Goal: Task Accomplishment & Management: Use online tool/utility

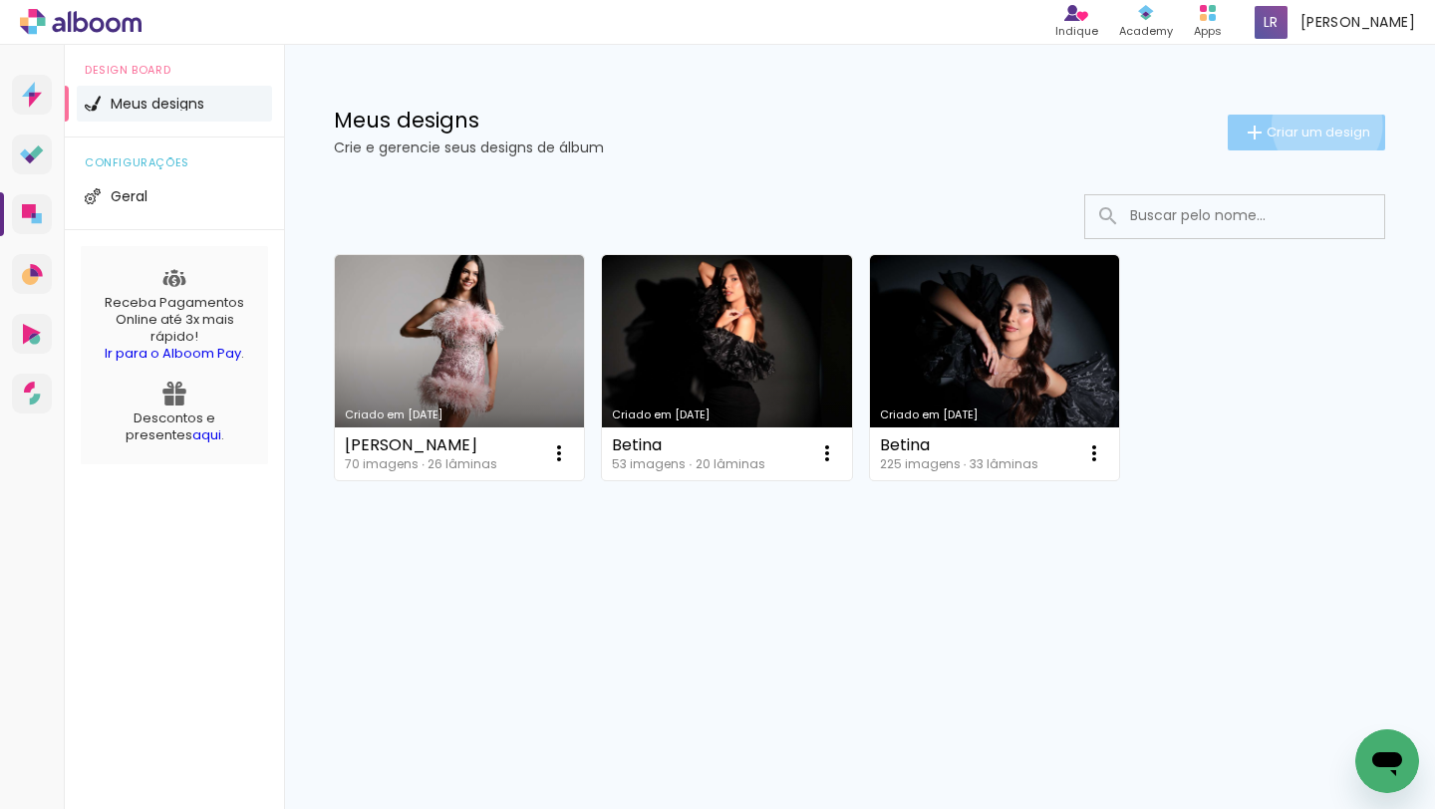
click at [1324, 126] on span "Criar um design" at bounding box center [1319, 132] width 104 height 13
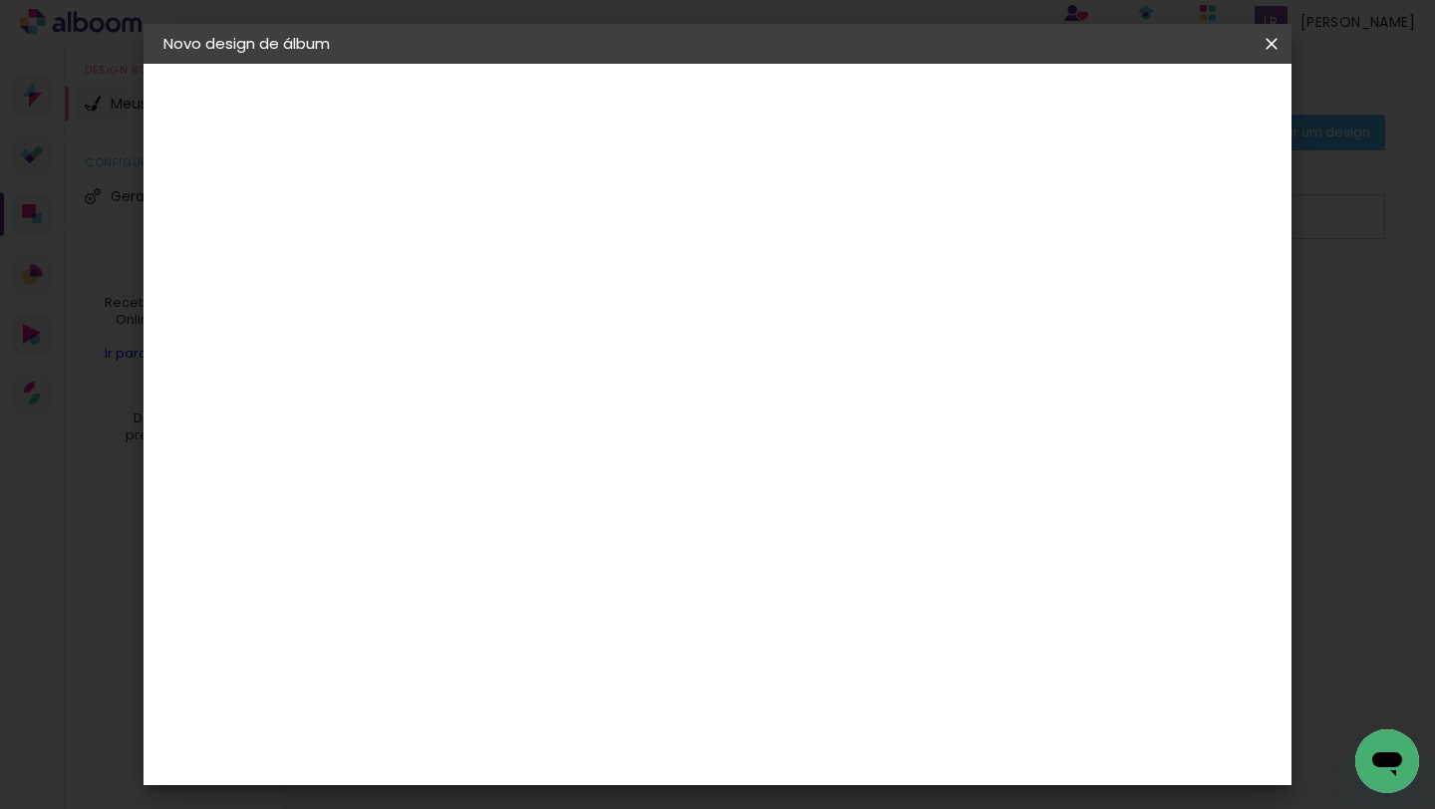
click at [489, 263] on input at bounding box center [489, 267] width 0 height 31
click at [489, 277] on input at bounding box center [489, 267] width 0 height 31
type input "Luísa"
type paper-input "Luísa"
click at [0, 0] on slot "Avançar" at bounding box center [0, 0] width 0 height 0
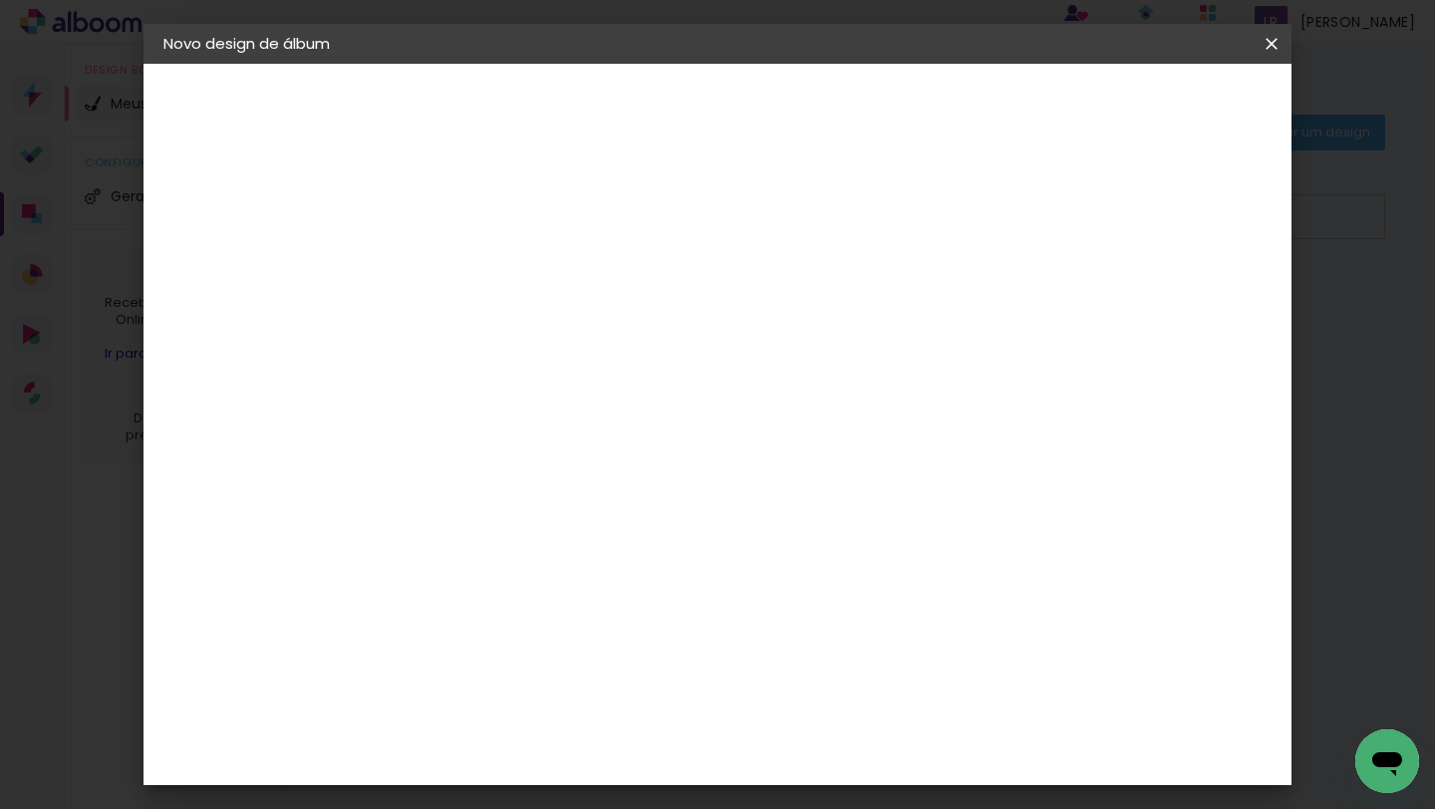
scroll to position [2922, 0]
click at [609, 636] on div "[PERSON_NAME]" at bounding box center [542, 644] width 133 height 16
click at [0, 0] on slot "Avançar" at bounding box center [0, 0] width 0 height 0
click at [567, 332] on input "text" at bounding box center [528, 347] width 78 height 31
click at [948, 342] on paper-item "Encadernados" at bounding box center [847, 331] width 399 height 40
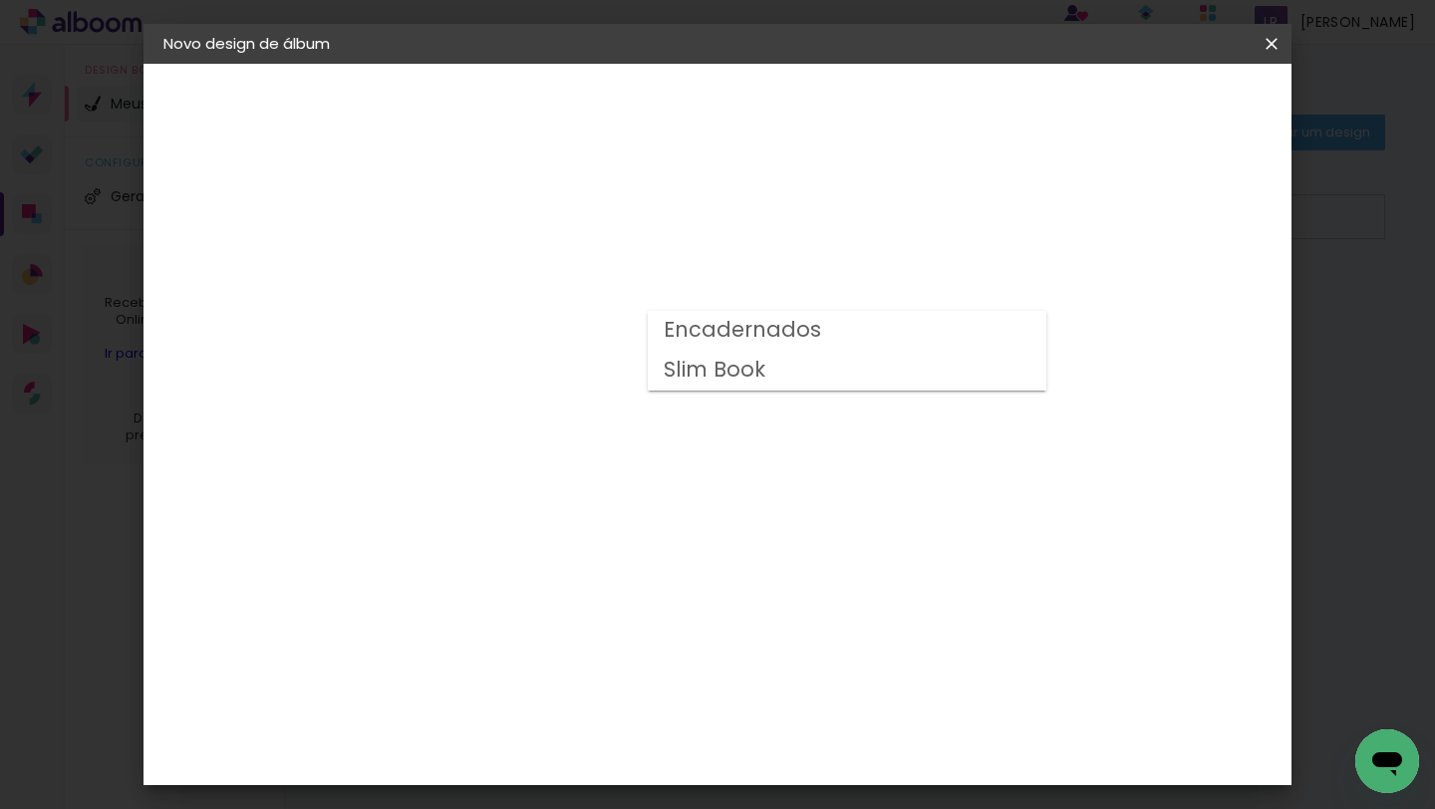
type input "Encadernados"
click at [624, 673] on span "20 x 40" at bounding box center [577, 693] width 93 height 41
click at [0, 0] on slot "Avançar" at bounding box center [0, 0] width 0 height 0
click at [1049, 212] on div at bounding box center [1040, 215] width 18 height 18
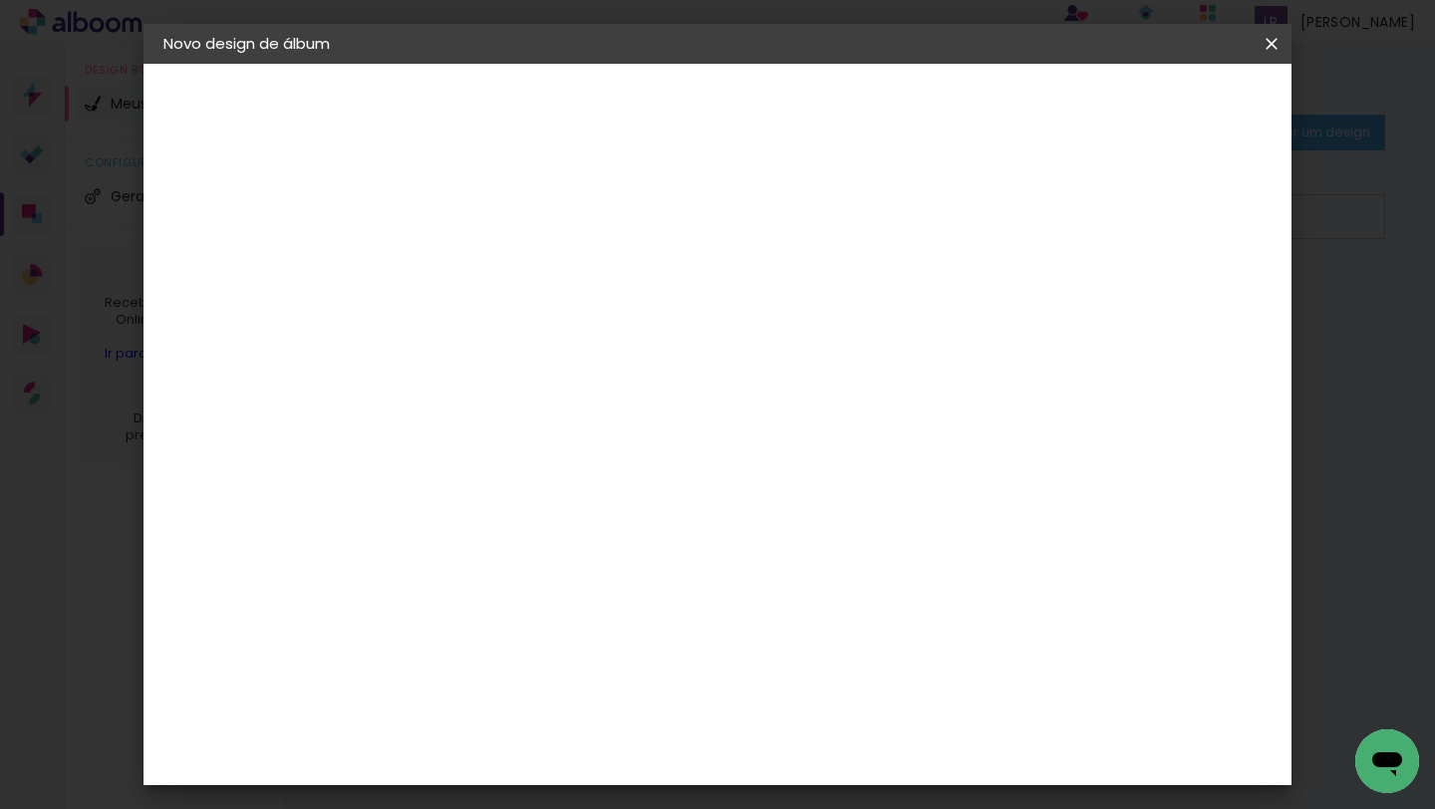
type paper-checkbox "on"
click at [1162, 105] on span "Iniciar design" at bounding box center [1116, 106] width 91 height 14
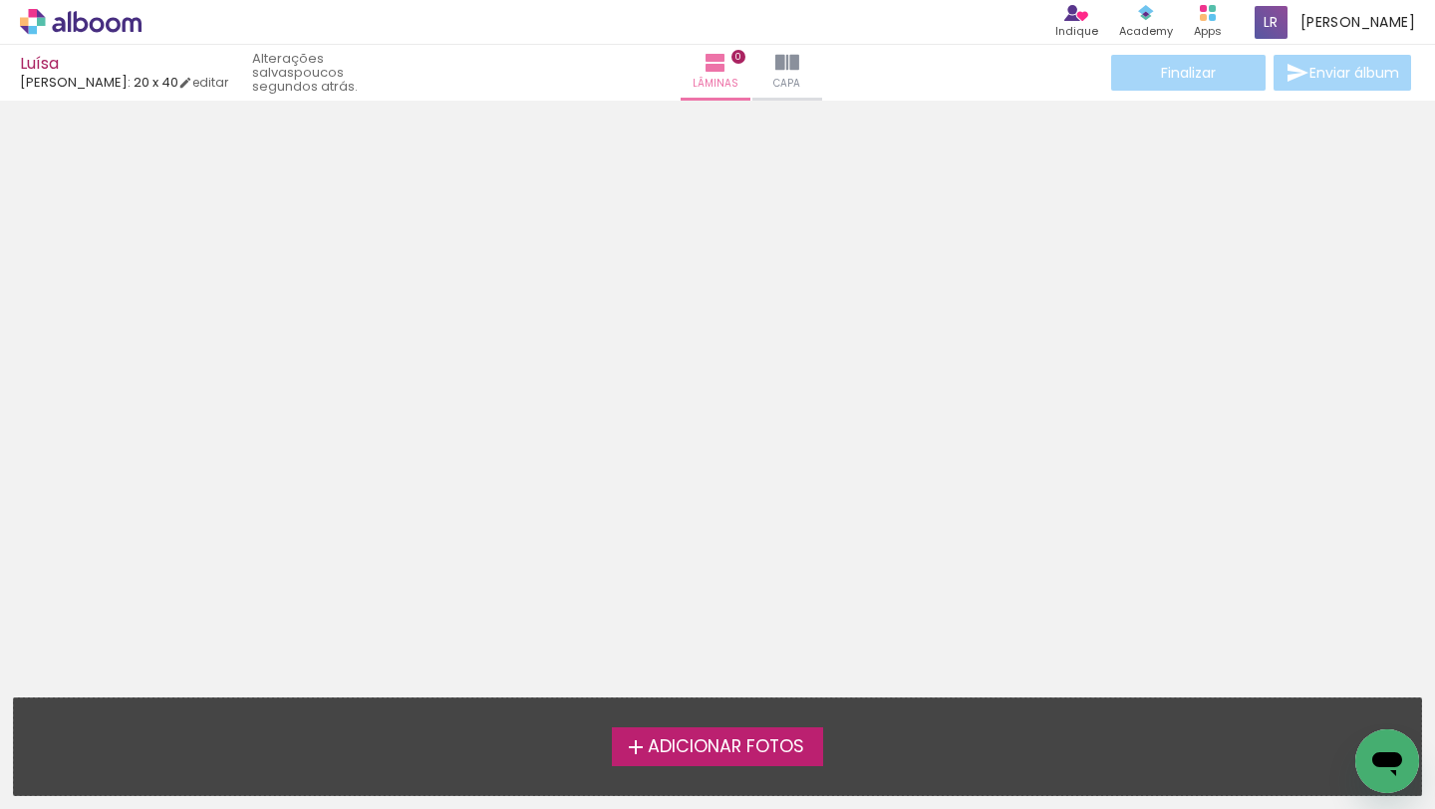
click at [732, 752] on span "Adicionar Fotos" at bounding box center [726, 747] width 156 height 18
click at [0, 0] on input "file" at bounding box center [0, 0] width 0 height 0
click at [710, 744] on span "Adicionar Fotos" at bounding box center [726, 747] width 156 height 18
click at [0, 0] on input "file" at bounding box center [0, 0] width 0 height 0
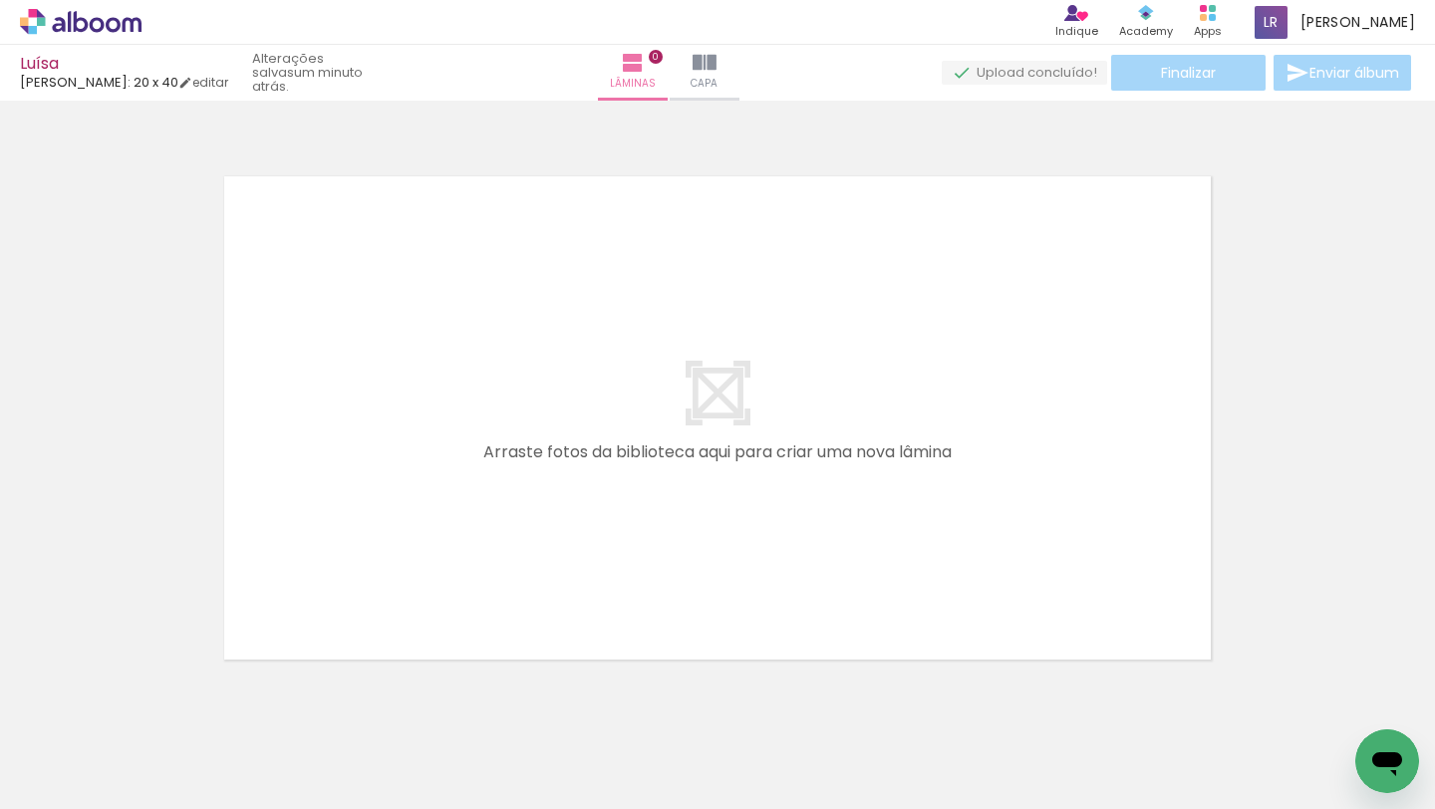
click at [75, 784] on span "Adicionar Fotos" at bounding box center [71, 782] width 60 height 22
click at [0, 0] on input "file" at bounding box center [0, 0] width 0 height 0
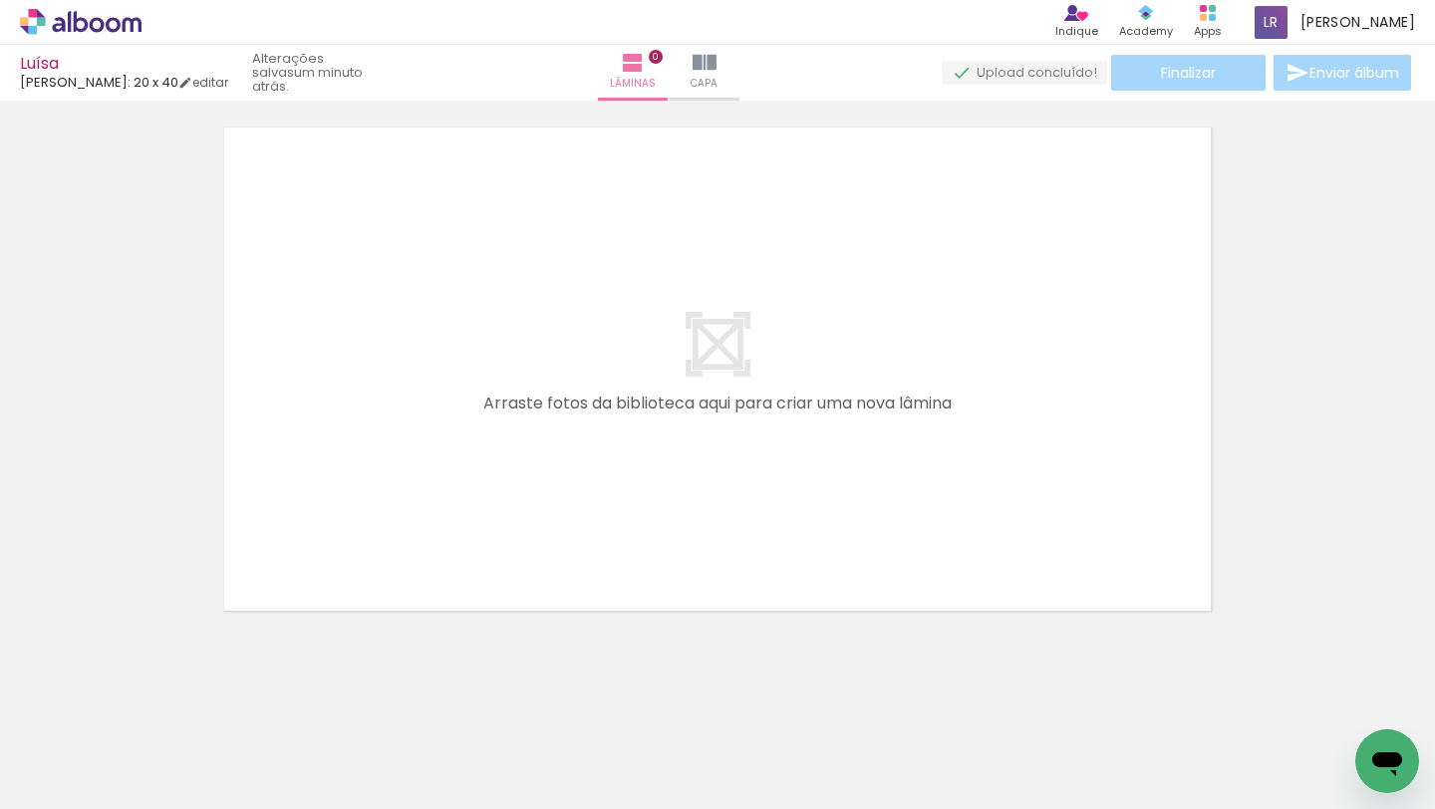
scroll to position [63, 0]
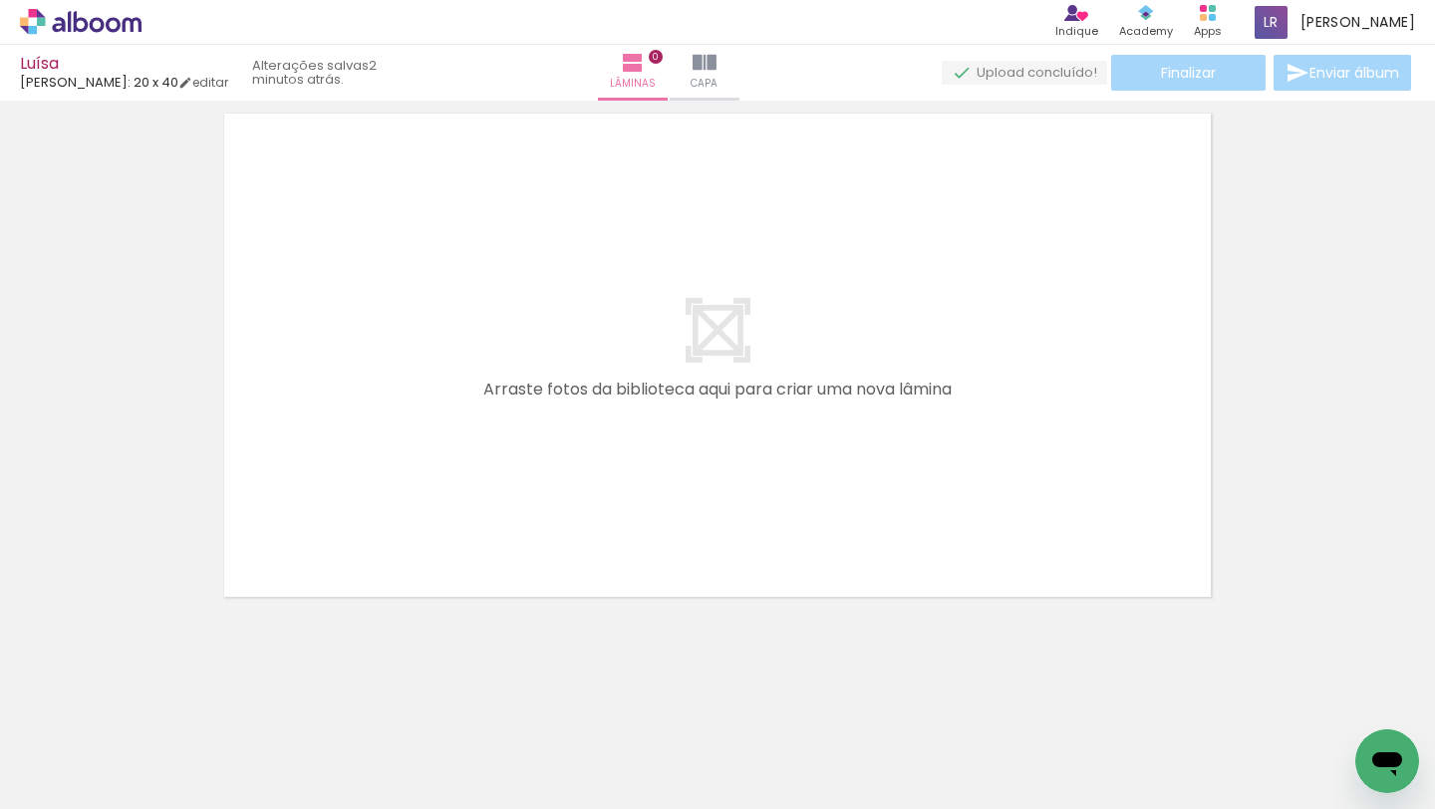
click at [62, 775] on span "Adicionar Fotos" at bounding box center [71, 782] width 60 height 22
click at [0, 0] on input "file" at bounding box center [0, 0] width 0 height 0
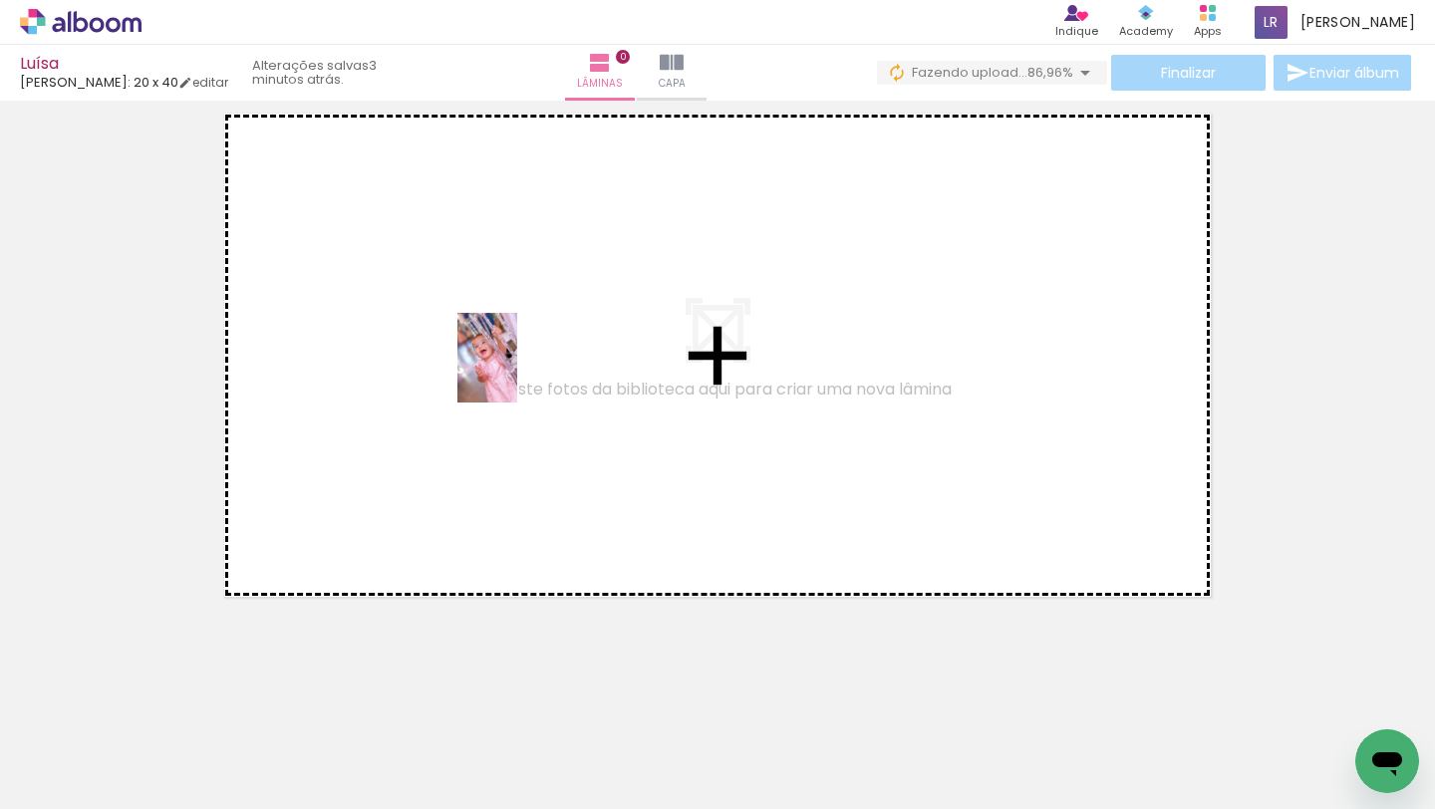
drag, startPoint x: 512, startPoint y: 686, endPoint x: 516, endPoint y: 365, distance: 320.9
click at [515, 367] on quentale-workspace at bounding box center [717, 404] width 1435 height 809
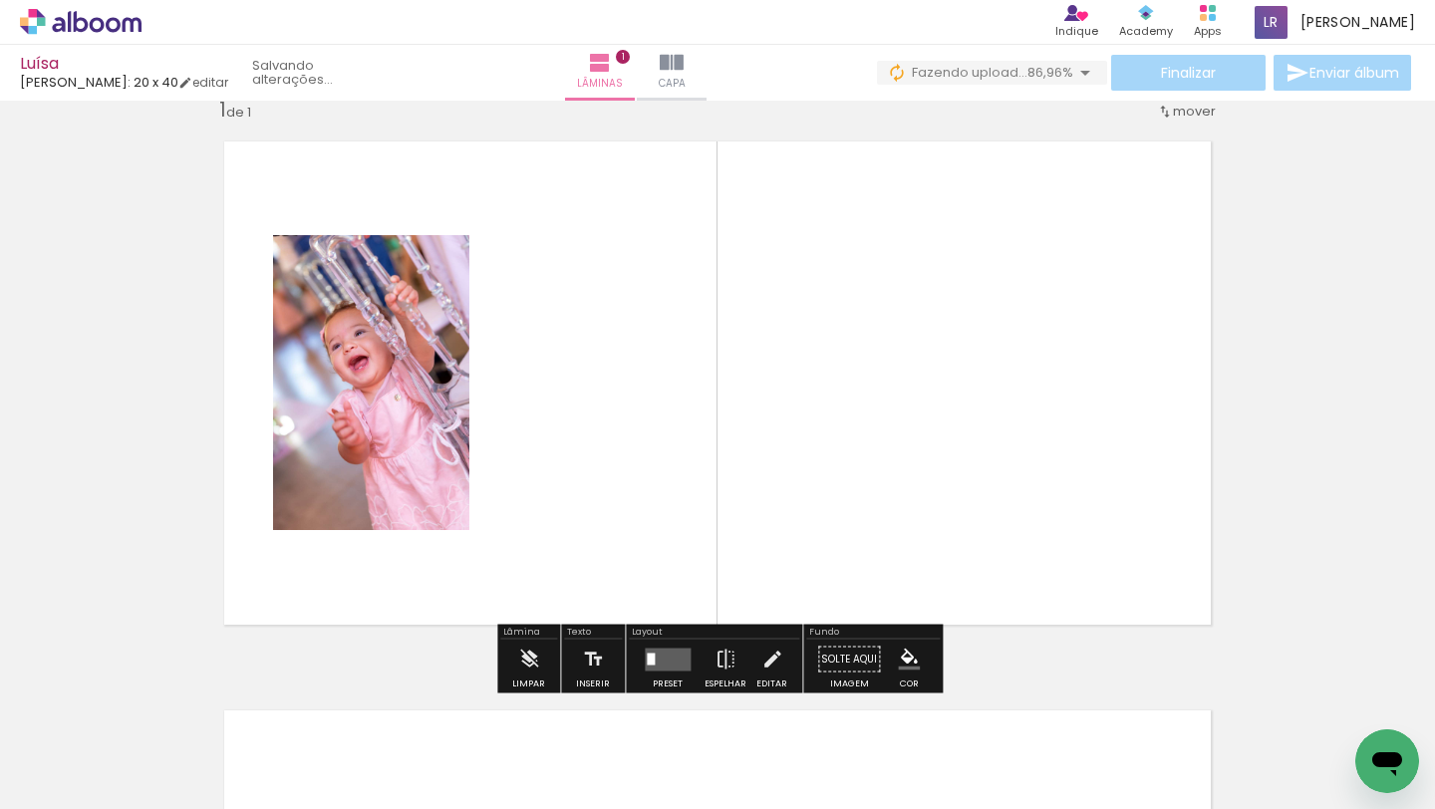
scroll to position [25, 0]
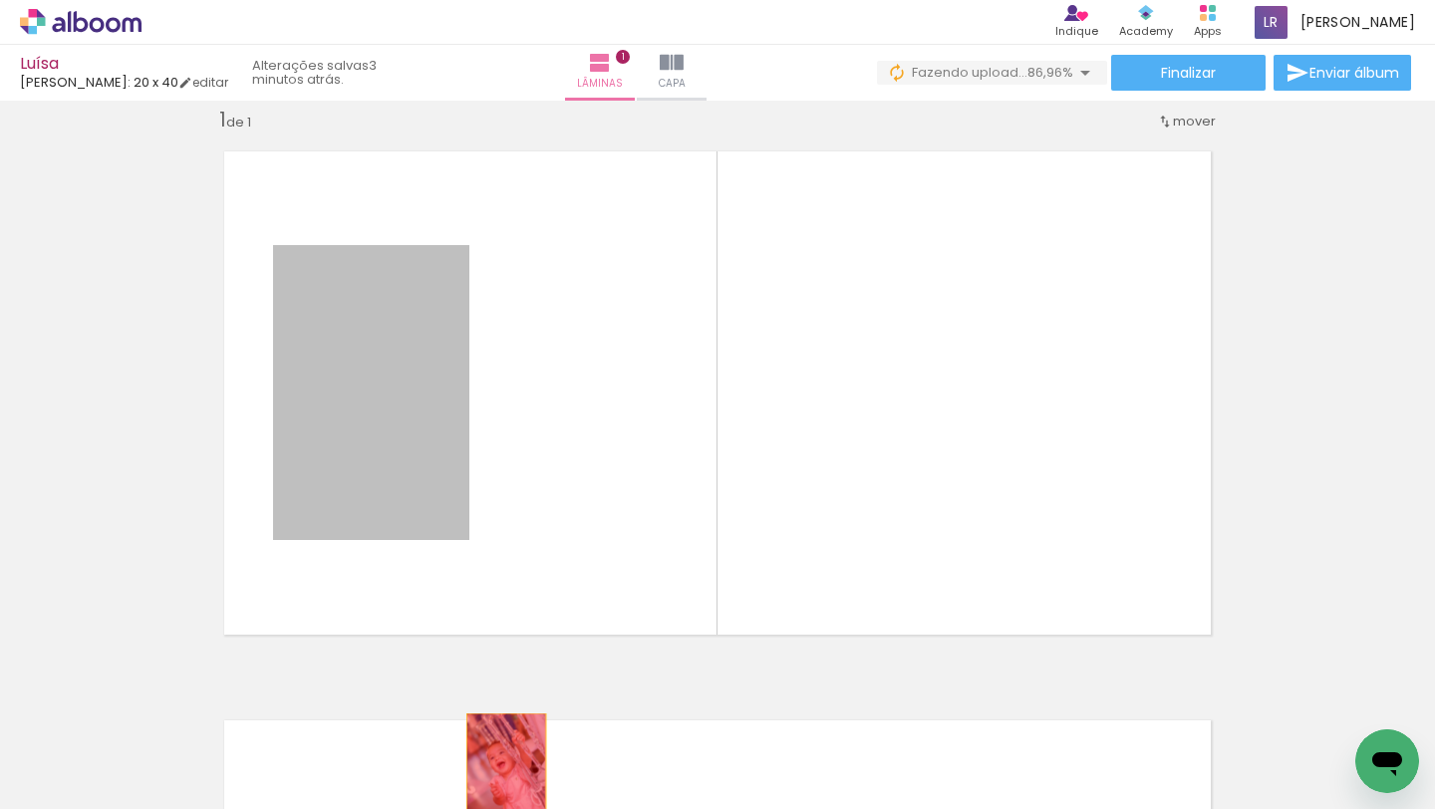
drag, startPoint x: 440, startPoint y: 351, endPoint x: 506, endPoint y: 772, distance: 426.8
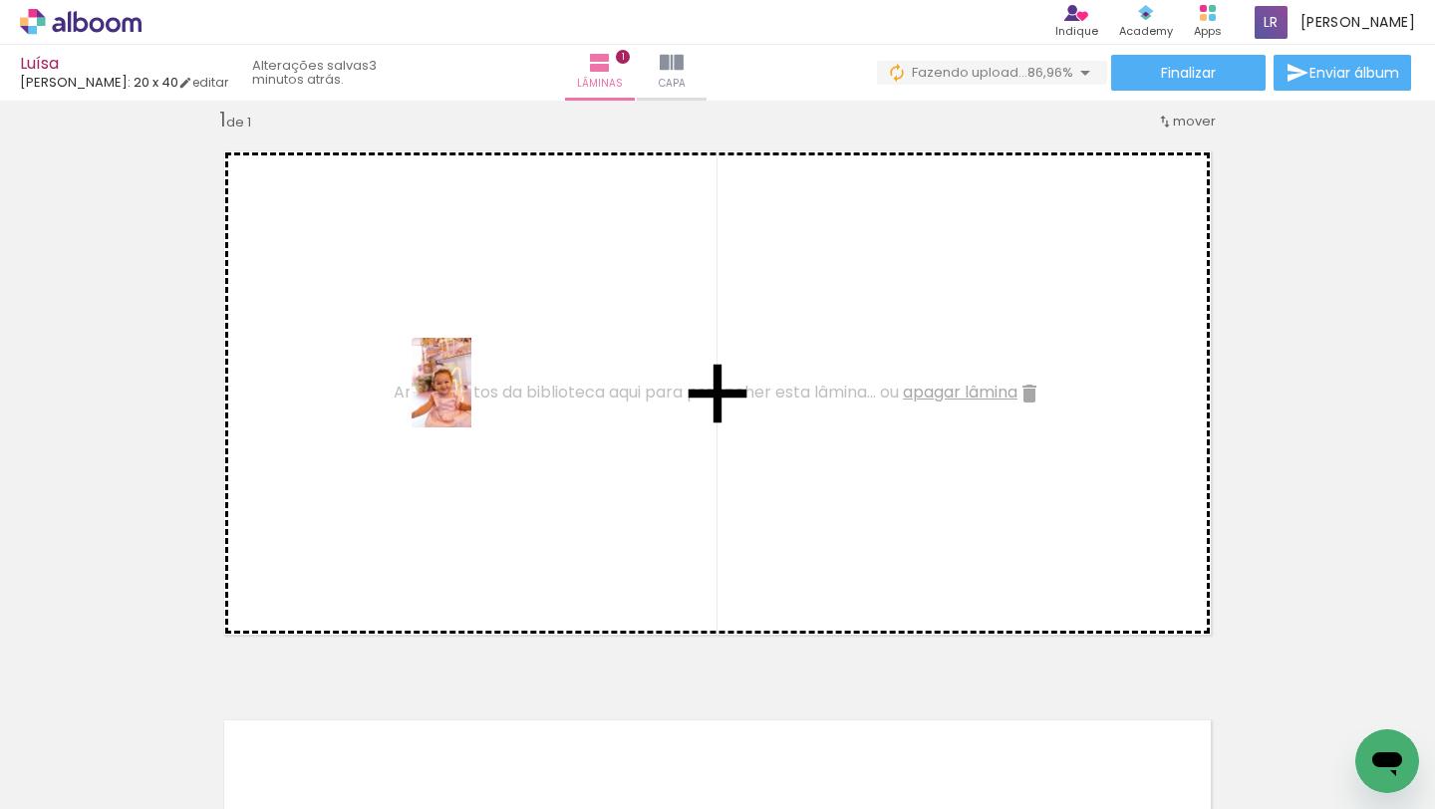
drag, startPoint x: 940, startPoint y: 754, endPoint x: 471, endPoint y: 398, distance: 588.8
click at [471, 398] on quentale-workspace at bounding box center [717, 404] width 1435 height 809
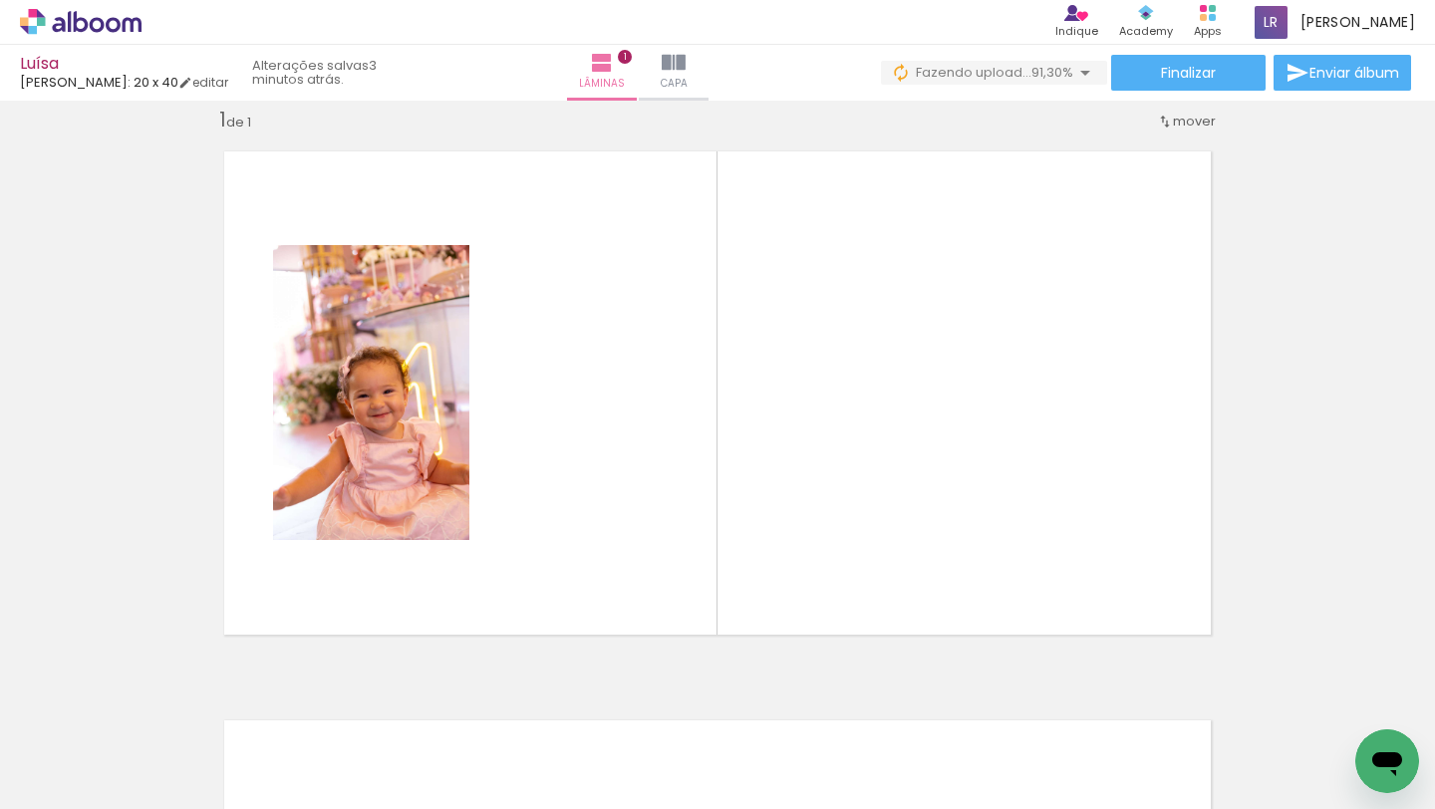
scroll to position [0, 0]
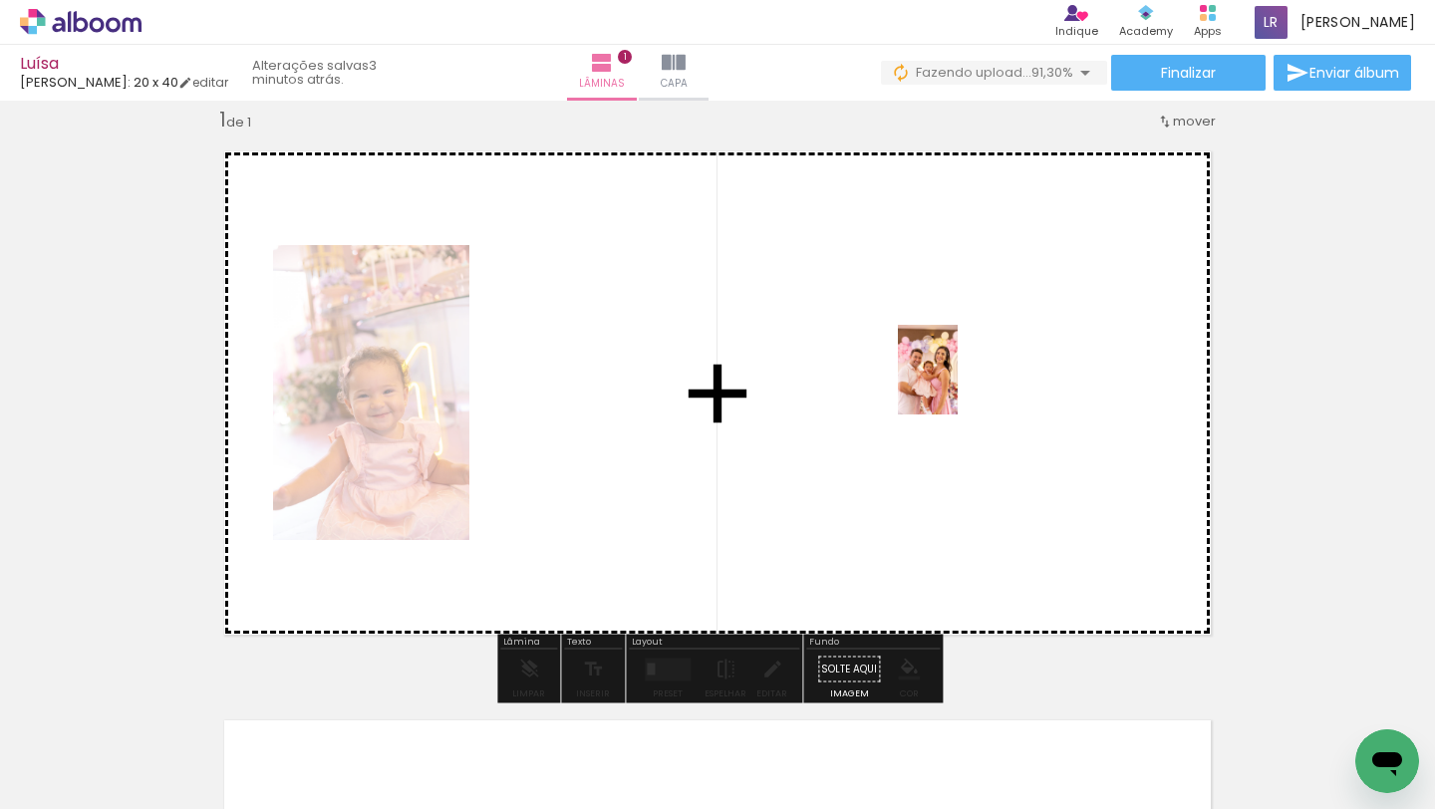
drag, startPoint x: 663, startPoint y: 736, endPoint x: 960, endPoint y: 382, distance: 461.9
click at [960, 382] on quentale-workspace at bounding box center [717, 404] width 1435 height 809
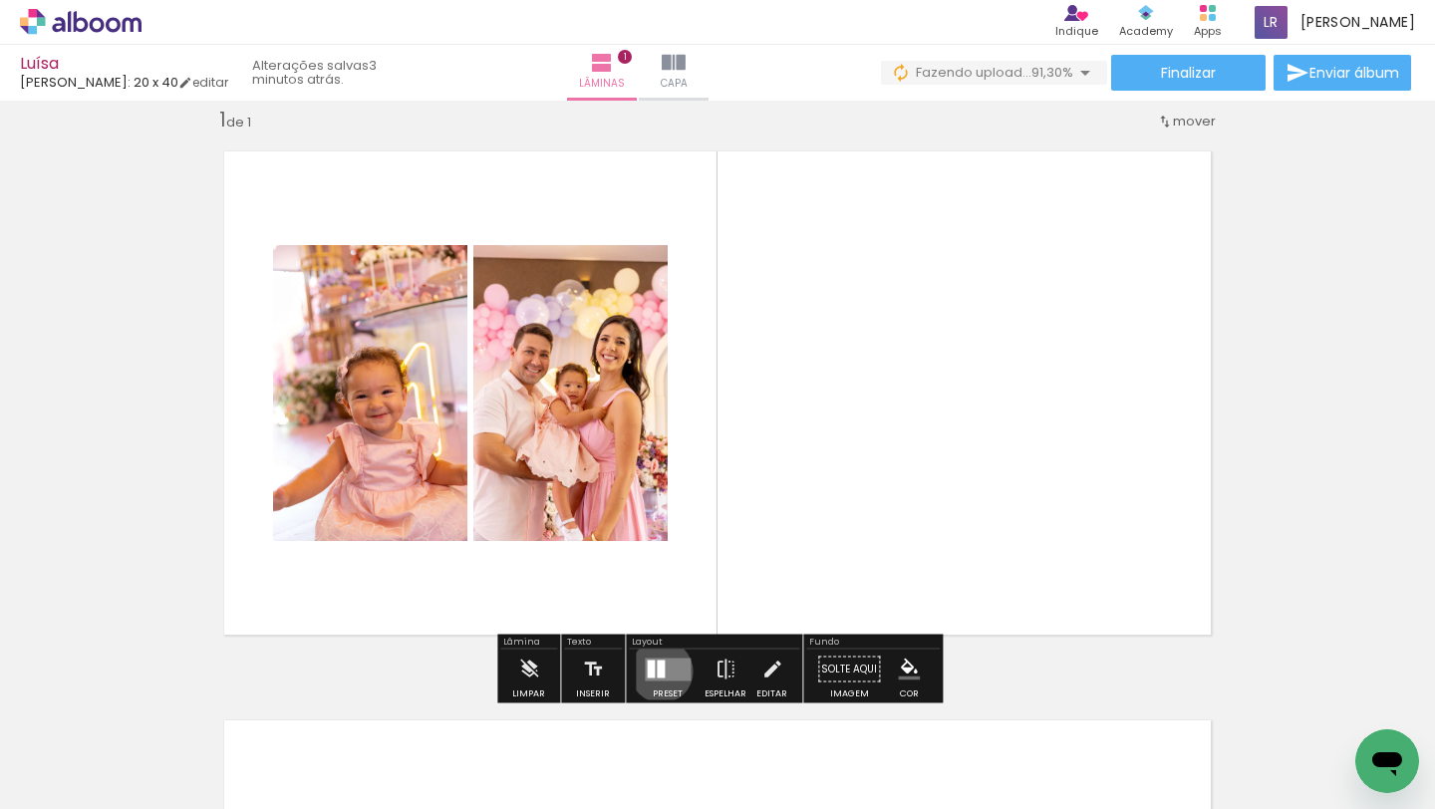
click at [657, 671] on div at bounding box center [661, 669] width 8 height 18
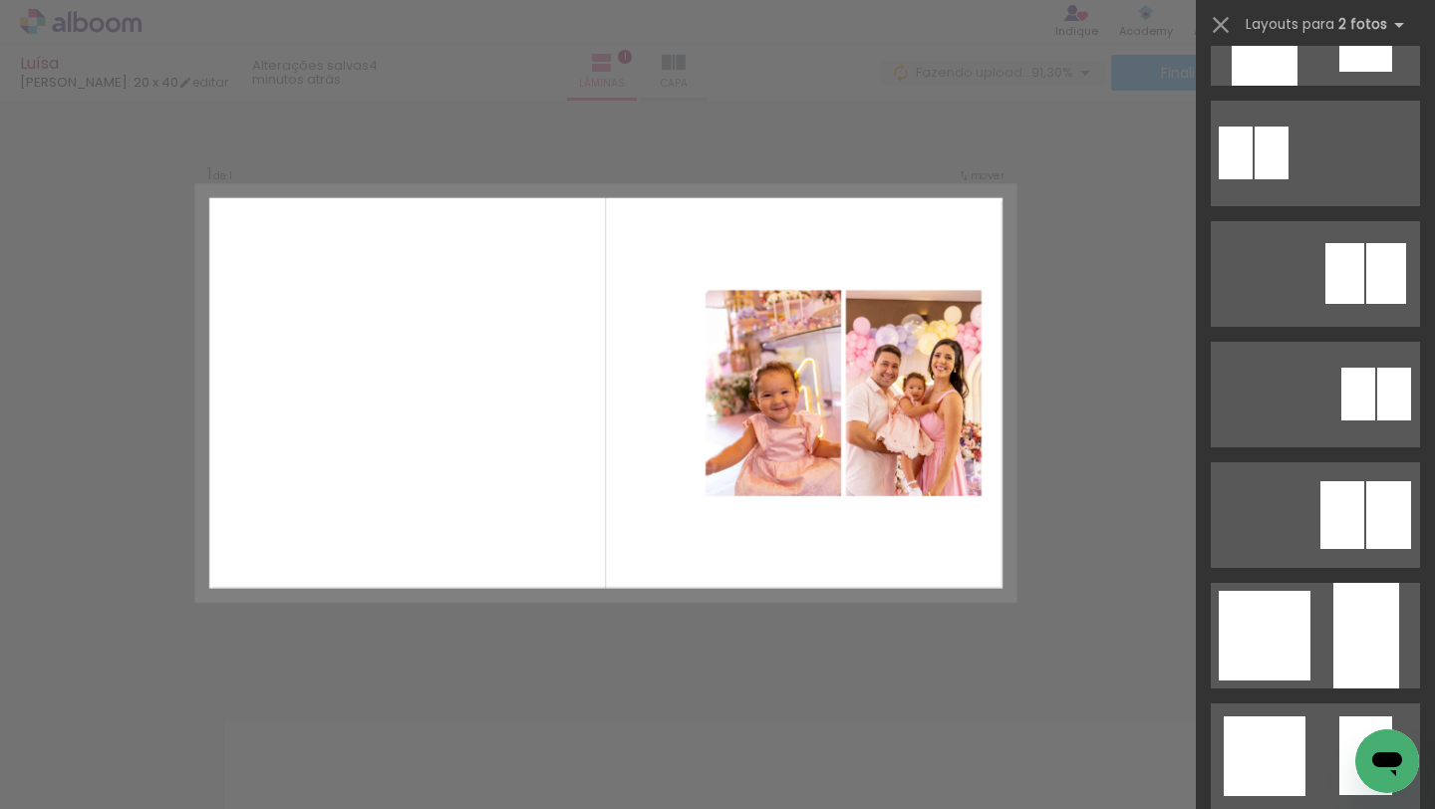
scroll to position [1186, 0]
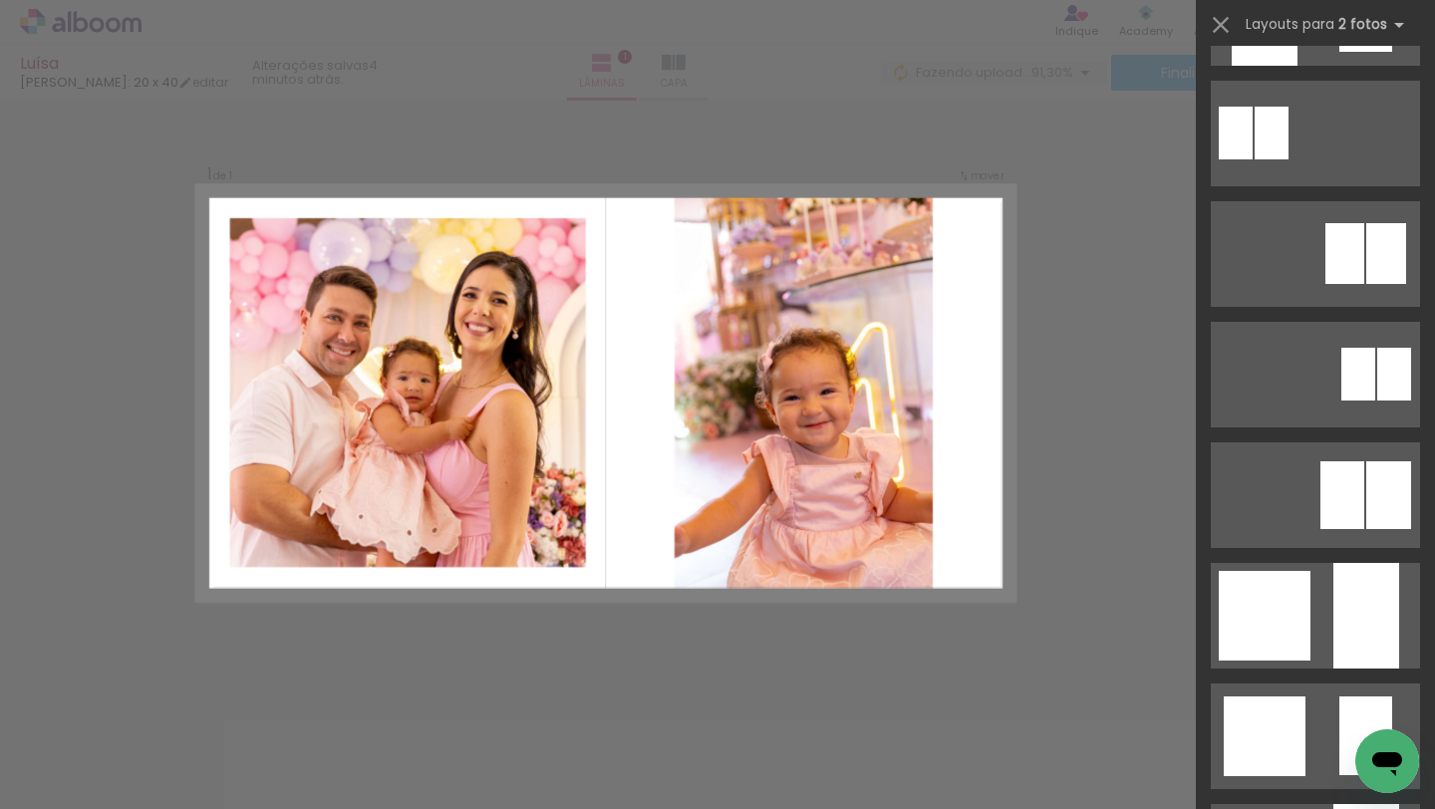
drag, startPoint x: 1299, startPoint y: 592, endPoint x: 736, endPoint y: 388, distance: 599.0
click at [736, 388] on quentale-workspace at bounding box center [717, 404] width 1435 height 809
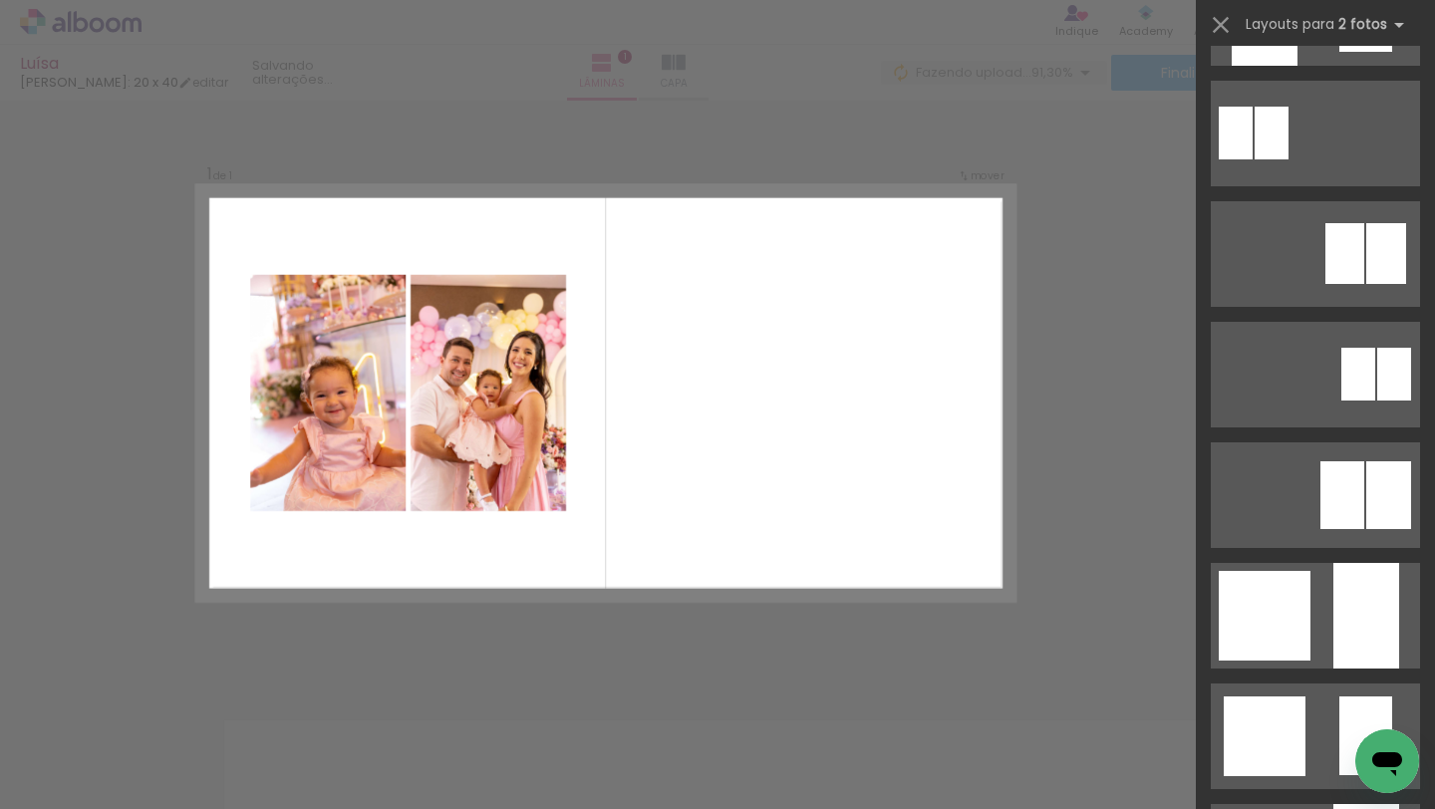
scroll to position [0, 0]
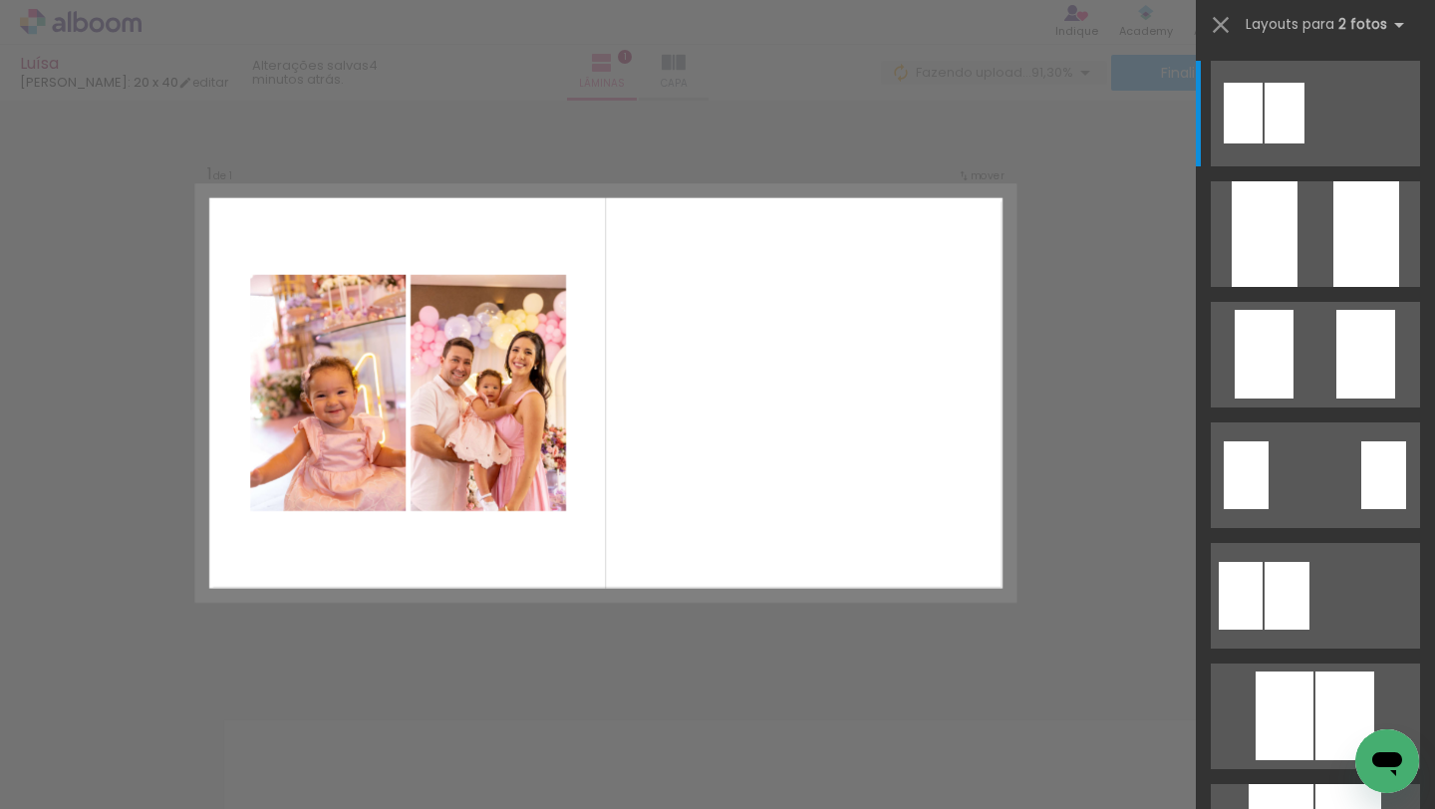
drag, startPoint x: 752, startPoint y: 393, endPoint x: 613, endPoint y: 379, distance: 140.2
click at [613, 379] on quentale-layouter at bounding box center [606, 393] width 818 height 416
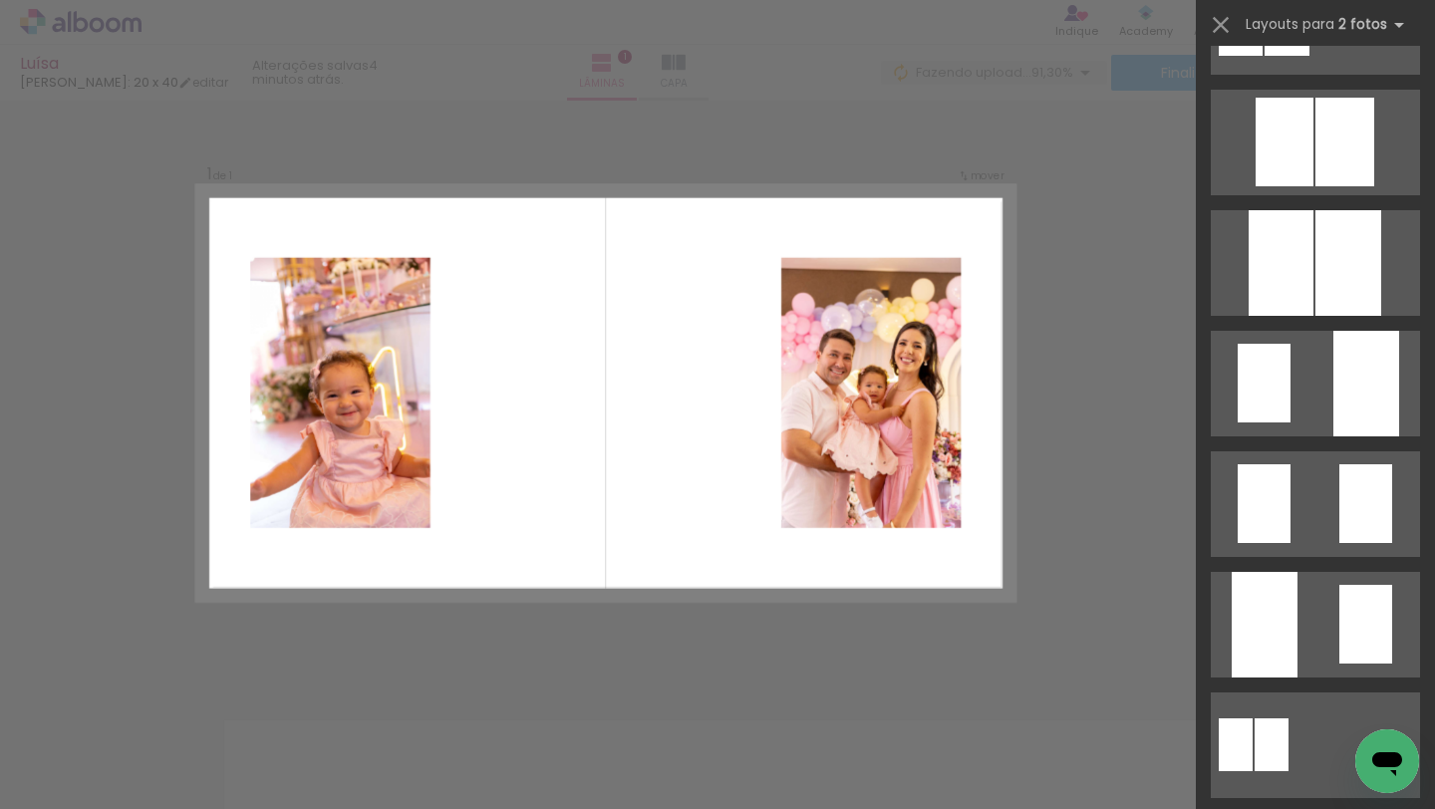
scroll to position [610, 0]
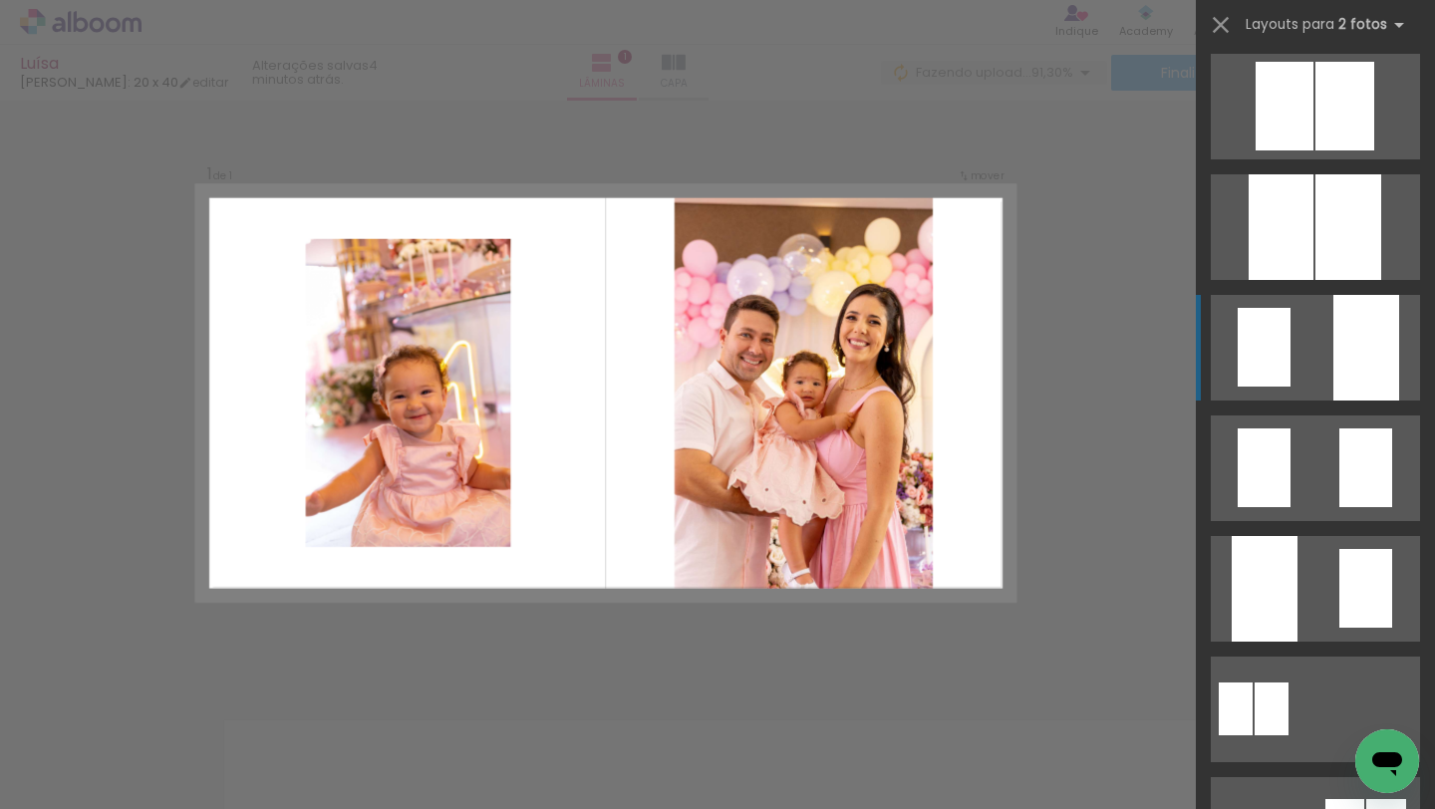
click at [1330, 370] on quentale-layouter at bounding box center [1315, 348] width 209 height 106
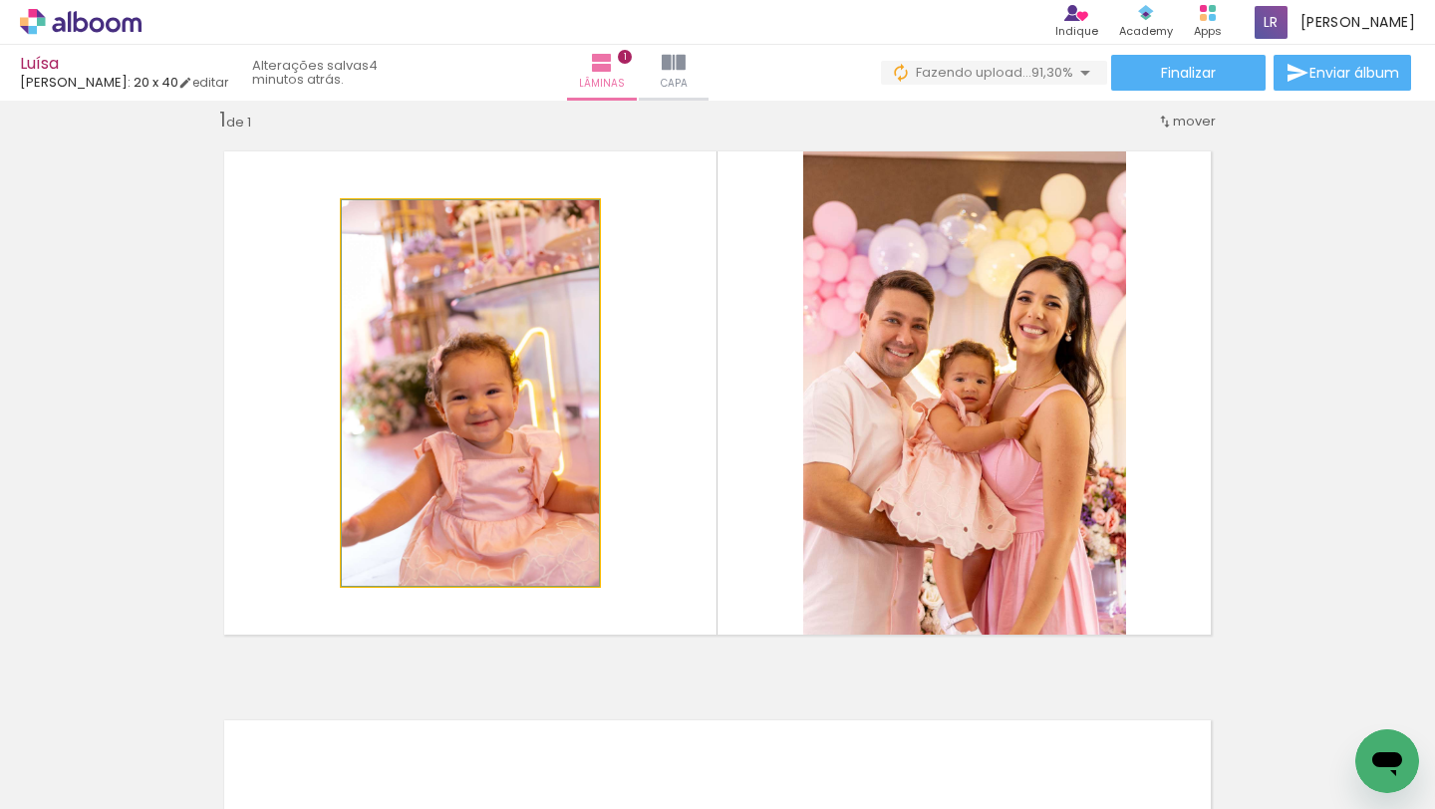
click at [502, 371] on quentale-photo at bounding box center [470, 393] width 257 height 386
click at [491, 364] on quentale-photo at bounding box center [470, 393] width 257 height 386
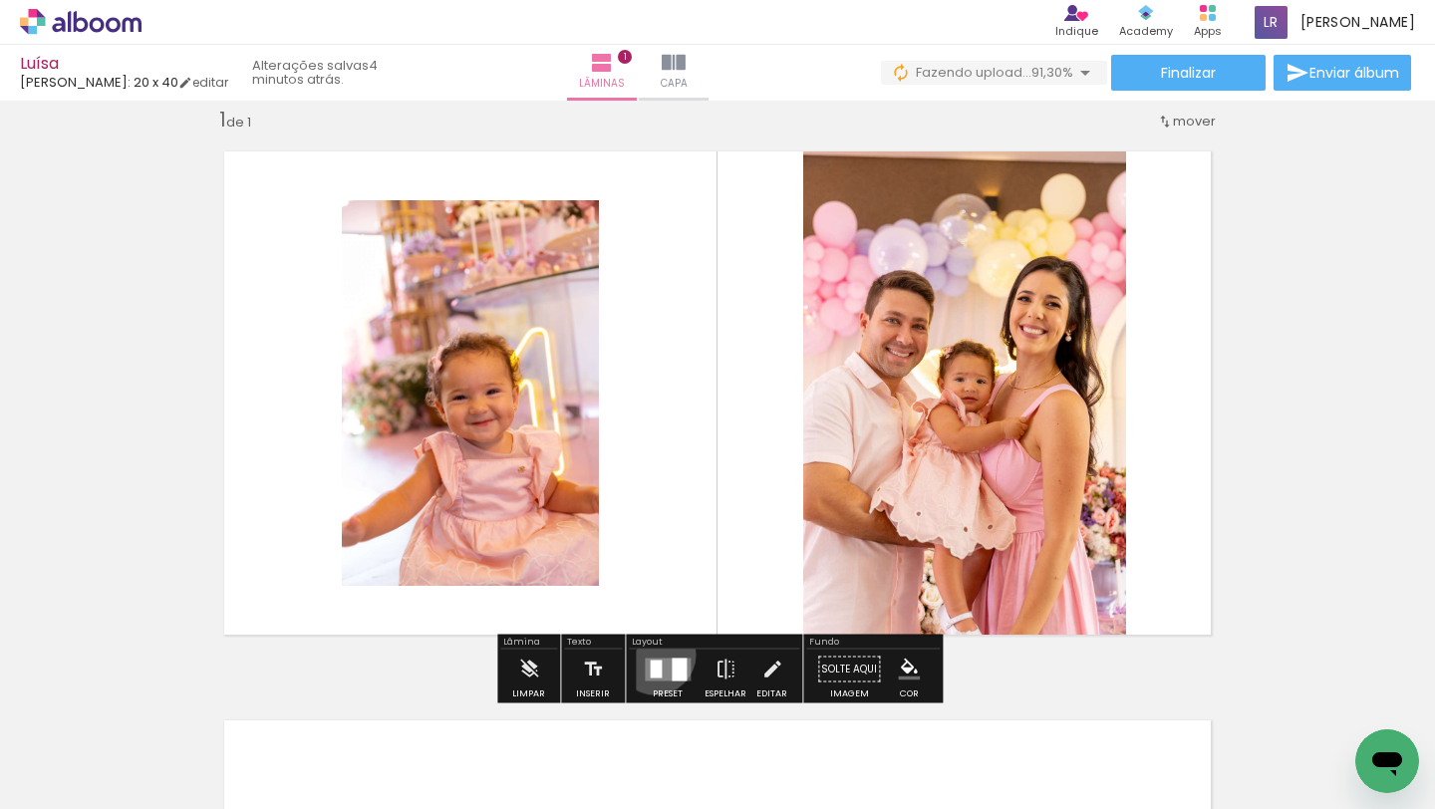
click at [651, 654] on div at bounding box center [668, 670] width 54 height 40
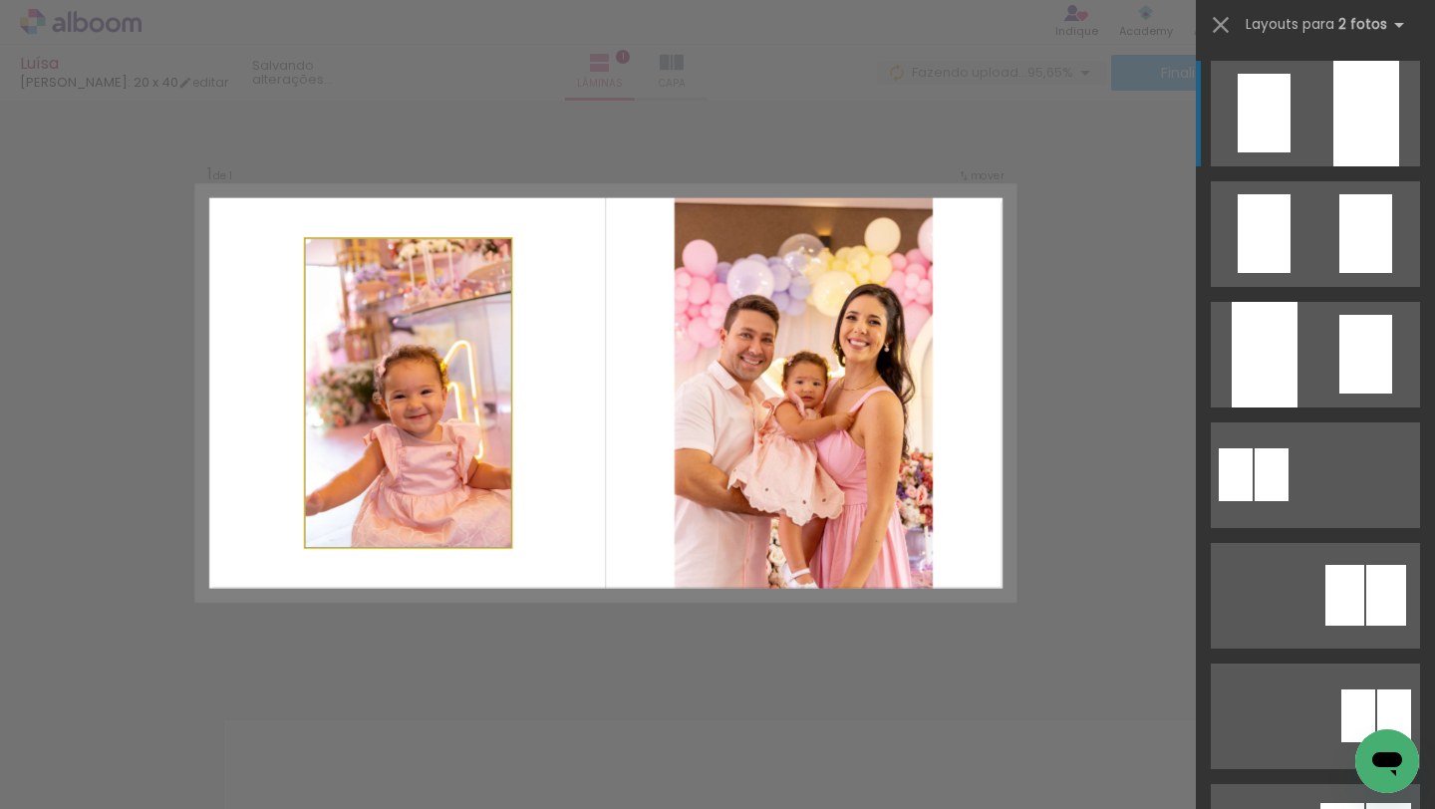
drag, startPoint x: 395, startPoint y: 345, endPoint x: 402, endPoint y: 327, distance: 19.2
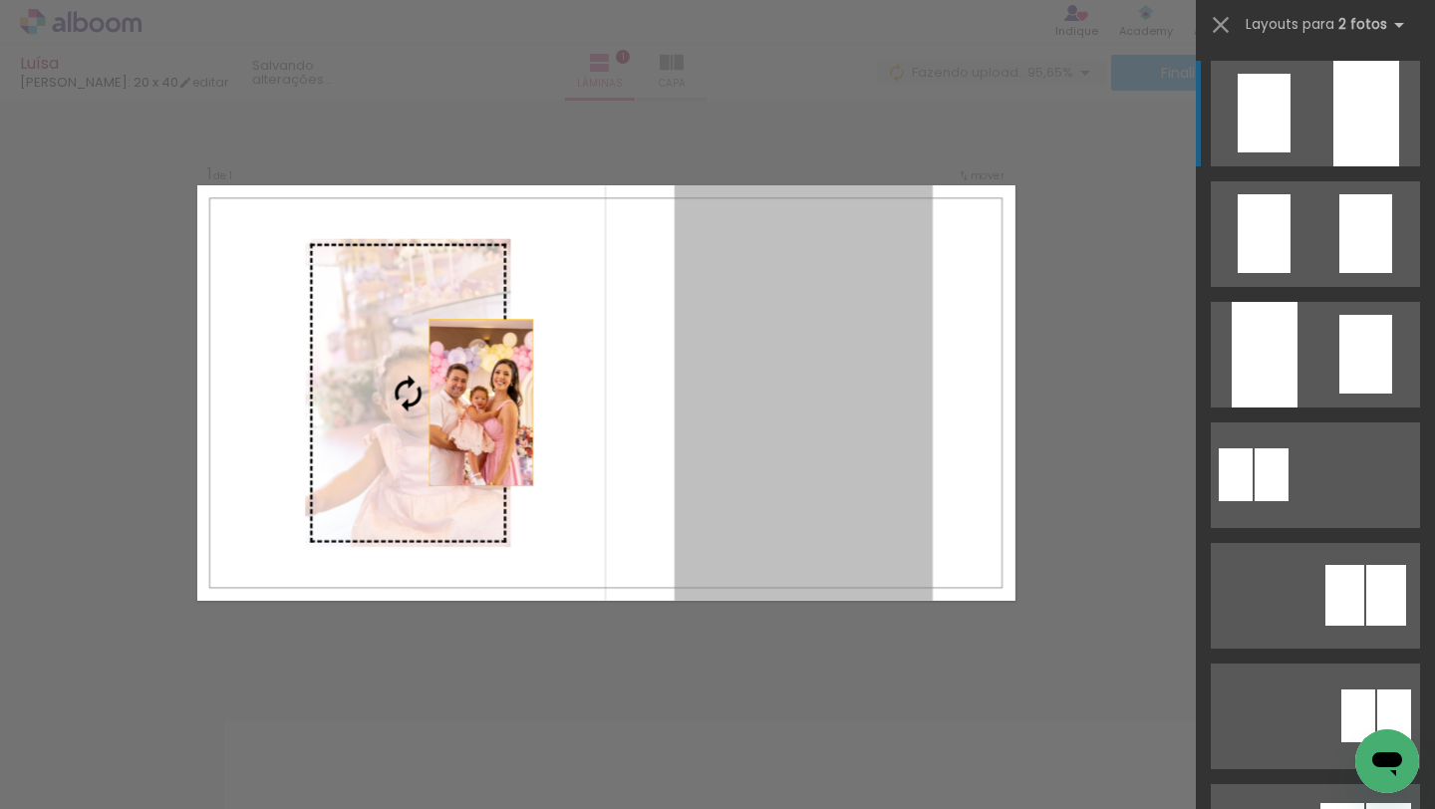
drag, startPoint x: 831, startPoint y: 415, endPoint x: 374, endPoint y: 400, distance: 457.7
click at [0, 0] on slot at bounding box center [0, 0] width 0 height 0
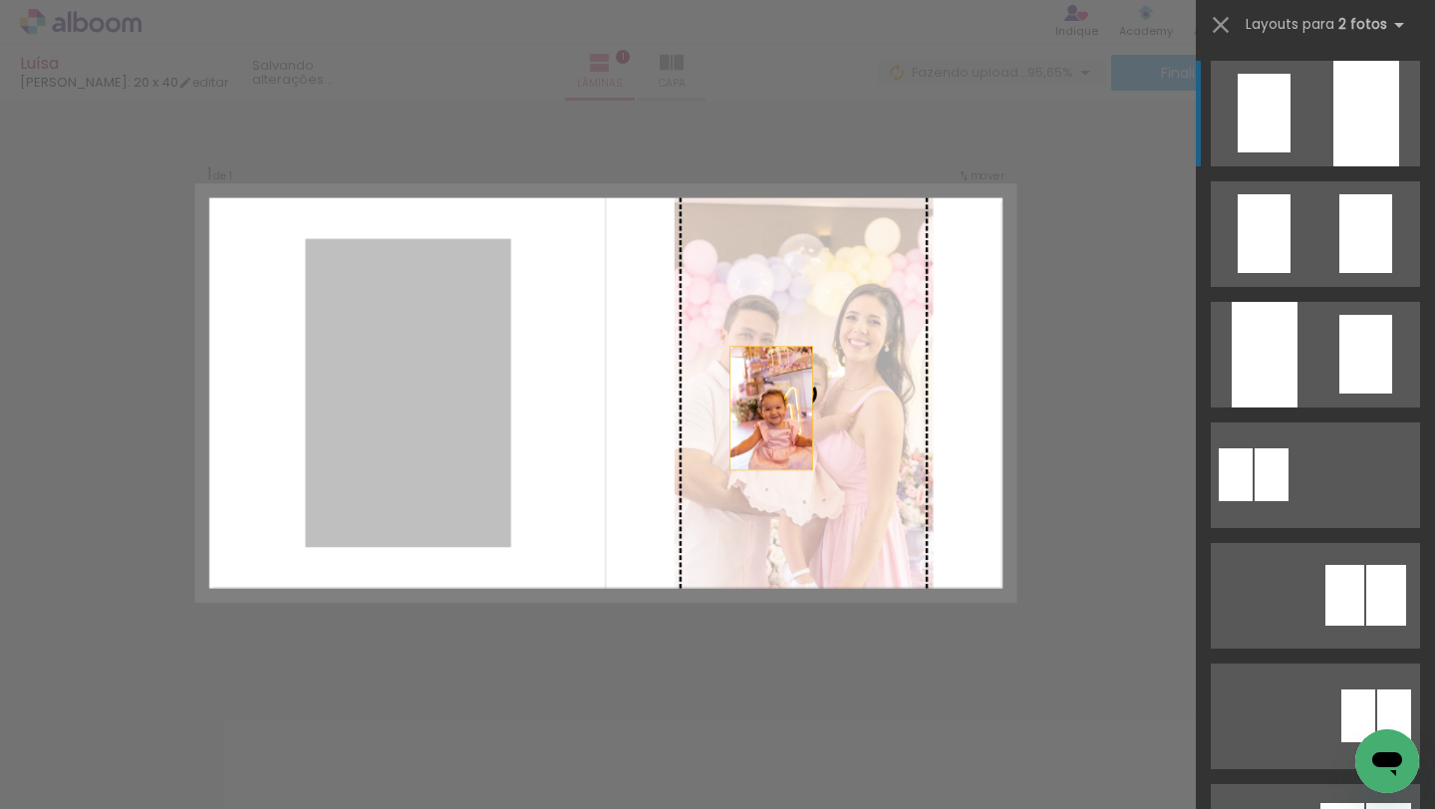
drag, startPoint x: 374, startPoint y: 400, endPoint x: 862, endPoint y: 412, distance: 488.5
click at [0, 0] on slot at bounding box center [0, 0] width 0 height 0
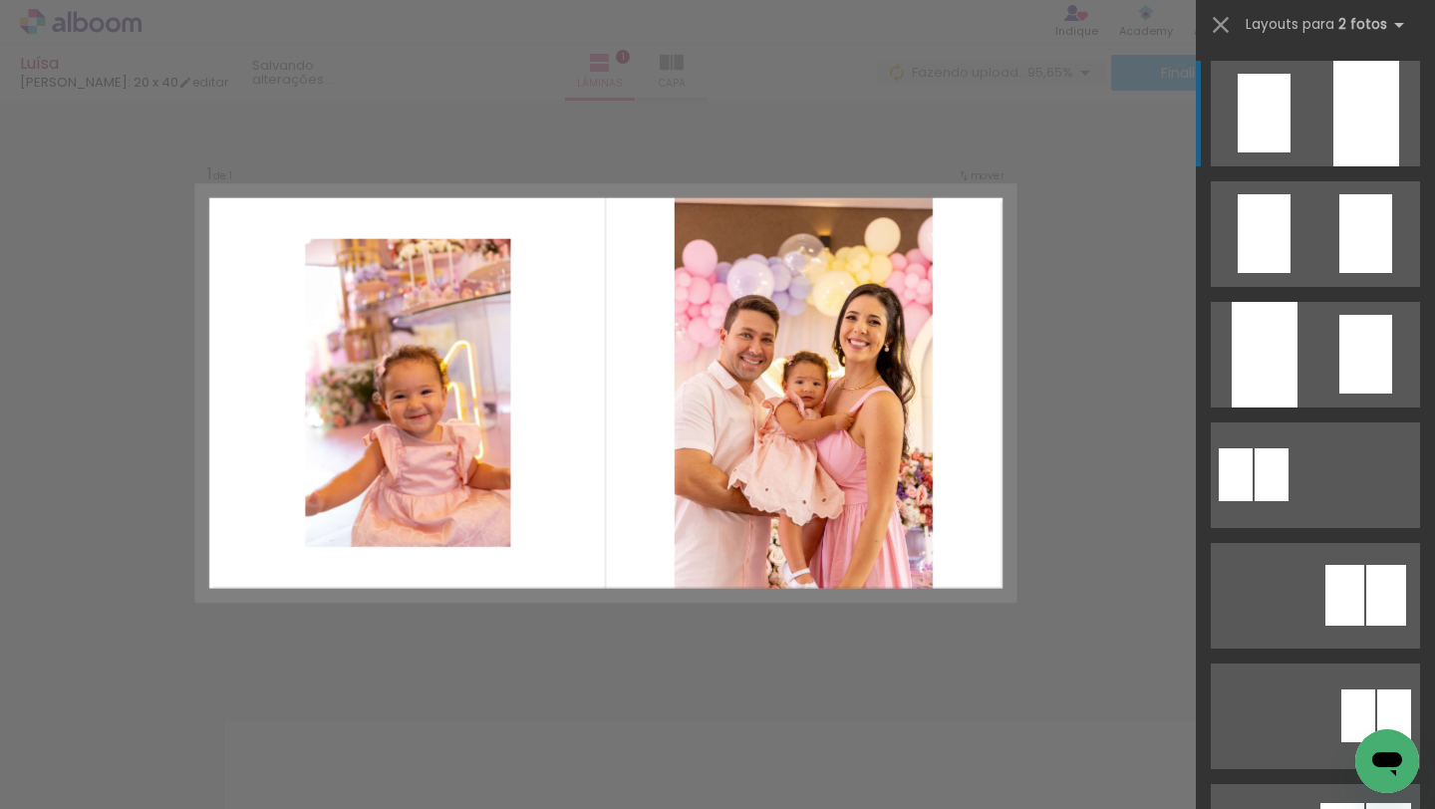
click at [1109, 472] on div "Confirmar Cancelar" at bounding box center [717, 669] width 1435 height 1186
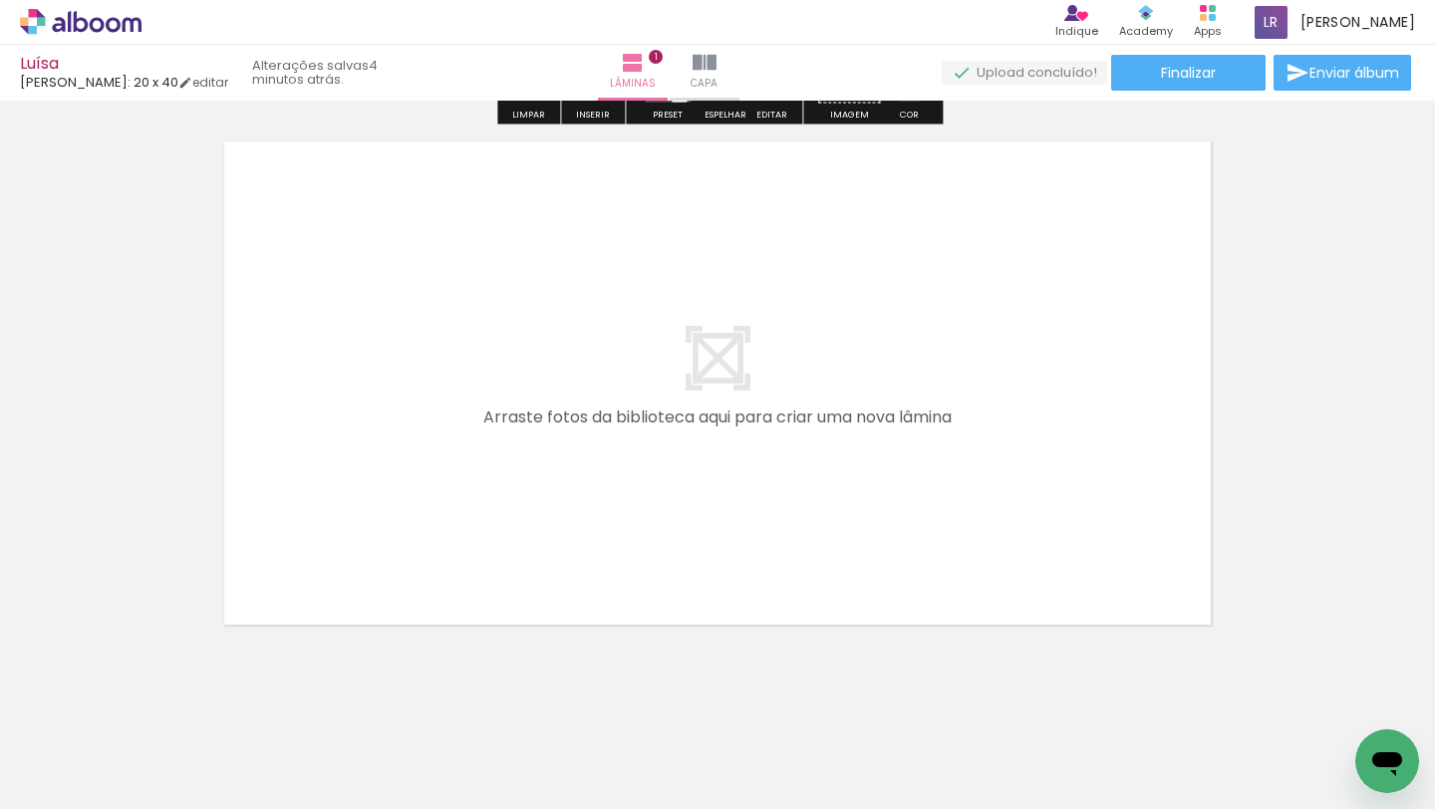
scroll to position [632, 0]
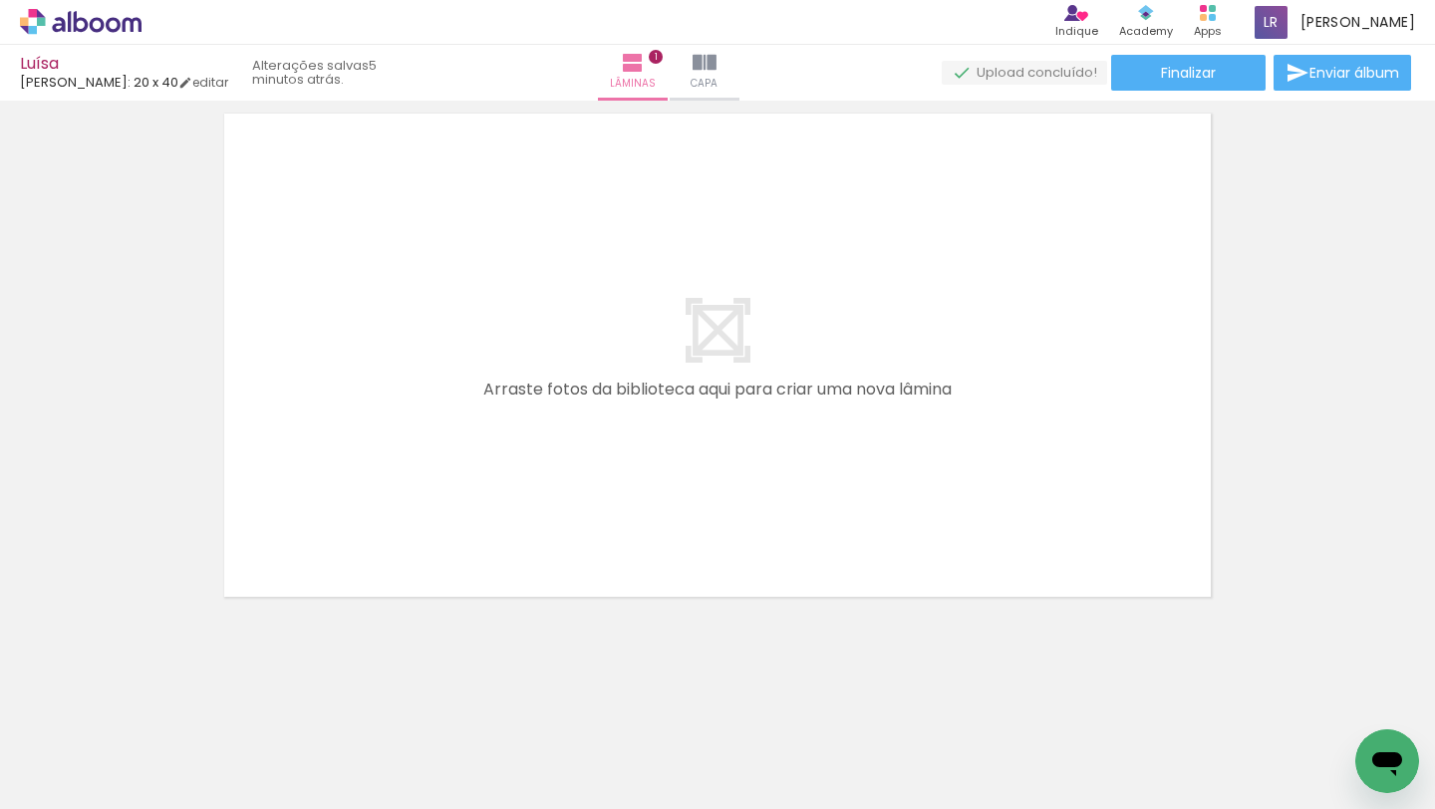
drag, startPoint x: 217, startPoint y: 744, endPoint x: 424, endPoint y: 475, distance: 339.1
click at [424, 475] on quentale-workspace at bounding box center [717, 404] width 1435 height 809
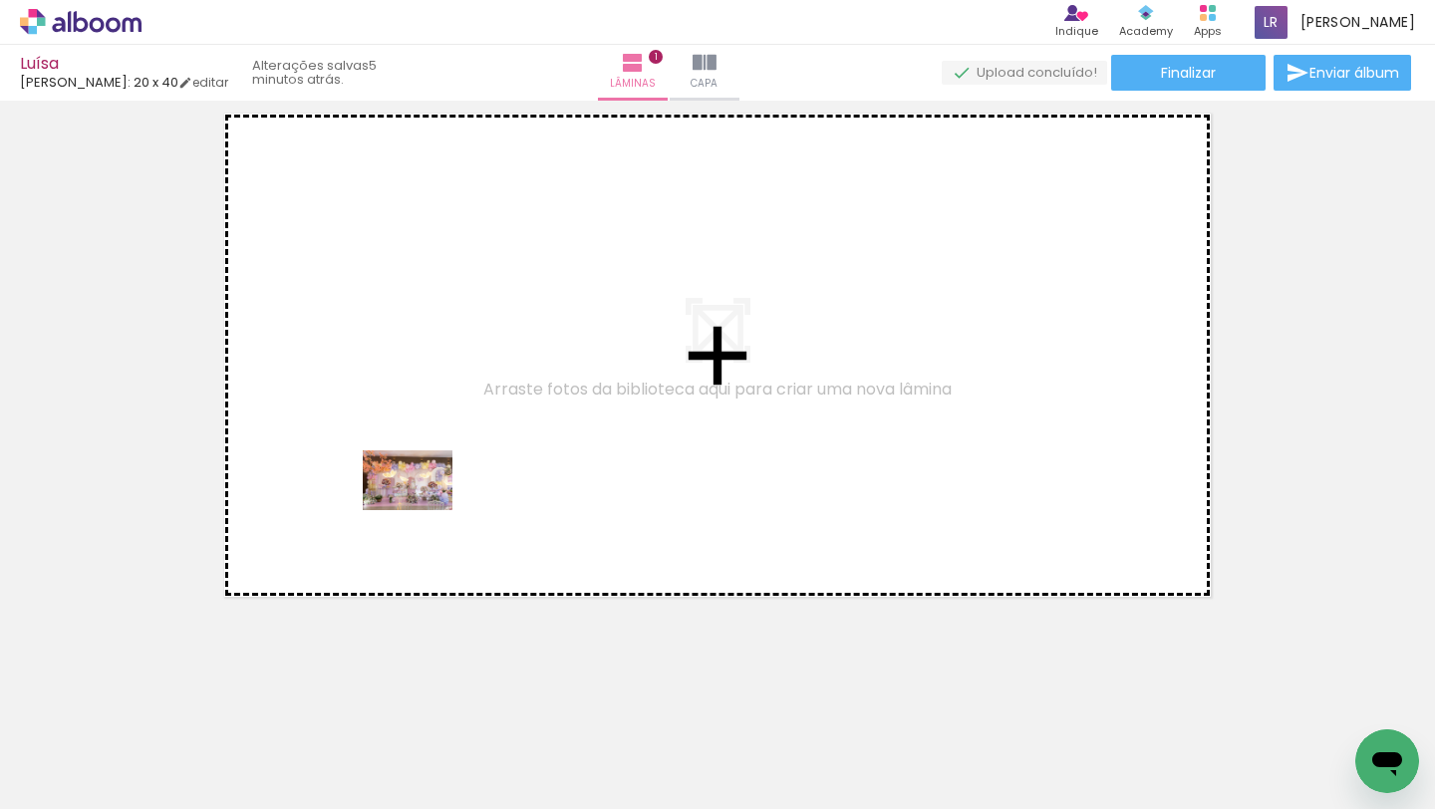
drag, startPoint x: 225, startPoint y: 754, endPoint x: 446, endPoint y: 491, distance: 343.8
click at [446, 491] on quentale-workspace at bounding box center [717, 404] width 1435 height 809
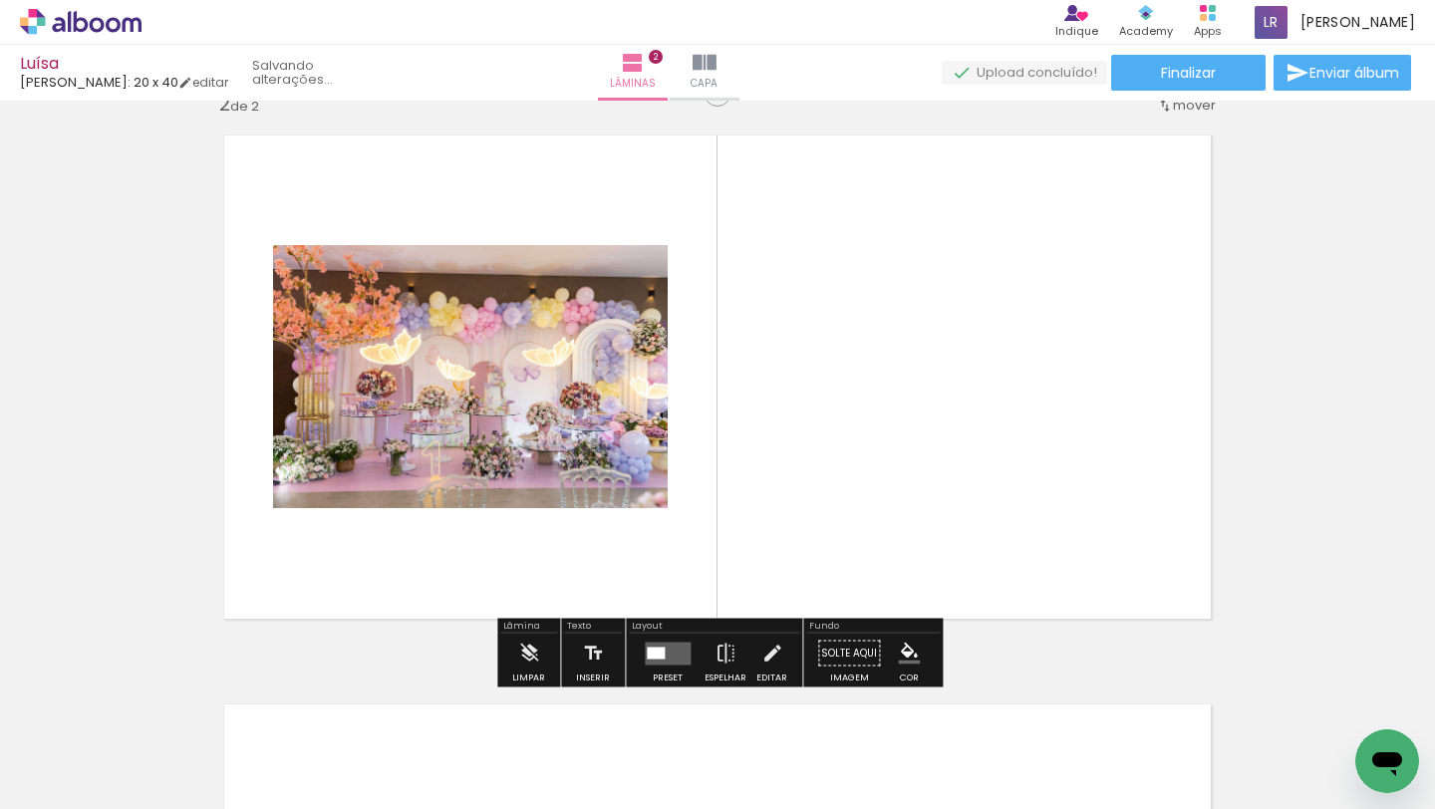
scroll to position [594, 0]
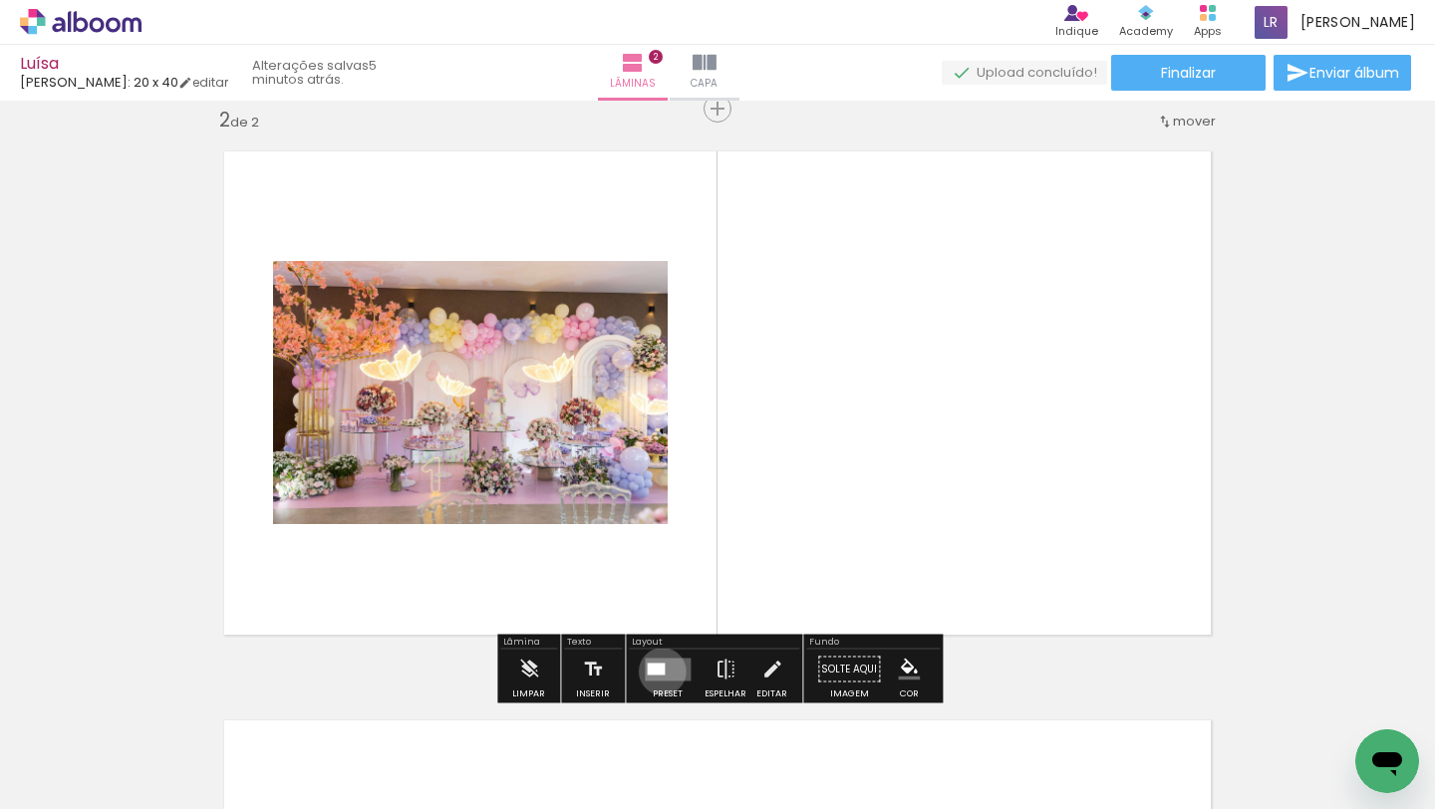
click at [658, 671] on div at bounding box center [656, 669] width 18 height 12
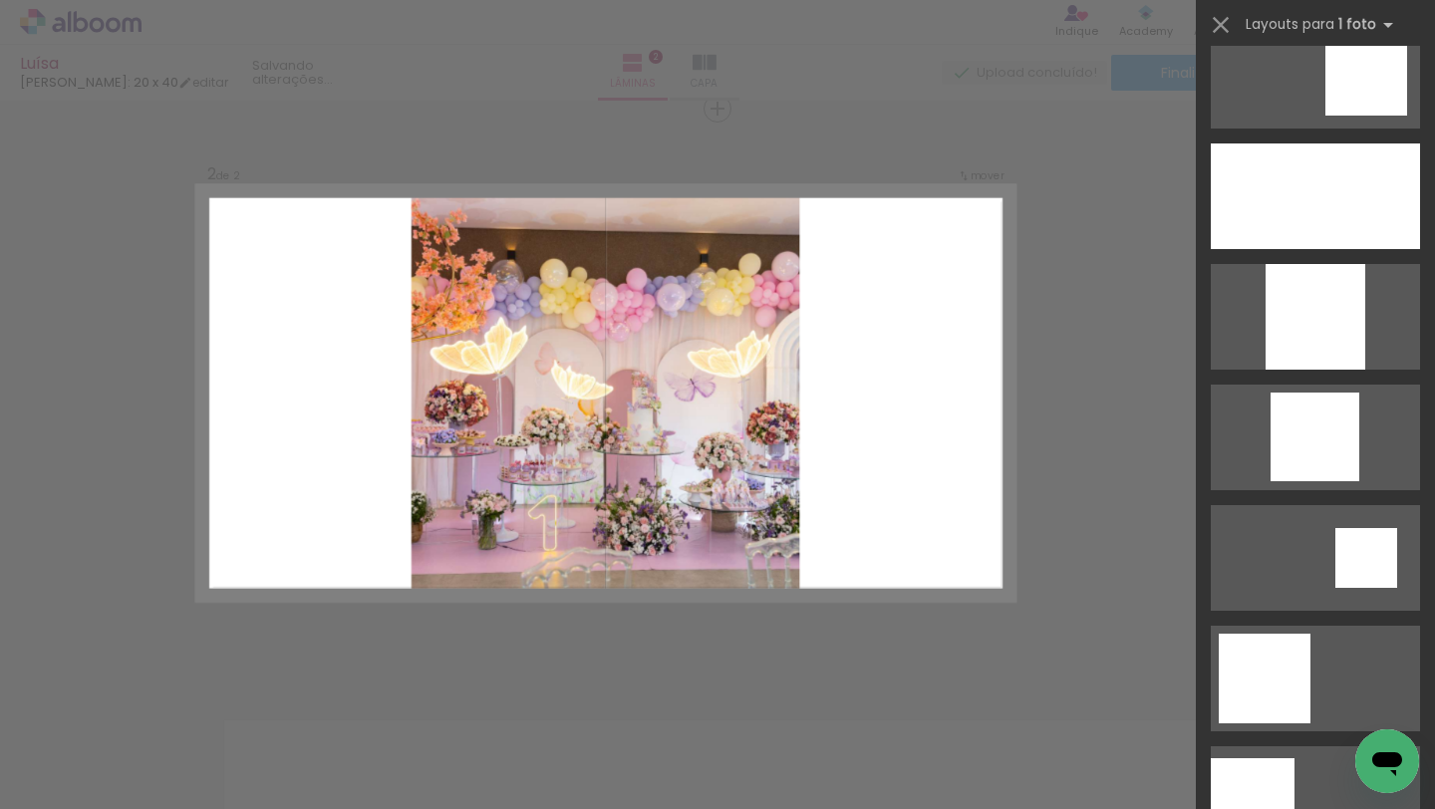
scroll to position [2154, 0]
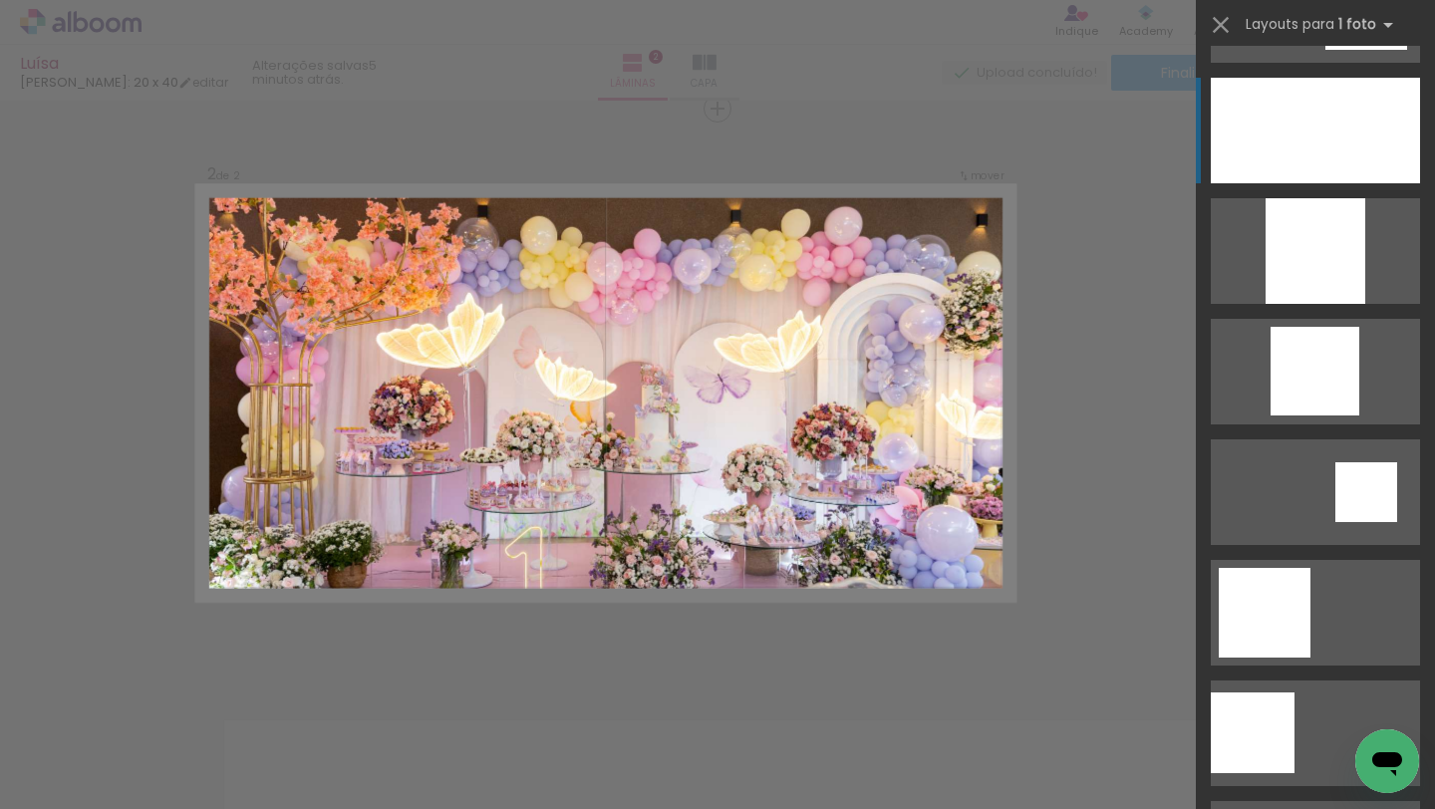
click at [1332, 153] on div at bounding box center [1315, 131] width 209 height 106
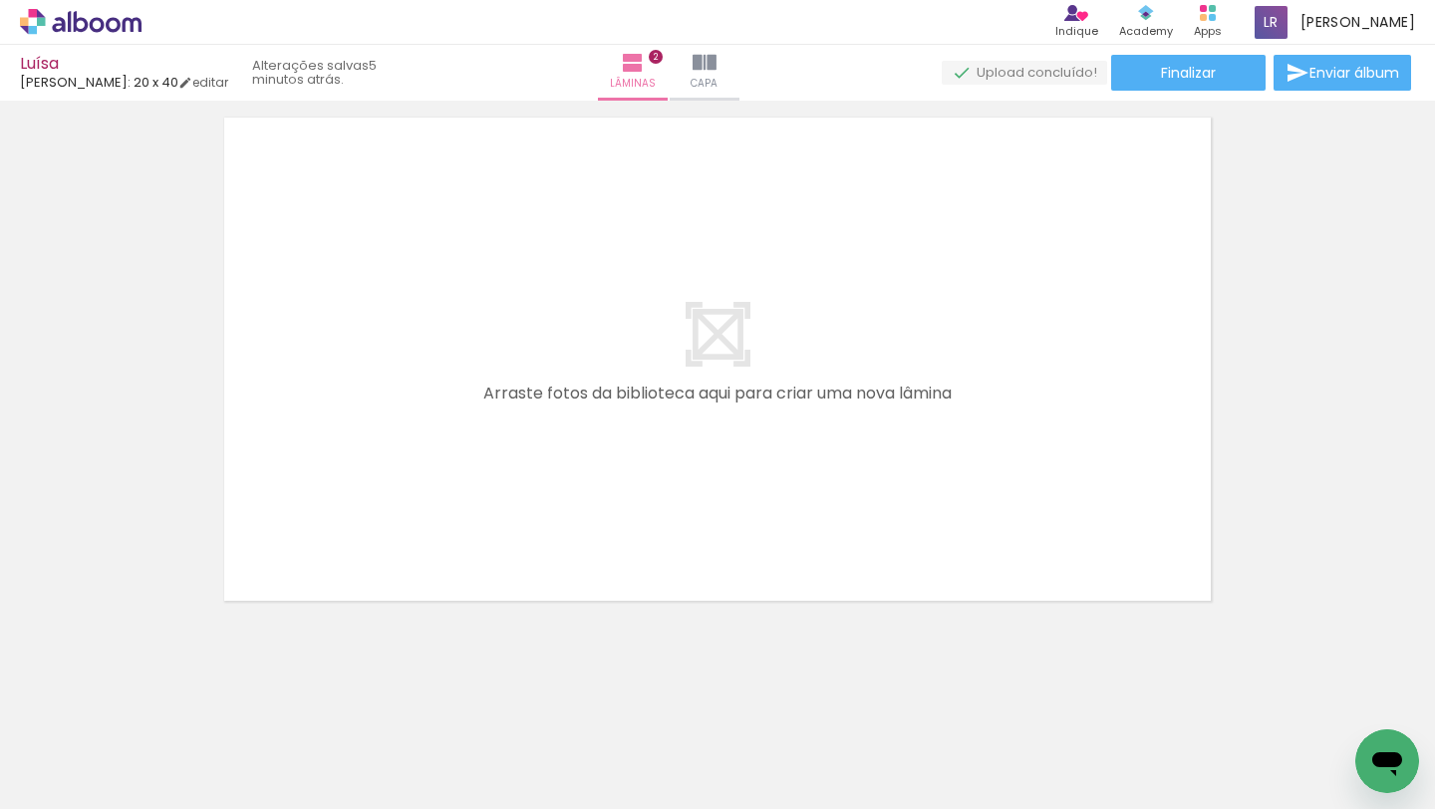
scroll to position [0, 3869]
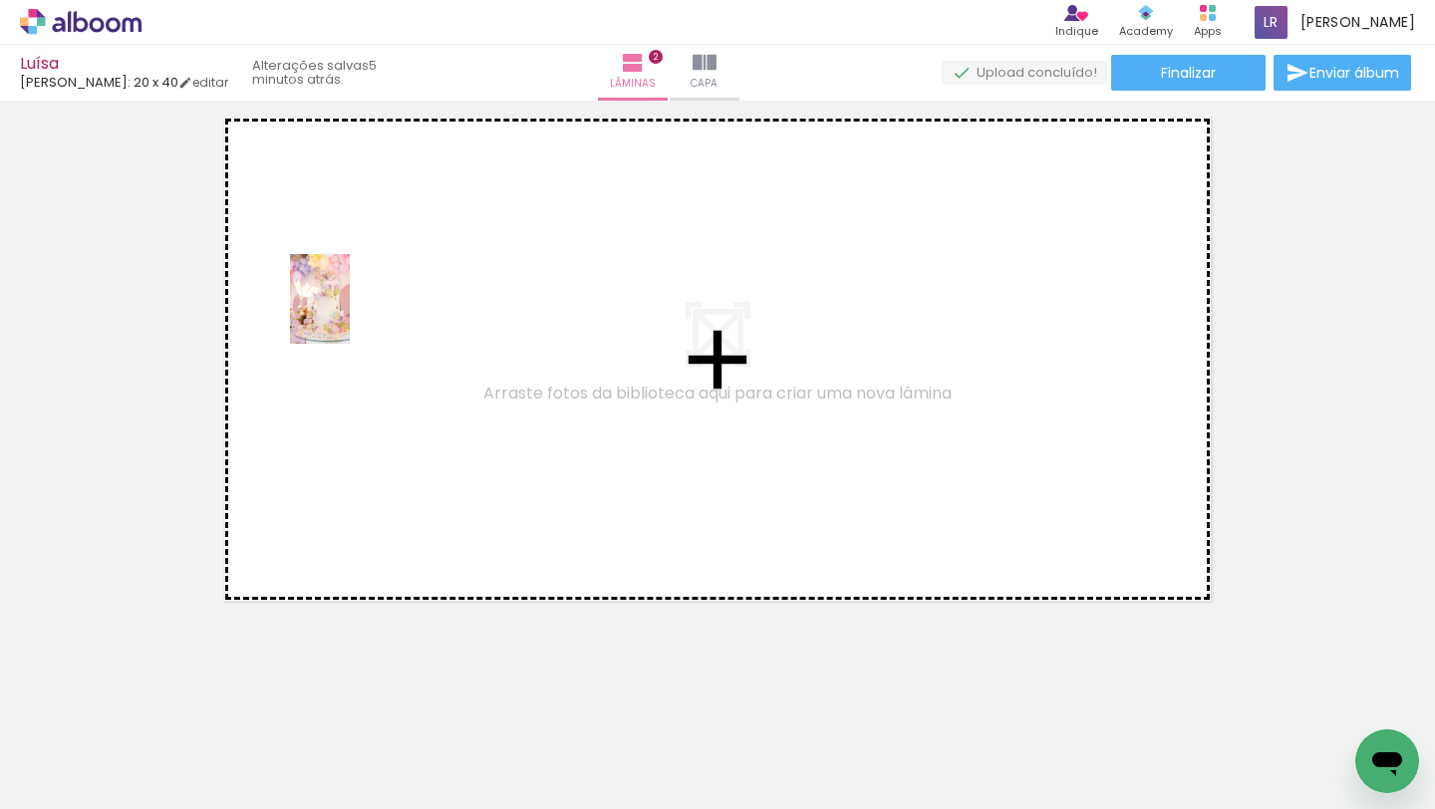
drag, startPoint x: 1337, startPoint y: 726, endPoint x: 350, endPoint y: 314, distance: 1070.0
click at [350, 314] on quentale-workspace at bounding box center [717, 404] width 1435 height 809
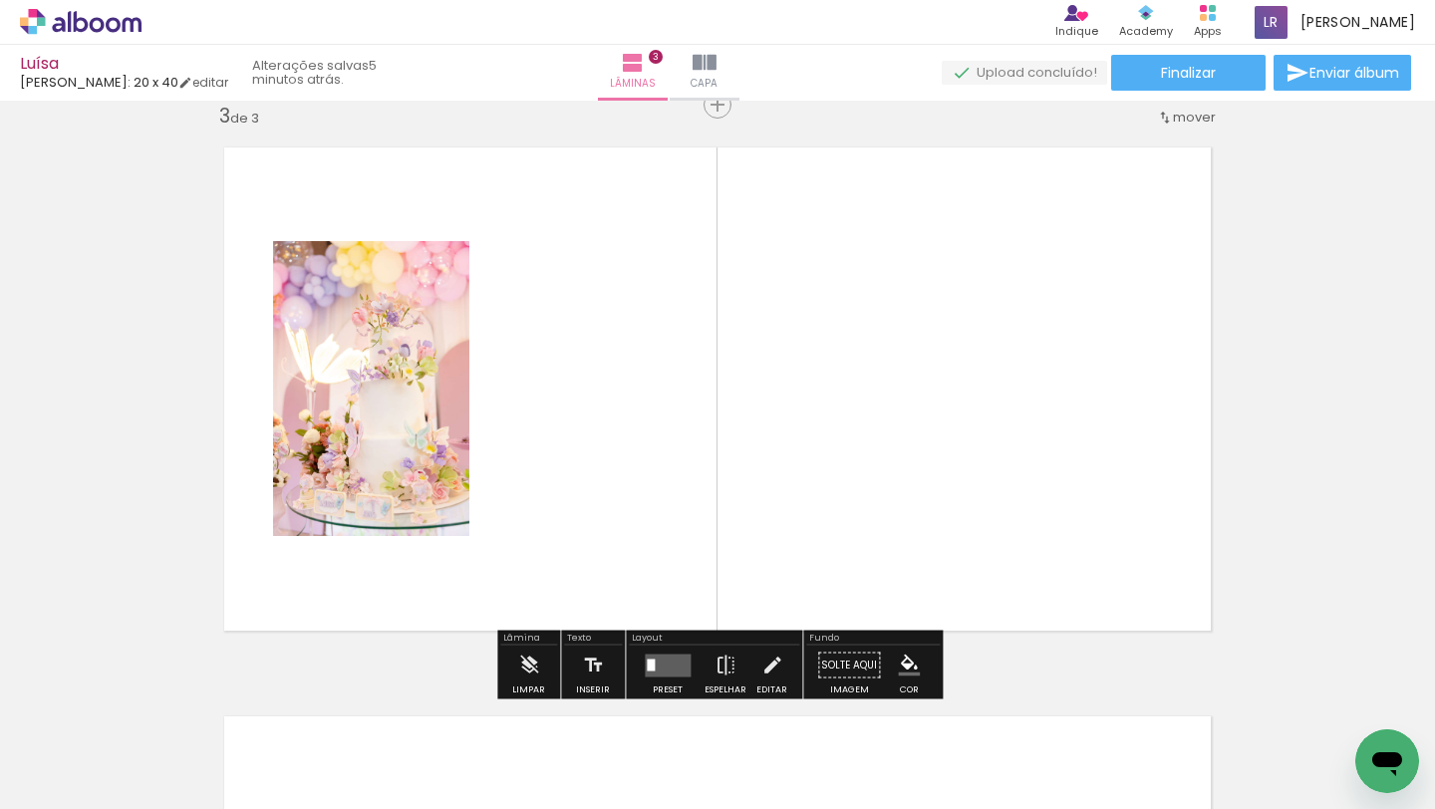
scroll to position [1163, 0]
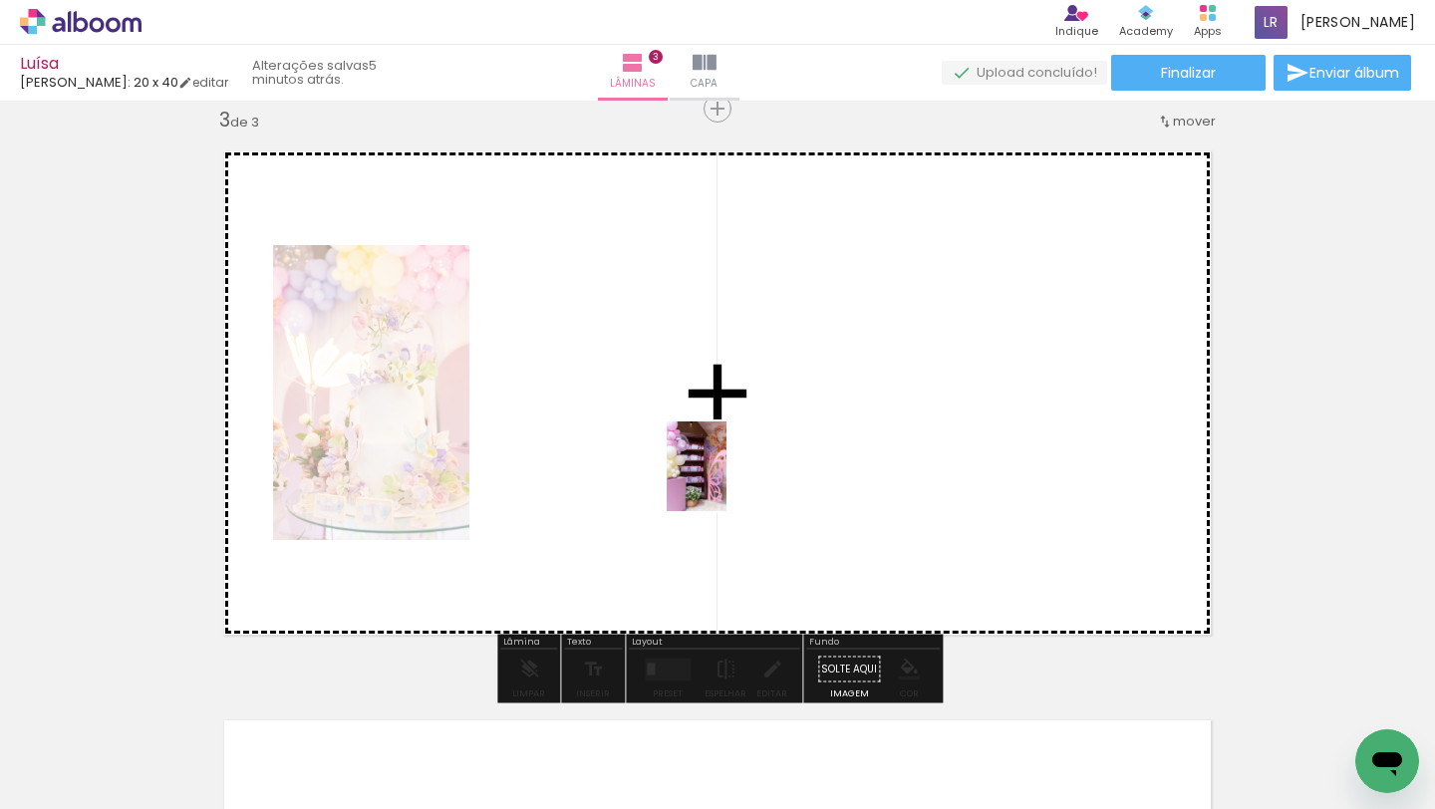
drag, startPoint x: 800, startPoint y: 758, endPoint x: 727, endPoint y: 481, distance: 286.7
click at [727, 481] on quentale-workspace at bounding box center [717, 404] width 1435 height 809
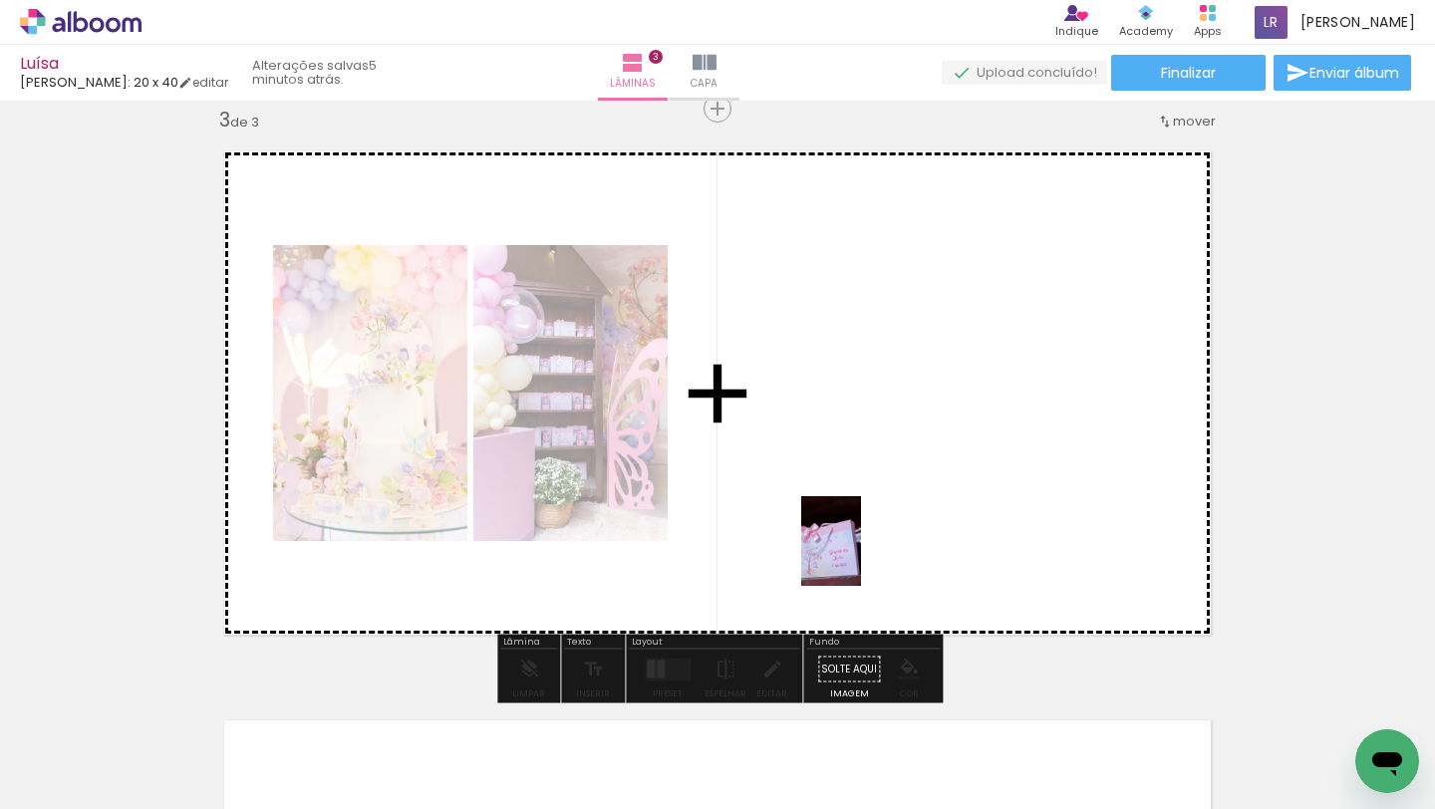
drag, startPoint x: 902, startPoint y: 724, endPoint x: 861, endPoint y: 556, distance: 172.3
click at [861, 556] on quentale-workspace at bounding box center [717, 404] width 1435 height 809
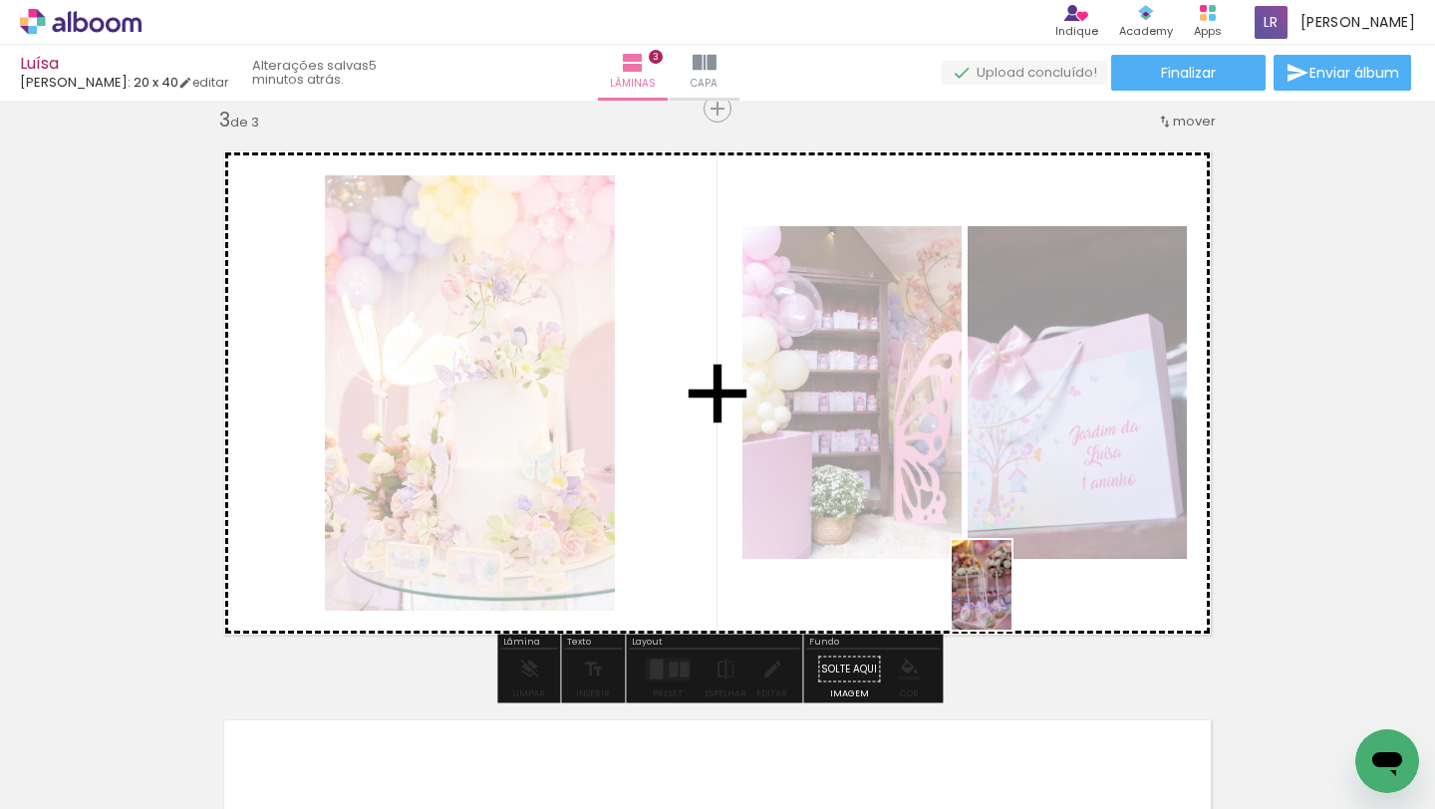
drag, startPoint x: 1041, startPoint y: 731, endPoint x: 1010, endPoint y: 598, distance: 136.3
click at [1010, 598] on quentale-workspace at bounding box center [717, 404] width 1435 height 809
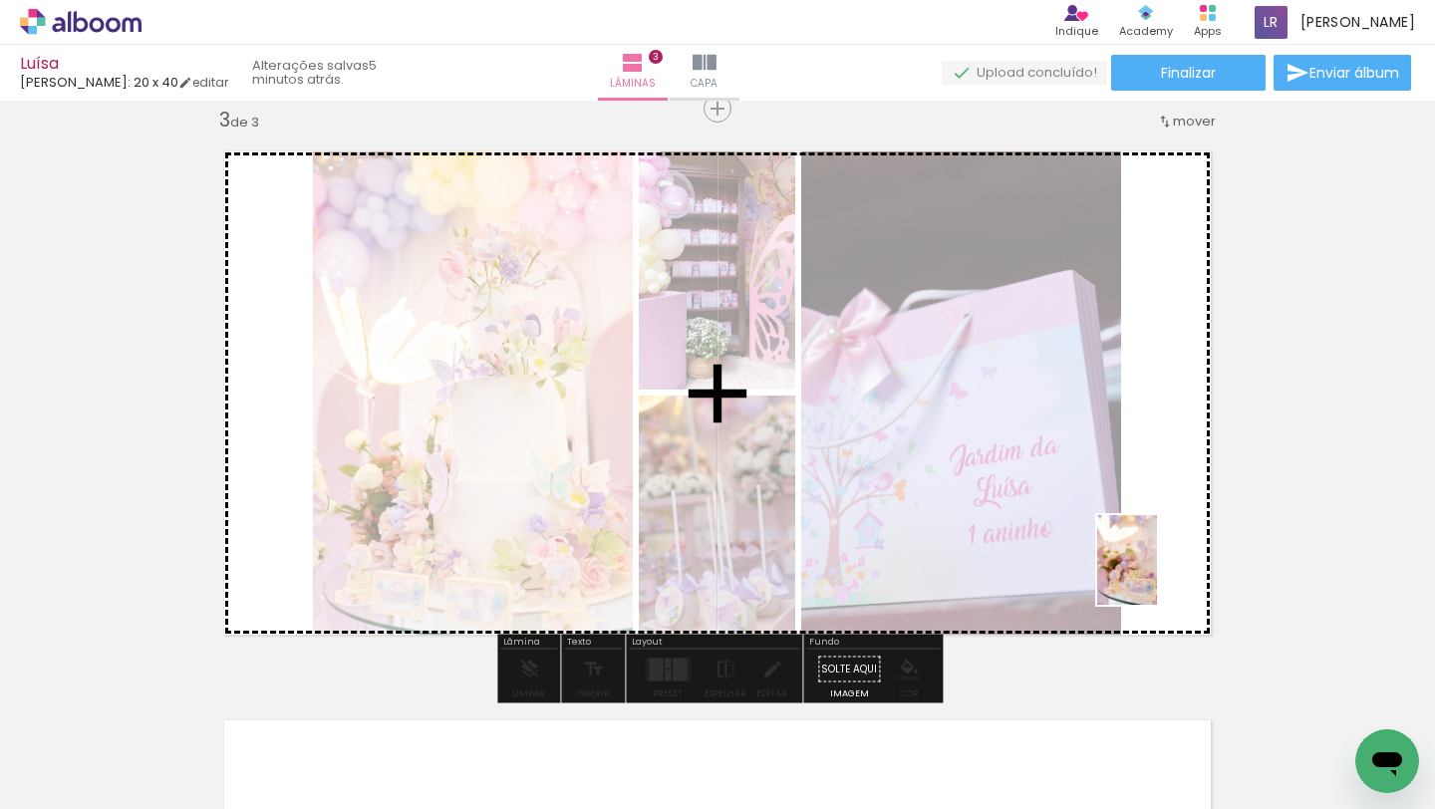
drag, startPoint x: 1146, startPoint y: 742, endPoint x: 1158, endPoint y: 573, distance: 169.8
click at [1158, 573] on quentale-workspace at bounding box center [717, 404] width 1435 height 809
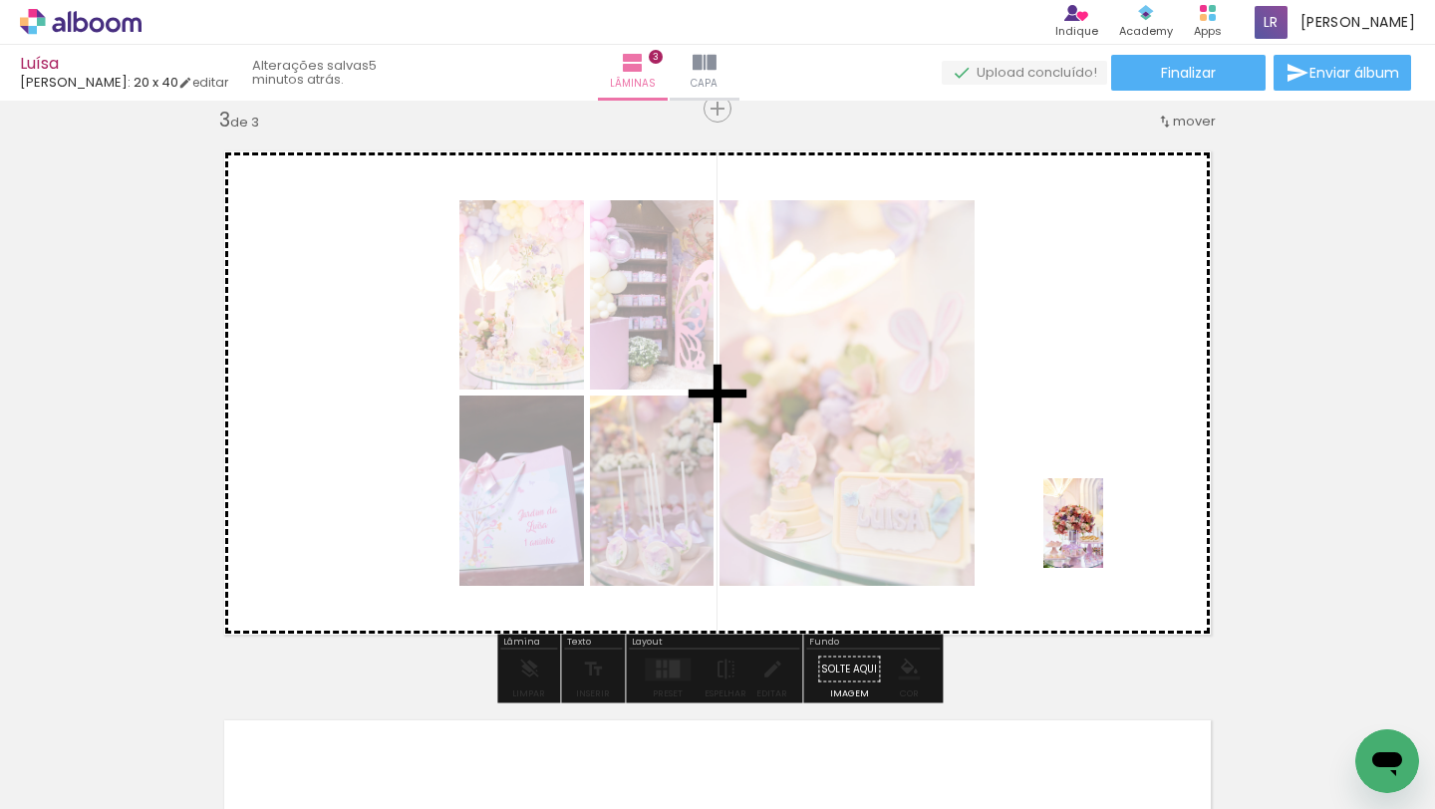
drag, startPoint x: 1247, startPoint y: 717, endPoint x: 1100, endPoint y: 517, distance: 247.4
click at [1100, 517] on quentale-workspace at bounding box center [717, 404] width 1435 height 809
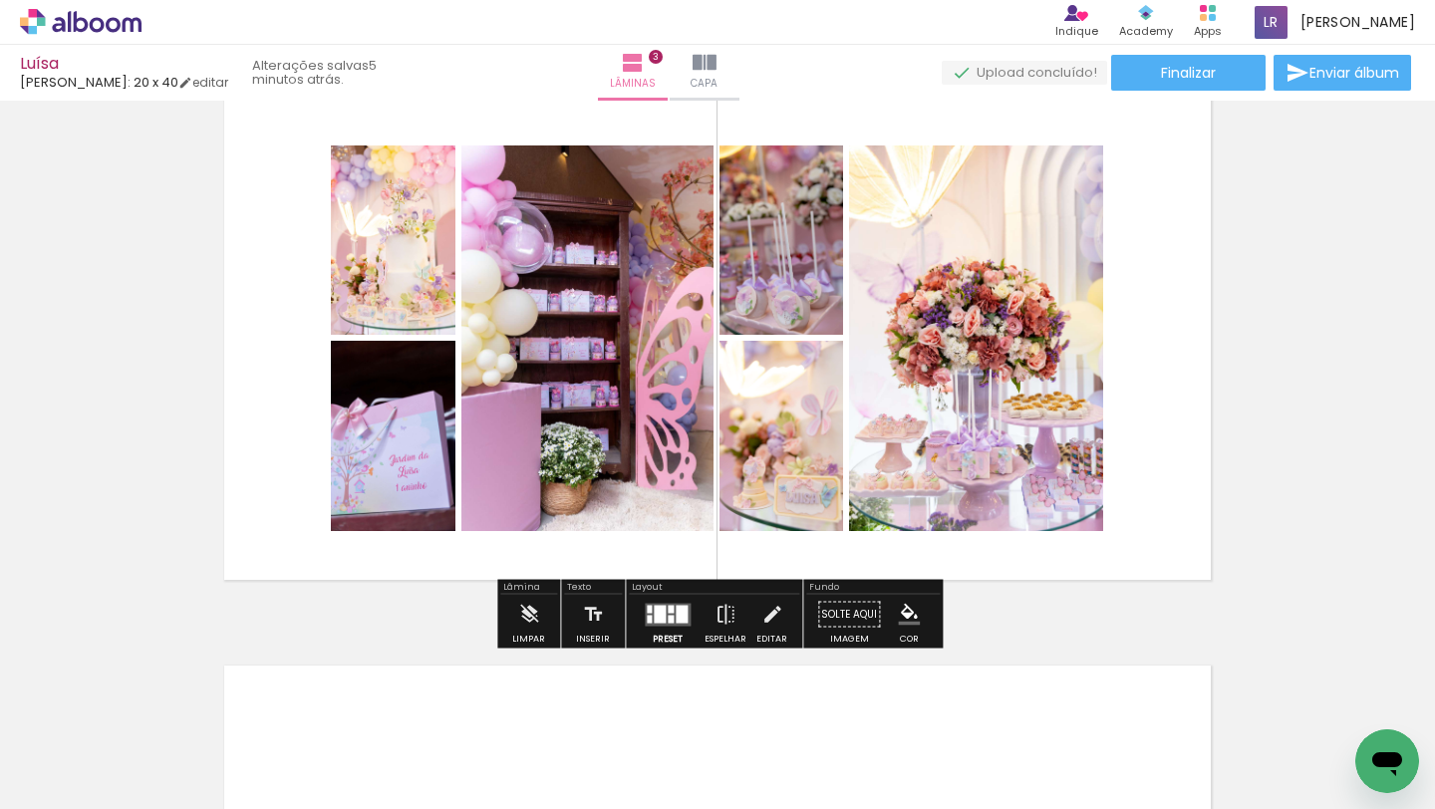
scroll to position [1278, 0]
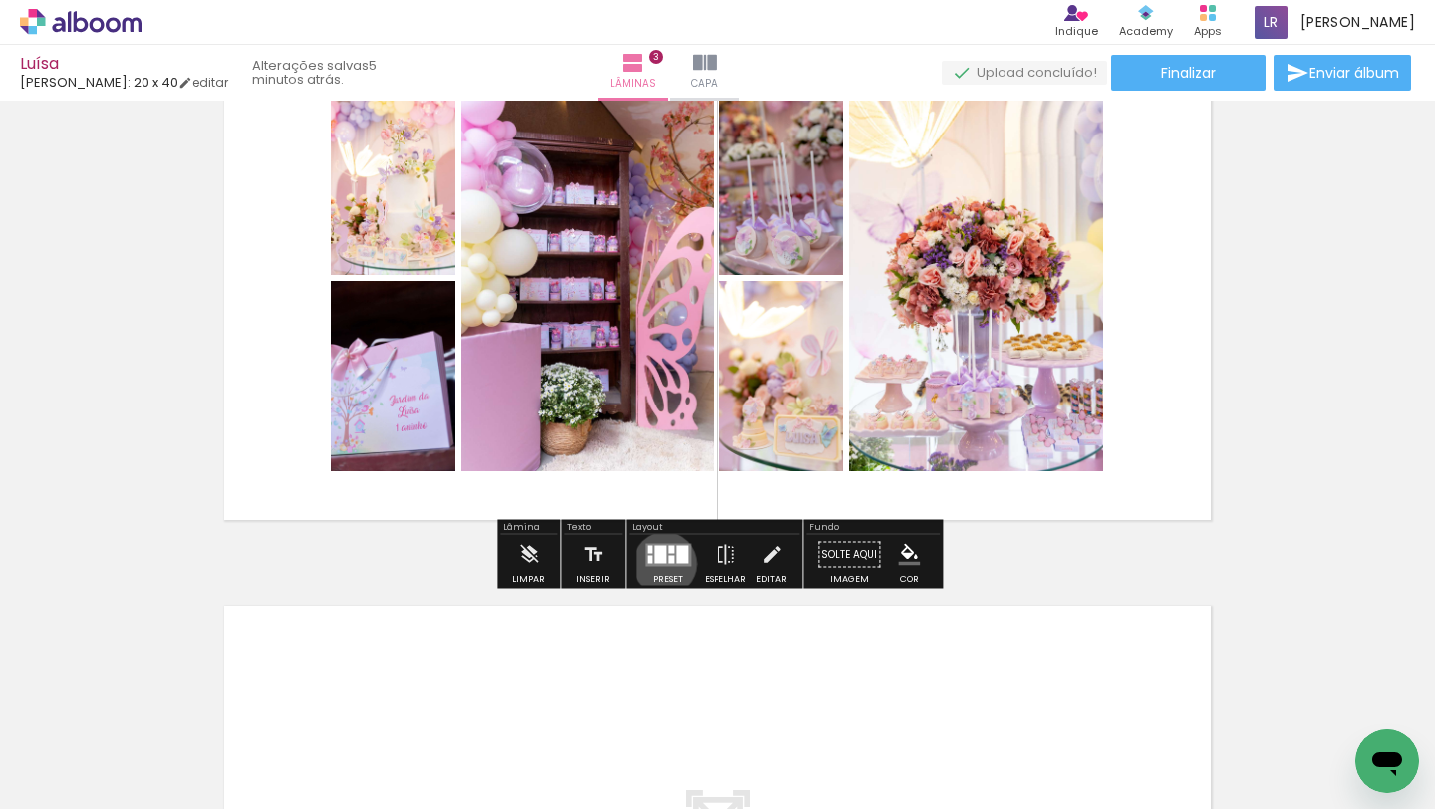
click at [660, 562] on quentale-layouter at bounding box center [668, 554] width 46 height 23
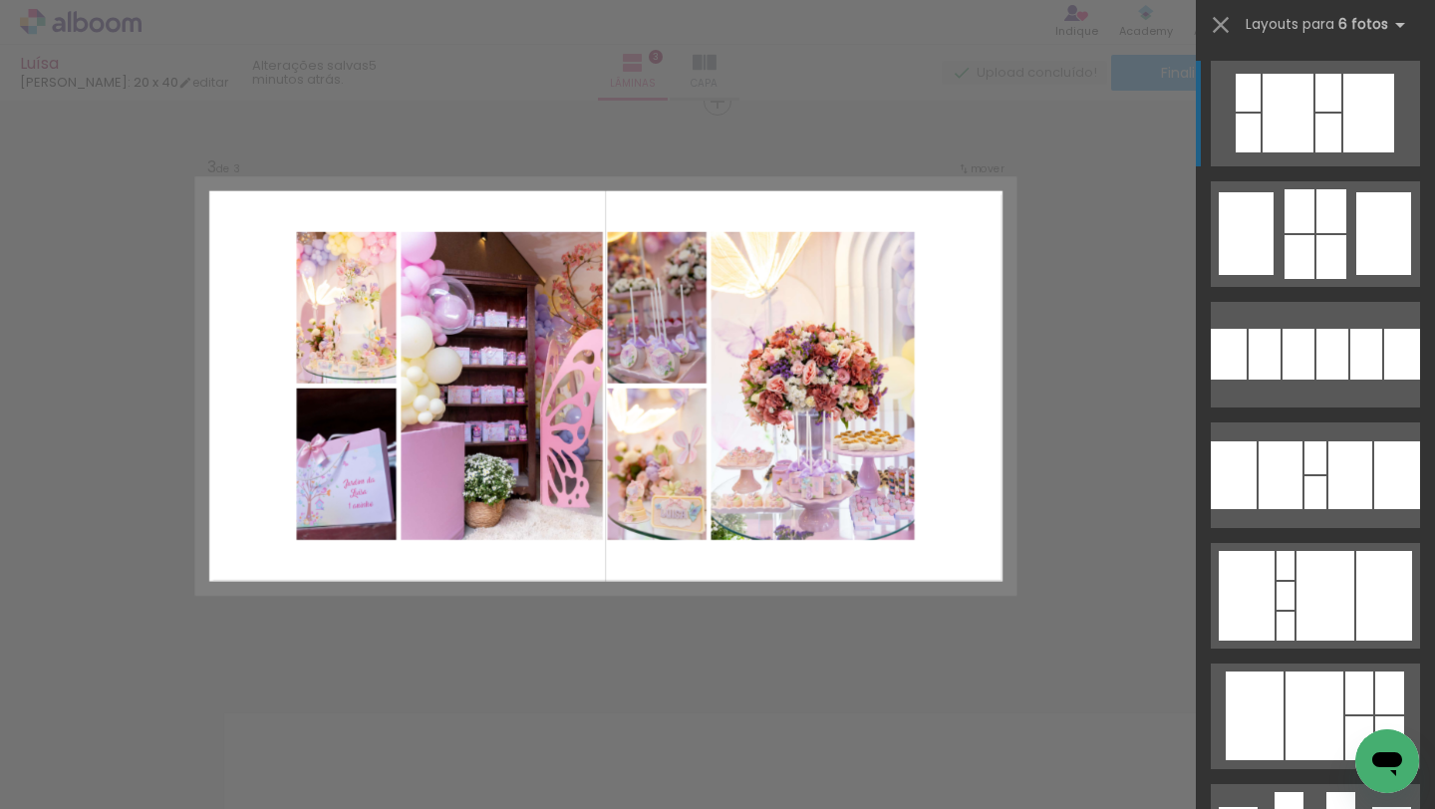
scroll to position [1163, 0]
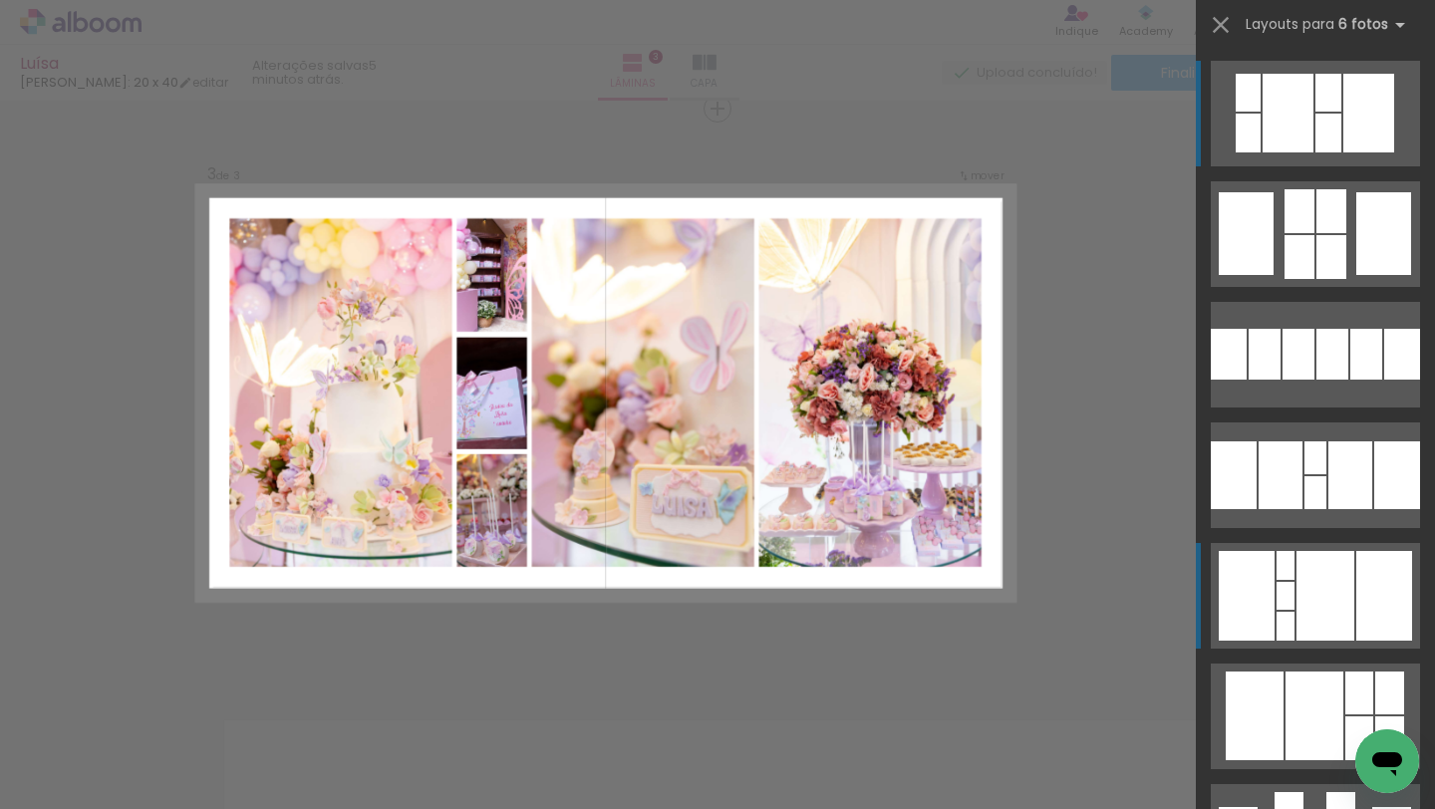
click at [1300, 591] on div at bounding box center [1326, 596] width 58 height 90
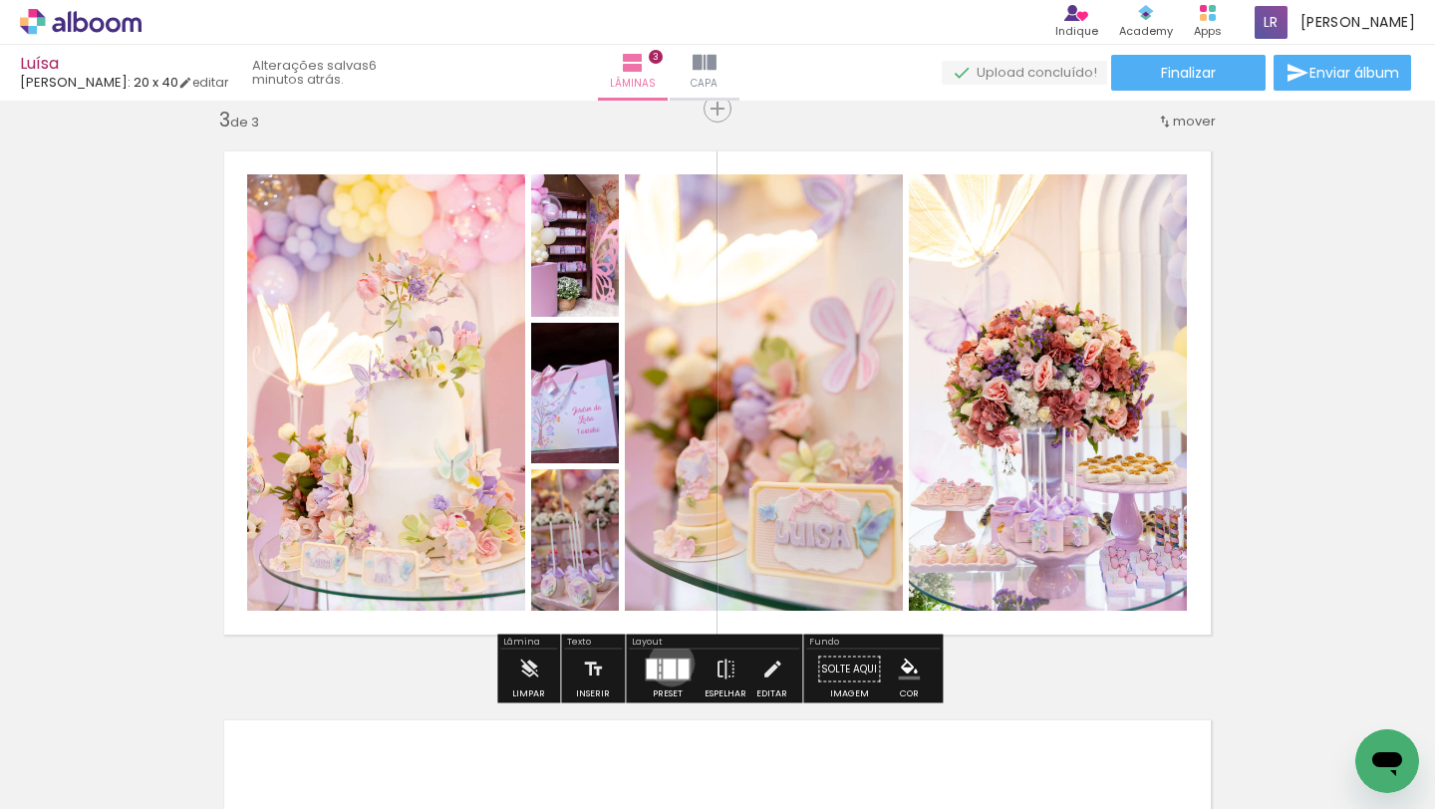
click at [667, 663] on div at bounding box center [669, 669] width 13 height 20
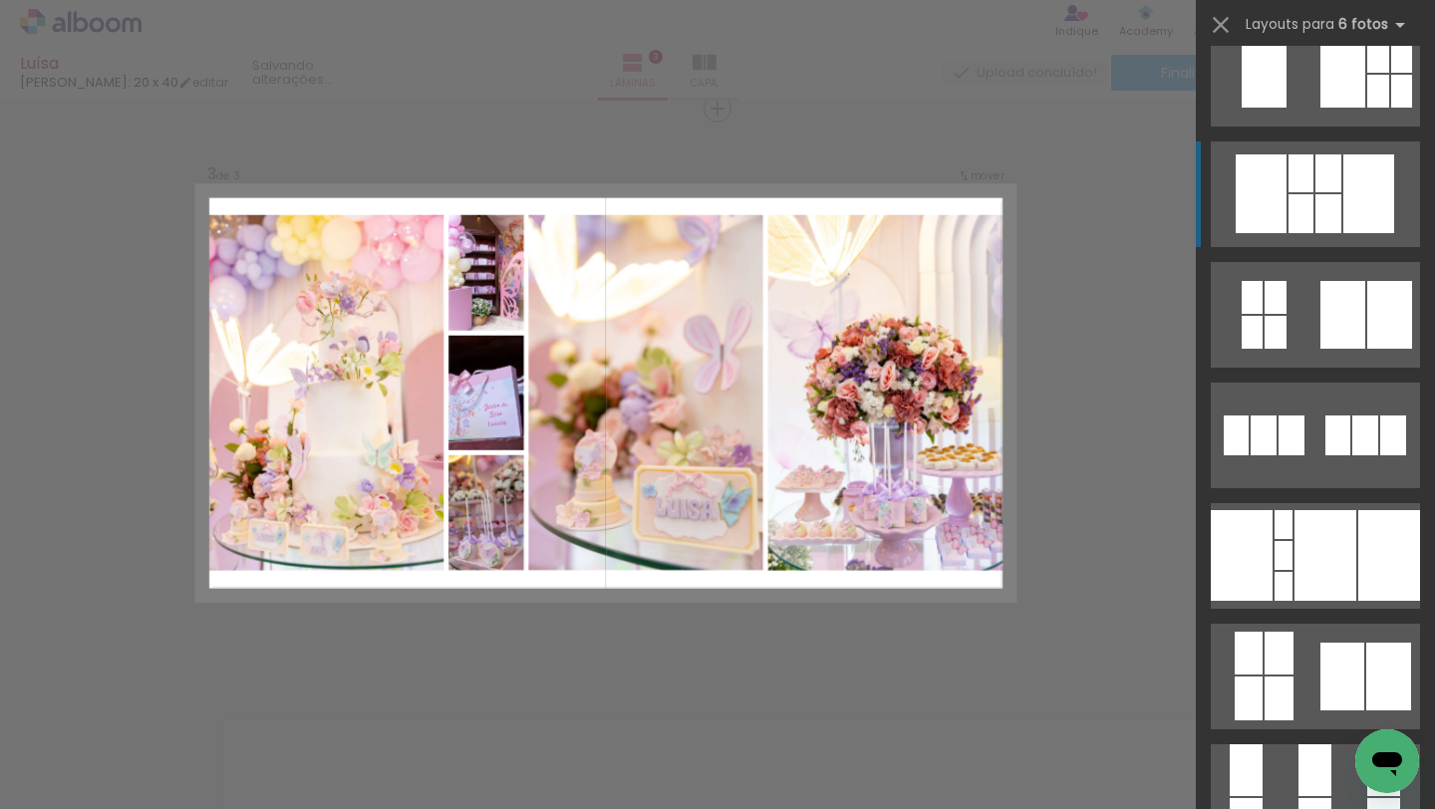
scroll to position [895, 0]
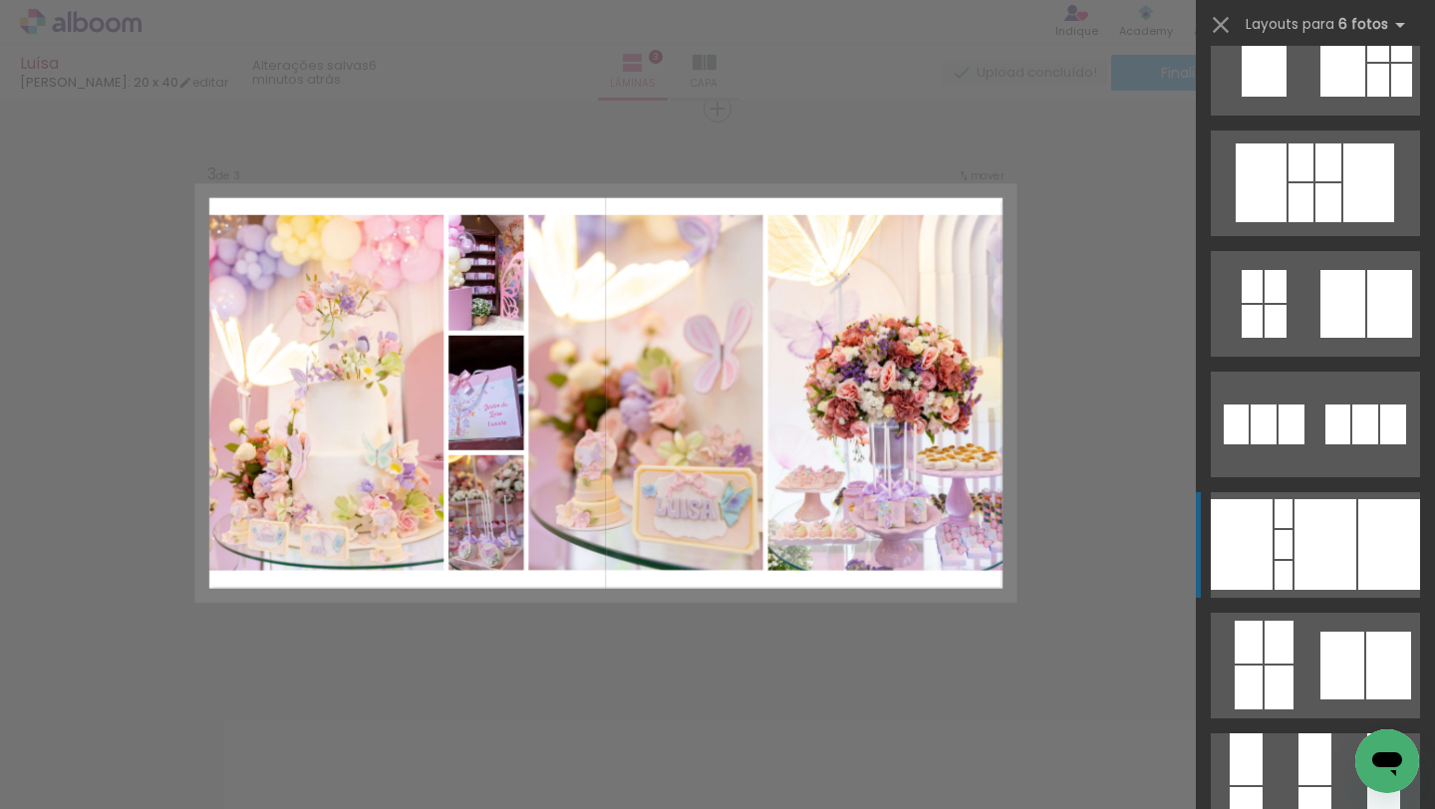
click at [1312, 541] on div at bounding box center [1326, 544] width 62 height 91
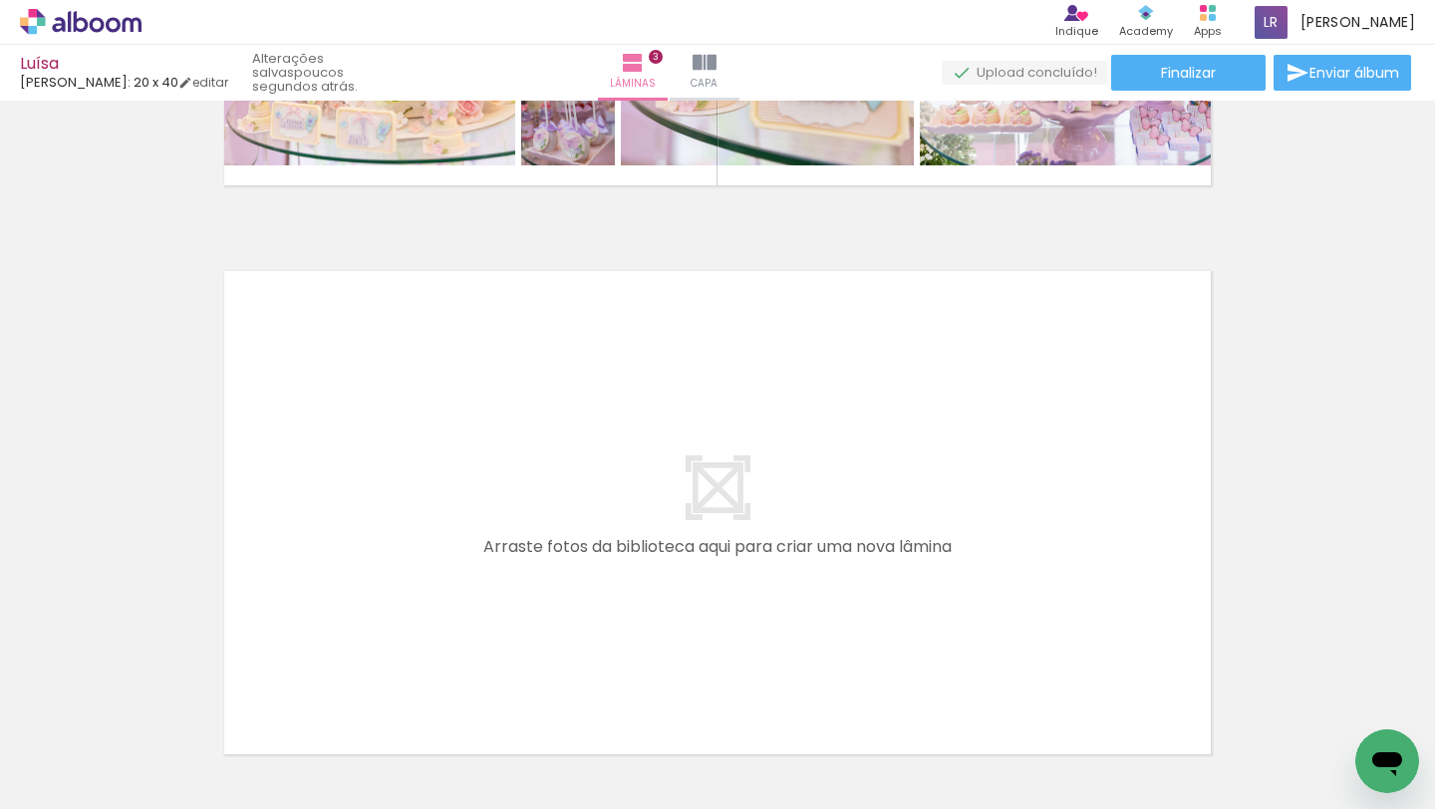
scroll to position [0, 0]
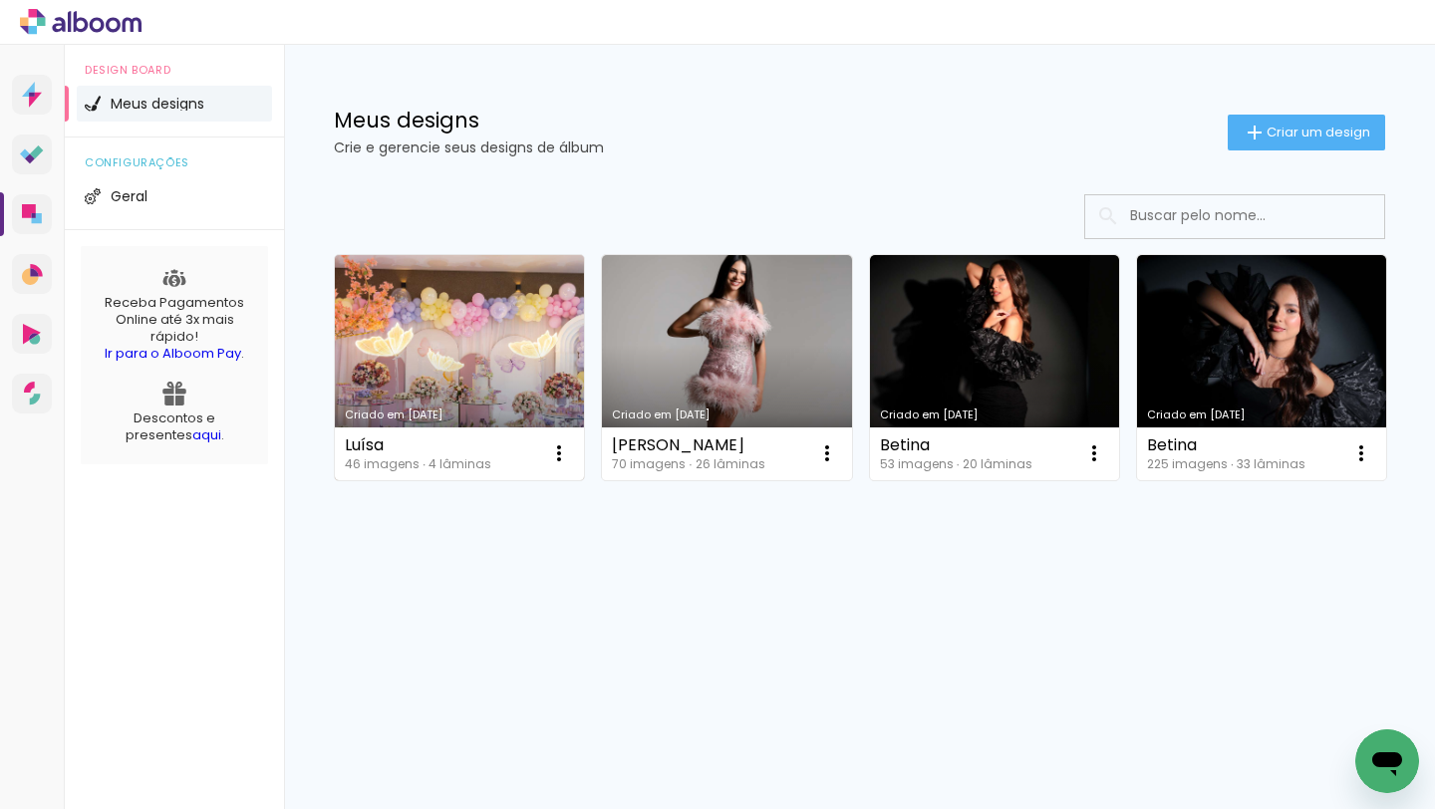
click at [495, 357] on link "Criado em 30/09/25" at bounding box center [459, 367] width 249 height 225
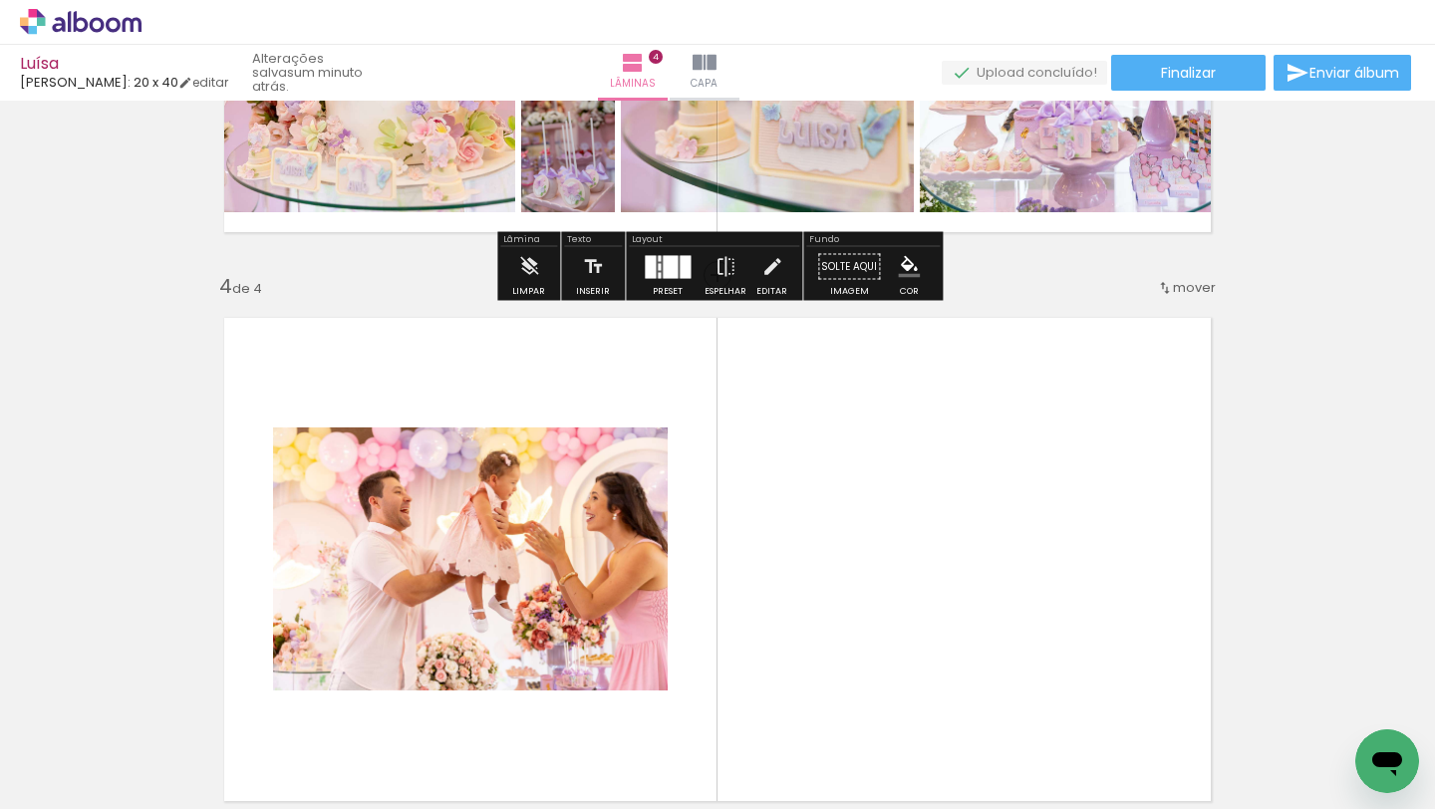
scroll to position [1728, 0]
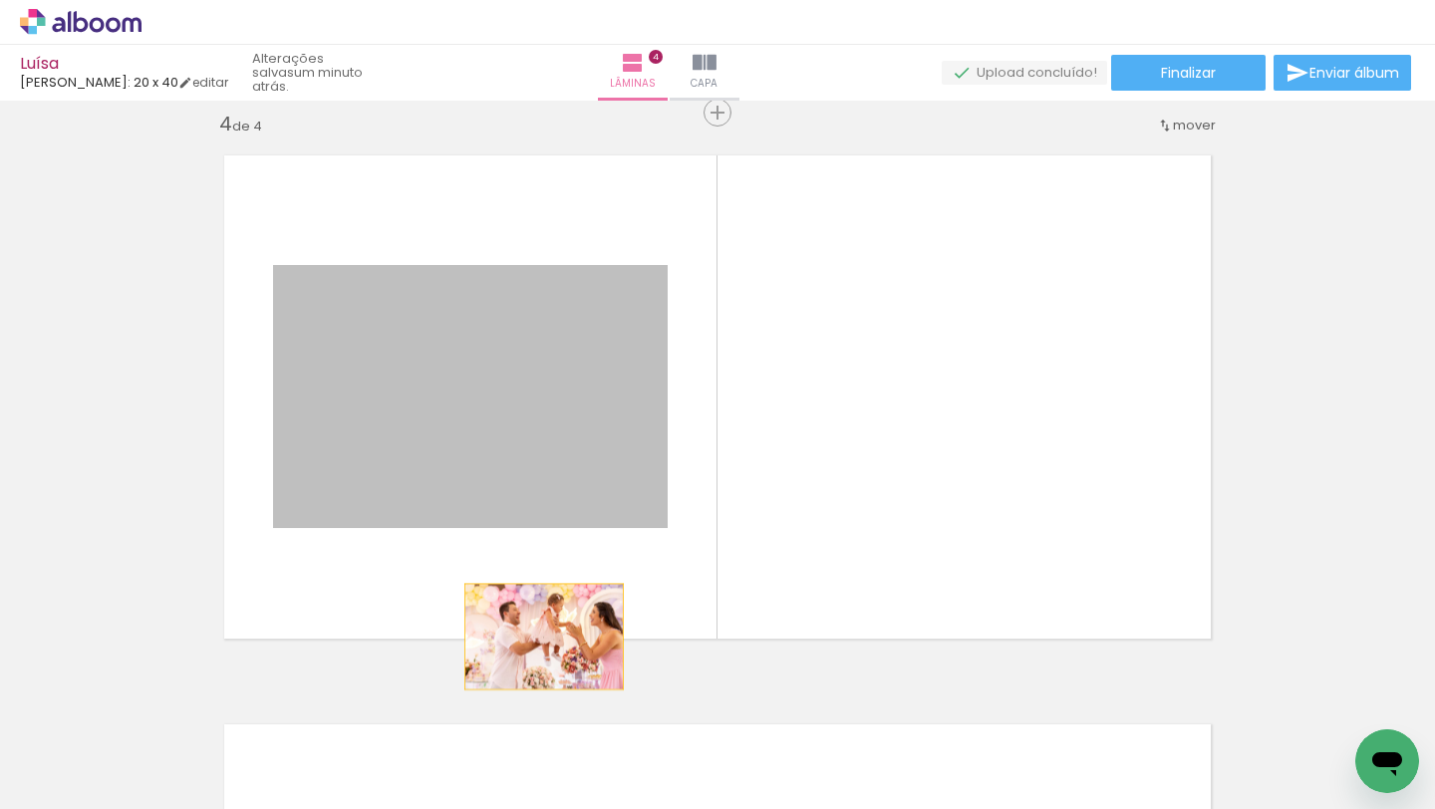
drag, startPoint x: 502, startPoint y: 433, endPoint x: 564, endPoint y: 691, distance: 265.4
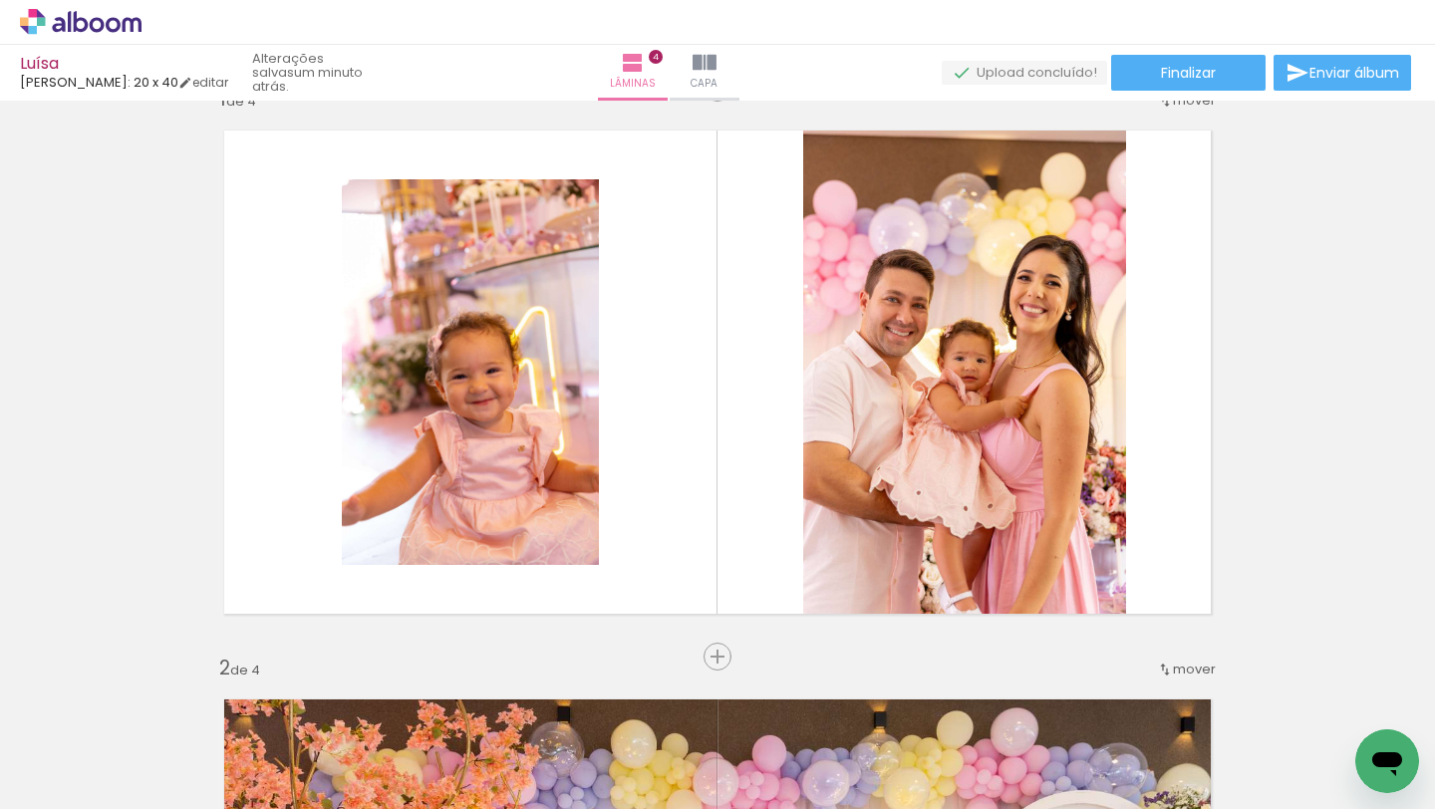
scroll to position [26, 0]
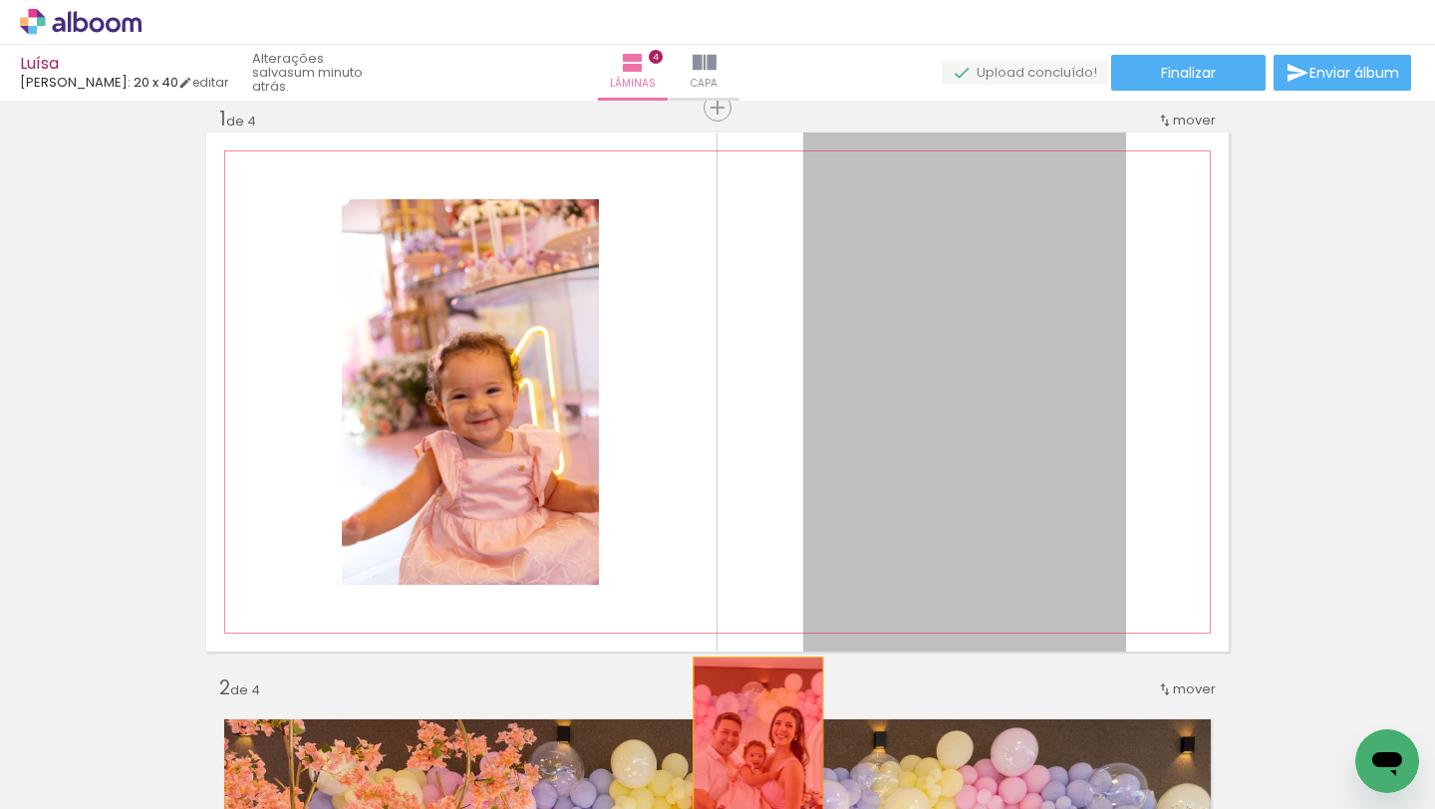
drag, startPoint x: 824, startPoint y: 442, endPoint x: 758, endPoint y: 761, distance: 325.6
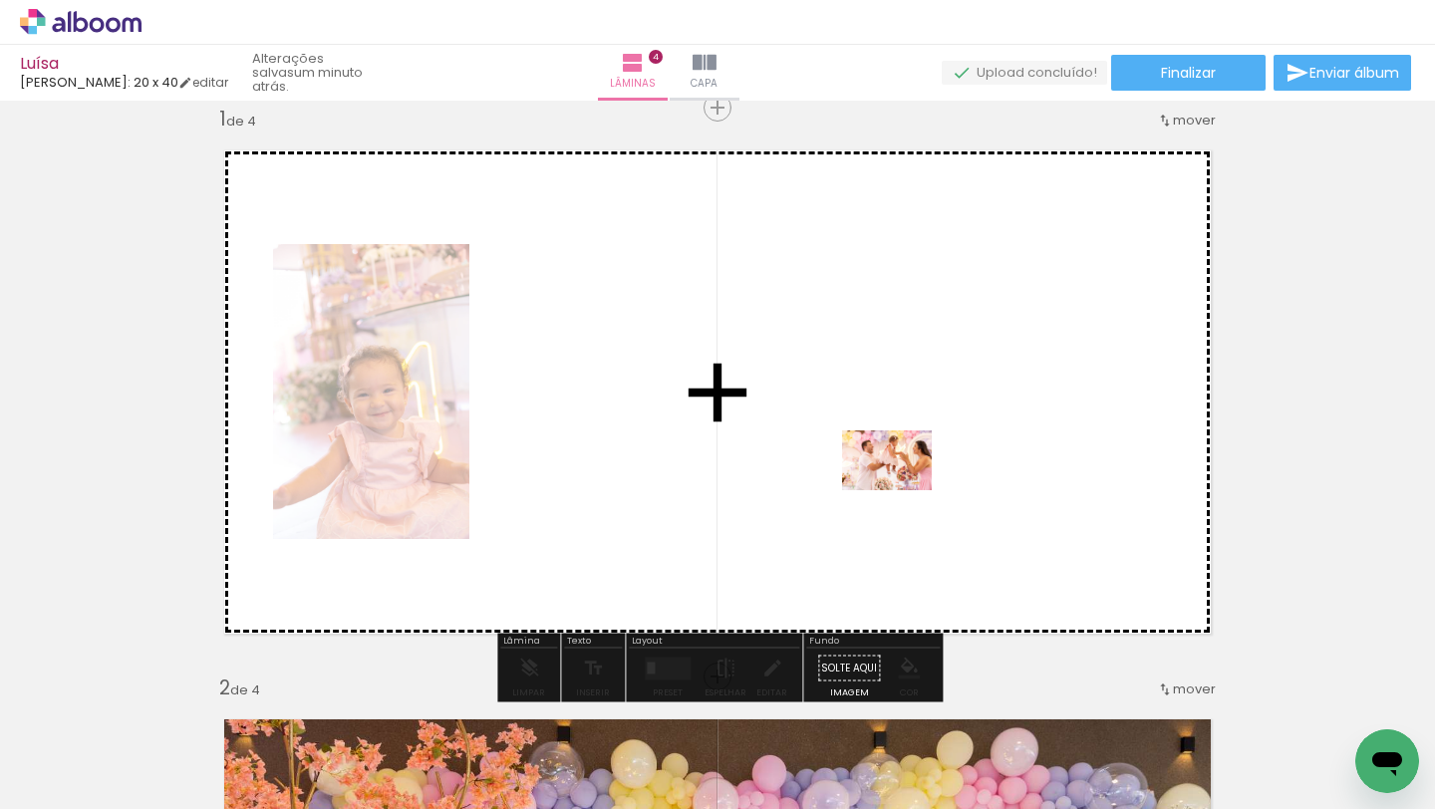
drag, startPoint x: 758, startPoint y: 761, endPoint x: 907, endPoint y: 485, distance: 313.5
click at [907, 485] on quentale-workspace at bounding box center [717, 404] width 1435 height 809
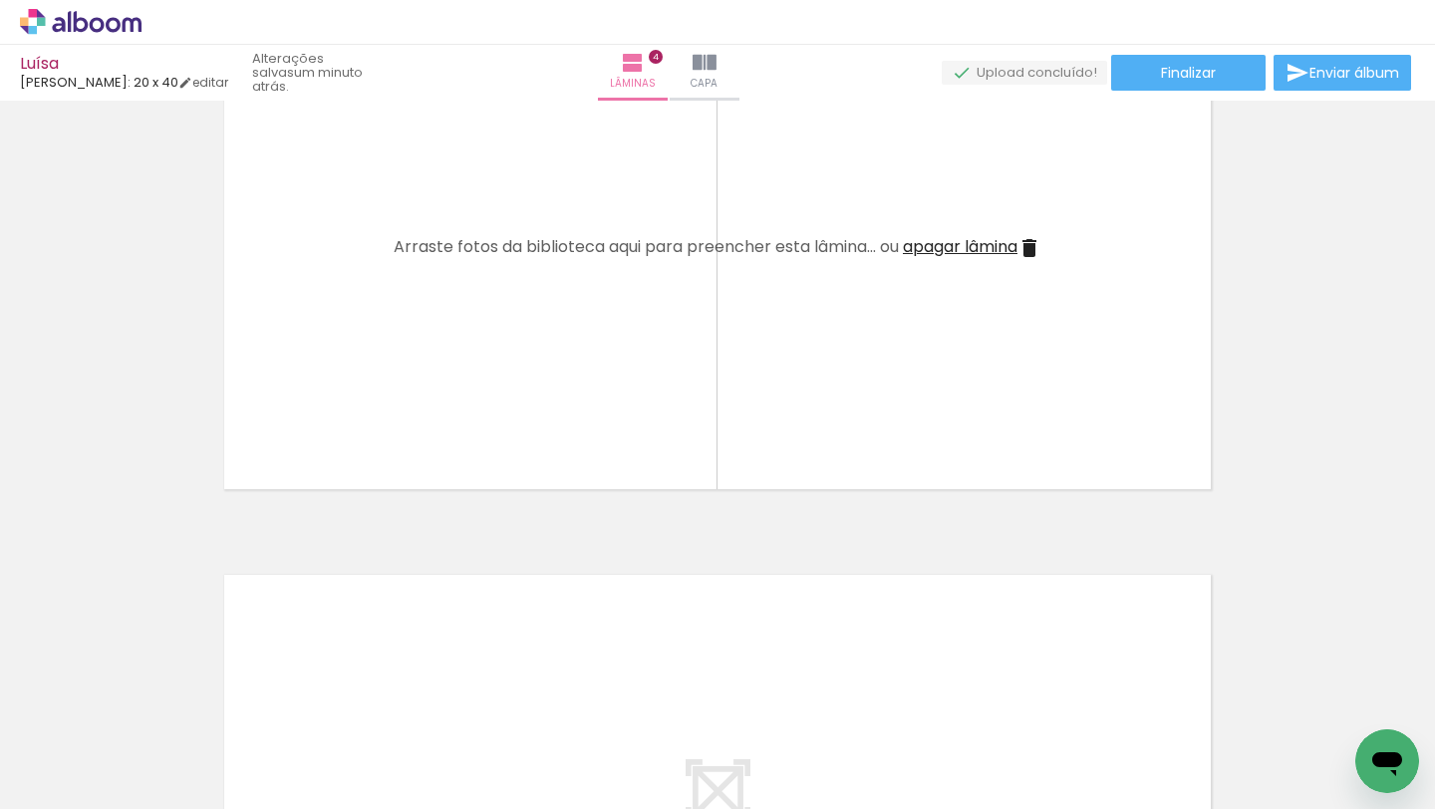
scroll to position [1896, 0]
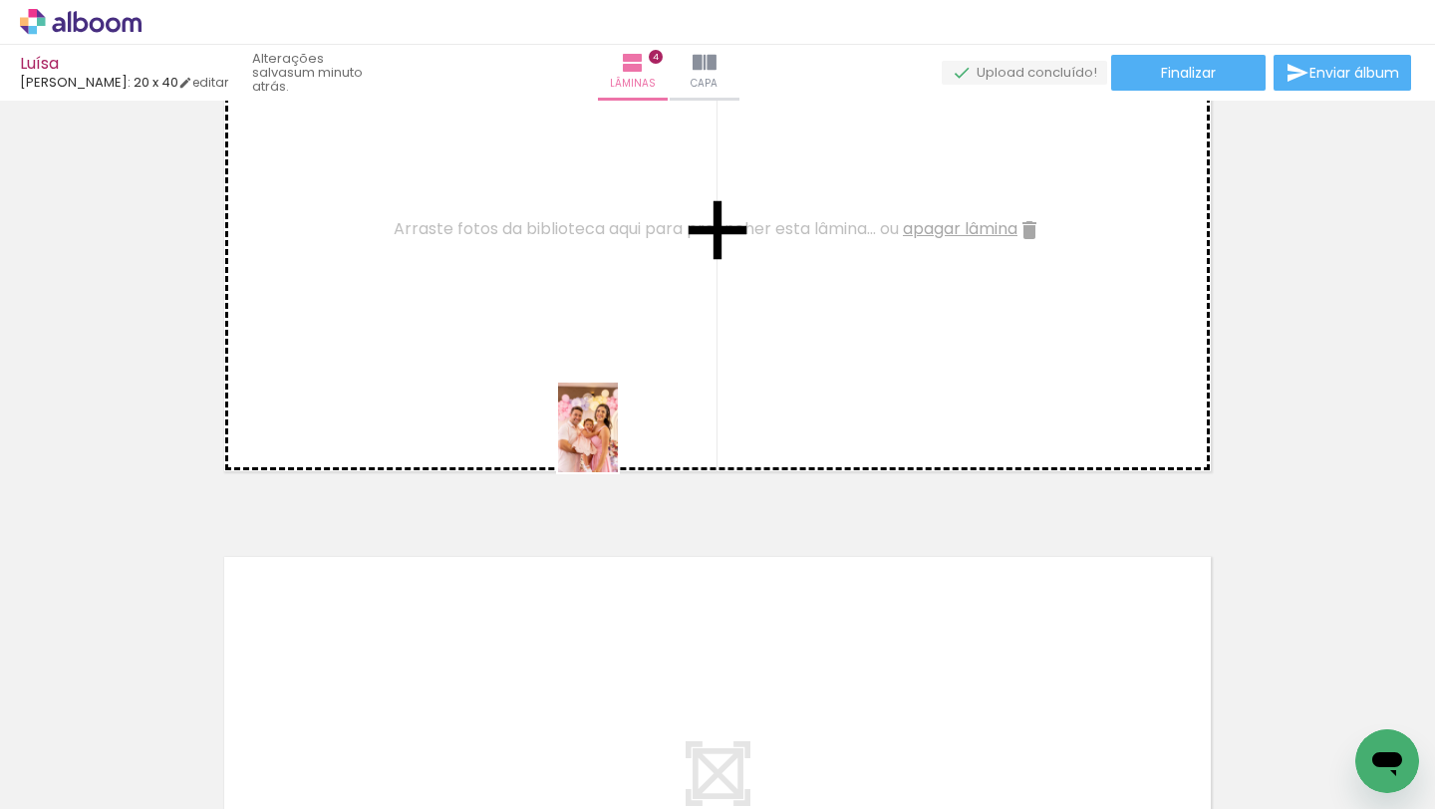
drag, startPoint x: 645, startPoint y: 712, endPoint x: 573, endPoint y: 311, distance: 407.0
click at [574, 312] on quentale-workspace at bounding box center [717, 404] width 1435 height 809
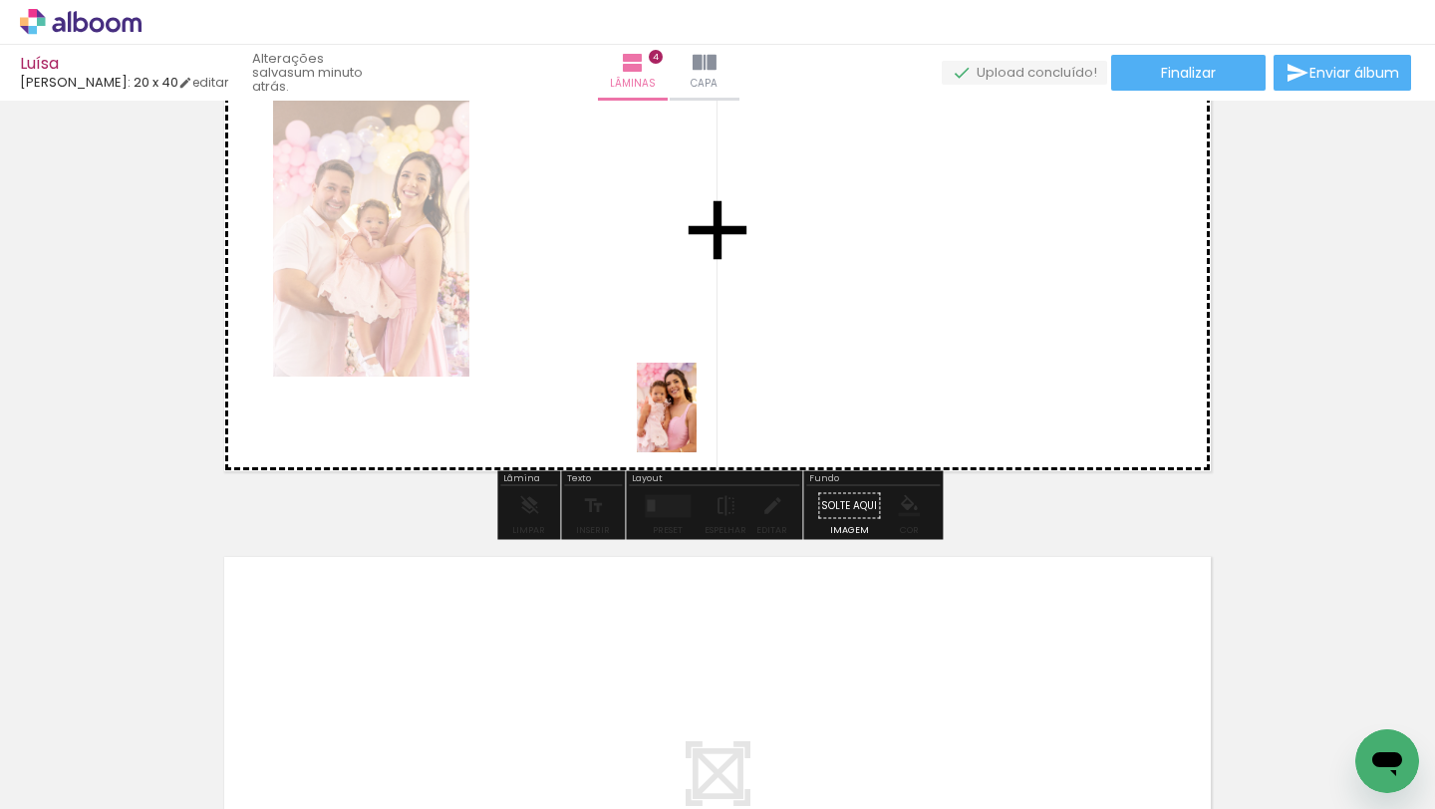
drag, startPoint x: 422, startPoint y: 730, endPoint x: 723, endPoint y: 403, distance: 444.3
click at [723, 403] on quentale-workspace at bounding box center [717, 404] width 1435 height 809
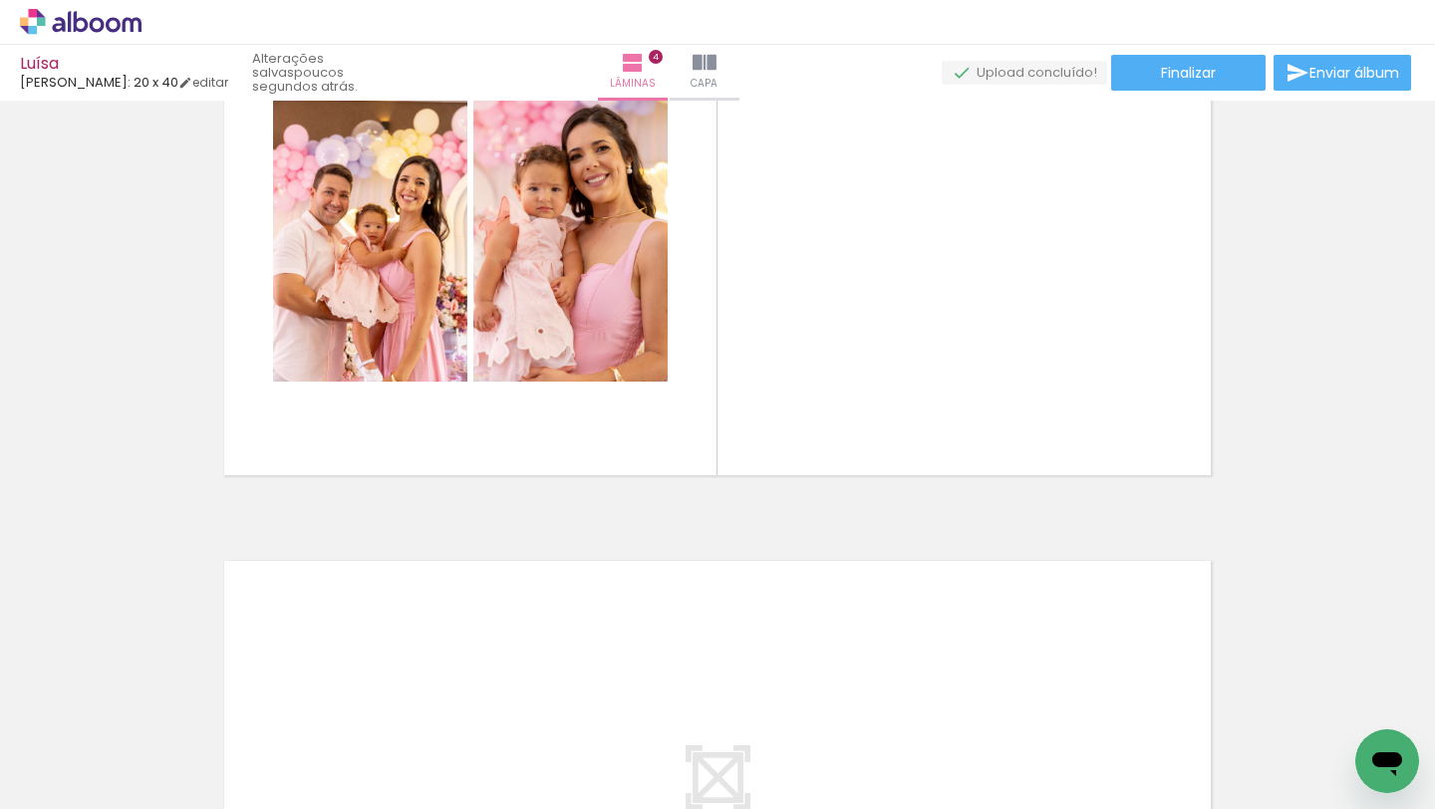
scroll to position [0, 1424]
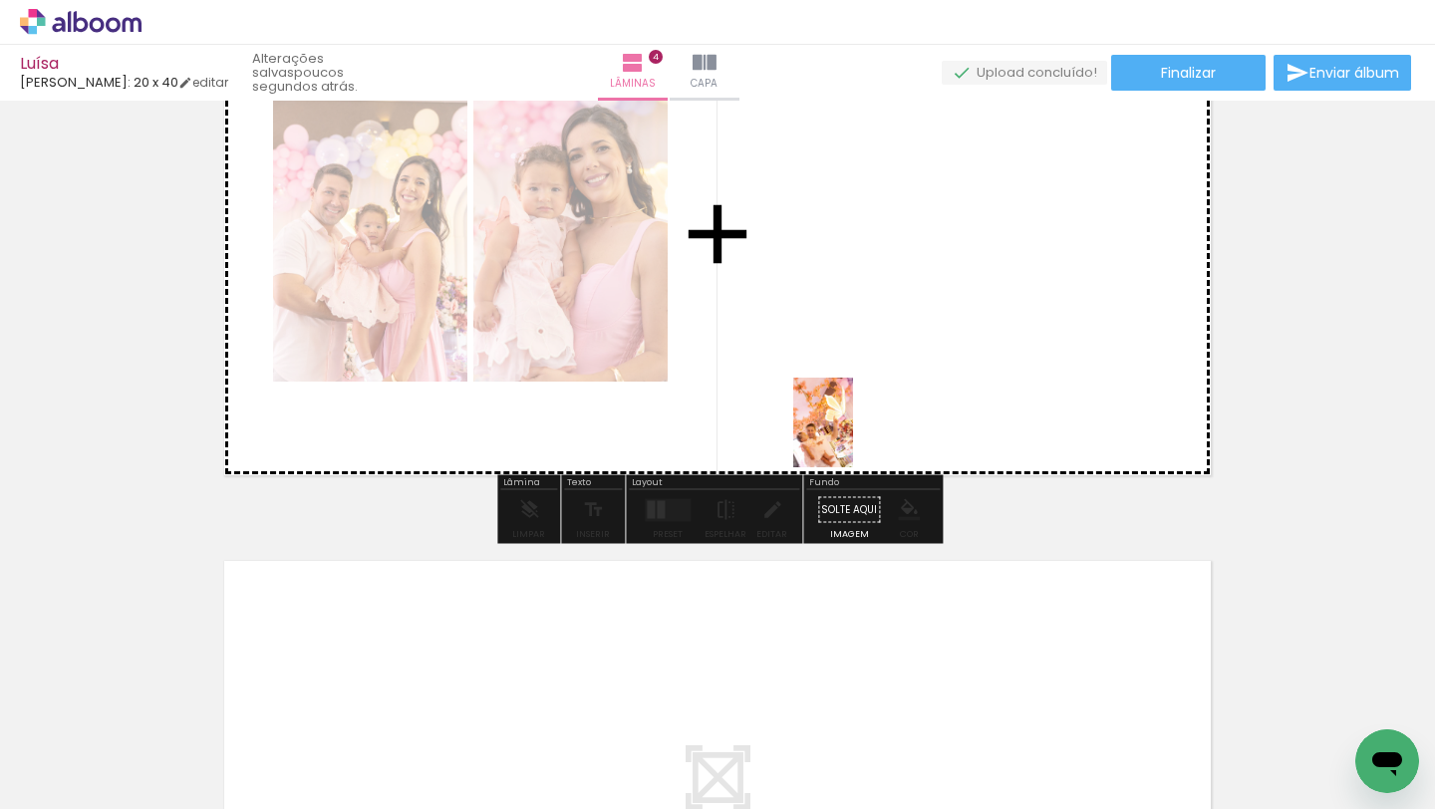
drag, startPoint x: 794, startPoint y: 750, endPoint x: 851, endPoint y: 423, distance: 332.8
click at [851, 423] on quentale-workspace at bounding box center [717, 404] width 1435 height 809
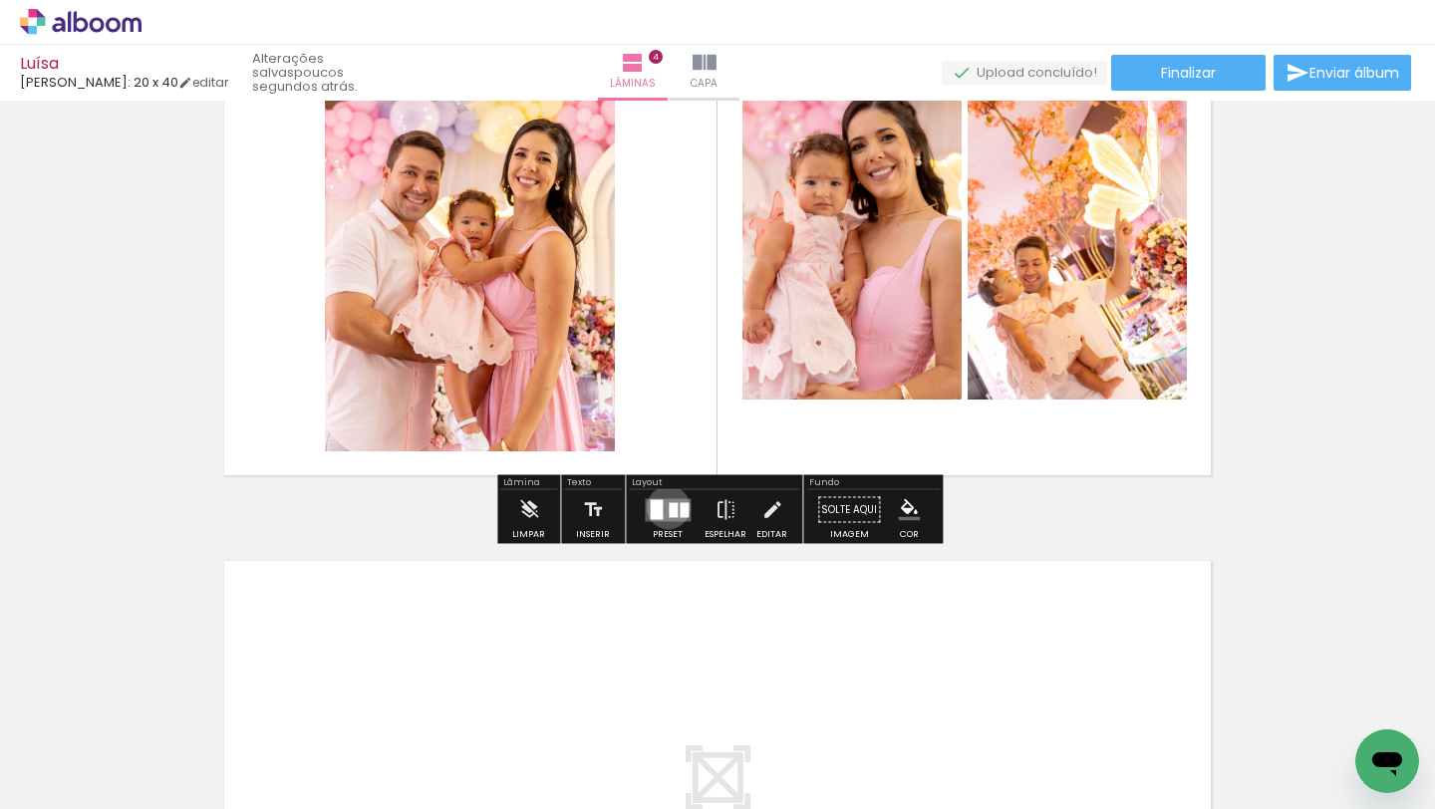
click at [669, 507] on div at bounding box center [673, 509] width 9 height 15
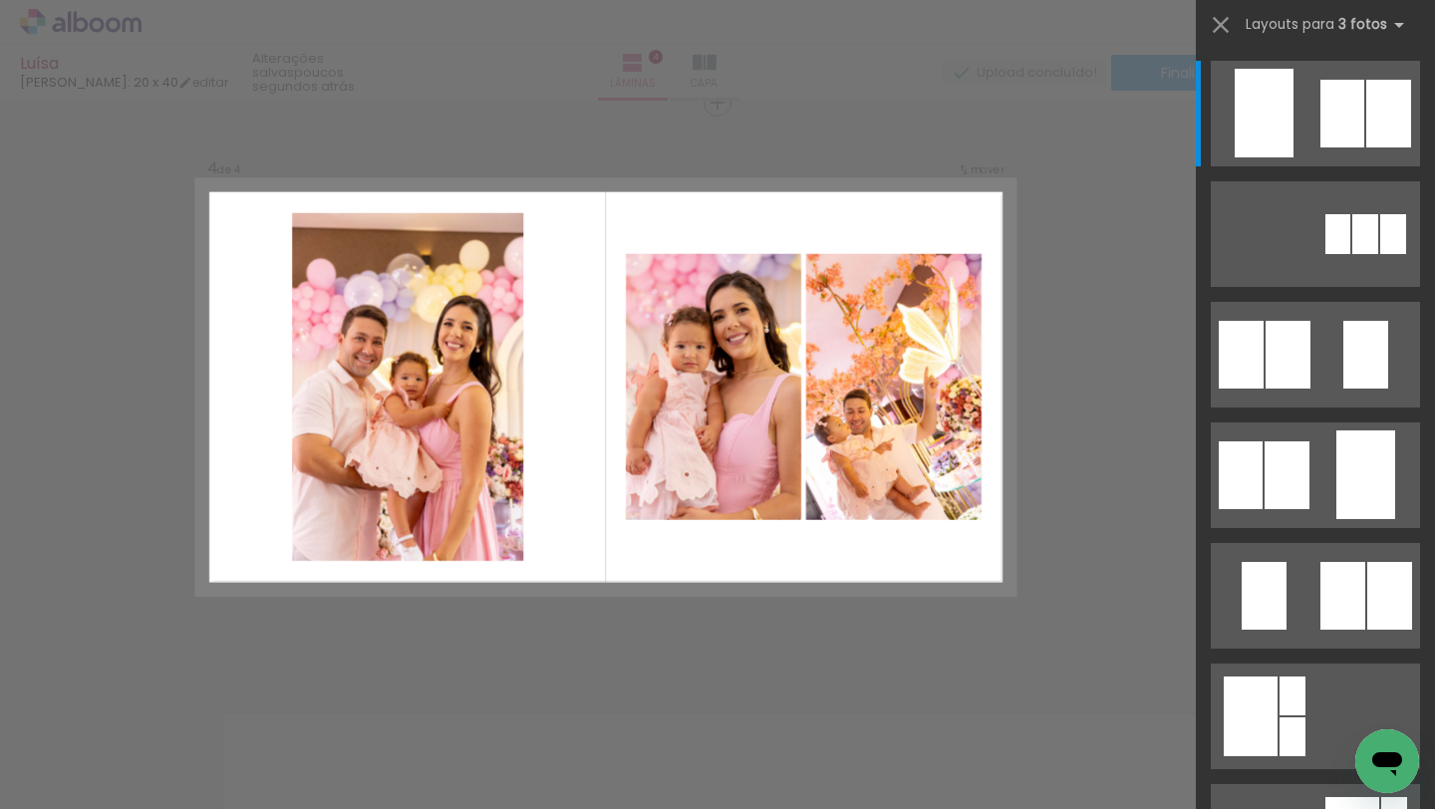
scroll to position [1732, 0]
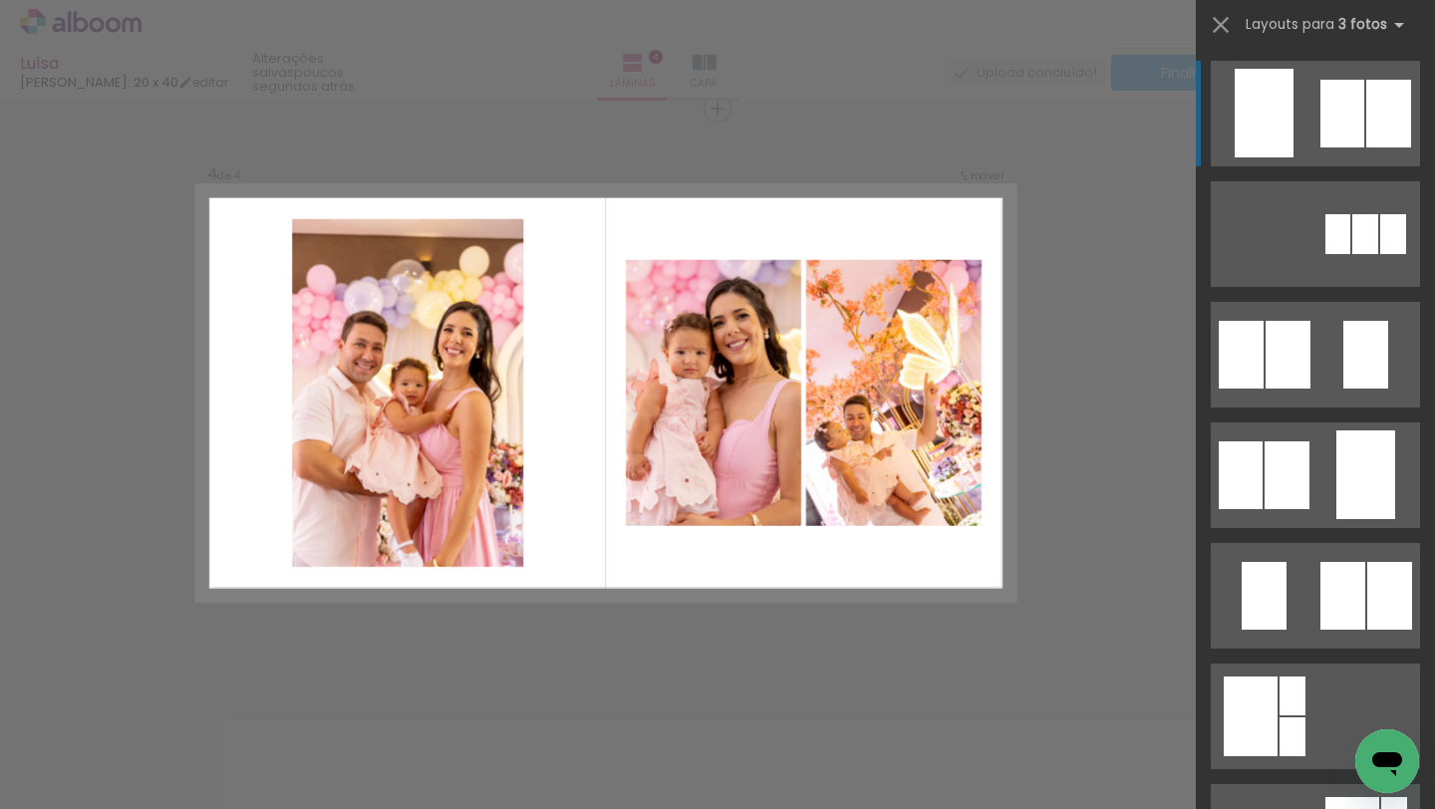
click at [1349, 124] on div at bounding box center [1343, 114] width 44 height 68
click at [1314, 105] on quentale-layouter at bounding box center [1315, 114] width 209 height 106
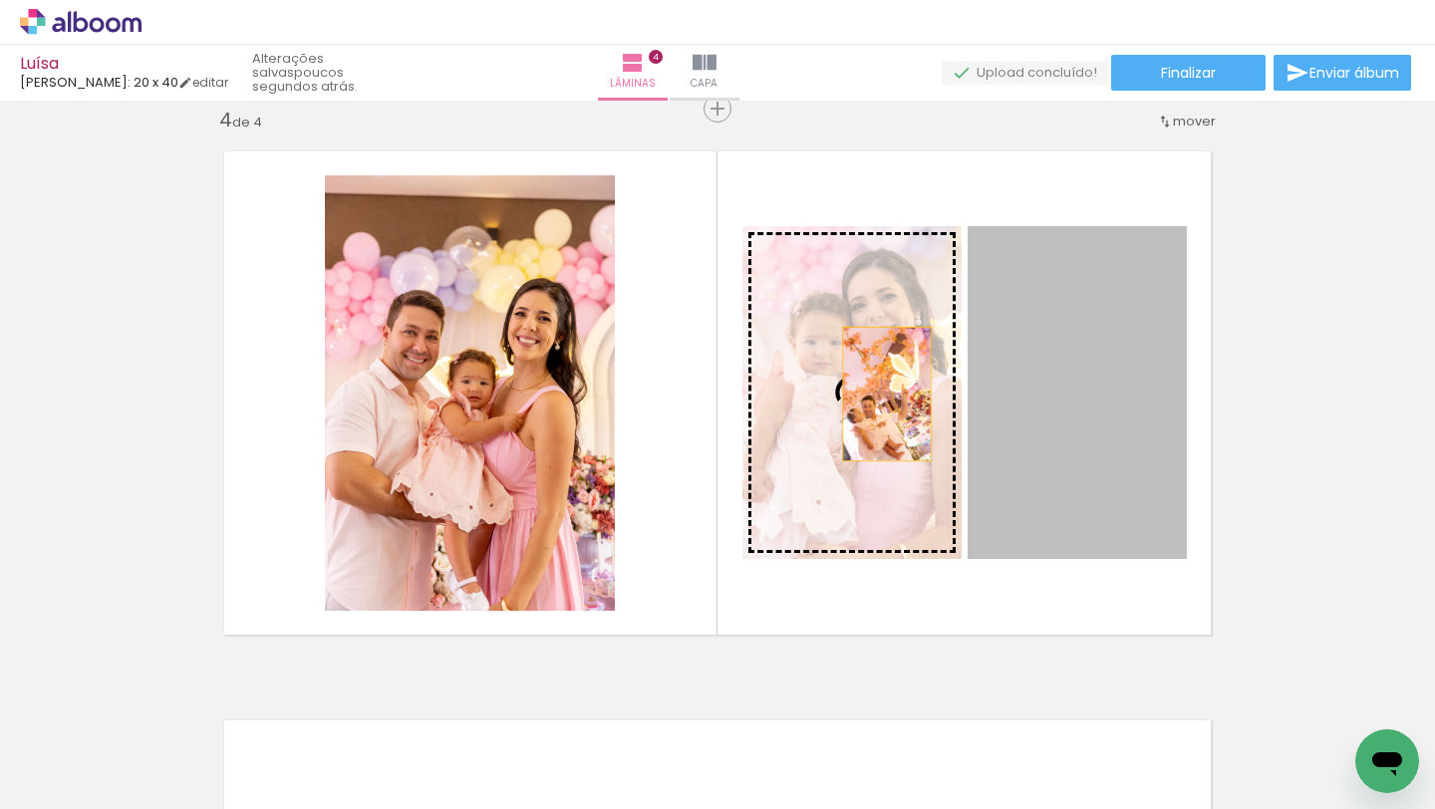
drag, startPoint x: 996, startPoint y: 389, endPoint x: 879, endPoint y: 389, distance: 116.6
click at [0, 0] on slot at bounding box center [0, 0] width 0 height 0
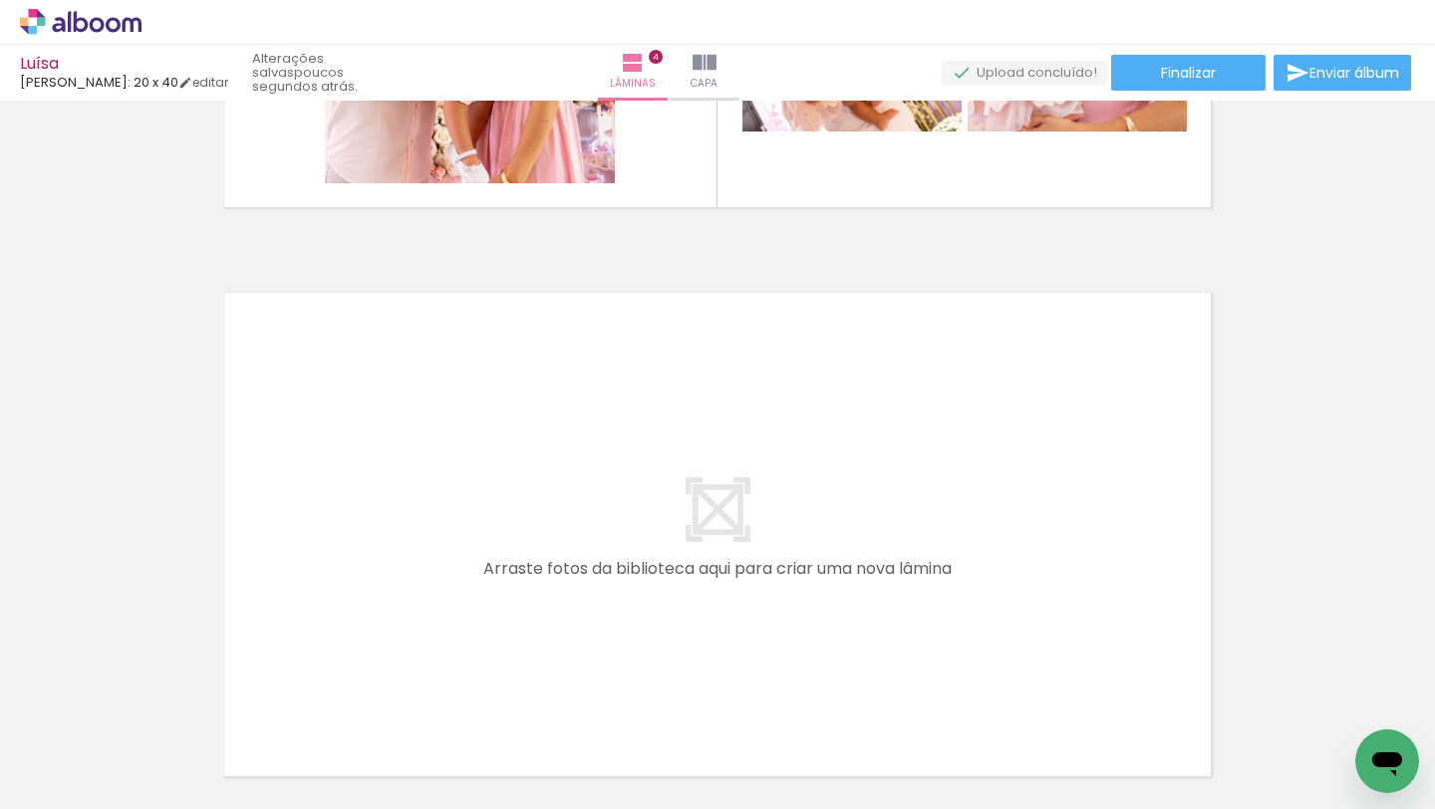
scroll to position [0, 0]
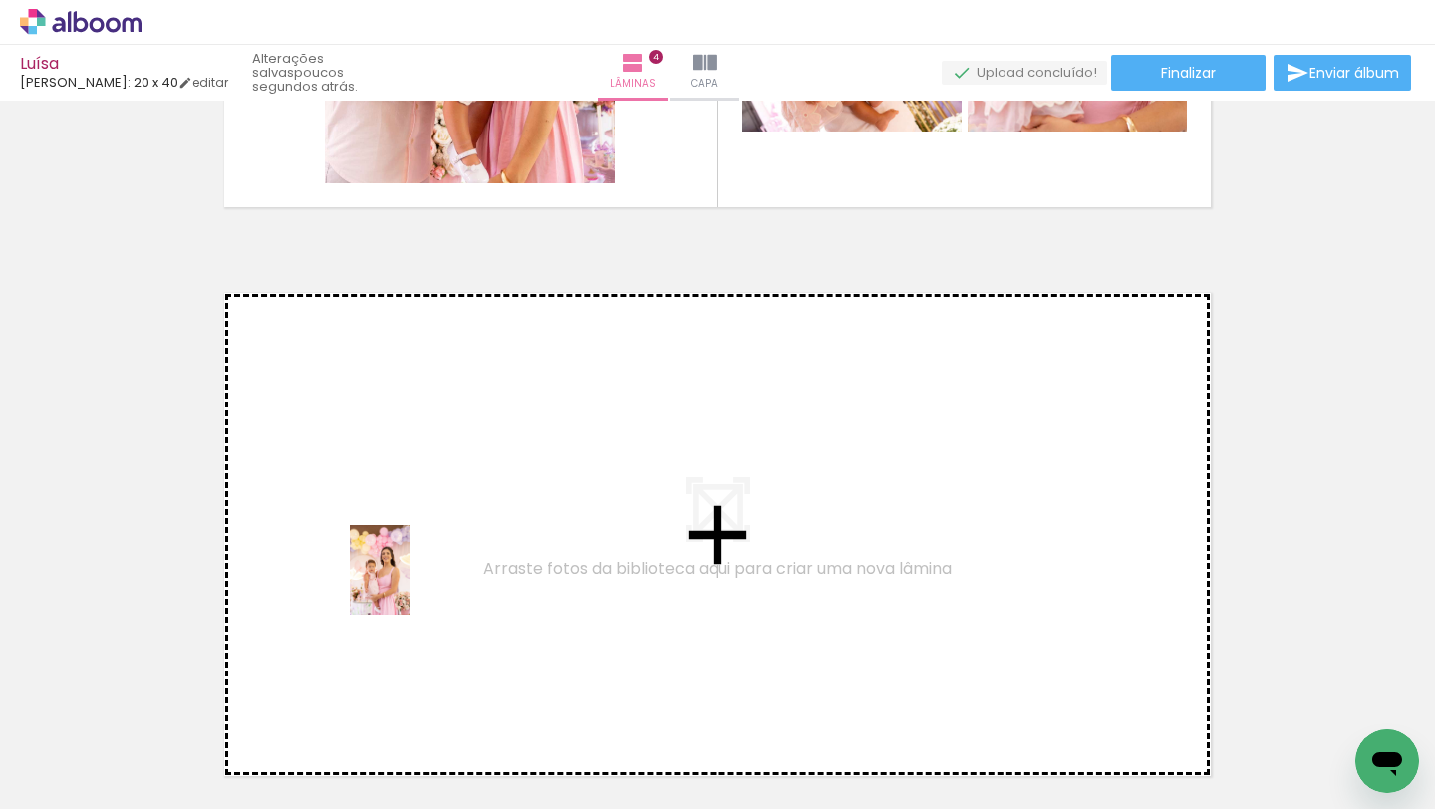
drag, startPoint x: 320, startPoint y: 740, endPoint x: 414, endPoint y: 576, distance: 189.3
click at [414, 576] on quentale-workspace at bounding box center [717, 404] width 1435 height 809
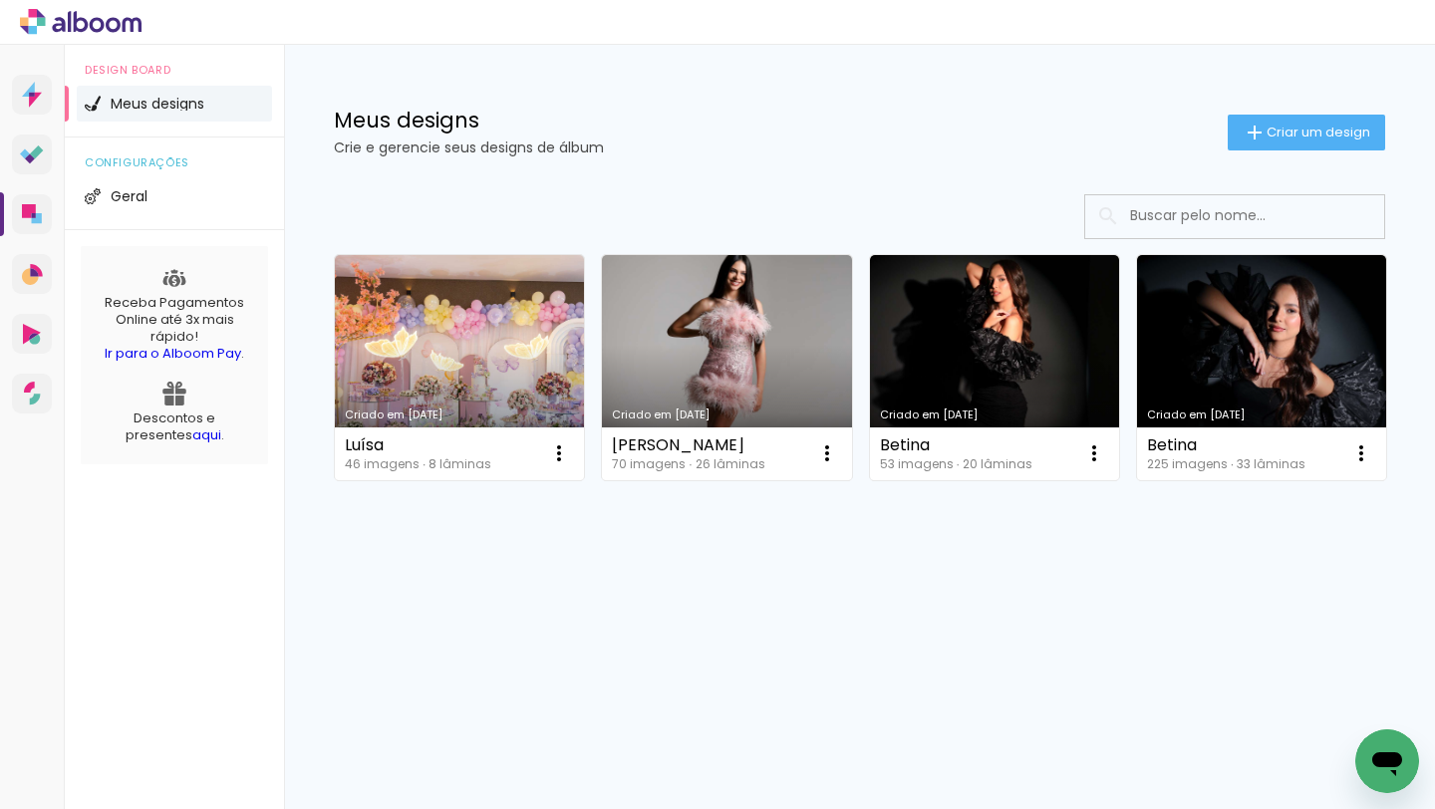
click at [502, 336] on link "Criado em [DATE]" at bounding box center [459, 367] width 249 height 225
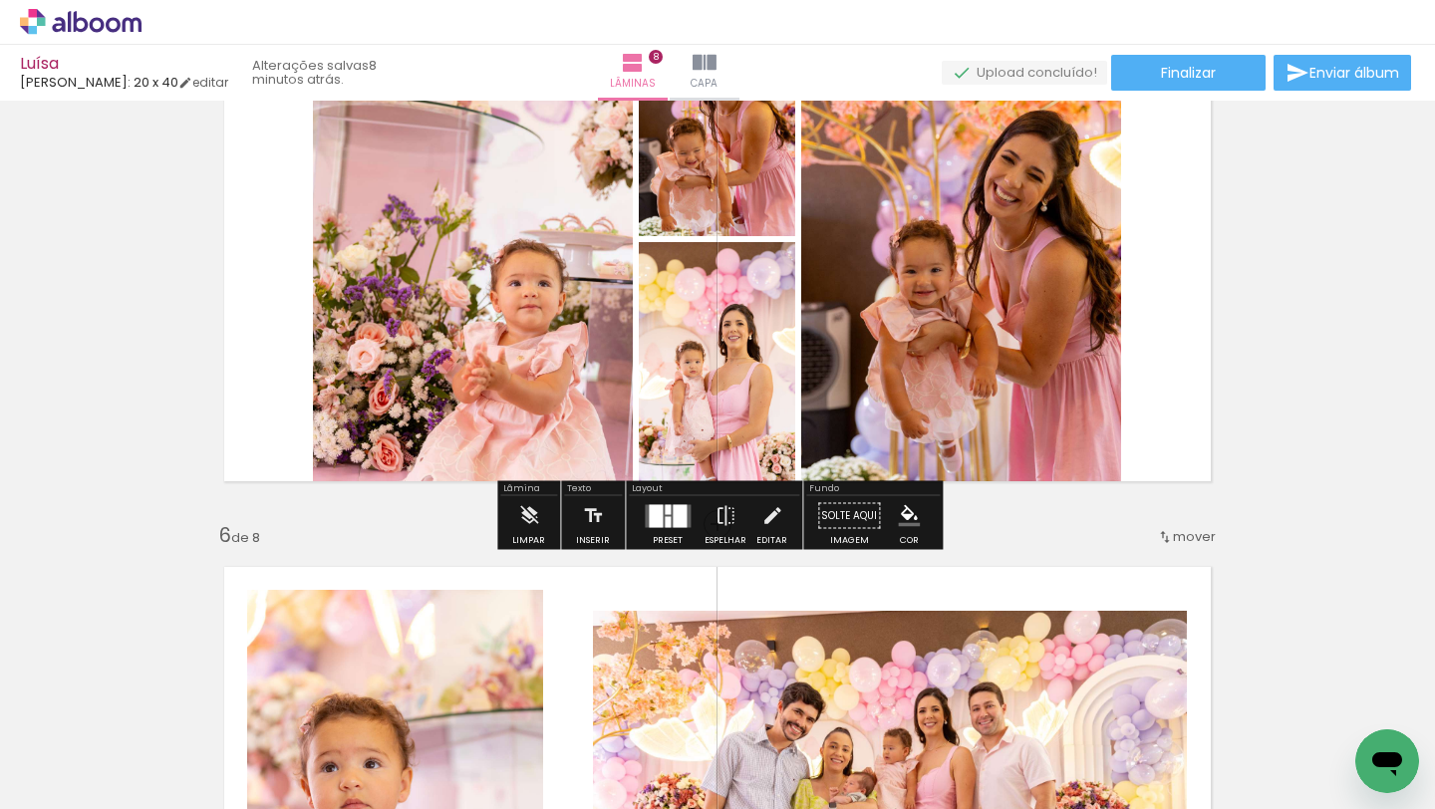
scroll to position [2459, 0]
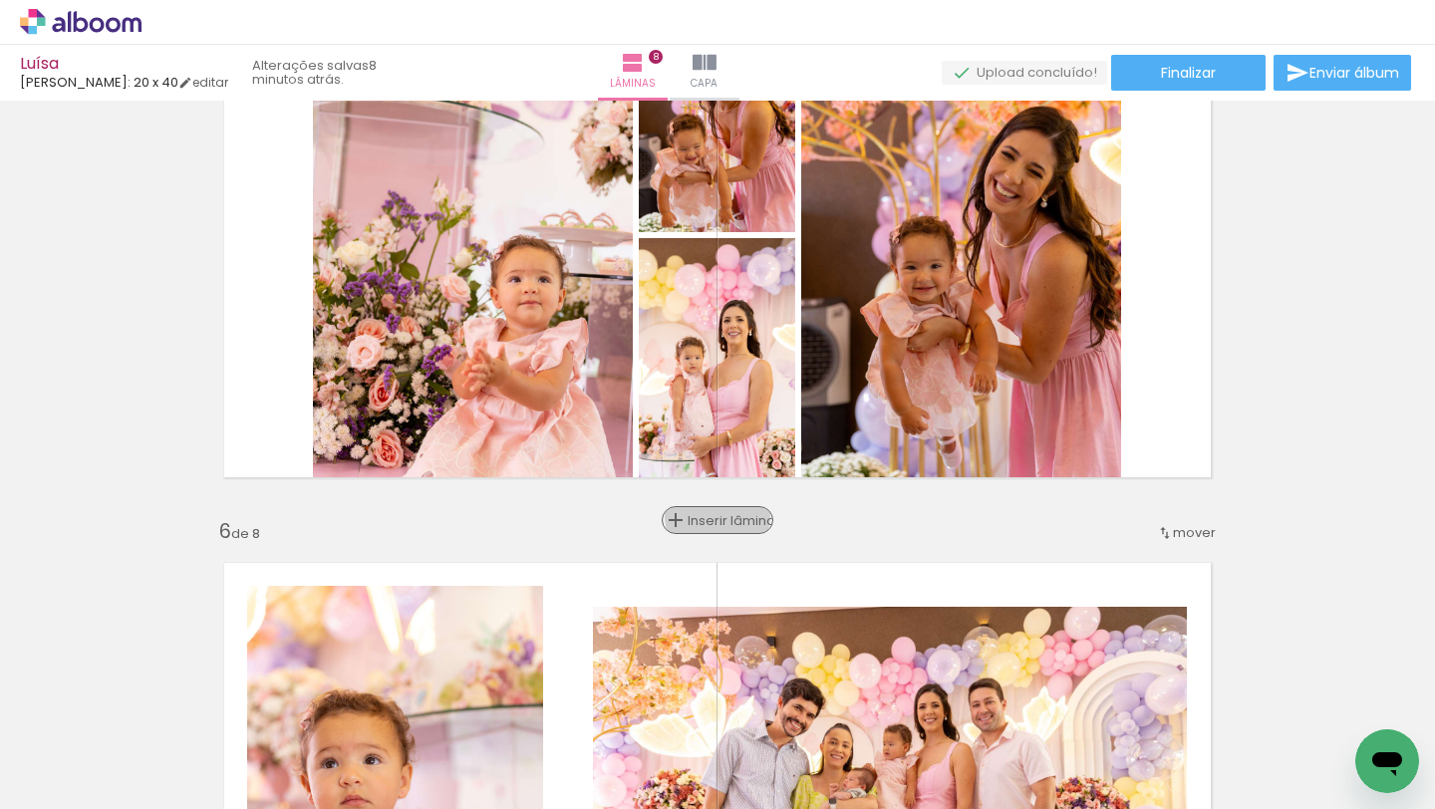
click at [721, 515] on span "Inserir lâmina" at bounding box center [727, 520] width 78 height 13
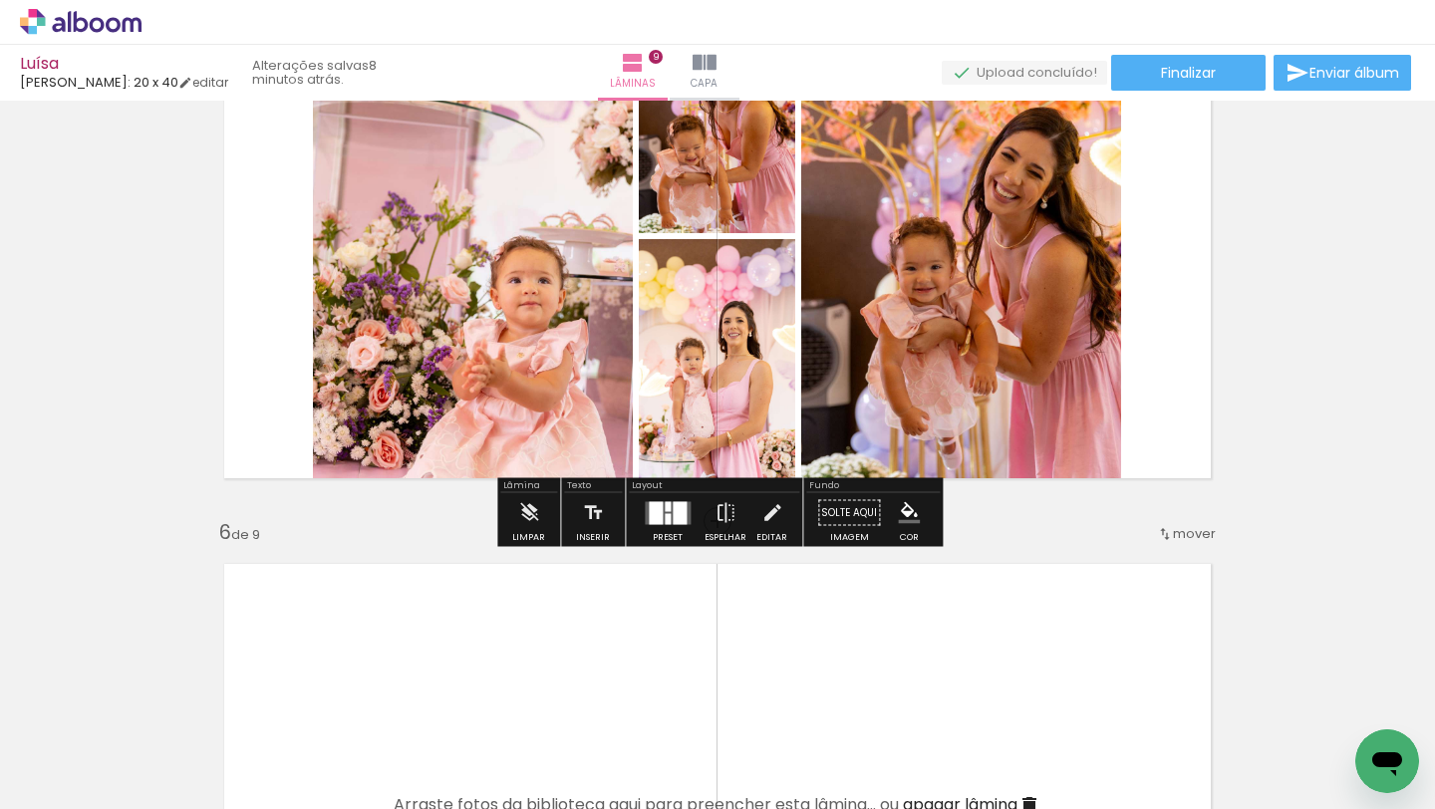
scroll to position [2450, 0]
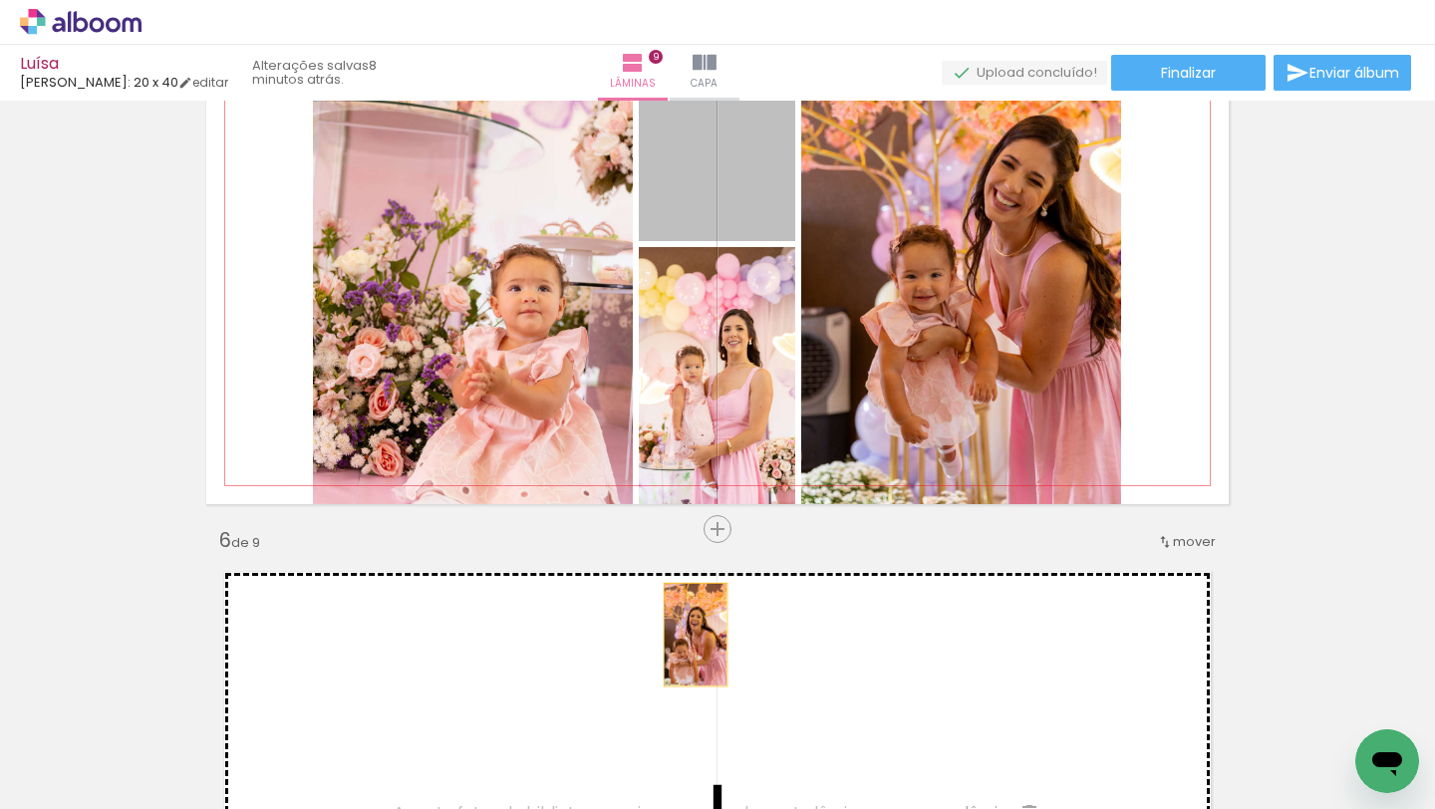
drag, startPoint x: 751, startPoint y: 147, endPoint x: 695, endPoint y: 637, distance: 492.6
click at [695, 636] on div "Inserir lâmina 1 de 9 Inserir lâmina 2 de 9 Inserir lâmina 3 de 9 Inserir lâmin…" at bounding box center [717, 504] width 1435 height 5692
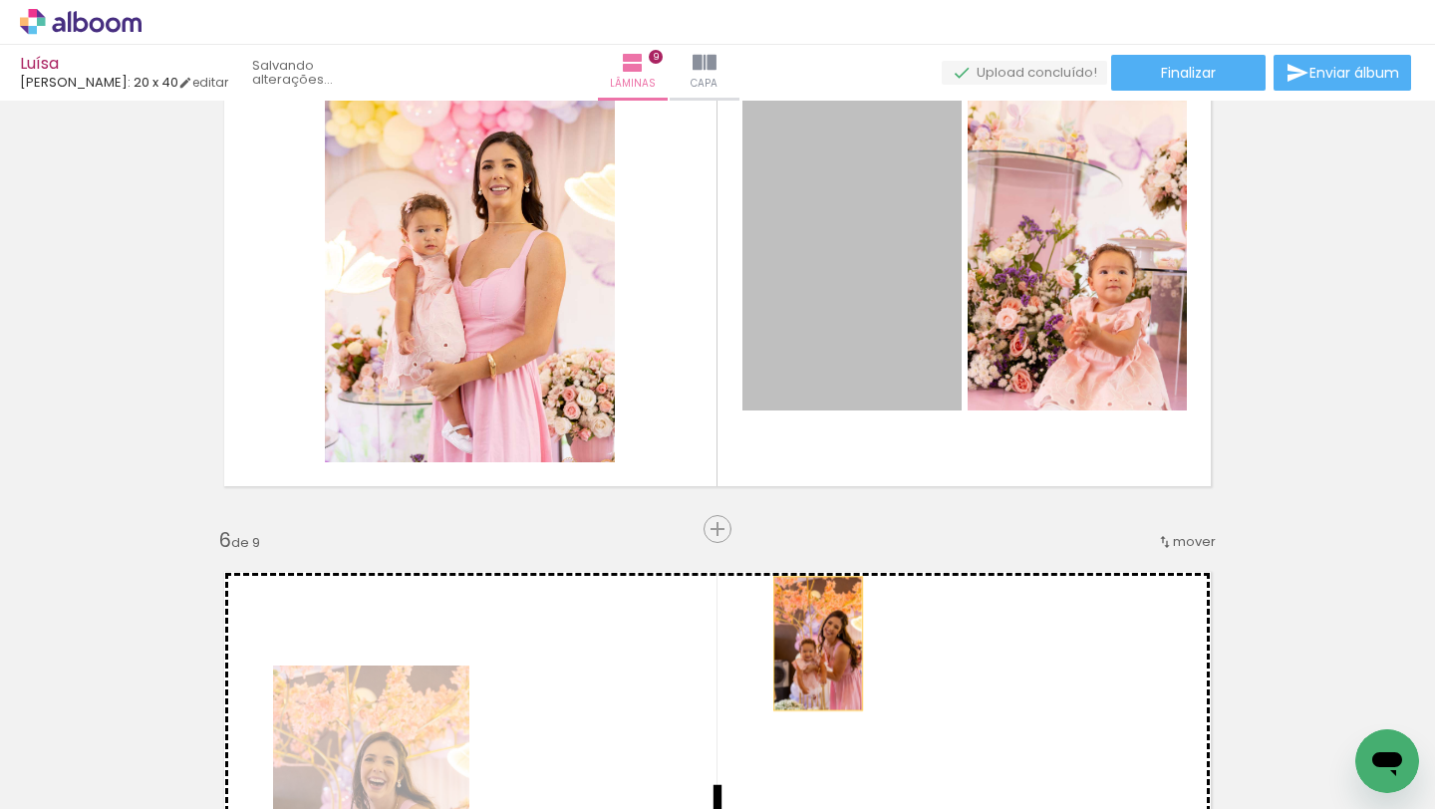
drag, startPoint x: 849, startPoint y: 339, endPoint x: 818, endPoint y: 644, distance: 306.5
click at [818, 644] on div "Inserir lâmina 1 de 9 Inserir lâmina 2 de 9 Inserir lâmina 3 de 9 Inserir lâmin…" at bounding box center [717, 504] width 1435 height 5692
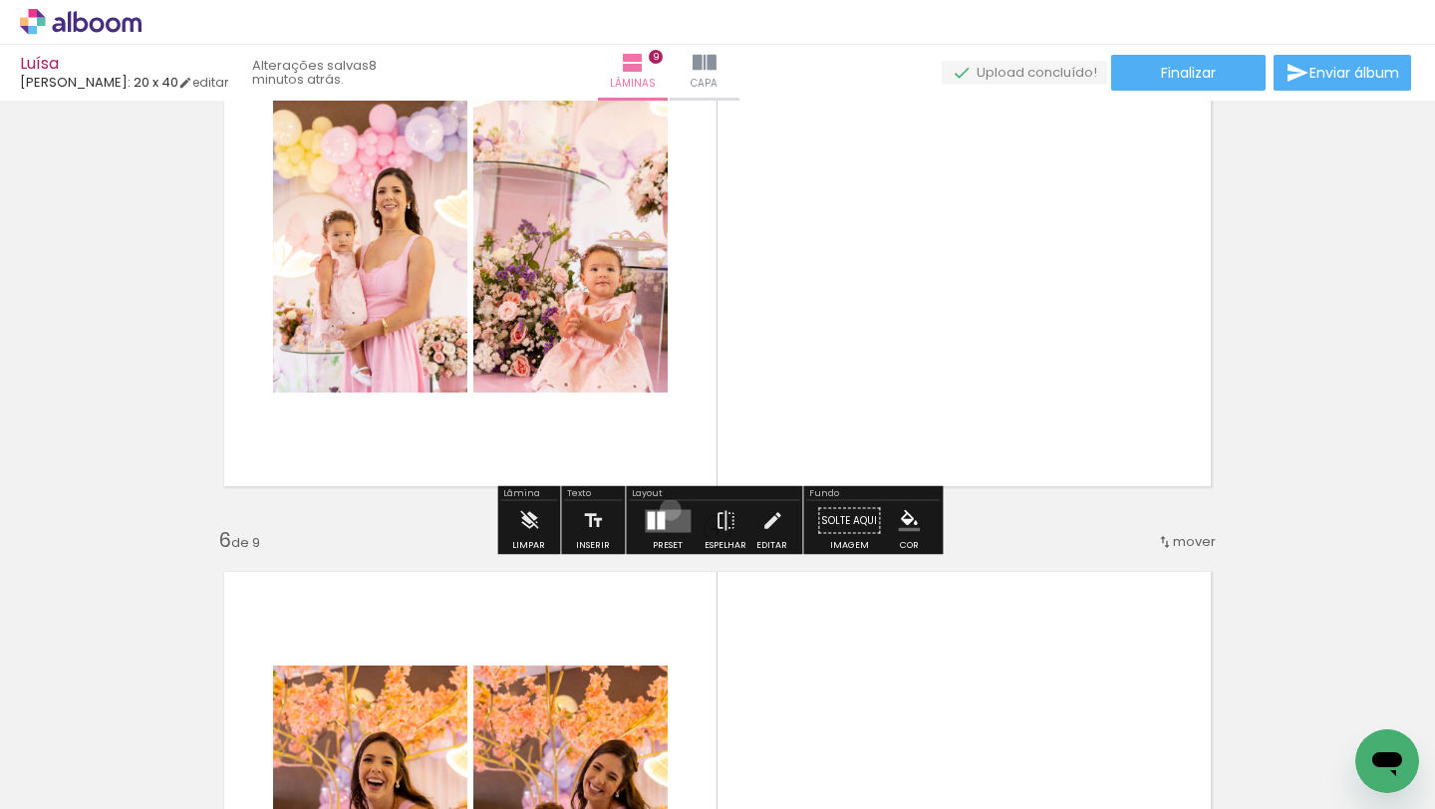
click at [666, 509] on quentale-layouter at bounding box center [668, 520] width 46 height 23
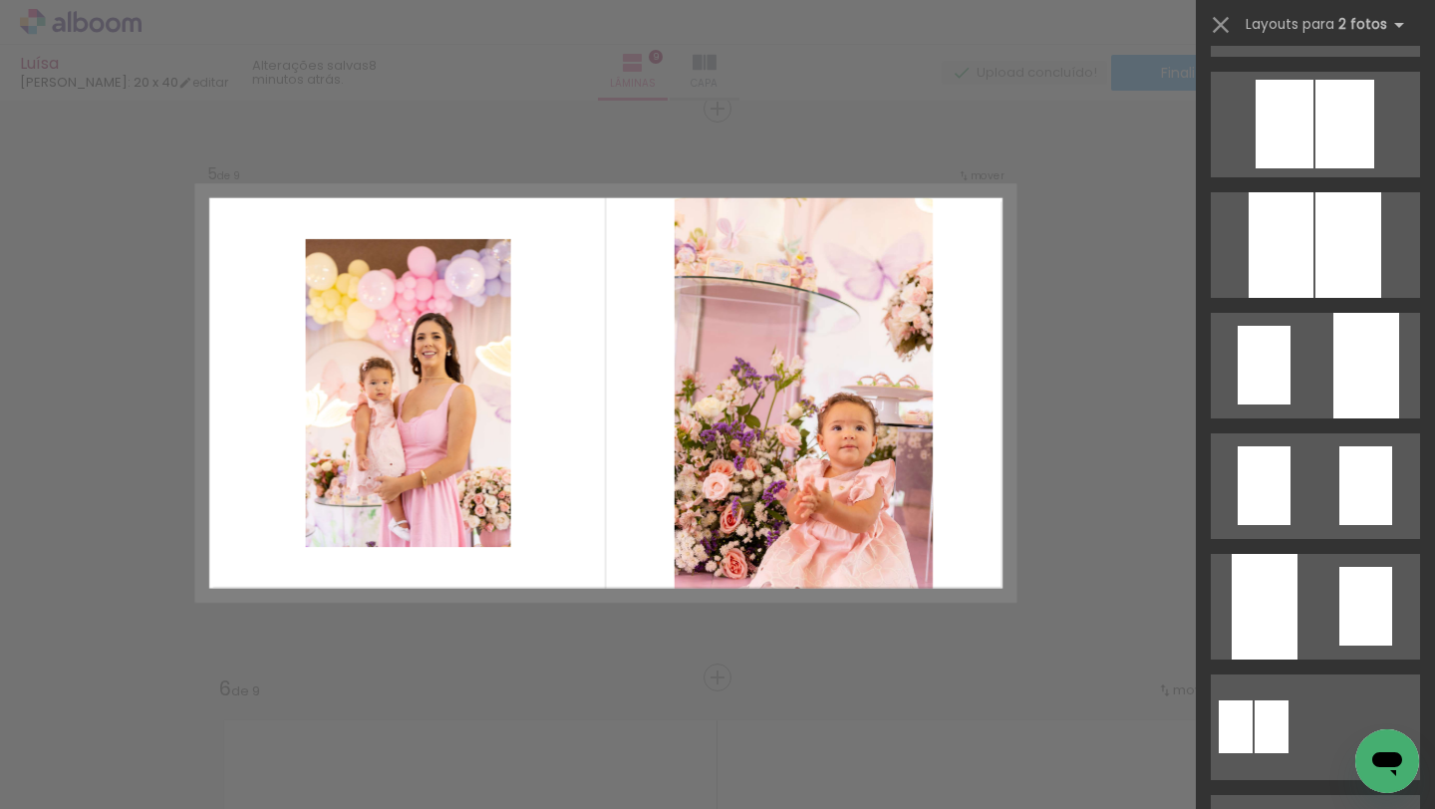
scroll to position [593, 0]
click at [1322, 365] on quentale-layouter at bounding box center [1315, 365] width 209 height 106
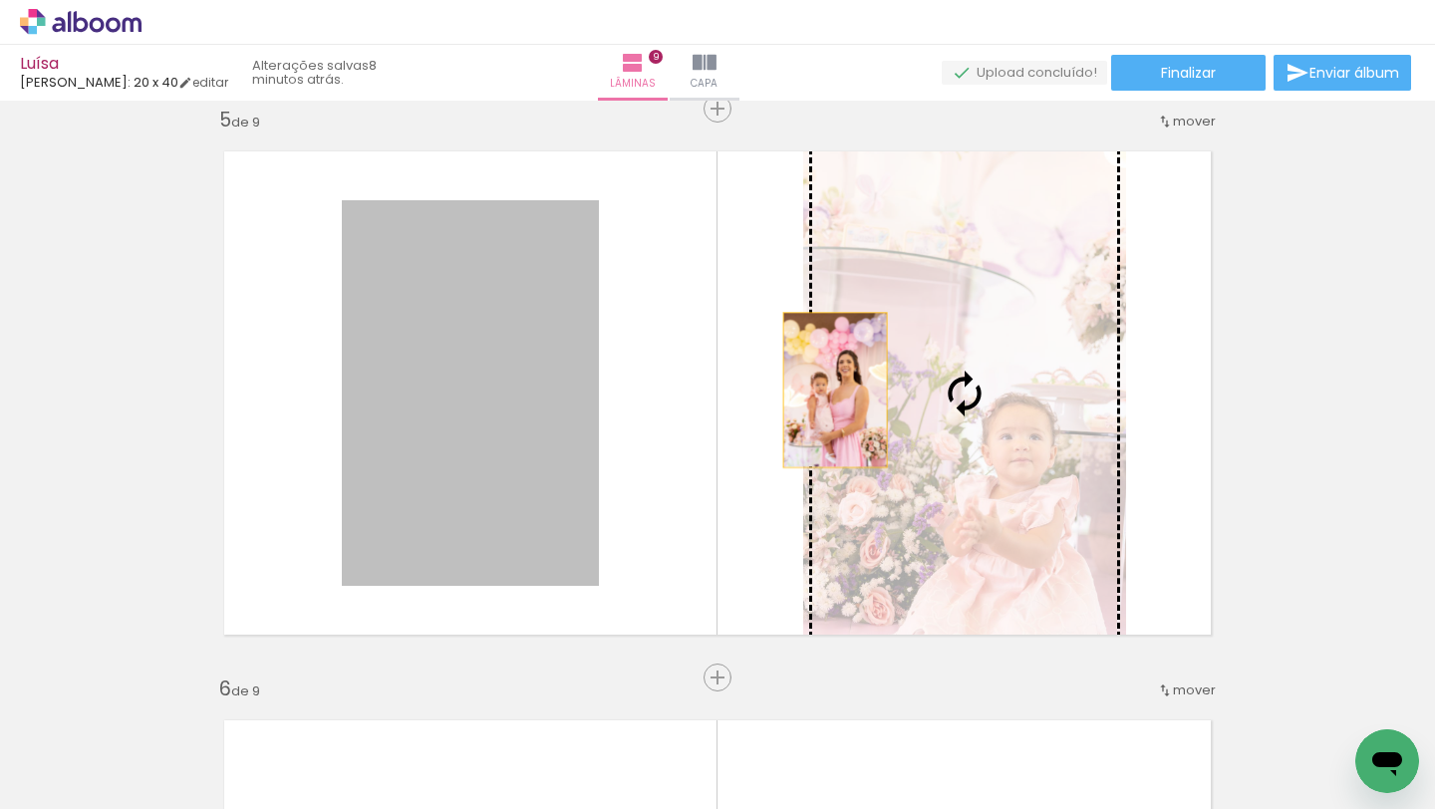
drag, startPoint x: 553, startPoint y: 380, endPoint x: 836, endPoint y: 390, distance: 283.2
click at [0, 0] on slot at bounding box center [0, 0] width 0 height 0
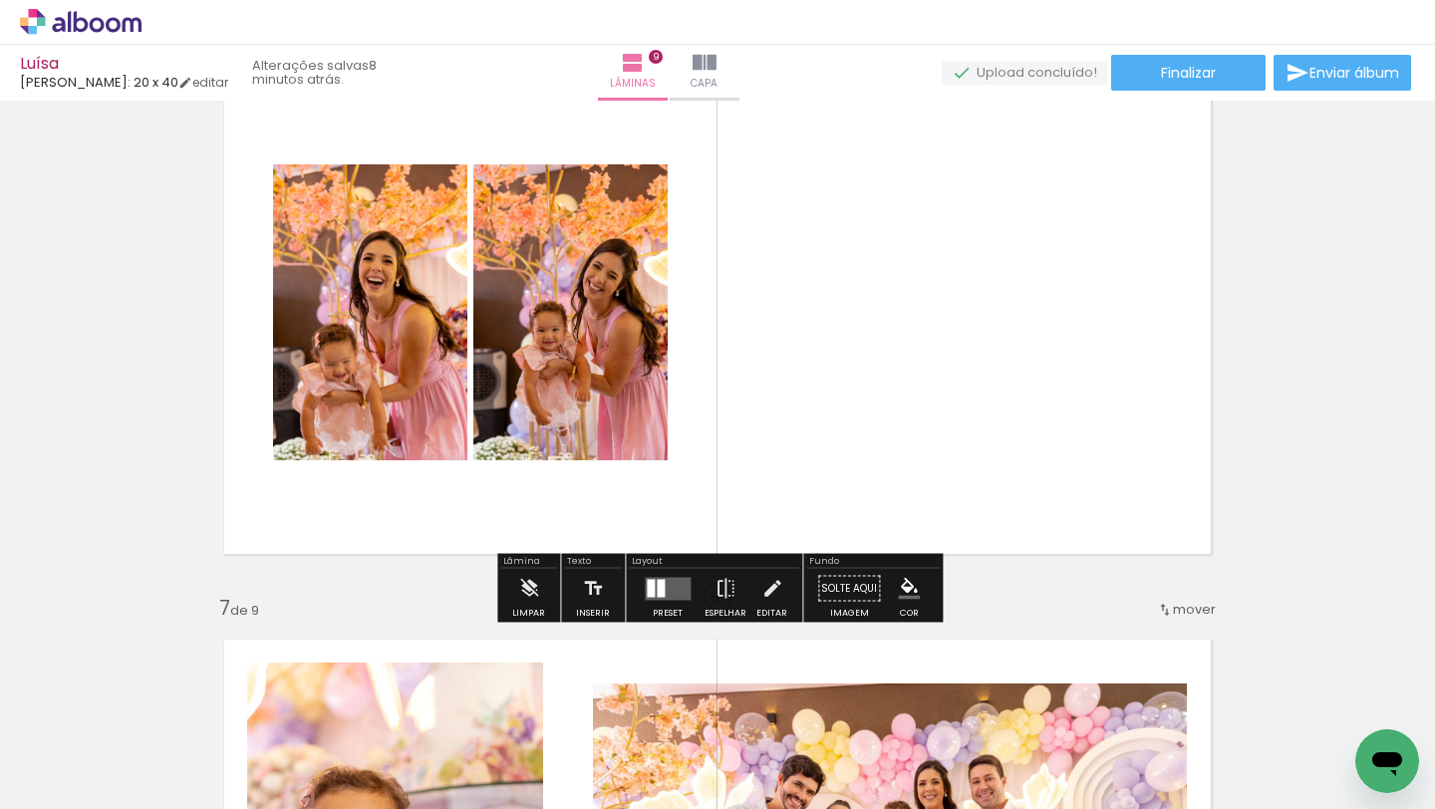
scroll to position [2963, 0]
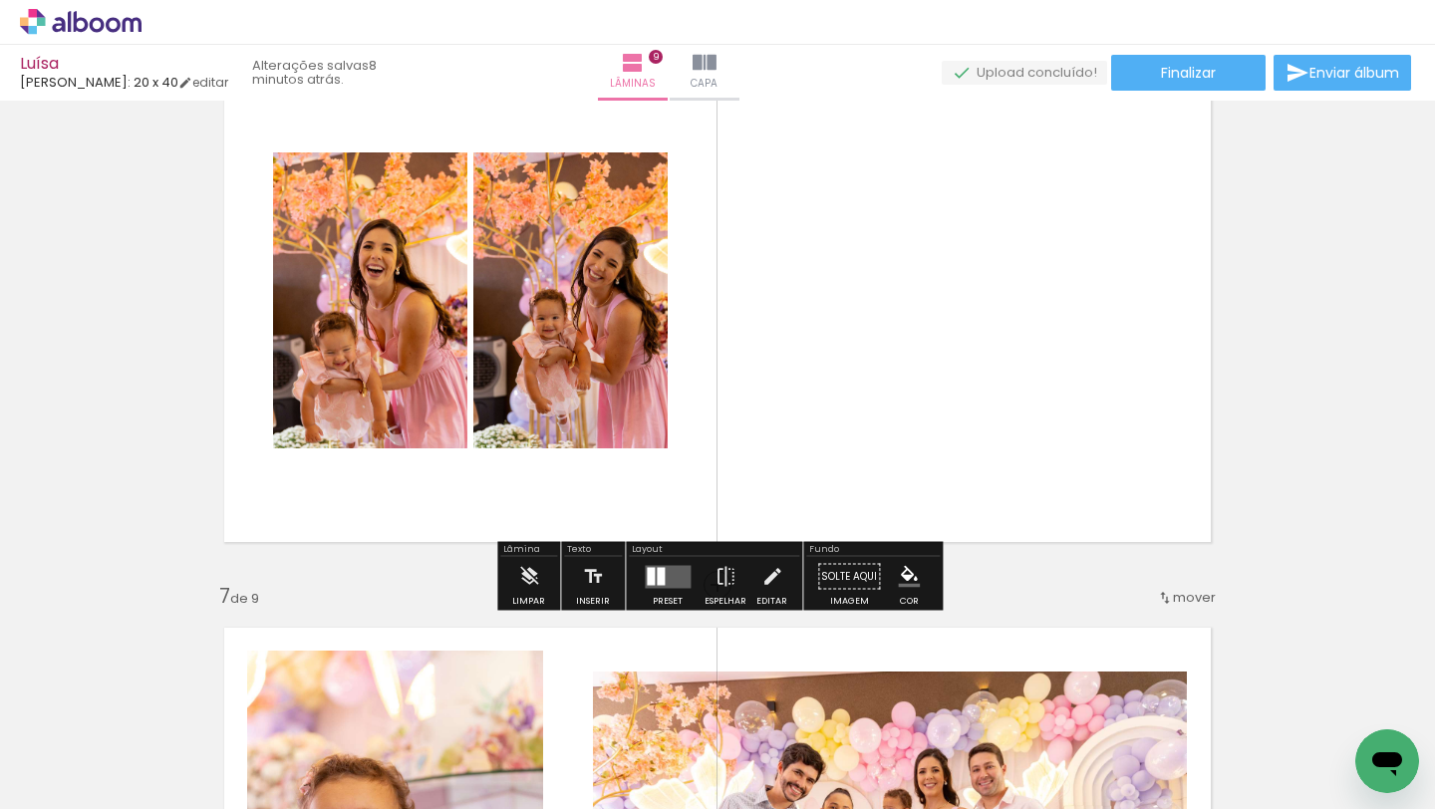
click at [658, 572] on div at bounding box center [661, 576] width 8 height 18
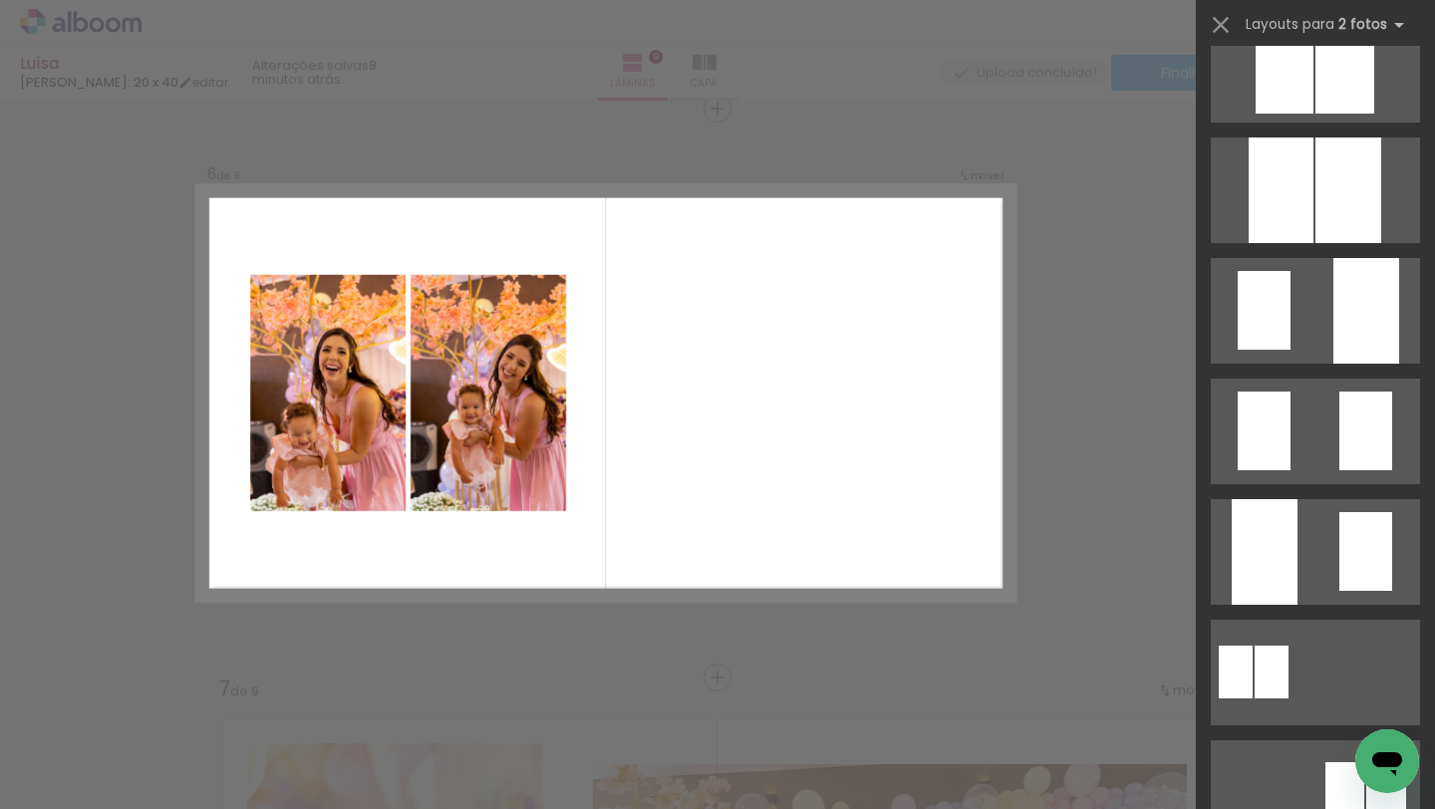
scroll to position [651, 0]
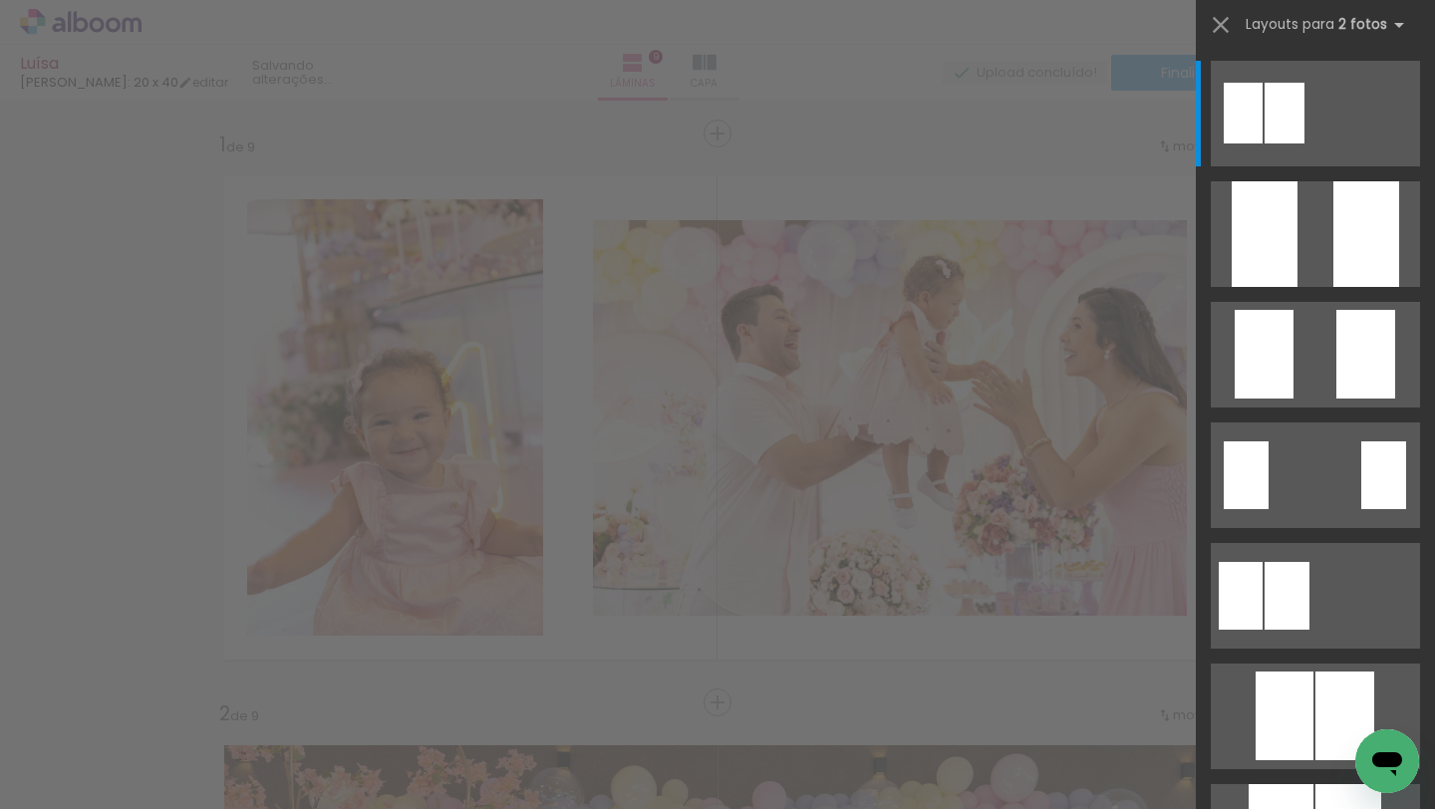
scroll to position [693, 0]
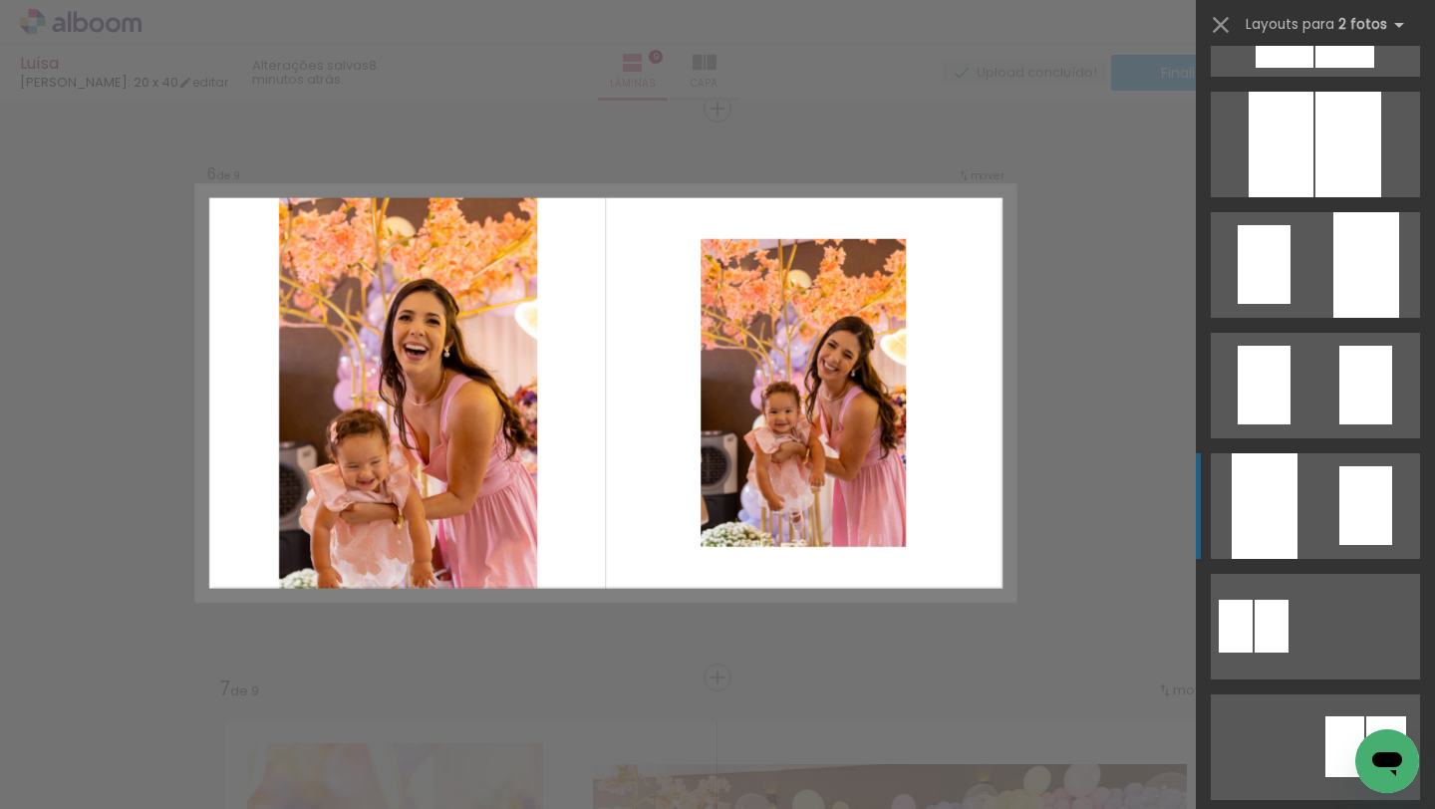
click at [1325, 486] on quentale-layouter at bounding box center [1315, 506] width 209 height 106
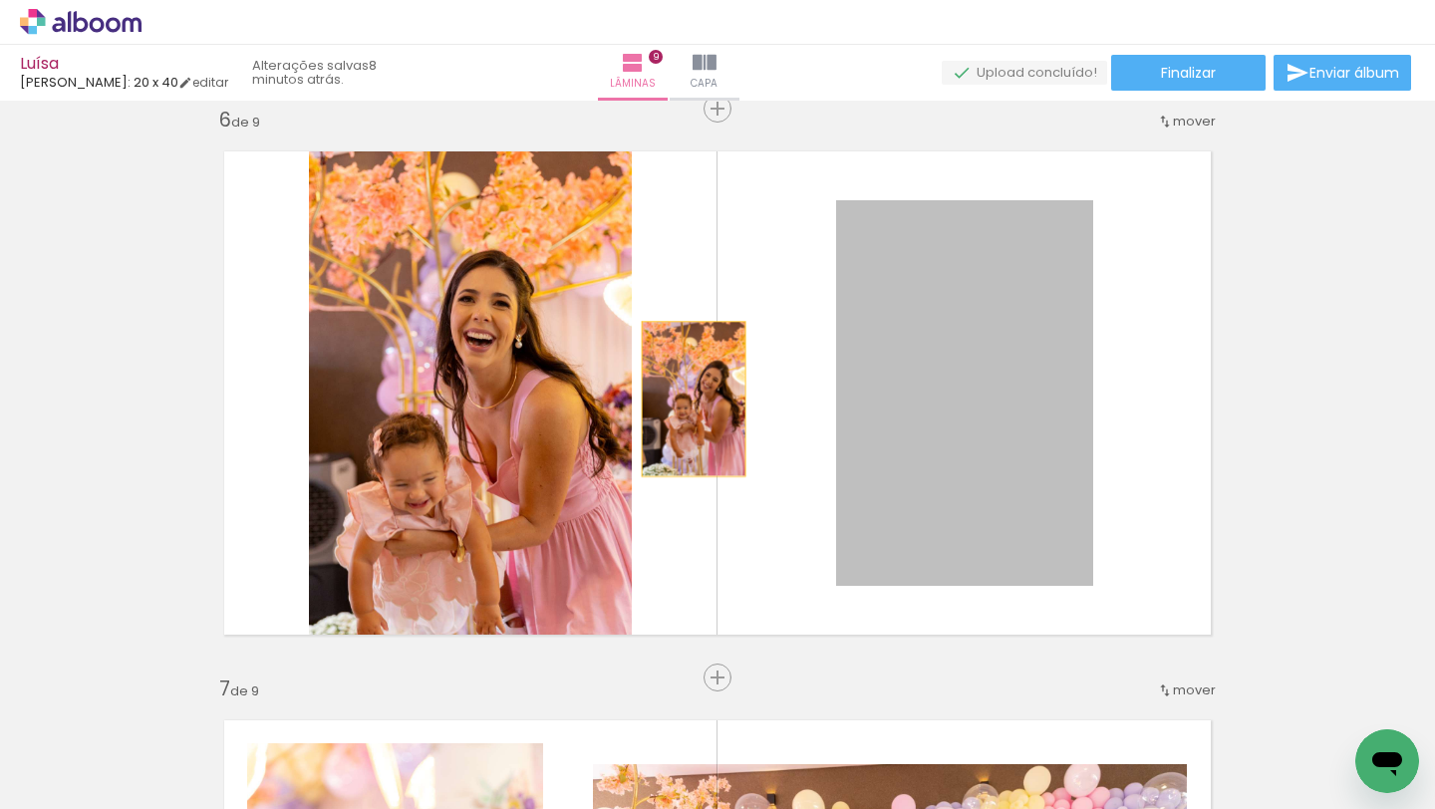
drag, startPoint x: 999, startPoint y: 400, endPoint x: 618, endPoint y: 391, distance: 380.8
click at [0, 0] on slot at bounding box center [0, 0] width 0 height 0
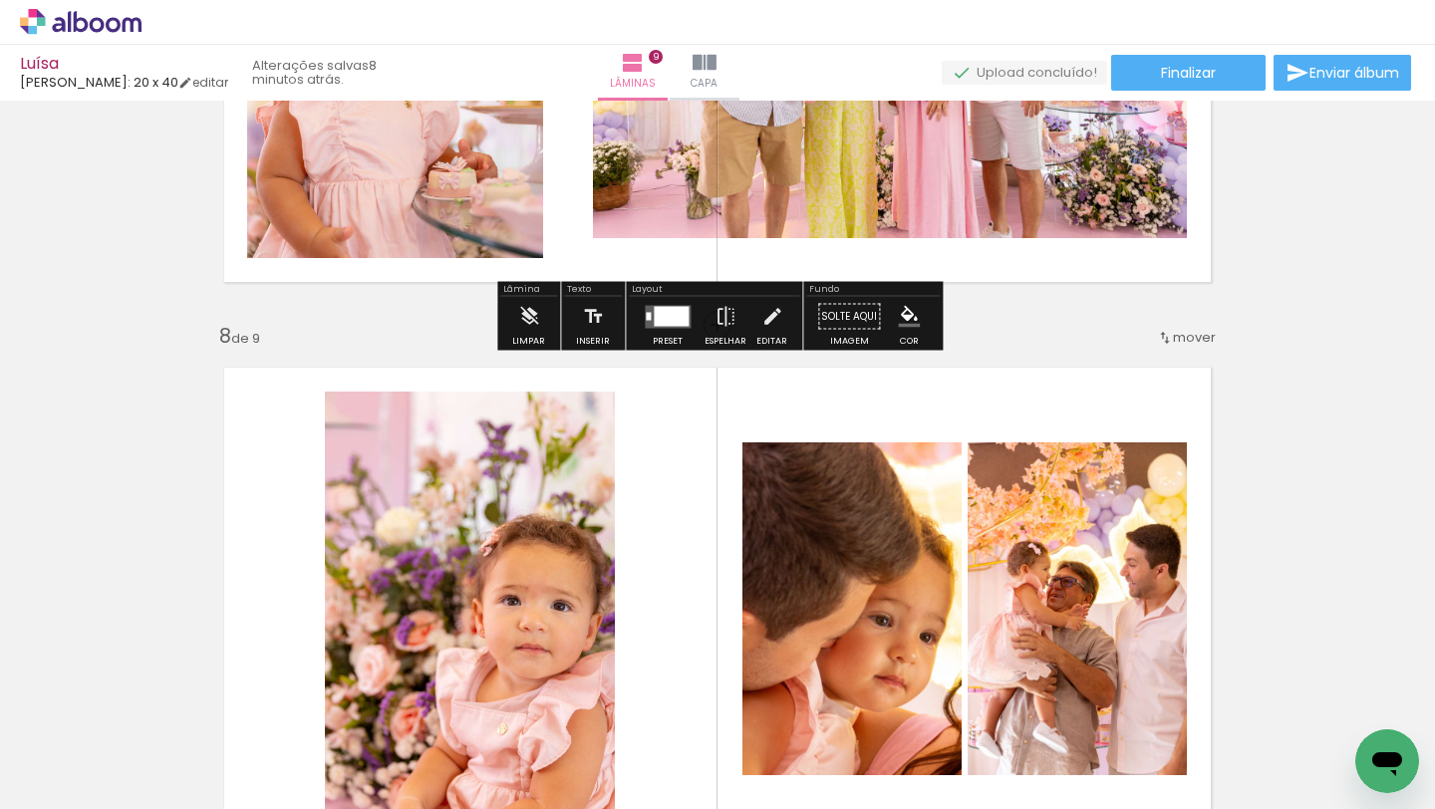
scroll to position [3879, 0]
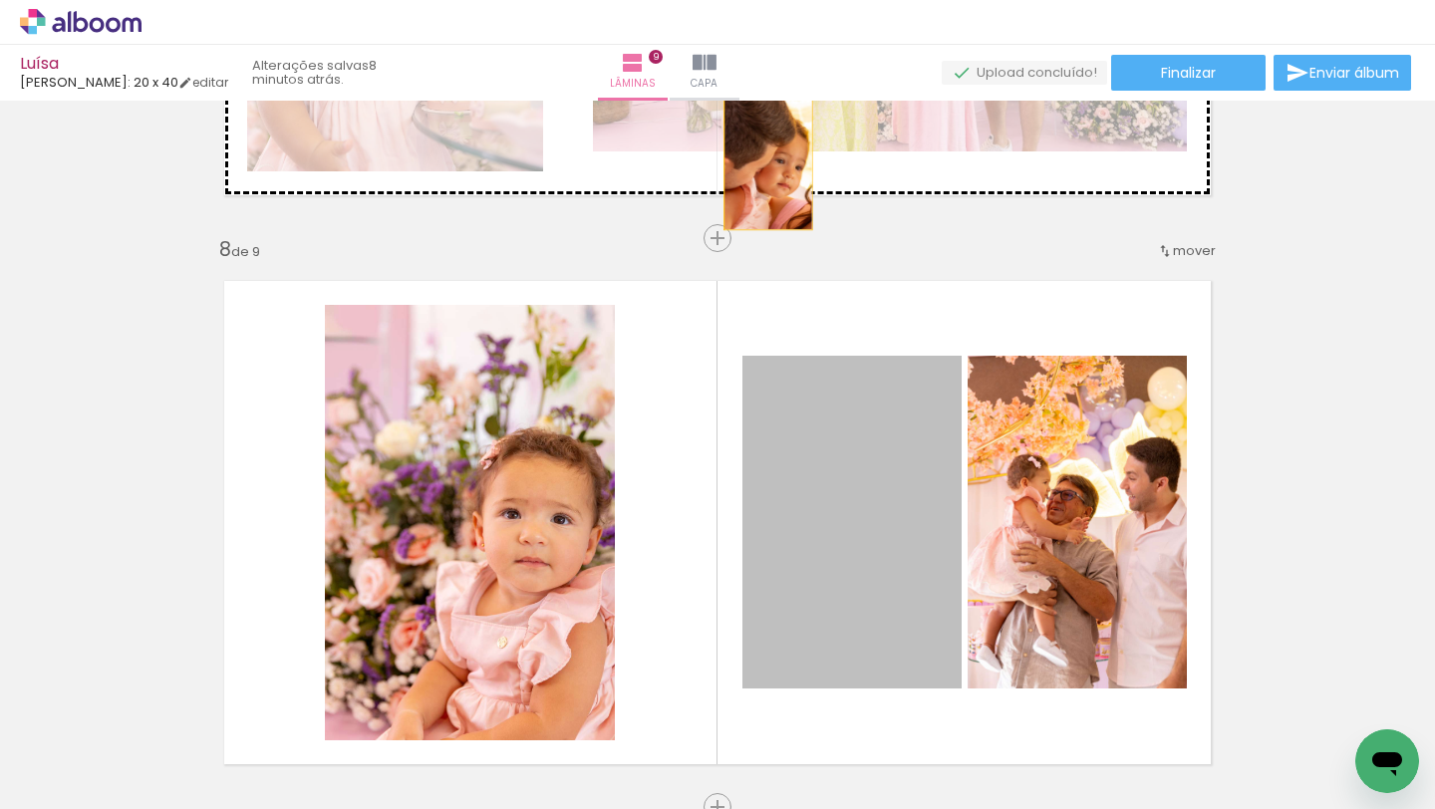
drag, startPoint x: 799, startPoint y: 410, endPoint x: 768, endPoint y: 162, distance: 249.1
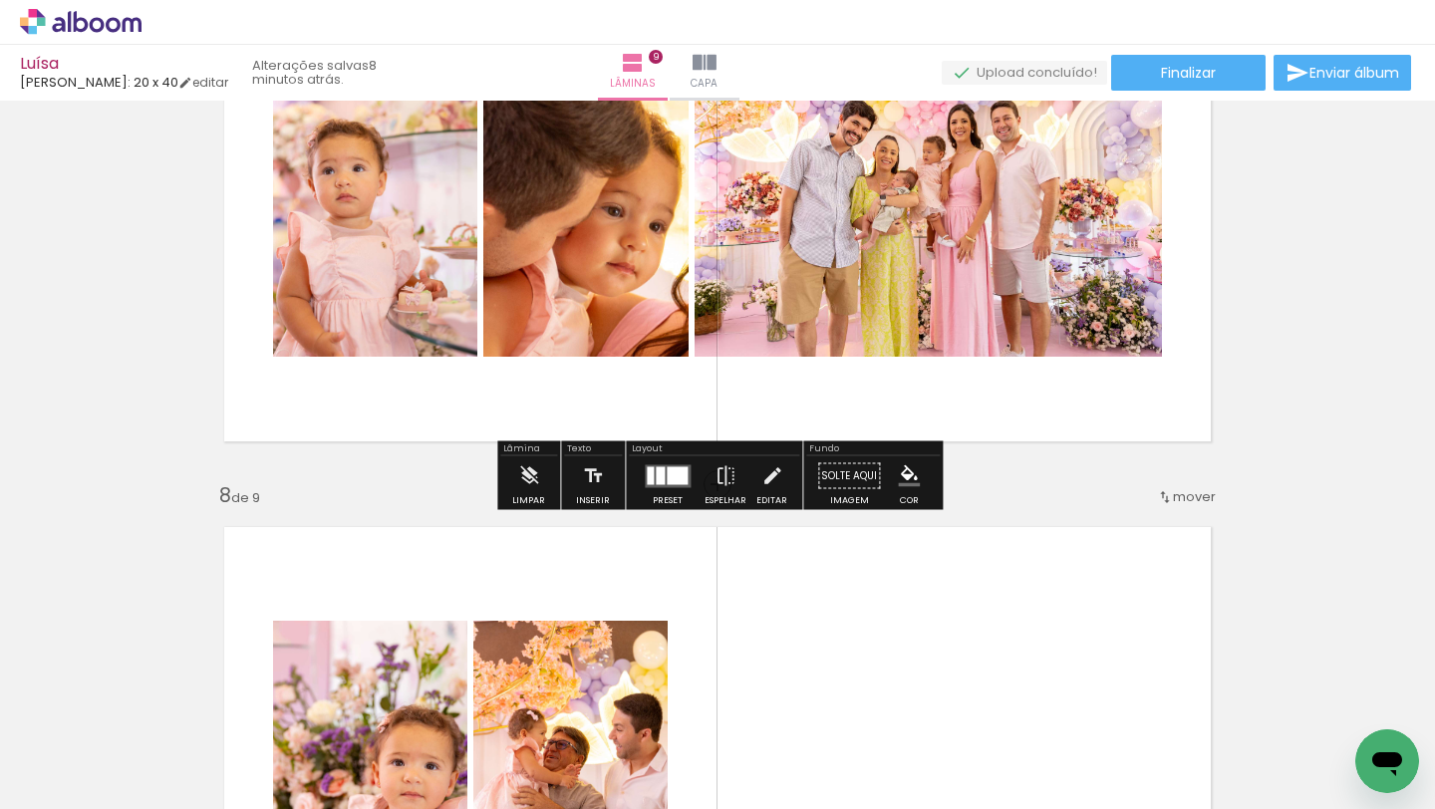
scroll to position [3730, 0]
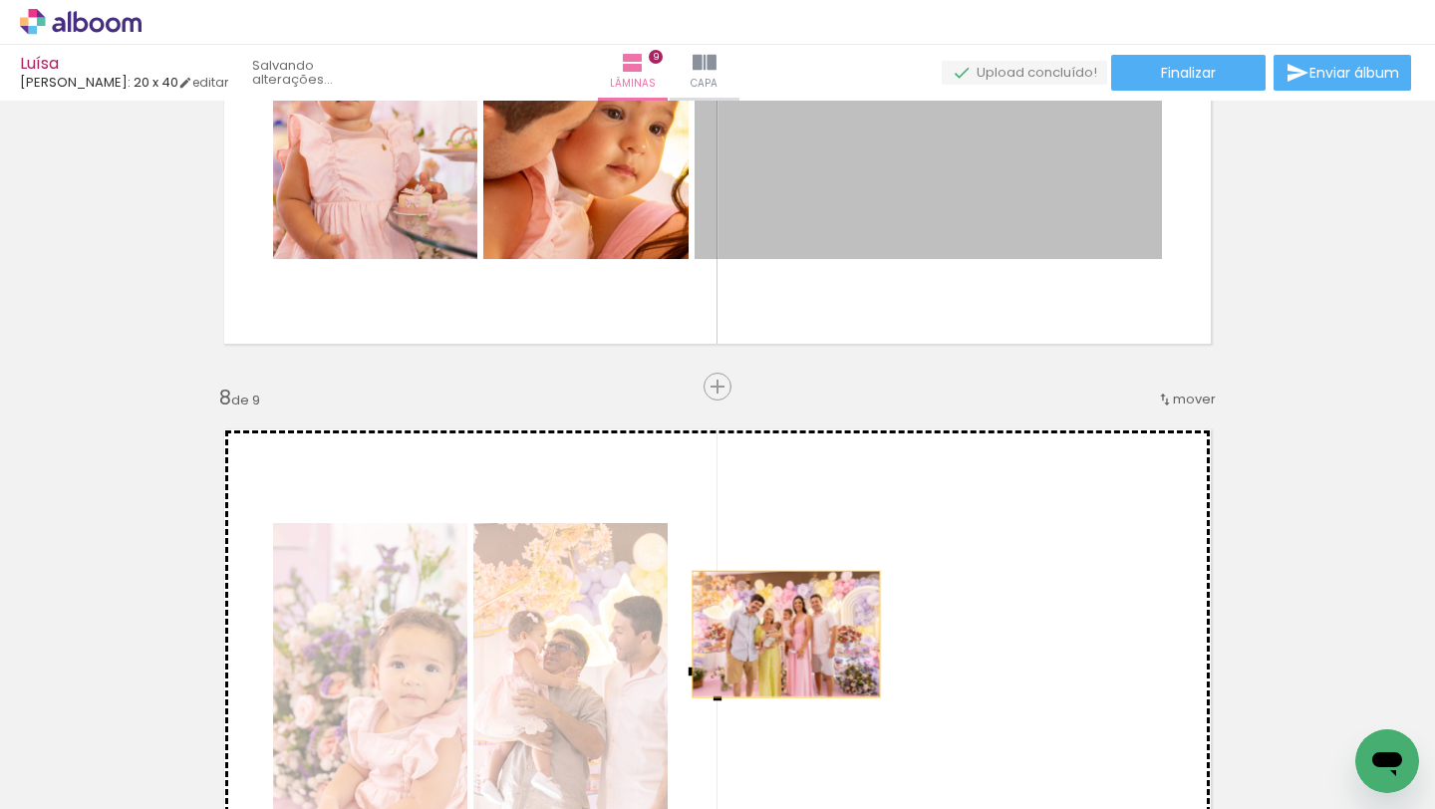
drag, startPoint x: 768, startPoint y: 165, endPoint x: 791, endPoint y: 634, distance: 469.0
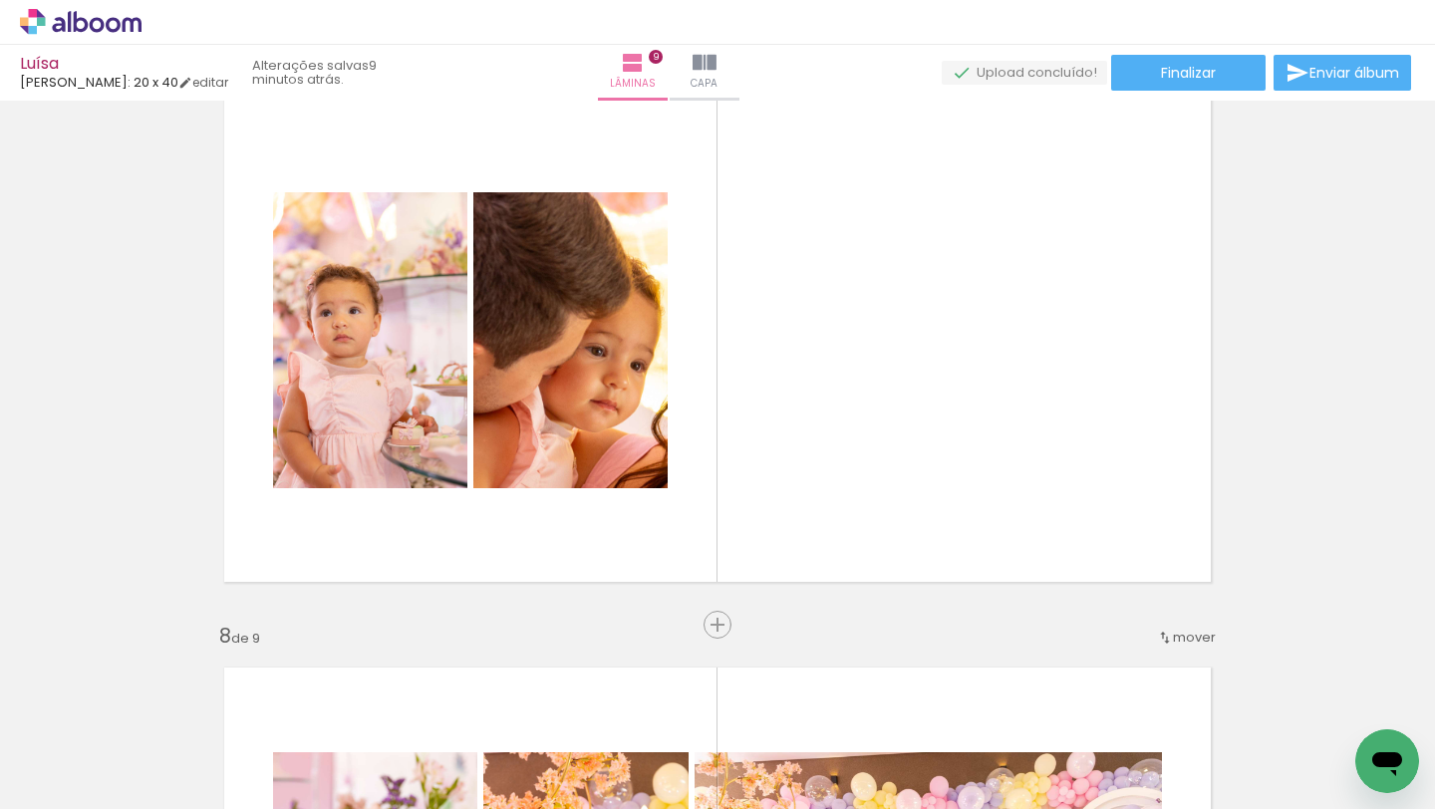
scroll to position [3468, 0]
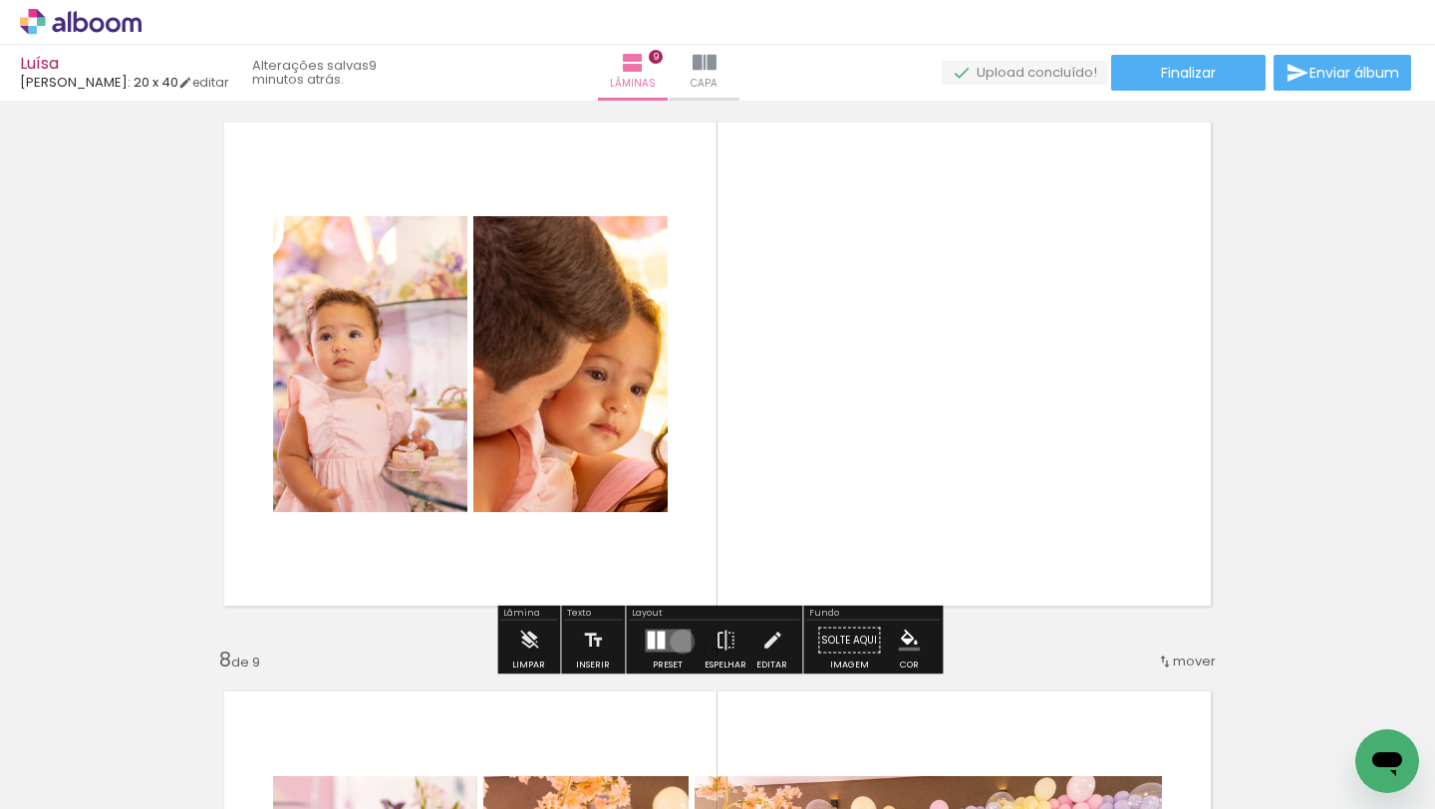
click at [678, 641] on quentale-layouter at bounding box center [668, 640] width 46 height 23
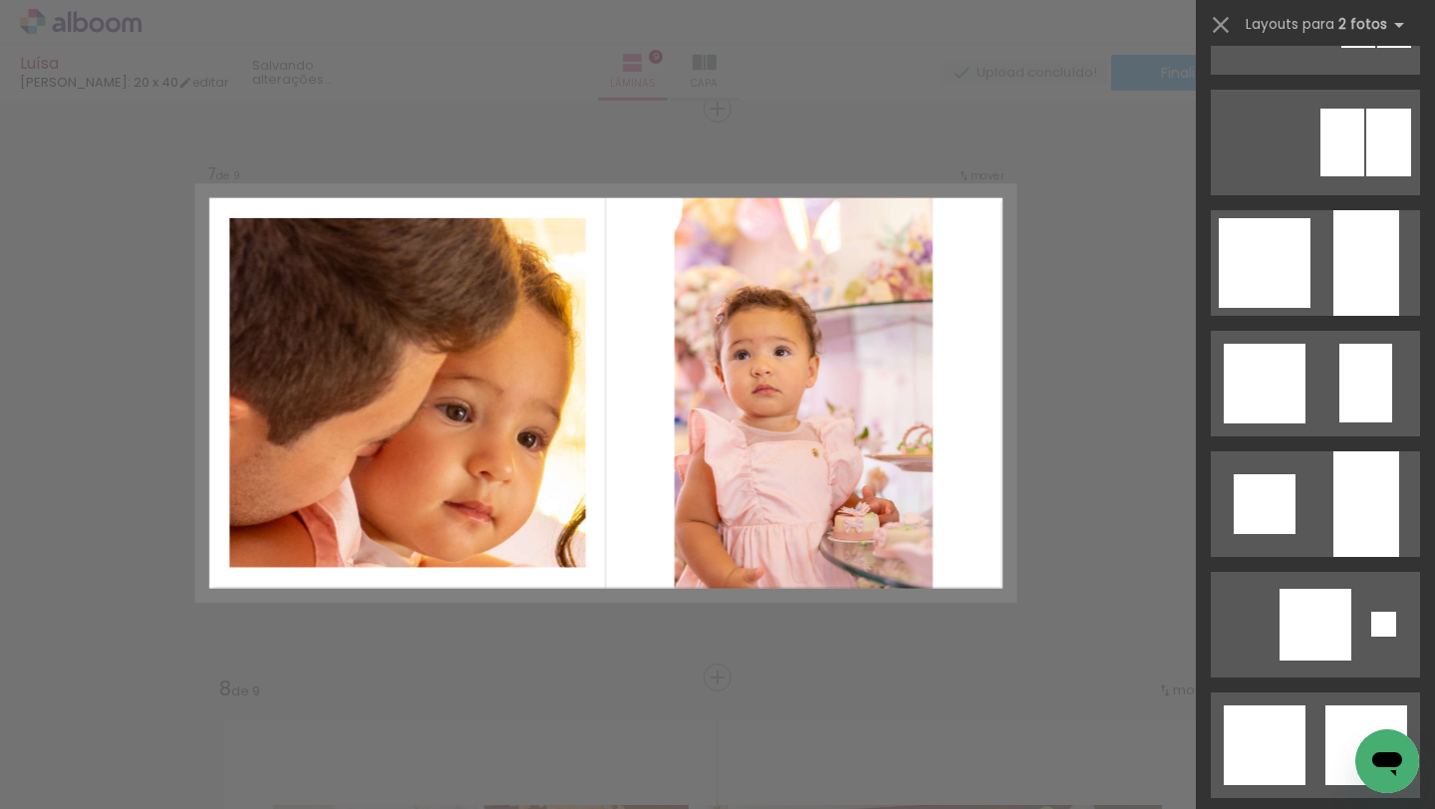
scroll to position [1543, 0]
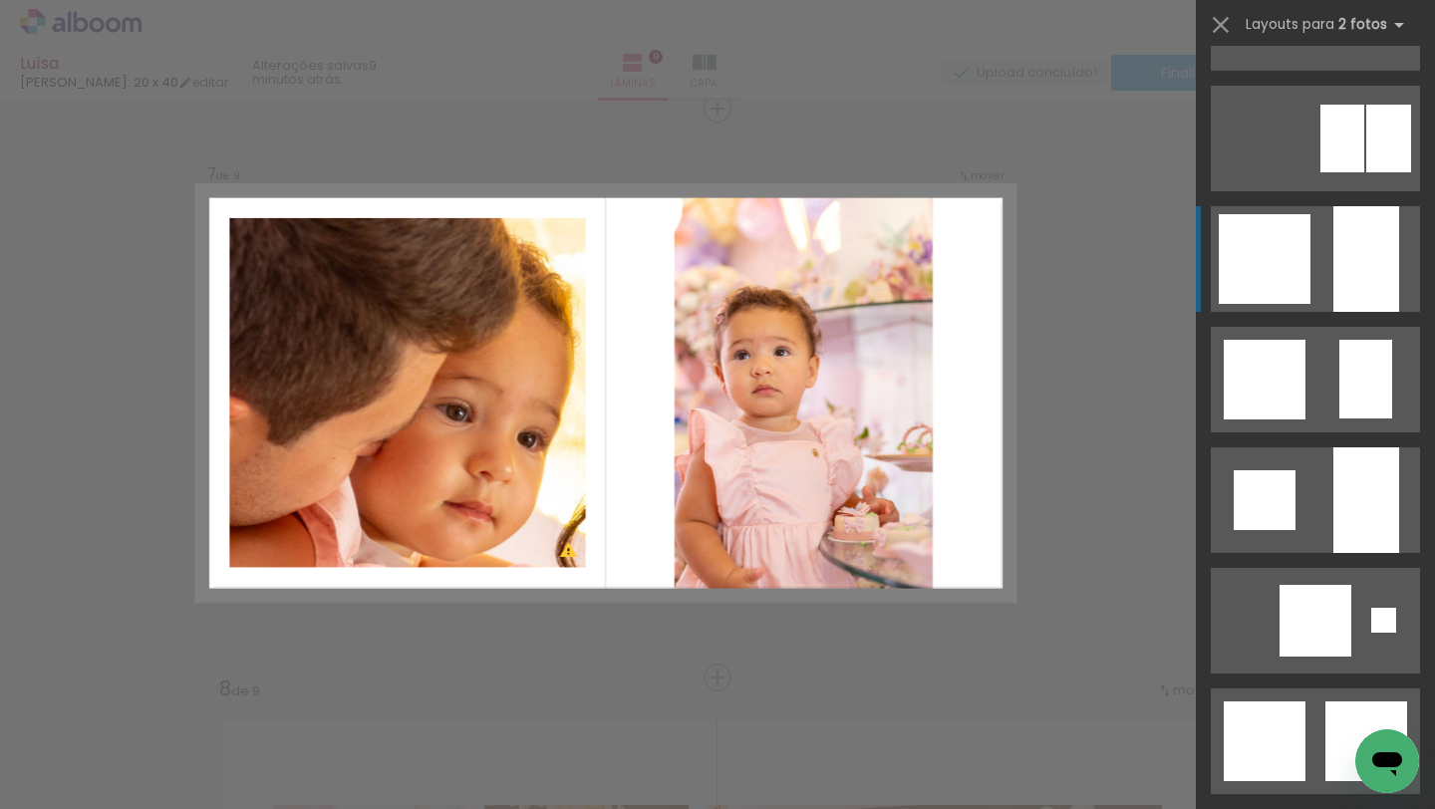
click at [1325, 244] on quentale-layouter at bounding box center [1315, 259] width 209 height 106
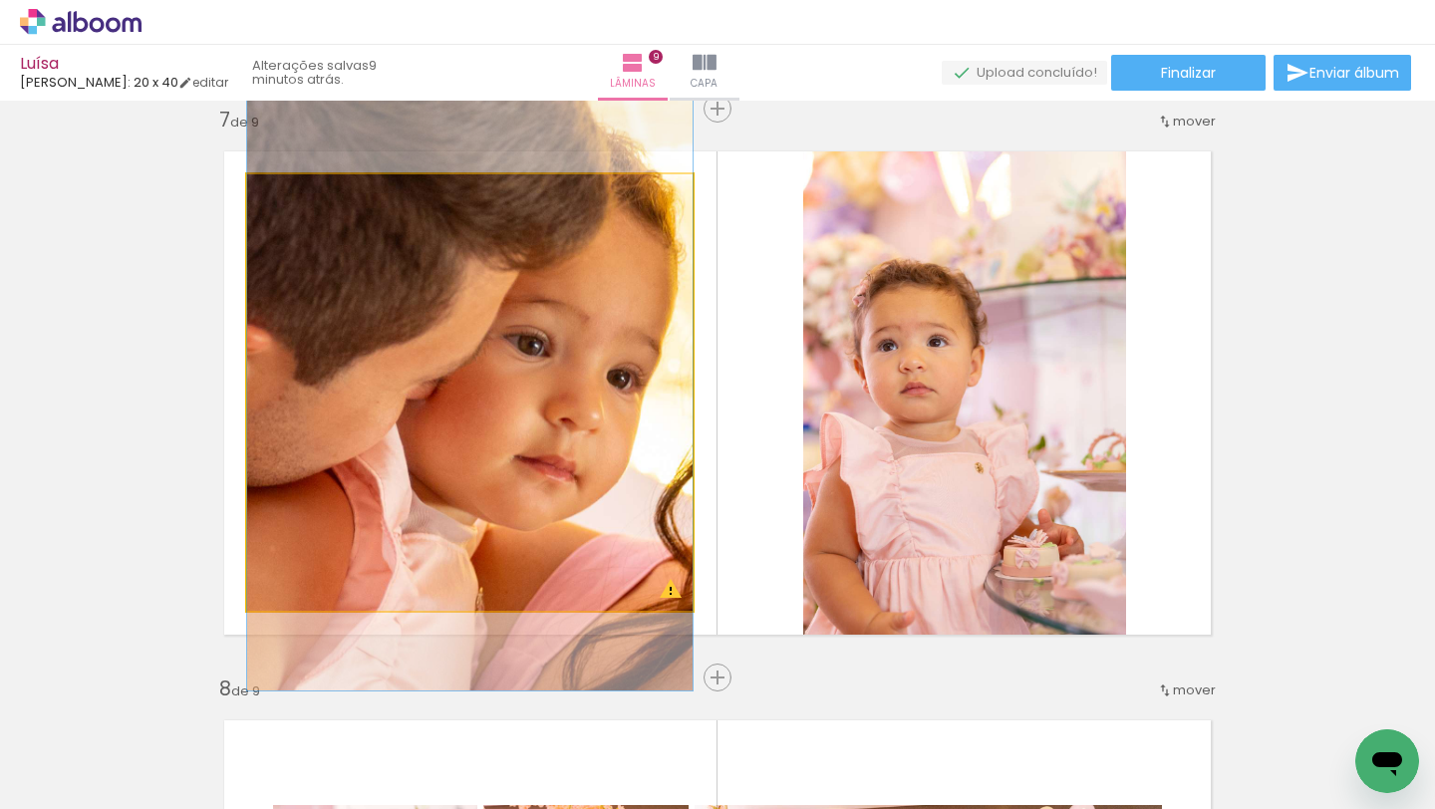
drag, startPoint x: 497, startPoint y: 452, endPoint x: 502, endPoint y: 399, distance: 54.0
click at [502, 399] on div at bounding box center [469, 319] width 445 height 742
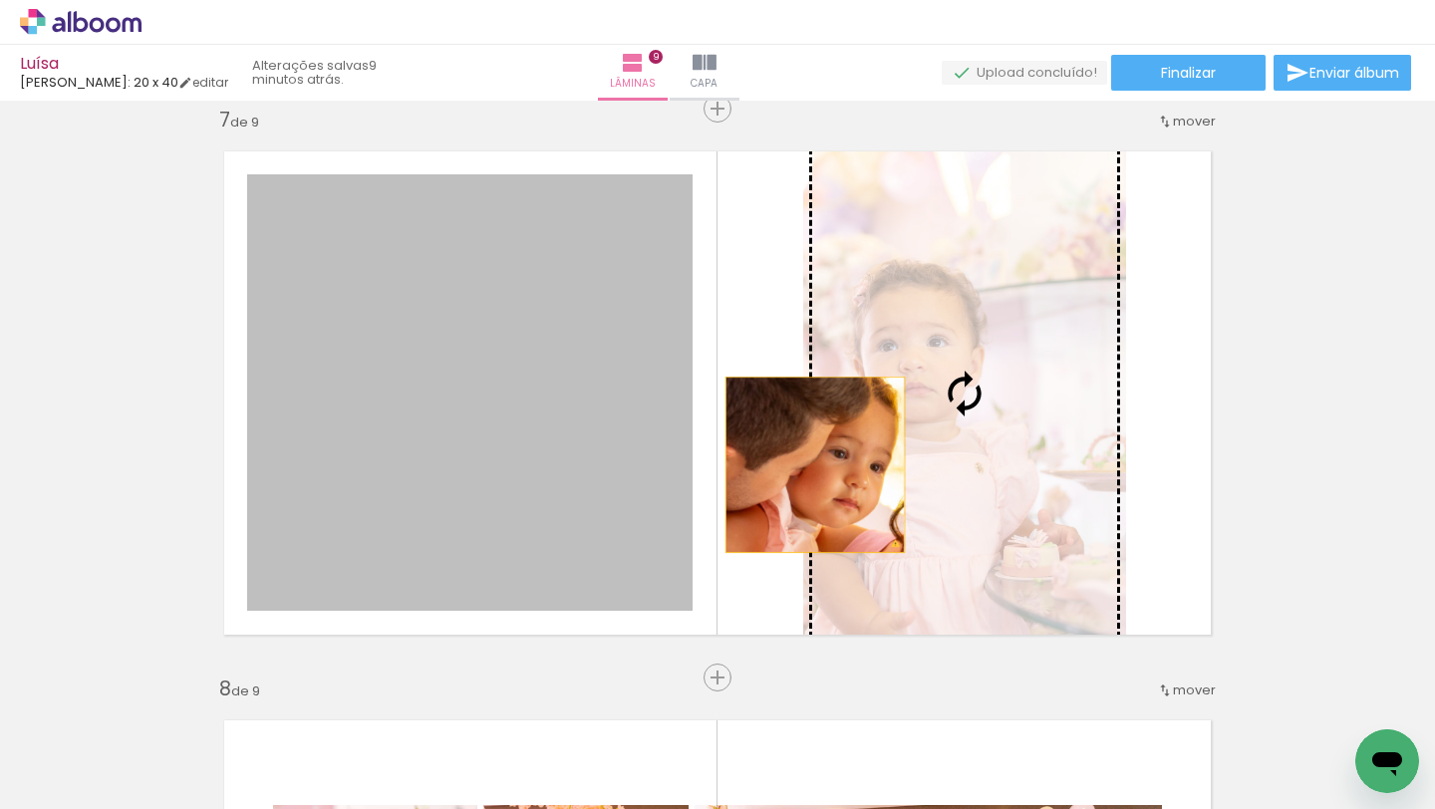
drag, startPoint x: 566, startPoint y: 455, endPoint x: 834, endPoint y: 460, distance: 268.1
click at [0, 0] on slot at bounding box center [0, 0] width 0 height 0
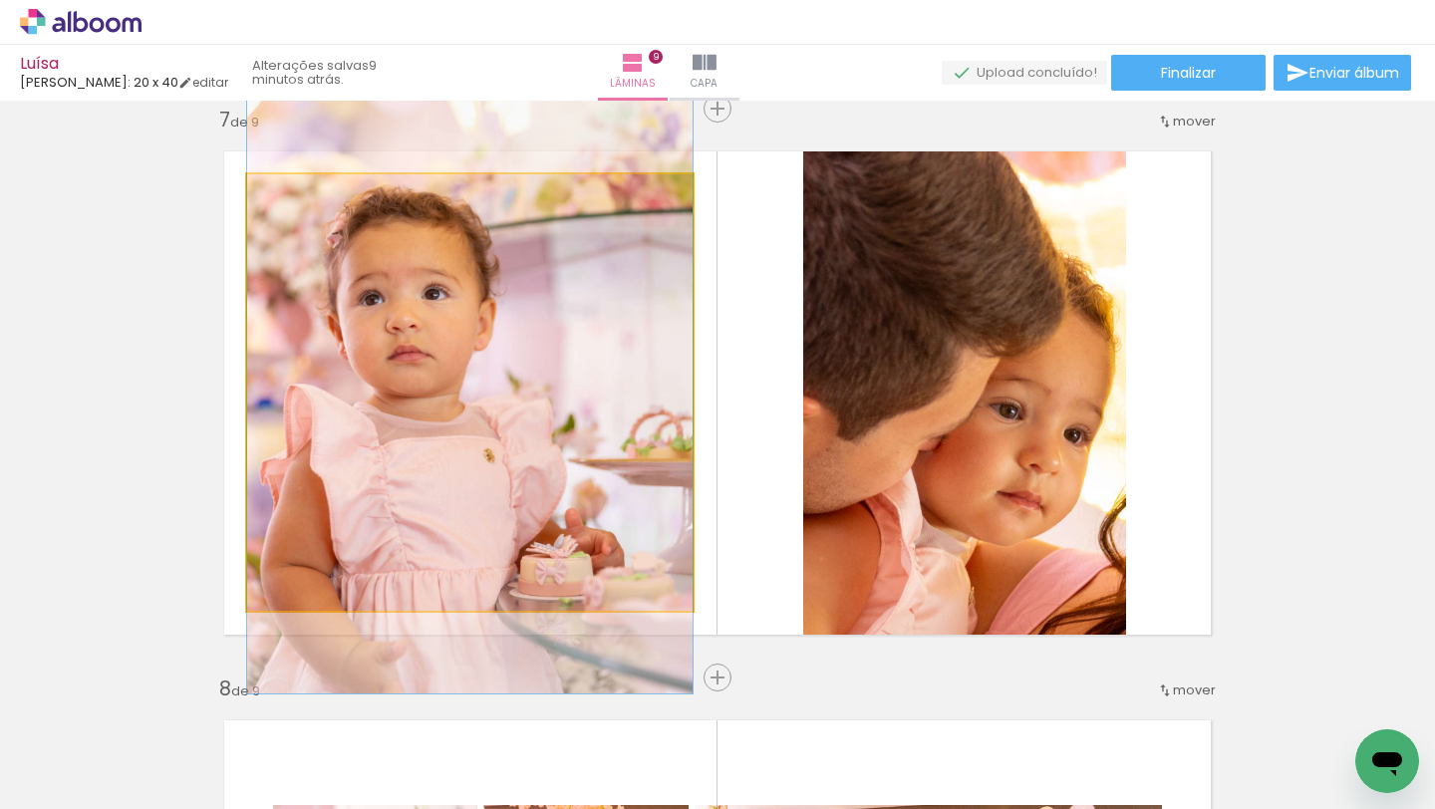
drag, startPoint x: 619, startPoint y: 480, endPoint x: 619, endPoint y: 447, distance: 32.9
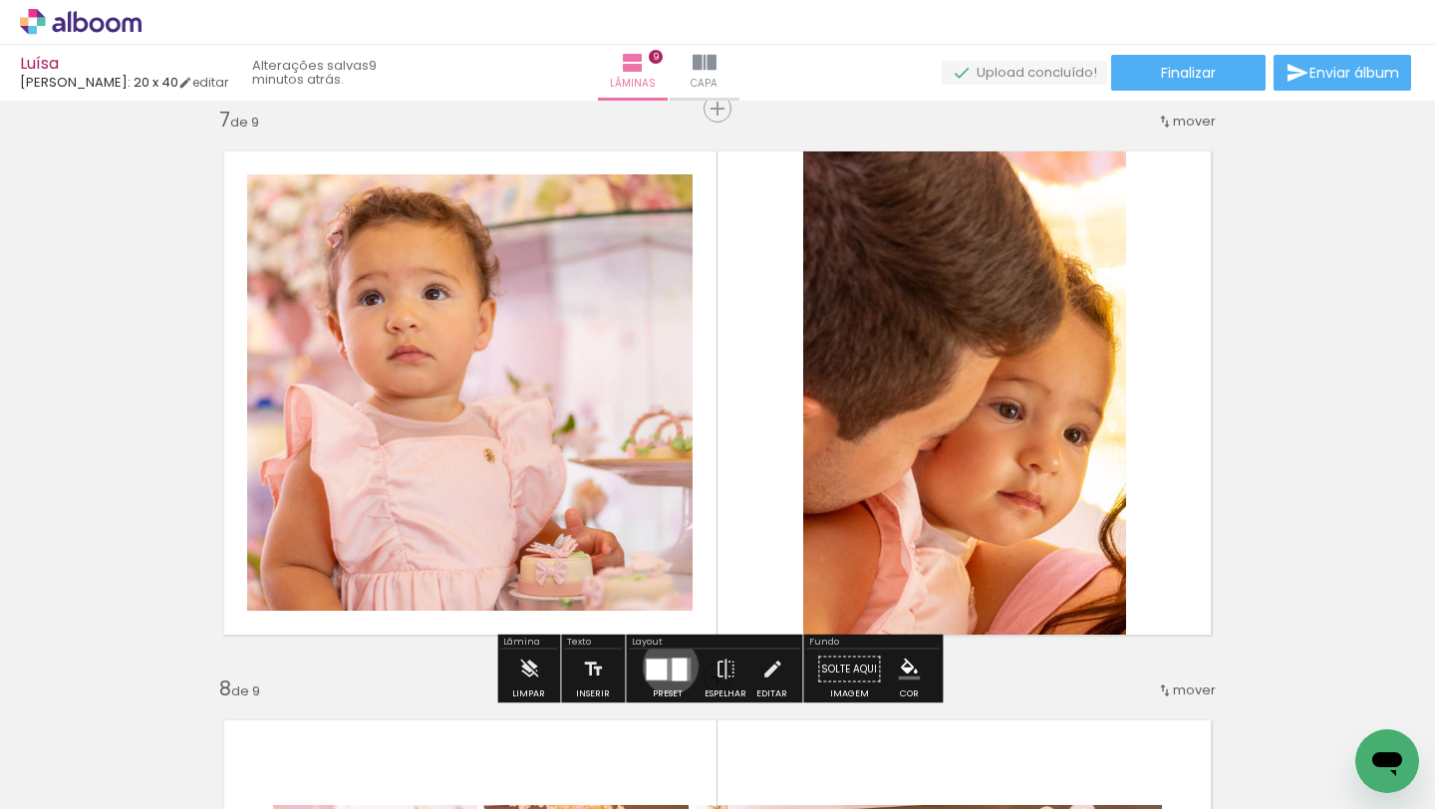
click at [666, 666] on quentale-layouter at bounding box center [668, 669] width 46 height 23
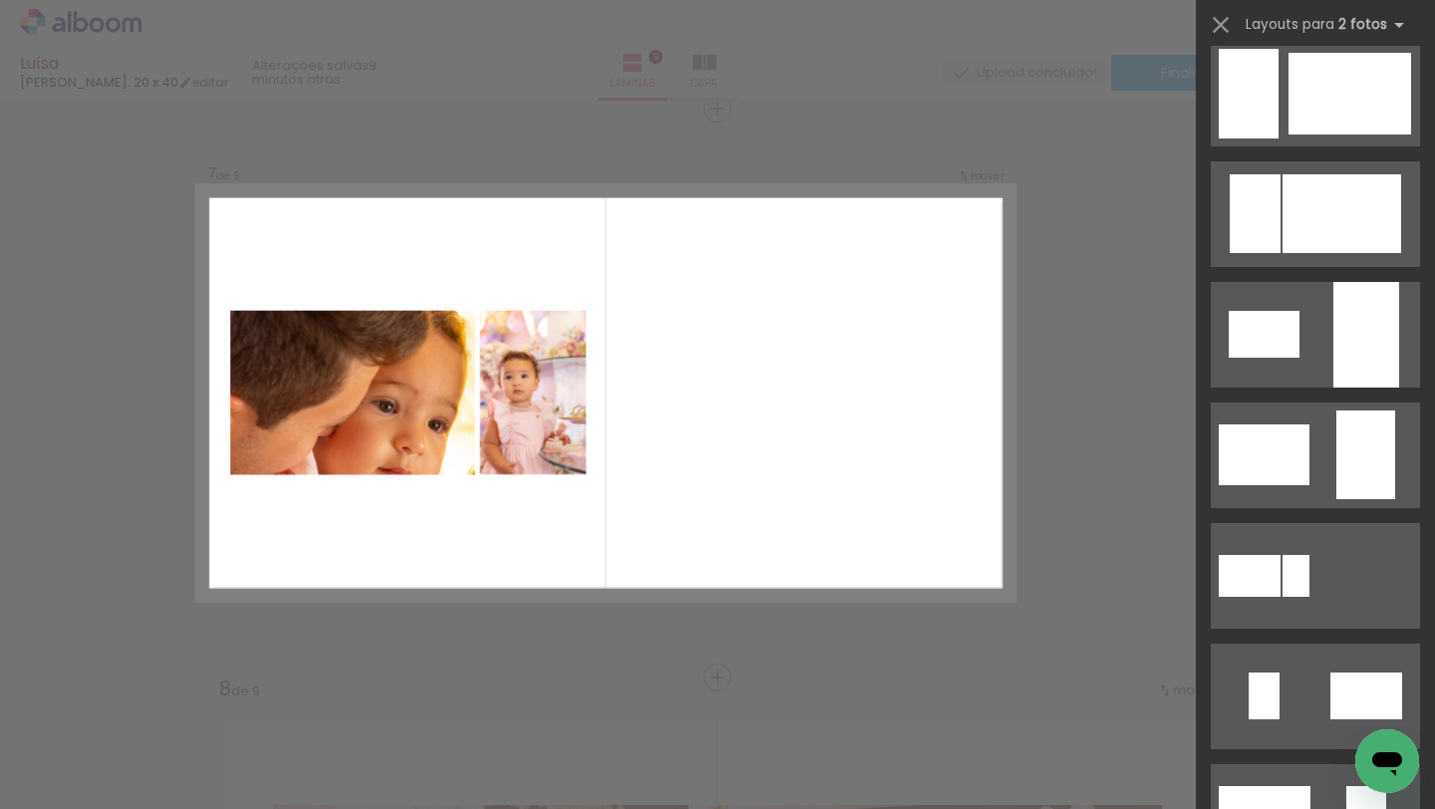
scroll to position [3157, 0]
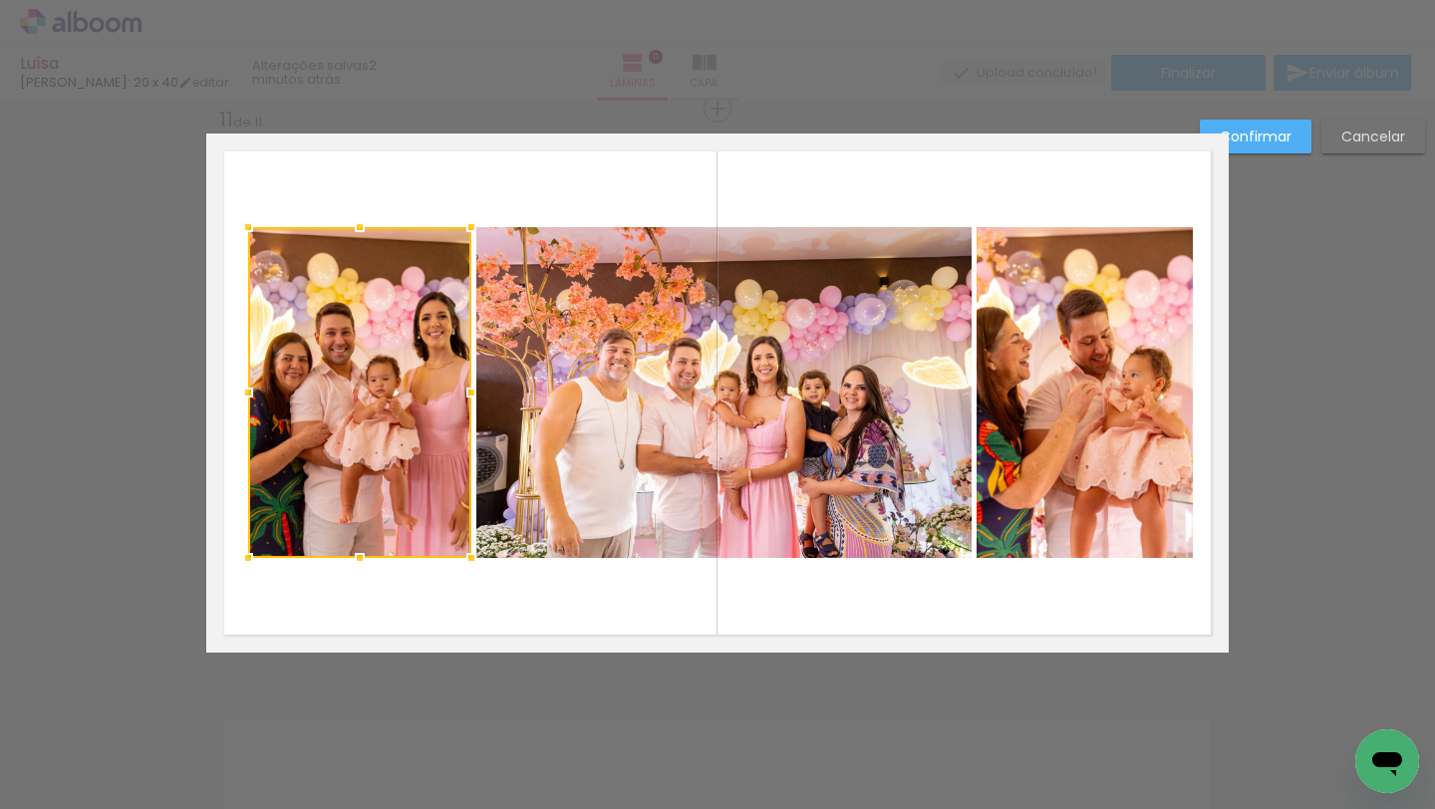
click at [509, 583] on quentale-layouter at bounding box center [717, 393] width 1023 height 519
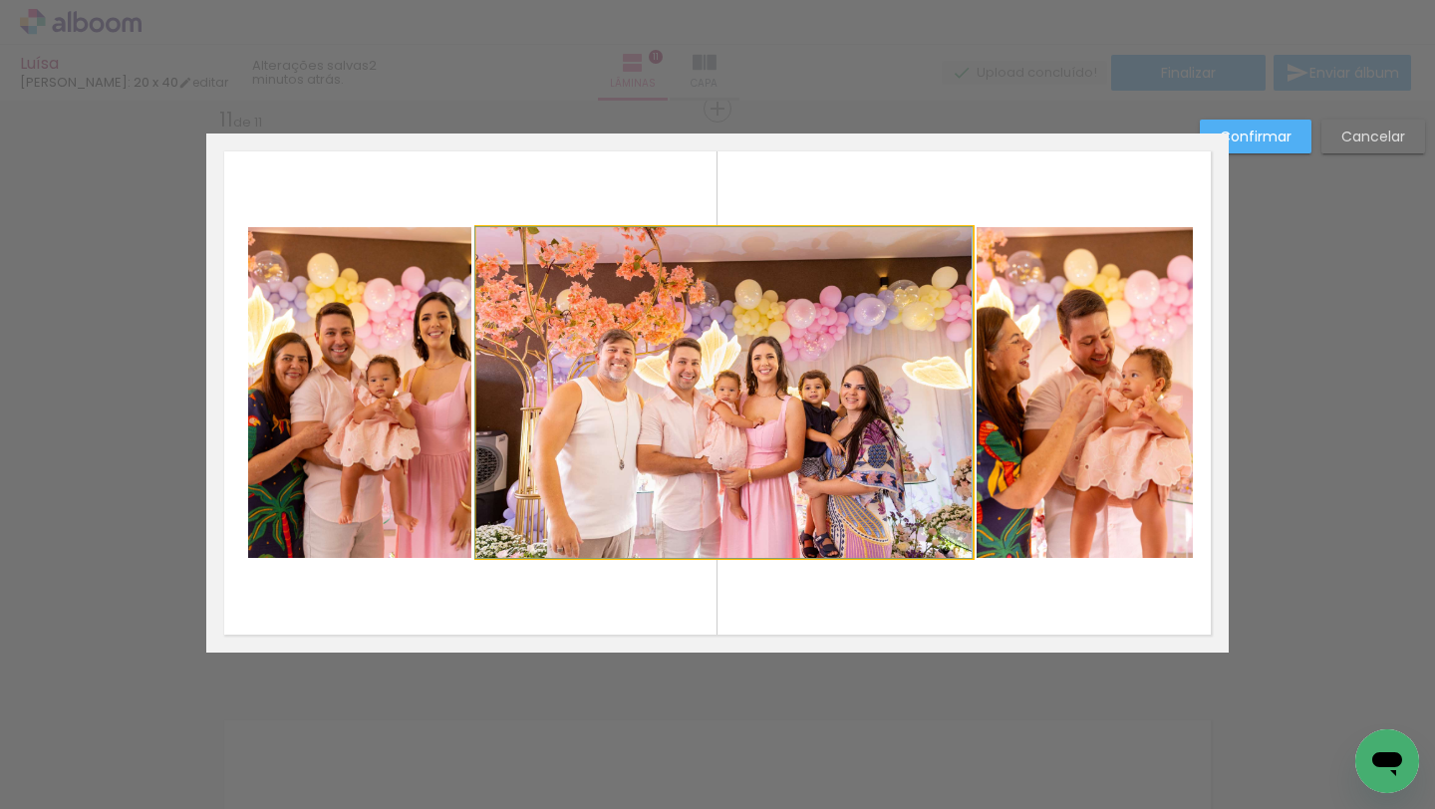
click at [688, 454] on quentale-photo at bounding box center [723, 392] width 495 height 331
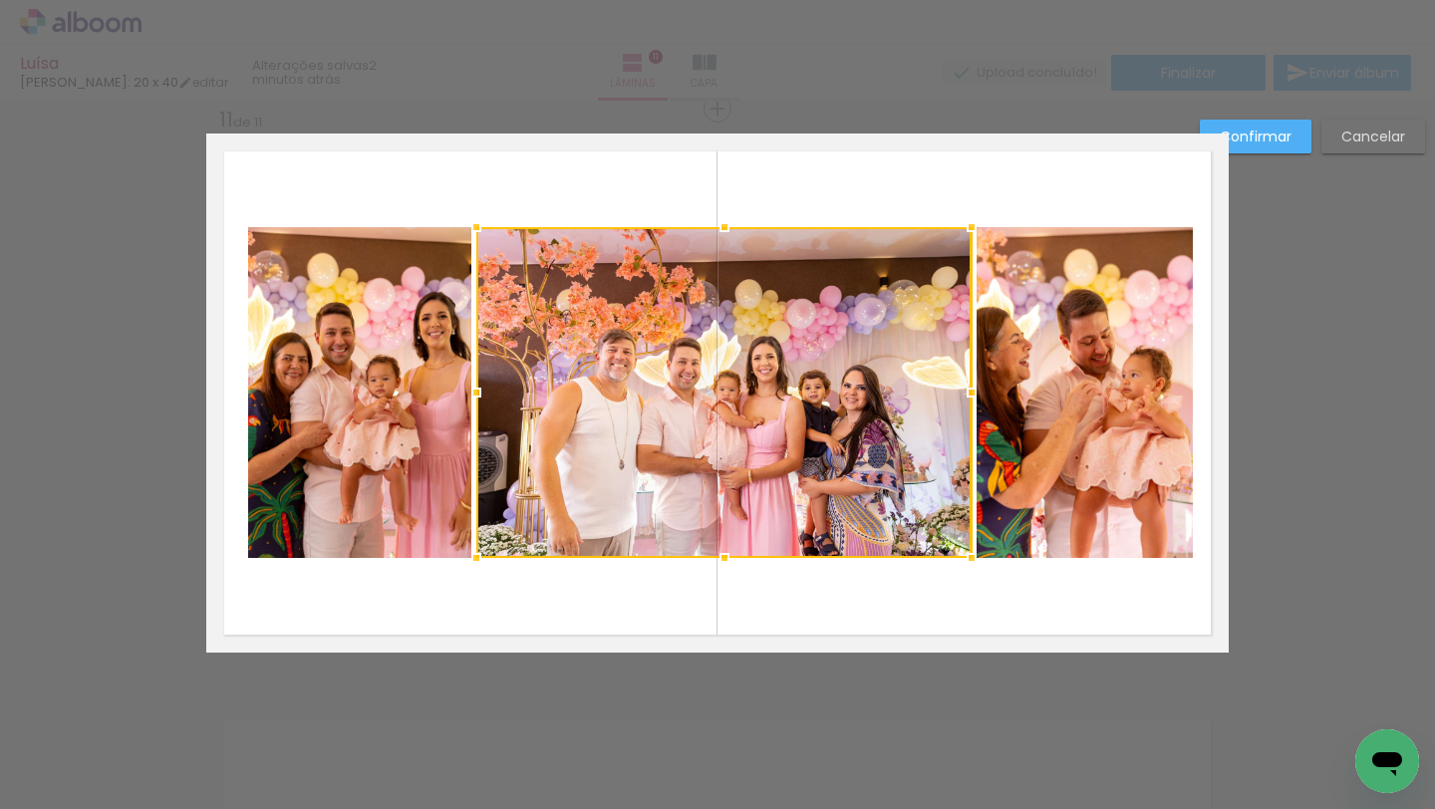
click at [330, 316] on quentale-photo at bounding box center [359, 392] width 223 height 331
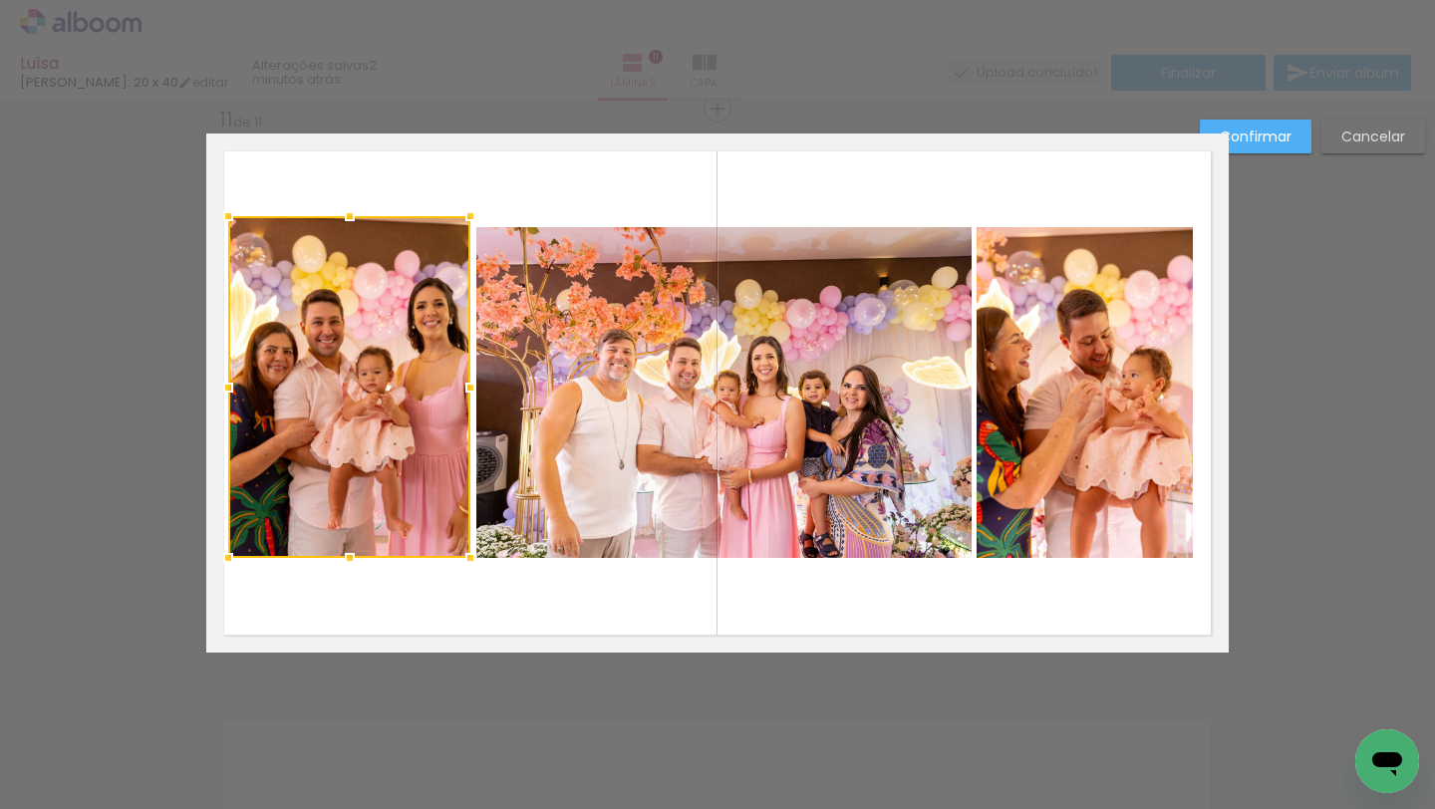
drag, startPoint x: 244, startPoint y: 224, endPoint x: 226, endPoint y: 214, distance: 20.5
click at [225, 214] on div at bounding box center [228, 216] width 40 height 40
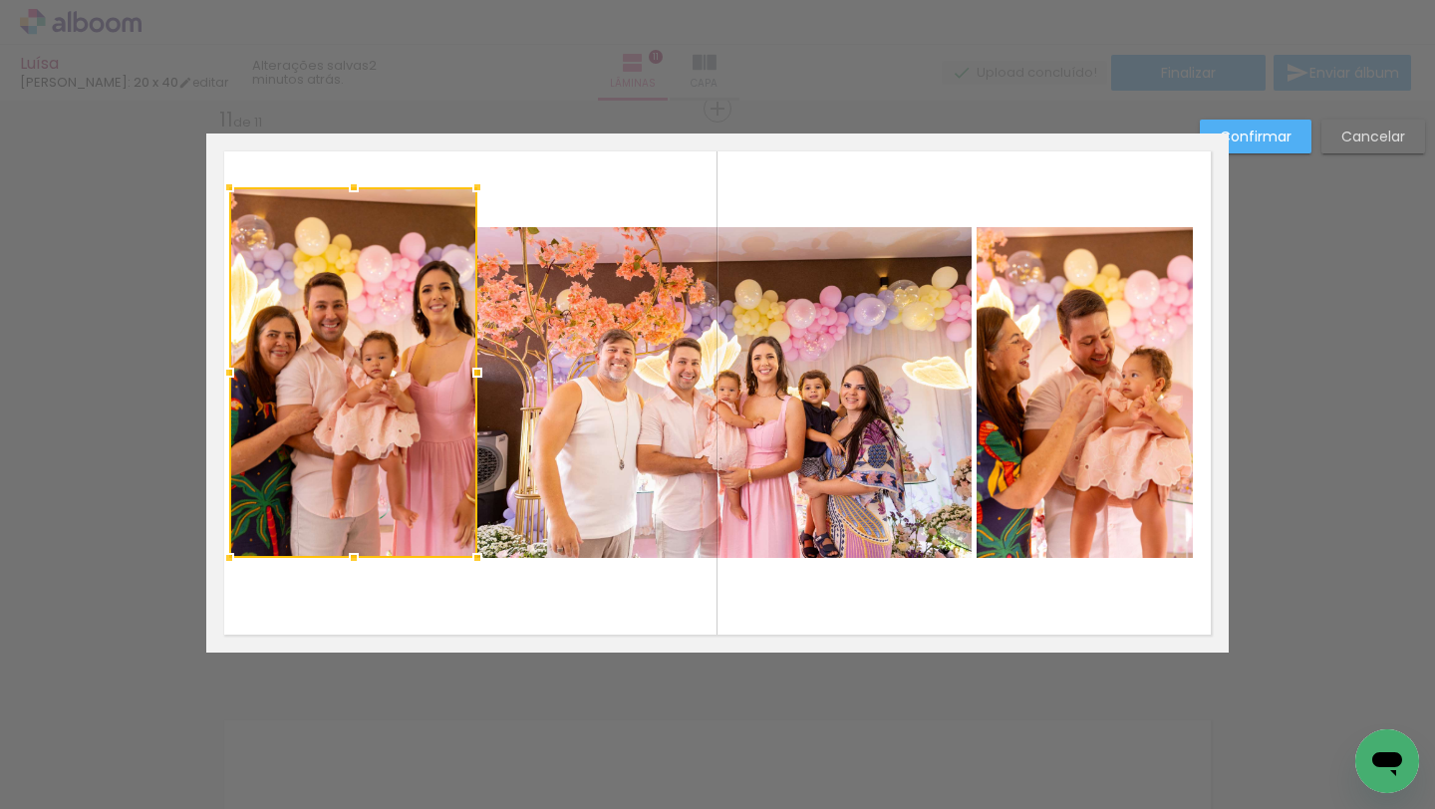
drag, startPoint x: 465, startPoint y: 212, endPoint x: 472, endPoint y: 183, distance: 29.7
click at [472, 183] on div at bounding box center [477, 187] width 40 height 40
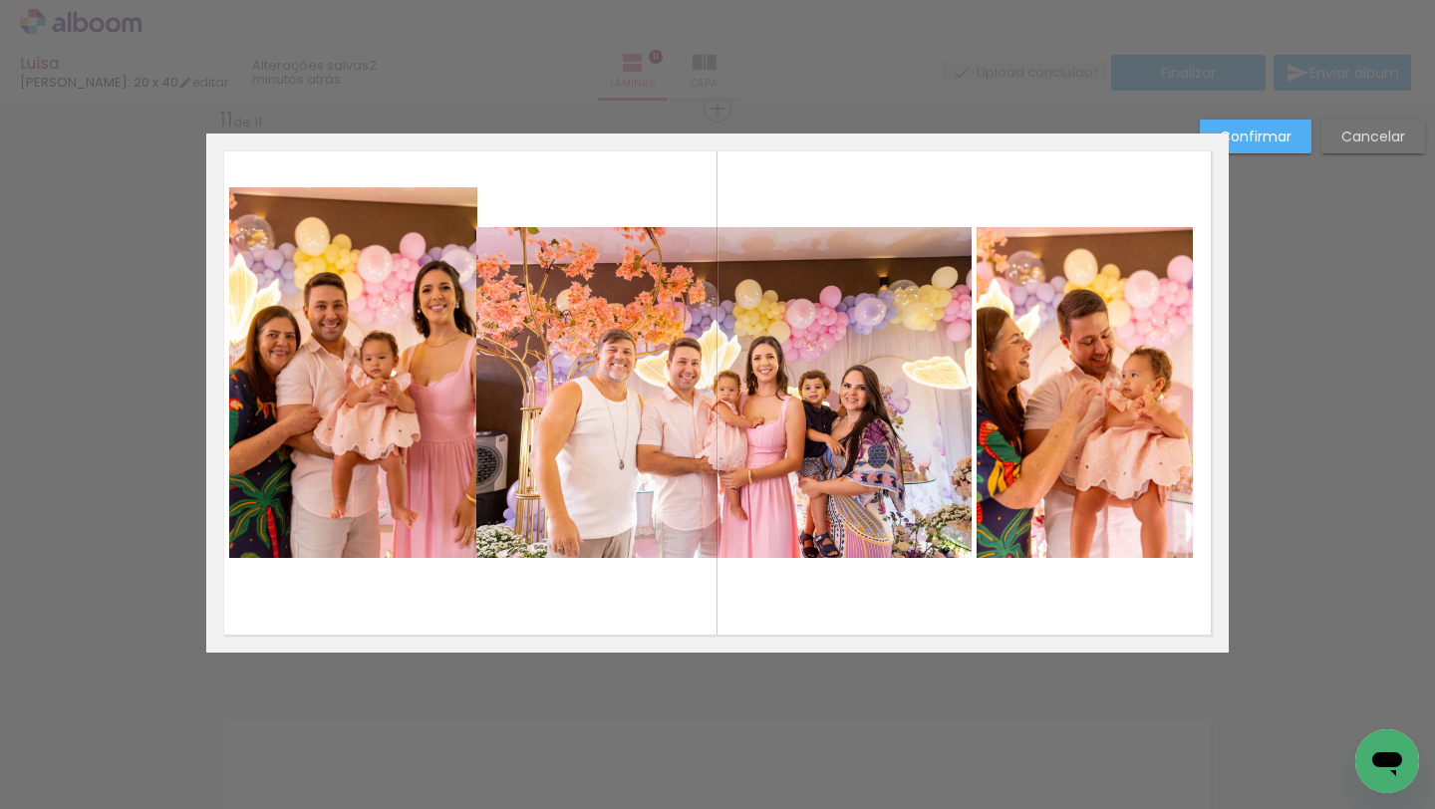
click at [620, 425] on quentale-photo at bounding box center [723, 392] width 495 height 331
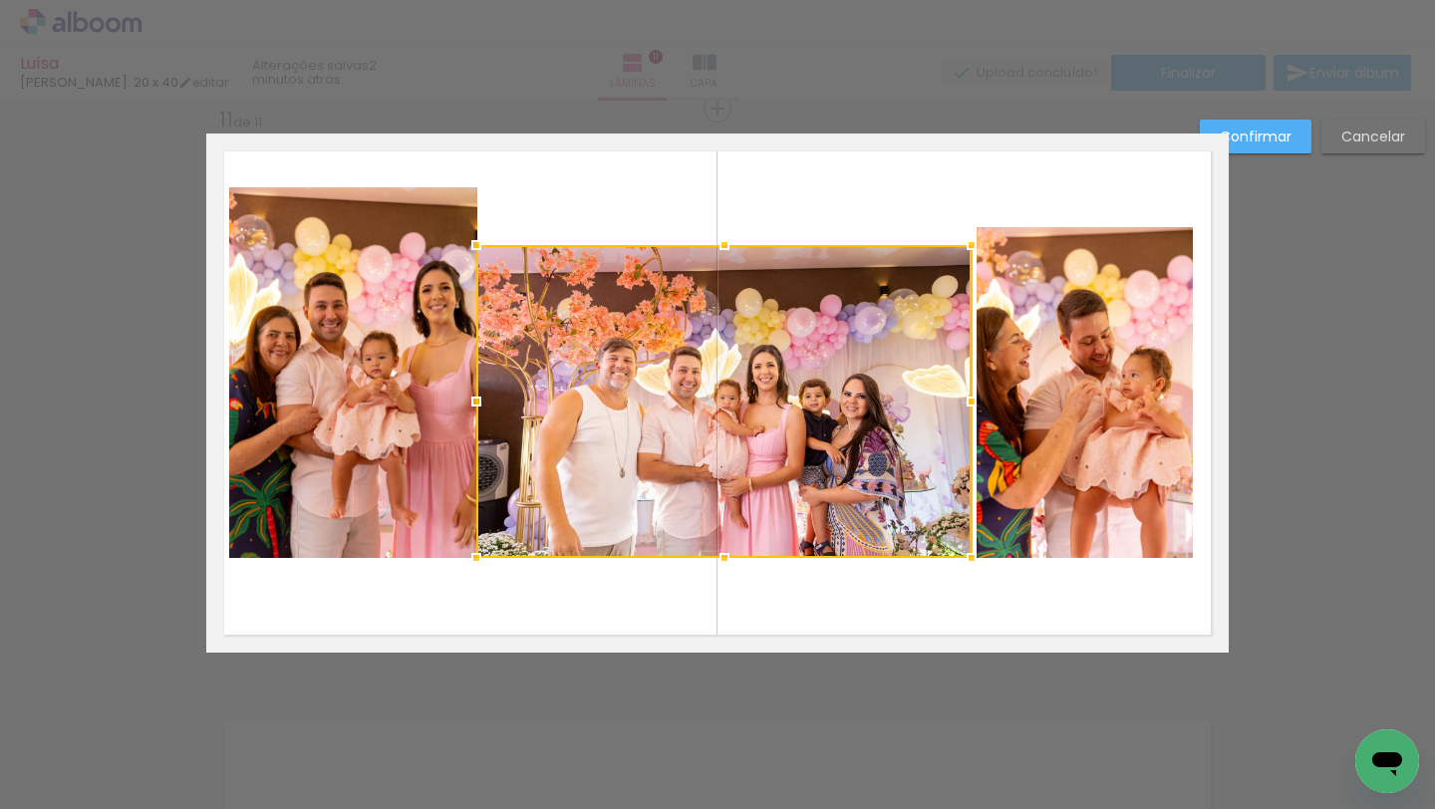
drag, startPoint x: 719, startPoint y: 221, endPoint x: 749, endPoint y: 238, distance: 35.2
click at [750, 238] on album-spread "11 de 11" at bounding box center [717, 393] width 1023 height 519
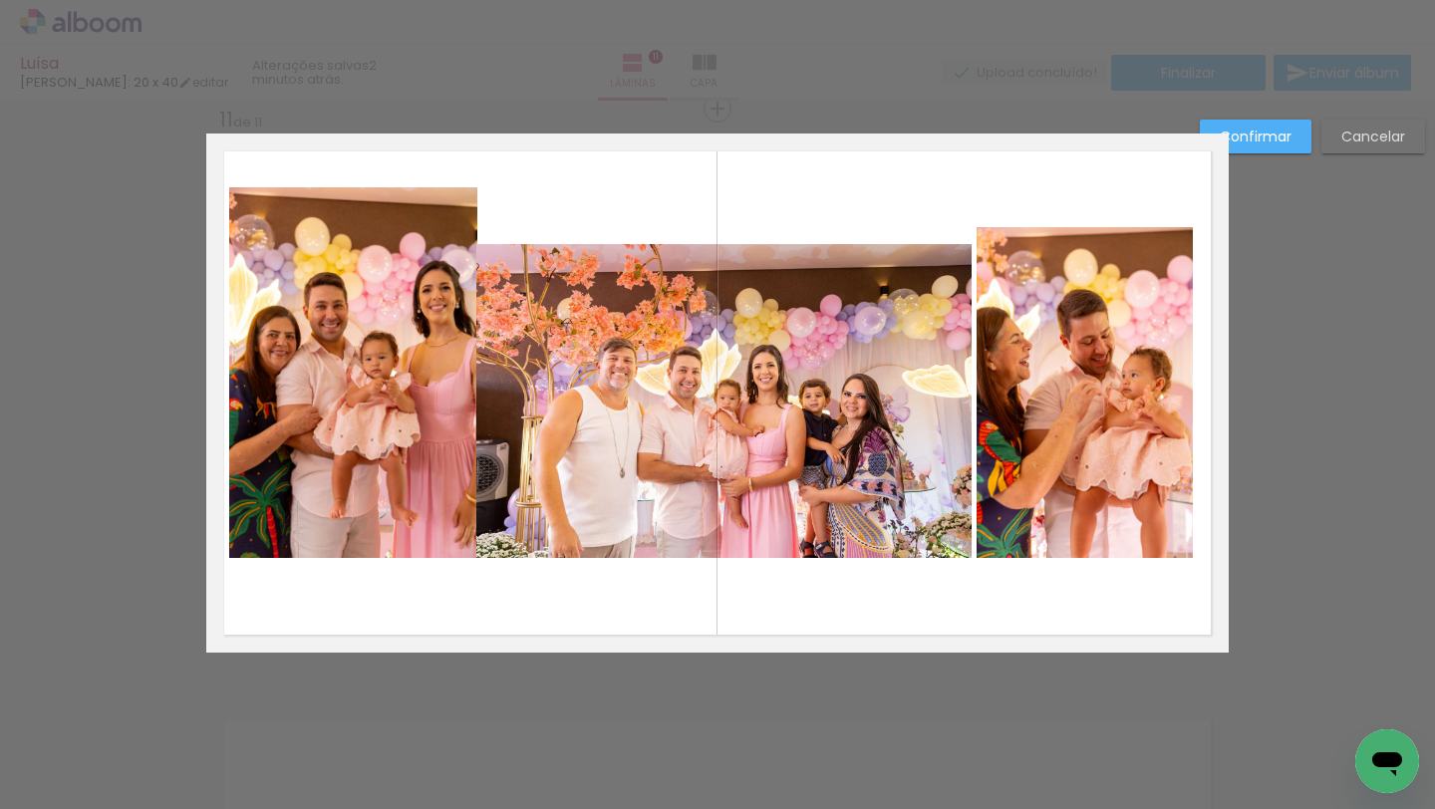
click at [542, 349] on quentale-photo at bounding box center [723, 401] width 495 height 314
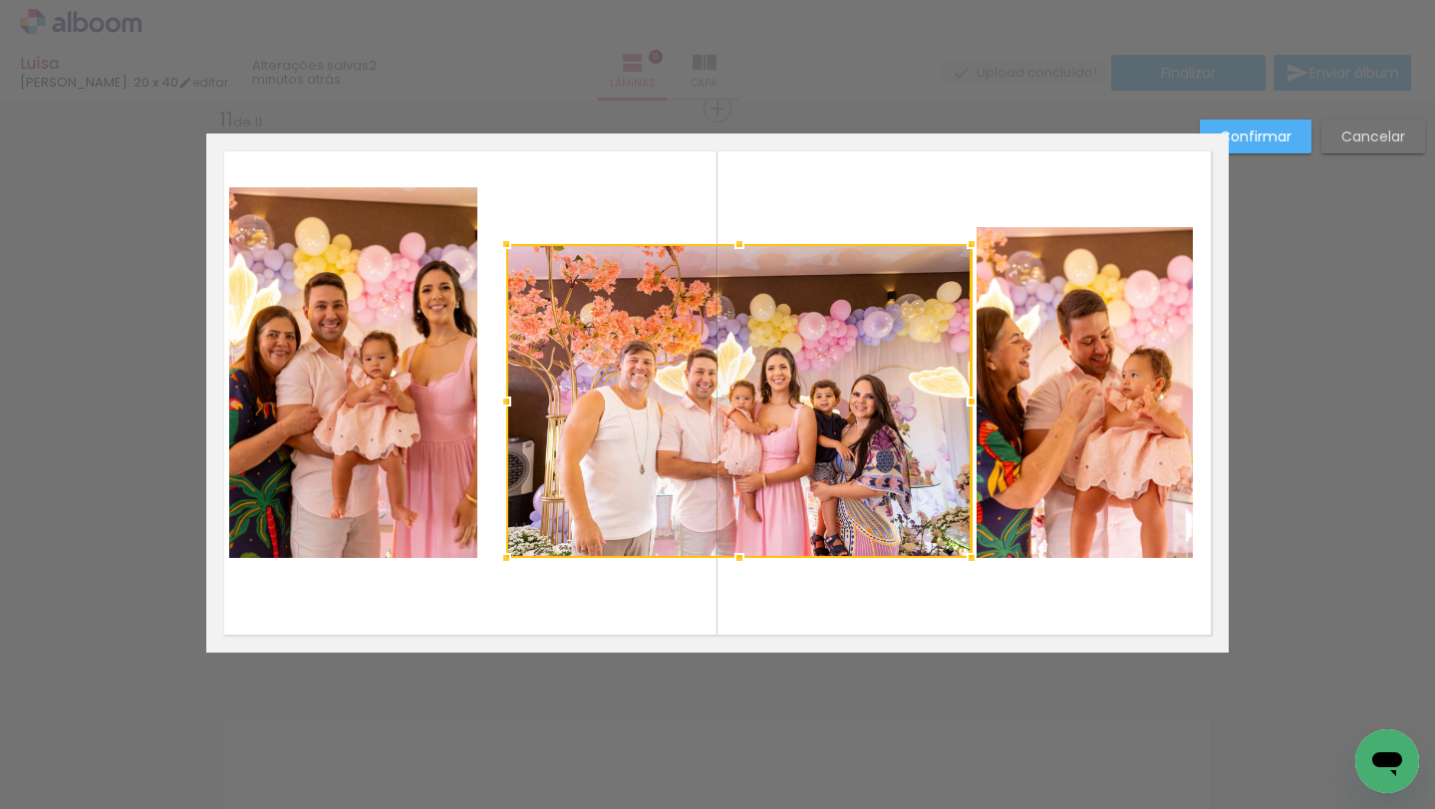
drag, startPoint x: 472, startPoint y: 398, endPoint x: 506, endPoint y: 389, distance: 35.1
click at [505, 389] on div at bounding box center [506, 402] width 40 height 40
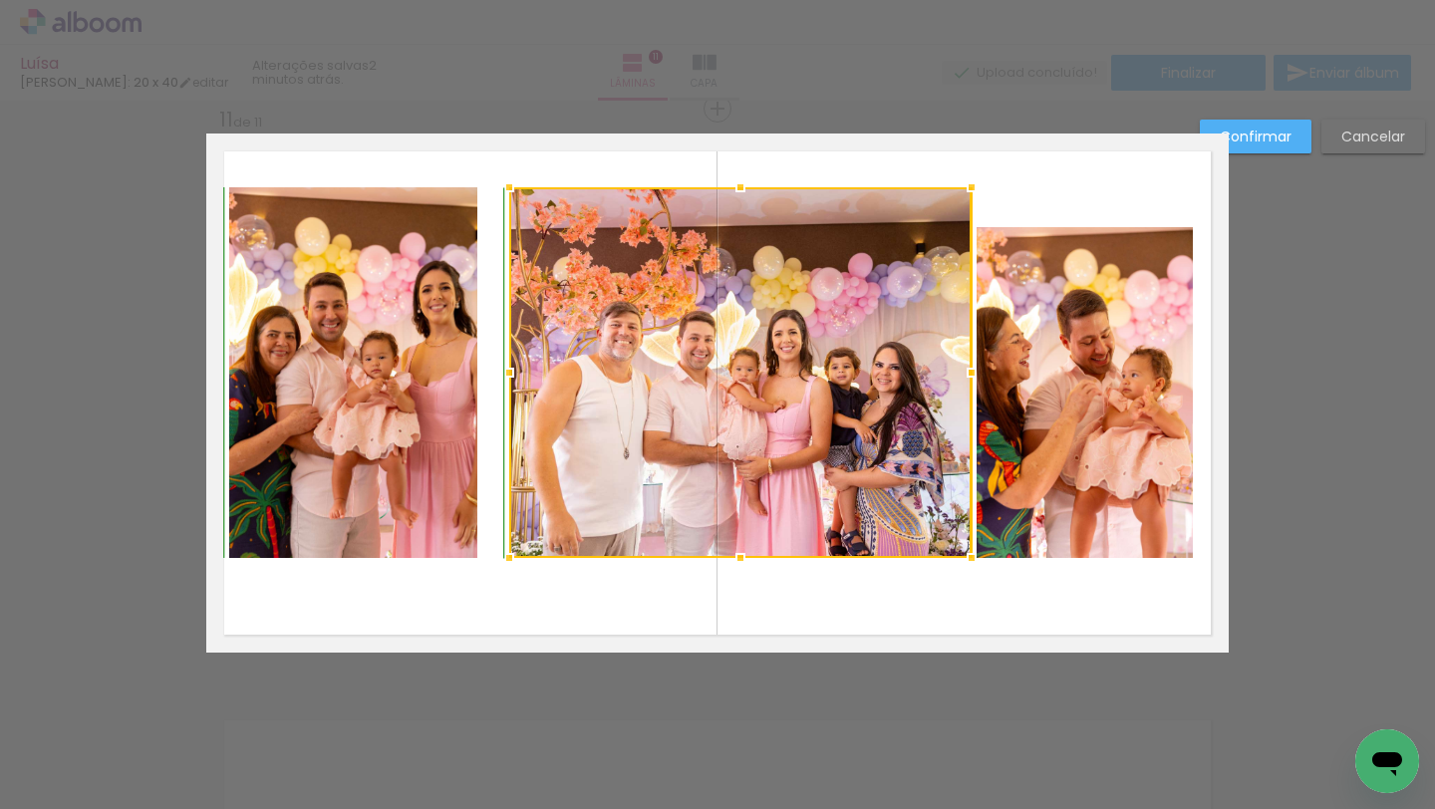
drag, startPoint x: 737, startPoint y: 242, endPoint x: 721, endPoint y: 192, distance: 52.6
click at [721, 192] on div at bounding box center [741, 187] width 40 height 40
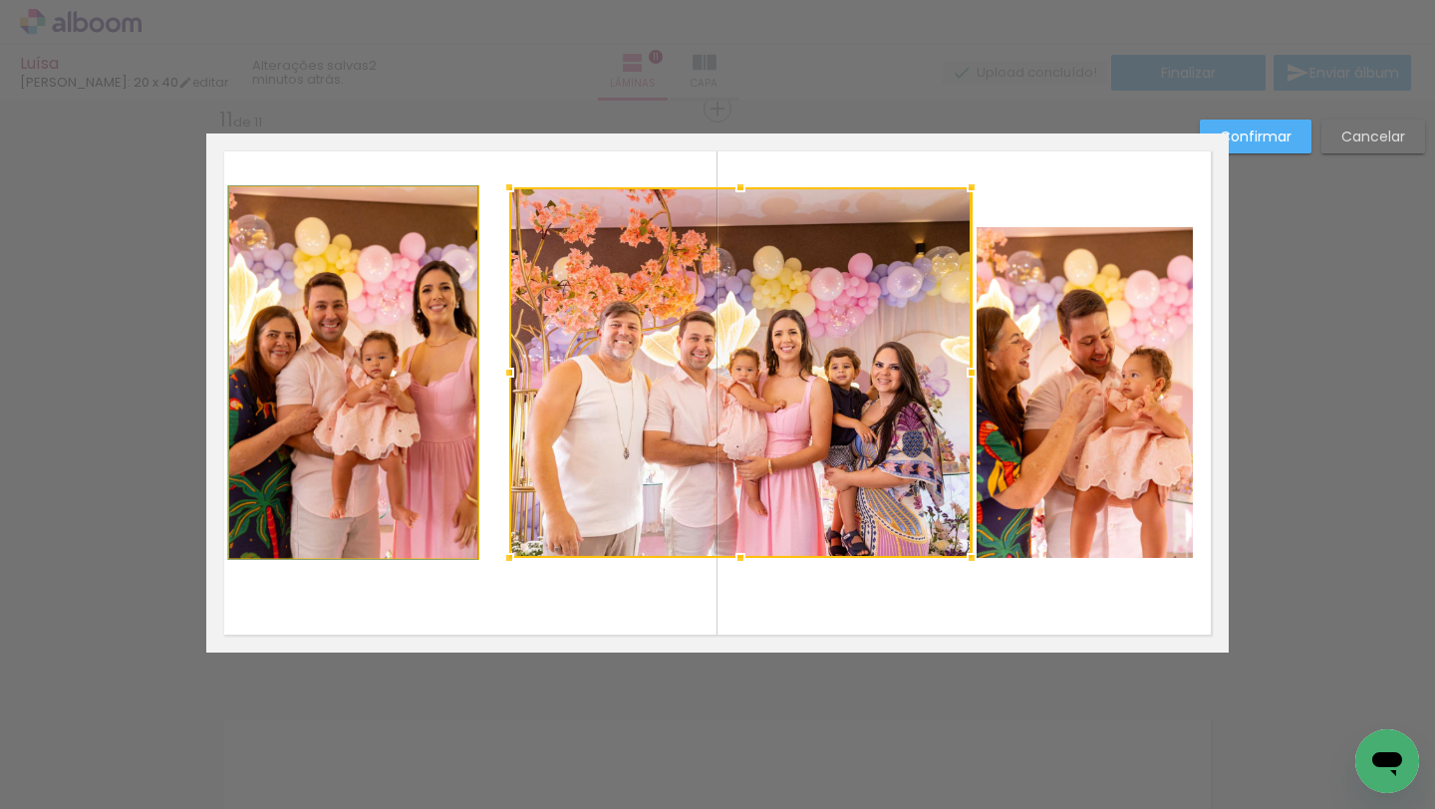
click at [459, 371] on quentale-photo at bounding box center [353, 372] width 248 height 371
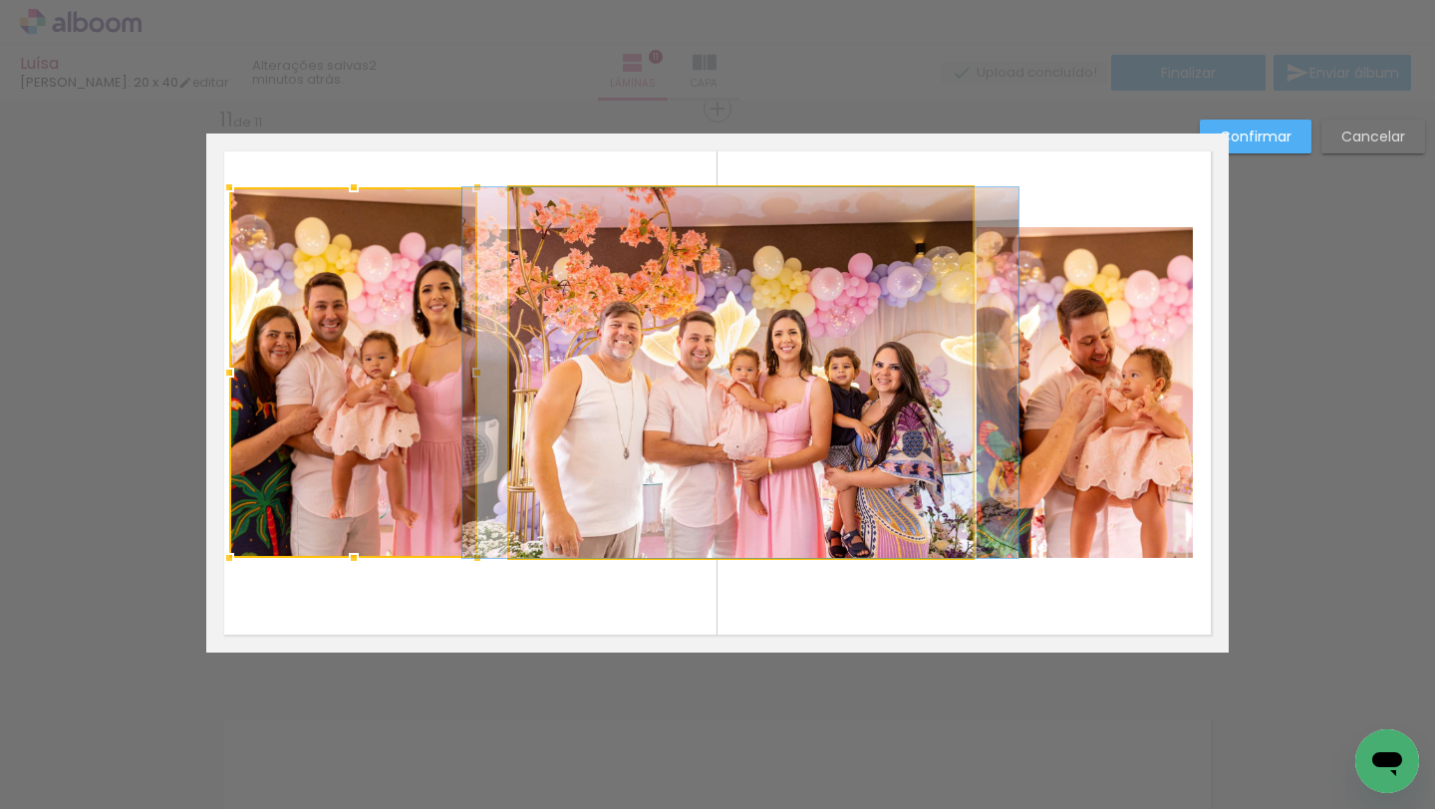
click at [606, 503] on quentale-photo at bounding box center [740, 372] width 462 height 371
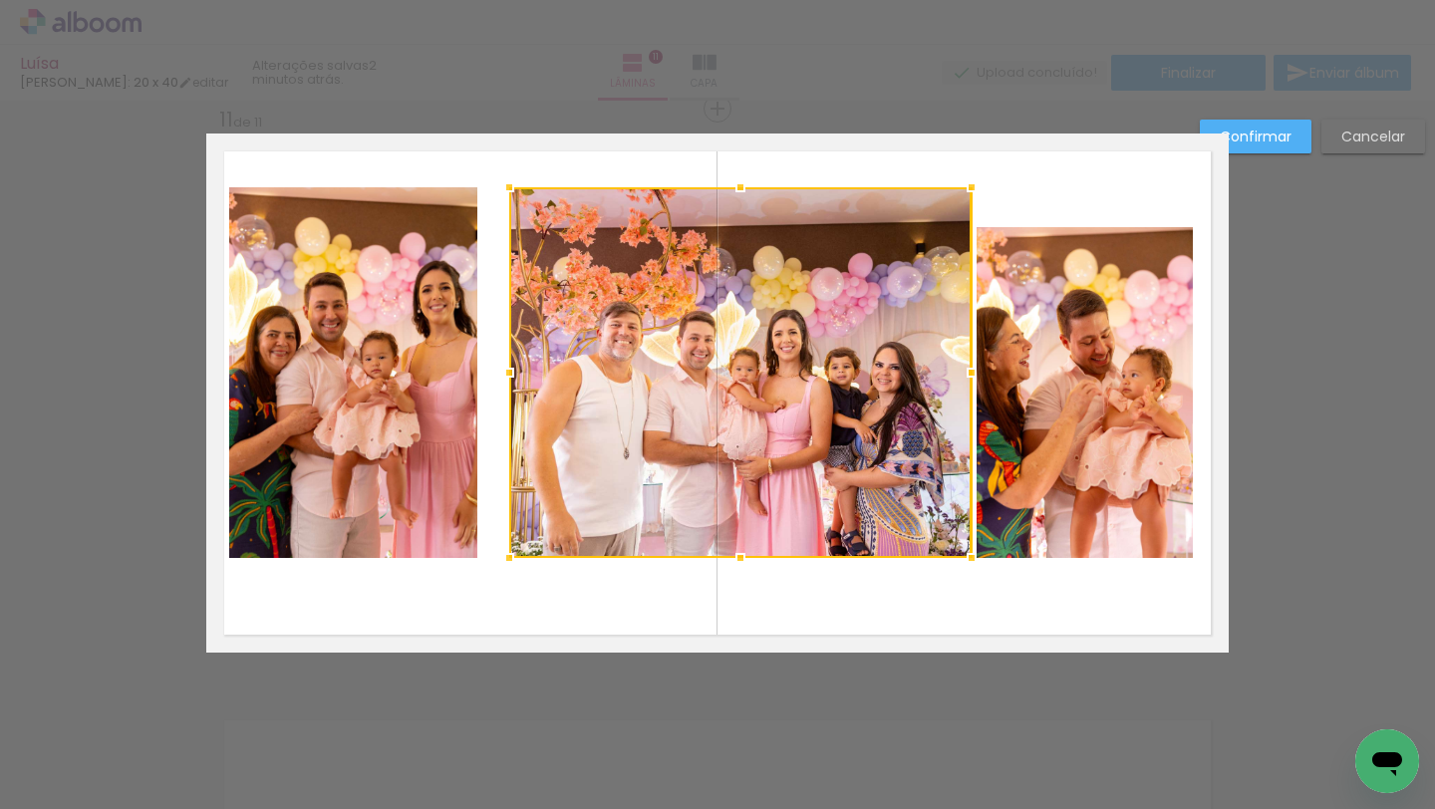
click at [1262, 147] on paper-button "Confirmar" at bounding box center [1256, 137] width 112 height 34
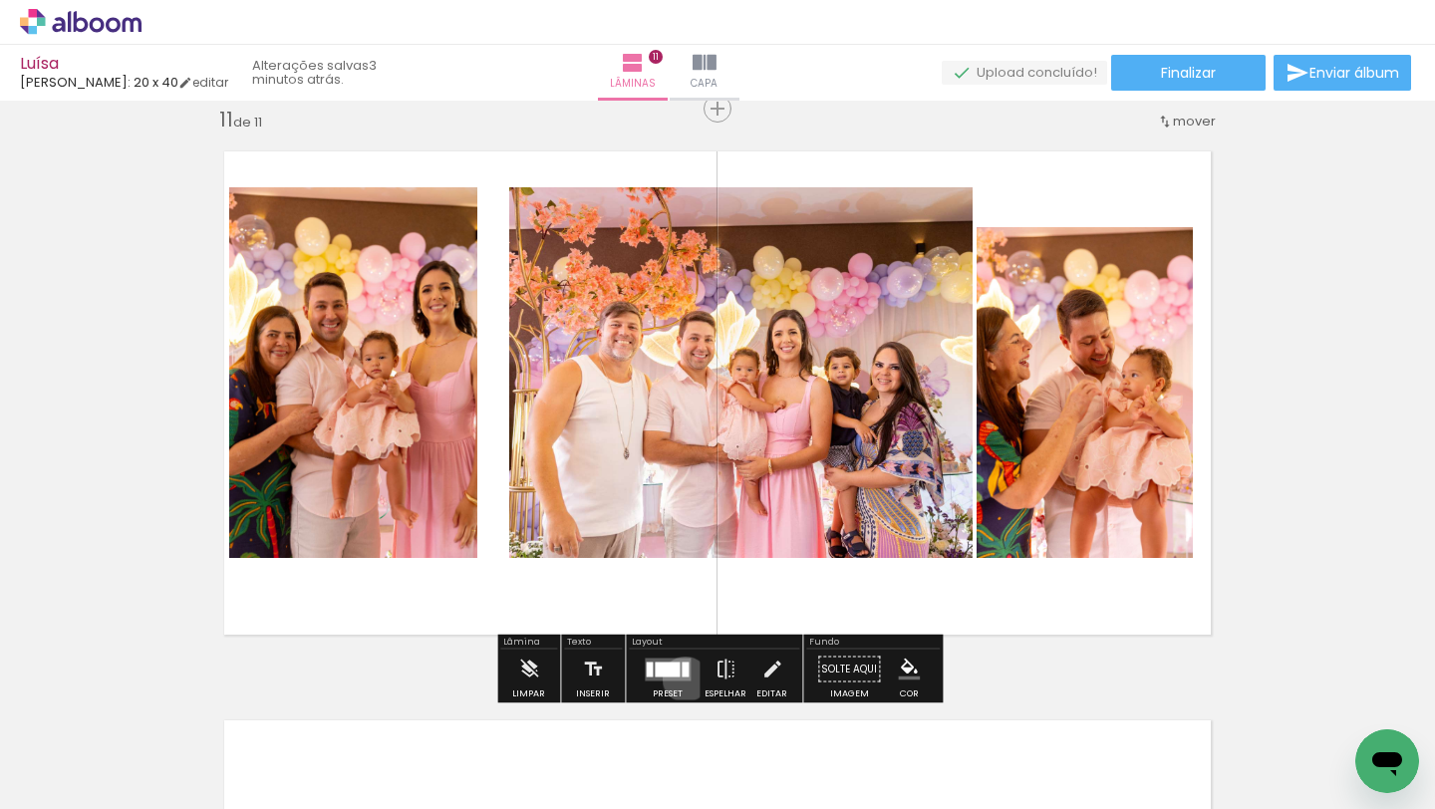
click at [681, 679] on quentale-layouter at bounding box center [668, 669] width 46 height 23
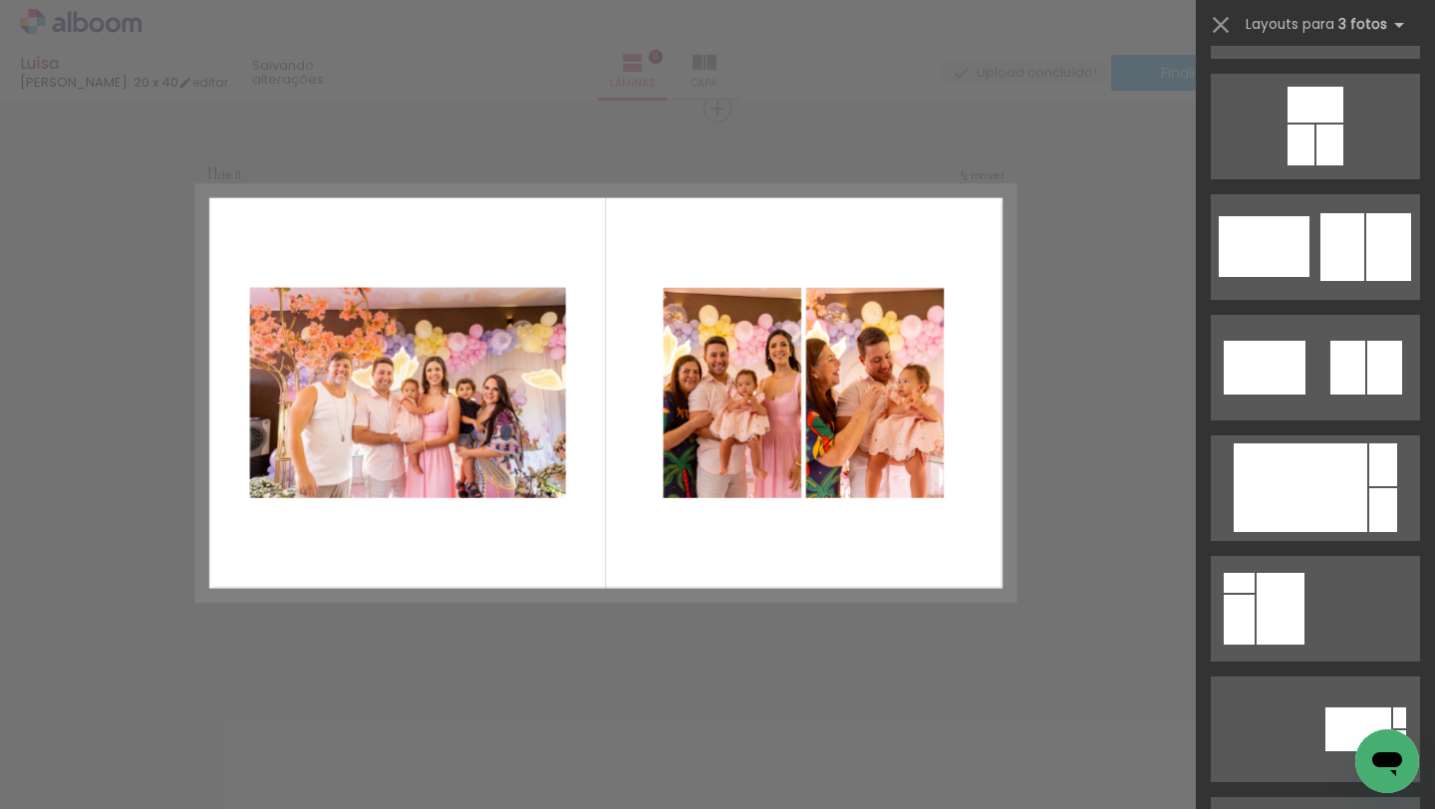
scroll to position [3007, 0]
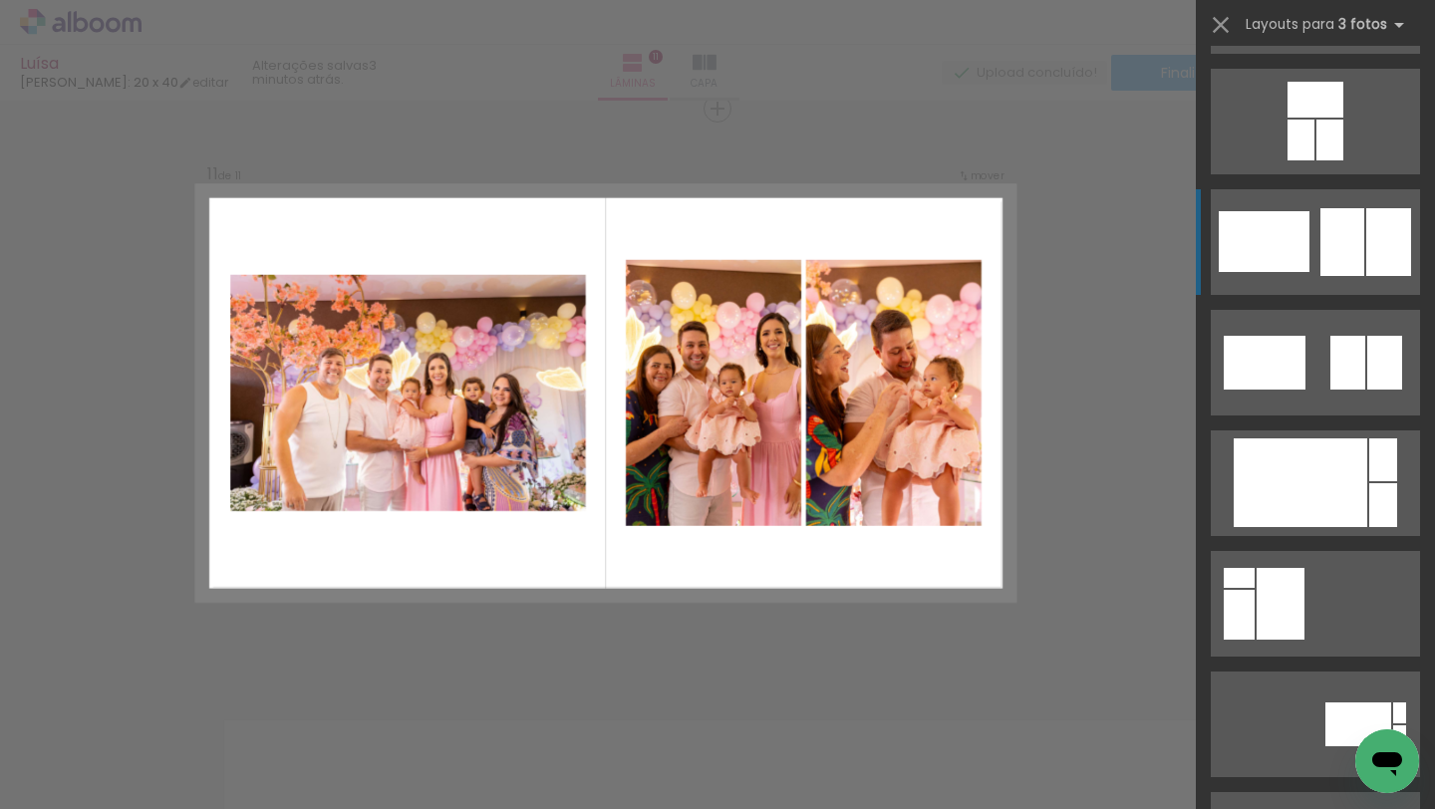
click at [1321, 251] on div at bounding box center [1343, 242] width 44 height 68
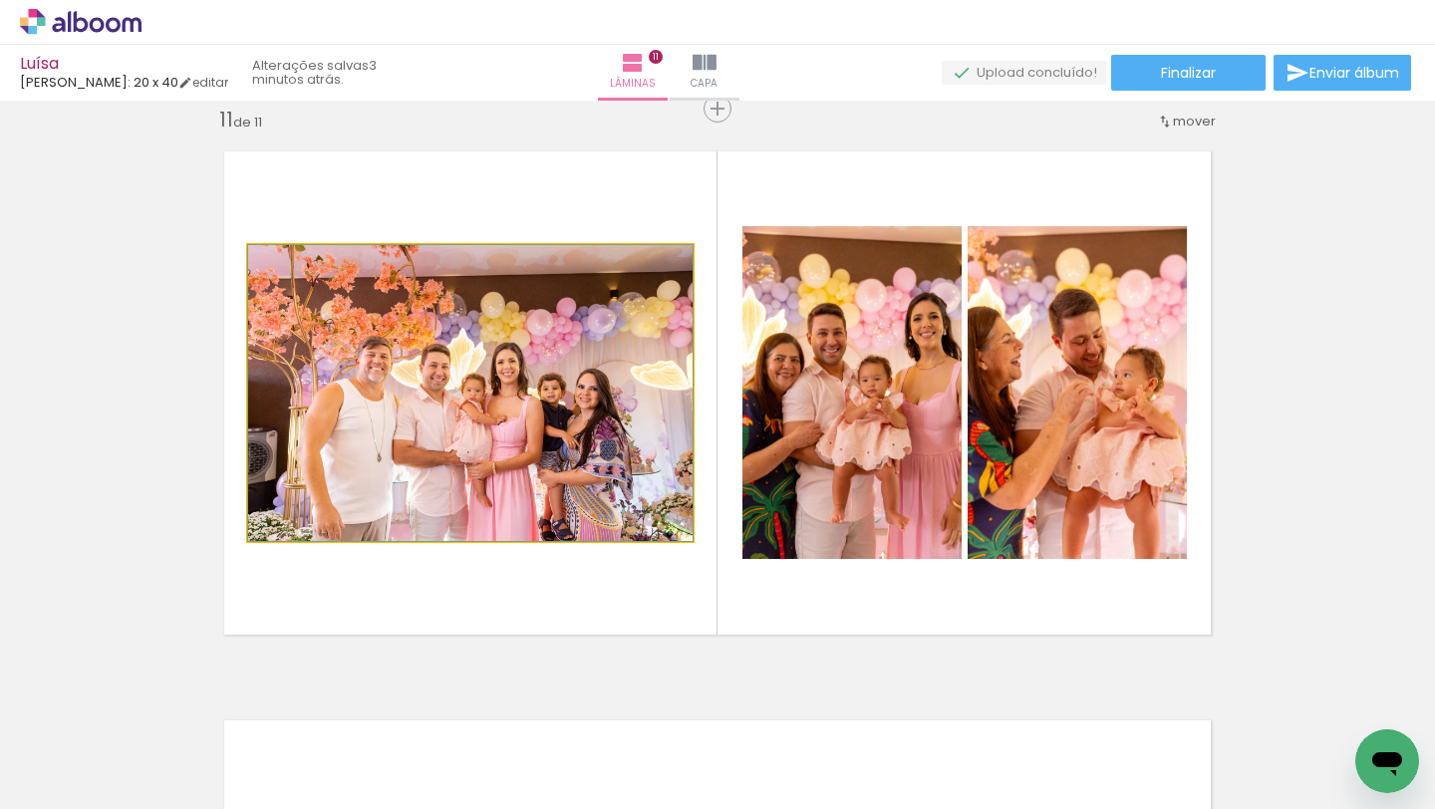
click at [586, 407] on quentale-photo at bounding box center [470, 393] width 444 height 296
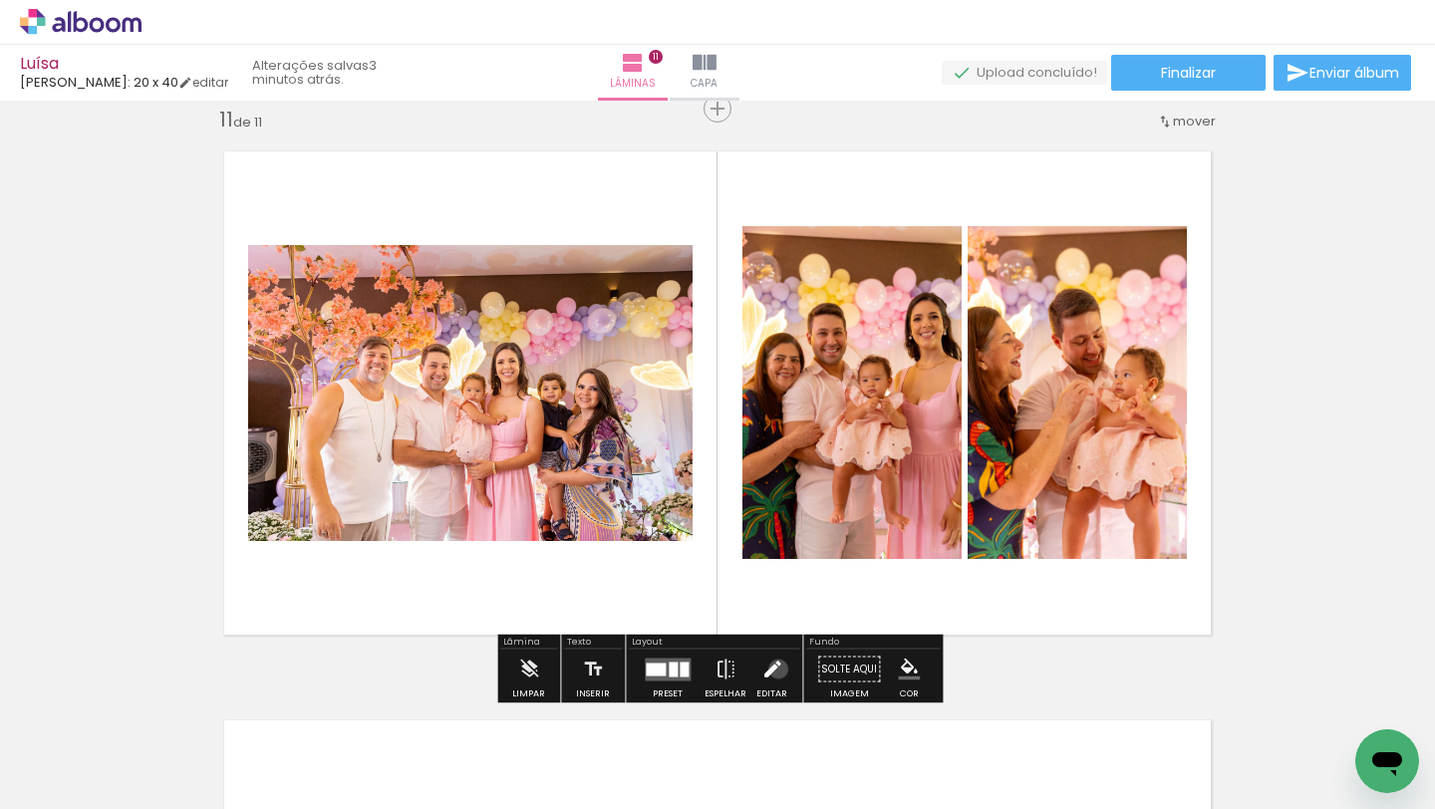
click at [773, 669] on iron-icon at bounding box center [772, 670] width 22 height 40
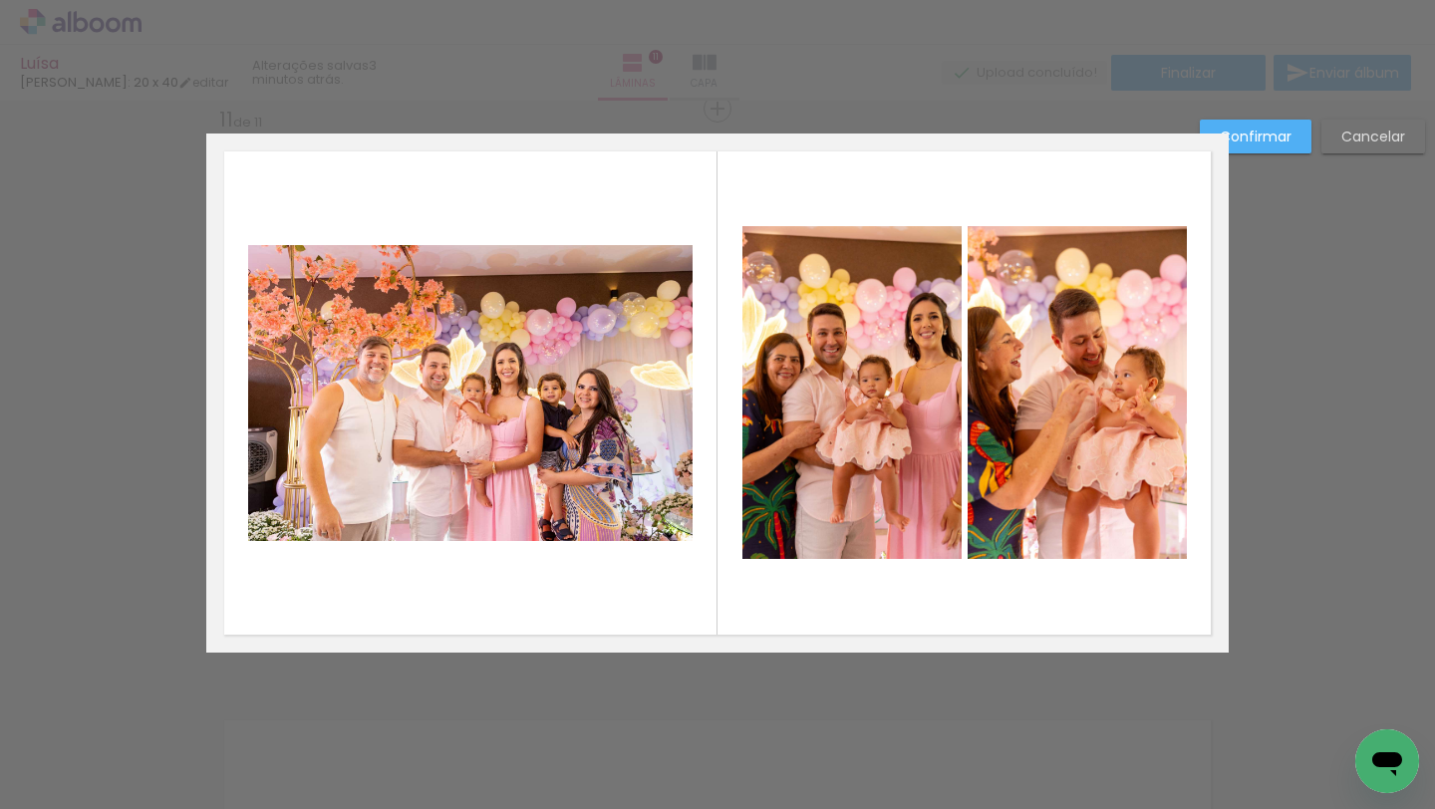
click at [596, 454] on quentale-photo at bounding box center [470, 393] width 444 height 296
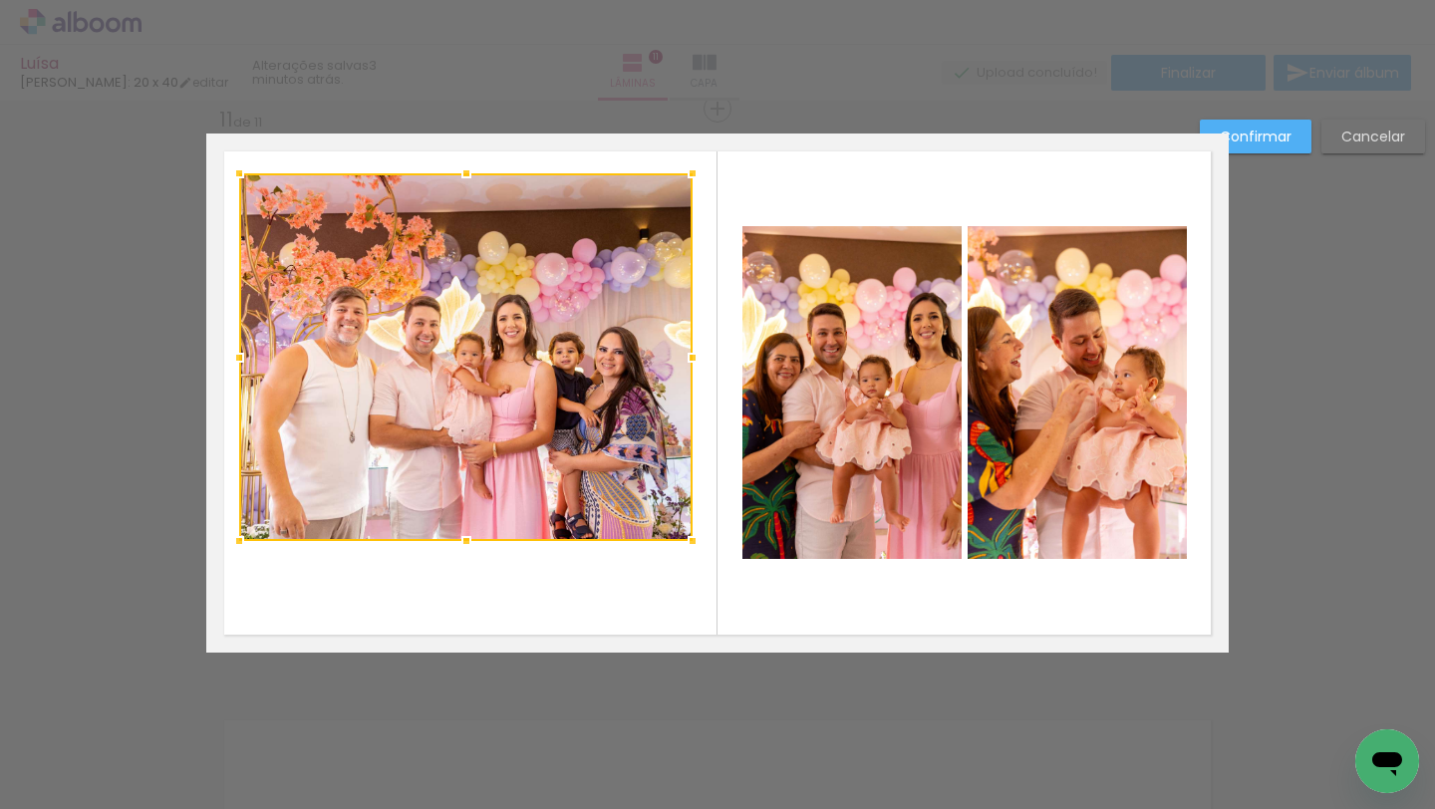
drag, startPoint x: 249, startPoint y: 242, endPoint x: 239, endPoint y: 165, distance: 77.4
click at [239, 164] on div at bounding box center [239, 173] width 40 height 40
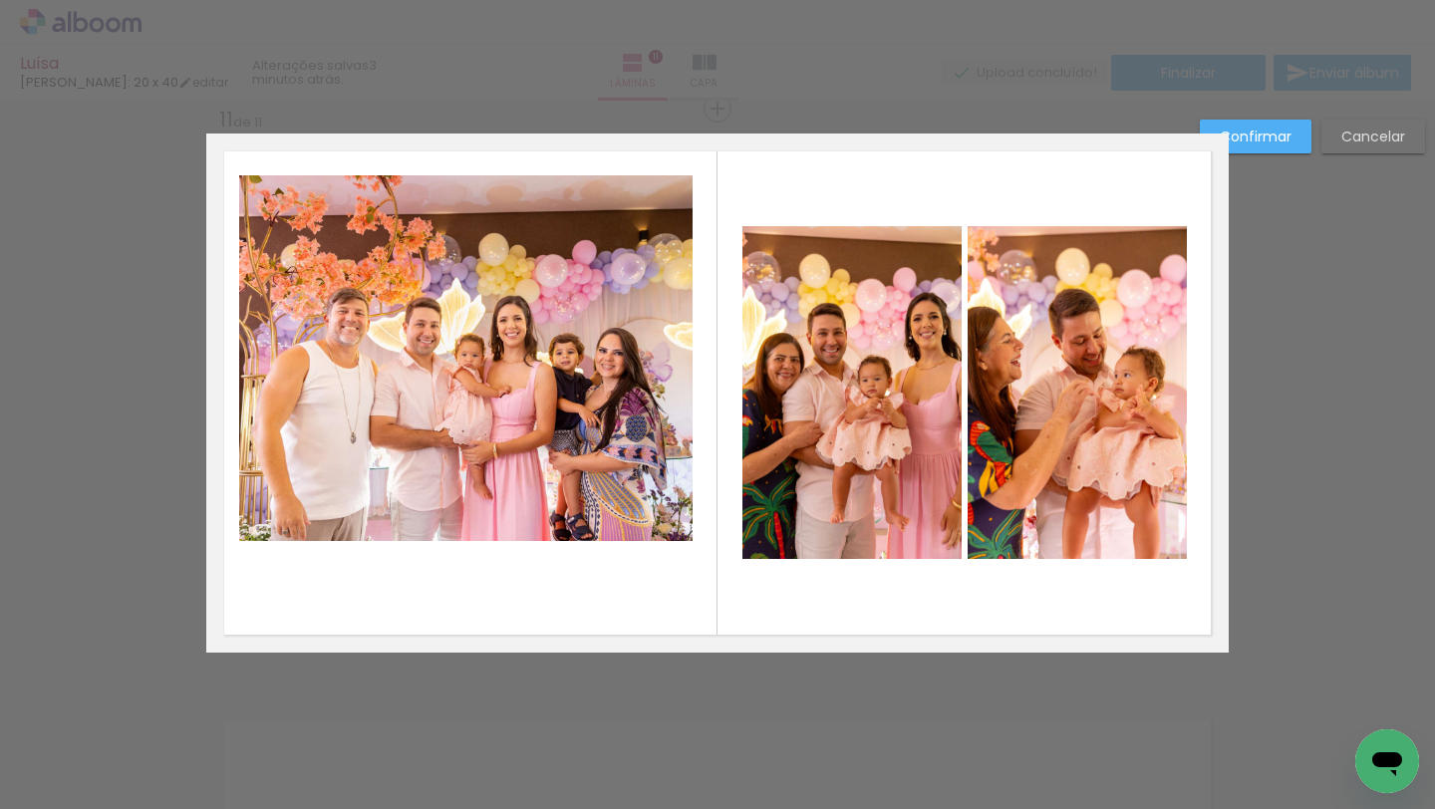
click at [449, 523] on quentale-photo at bounding box center [465, 358] width 453 height 366
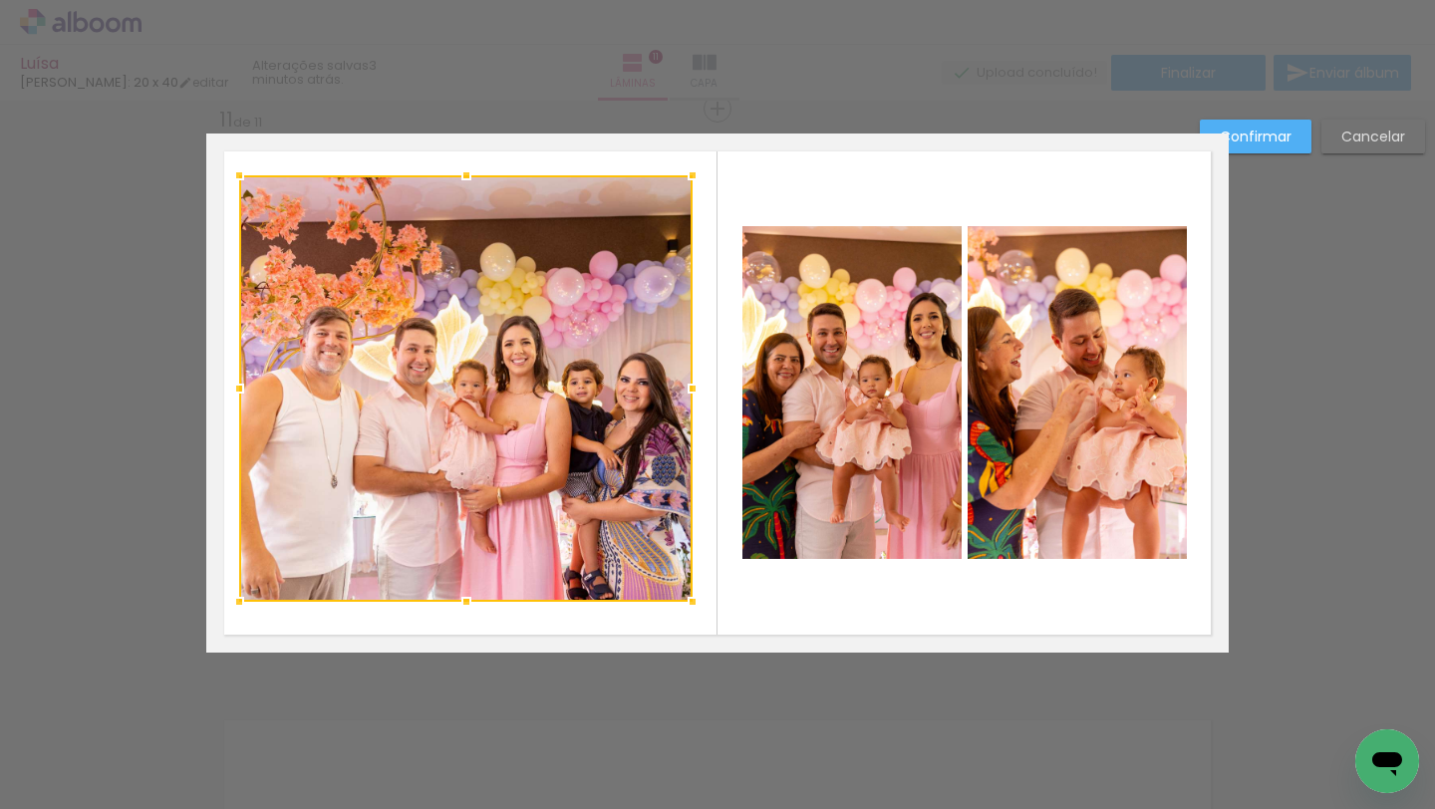
drag, startPoint x: 462, startPoint y: 538, endPoint x: 460, endPoint y: 597, distance: 58.8
click at [460, 598] on div at bounding box center [466, 602] width 40 height 40
click at [461, 473] on div at bounding box center [465, 388] width 453 height 426
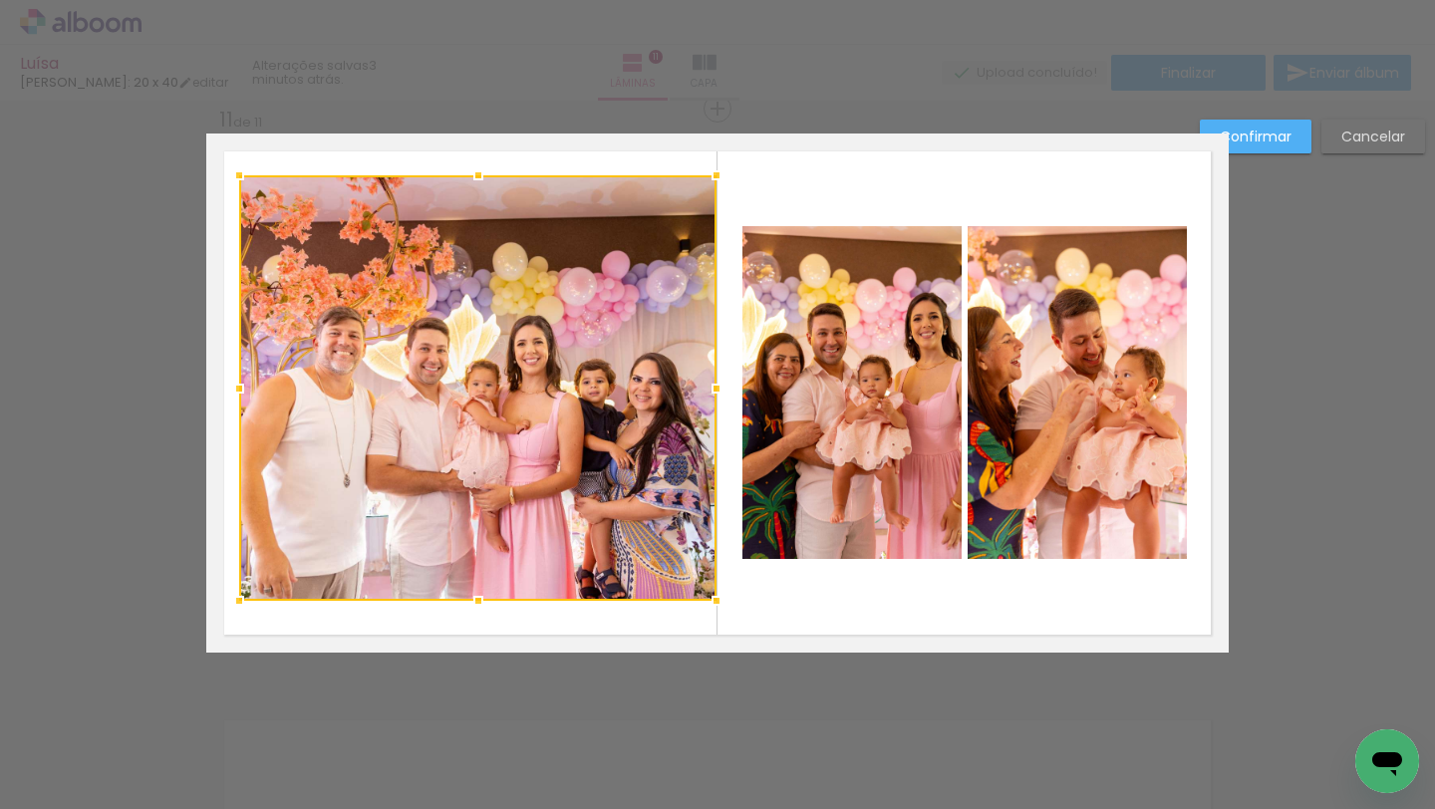
drag, startPoint x: 690, startPoint y: 380, endPoint x: 713, endPoint y: 389, distance: 24.6
click at [714, 390] on div at bounding box center [717, 389] width 40 height 40
click at [773, 611] on quentale-layouter at bounding box center [717, 393] width 1023 height 519
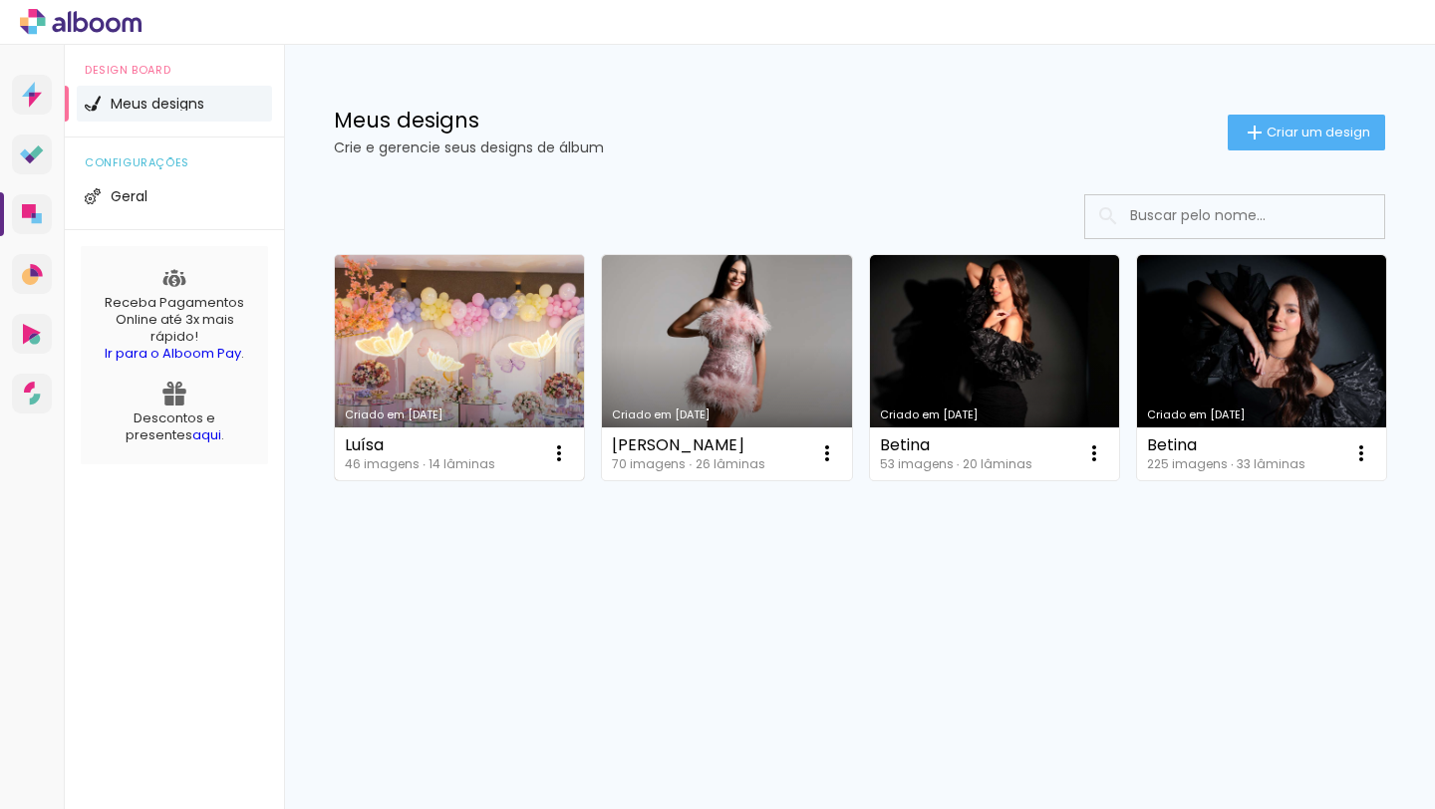
click at [455, 322] on link "Criado em [DATE]" at bounding box center [459, 367] width 249 height 225
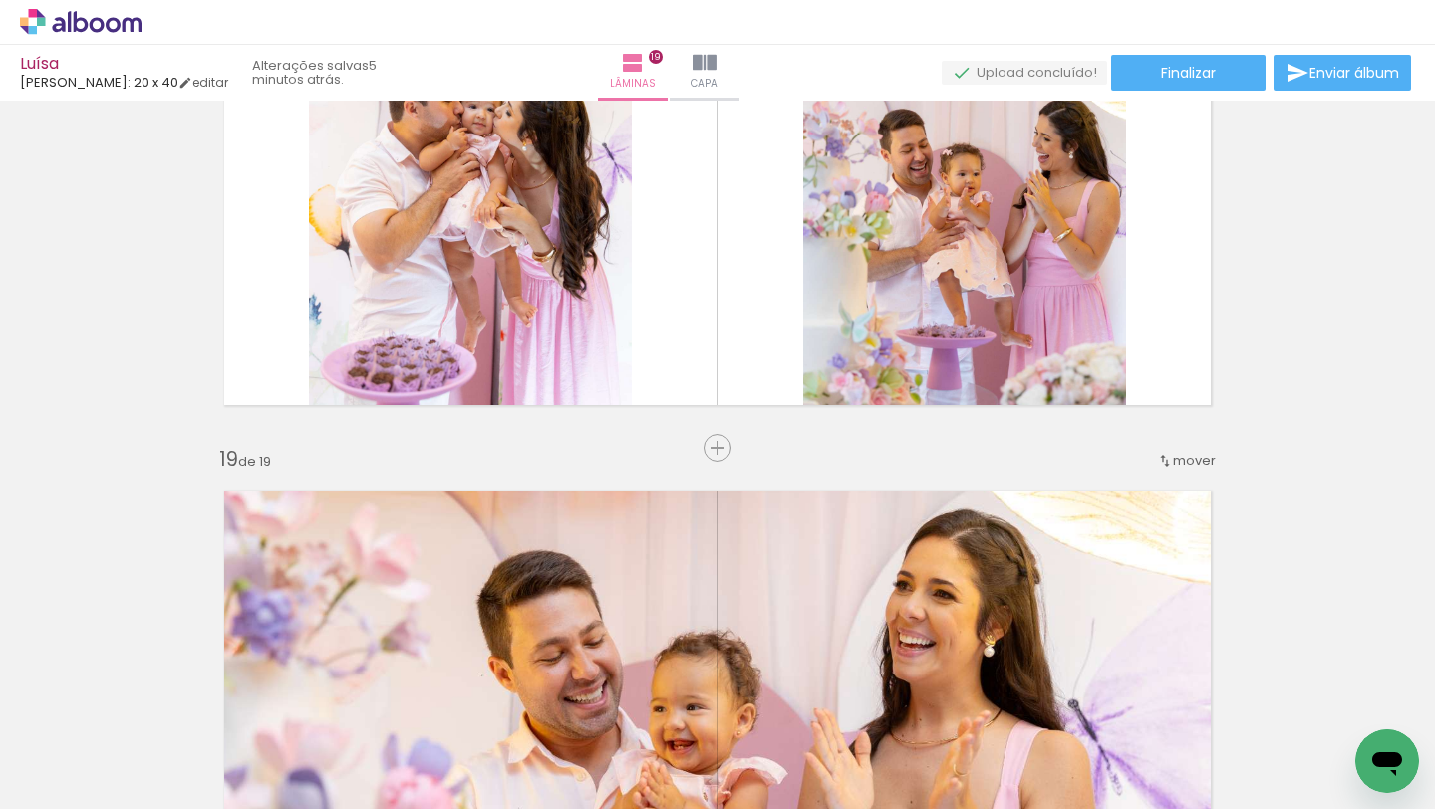
scroll to position [9832, 0]
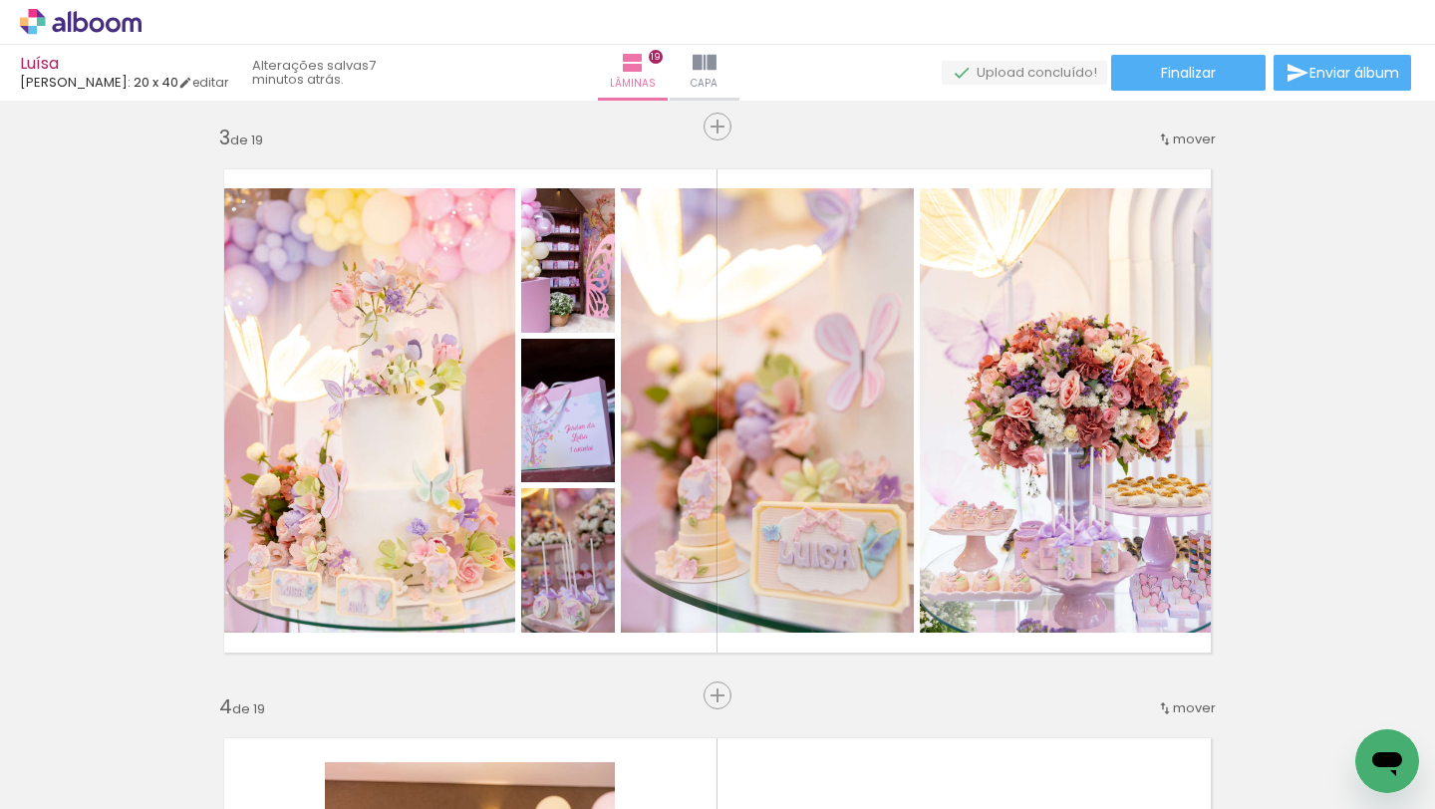
scroll to position [1114, 0]
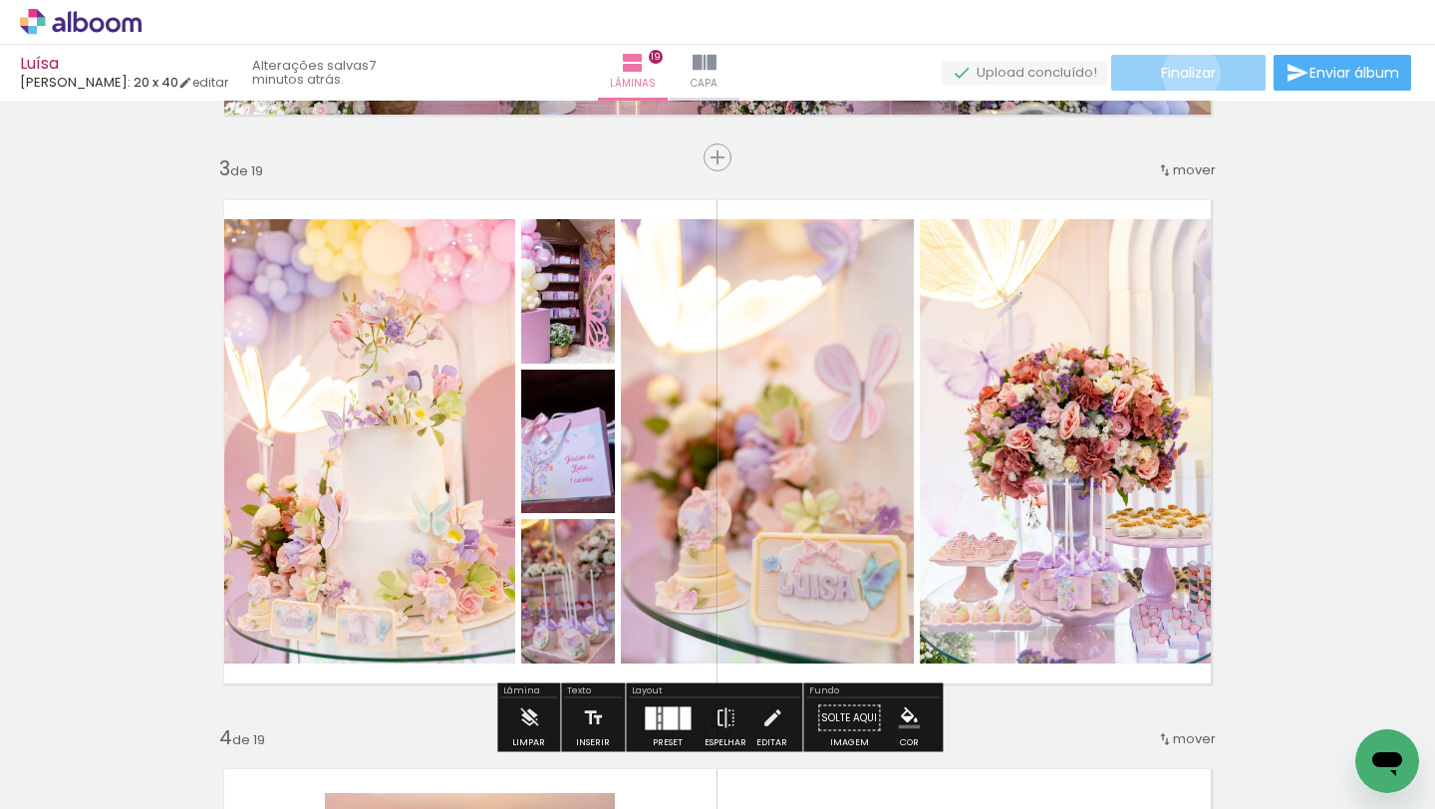
click at [1184, 74] on span "Finalizar" at bounding box center [1188, 73] width 55 height 14
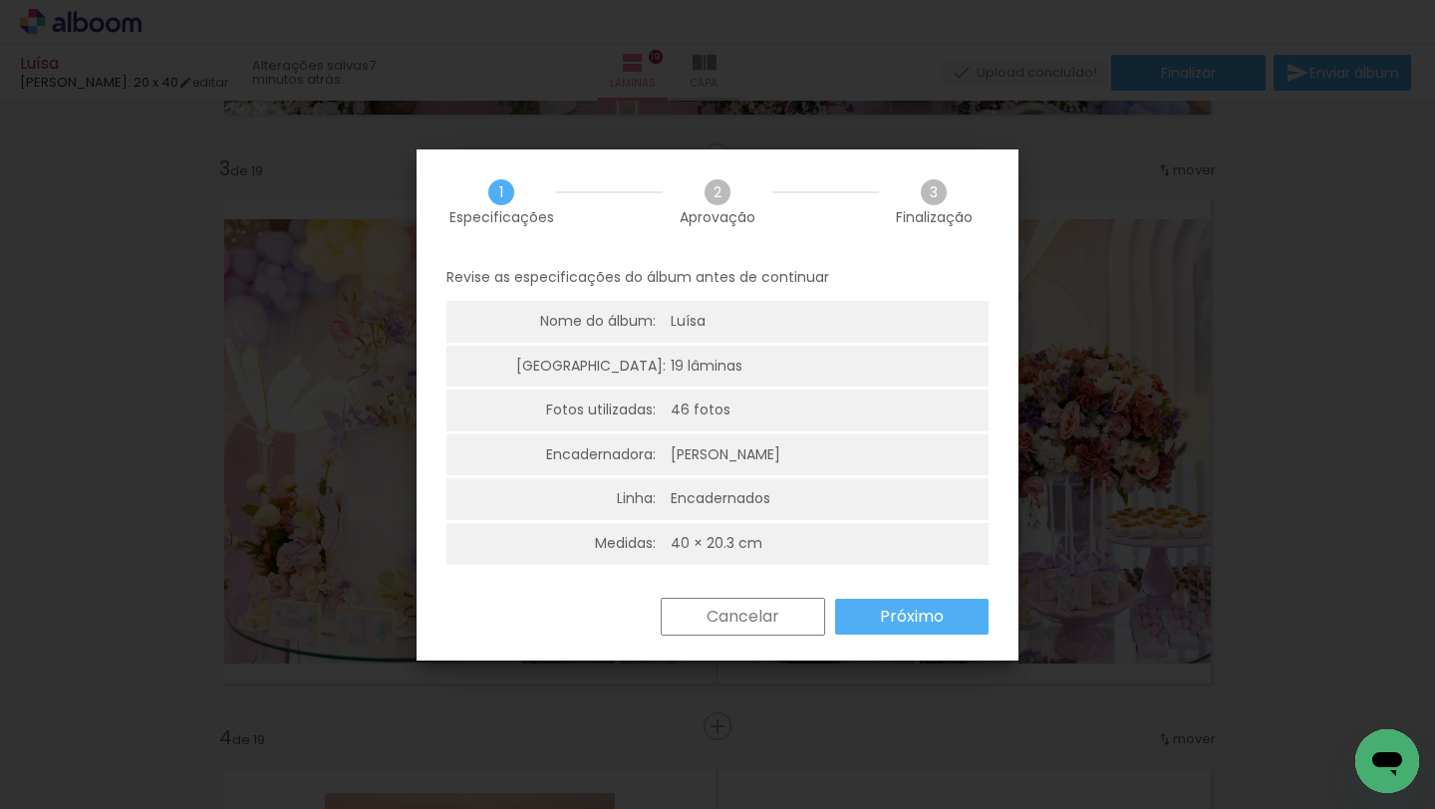
click at [0, 0] on slot "Próximo" at bounding box center [0, 0] width 0 height 0
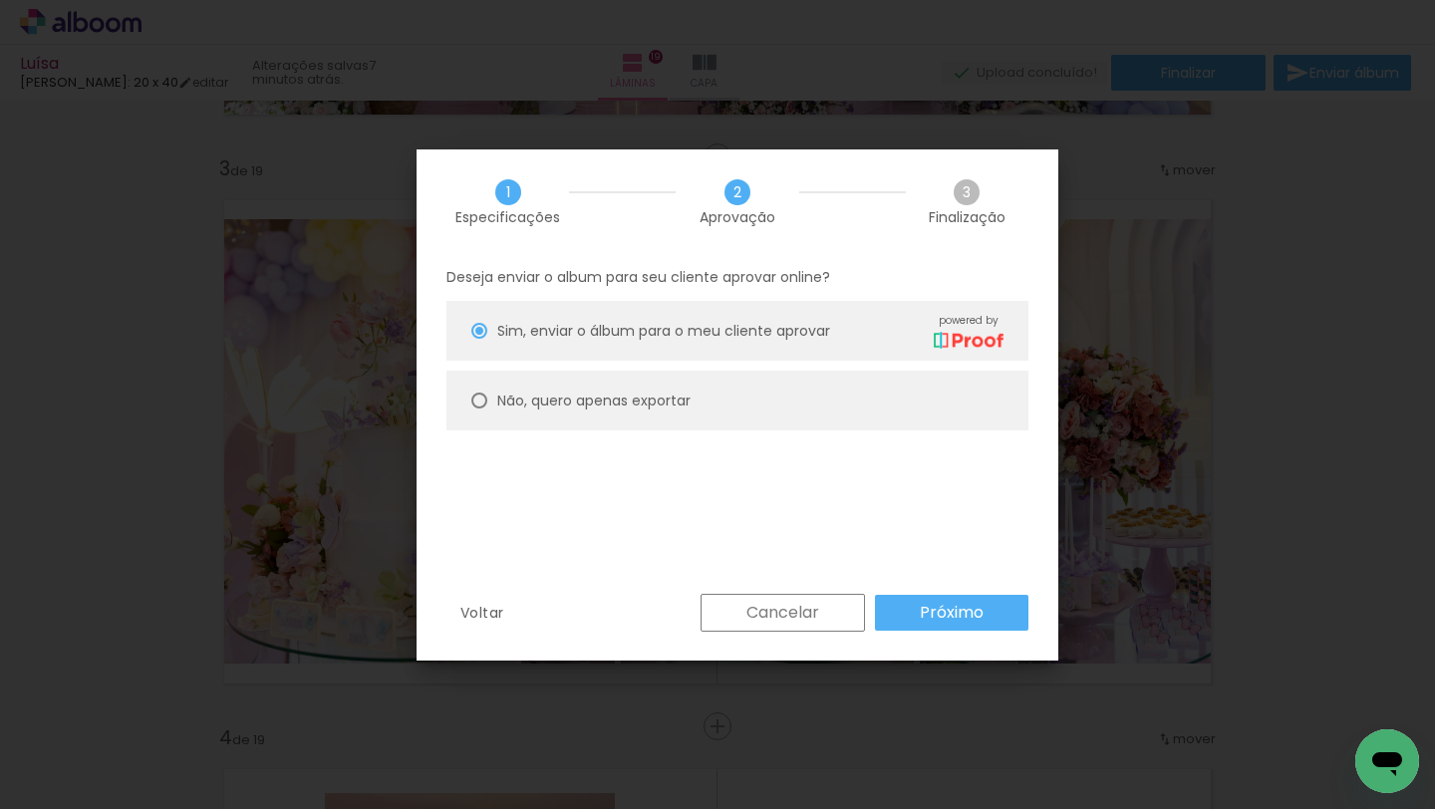
click at [0, 0] on slot "Próximo" at bounding box center [0, 0] width 0 height 0
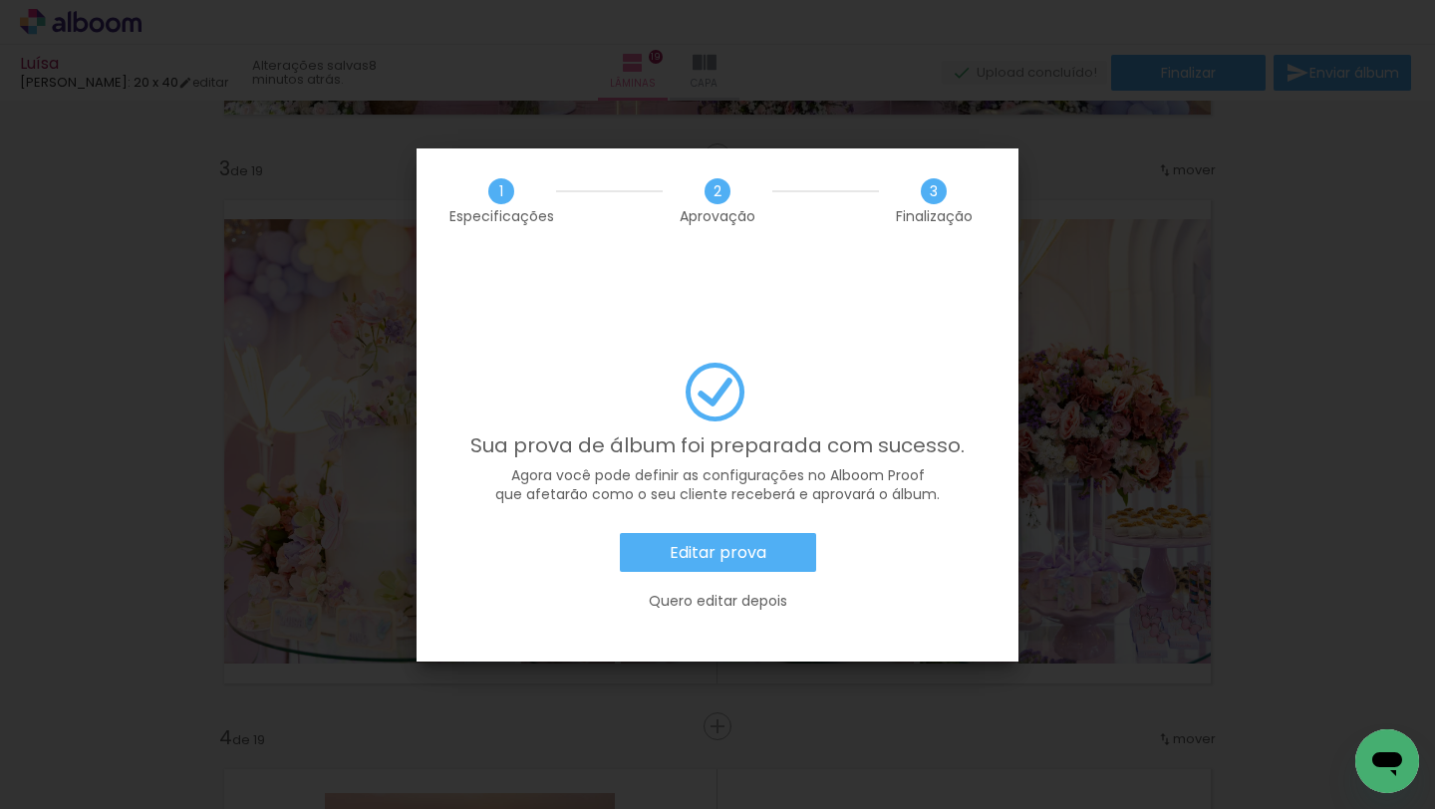
click at [0, 0] on slot "Editar prova" at bounding box center [0, 0] width 0 height 0
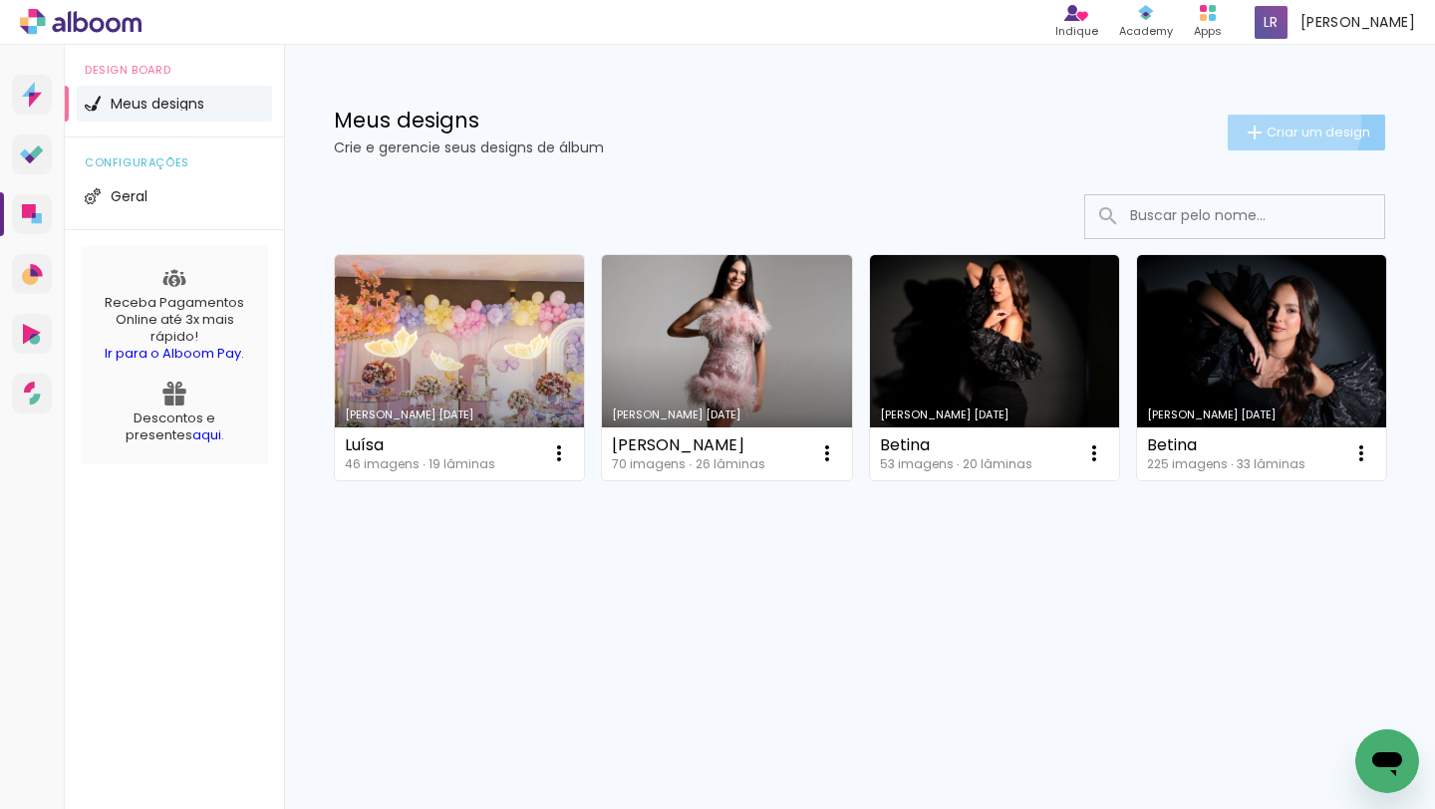
click at [1275, 126] on span "Criar um design" at bounding box center [1319, 132] width 104 height 13
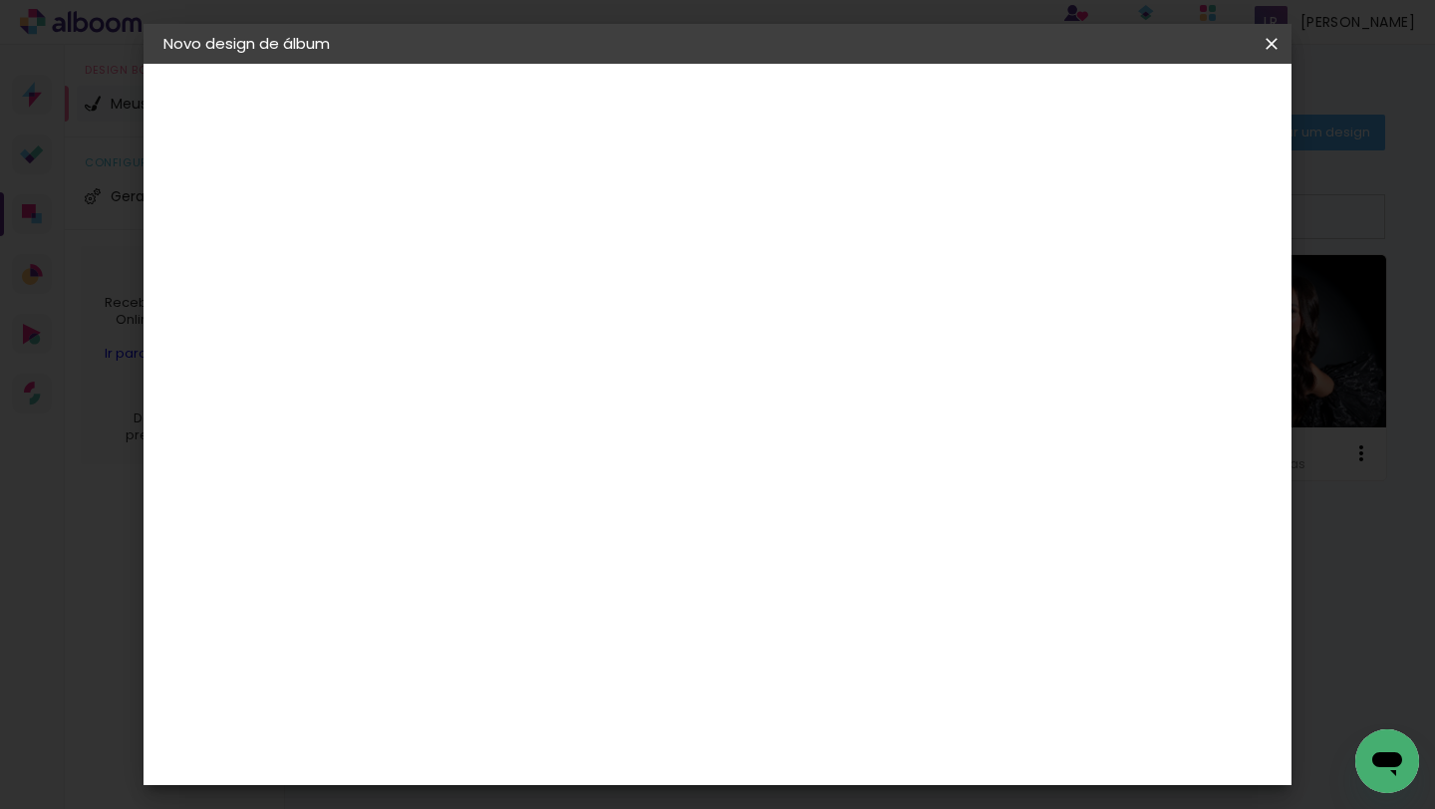
click at [489, 269] on input at bounding box center [489, 267] width 0 height 31
type input "Maria Eduarda"
type paper-input "Maria Eduarda"
click at [0, 0] on slot "Avançar" at bounding box center [0, 0] width 0 height 0
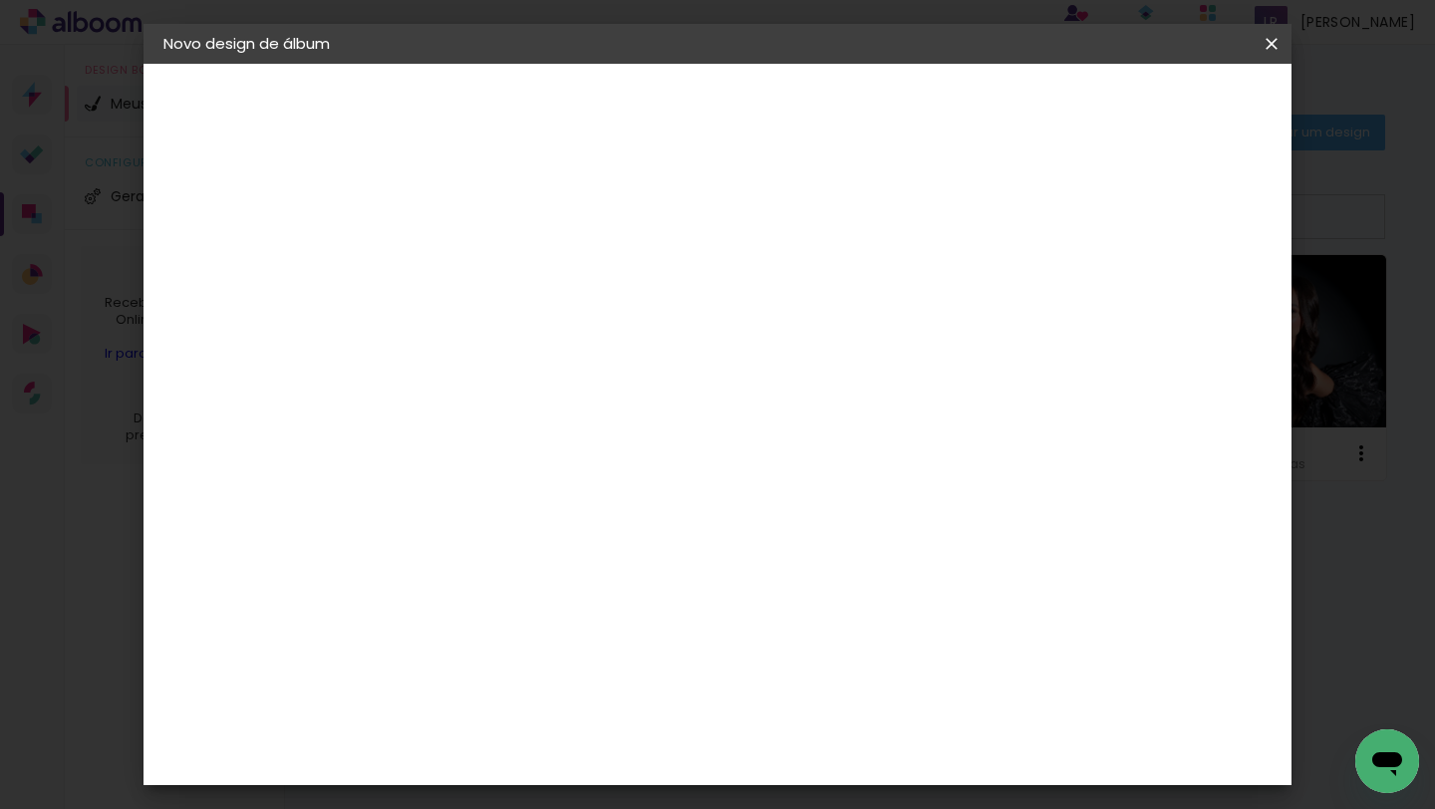
click at [0, 0] on slot "Avançar" at bounding box center [0, 0] width 0 height 0
click at [591, 336] on iron-icon at bounding box center [579, 347] width 24 height 24
click at [974, 337] on paper-item "Encadernados" at bounding box center [847, 331] width 399 height 40
type input "Encadernados"
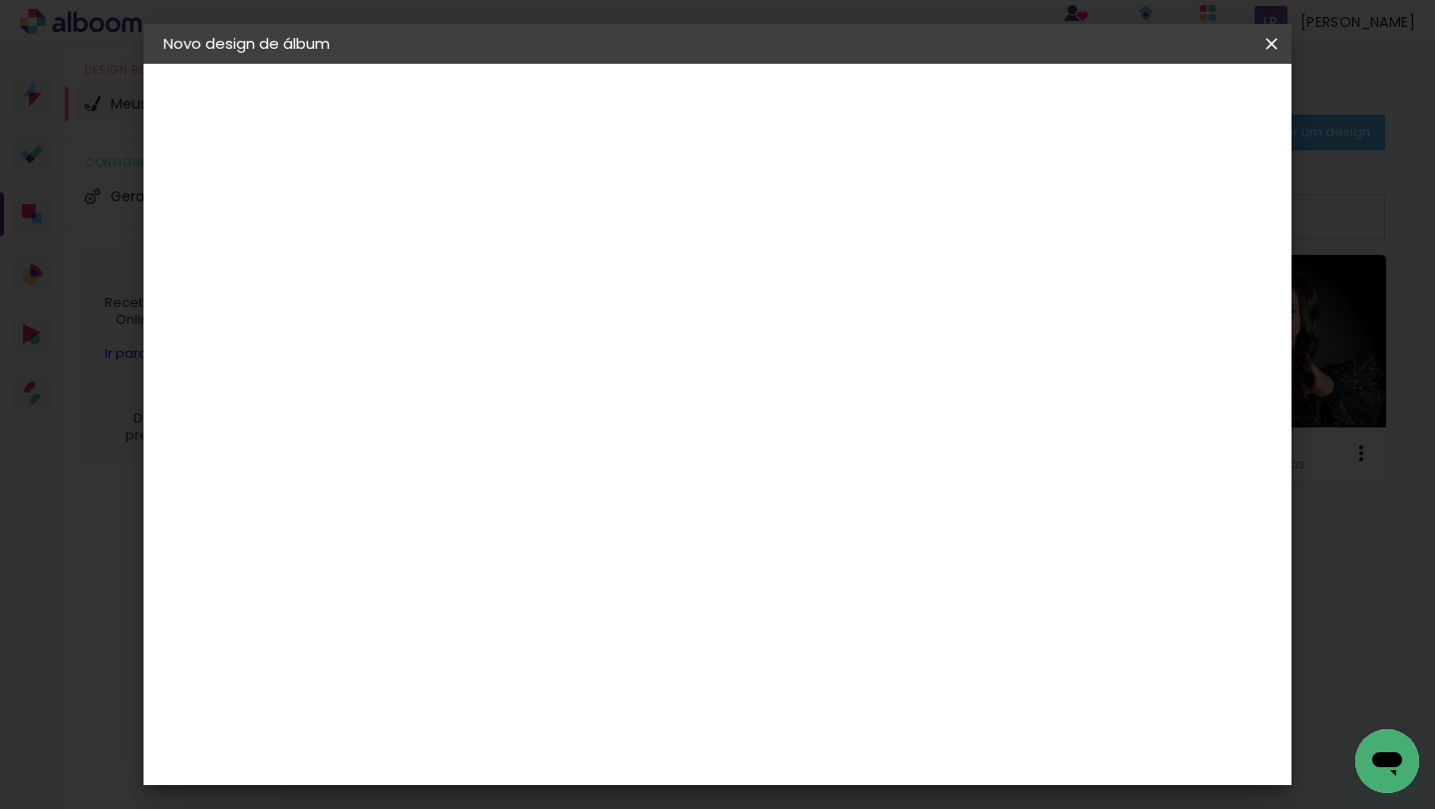
scroll to position [774, 0]
click at [624, 765] on span "30 x 48" at bounding box center [577, 785] width 93 height 41
click at [0, 0] on slot "Avançar" at bounding box center [0, 0] width 0 height 0
click at [952, 210] on div at bounding box center [943, 215] width 18 height 18
type paper-checkbox "on"
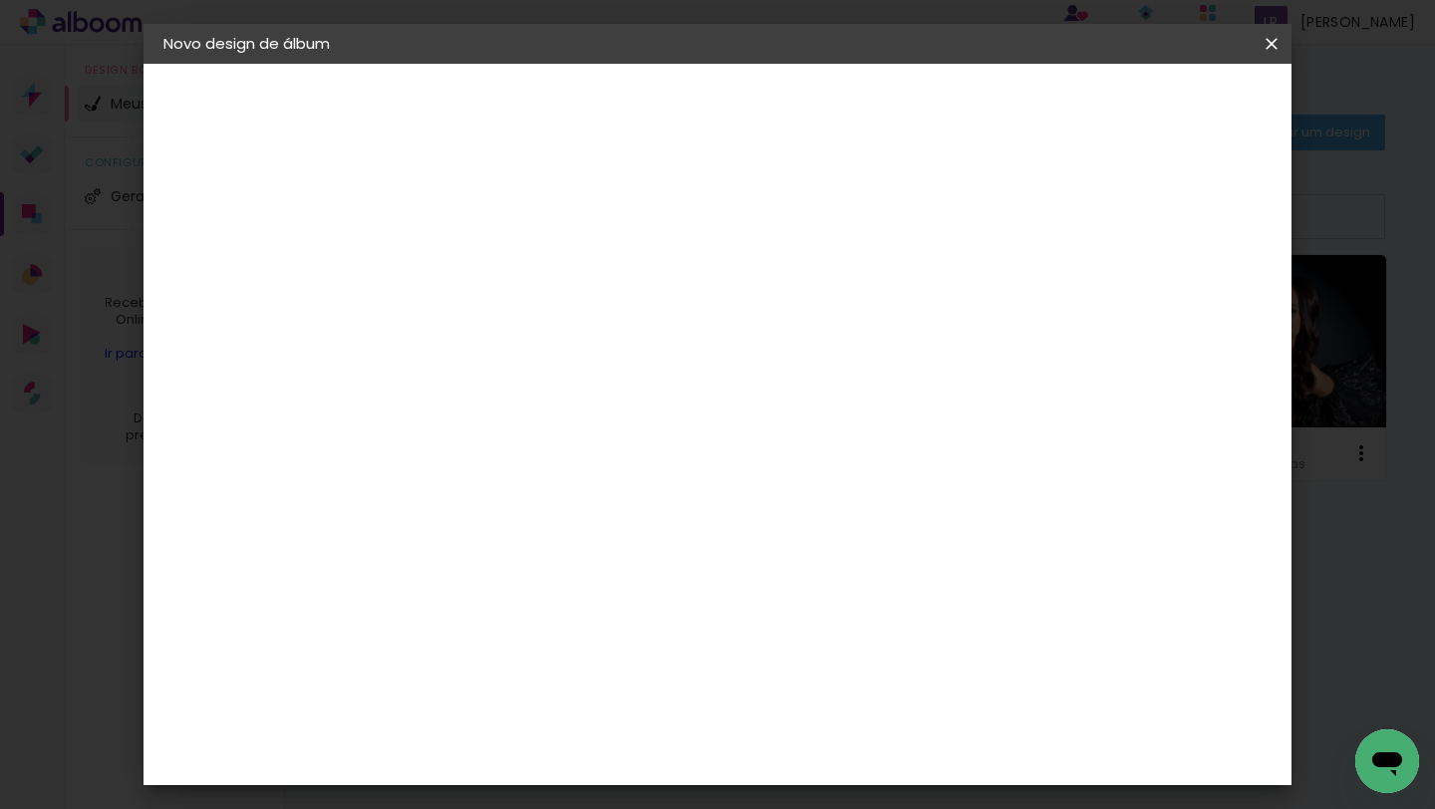
click at [1064, 101] on span "Iniciar design" at bounding box center [1019, 106] width 91 height 14
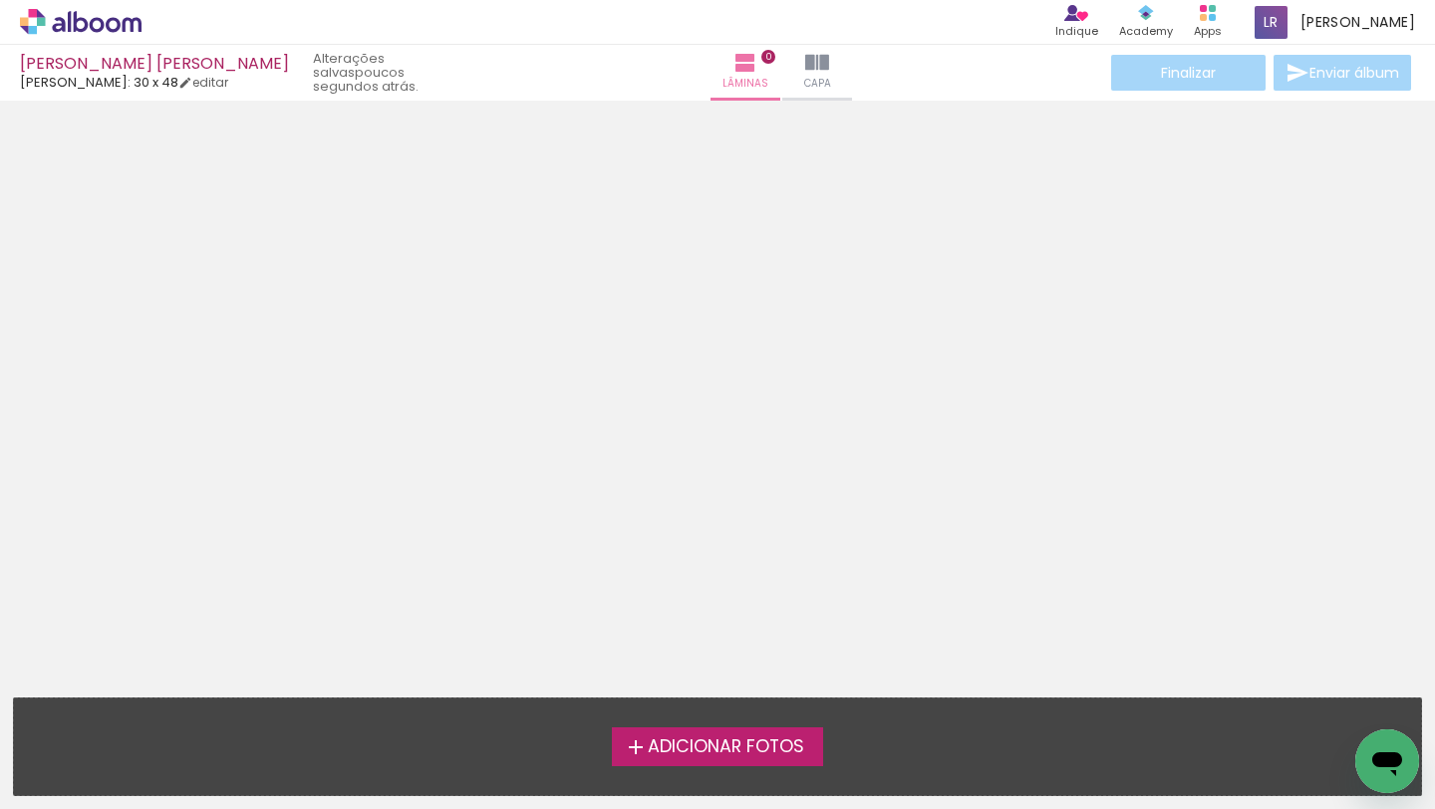
click at [707, 749] on span "Adicionar Fotos" at bounding box center [726, 747] width 156 height 18
click at [0, 0] on input "file" at bounding box center [0, 0] width 0 height 0
click at [662, 747] on span "Adicionar Fotos" at bounding box center [726, 747] width 156 height 18
click at [0, 0] on input "file" at bounding box center [0, 0] width 0 height 0
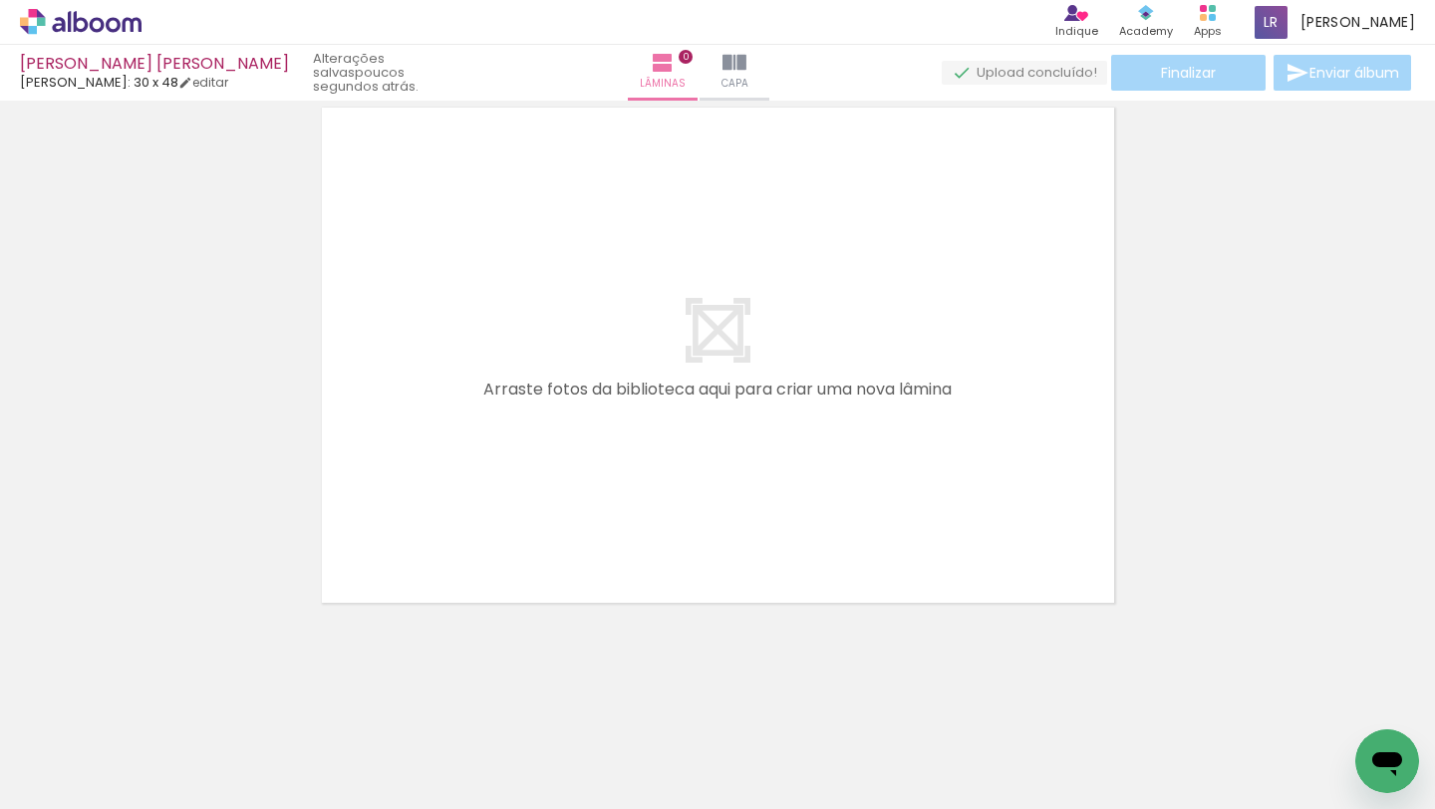
scroll to position [0, 548]
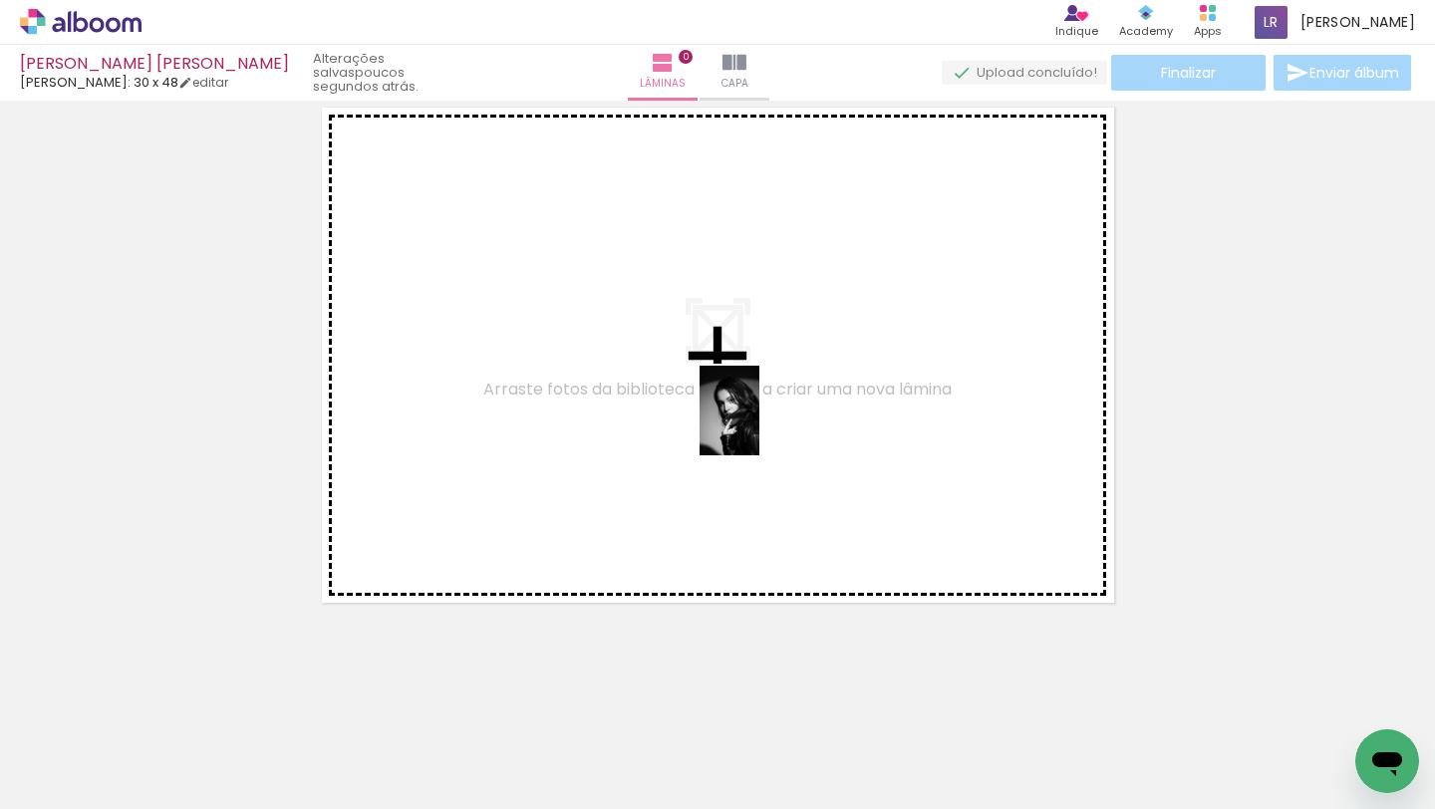
drag, startPoint x: 770, startPoint y: 746, endPoint x: 759, endPoint y: 426, distance: 321.1
click at [759, 426] on quentale-workspace at bounding box center [717, 404] width 1435 height 809
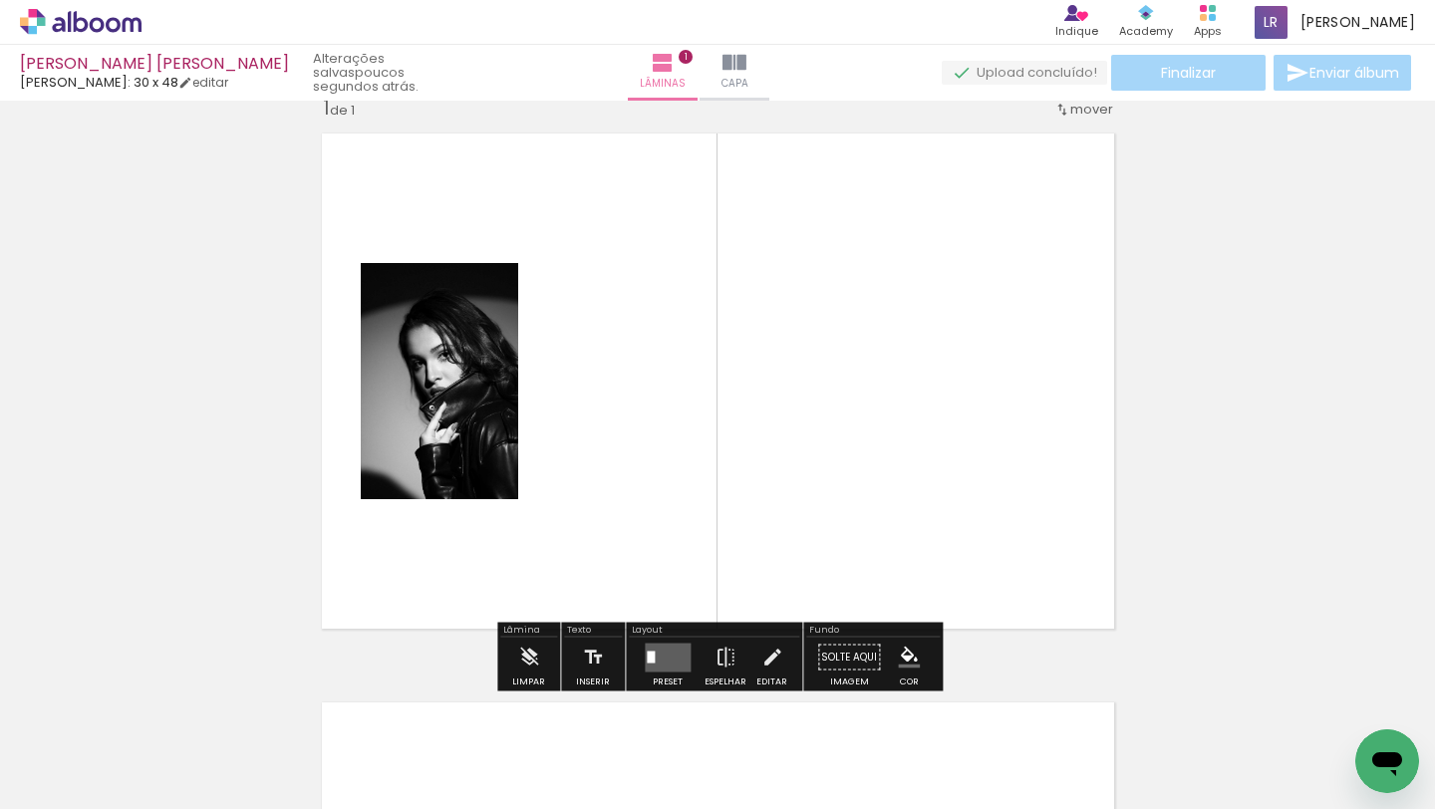
scroll to position [25, 0]
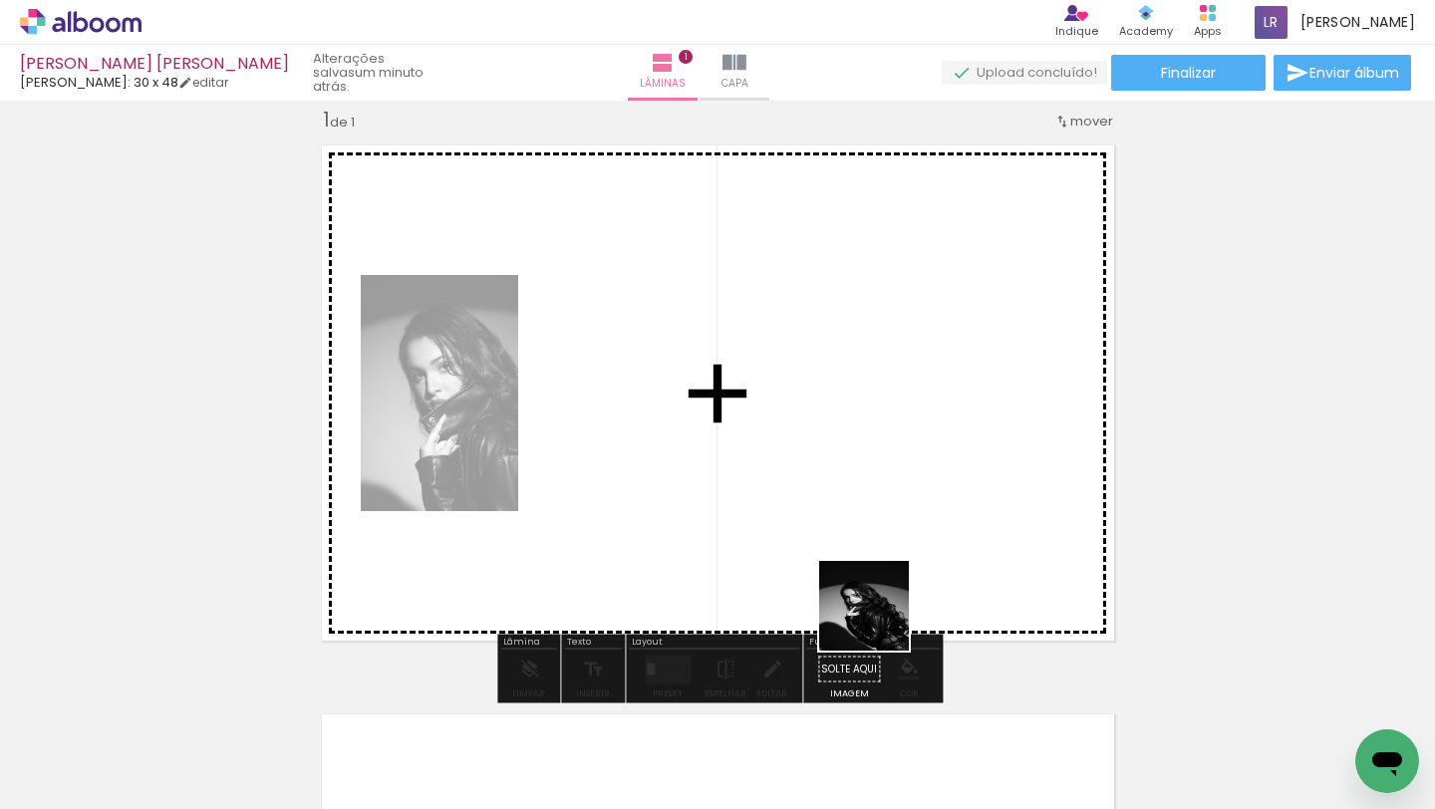
drag, startPoint x: 881, startPoint y: 749, endPoint x: 879, endPoint y: 573, distance: 176.4
click at [879, 575] on quentale-workspace at bounding box center [717, 404] width 1435 height 809
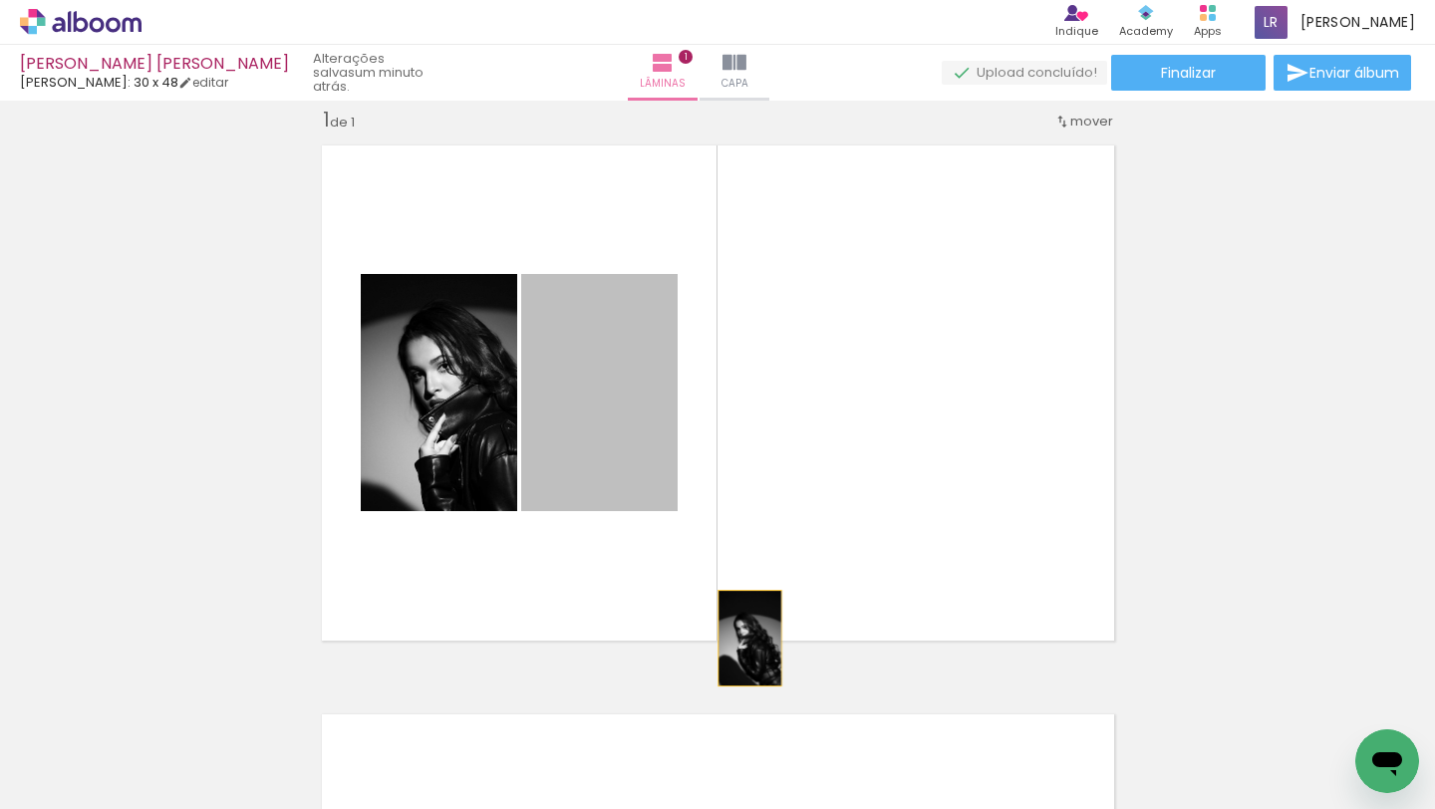
drag, startPoint x: 643, startPoint y: 437, endPoint x: 758, endPoint y: 648, distance: 240.8
click at [758, 648] on quentale-layouter at bounding box center [718, 393] width 816 height 519
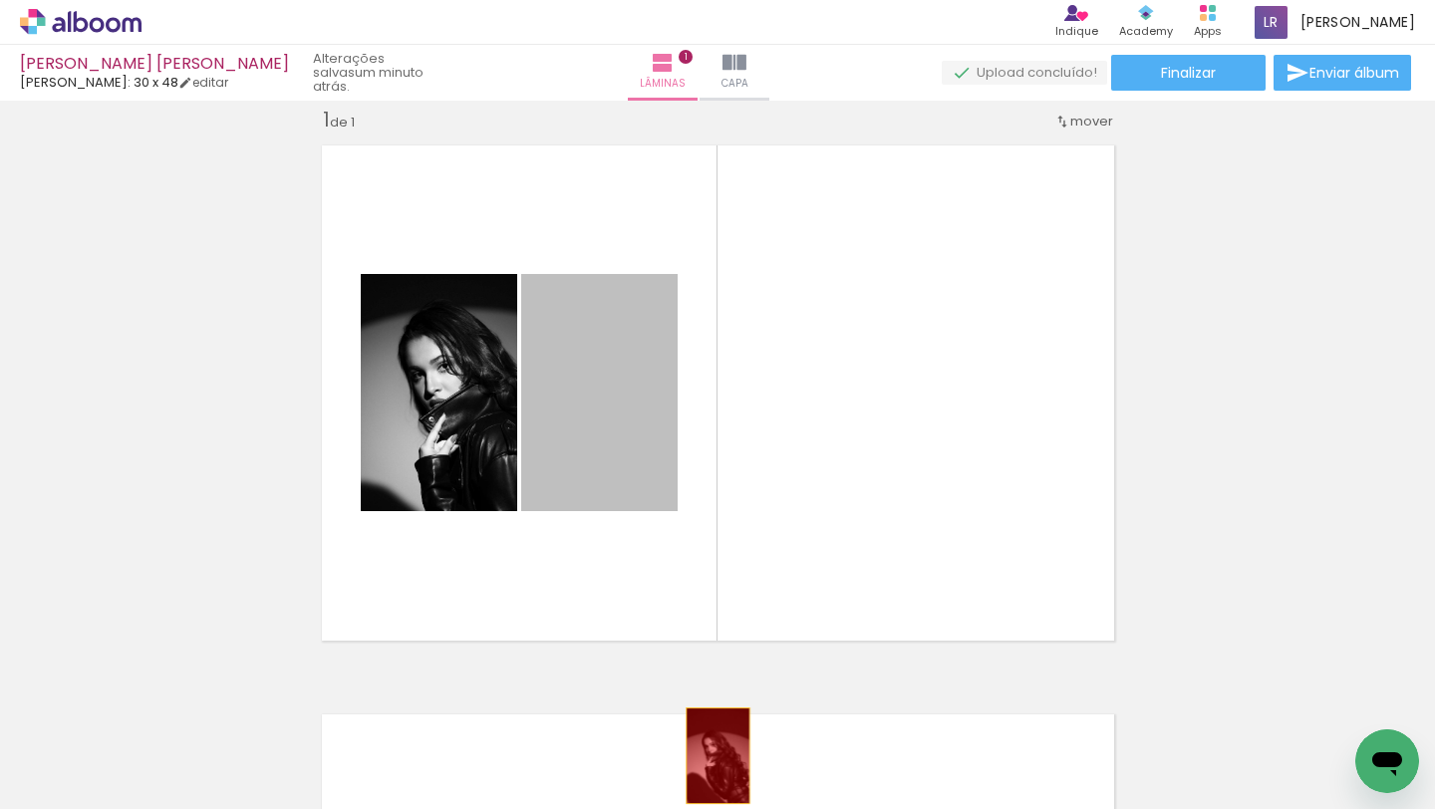
drag, startPoint x: 666, startPoint y: 452, endPoint x: 719, endPoint y: 760, distance: 312.5
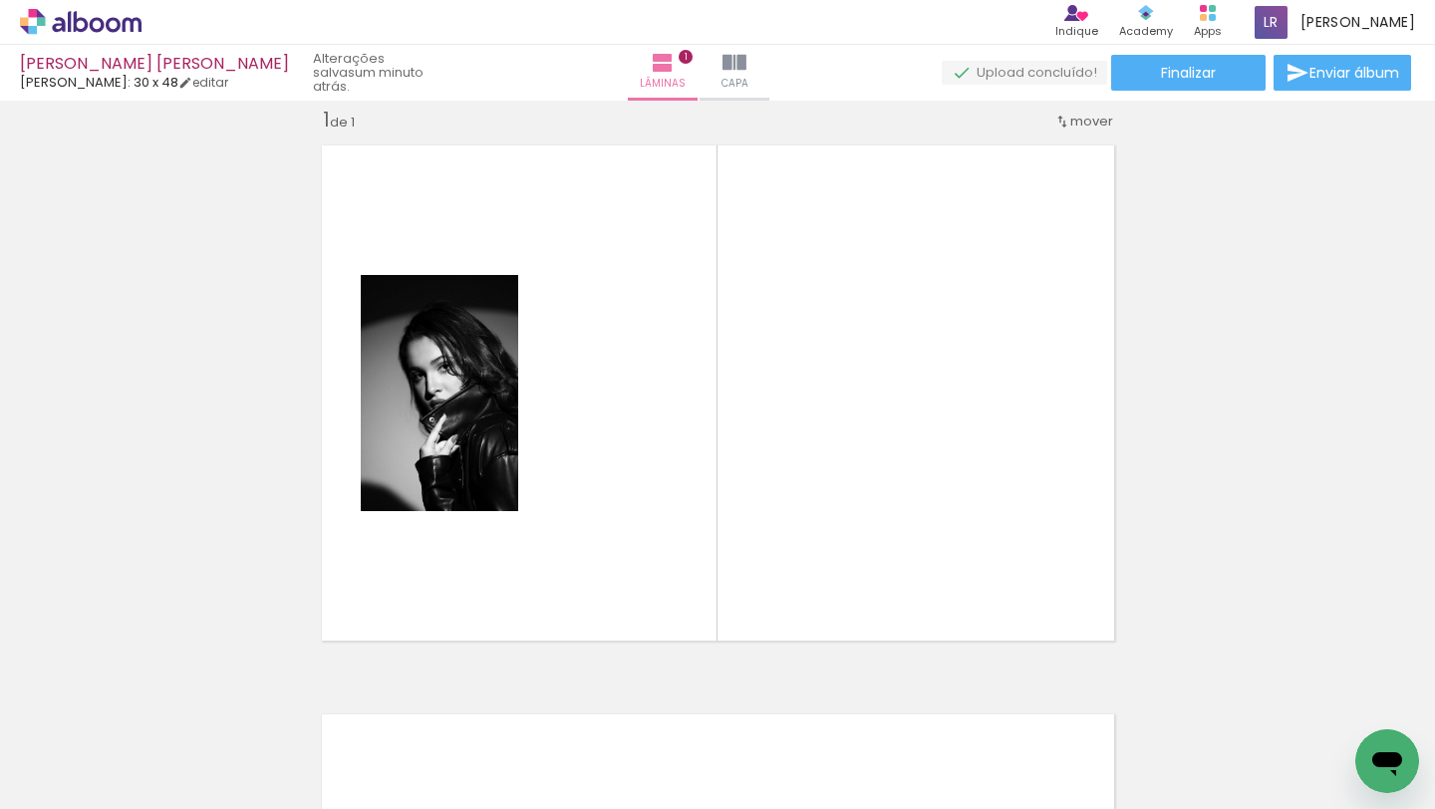
scroll to position [0, 0]
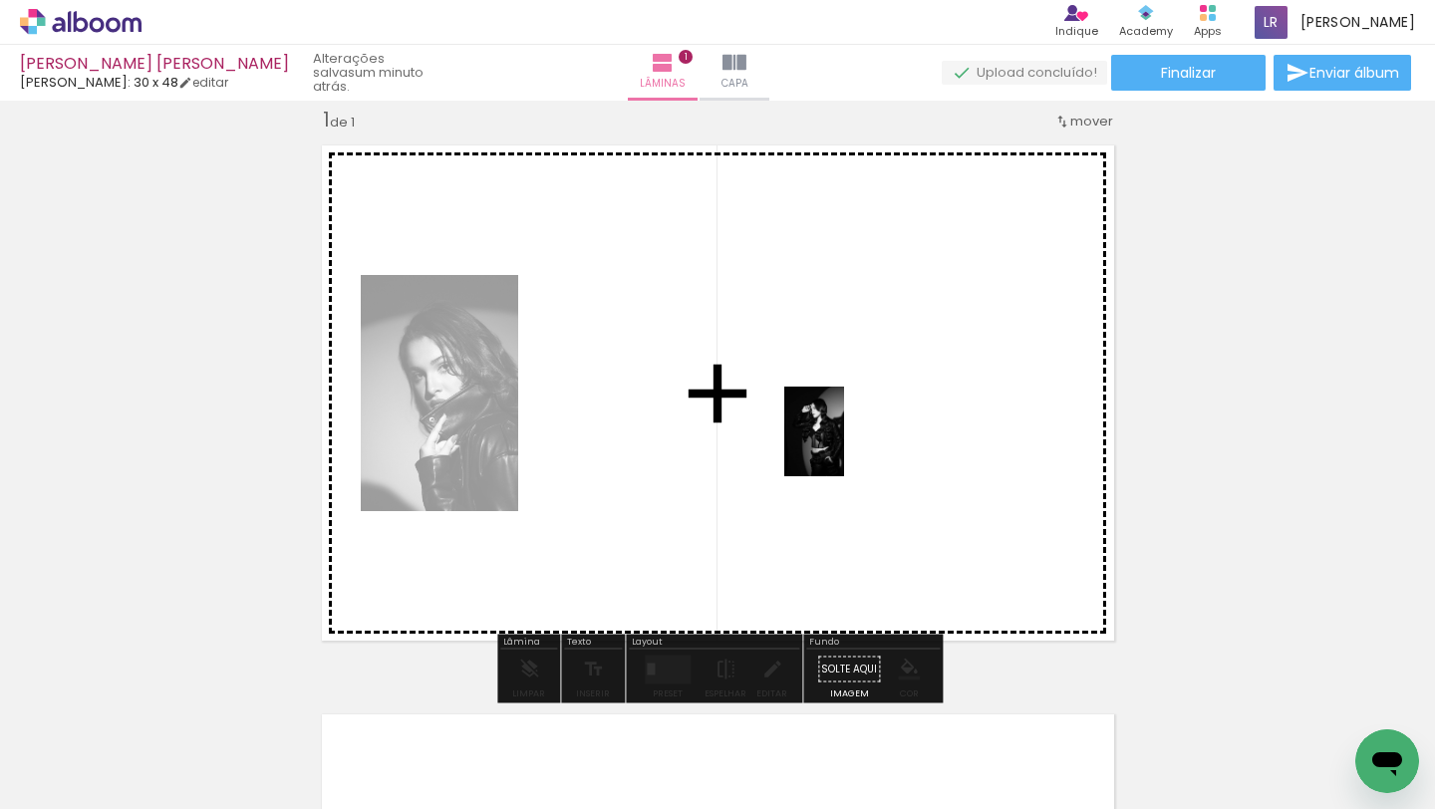
drag, startPoint x: 331, startPoint y: 735, endPoint x: 864, endPoint y: 438, distance: 610.3
click at [864, 438] on quentale-workspace at bounding box center [717, 404] width 1435 height 809
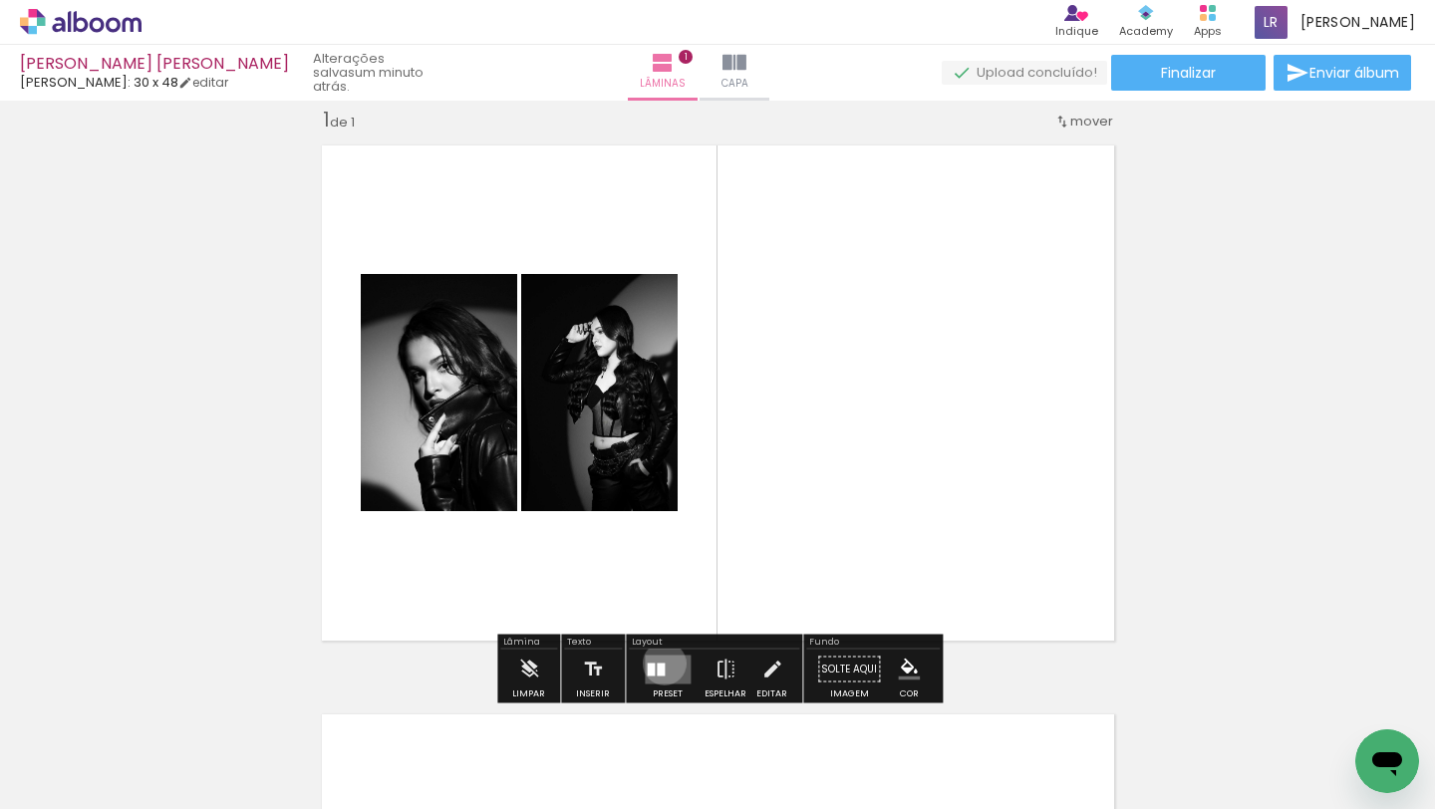
click at [660, 663] on div at bounding box center [661, 669] width 8 height 13
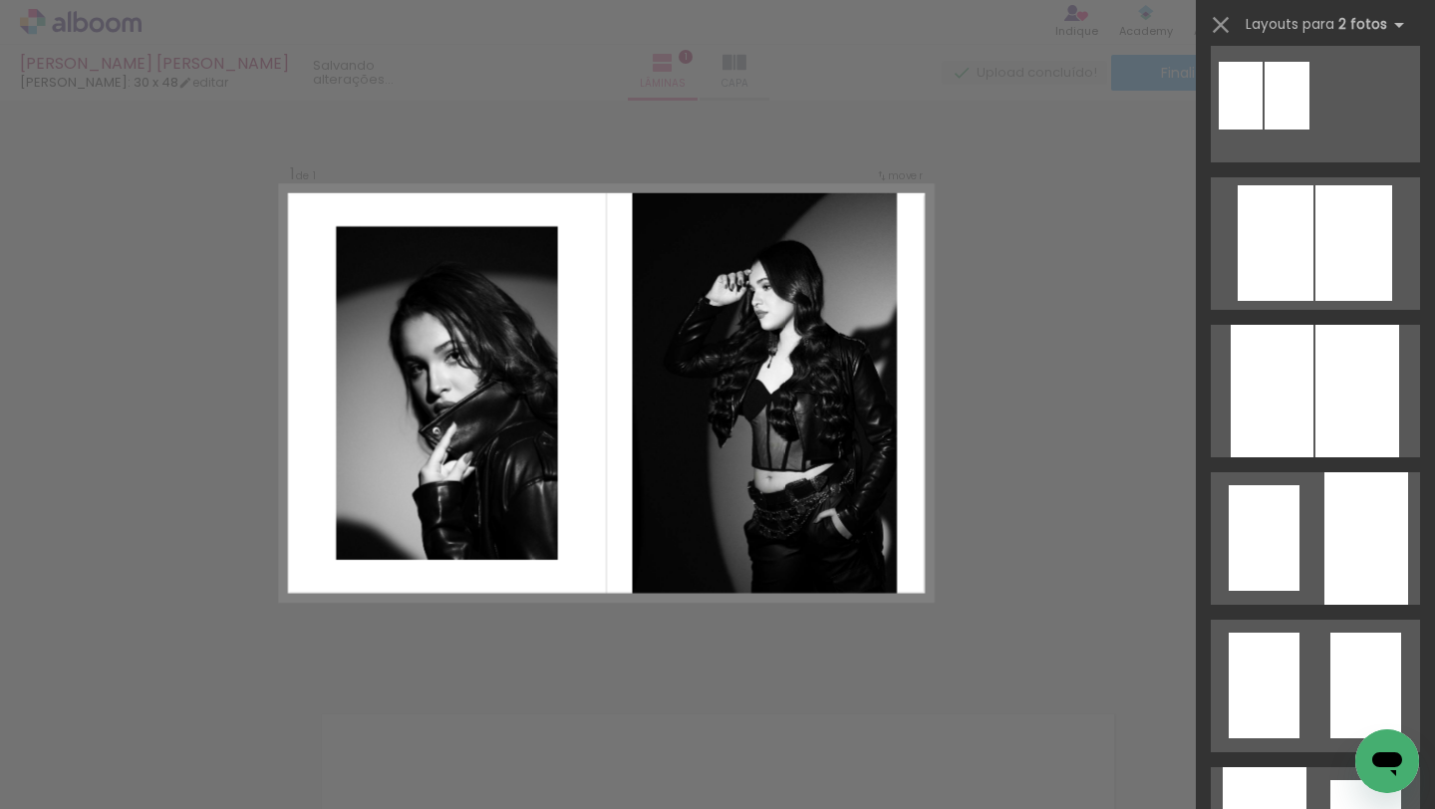
scroll to position [711, 0]
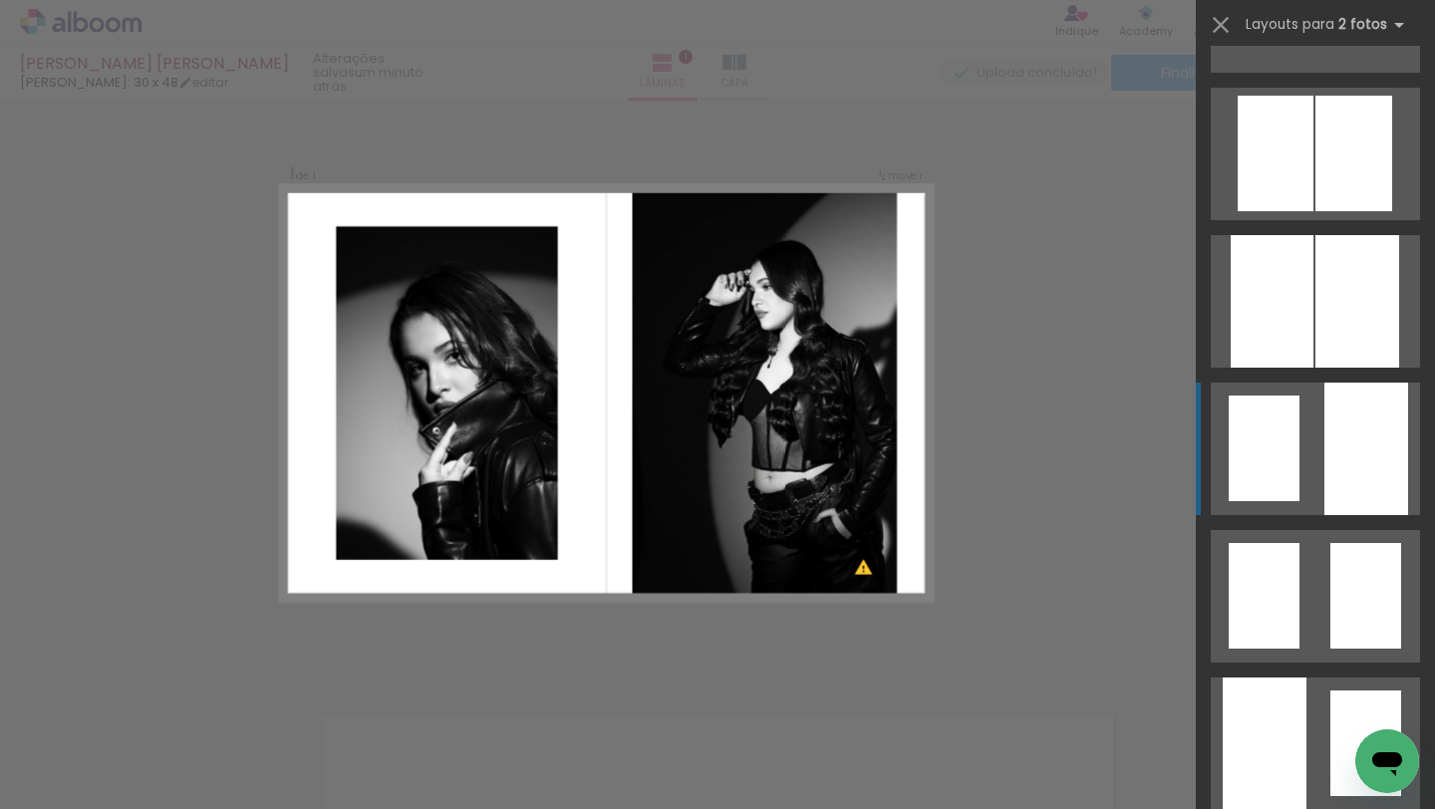
click at [1311, 453] on quentale-layouter at bounding box center [1315, 449] width 209 height 133
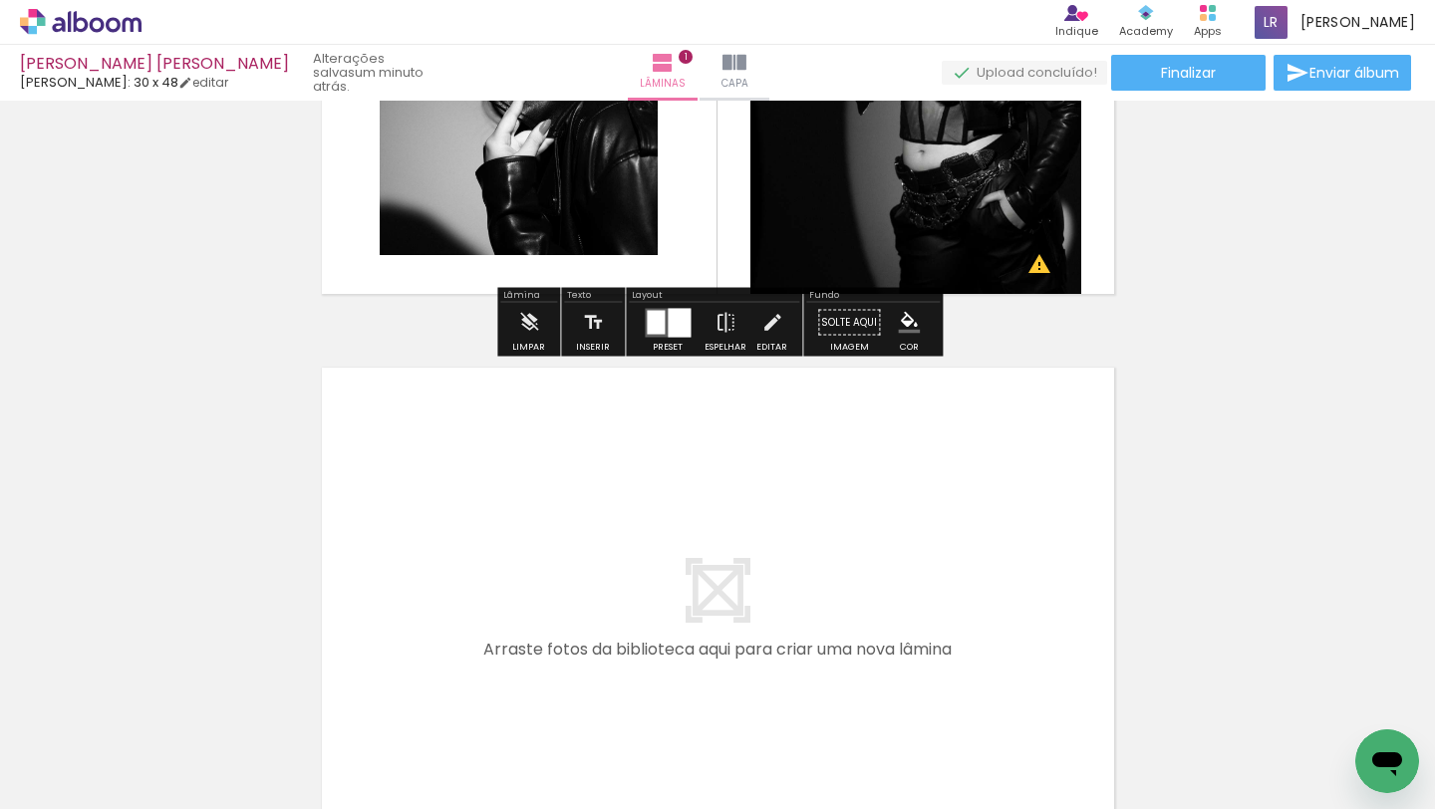
scroll to position [383, 0]
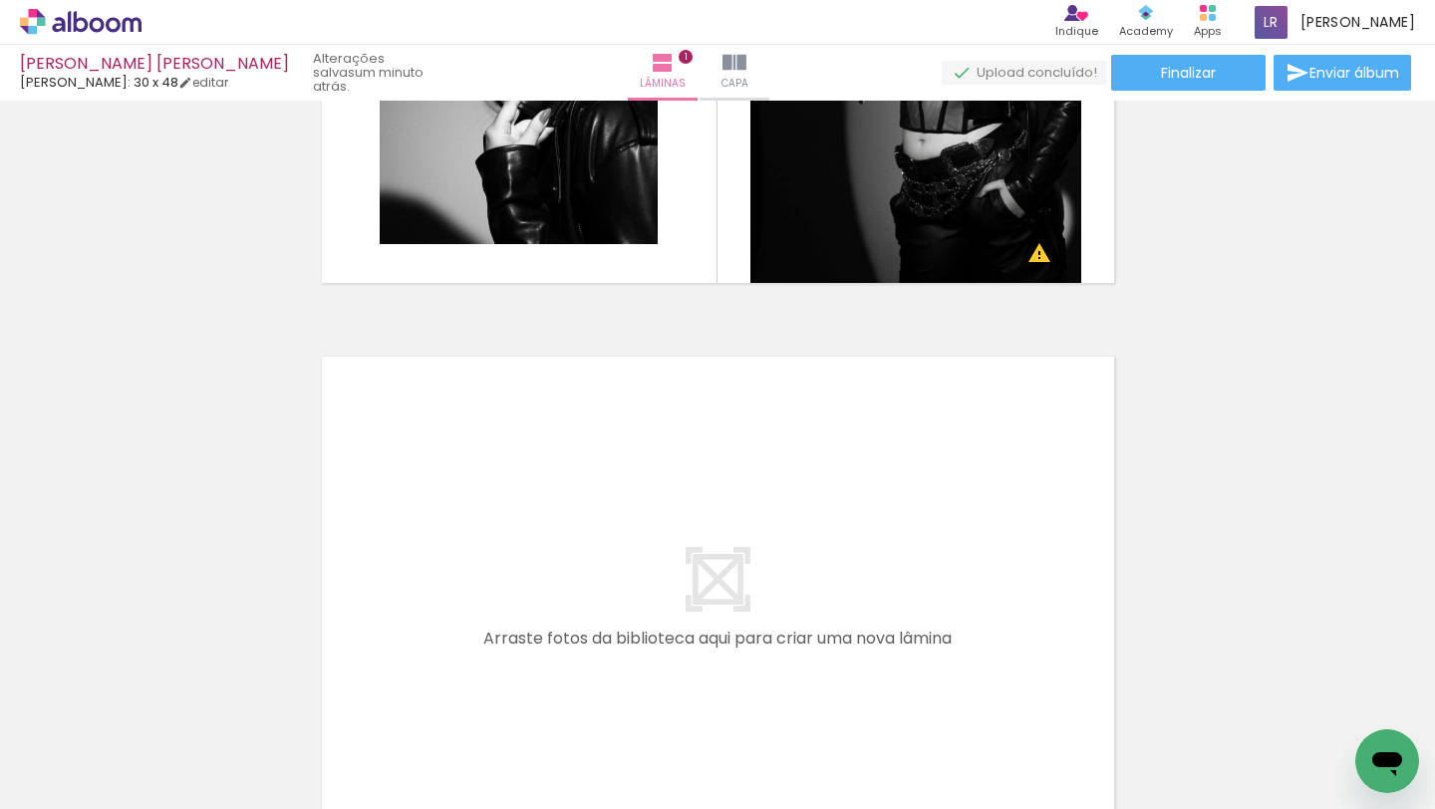
drag, startPoint x: 427, startPoint y: 757, endPoint x: 441, endPoint y: 715, distance: 45.1
click at [429, 747] on div at bounding box center [423, 742] width 66 height 99
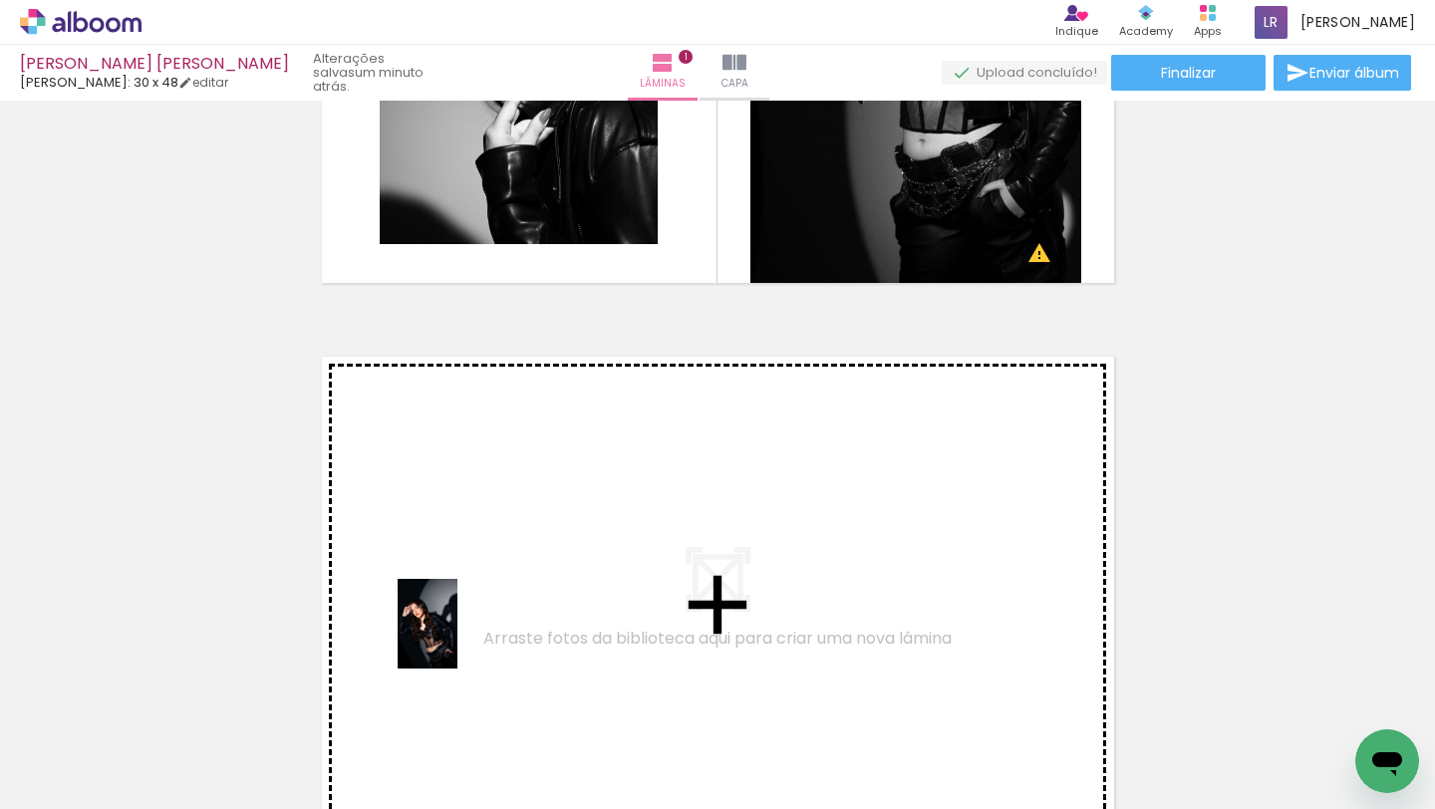
drag, startPoint x: 413, startPoint y: 735, endPoint x: 456, endPoint y: 639, distance: 105.2
click at [456, 639] on quentale-workspace at bounding box center [717, 404] width 1435 height 809
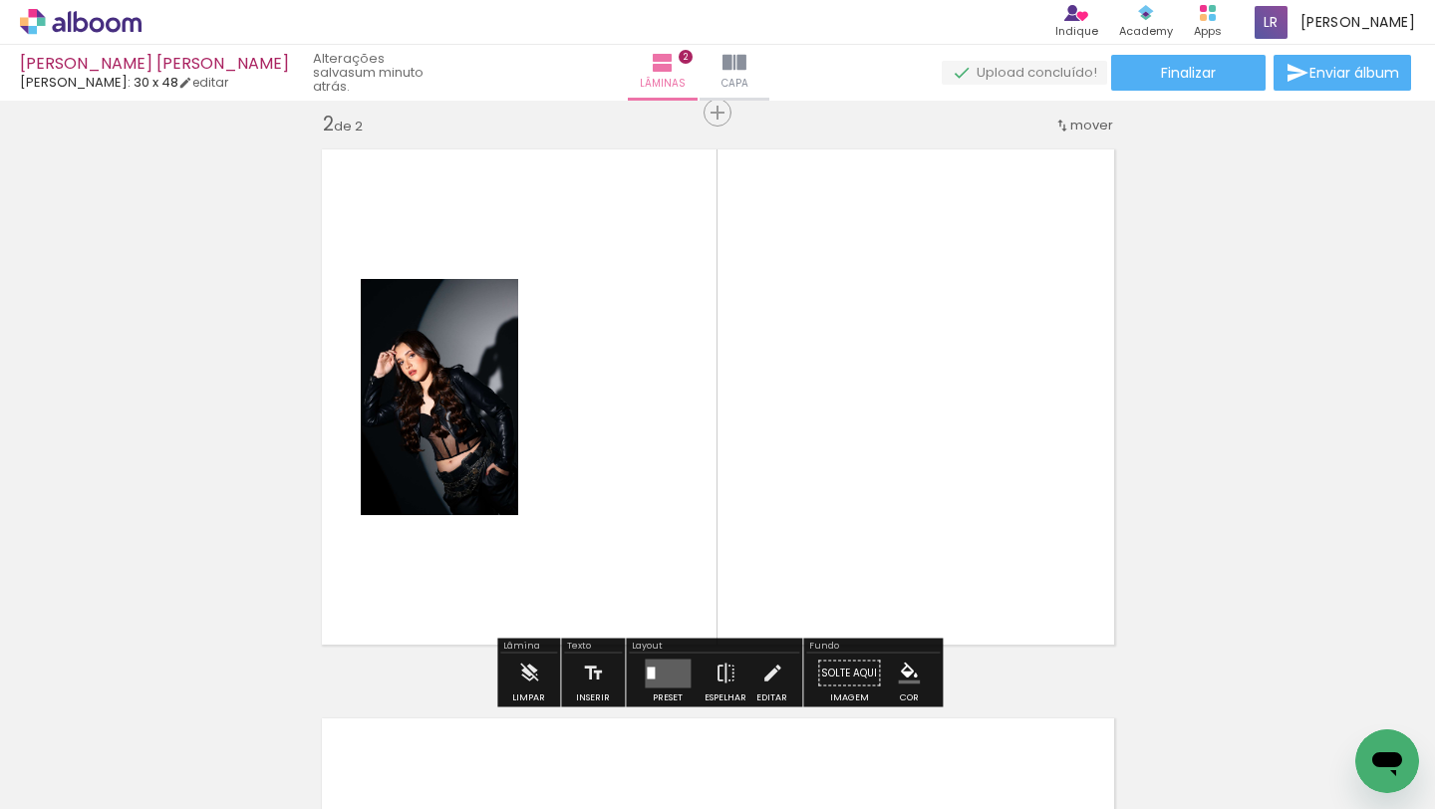
scroll to position [594, 0]
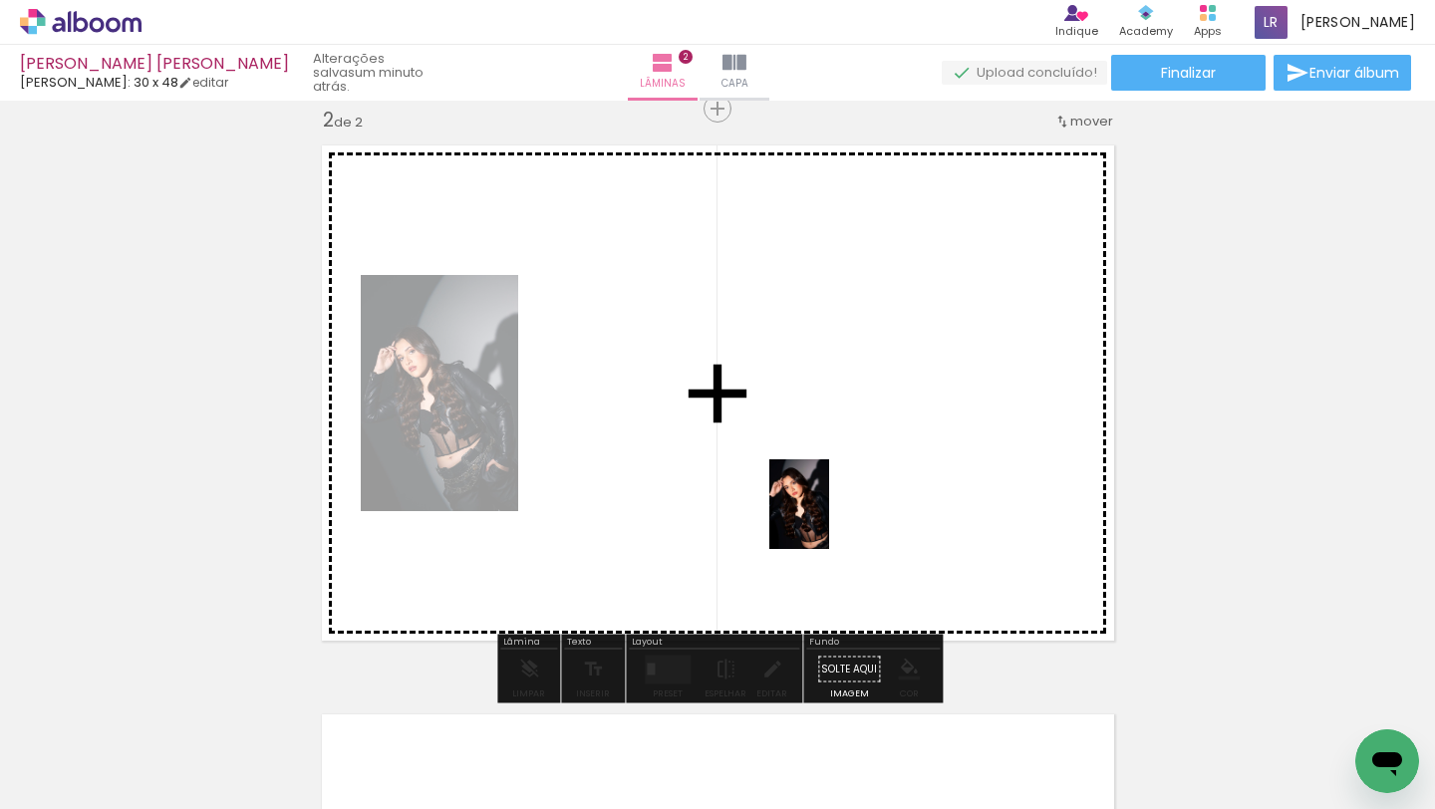
drag, startPoint x: 661, startPoint y: 739, endPoint x: 829, endPoint y: 519, distance: 277.3
click at [829, 519] on quentale-workspace at bounding box center [717, 404] width 1435 height 809
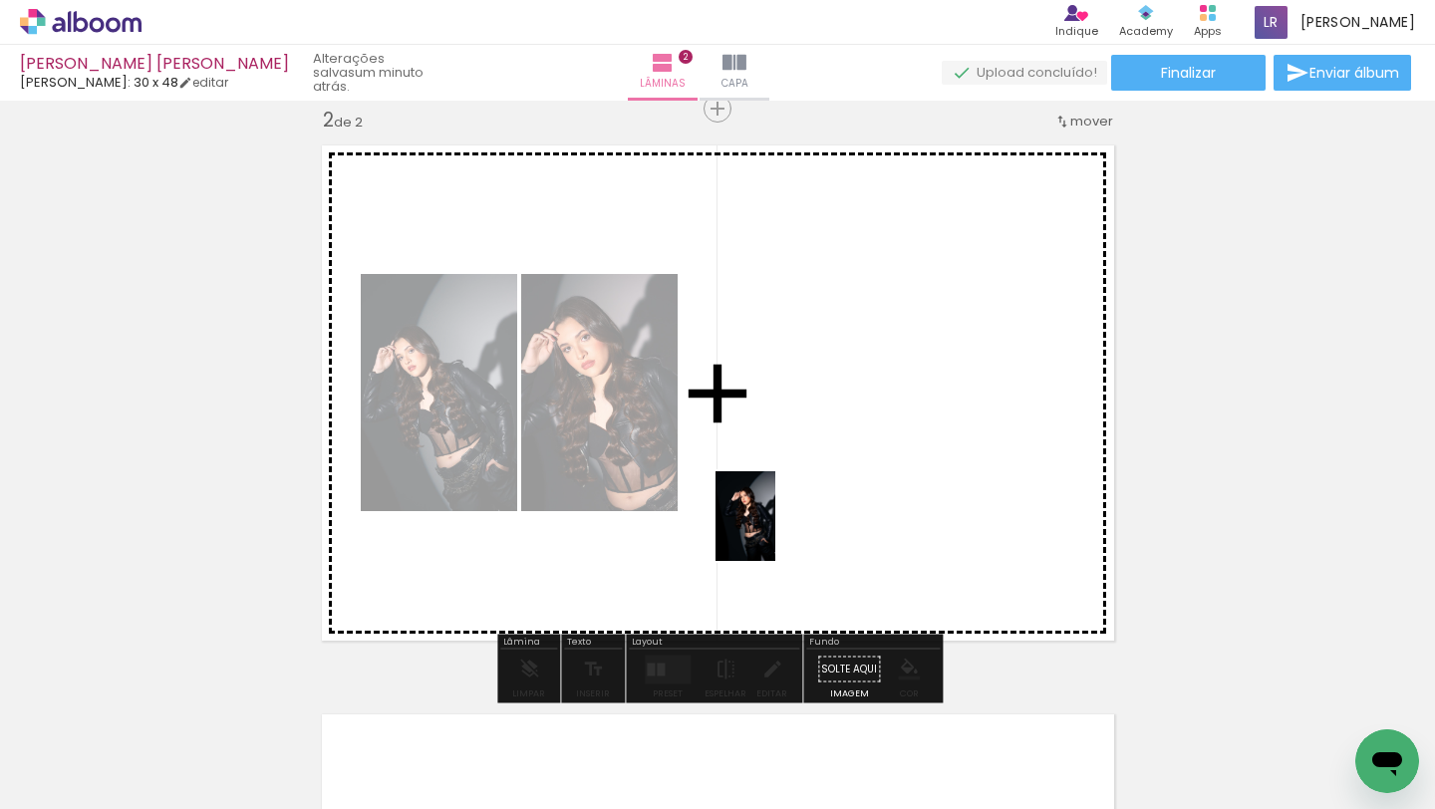
drag, startPoint x: 546, startPoint y: 739, endPoint x: 773, endPoint y: 529, distance: 309.6
click at [774, 529] on quentale-workspace at bounding box center [717, 404] width 1435 height 809
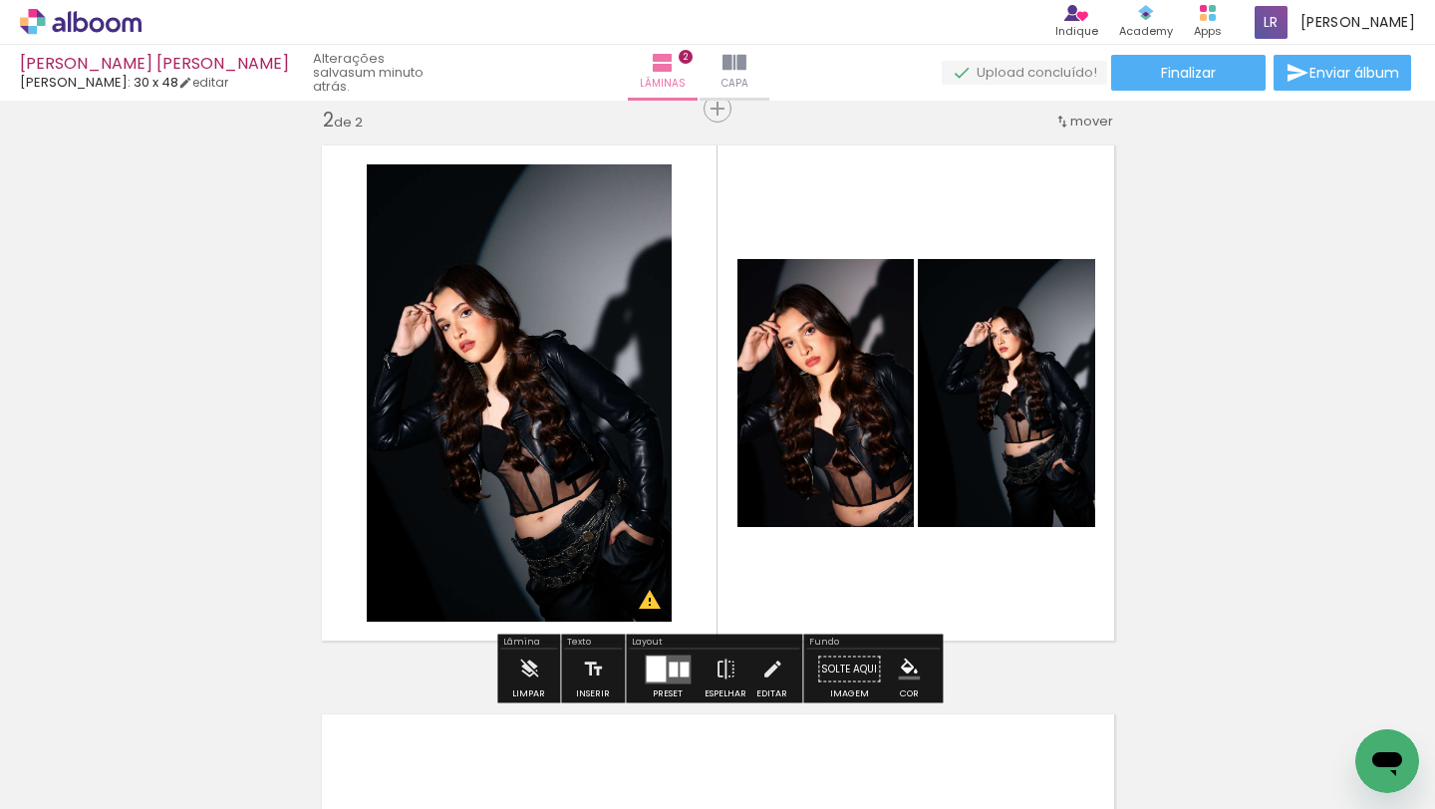
click at [655, 664] on div at bounding box center [656, 669] width 20 height 26
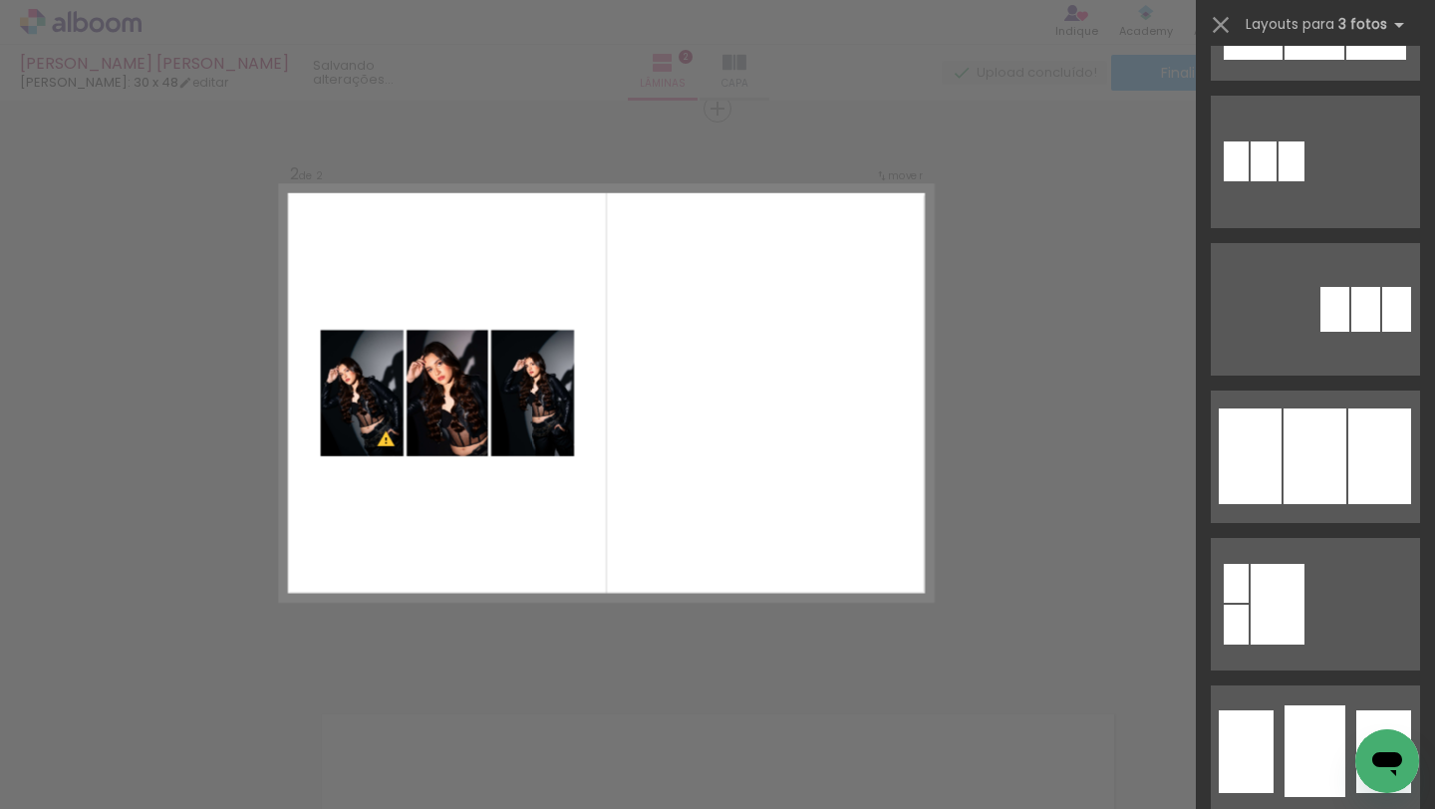
scroll to position [1376, 0]
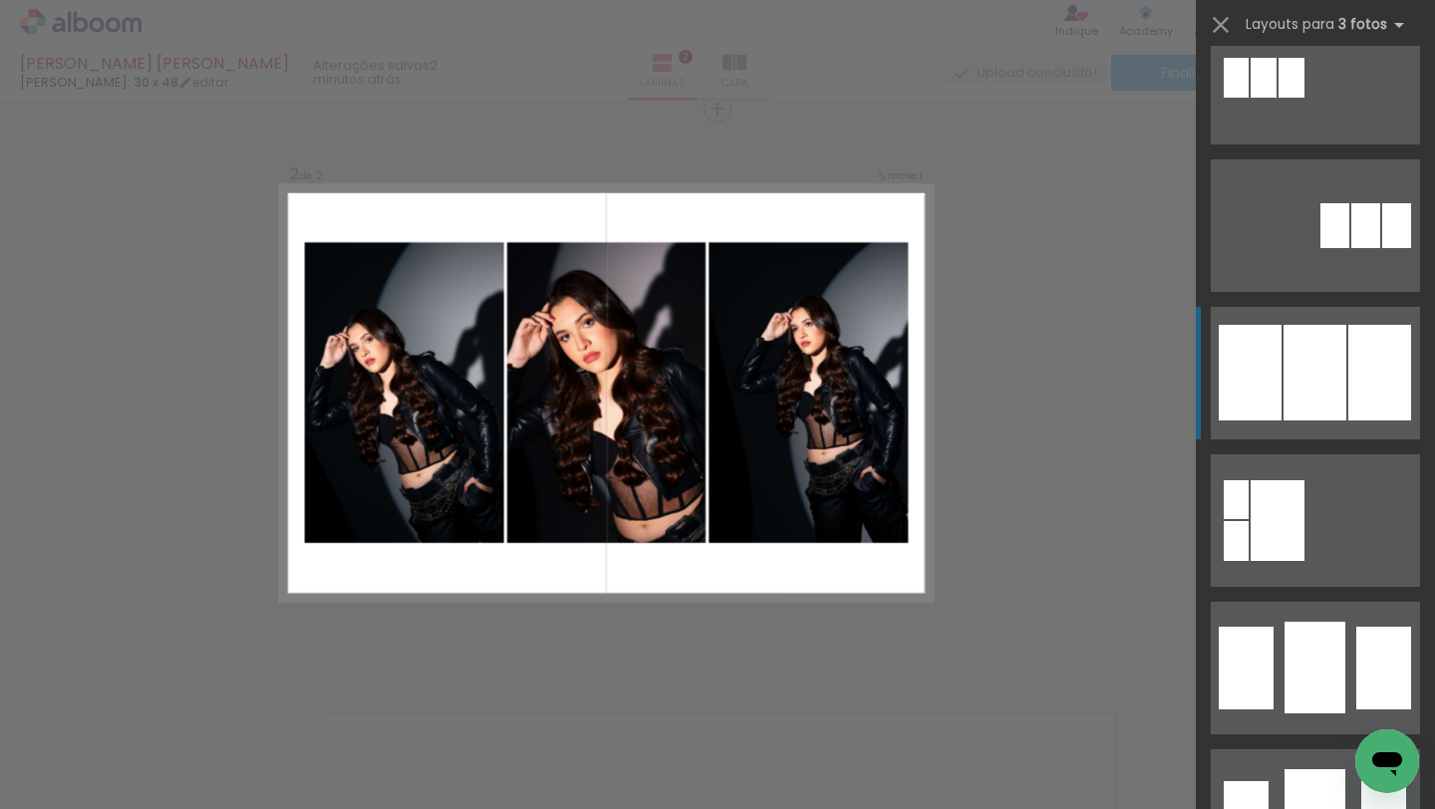
click at [1285, 374] on div at bounding box center [1315, 373] width 63 height 96
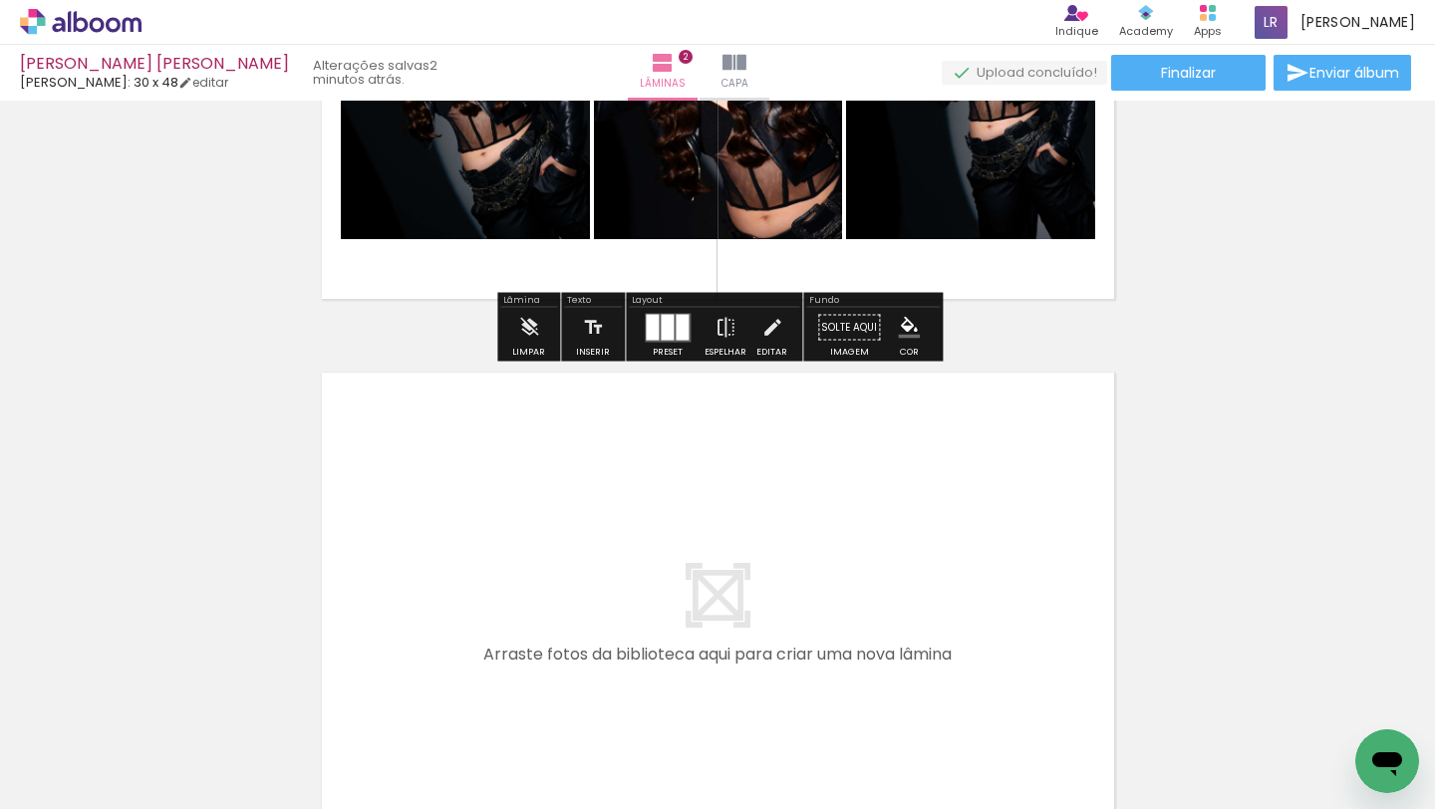
scroll to position [938, 0]
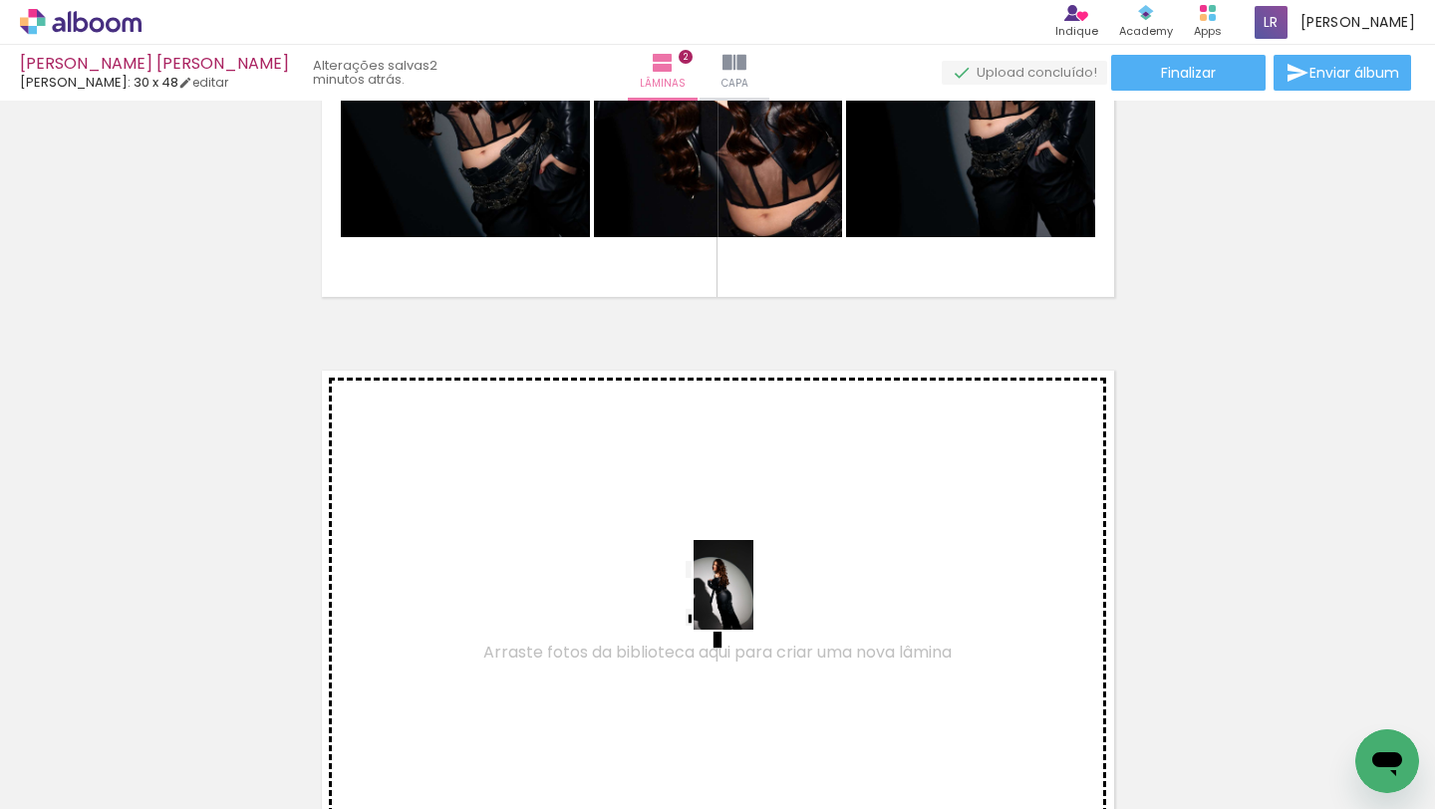
drag, startPoint x: 767, startPoint y: 731, endPoint x: 753, endPoint y: 600, distance: 131.3
click at [753, 600] on quentale-workspace at bounding box center [717, 404] width 1435 height 809
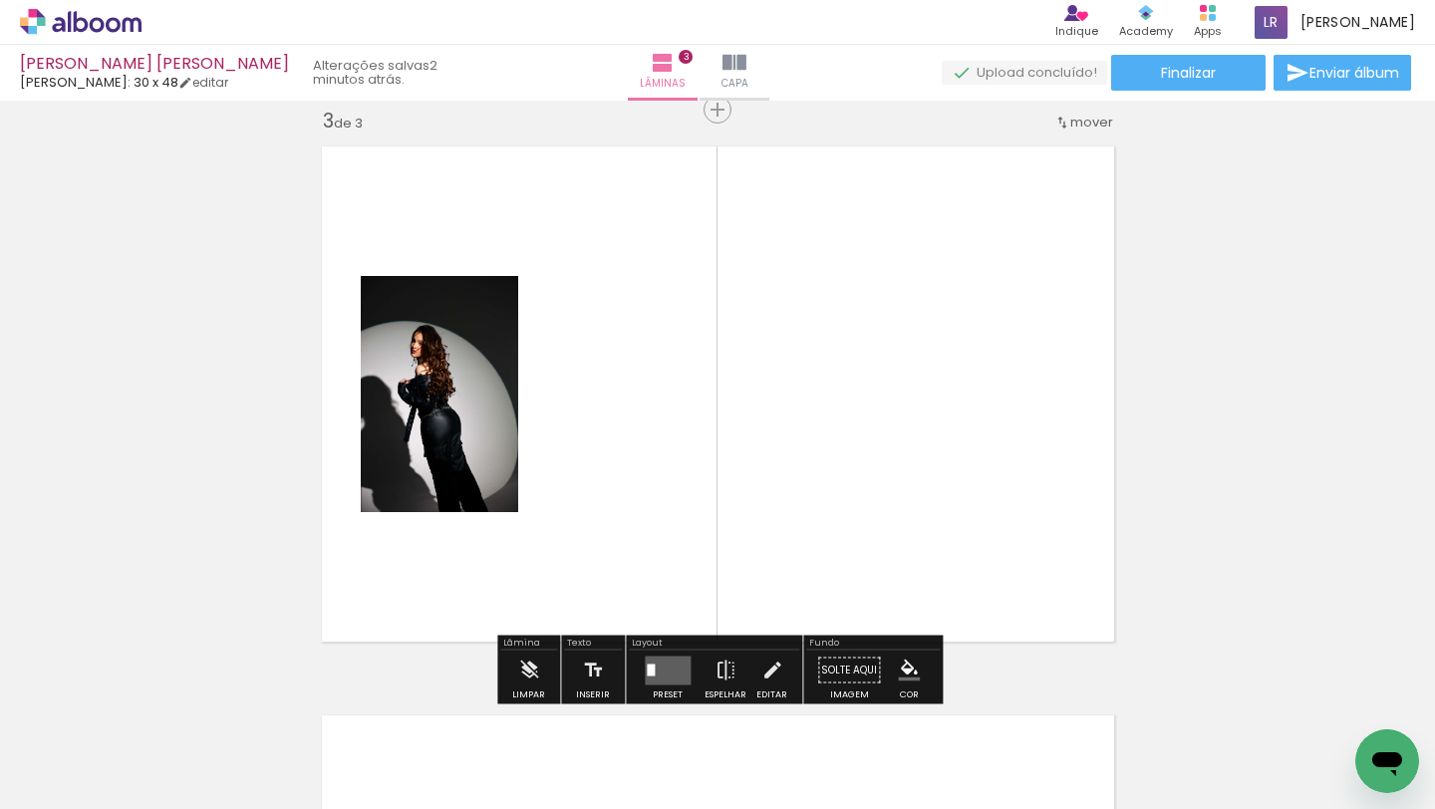
scroll to position [1163, 0]
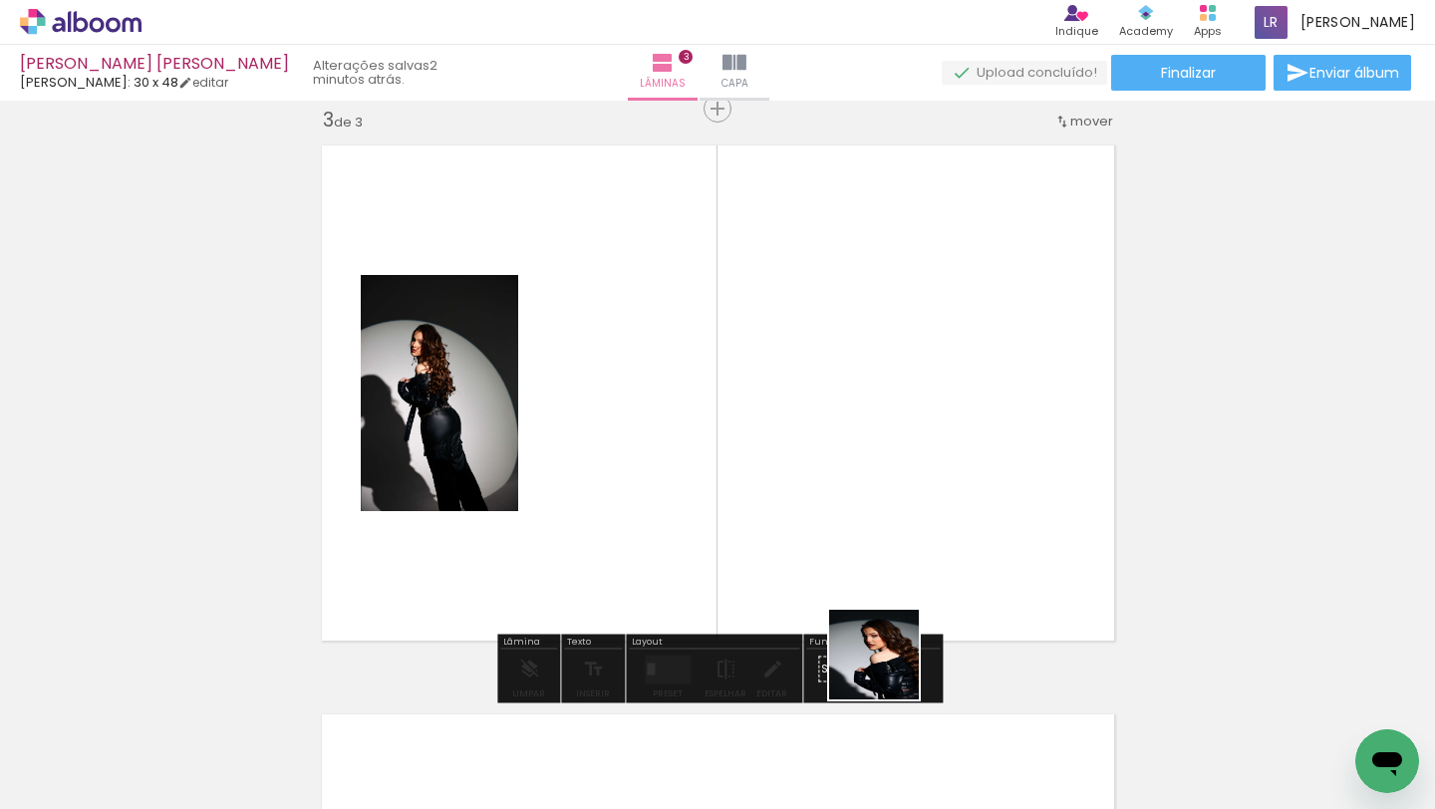
drag, startPoint x: 891, startPoint y: 732, endPoint x: 851, endPoint y: 529, distance: 206.2
click at [851, 529] on quentale-workspace at bounding box center [717, 404] width 1435 height 809
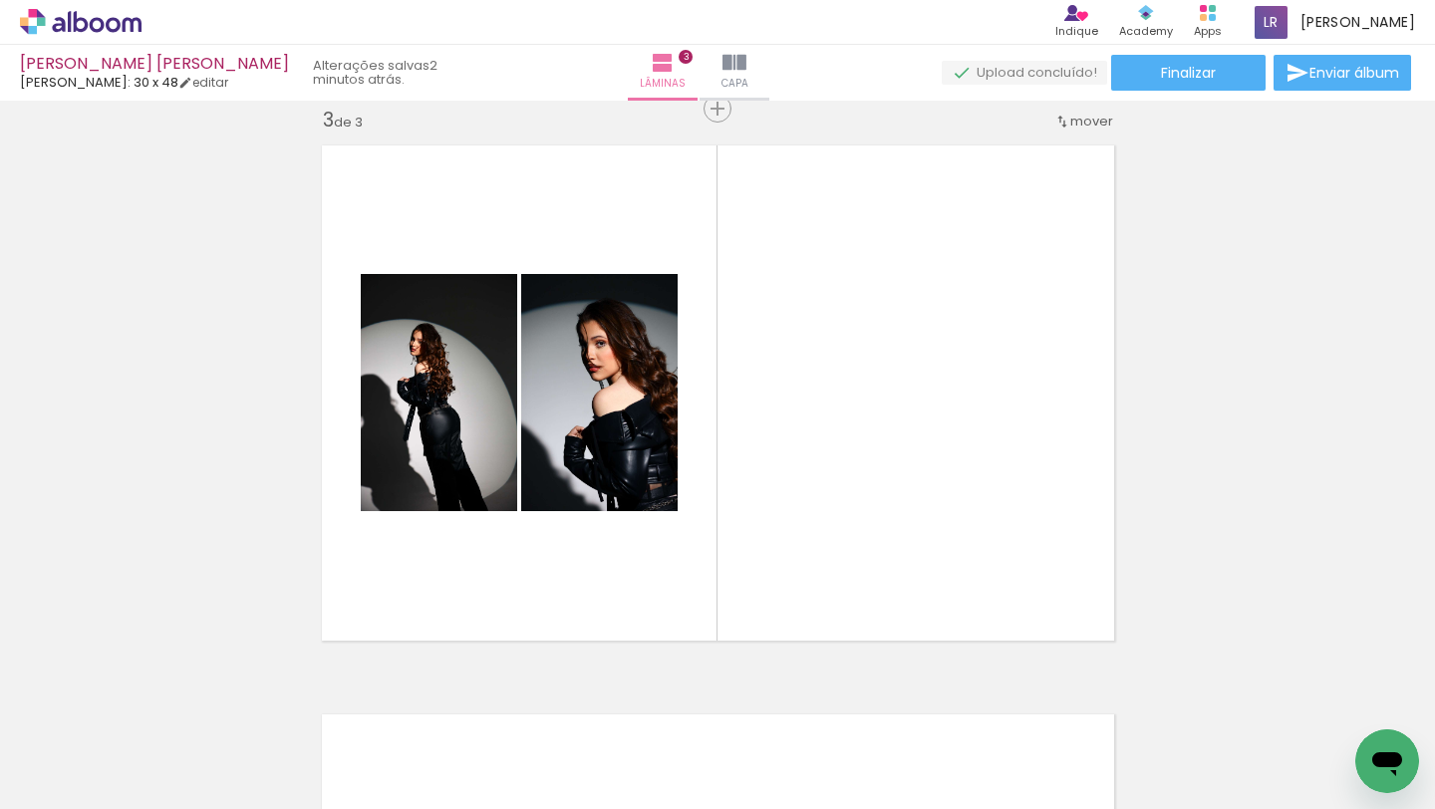
scroll to position [0, 295]
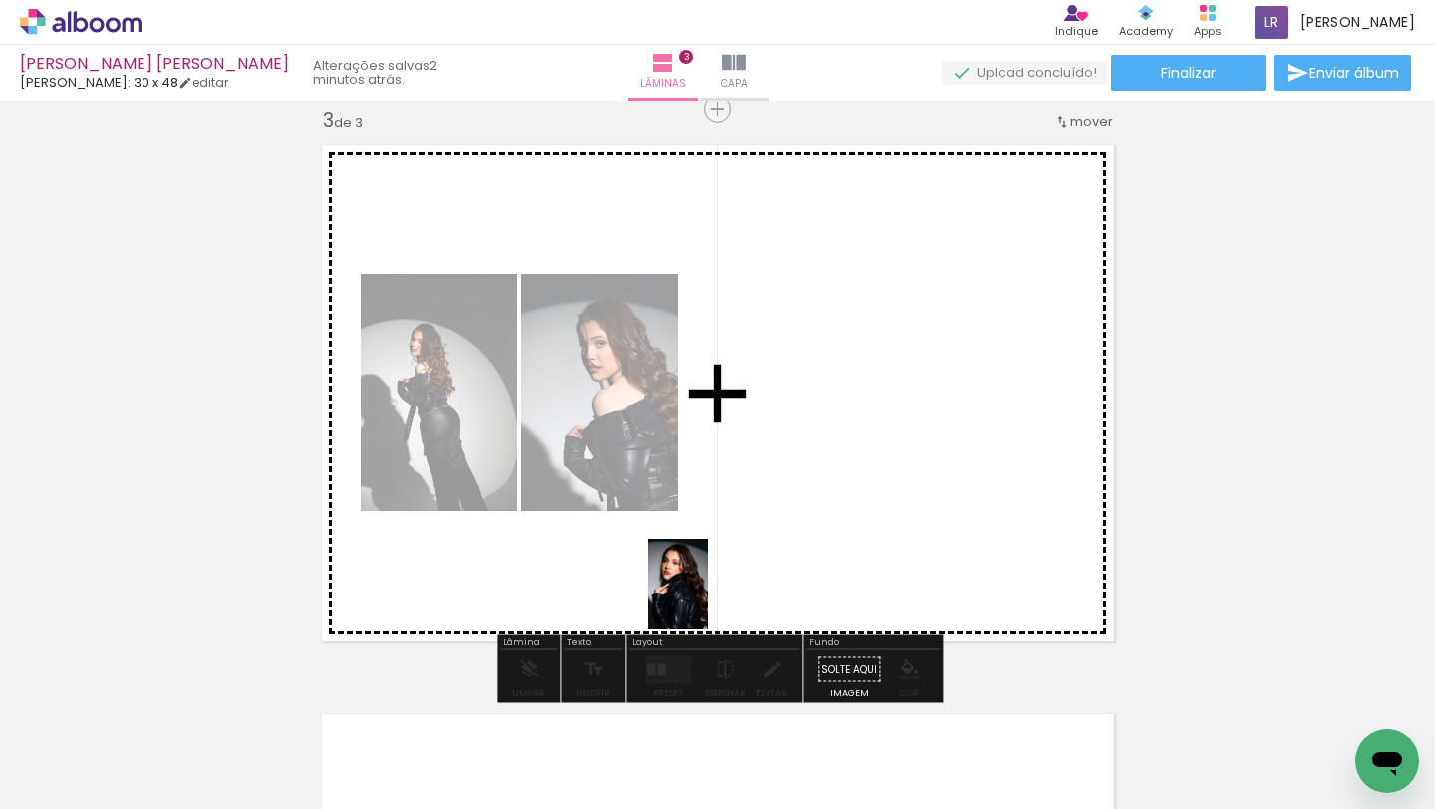
drag, startPoint x: 770, startPoint y: 759, endPoint x: 708, endPoint y: 599, distance: 172.3
click at [708, 599] on quentale-workspace at bounding box center [717, 404] width 1435 height 809
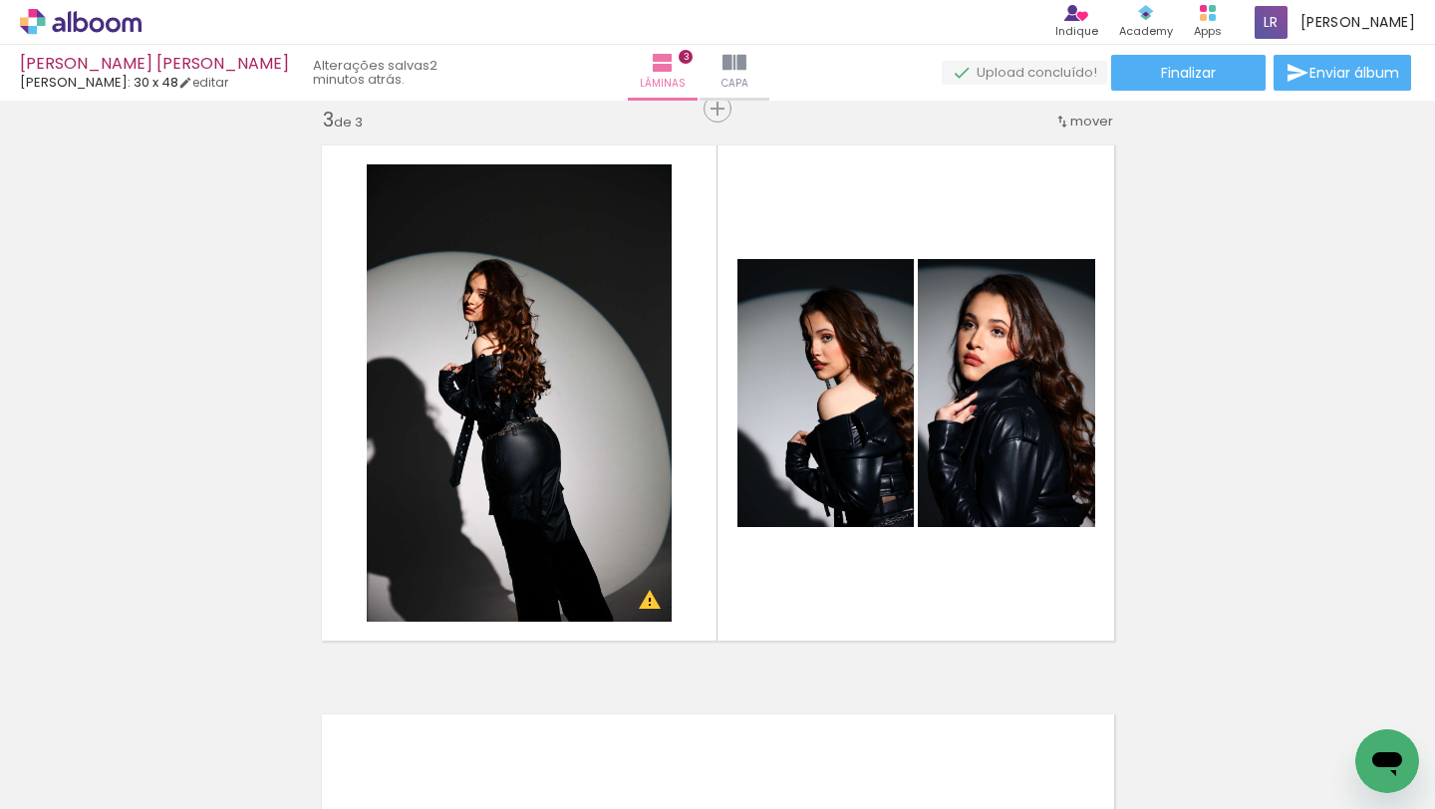
scroll to position [0, 396]
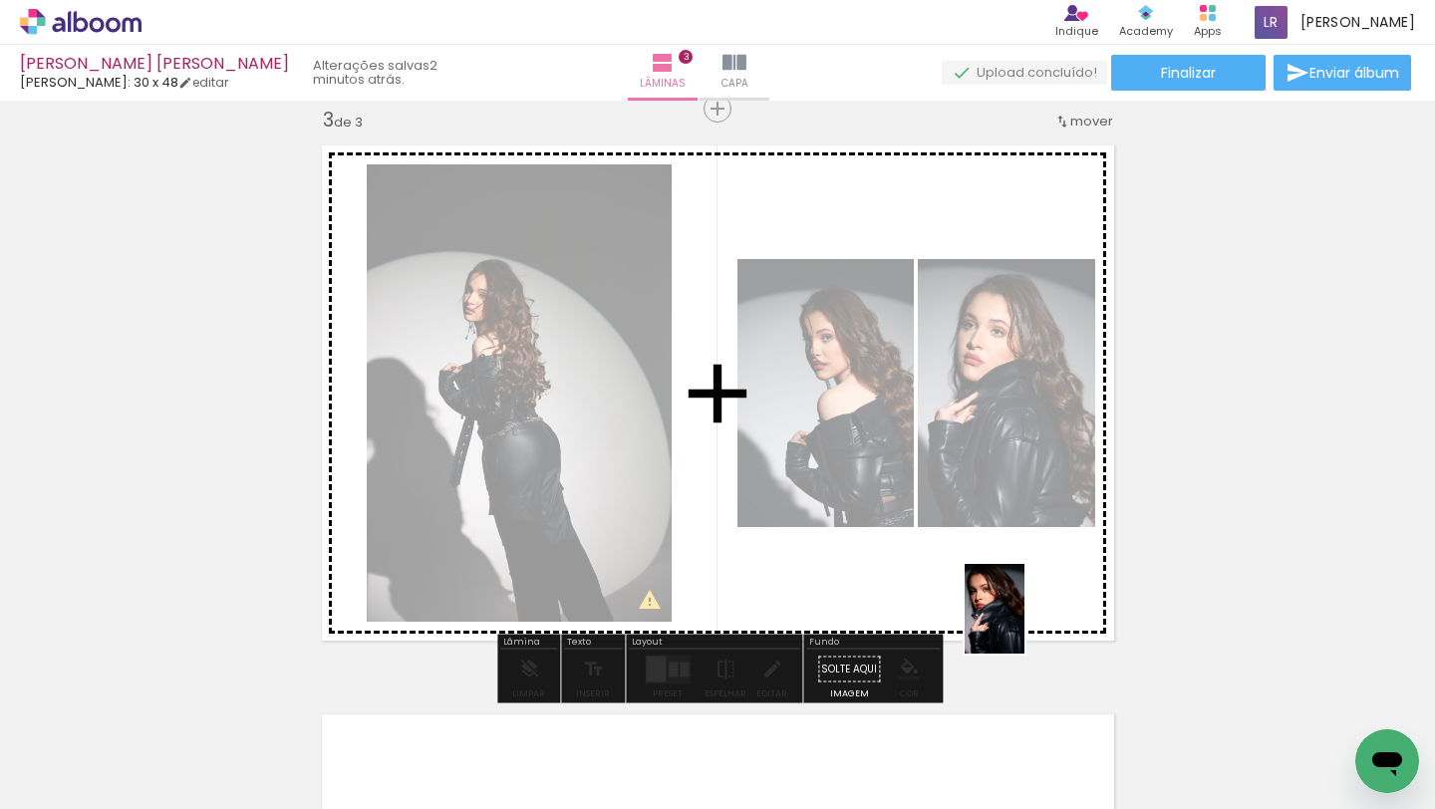
drag, startPoint x: 1143, startPoint y: 747, endPoint x: 1024, endPoint y: 624, distance: 172.0
click at [1024, 624] on quentale-workspace at bounding box center [717, 404] width 1435 height 809
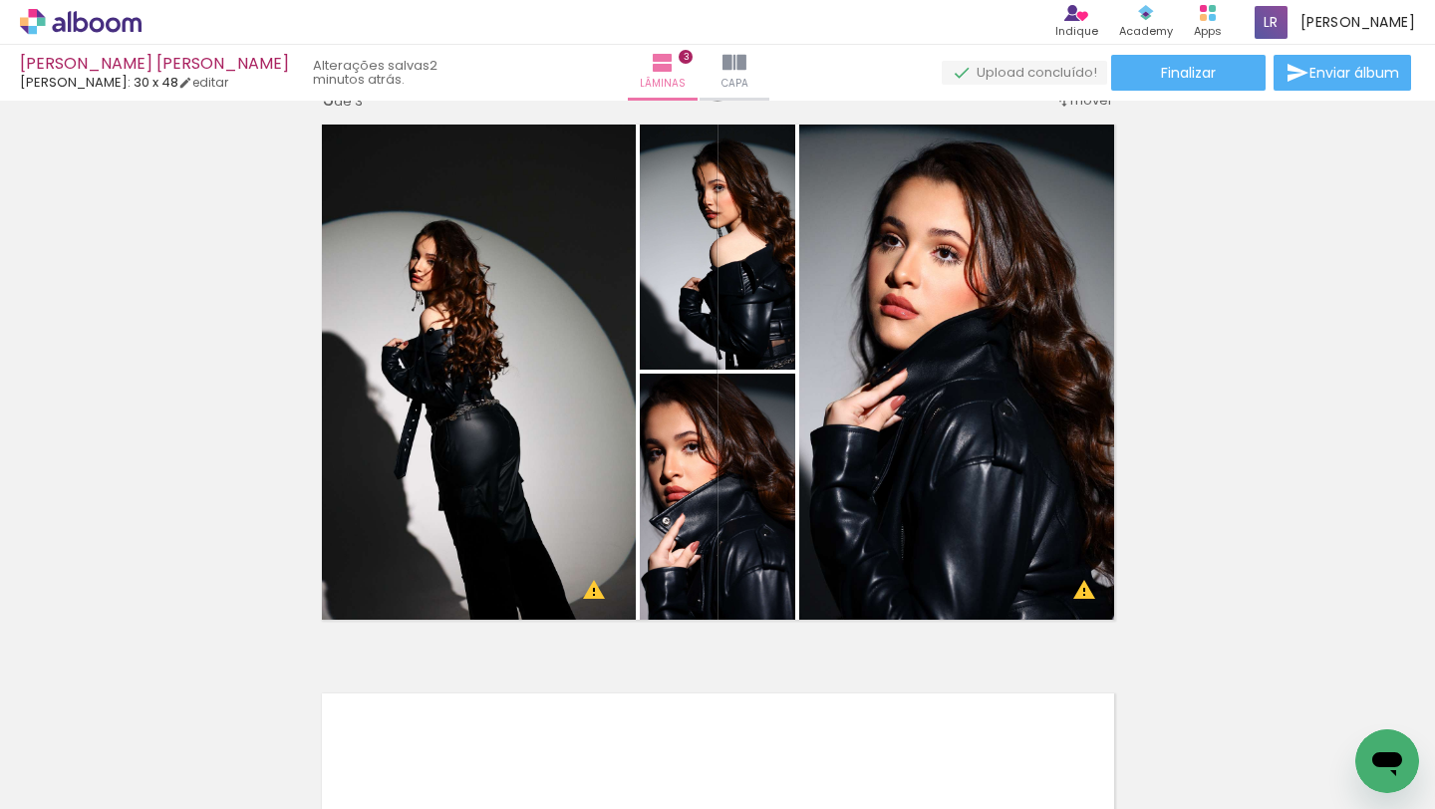
scroll to position [0, 879]
click at [779, 743] on div at bounding box center [771, 742] width 66 height 99
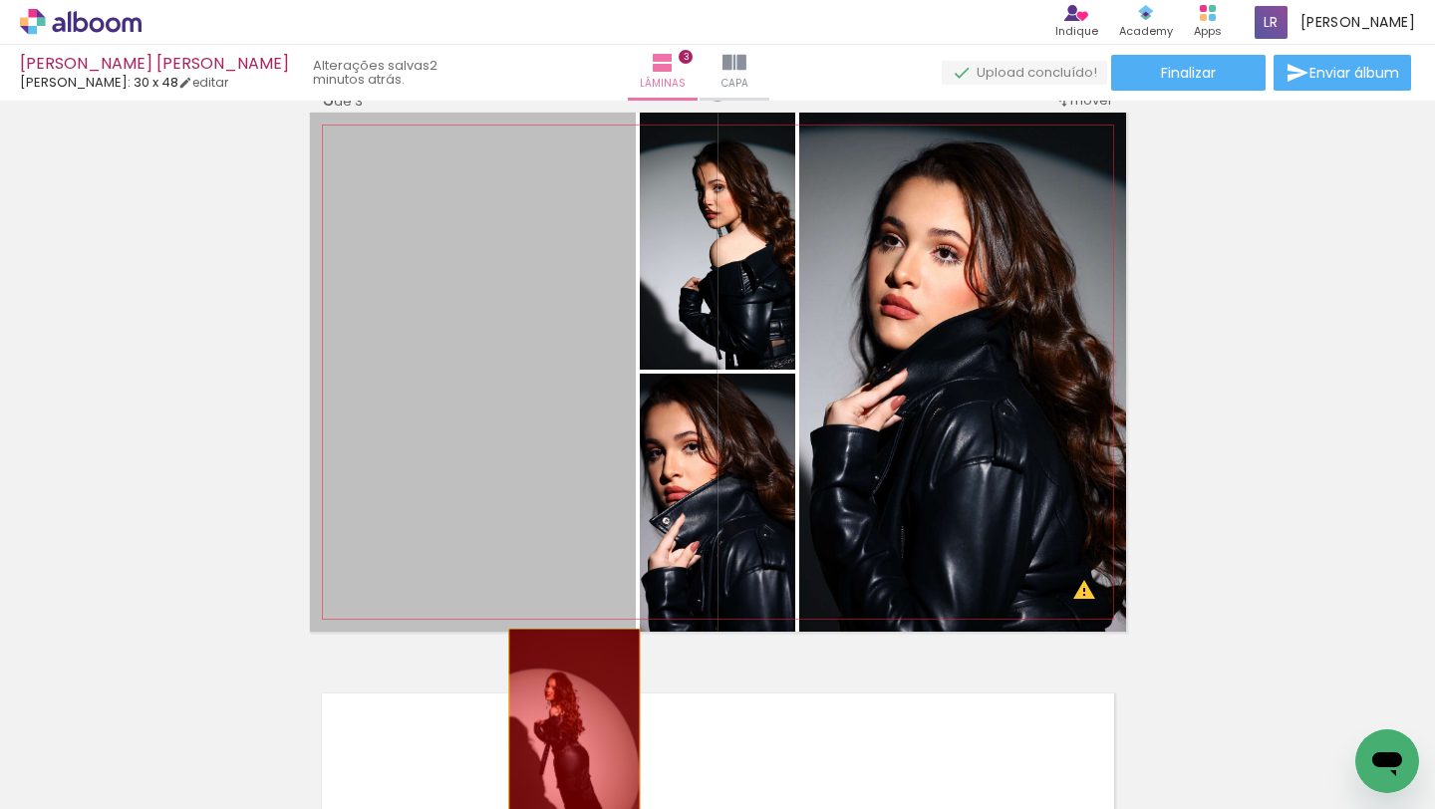
drag, startPoint x: 605, startPoint y: 554, endPoint x: 560, endPoint y: 808, distance: 258.1
click at [560, 808] on quentale-workspace at bounding box center [717, 404] width 1435 height 809
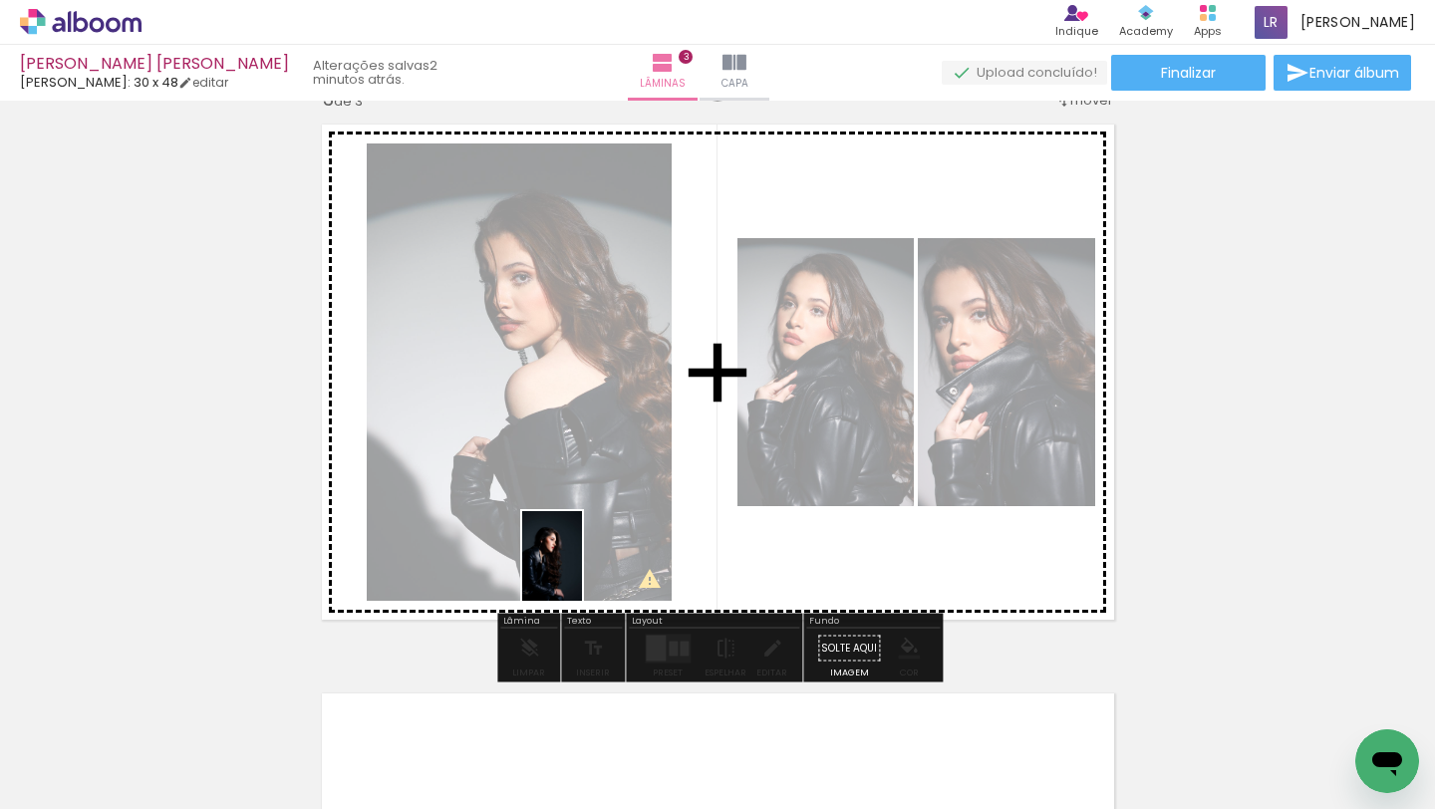
drag, startPoint x: 782, startPoint y: 748, endPoint x: 582, endPoint y: 572, distance: 266.9
click at [582, 572] on quentale-workspace at bounding box center [717, 404] width 1435 height 809
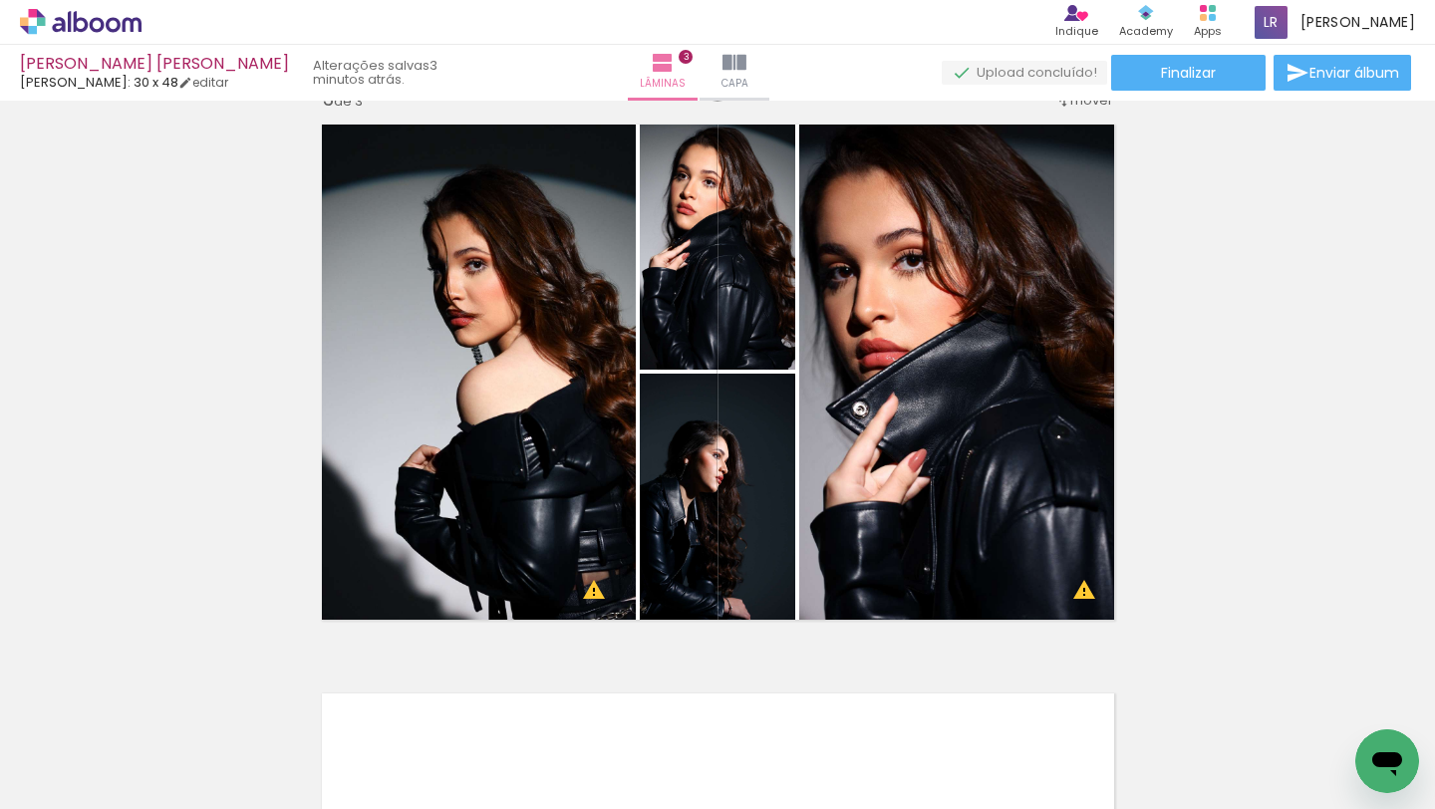
scroll to position [0, 0]
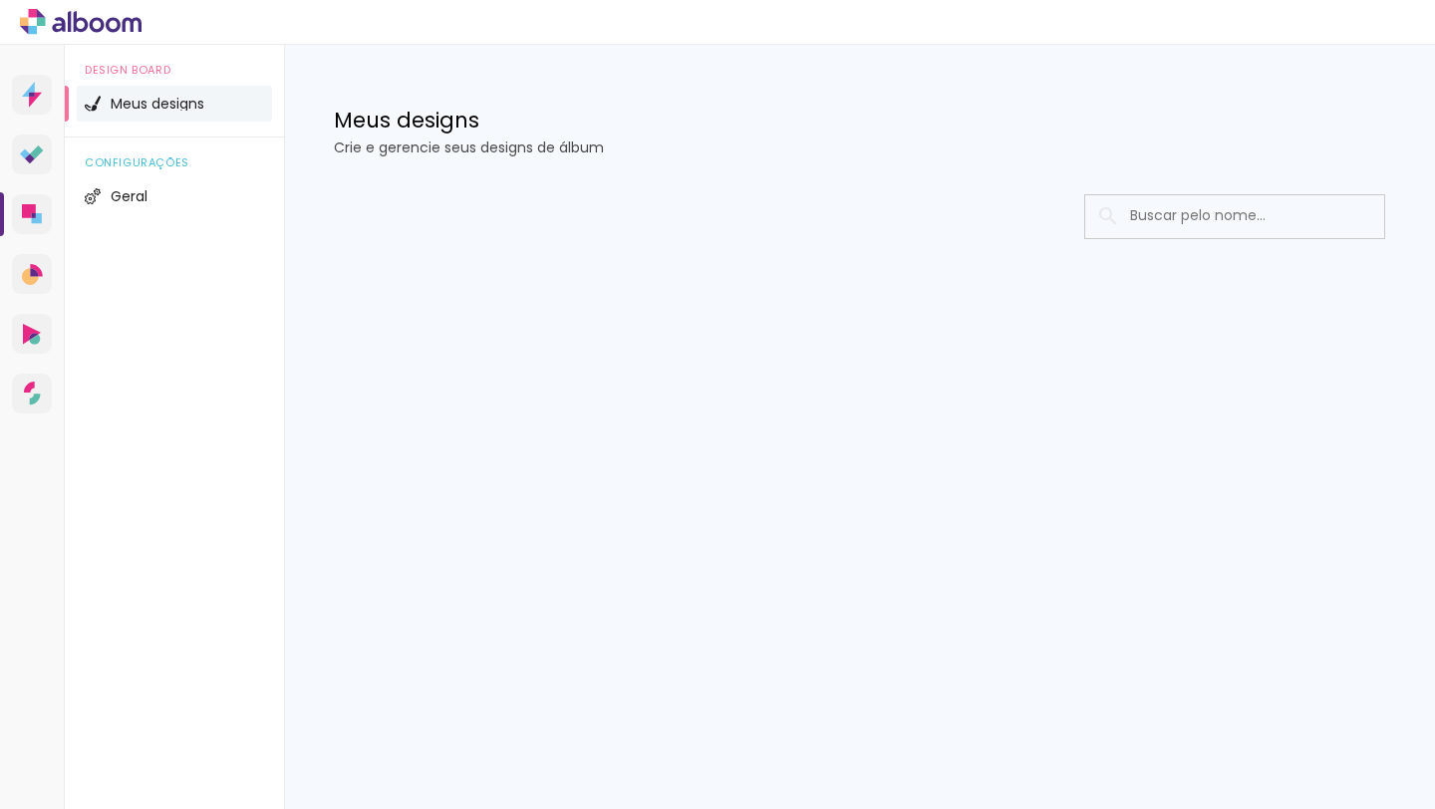
click at [105, 25] on icon at bounding box center [81, 22] width 122 height 26
click at [39, 204] on icon at bounding box center [32, 214] width 20 height 20
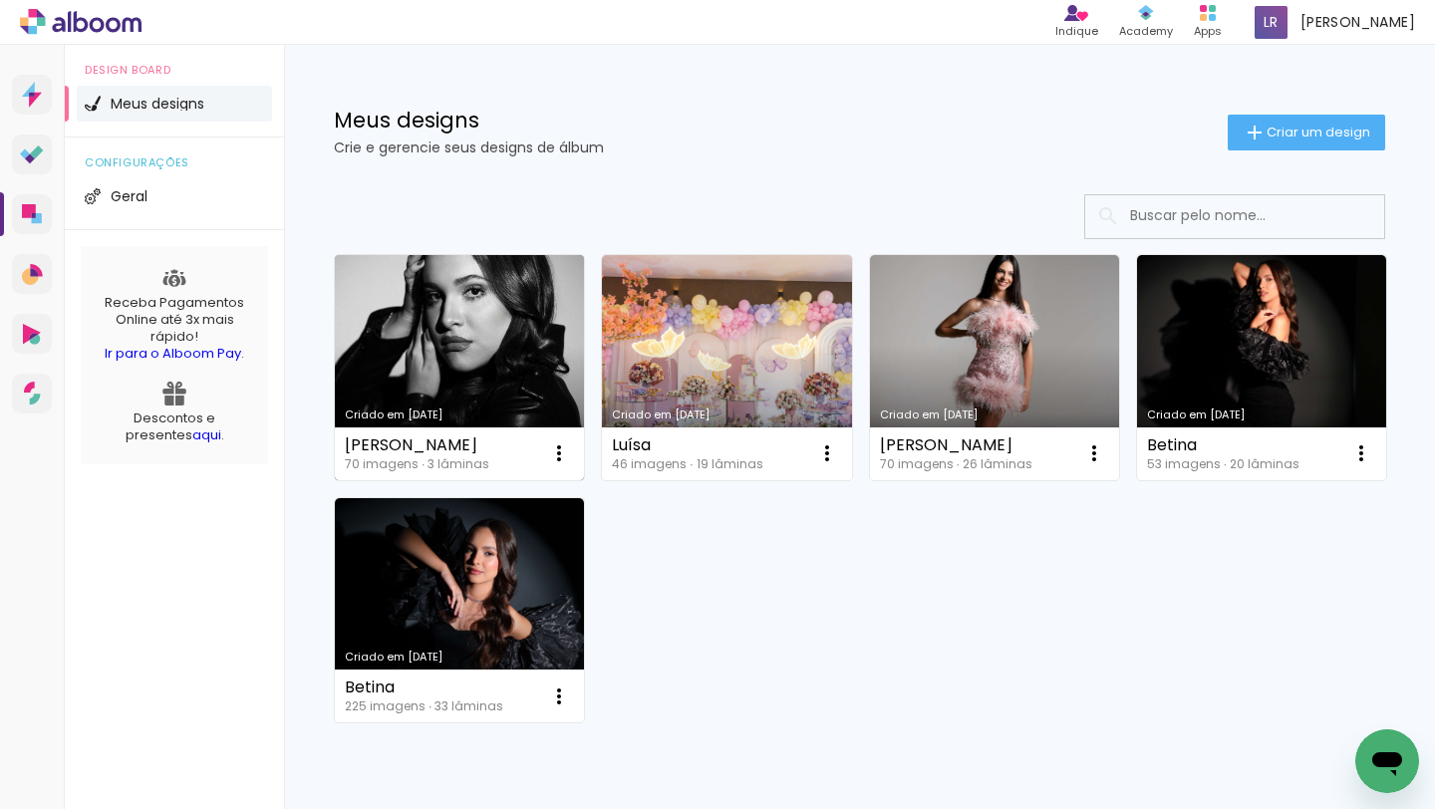
click at [465, 352] on link "Criado em [DATE]" at bounding box center [459, 367] width 249 height 225
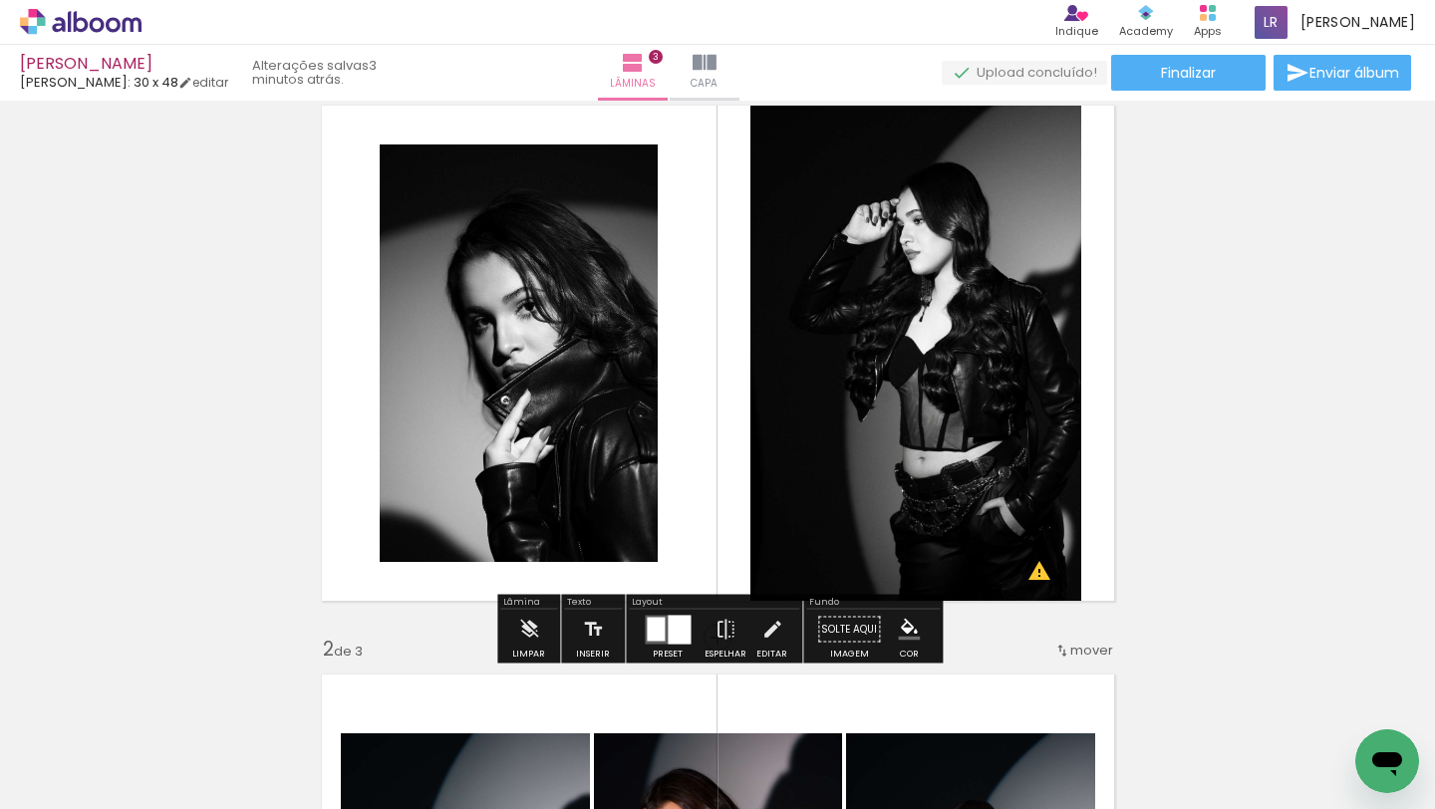
scroll to position [67, 0]
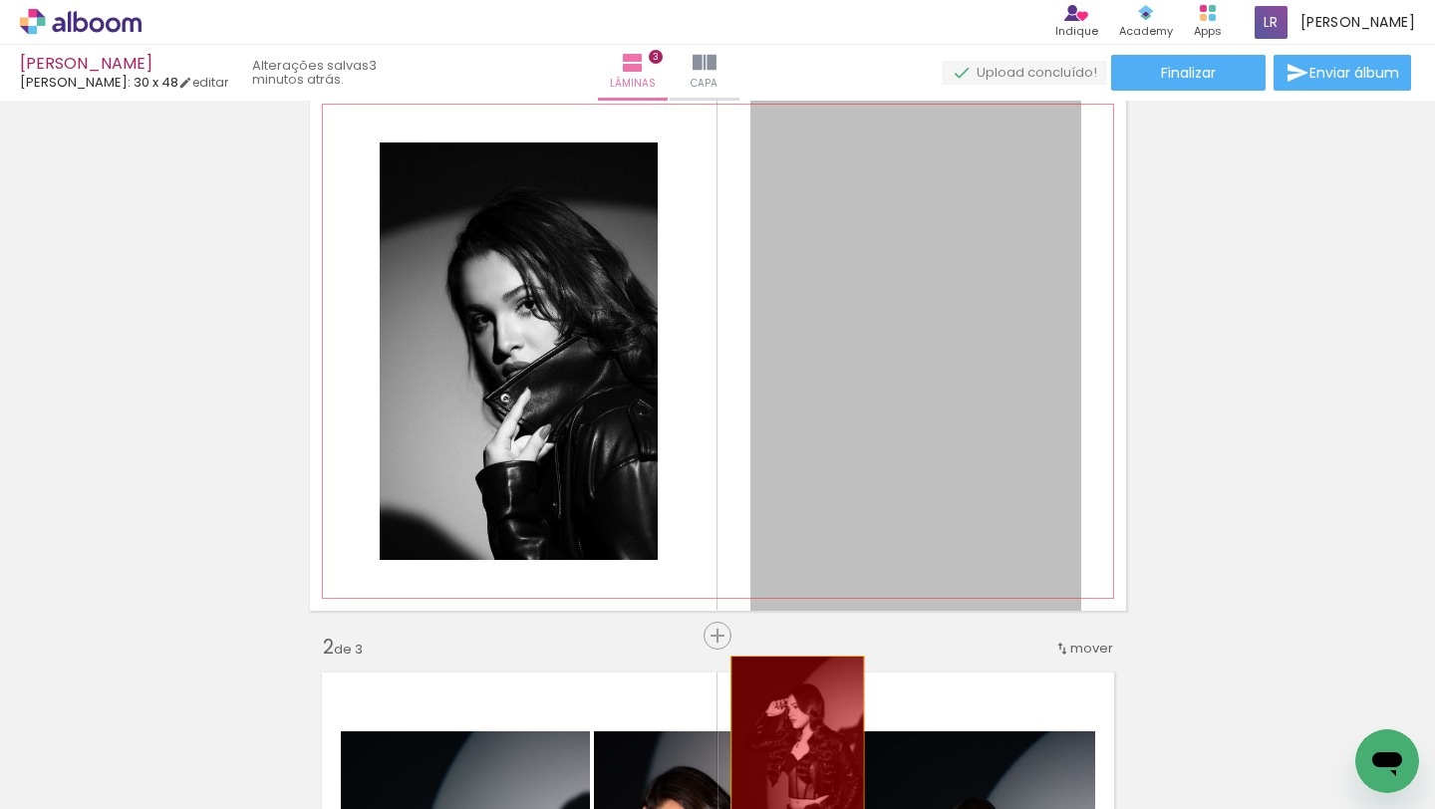
drag, startPoint x: 833, startPoint y: 355, endPoint x: 797, endPoint y: 760, distance: 407.2
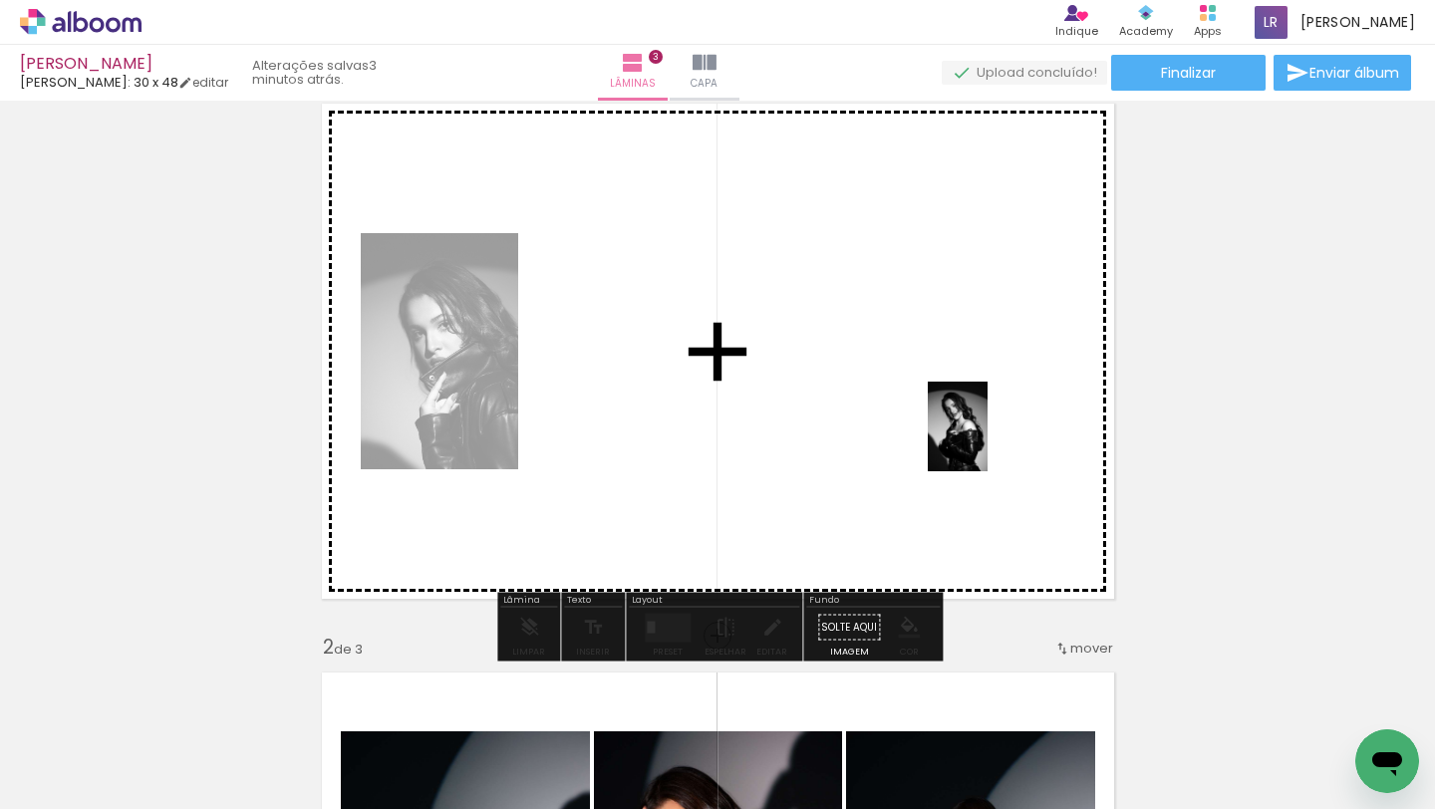
drag, startPoint x: 990, startPoint y: 740, endPoint x: 987, endPoint y: 409, distance: 331.9
click at [987, 408] on quentale-workspace at bounding box center [717, 404] width 1435 height 809
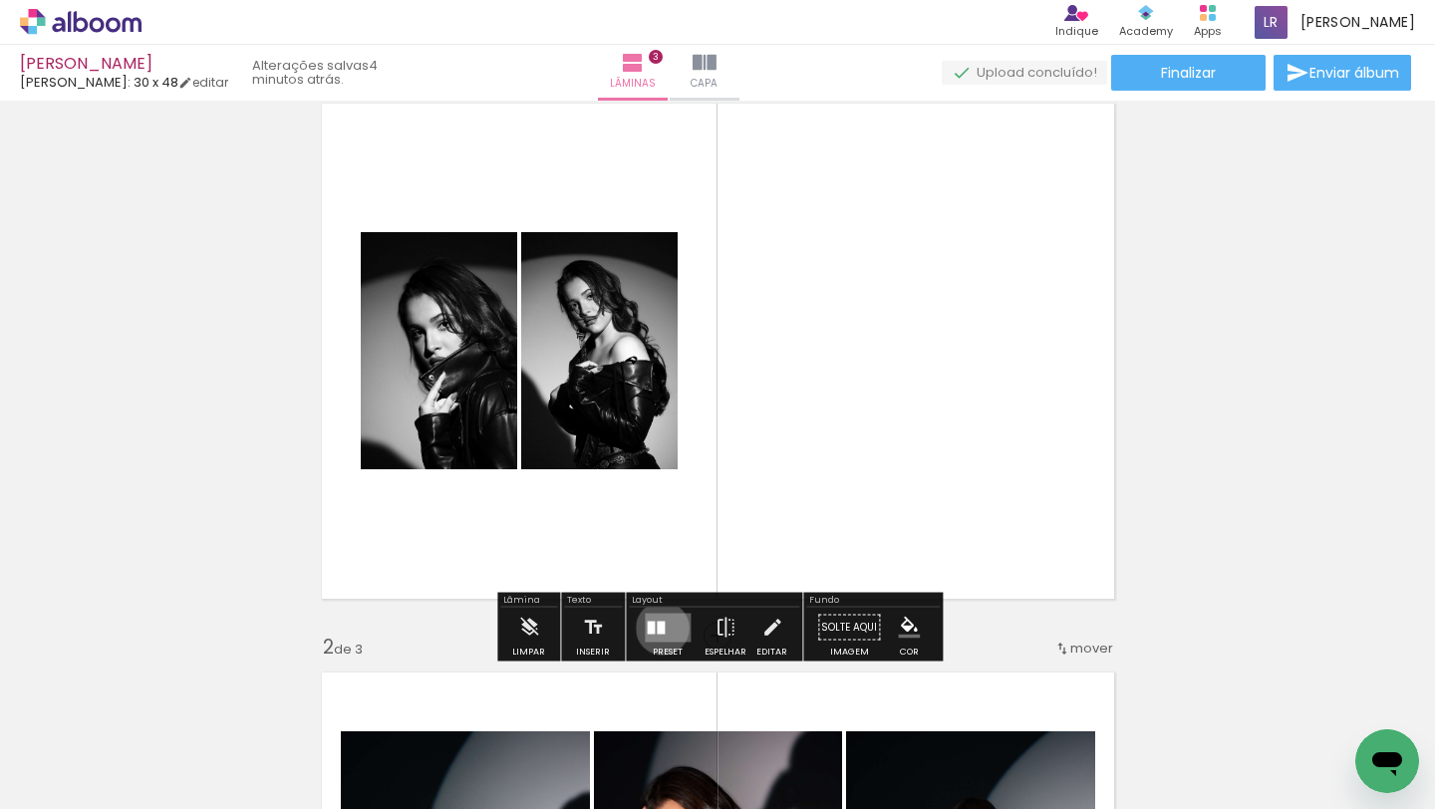
click at [658, 628] on div at bounding box center [661, 627] width 8 height 13
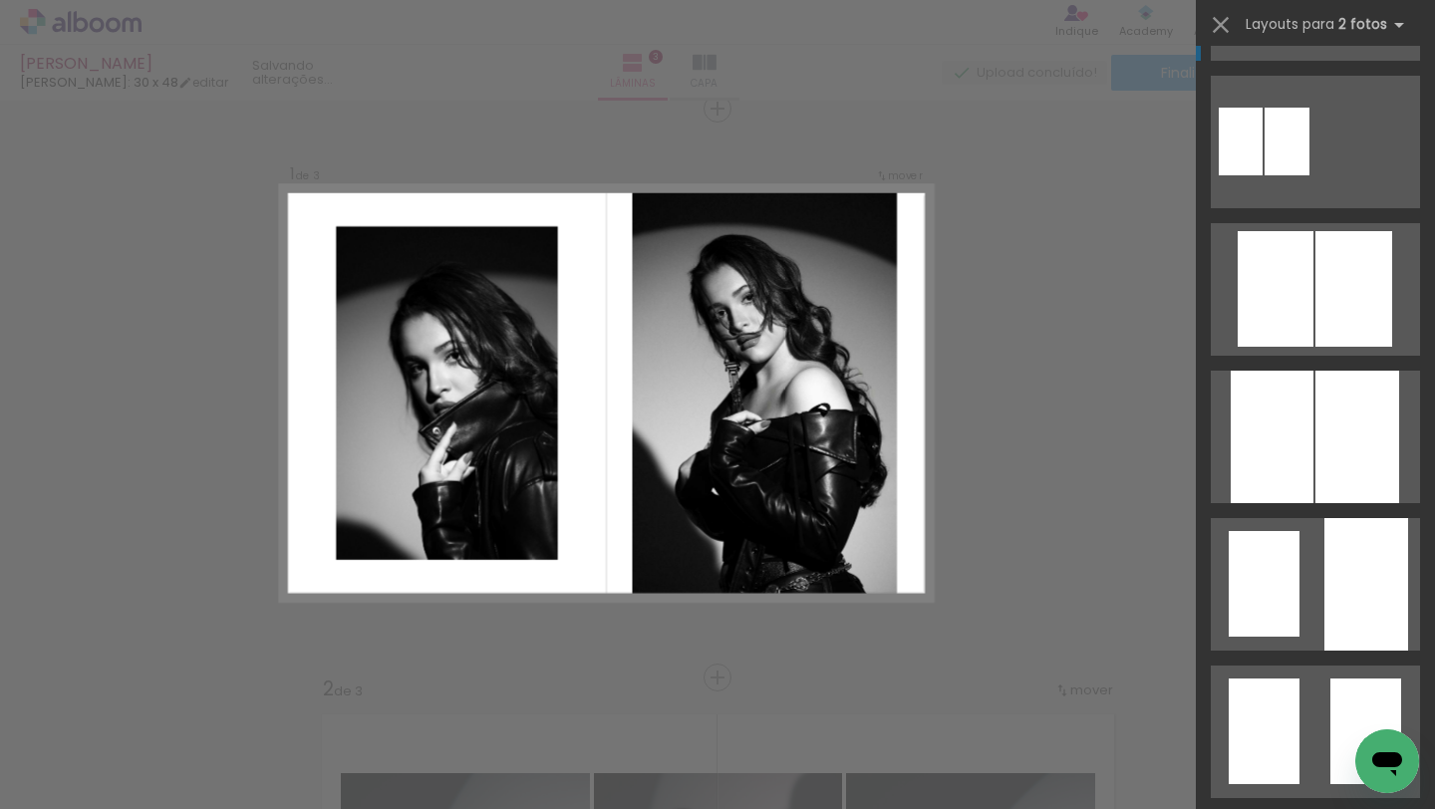
scroll to position [577, 0]
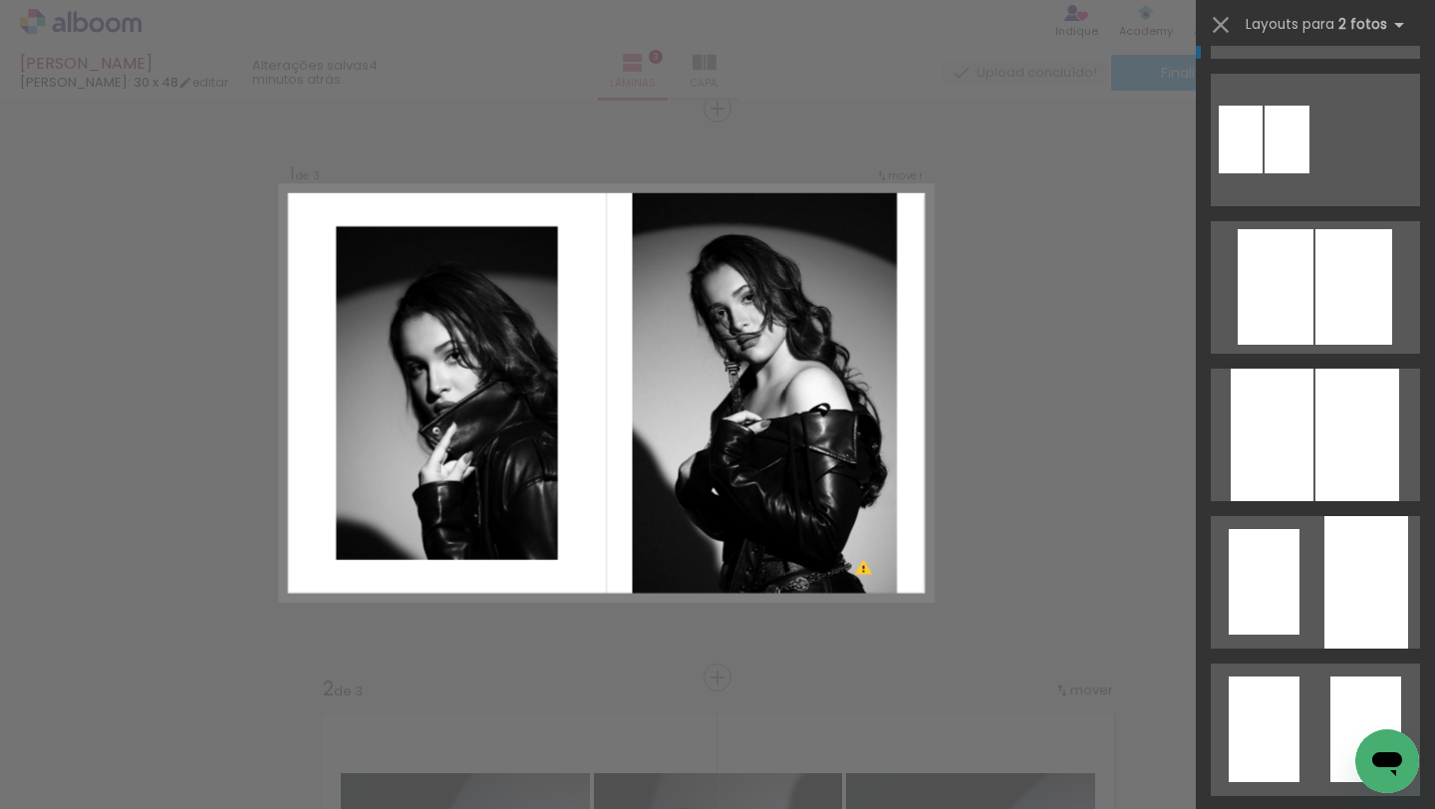
click at [1333, 548] on div at bounding box center [1367, 582] width 84 height 133
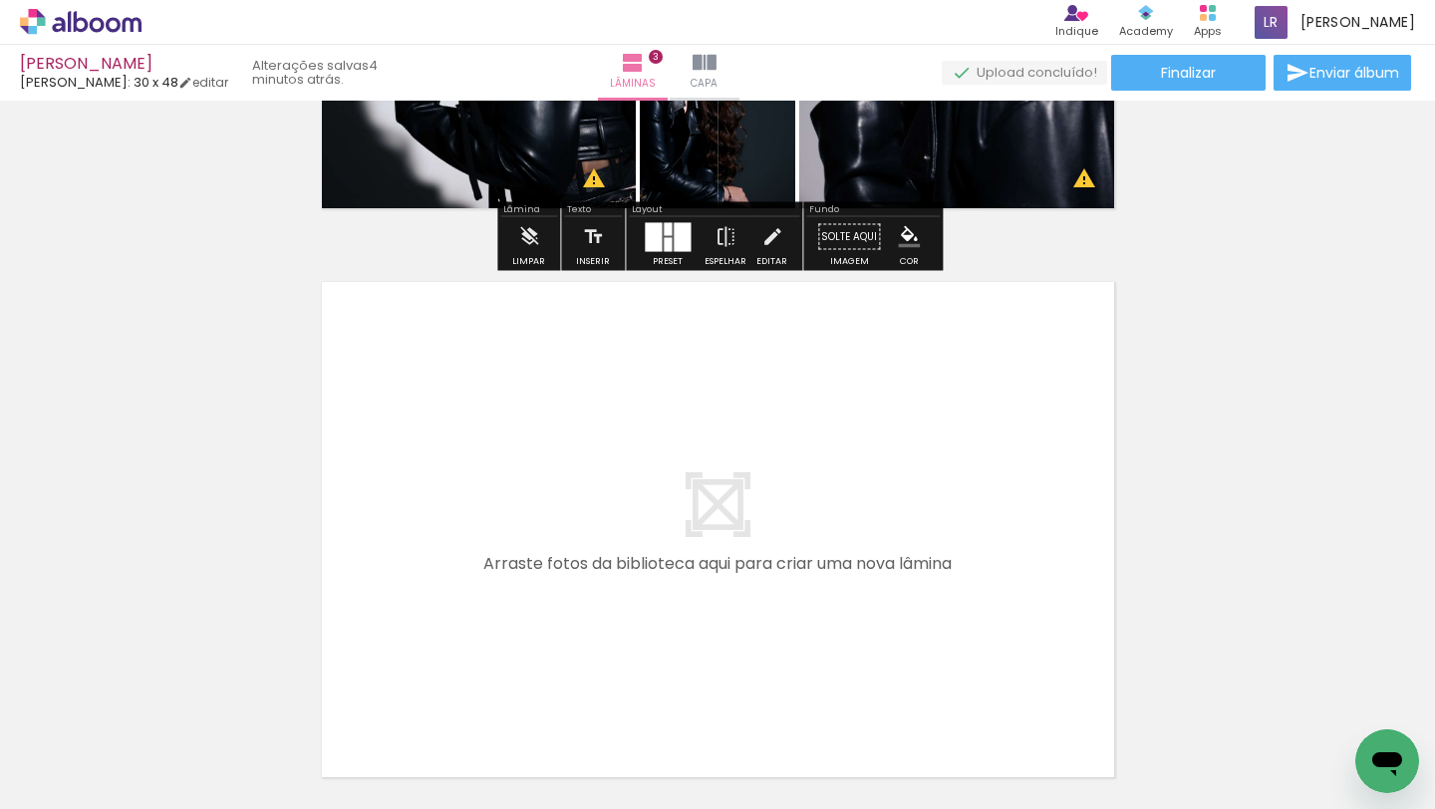
scroll to position [1602, 0]
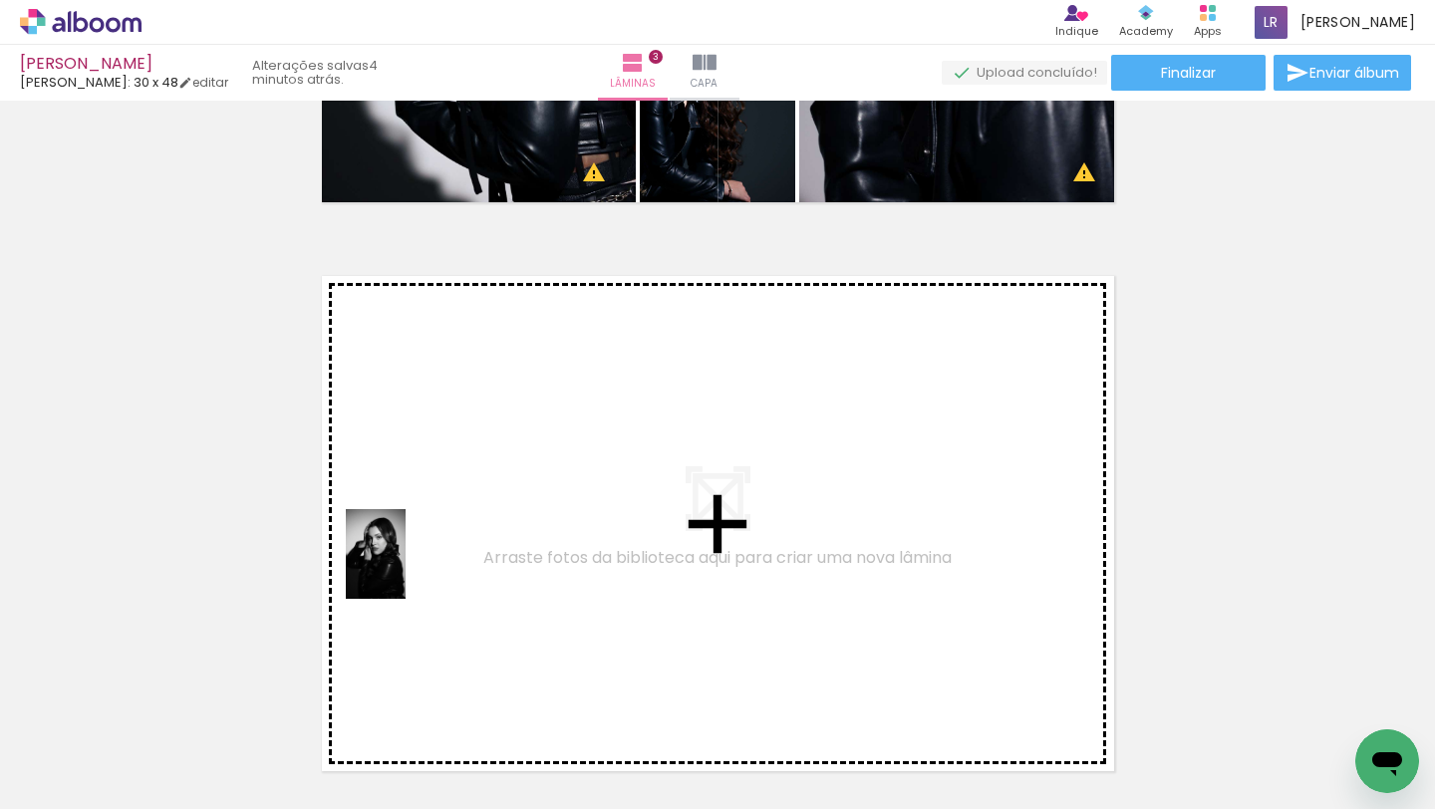
drag, startPoint x: 218, startPoint y: 738, endPoint x: 438, endPoint y: 552, distance: 287.8
click at [438, 552] on quentale-workspace at bounding box center [717, 404] width 1435 height 809
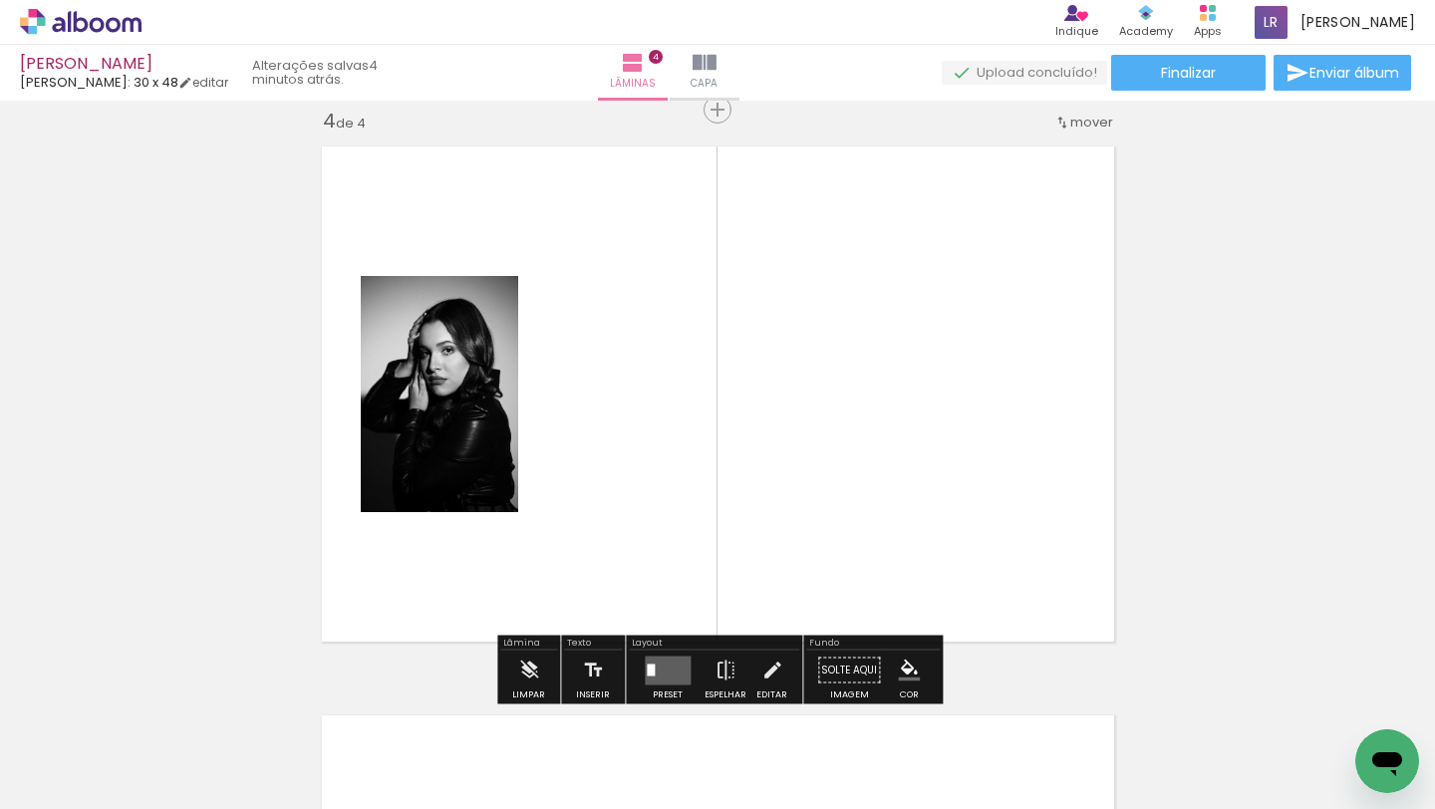
scroll to position [1732, 0]
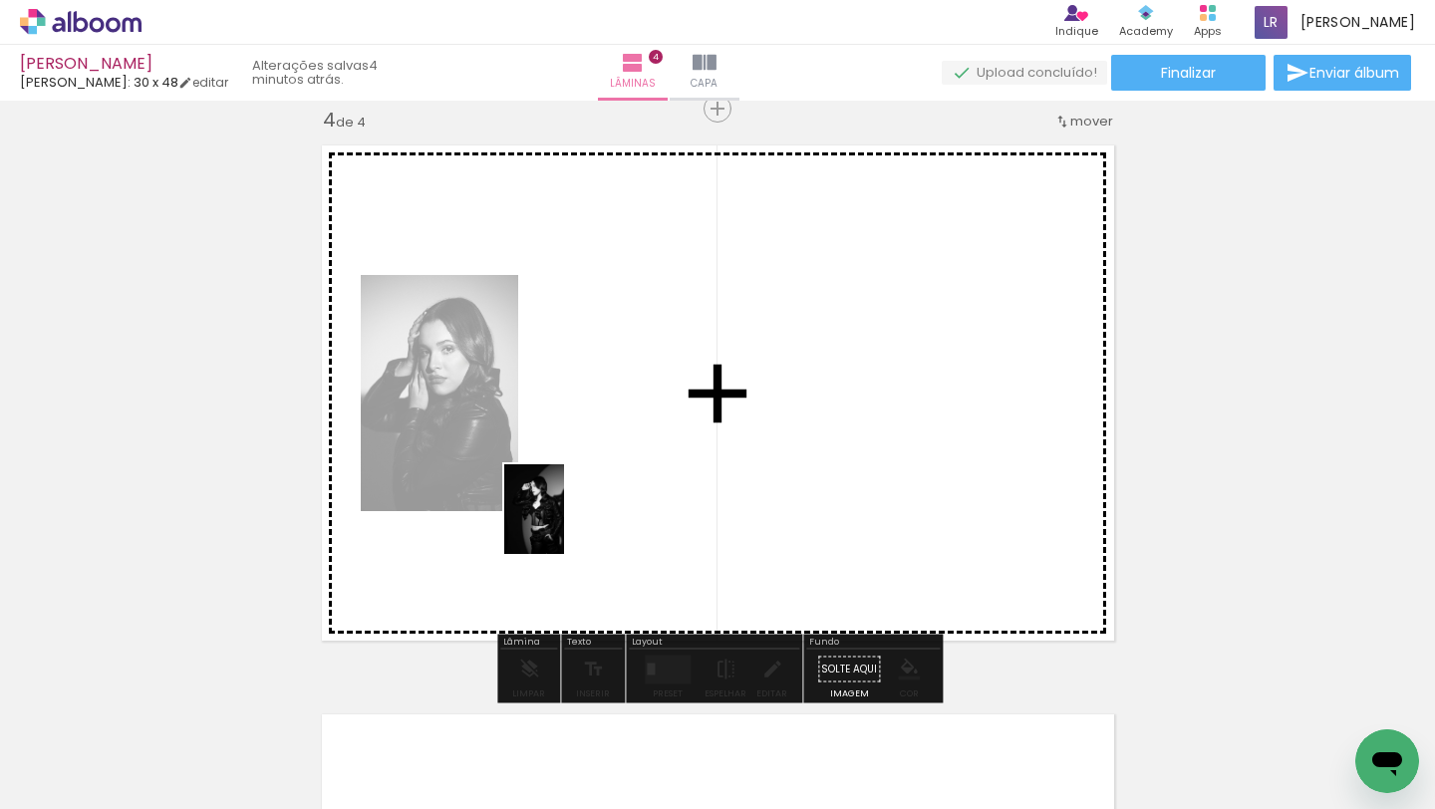
drag, startPoint x: 298, startPoint y: 748, endPoint x: 573, endPoint y: 518, distance: 358.7
click at [572, 518] on quentale-workspace at bounding box center [717, 404] width 1435 height 809
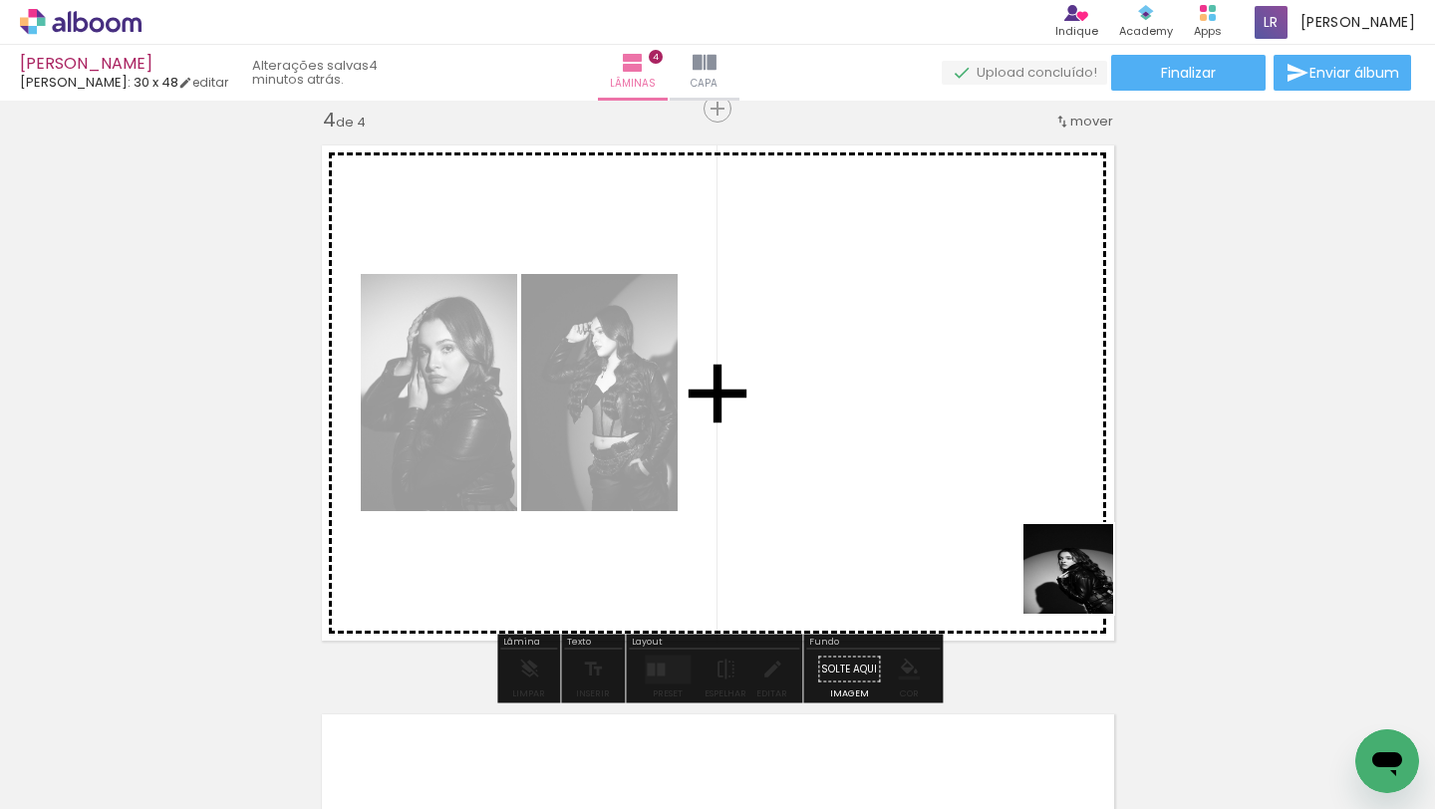
click at [1026, 511] on quentale-workspace at bounding box center [717, 404] width 1435 height 809
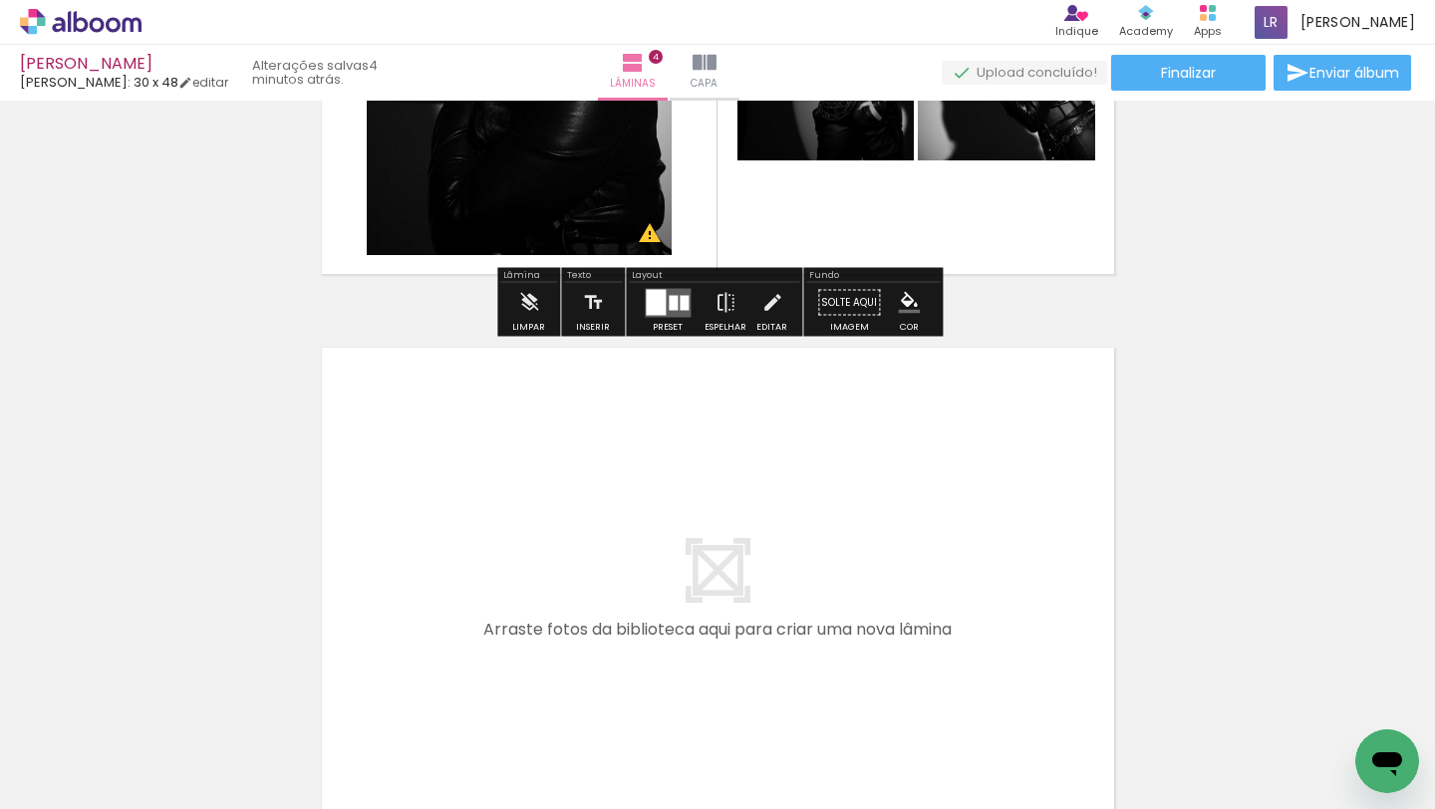
scroll to position [2108, 0]
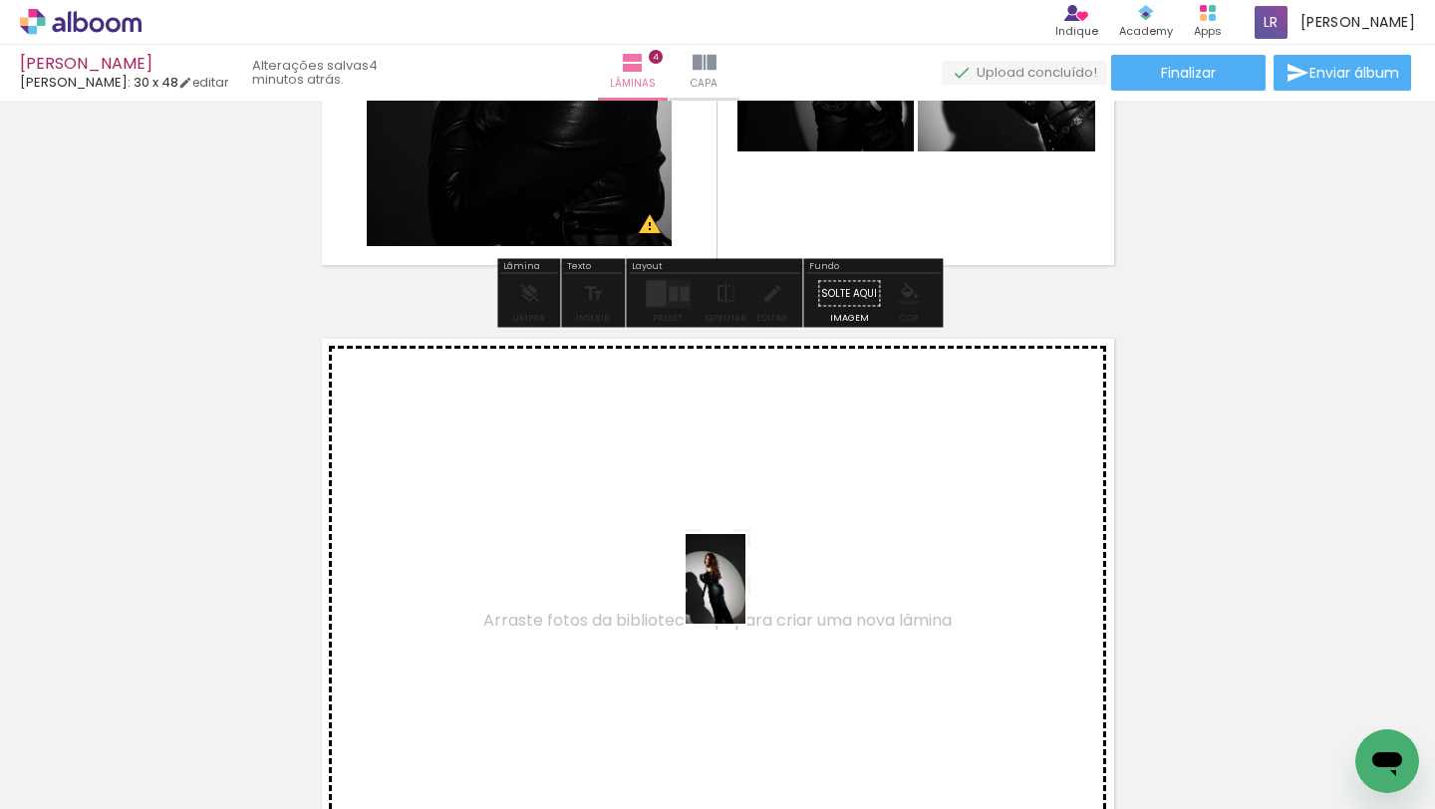
drag, startPoint x: 763, startPoint y: 731, endPoint x: 736, endPoint y: 584, distance: 149.0
click at [736, 584] on quentale-workspace at bounding box center [717, 404] width 1435 height 809
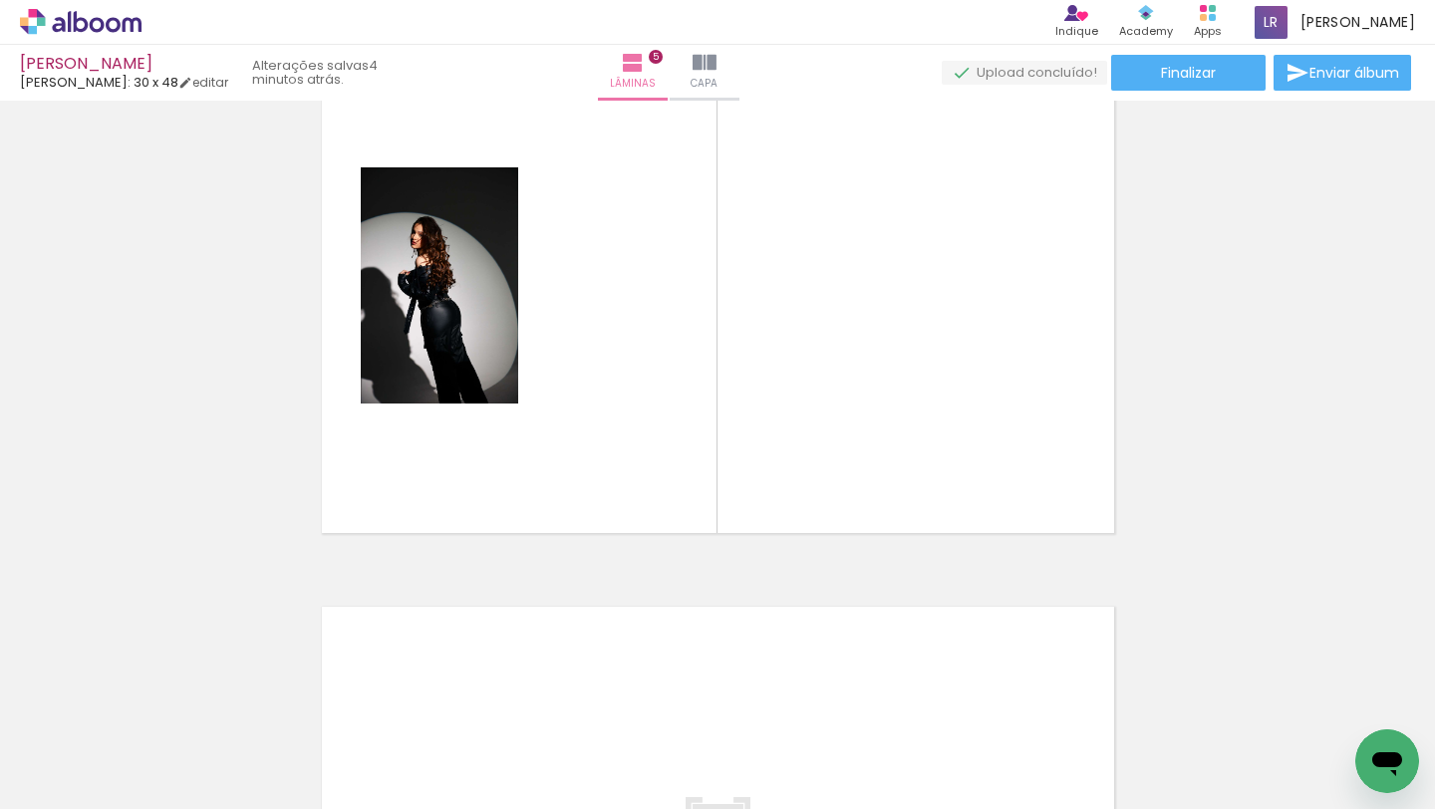
scroll to position [0, 1249]
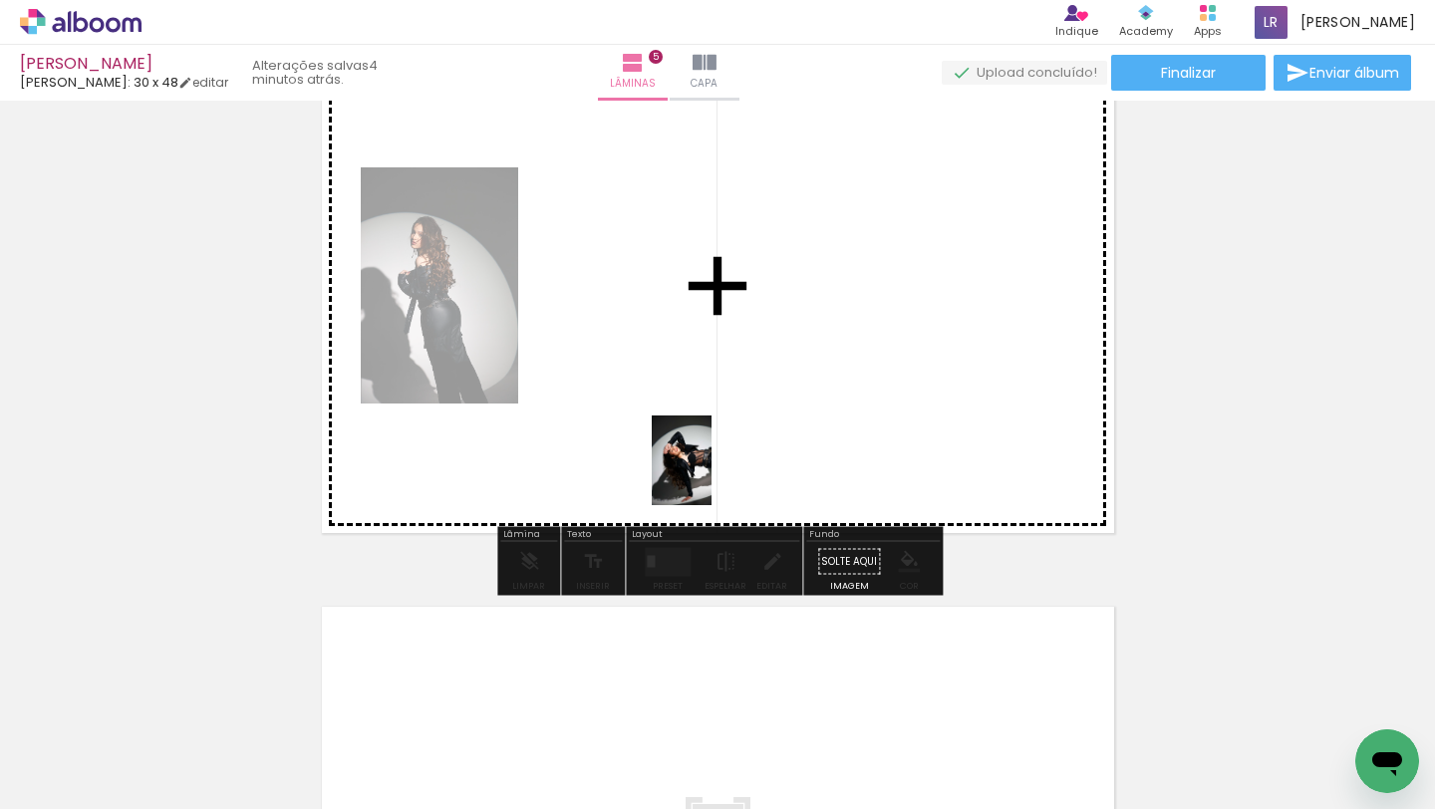
drag, startPoint x: 750, startPoint y: 746, endPoint x: 710, endPoint y: 473, distance: 276.1
click at [710, 473] on quentale-workspace at bounding box center [717, 404] width 1435 height 809
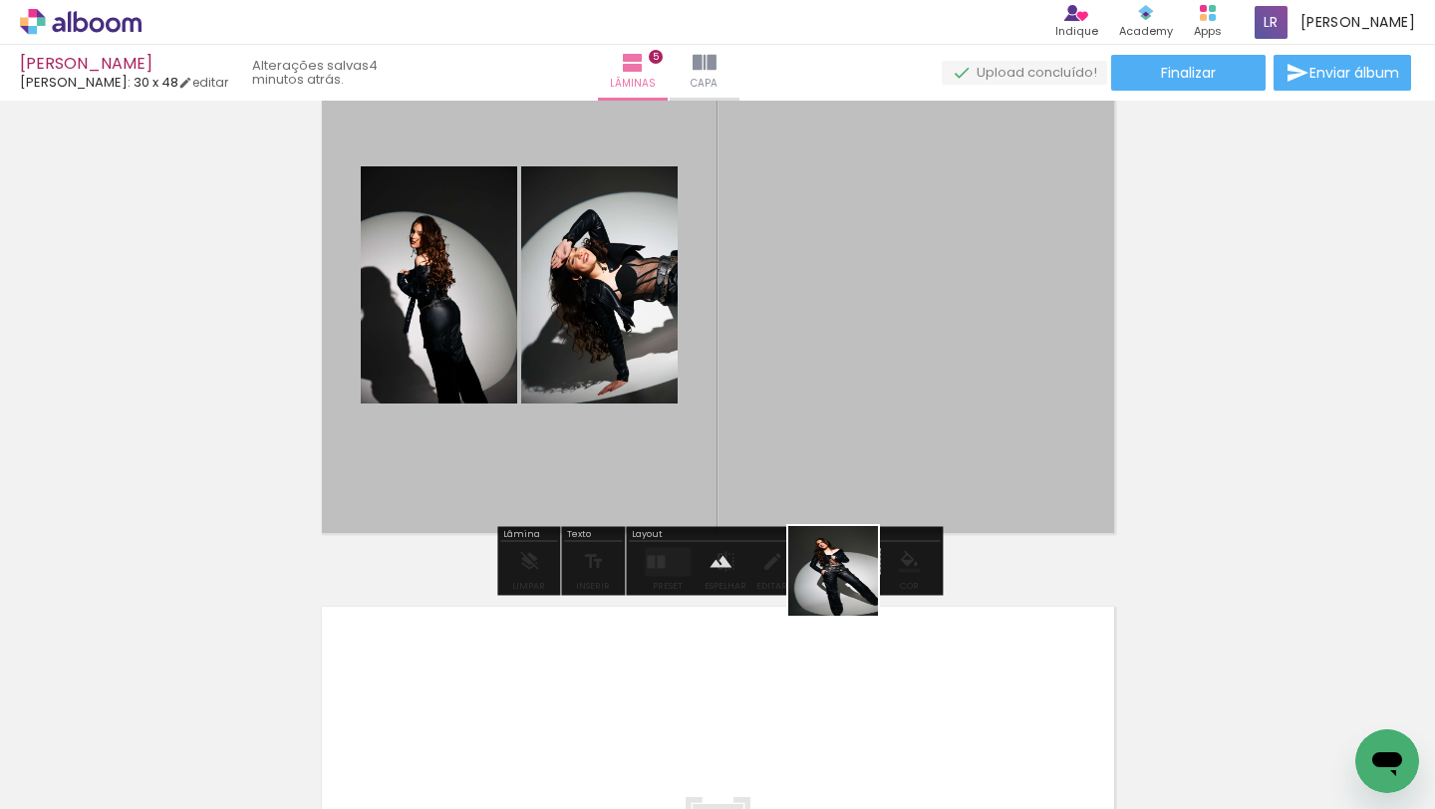
drag, startPoint x: 860, startPoint y: 733, endPoint x: 830, endPoint y: 442, distance: 291.6
click at [830, 442] on quentale-workspace at bounding box center [717, 404] width 1435 height 809
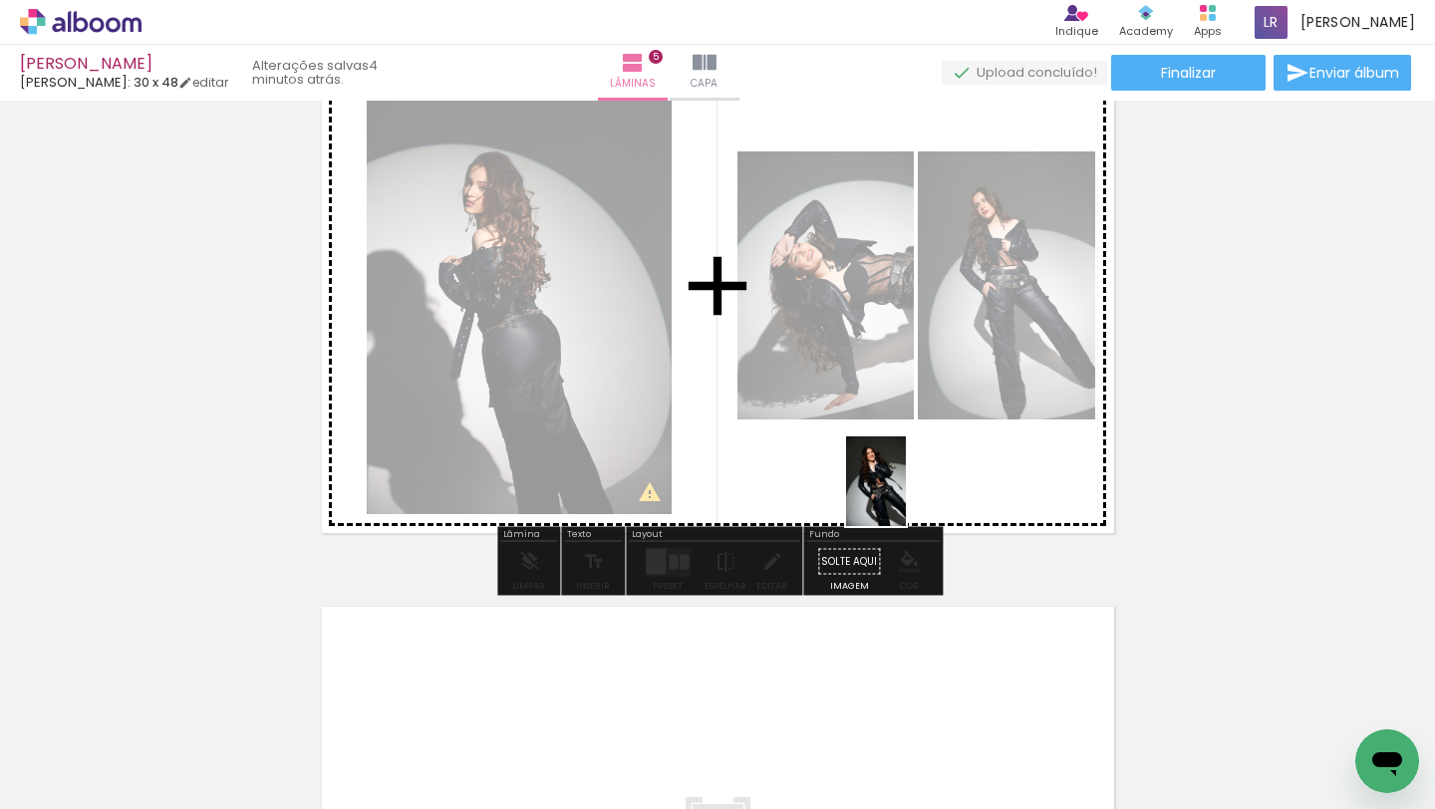
drag, startPoint x: 936, startPoint y: 769, endPoint x: 906, endPoint y: 495, distance: 275.7
click at [906, 495] on quentale-workspace at bounding box center [717, 404] width 1435 height 809
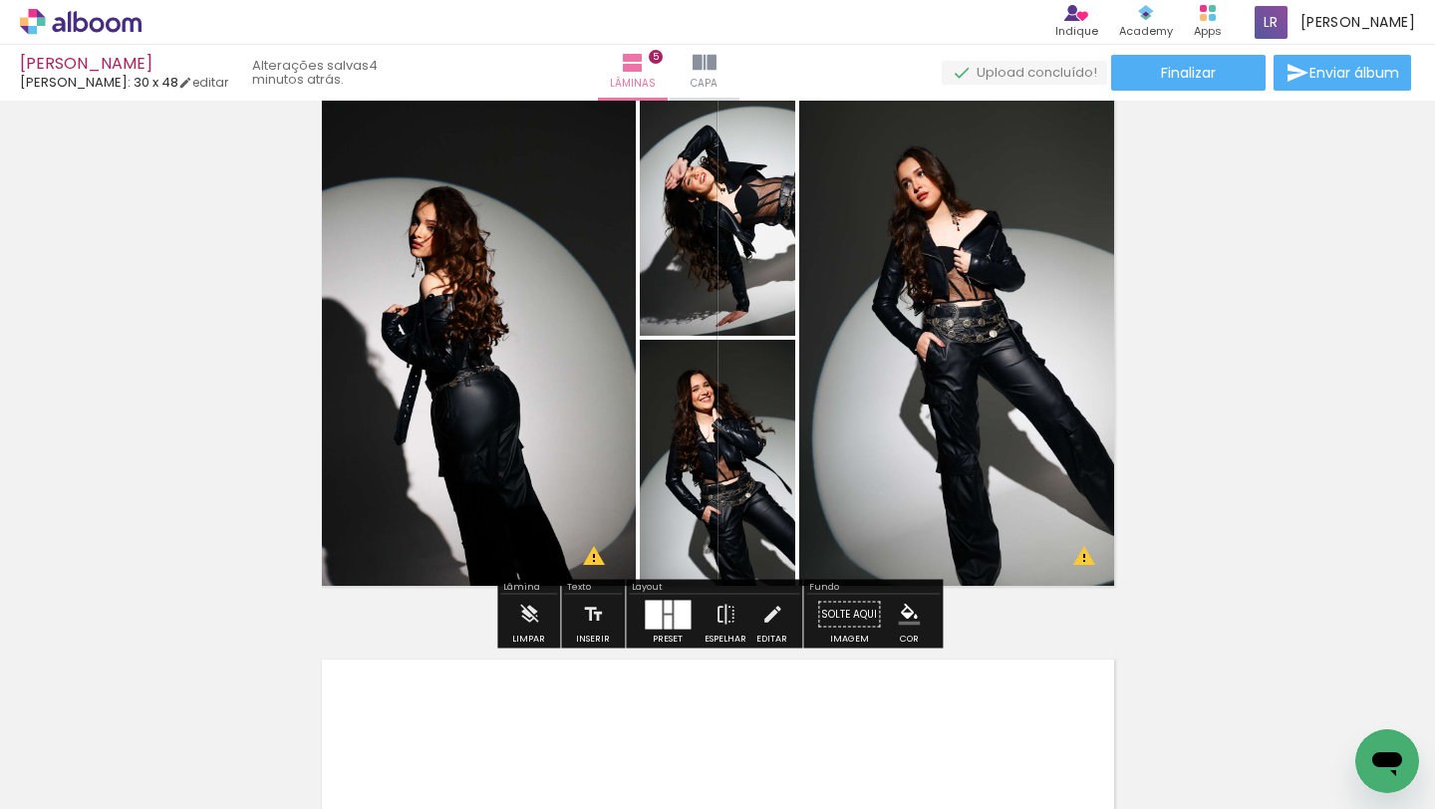
scroll to position [2353, 0]
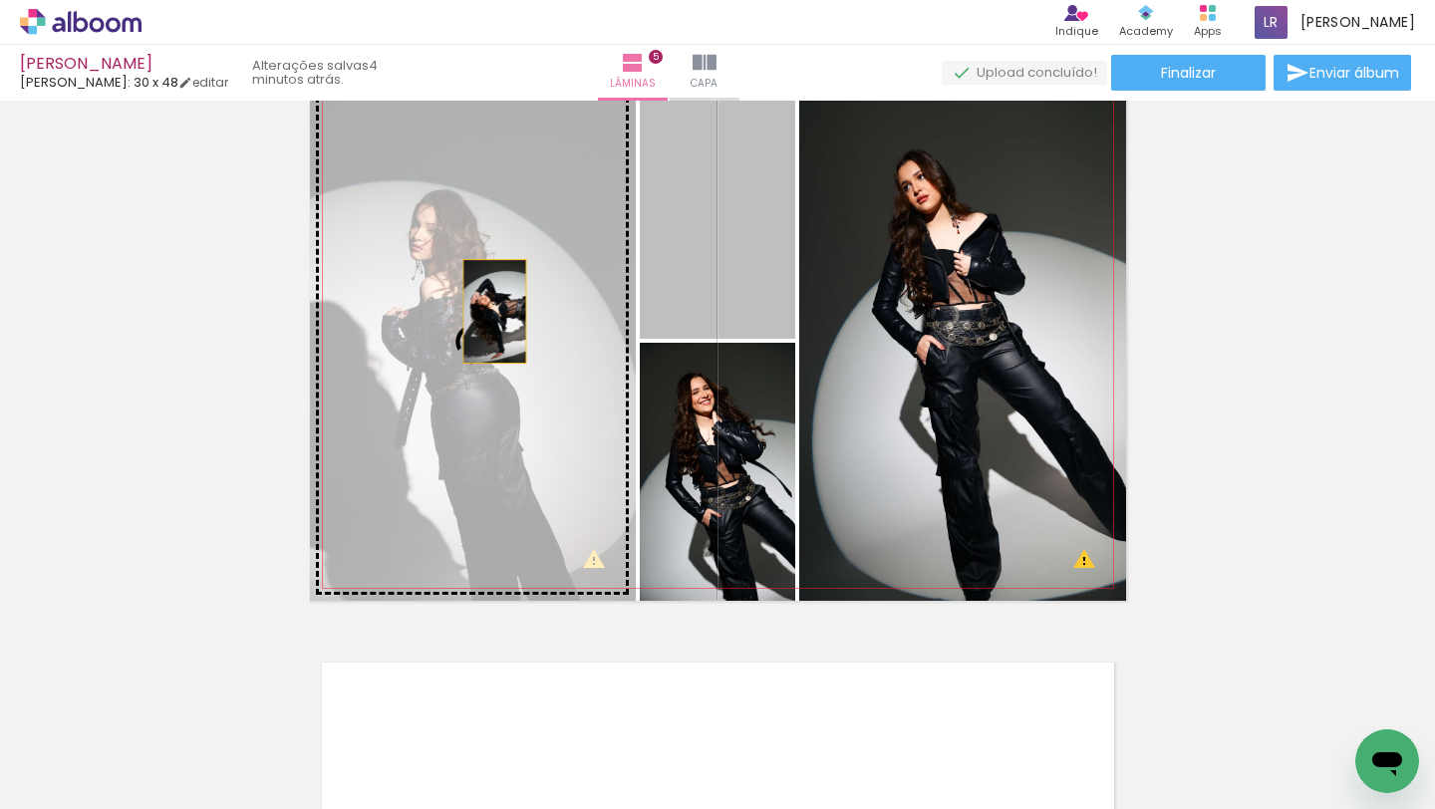
drag, startPoint x: 736, startPoint y: 234, endPoint x: 494, endPoint y: 311, distance: 253.1
click at [0, 0] on slot at bounding box center [0, 0] width 0 height 0
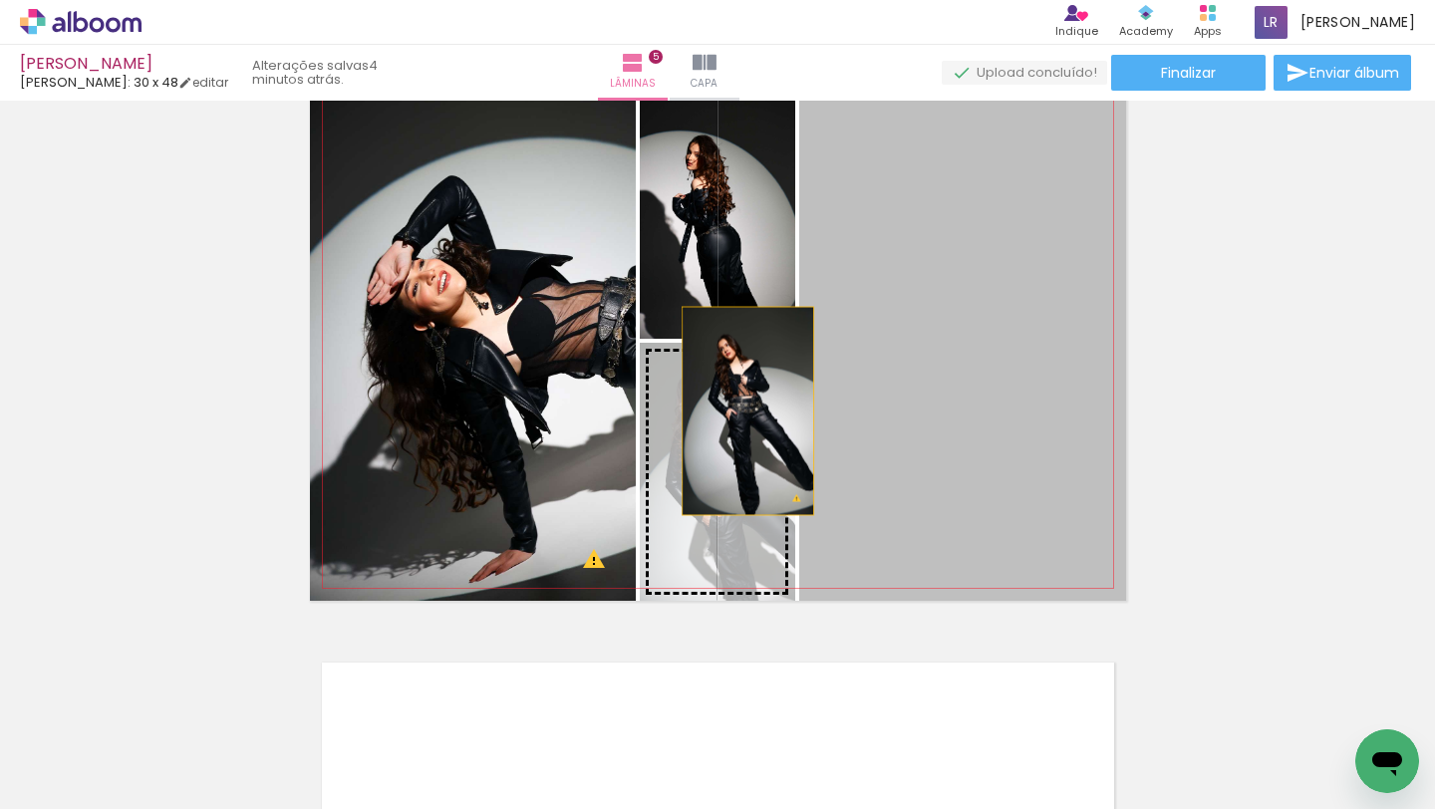
drag, startPoint x: 1011, startPoint y: 317, endPoint x: 739, endPoint y: 413, distance: 287.5
click at [0, 0] on slot at bounding box center [0, 0] width 0 height 0
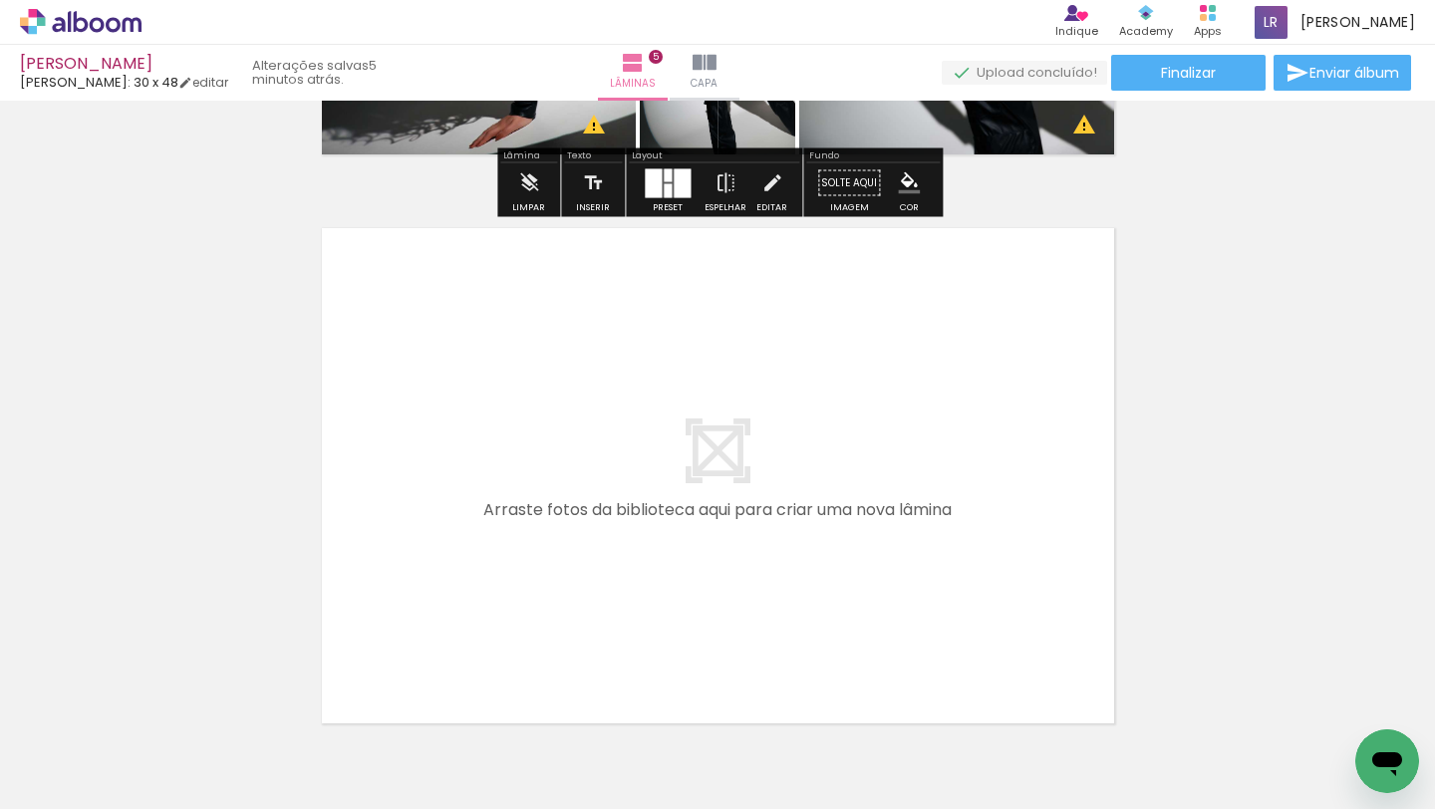
scroll to position [2793, 0]
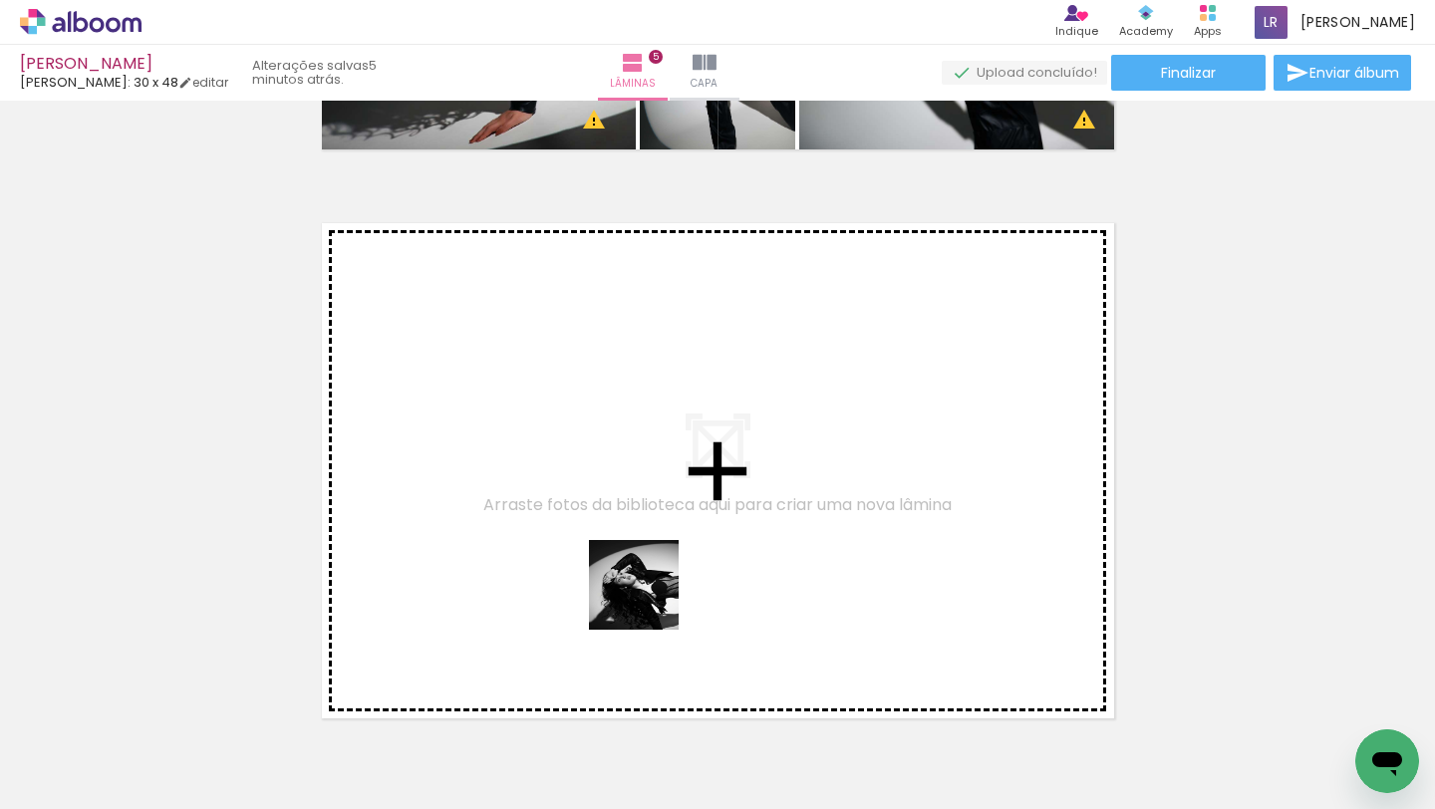
drag, startPoint x: 651, startPoint y: 740, endPoint x: 642, endPoint y: 563, distance: 177.6
click at [642, 563] on quentale-workspace at bounding box center [717, 404] width 1435 height 809
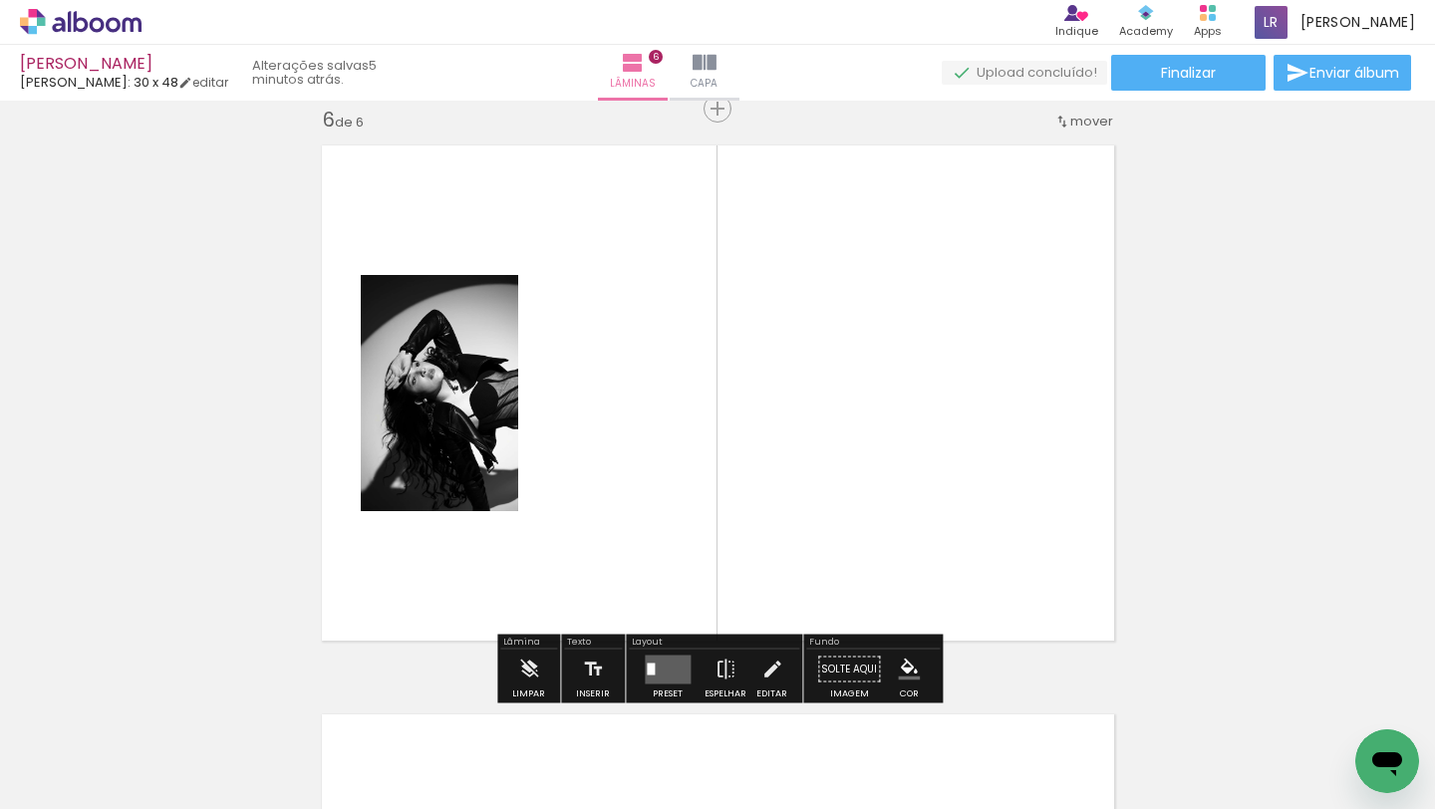
scroll to position [0, 981]
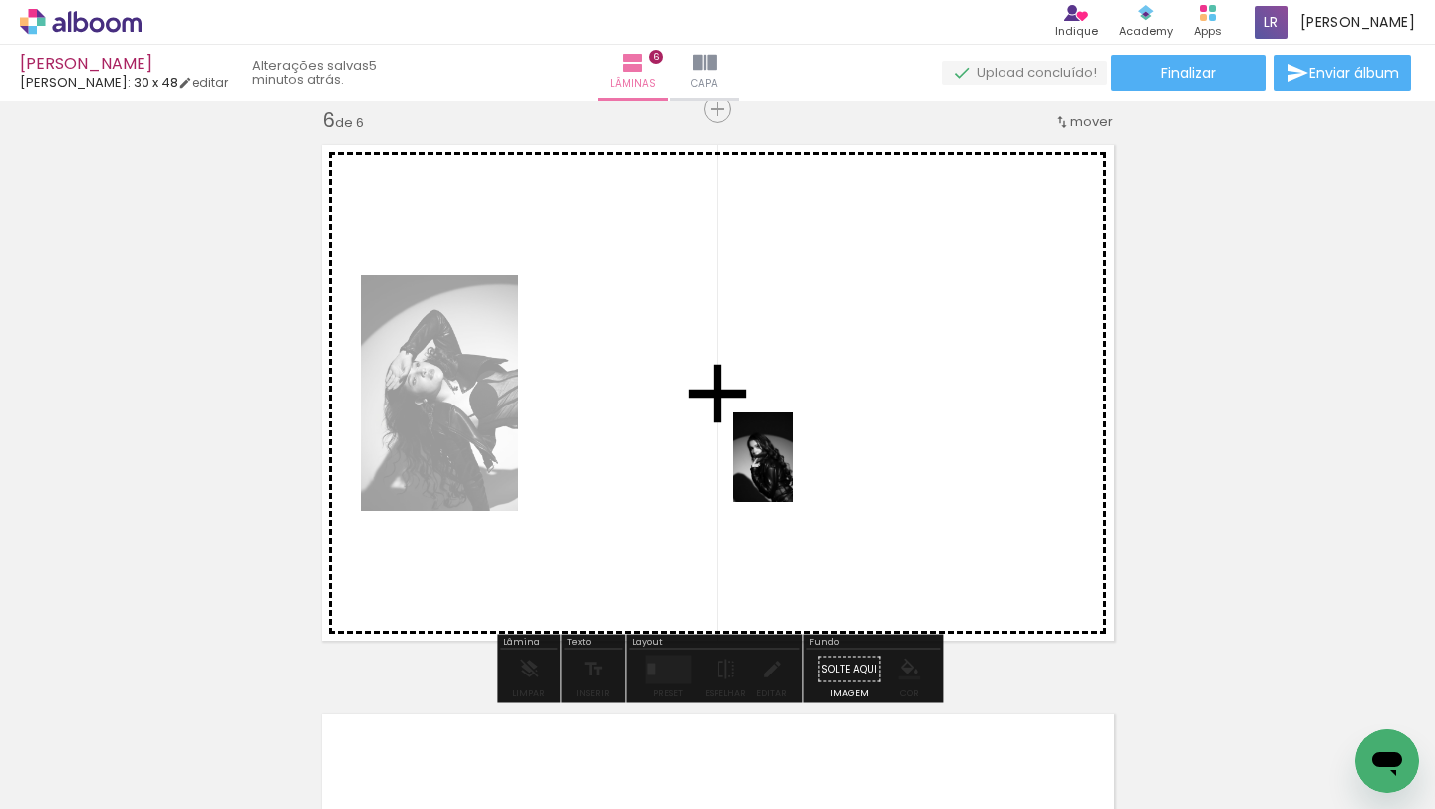
drag, startPoint x: 445, startPoint y: 729, endPoint x: 816, endPoint y: 460, distance: 457.5
click at [816, 460] on quentale-workspace at bounding box center [717, 404] width 1435 height 809
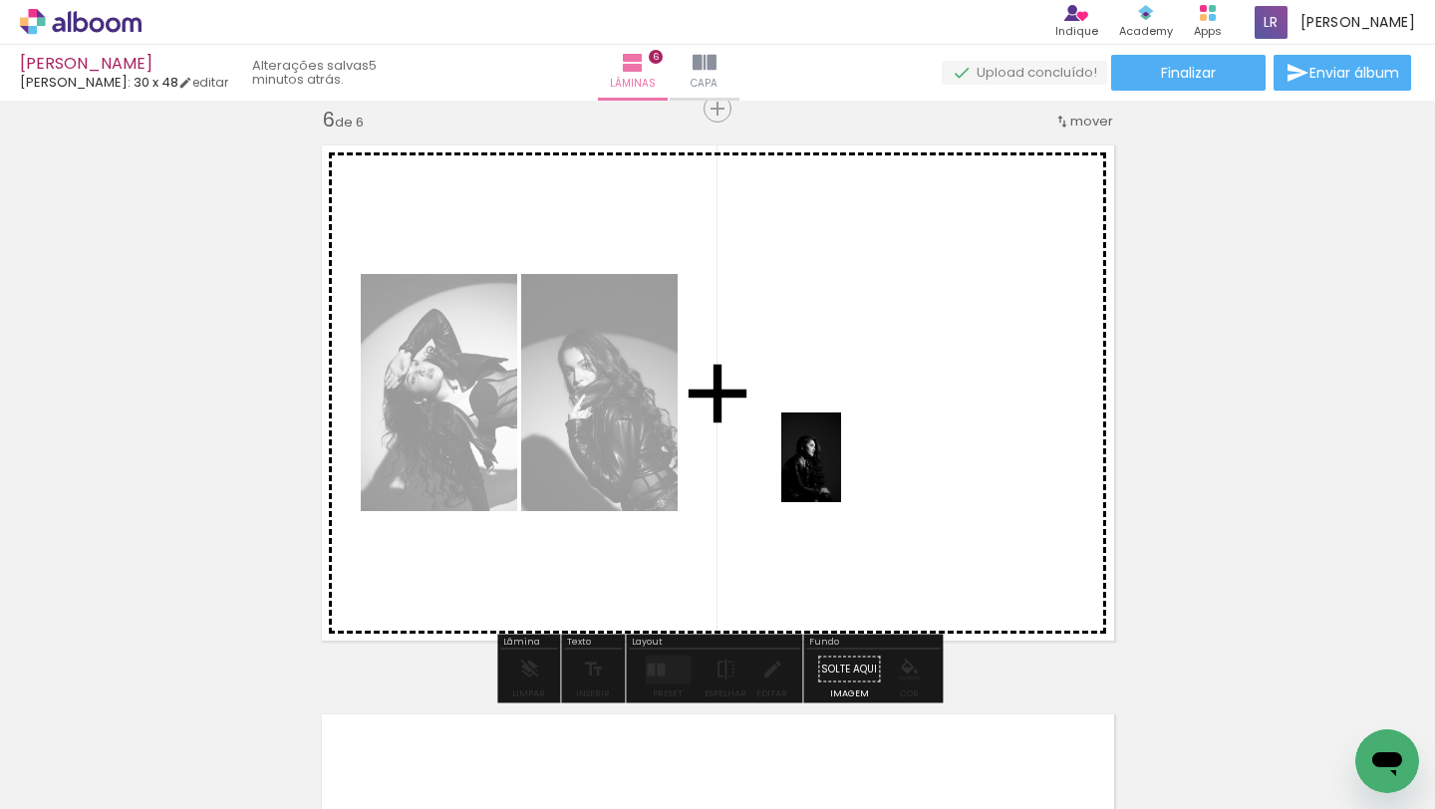
drag, startPoint x: 786, startPoint y: 735, endPoint x: 840, endPoint y: 471, distance: 268.6
click at [840, 471] on quentale-workspace at bounding box center [717, 404] width 1435 height 809
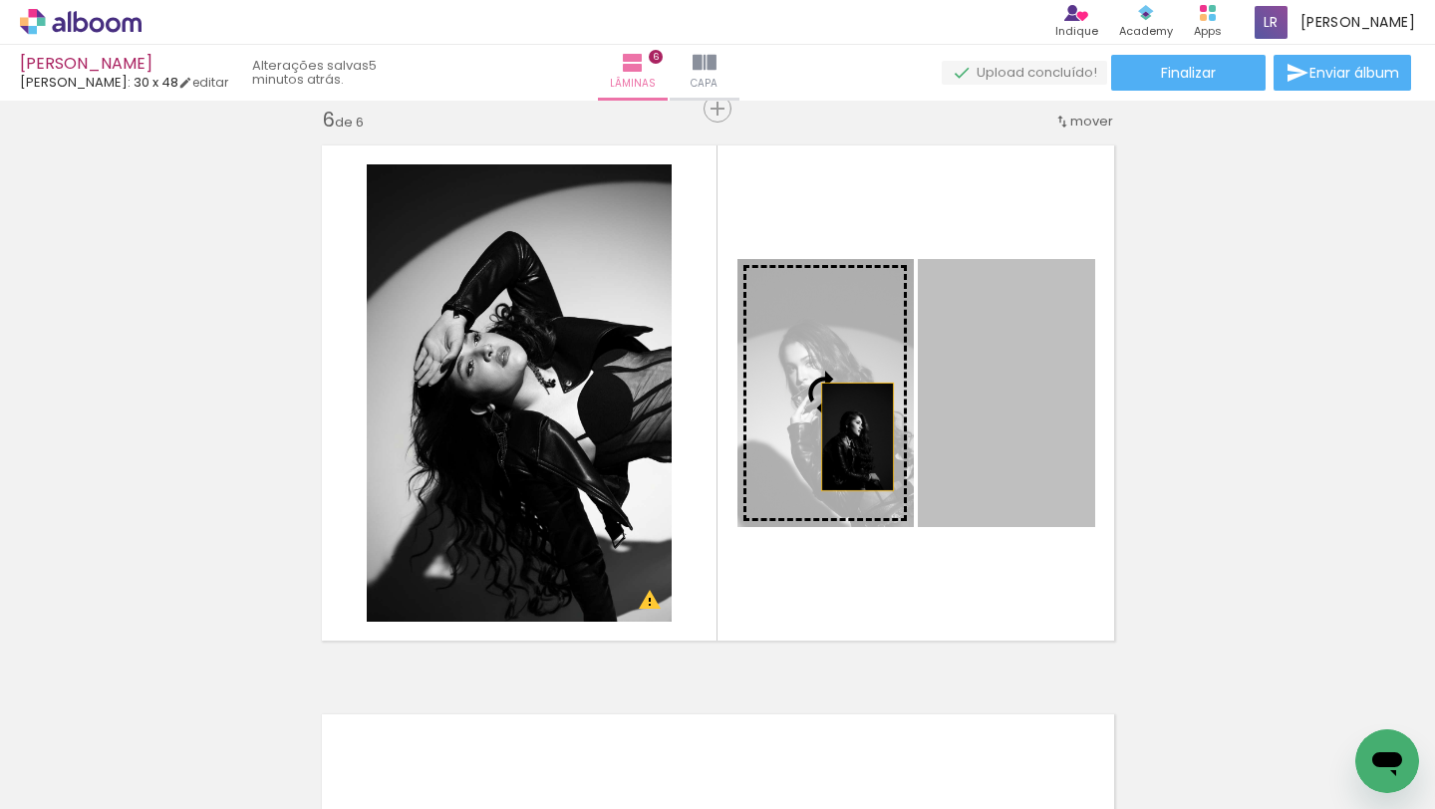
drag, startPoint x: 1012, startPoint y: 425, endPoint x: 857, endPoint y: 437, distance: 154.9
click at [0, 0] on slot at bounding box center [0, 0] width 0 height 0
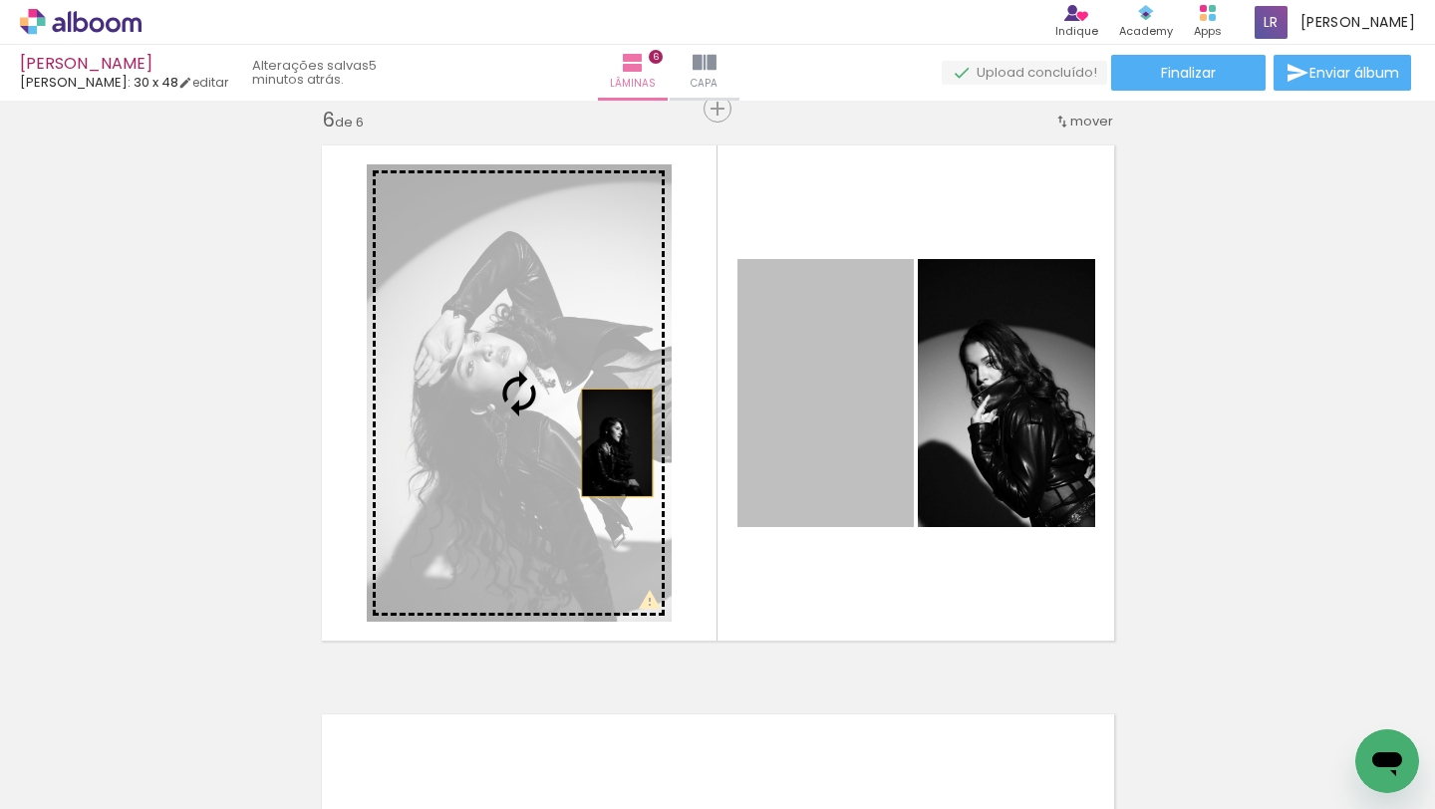
drag, startPoint x: 857, startPoint y: 438, endPoint x: 609, endPoint y: 442, distance: 248.2
click at [0, 0] on slot at bounding box center [0, 0] width 0 height 0
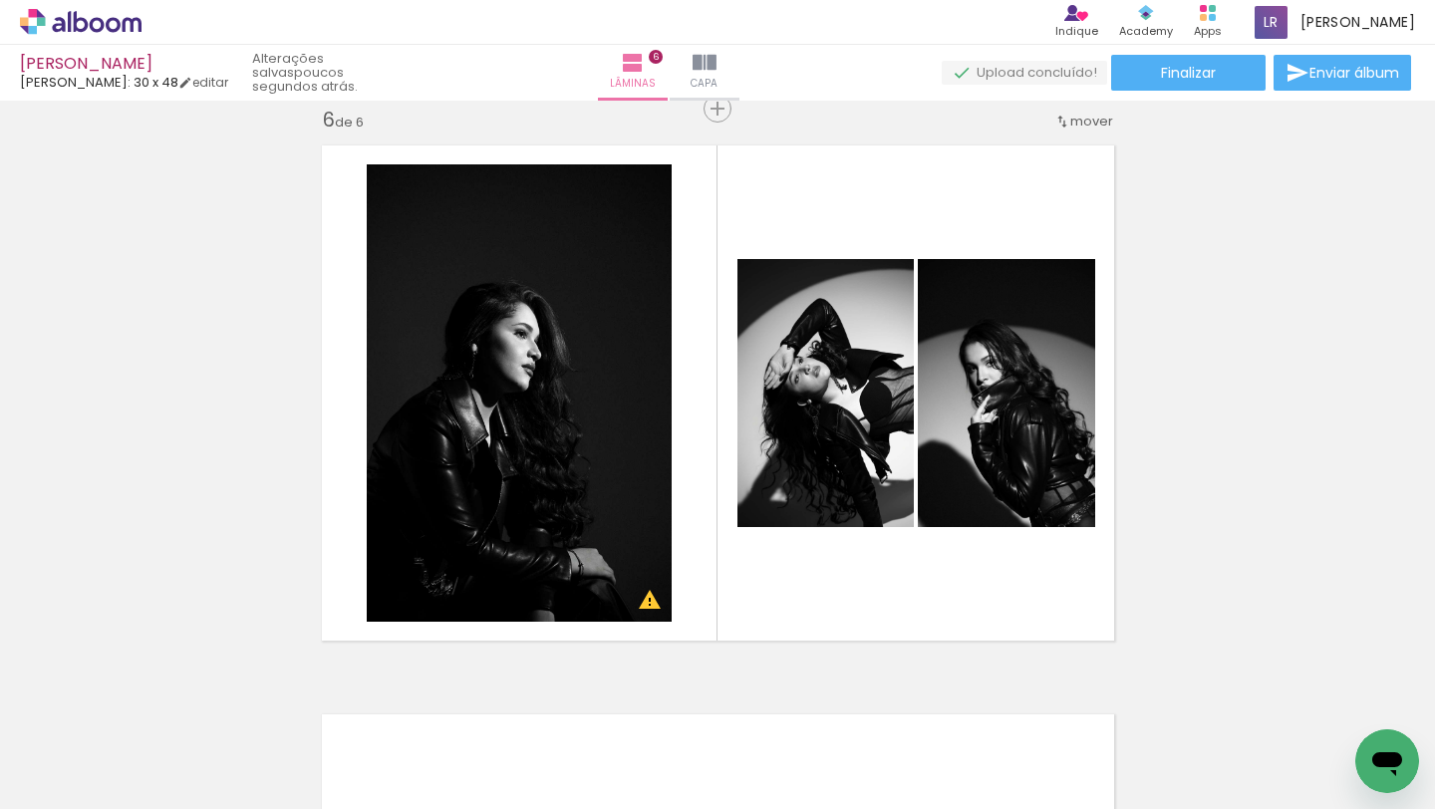
scroll to position [0, 1616]
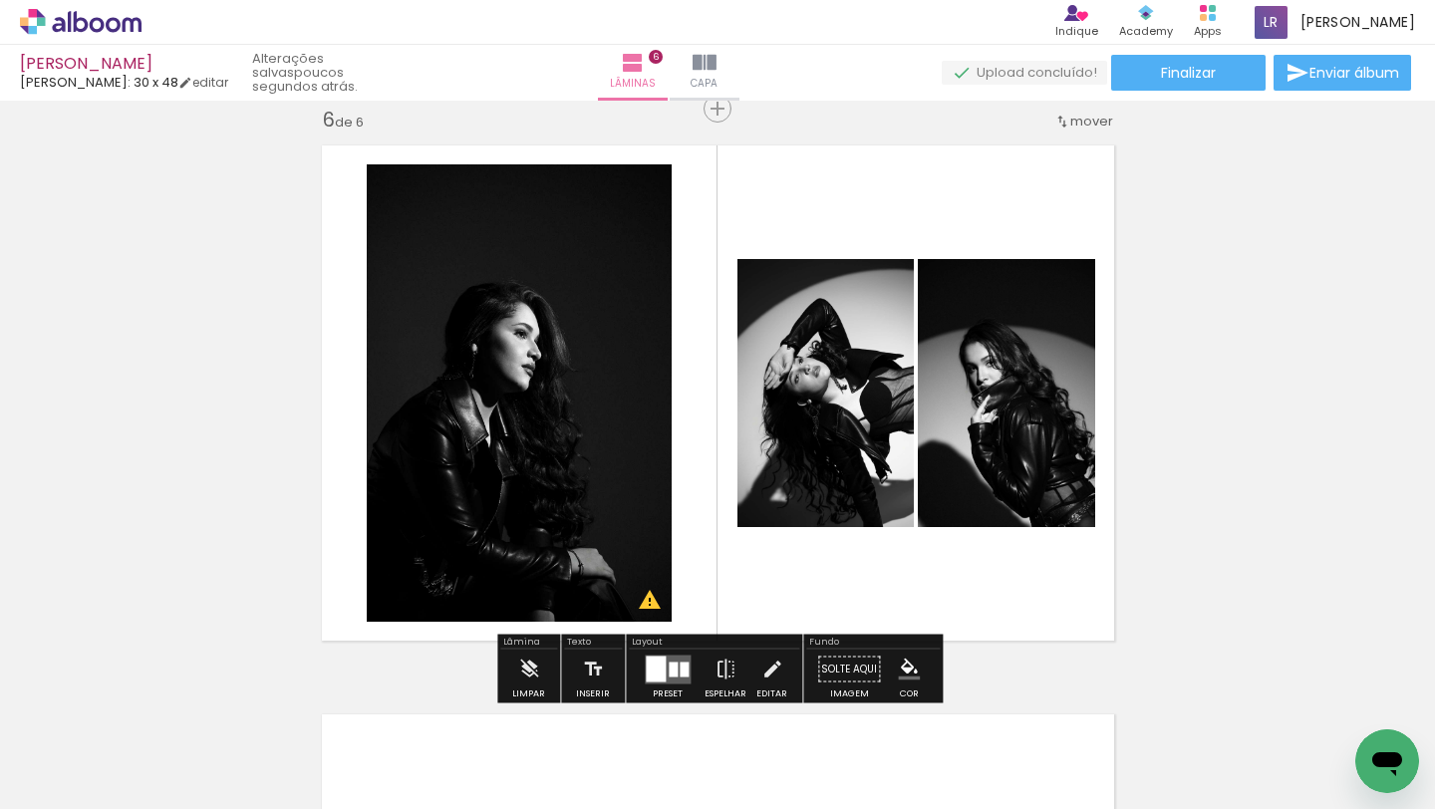
click at [669, 663] on div at bounding box center [673, 669] width 9 height 15
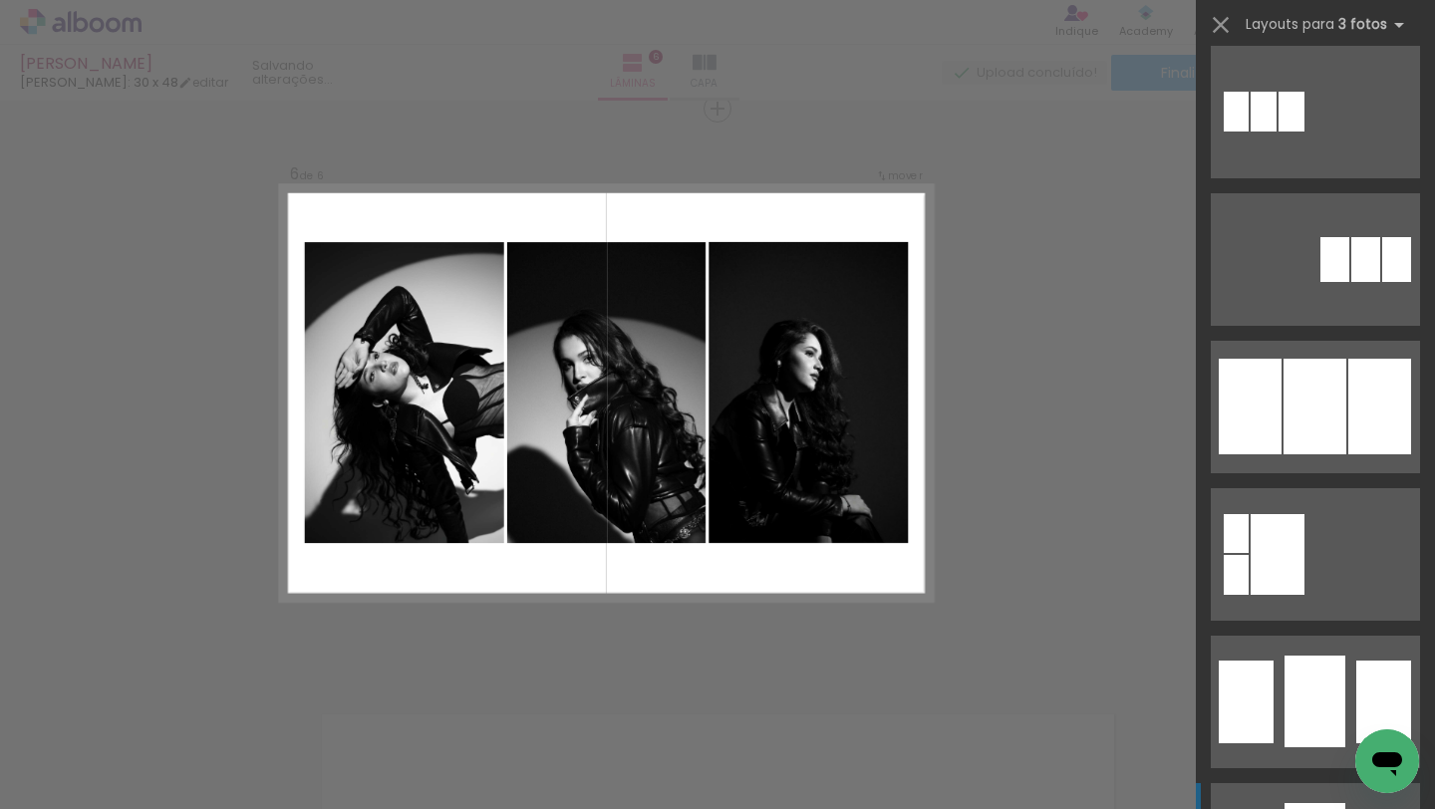
scroll to position [1411, 0]
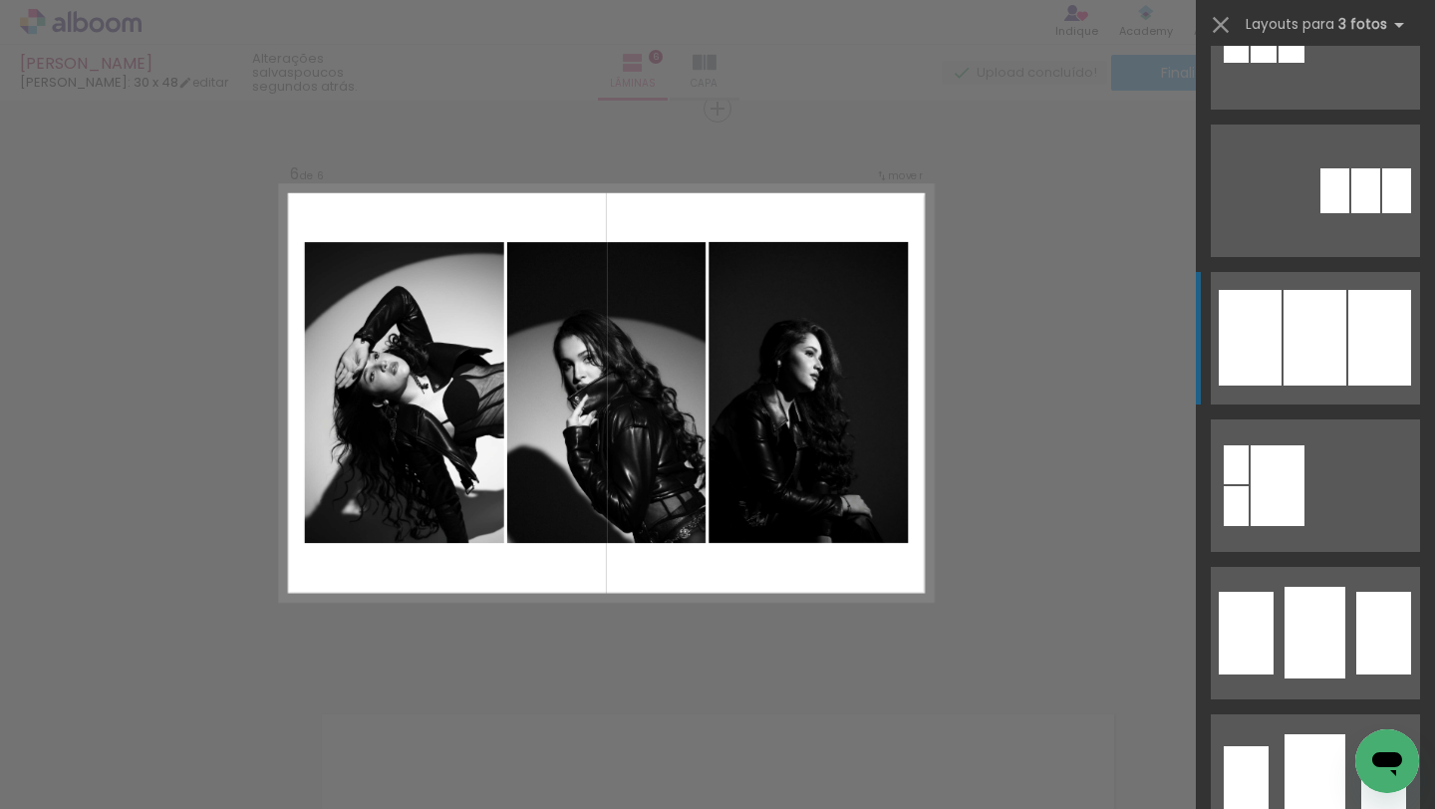
click at [1301, 334] on div at bounding box center [1315, 338] width 63 height 96
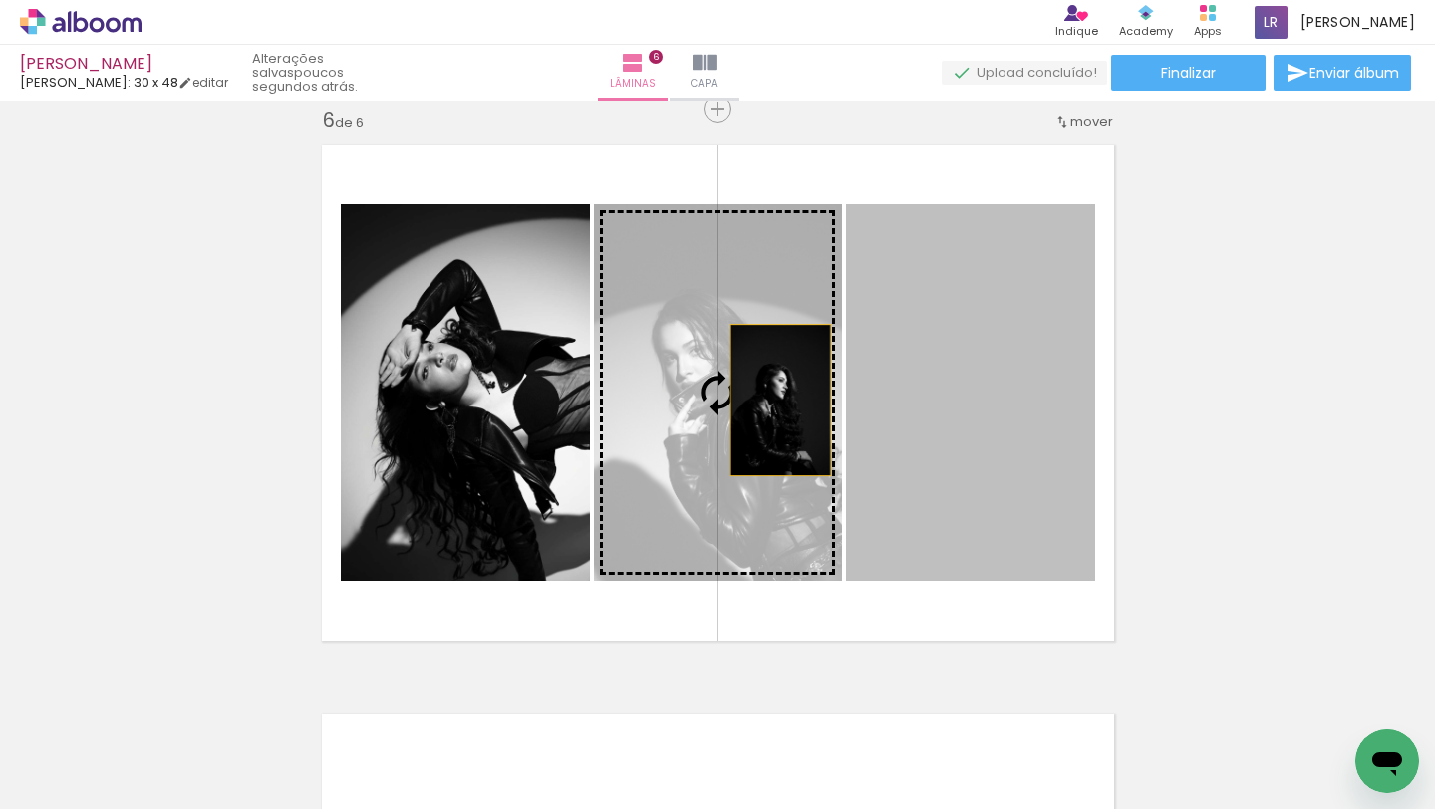
drag, startPoint x: 987, startPoint y: 400, endPoint x: 781, endPoint y: 399, distance: 205.3
click at [0, 0] on slot at bounding box center [0, 0] width 0 height 0
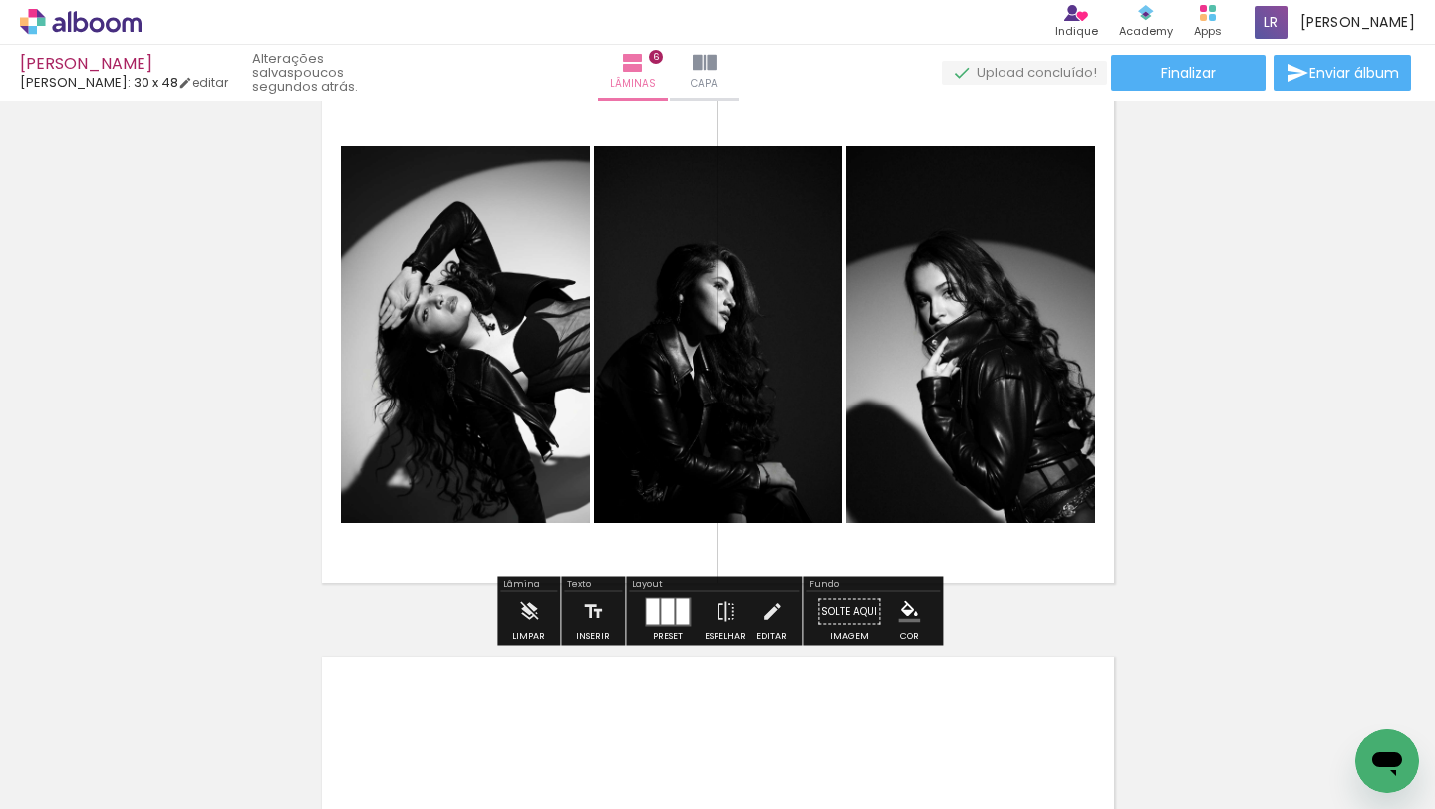
scroll to position [2943, 0]
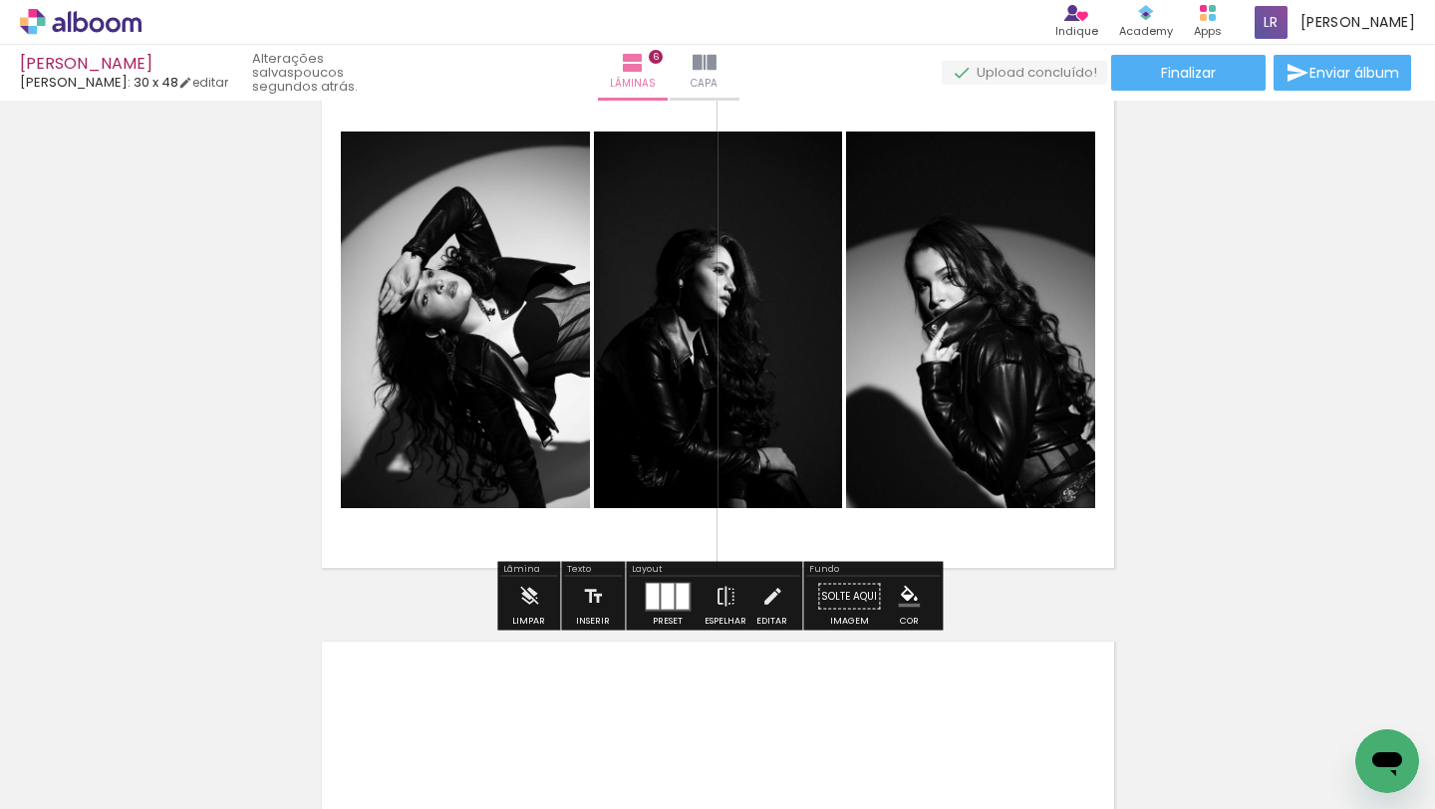
click at [654, 575] on div "Layout" at bounding box center [714, 571] width 170 height 12
click at [661, 591] on div at bounding box center [667, 596] width 13 height 26
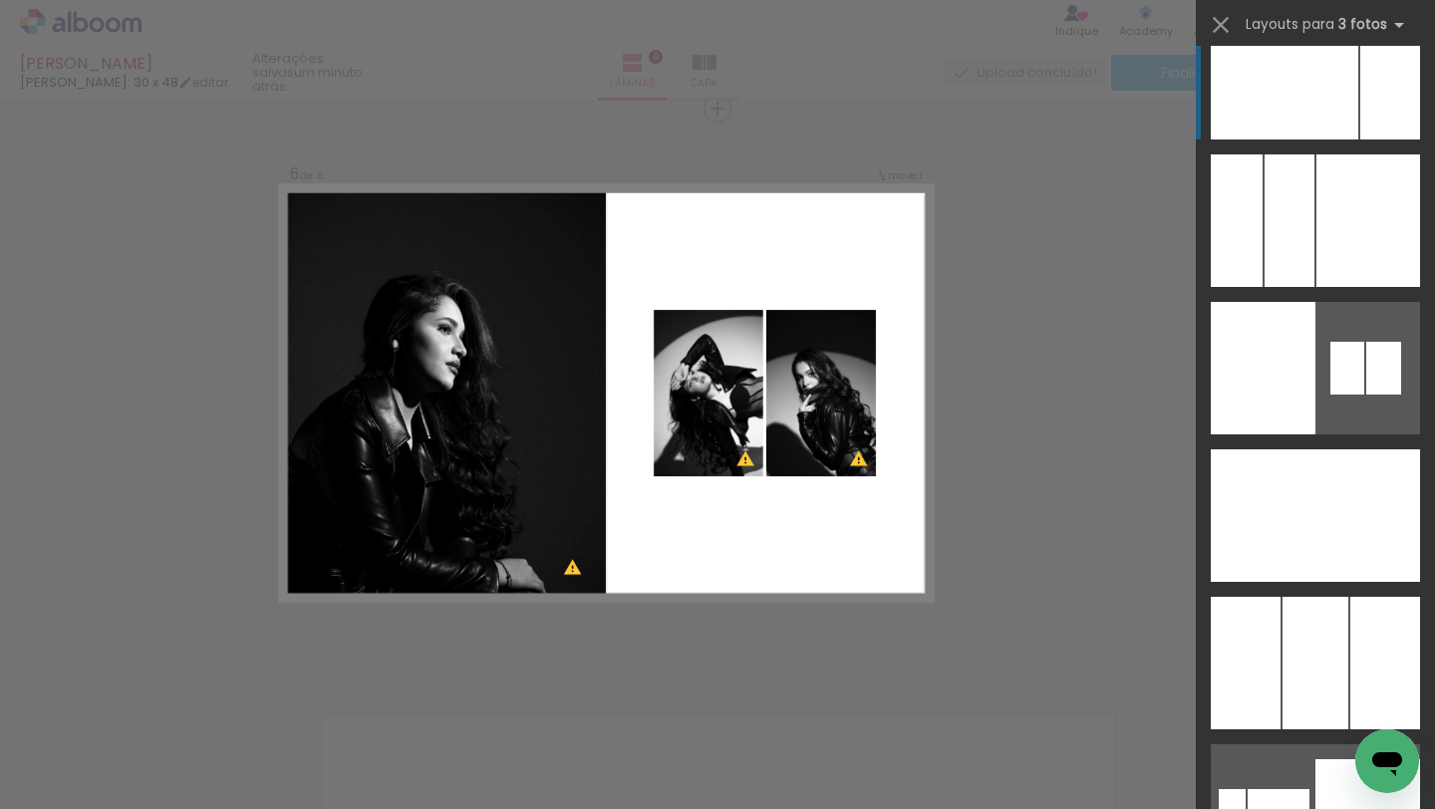
scroll to position [11708, 0]
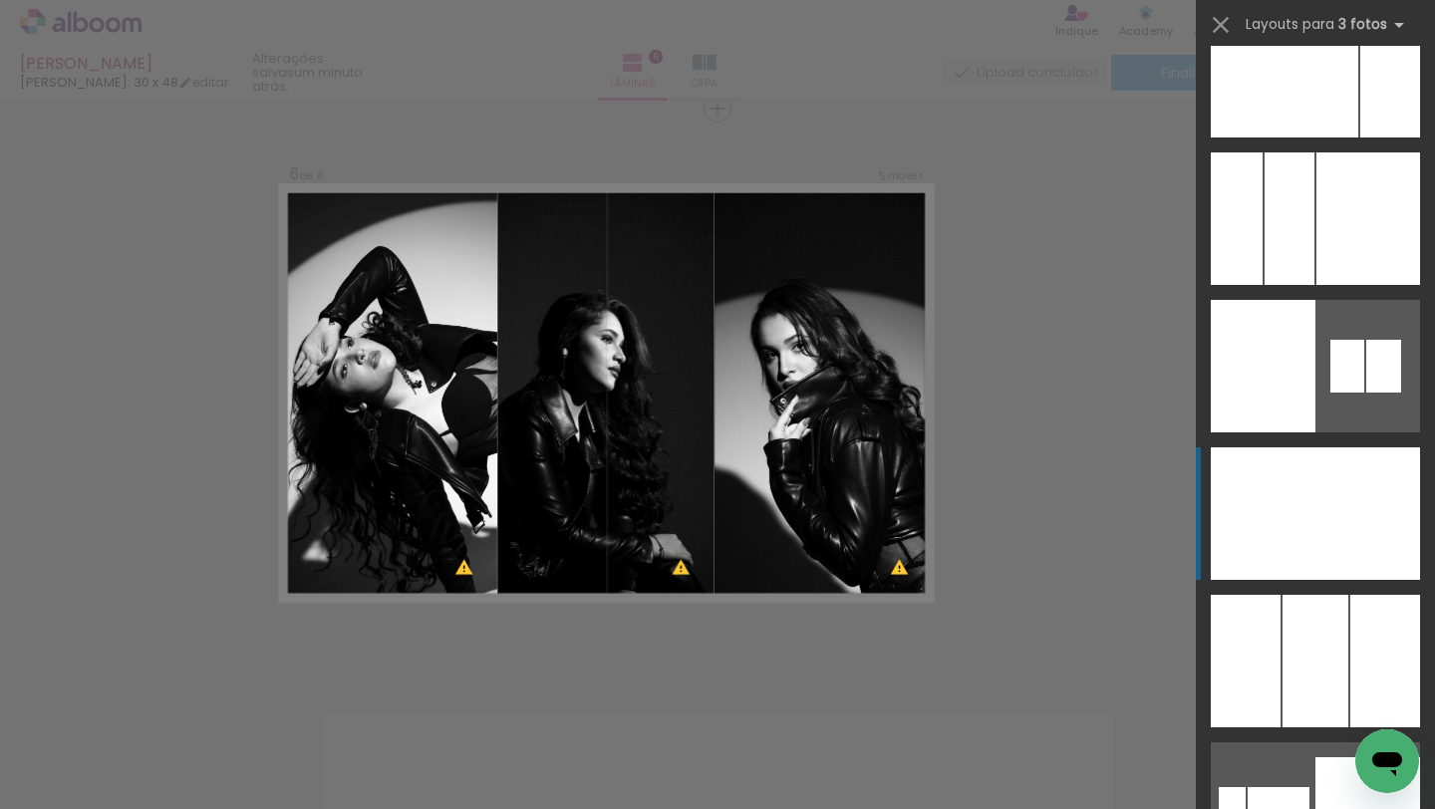
click at [1307, 462] on div at bounding box center [1316, 513] width 72 height 133
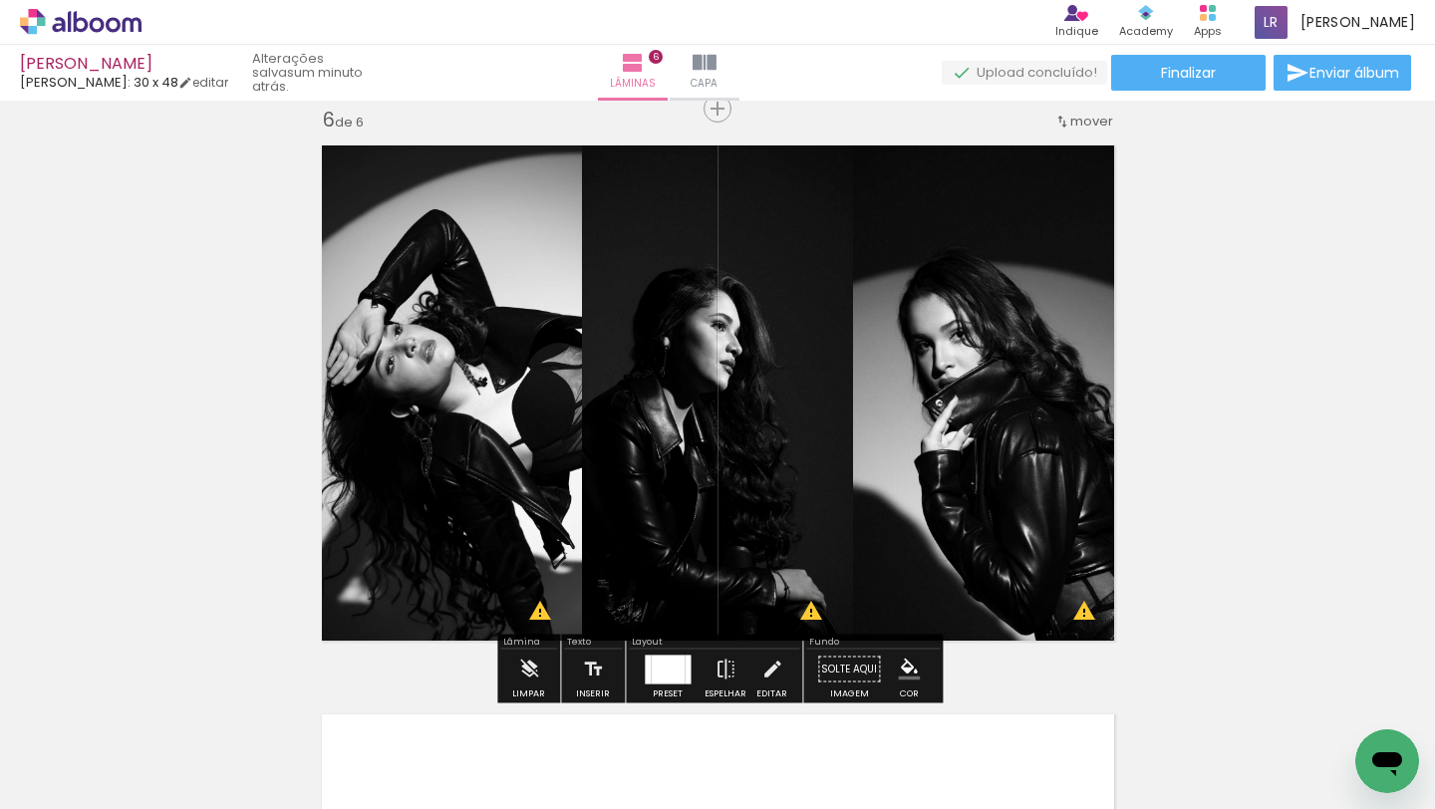
click at [851, 398] on quentale-photo at bounding box center [717, 393] width 271 height 519
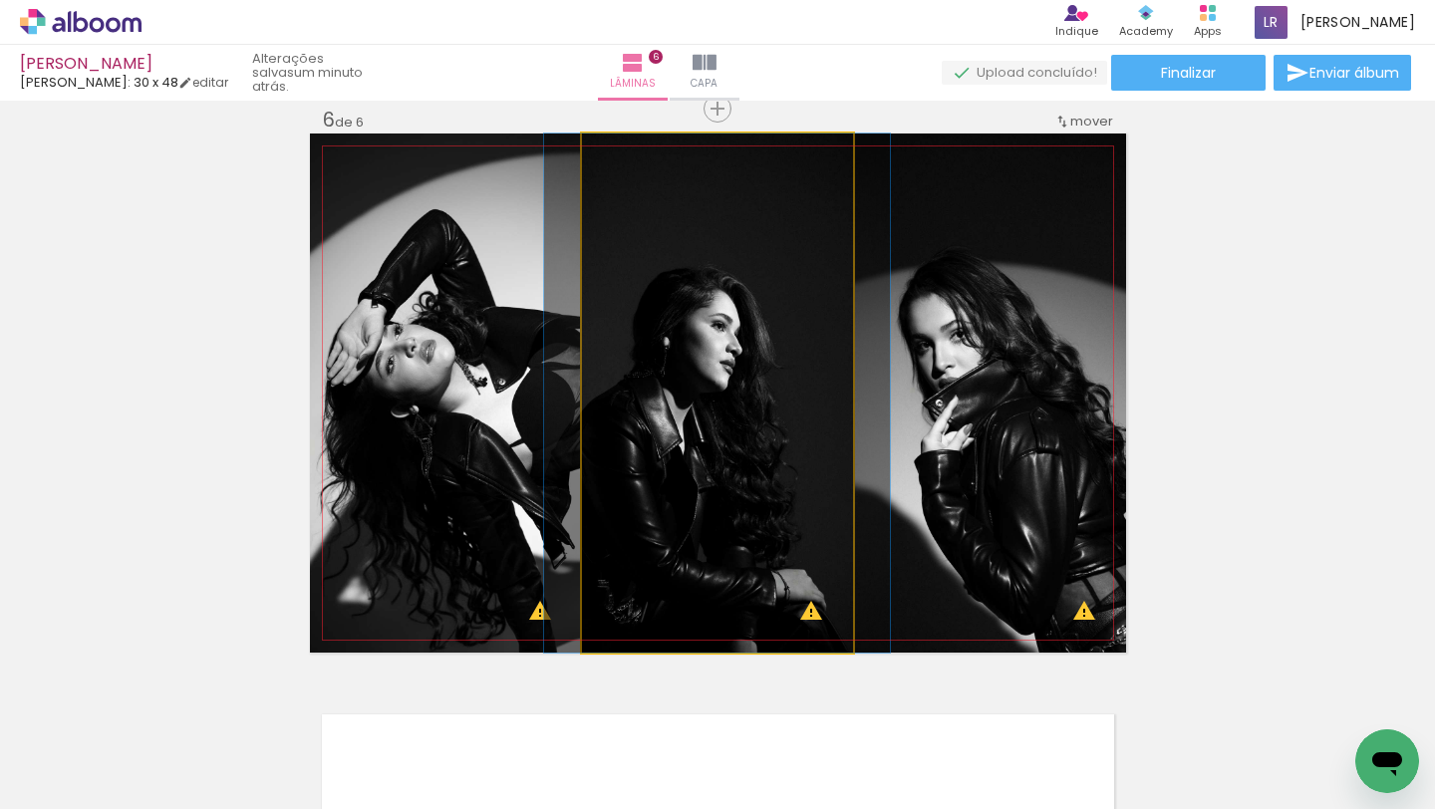
click at [851, 398] on quentale-photo at bounding box center [717, 393] width 271 height 519
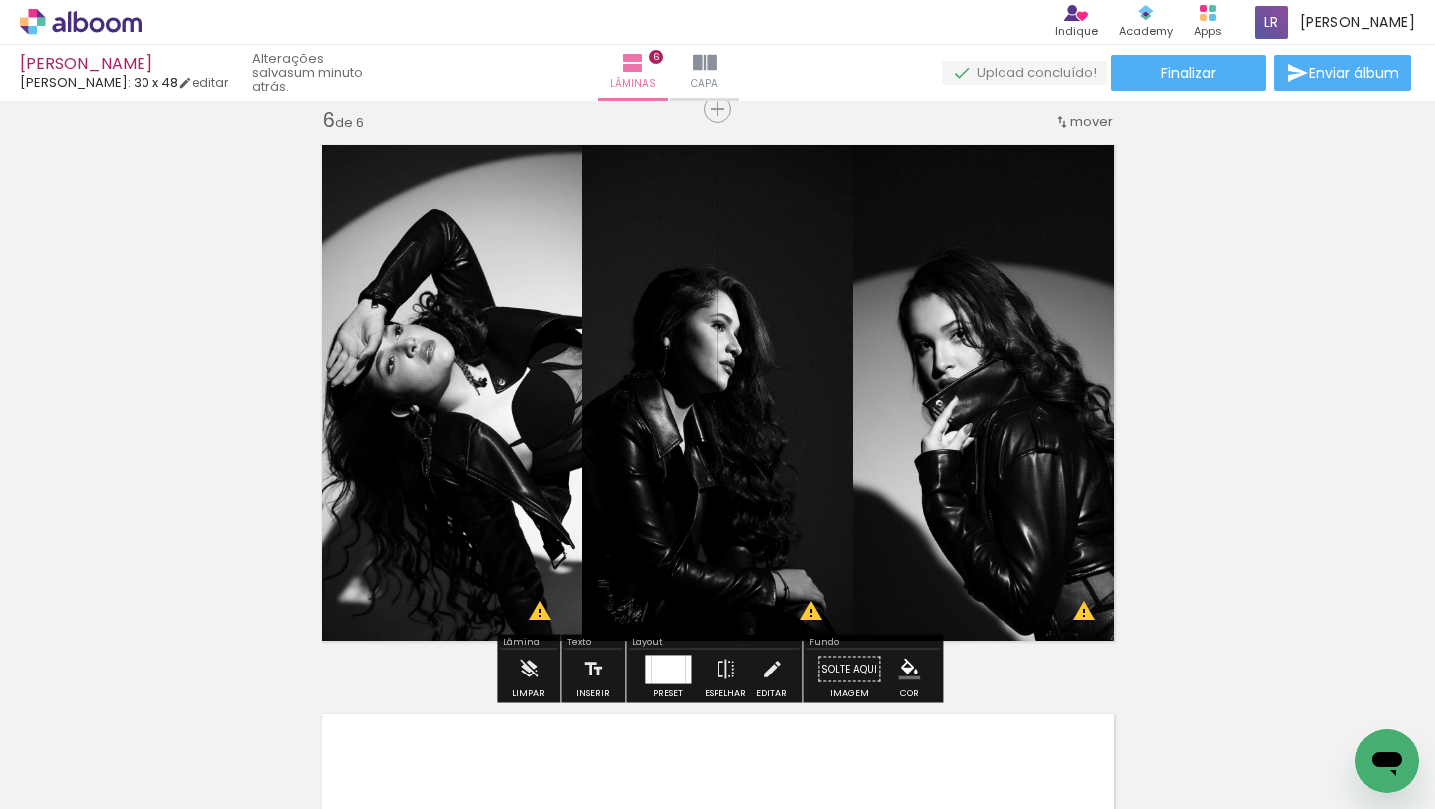
click at [823, 396] on quentale-photo at bounding box center [717, 393] width 271 height 519
click at [769, 670] on iron-icon at bounding box center [772, 670] width 22 height 40
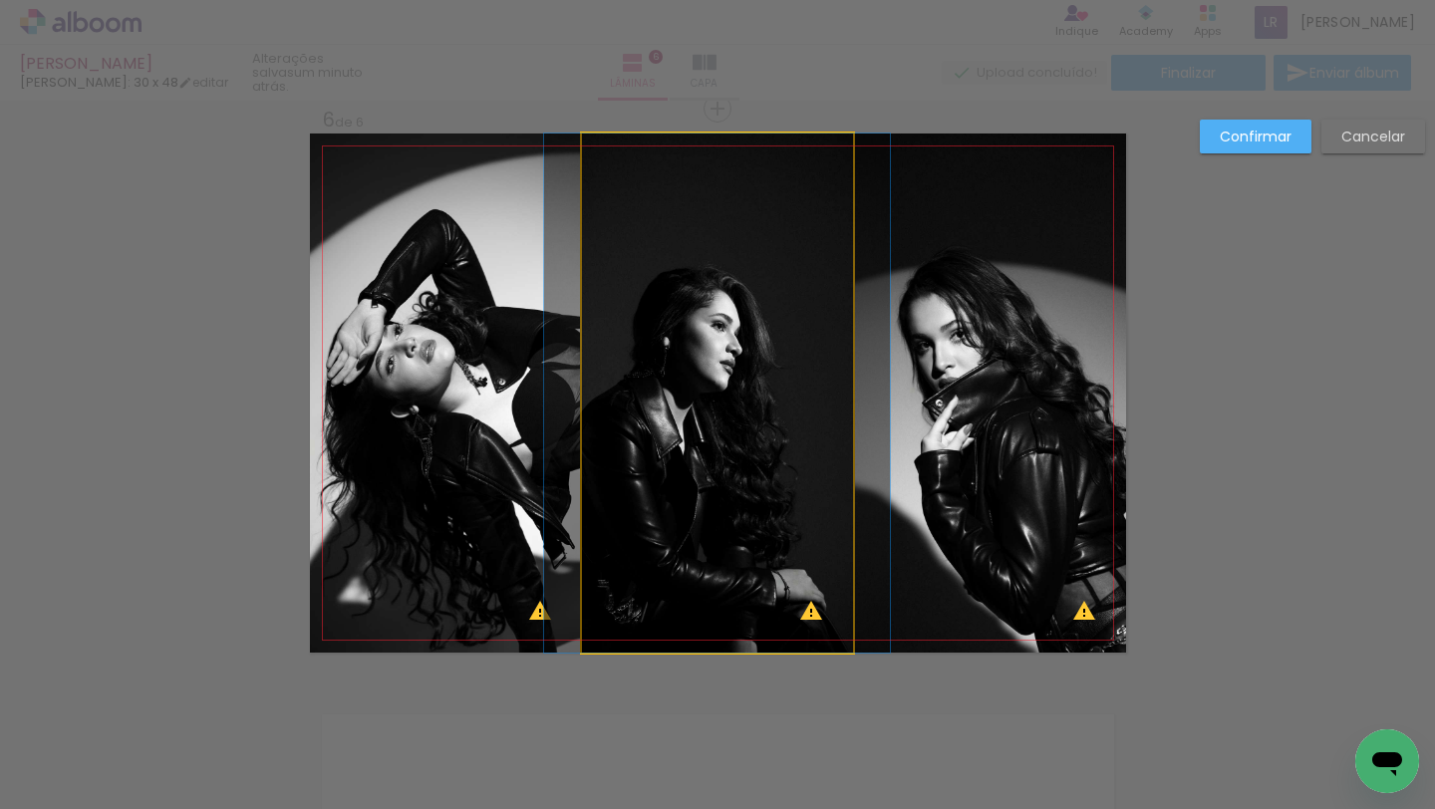
click at [797, 417] on quentale-photo at bounding box center [717, 393] width 271 height 519
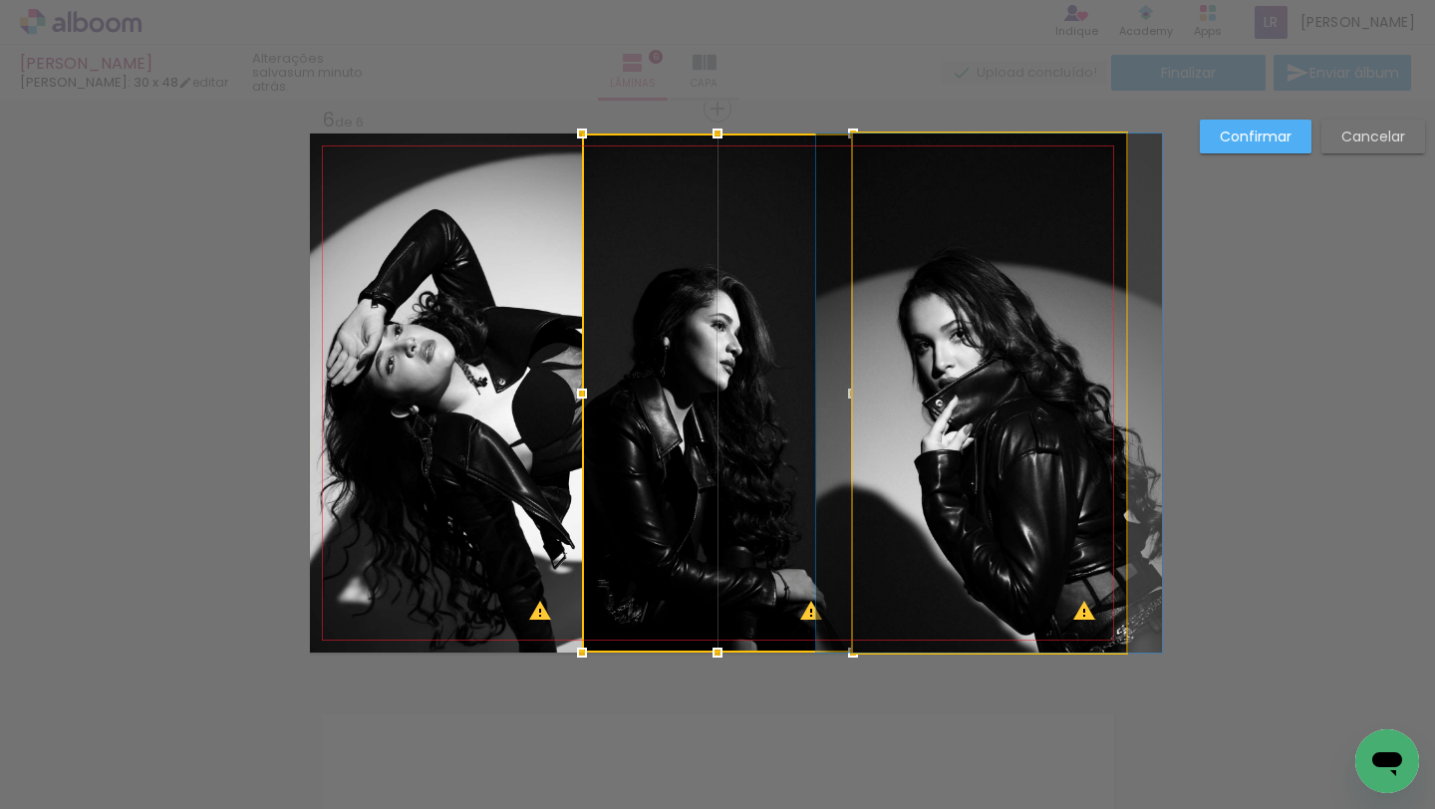
click at [897, 400] on quentale-photo at bounding box center [989, 393] width 273 height 519
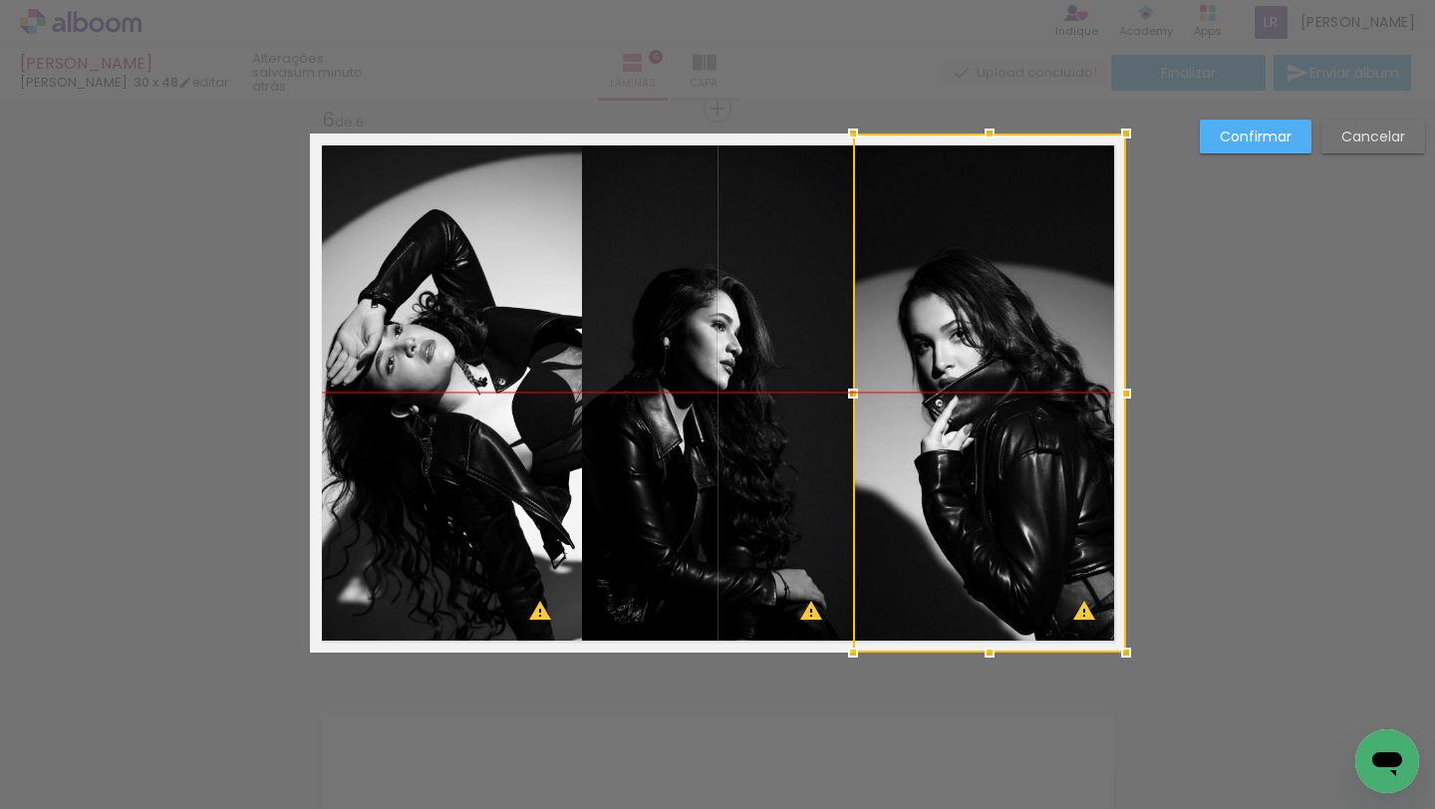
drag, startPoint x: 1058, startPoint y: 400, endPoint x: 1072, endPoint y: 399, distance: 14.0
click at [1073, 399] on div at bounding box center [989, 393] width 273 height 519
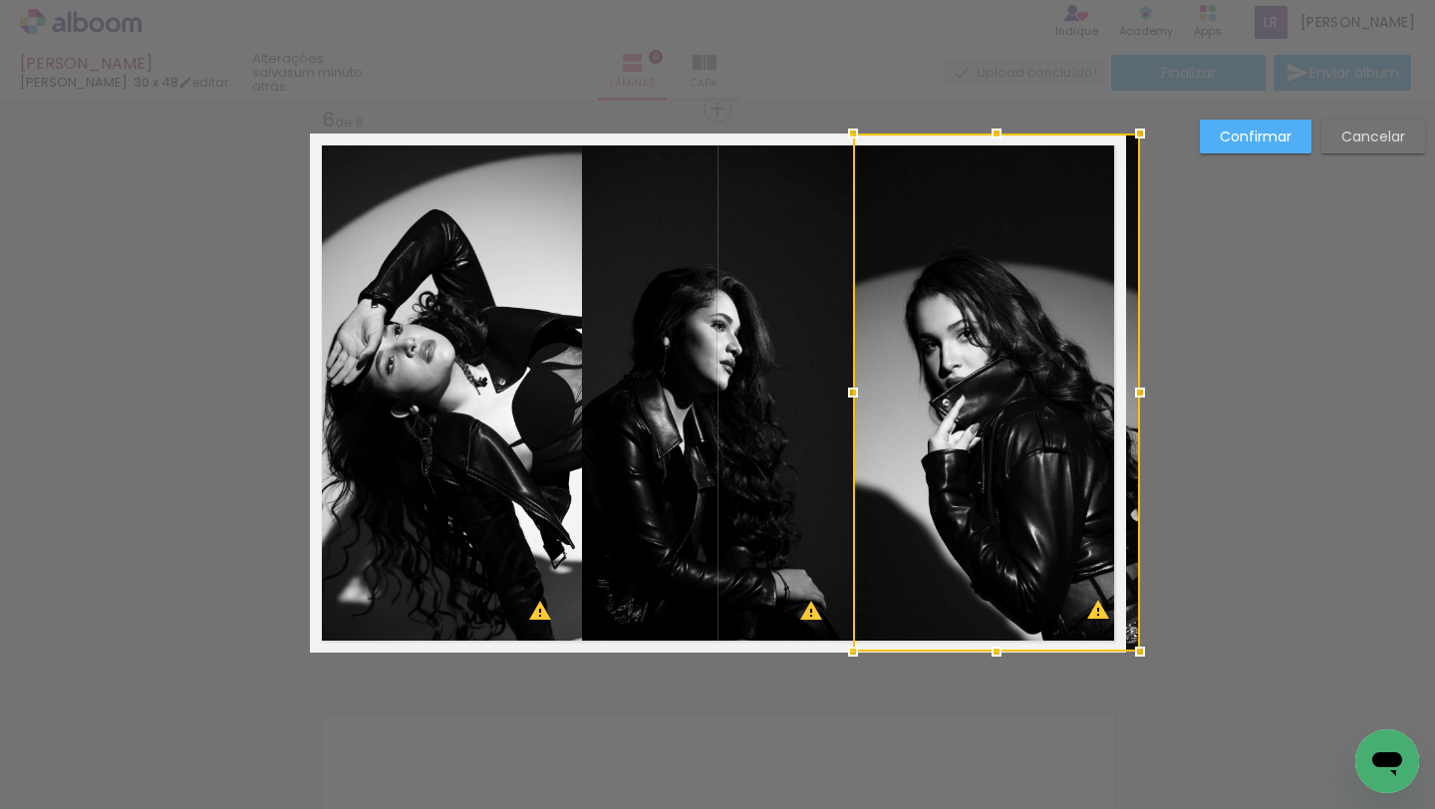
click at [1132, 395] on div at bounding box center [1140, 393] width 40 height 40
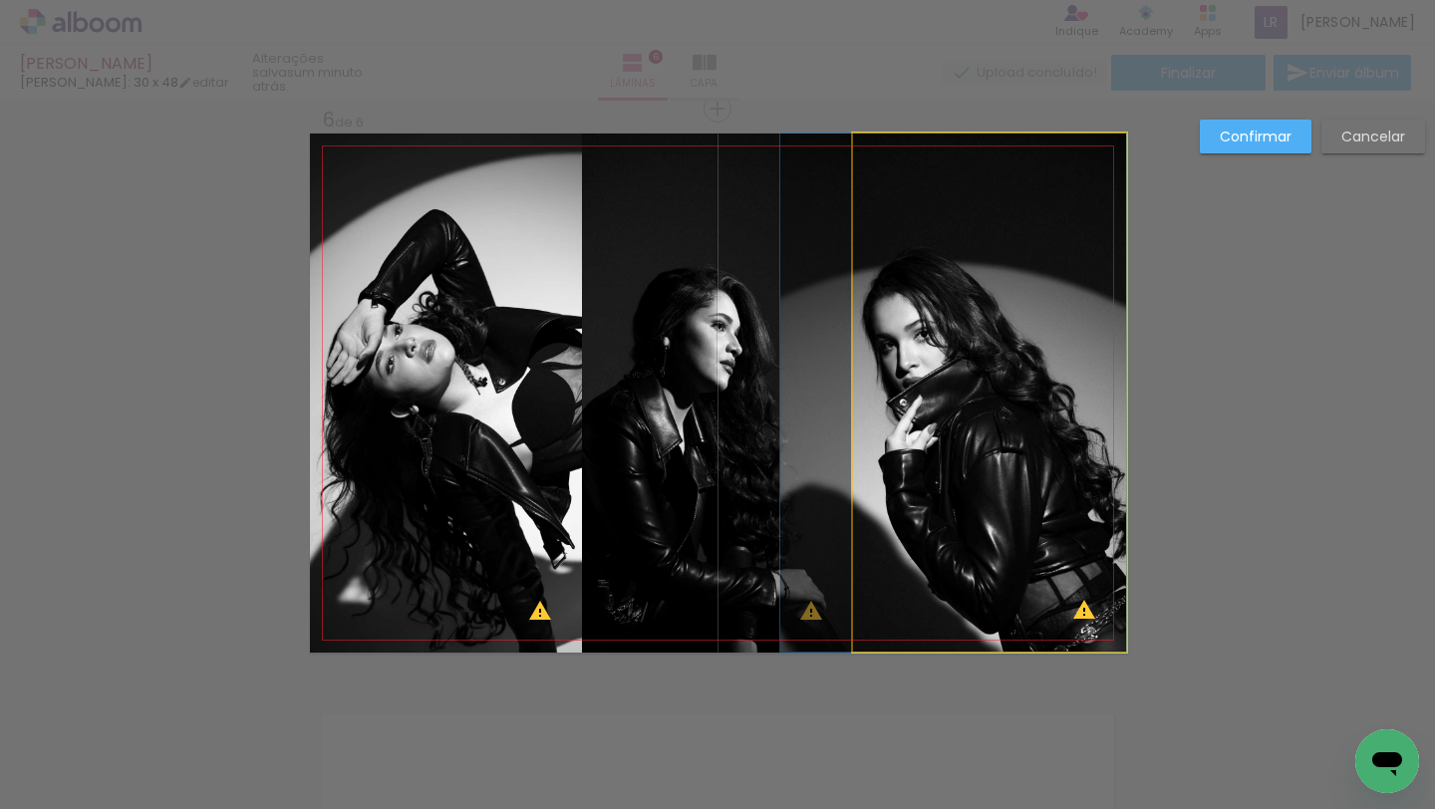
drag, startPoint x: 1094, startPoint y: 402, endPoint x: 1056, endPoint y: 401, distance: 37.9
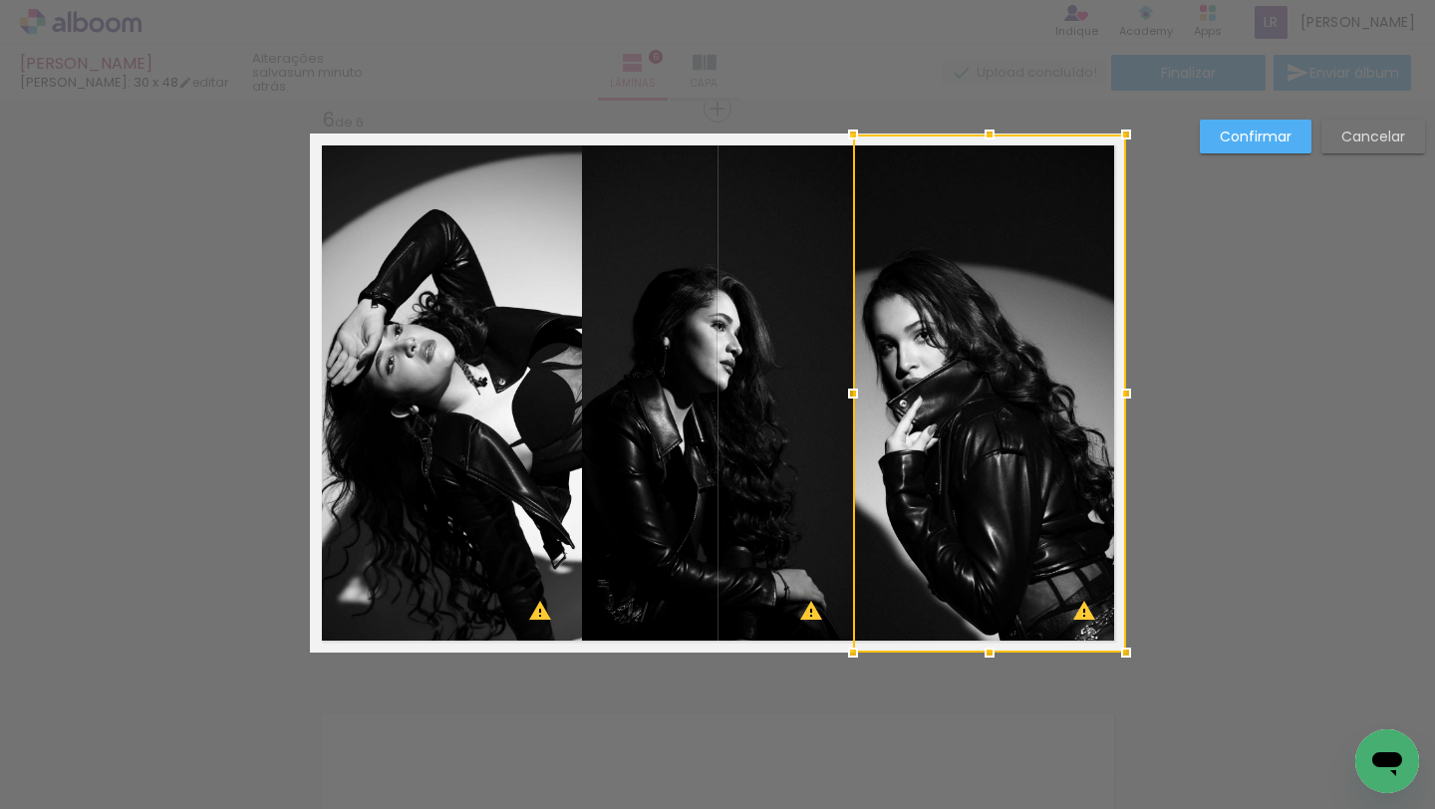
drag, startPoint x: 1037, startPoint y: 402, endPoint x: 1084, endPoint y: 400, distance: 46.9
click at [1085, 401] on div at bounding box center [989, 394] width 273 height 518
click at [1056, 401] on div at bounding box center [989, 394] width 273 height 518
drag, startPoint x: 974, startPoint y: 418, endPoint x: 991, endPoint y: 418, distance: 16.9
click at [992, 418] on div at bounding box center [989, 393] width 273 height 518
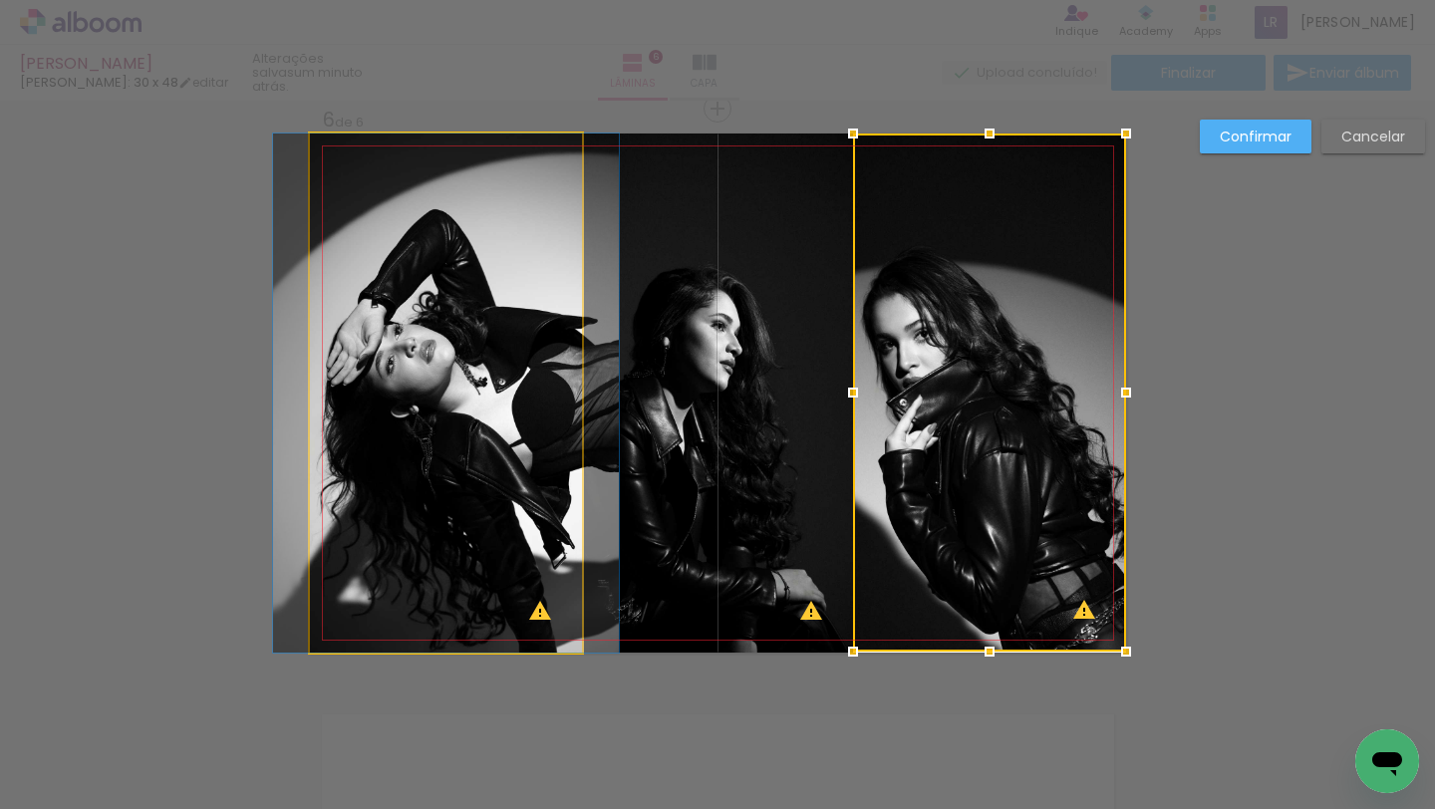
click at [522, 411] on quentale-photo at bounding box center [446, 393] width 272 height 519
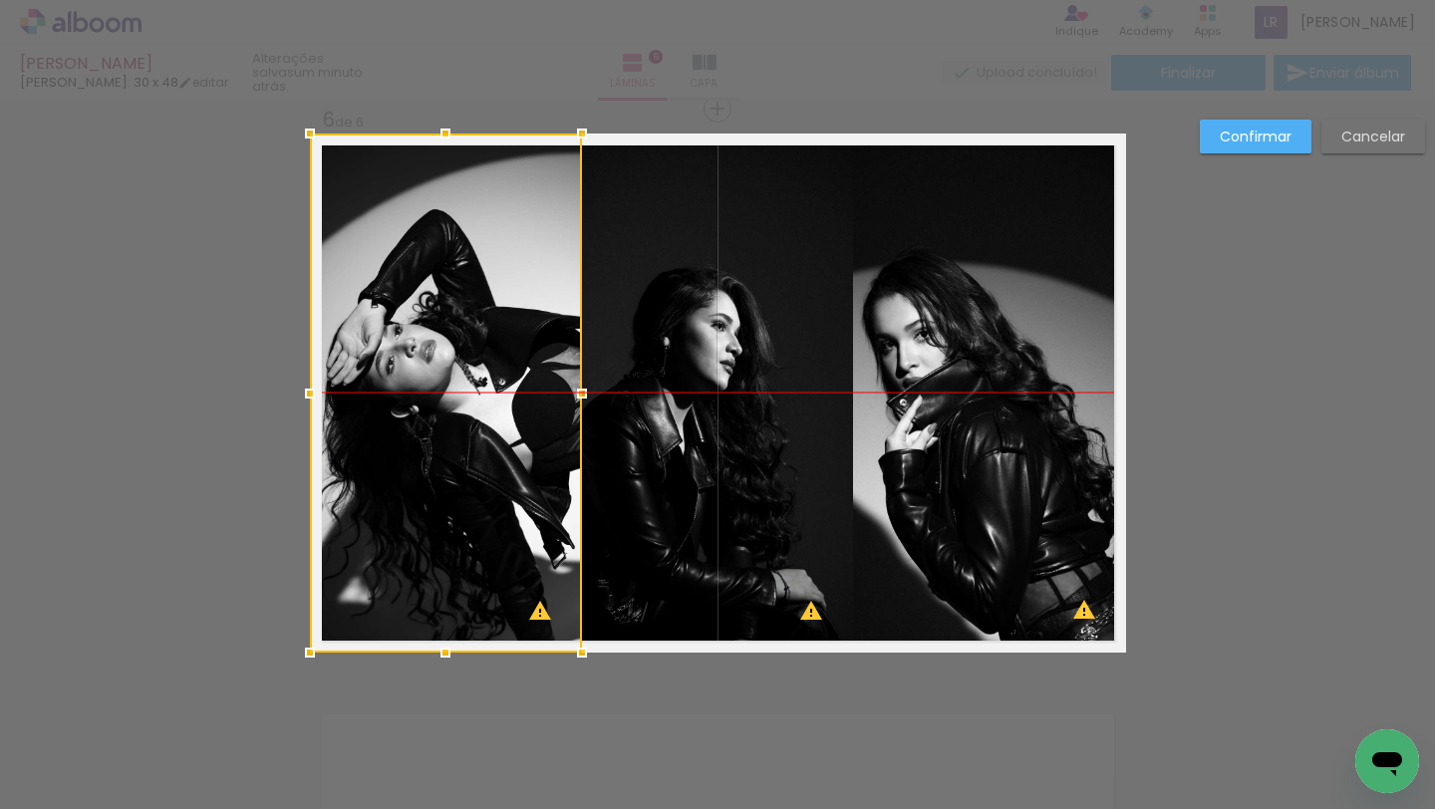
drag, startPoint x: 354, startPoint y: 392, endPoint x: 340, endPoint y: 391, distance: 14.0
click at [339, 391] on div at bounding box center [446, 393] width 272 height 519
drag, startPoint x: 310, startPoint y: 393, endPoint x: 326, endPoint y: 393, distance: 15.9
click at [326, 393] on div at bounding box center [311, 393] width 40 height 40
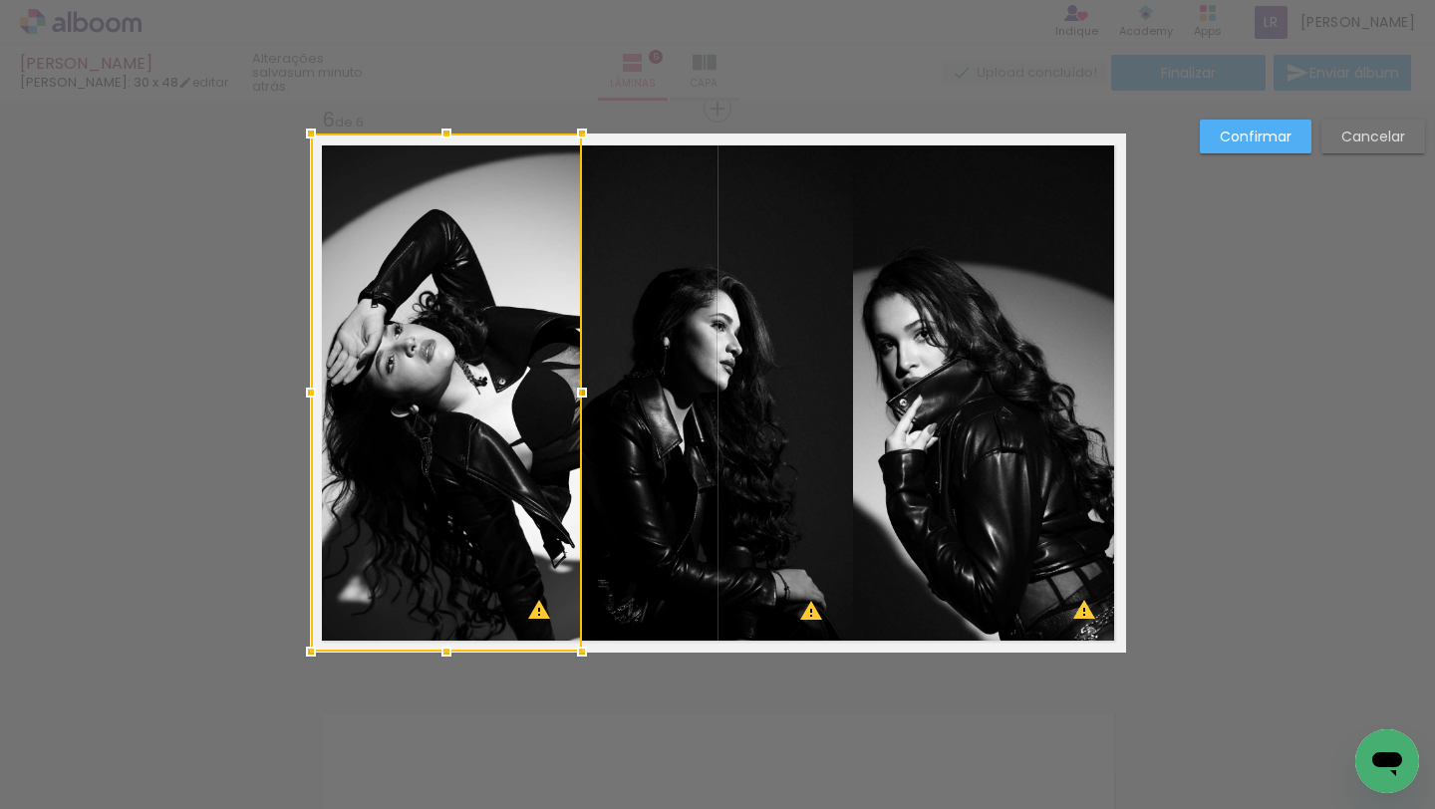
click at [744, 514] on quentale-photo at bounding box center [717, 393] width 271 height 519
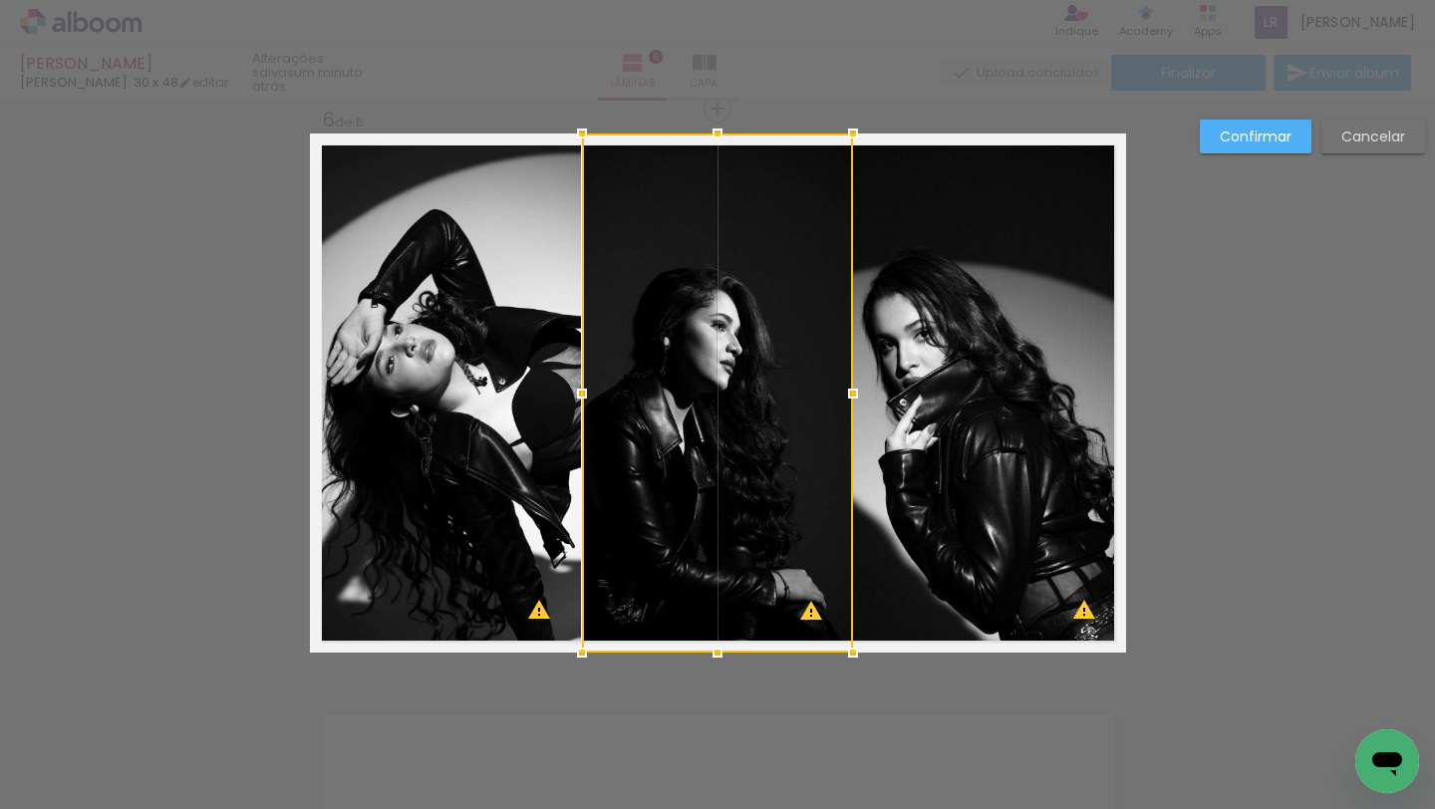
click at [743, 513] on div at bounding box center [717, 393] width 271 height 519
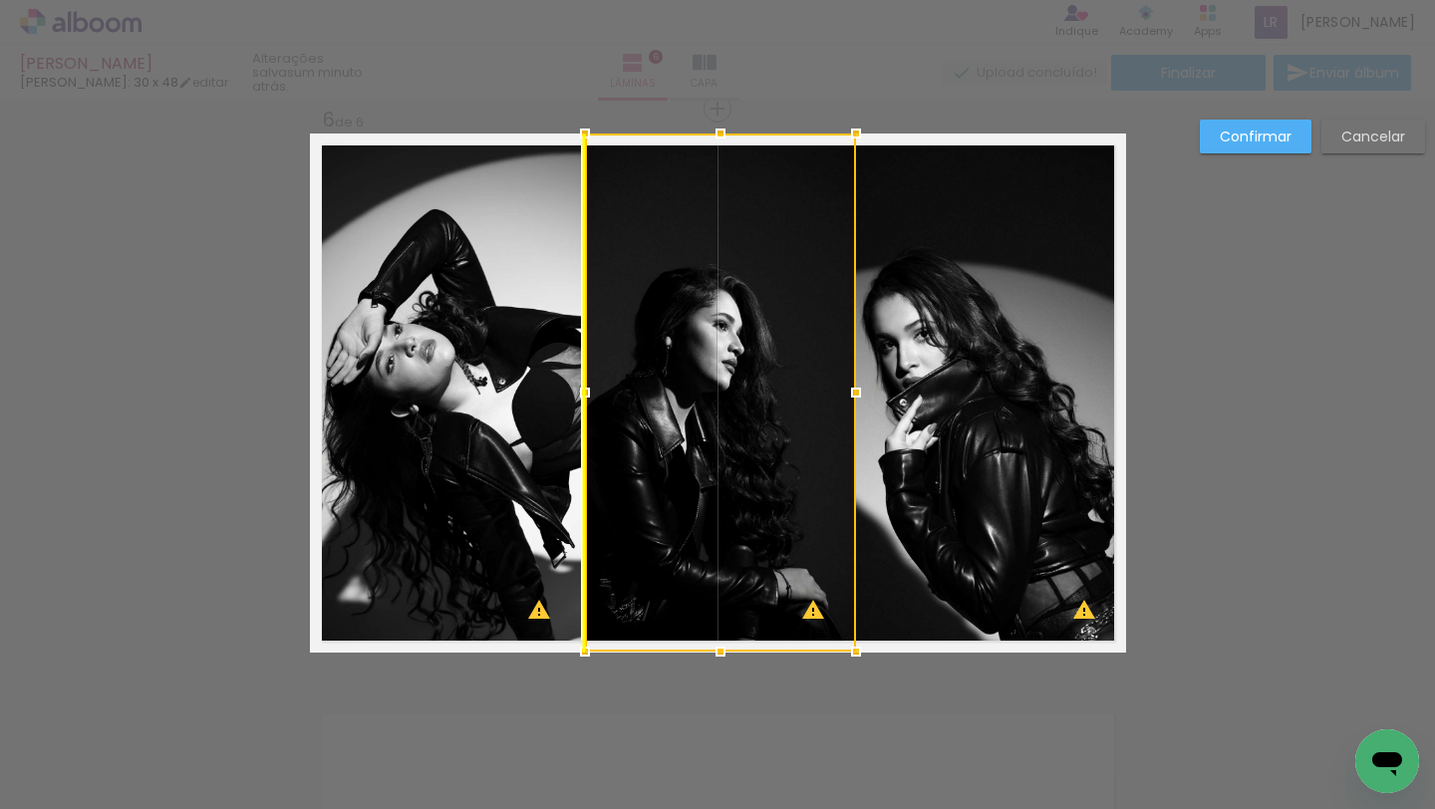
drag, startPoint x: 746, startPoint y: 452, endPoint x: 758, endPoint y: 467, distance: 19.1
click at [758, 467] on div at bounding box center [720, 393] width 271 height 518
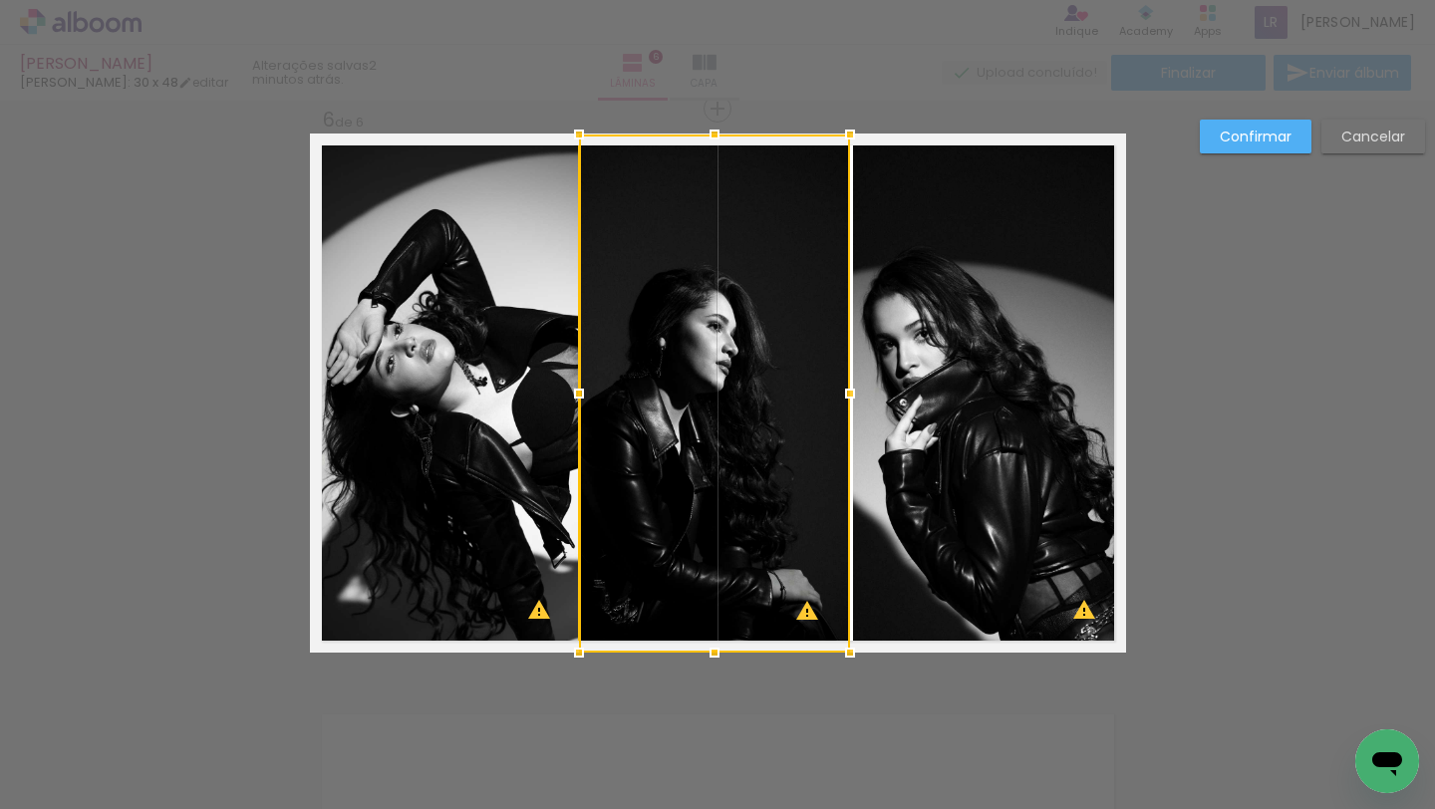
click at [752, 467] on div at bounding box center [714, 394] width 271 height 518
click at [1217, 144] on paper-button "Confirmar" at bounding box center [1256, 137] width 112 height 34
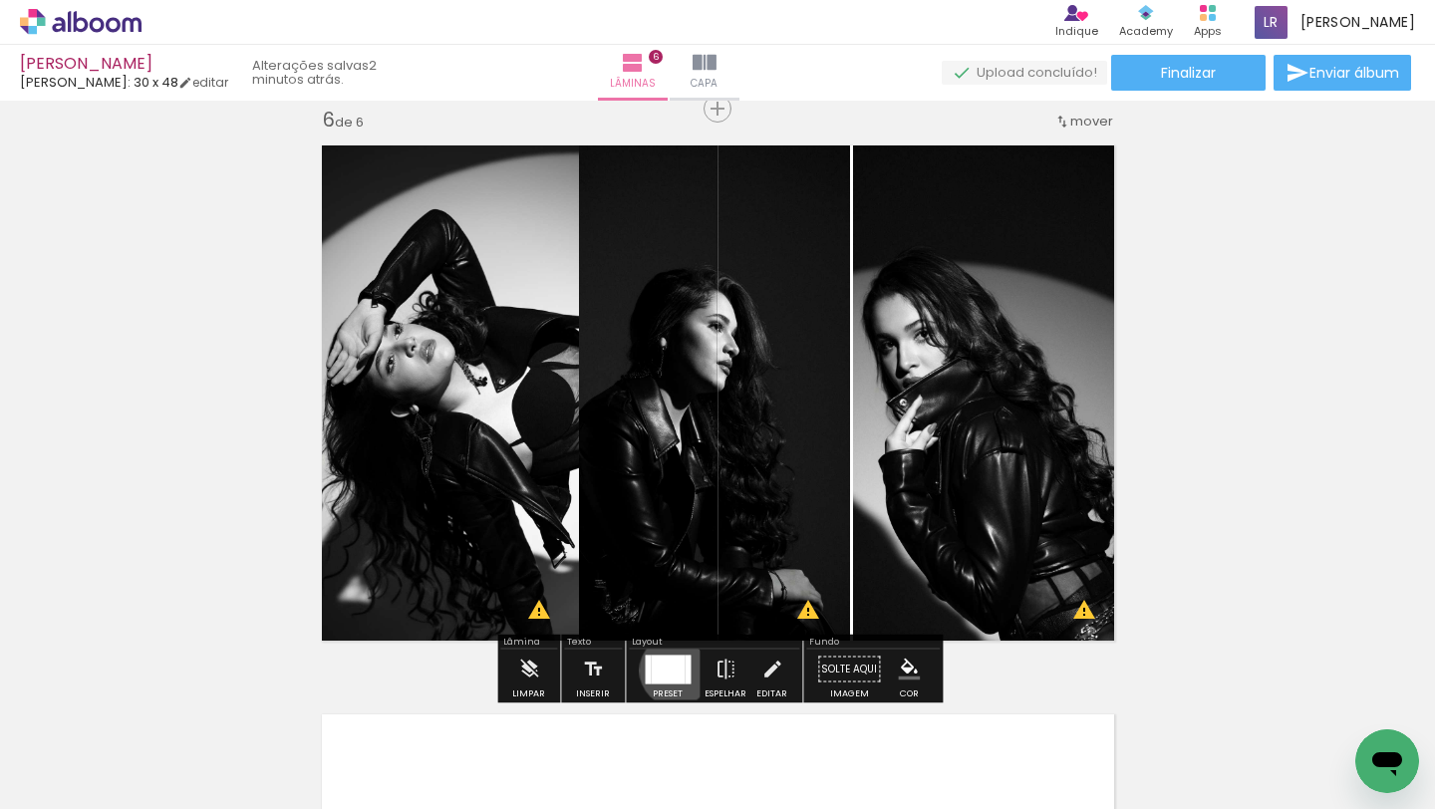
click at [671, 670] on div at bounding box center [668, 669] width 34 height 29
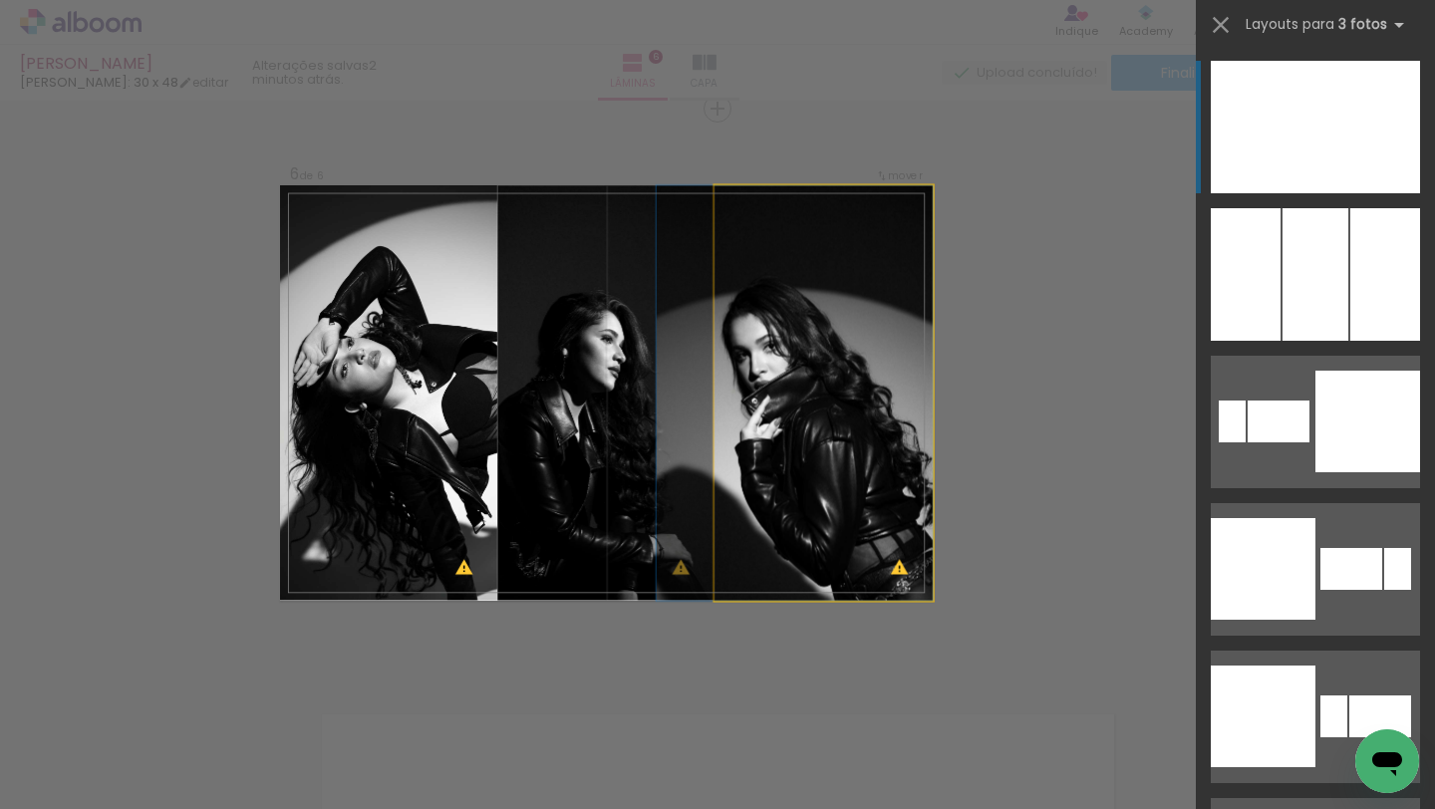
drag, startPoint x: 855, startPoint y: 516, endPoint x: 836, endPoint y: 513, distance: 19.2
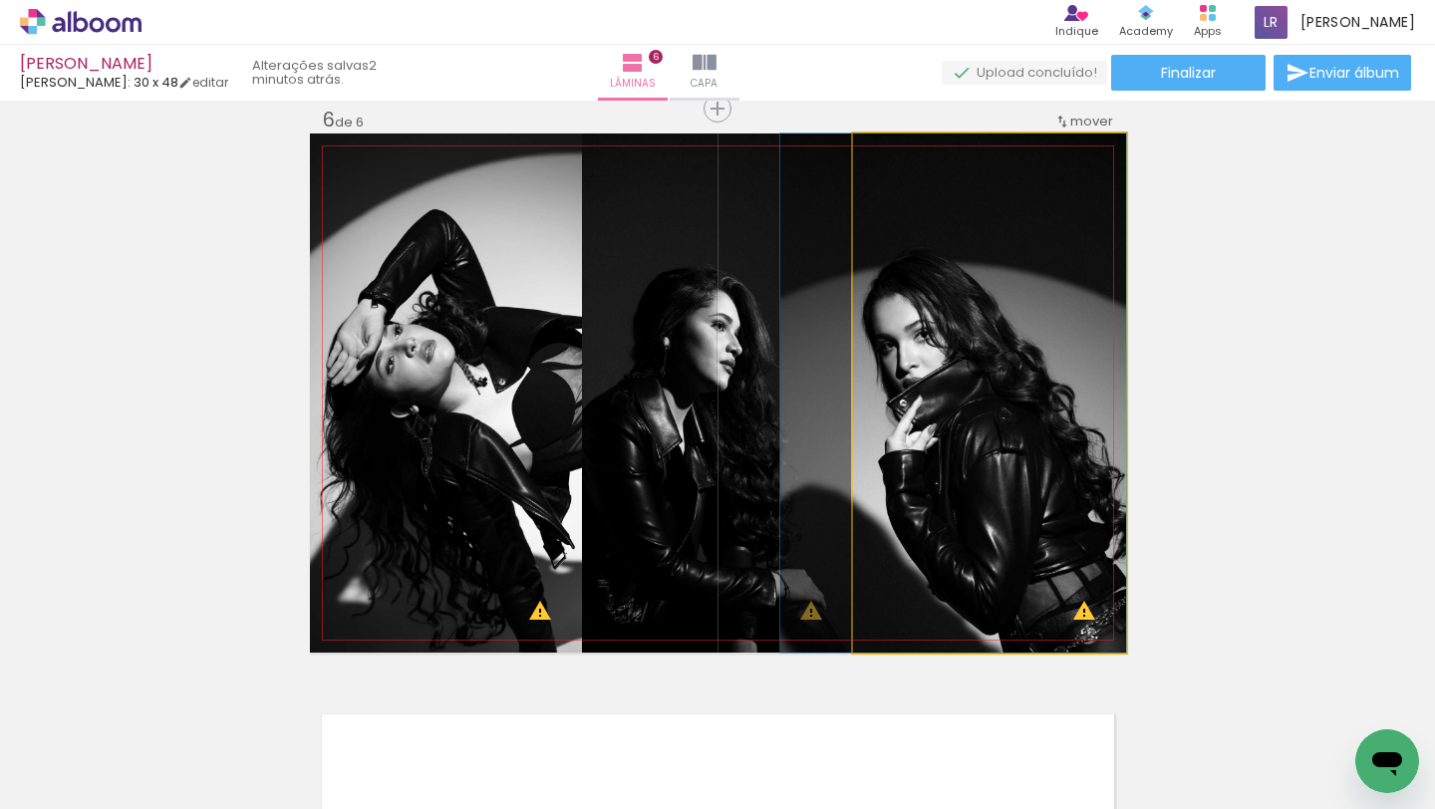
click at [934, 410] on quentale-photo at bounding box center [989, 393] width 273 height 519
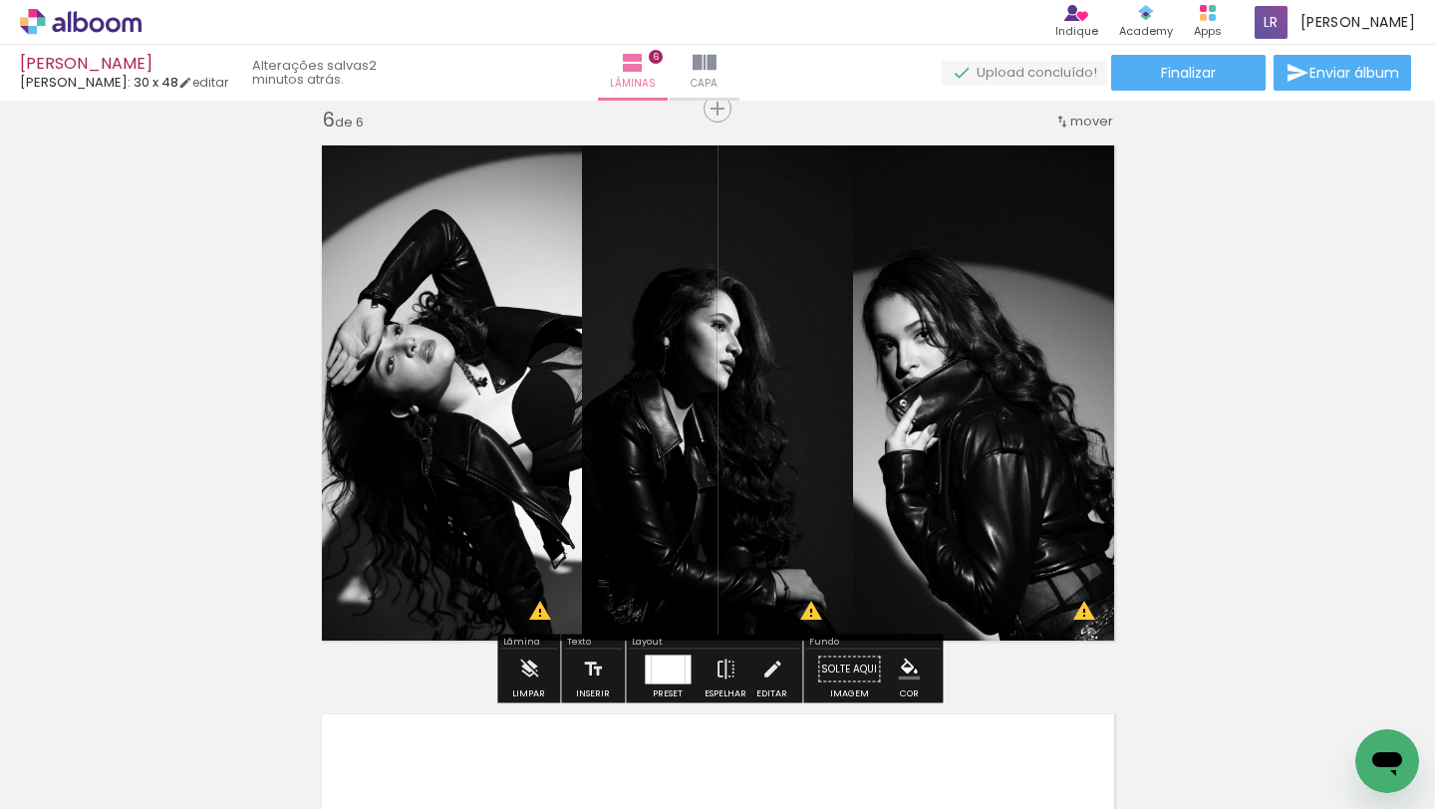
click at [652, 669] on div at bounding box center [668, 669] width 34 height 29
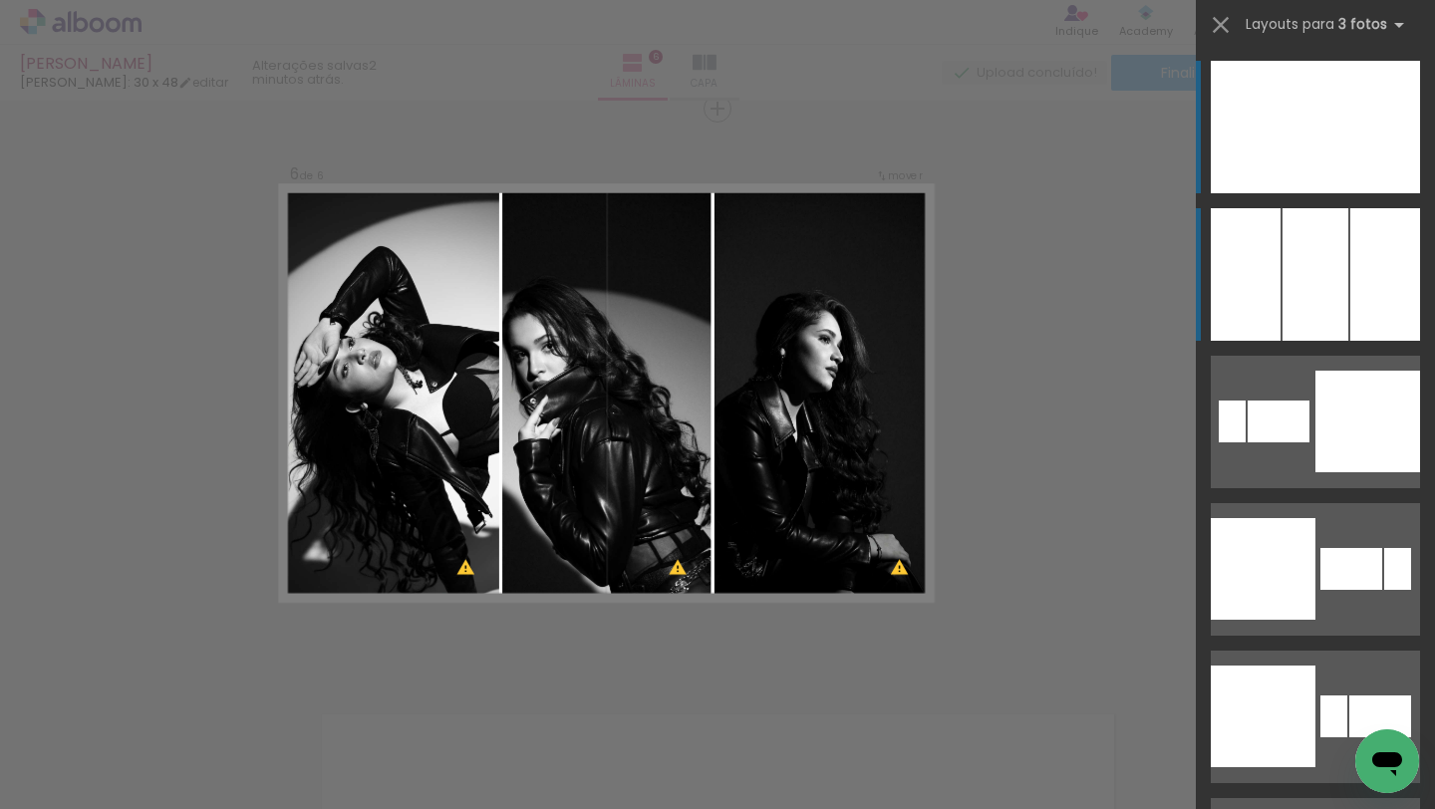
click at [1321, 246] on div at bounding box center [1316, 274] width 66 height 133
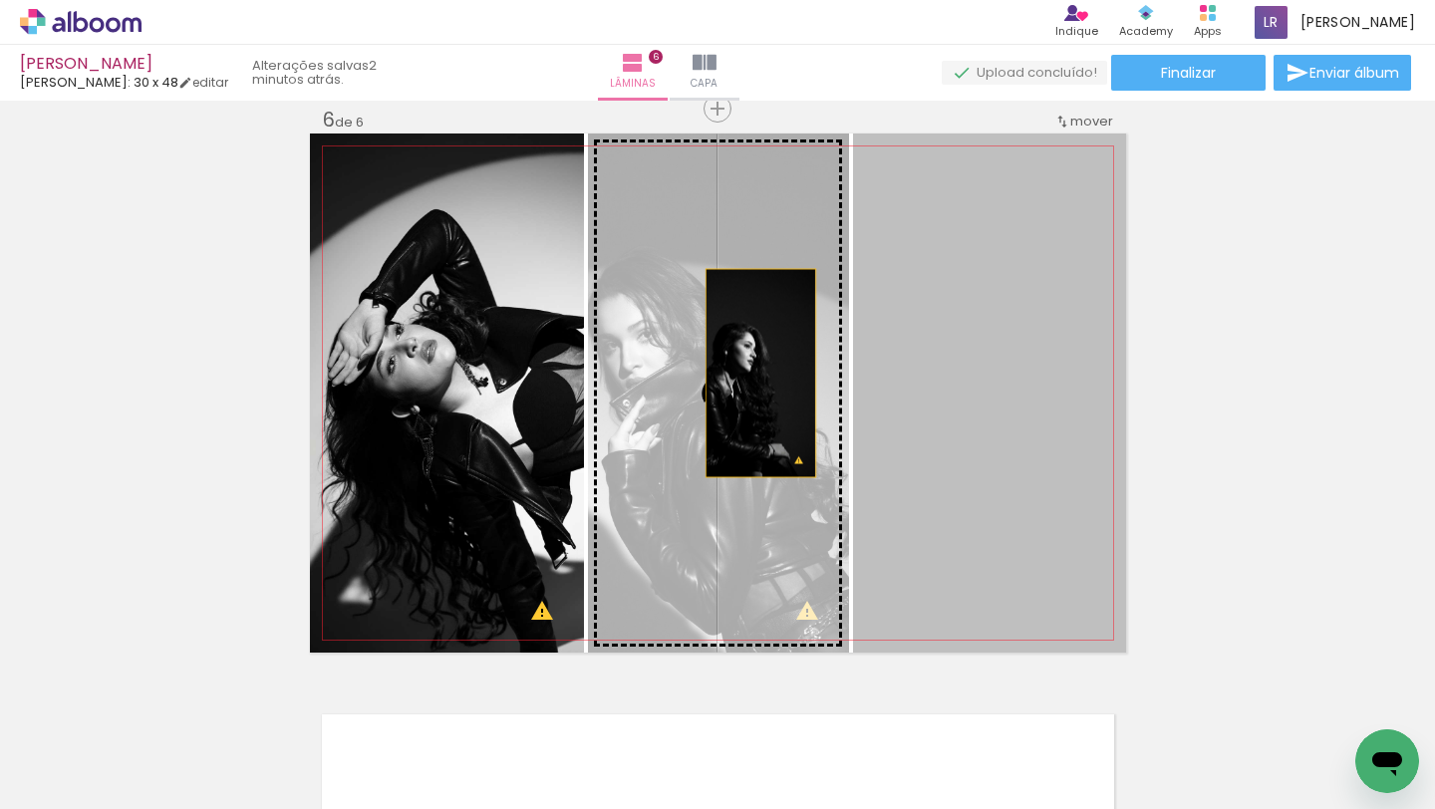
drag, startPoint x: 1018, startPoint y: 376, endPoint x: 762, endPoint y: 372, distance: 255.2
click at [0, 0] on slot at bounding box center [0, 0] width 0 height 0
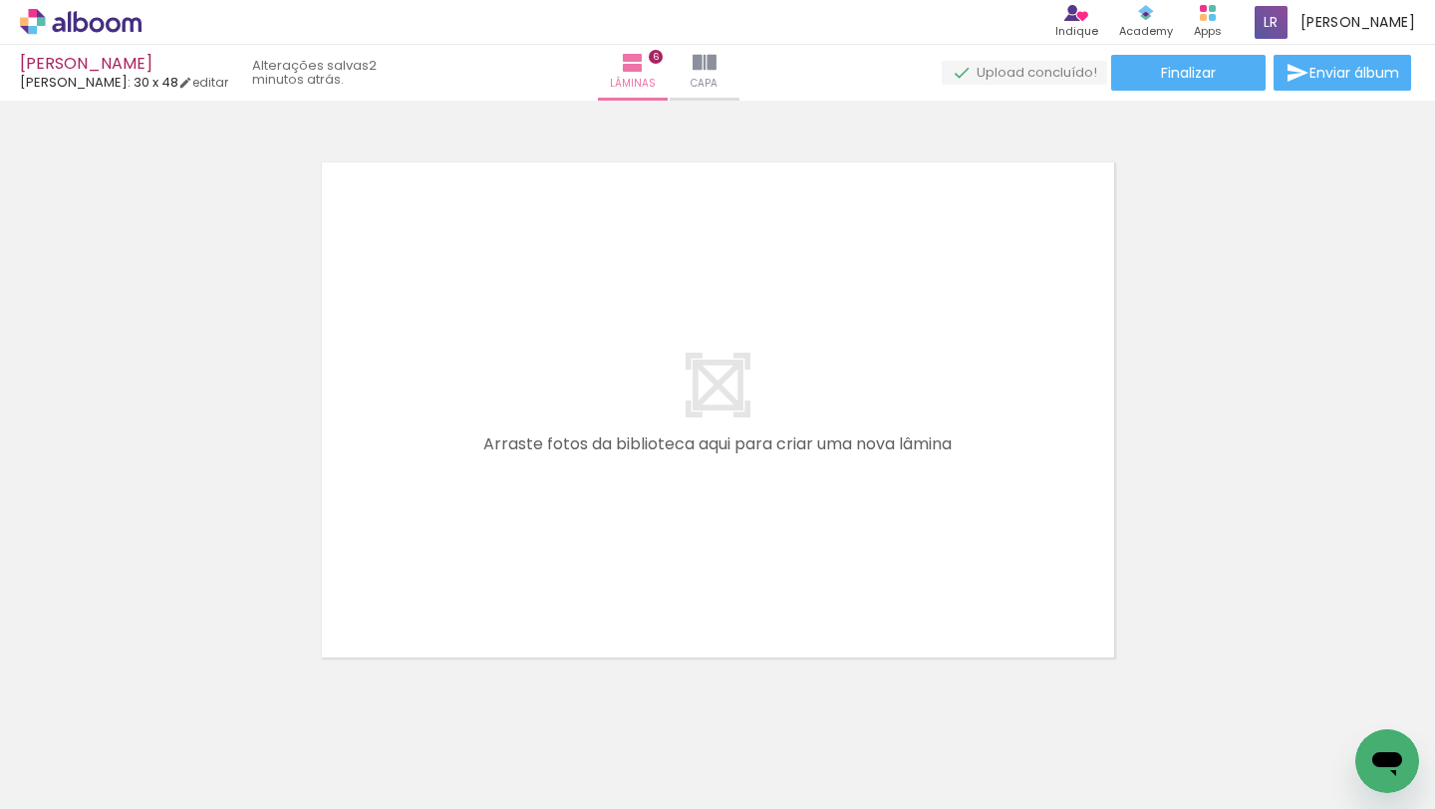
scroll to position [3477, 0]
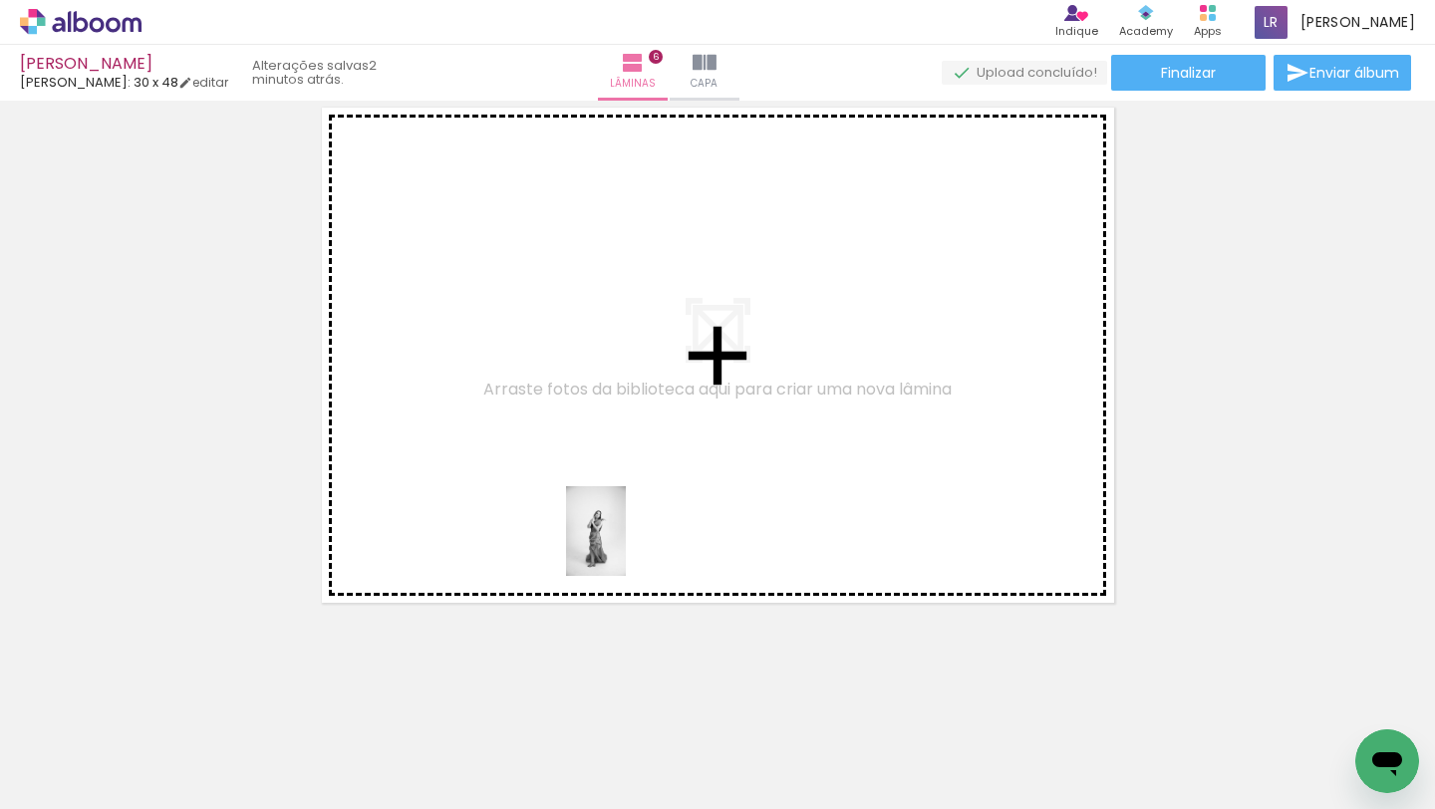
drag, startPoint x: 725, startPoint y: 721, endPoint x: 626, endPoint y: 546, distance: 200.4
click at [626, 546] on quentale-workspace at bounding box center [717, 404] width 1435 height 809
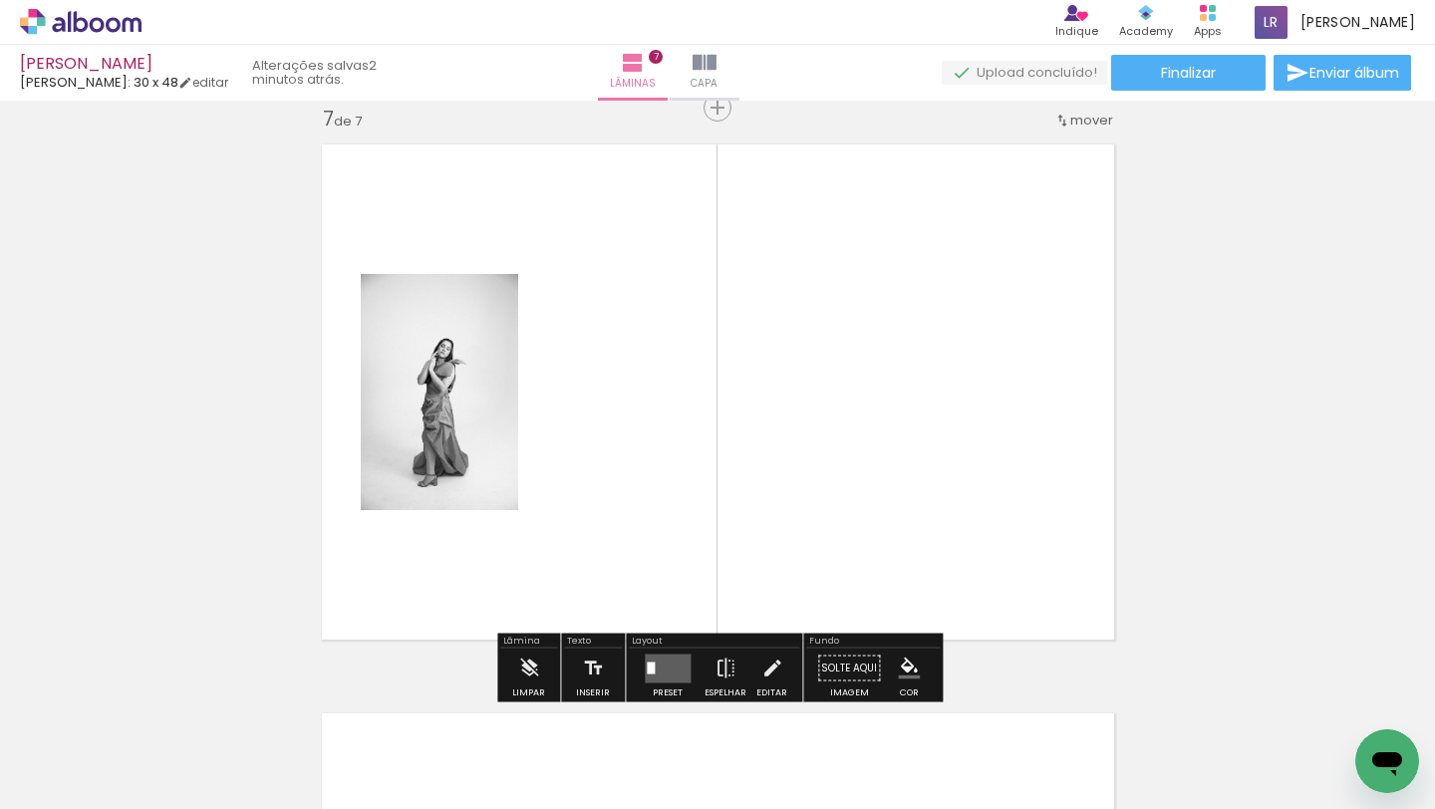
scroll to position [3439, 0]
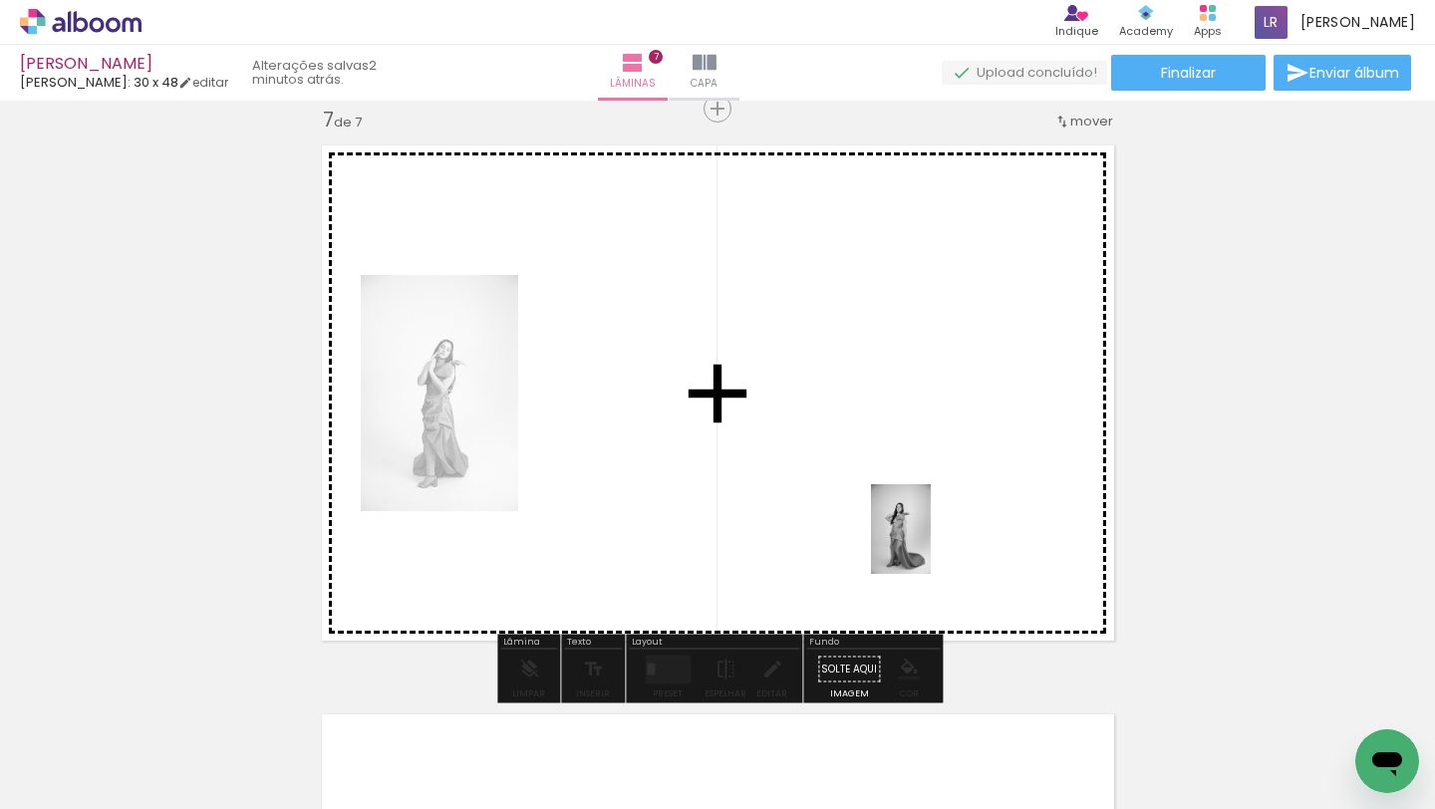
drag, startPoint x: 918, startPoint y: 766, endPoint x: 984, endPoint y: 520, distance: 254.8
click at [983, 521] on quentale-workspace at bounding box center [717, 404] width 1435 height 809
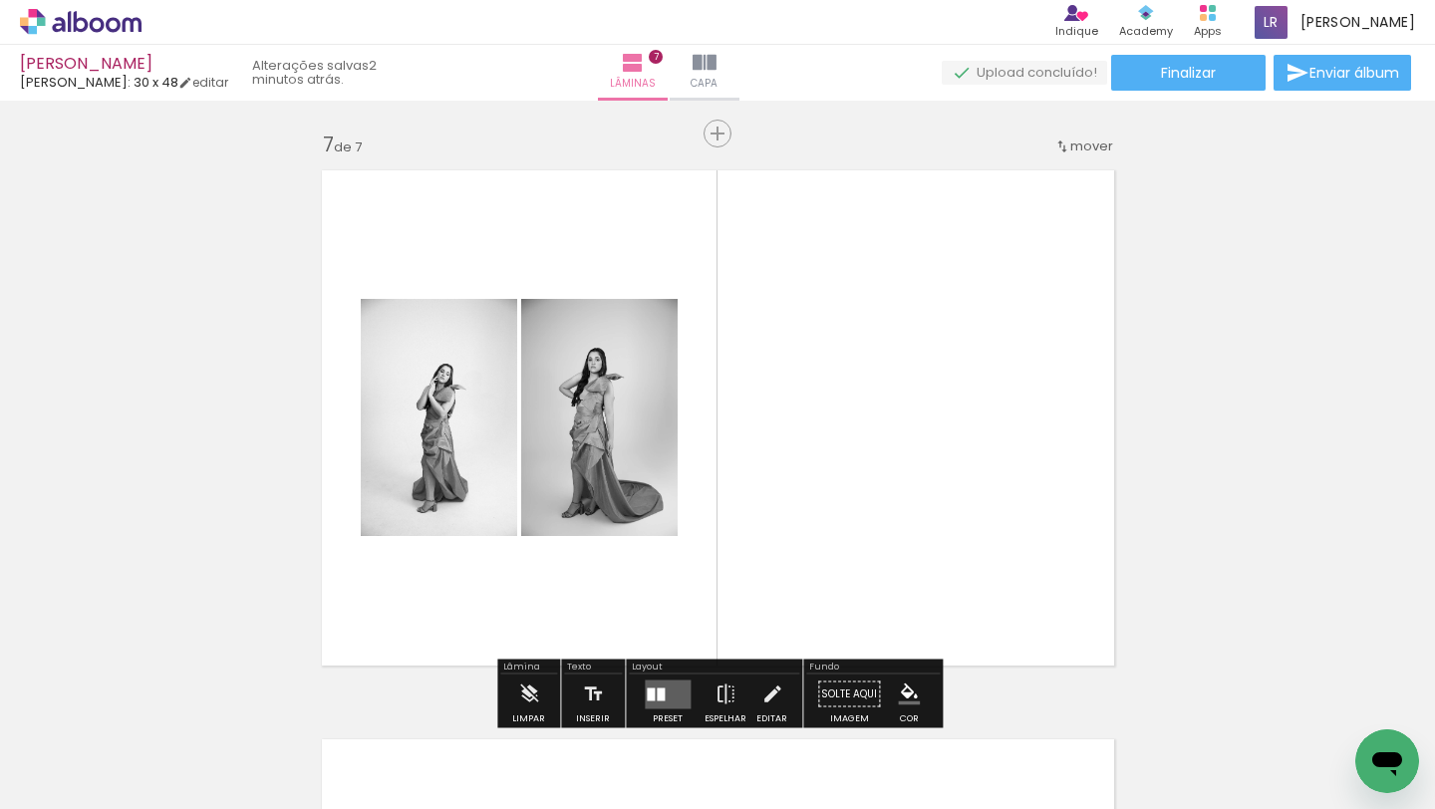
scroll to position [3419, 0]
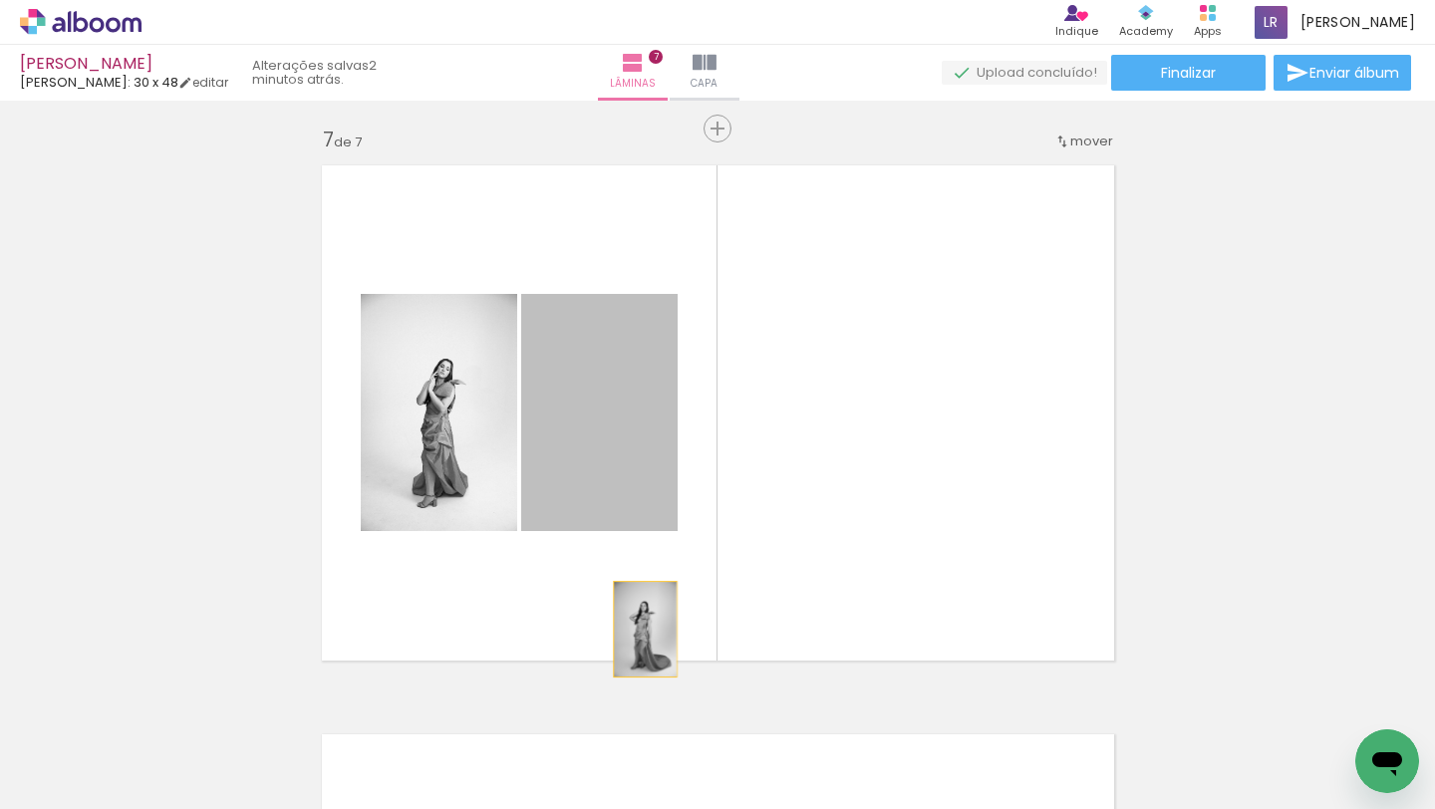
drag, startPoint x: 611, startPoint y: 440, endPoint x: 668, endPoint y: 760, distance: 325.9
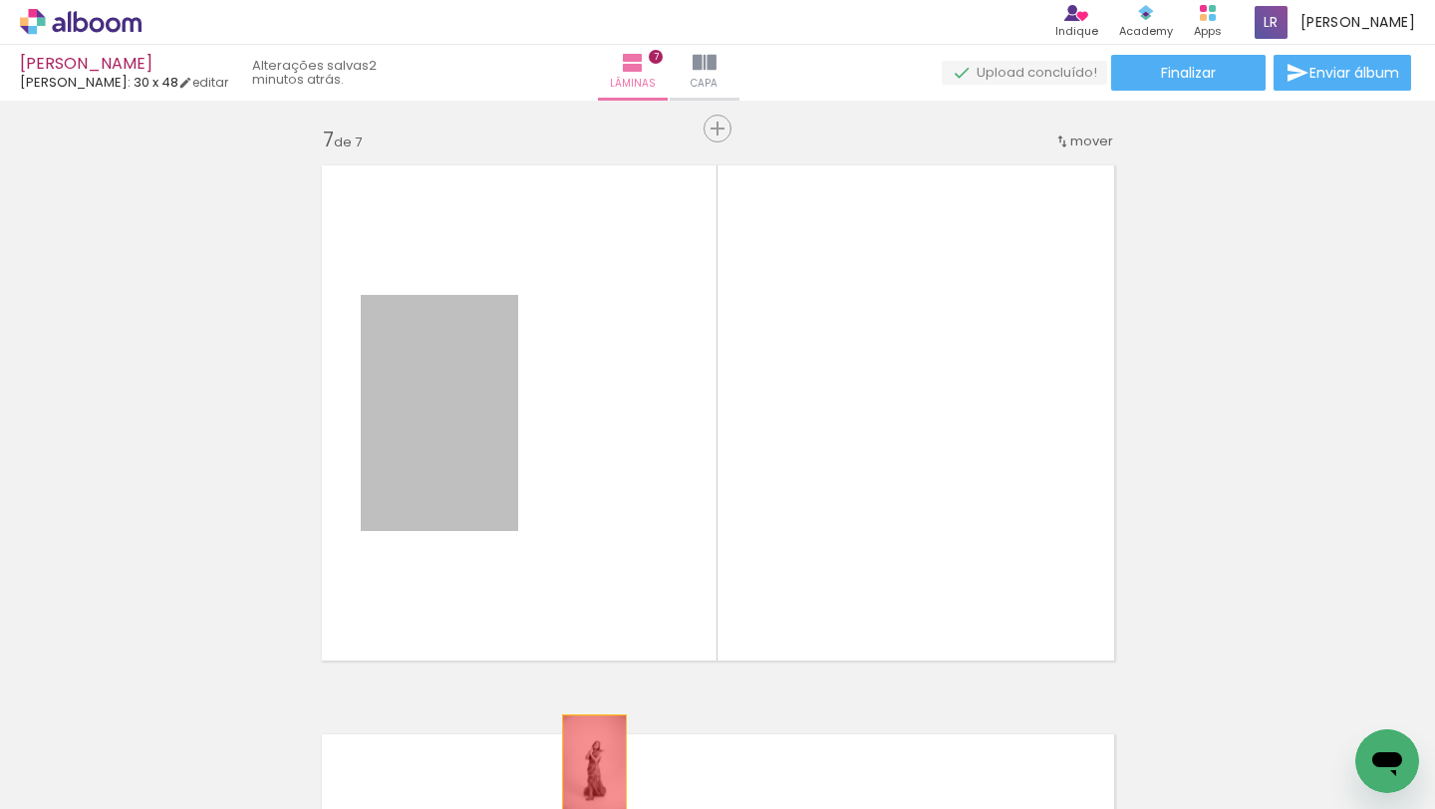
drag, startPoint x: 461, startPoint y: 482, endPoint x: 620, endPoint y: 808, distance: 362.4
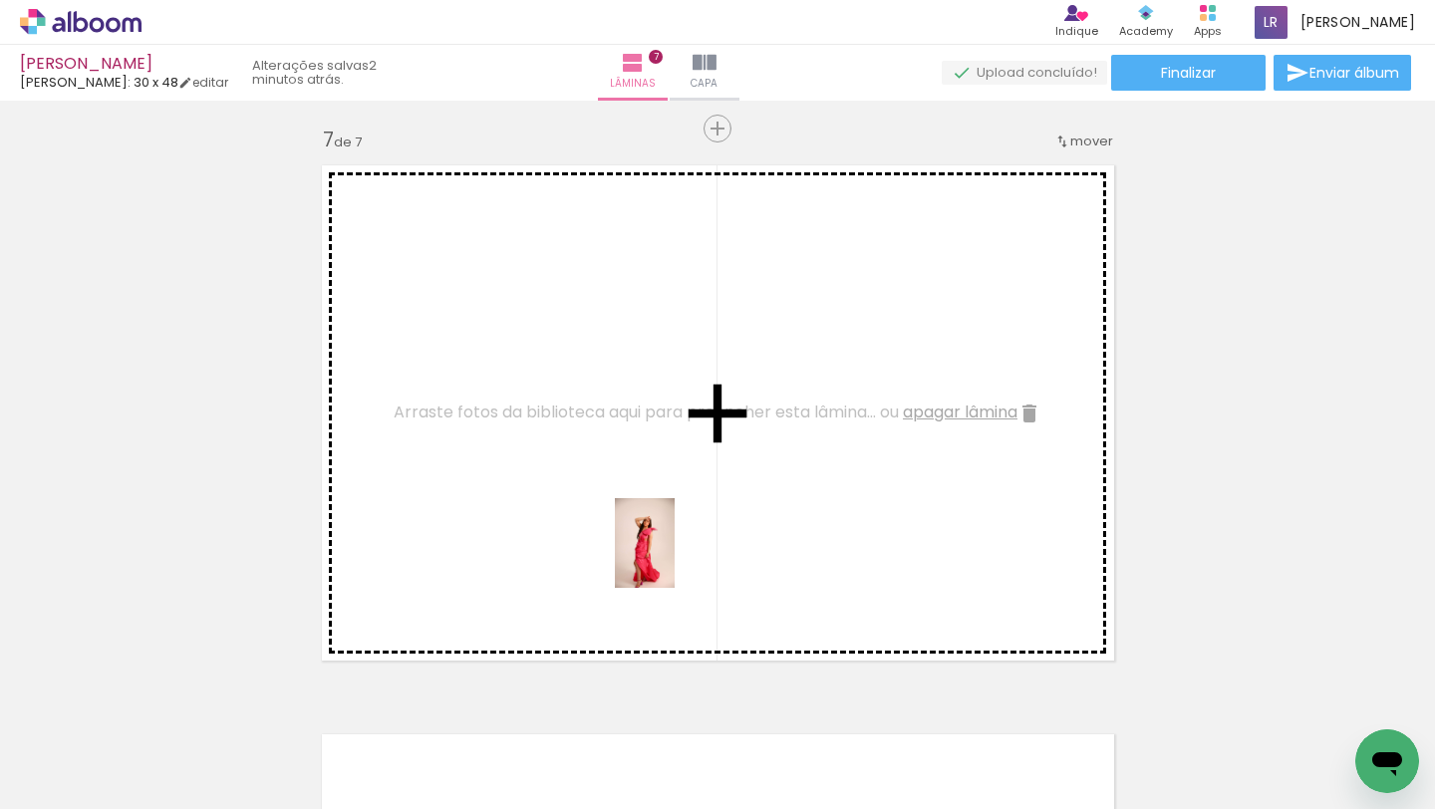
drag, startPoint x: 839, startPoint y: 754, endPoint x: 670, endPoint y: 555, distance: 261.6
click at [671, 555] on quentale-workspace at bounding box center [717, 404] width 1435 height 809
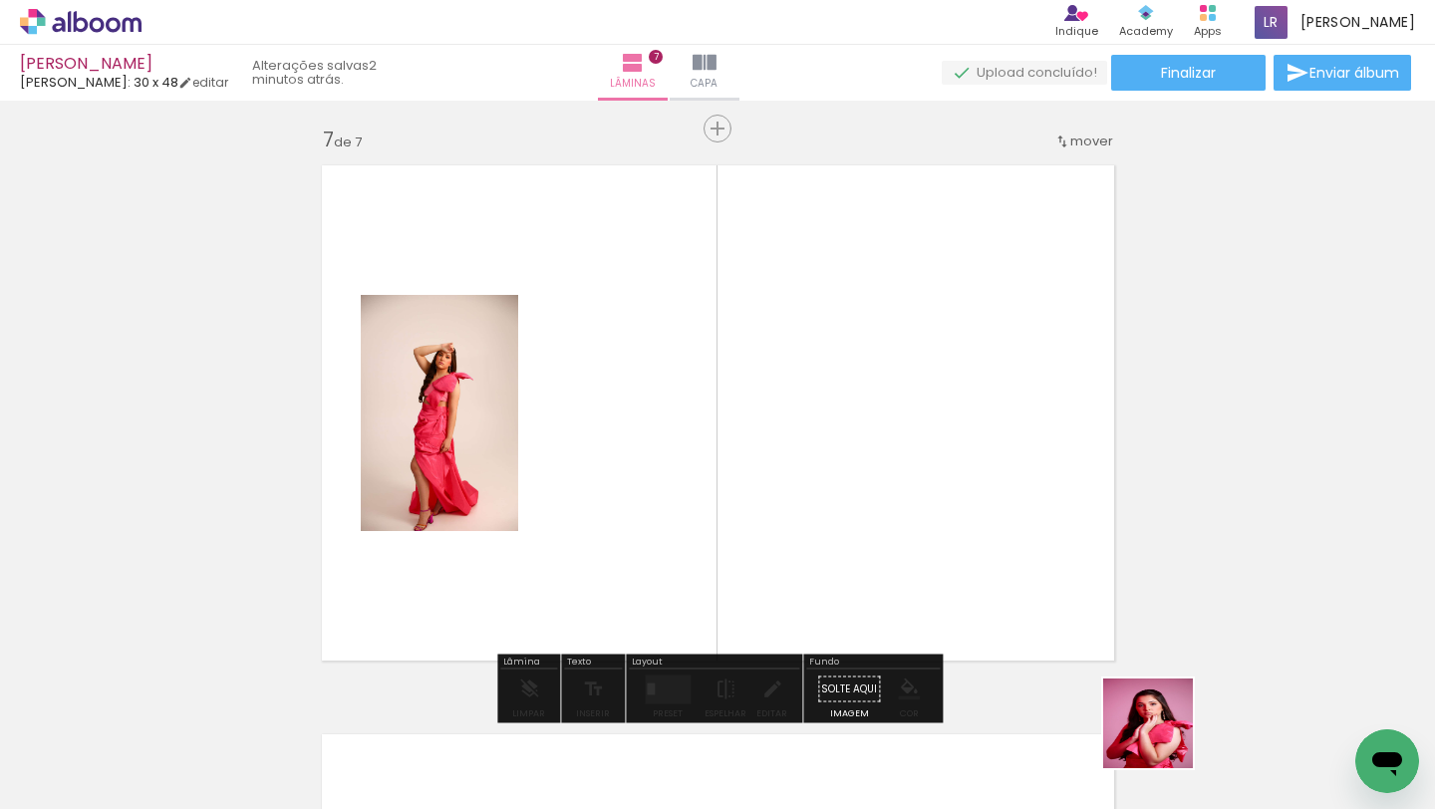
drag, startPoint x: 1175, startPoint y: 753, endPoint x: 1049, endPoint y: 597, distance: 200.6
click at [1049, 598] on quentale-workspace at bounding box center [717, 404] width 1435 height 809
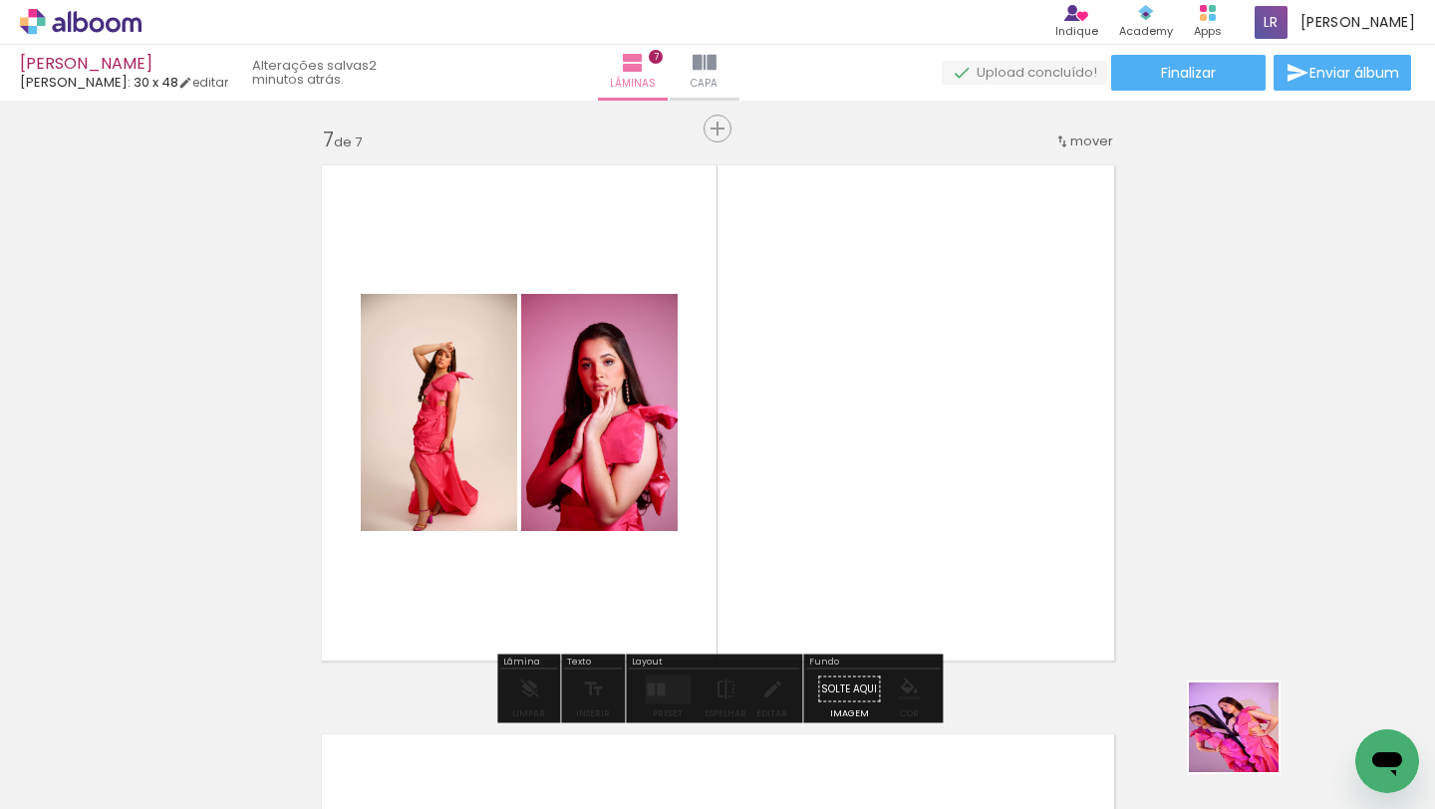
drag, startPoint x: 1274, startPoint y: 762, endPoint x: 970, endPoint y: 564, distance: 362.9
click at [971, 566] on quentale-workspace at bounding box center [717, 404] width 1435 height 809
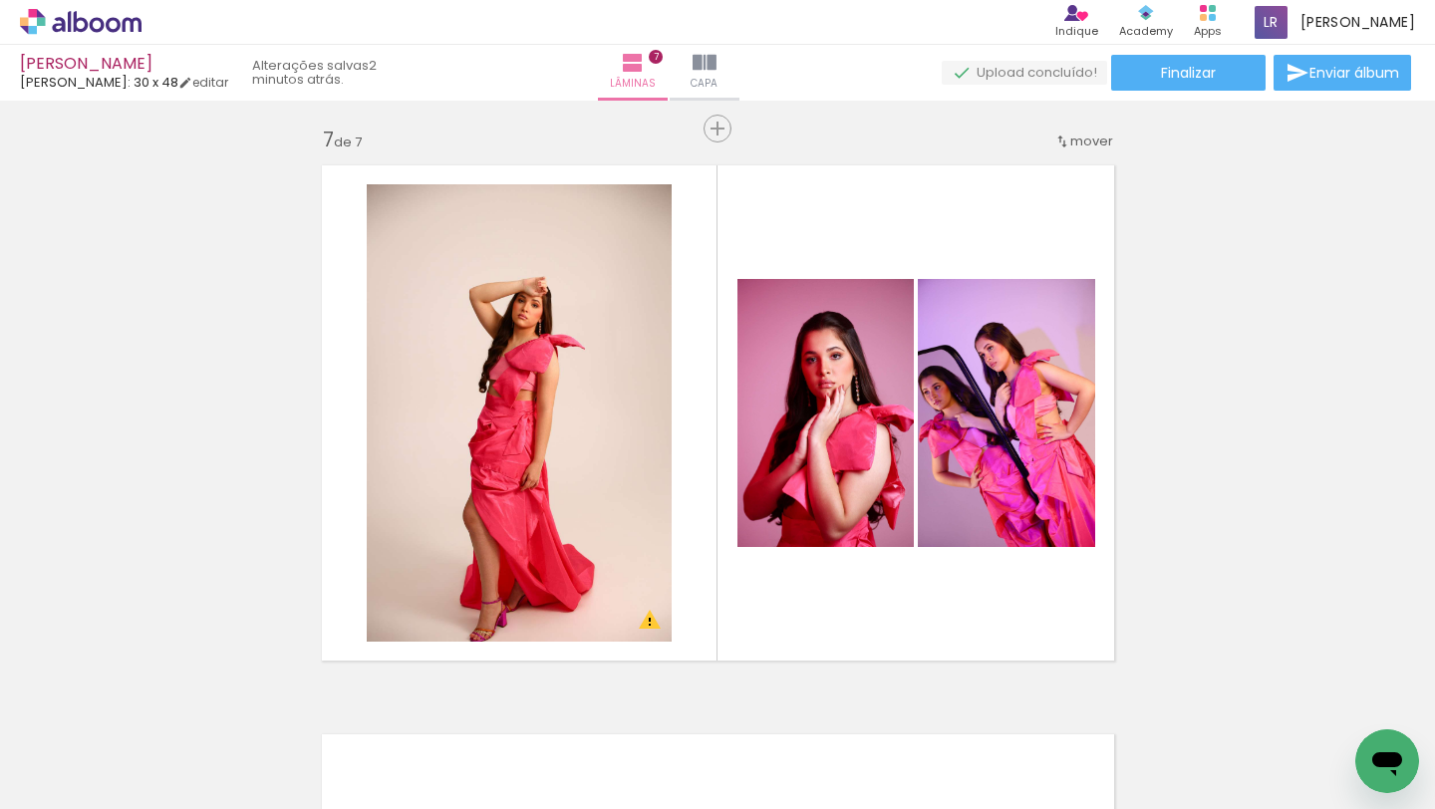
scroll to position [0, 2254]
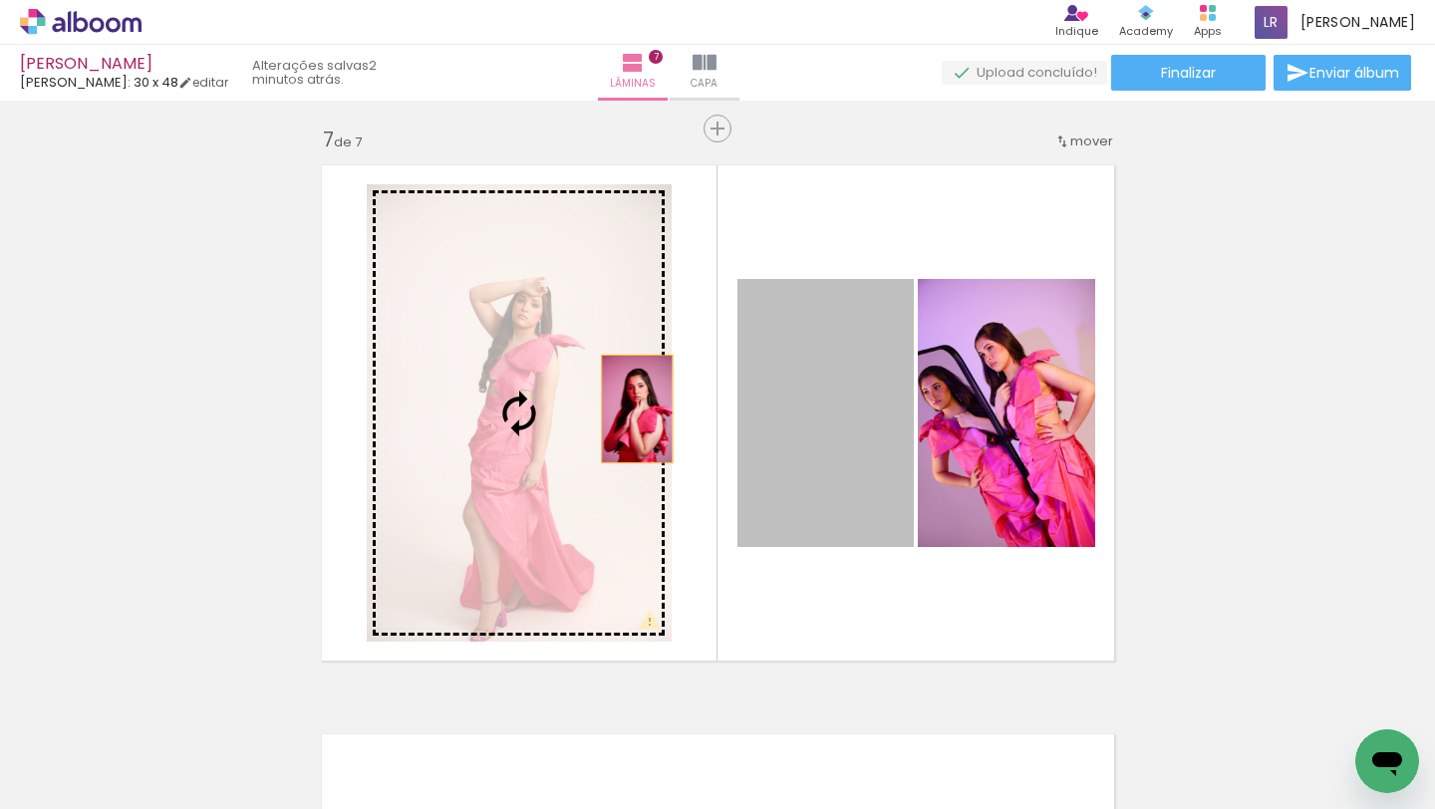
drag, startPoint x: 869, startPoint y: 424, endPoint x: 637, endPoint y: 408, distance: 232.8
click at [0, 0] on slot at bounding box center [0, 0] width 0 height 0
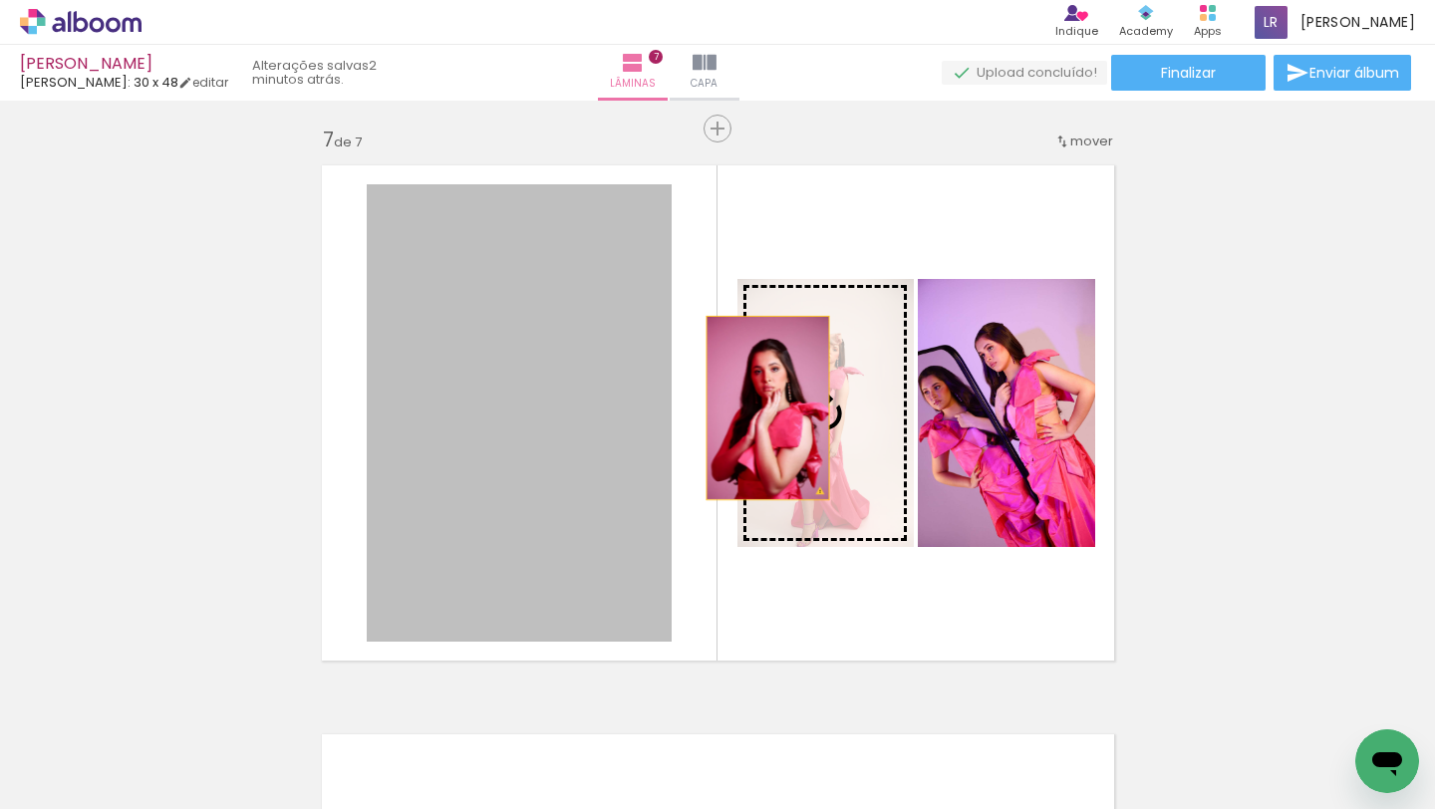
drag, startPoint x: 637, startPoint y: 408, endPoint x: 794, endPoint y: 408, distance: 157.5
click at [0, 0] on slot at bounding box center [0, 0] width 0 height 0
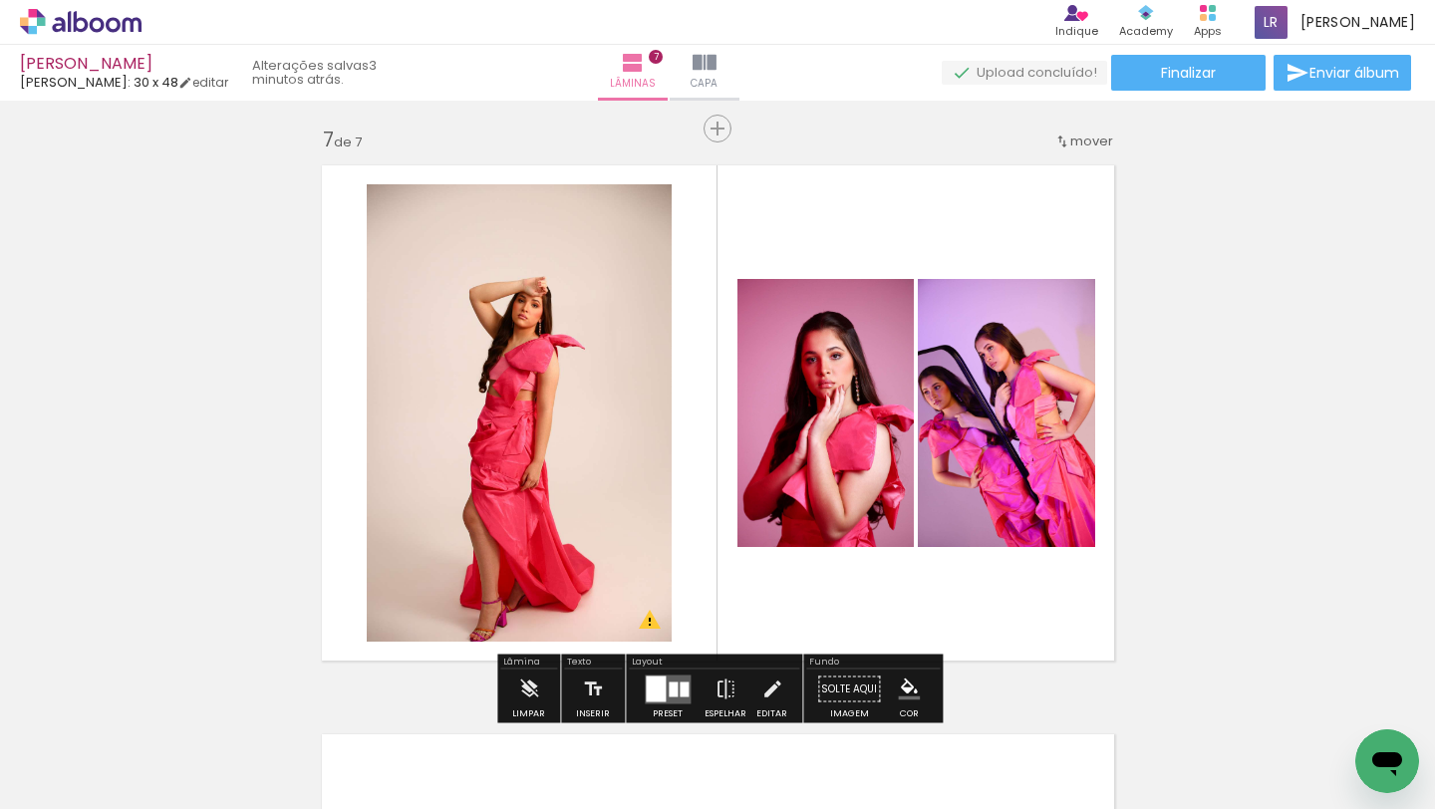
click at [654, 671] on div at bounding box center [668, 690] width 54 height 40
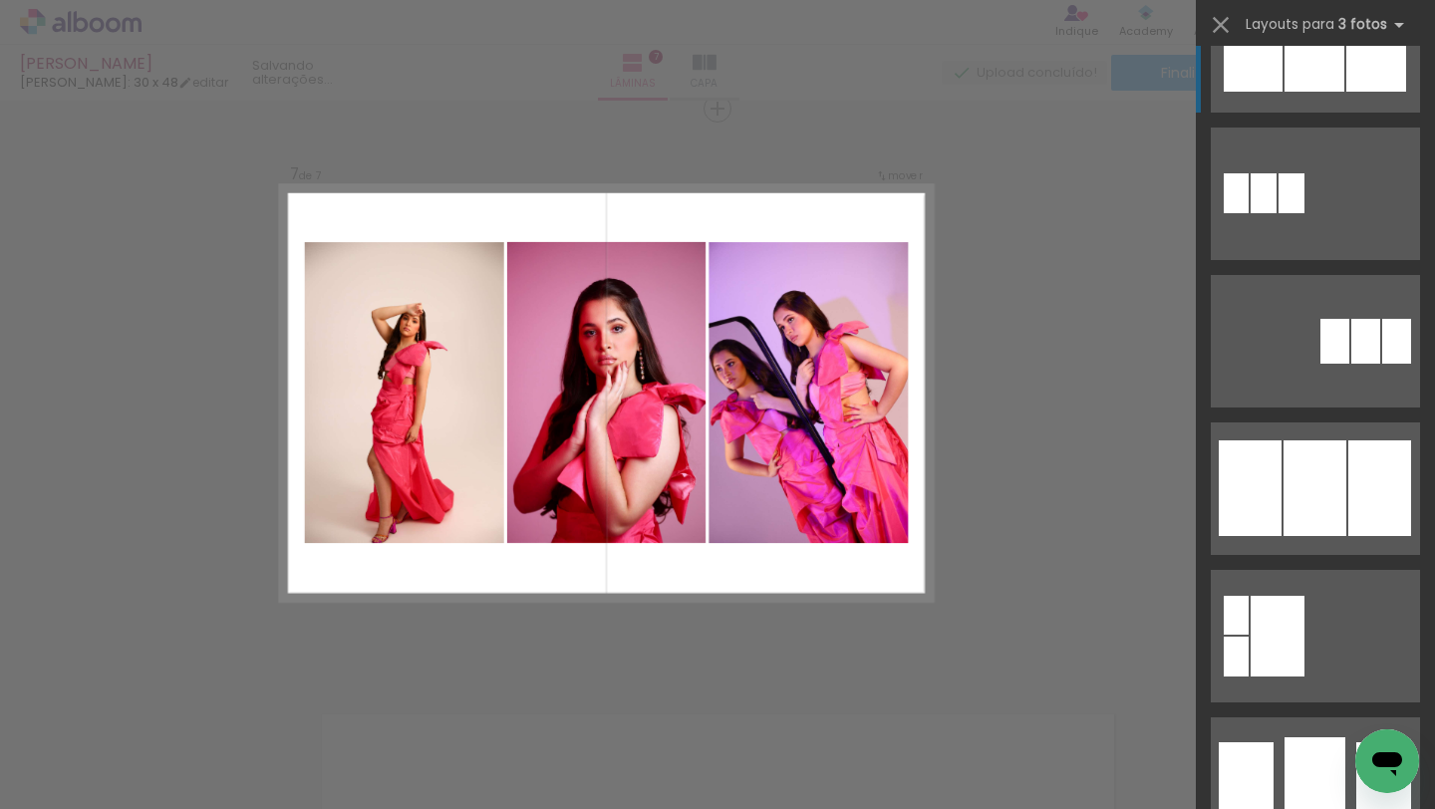
scroll to position [1265, 0]
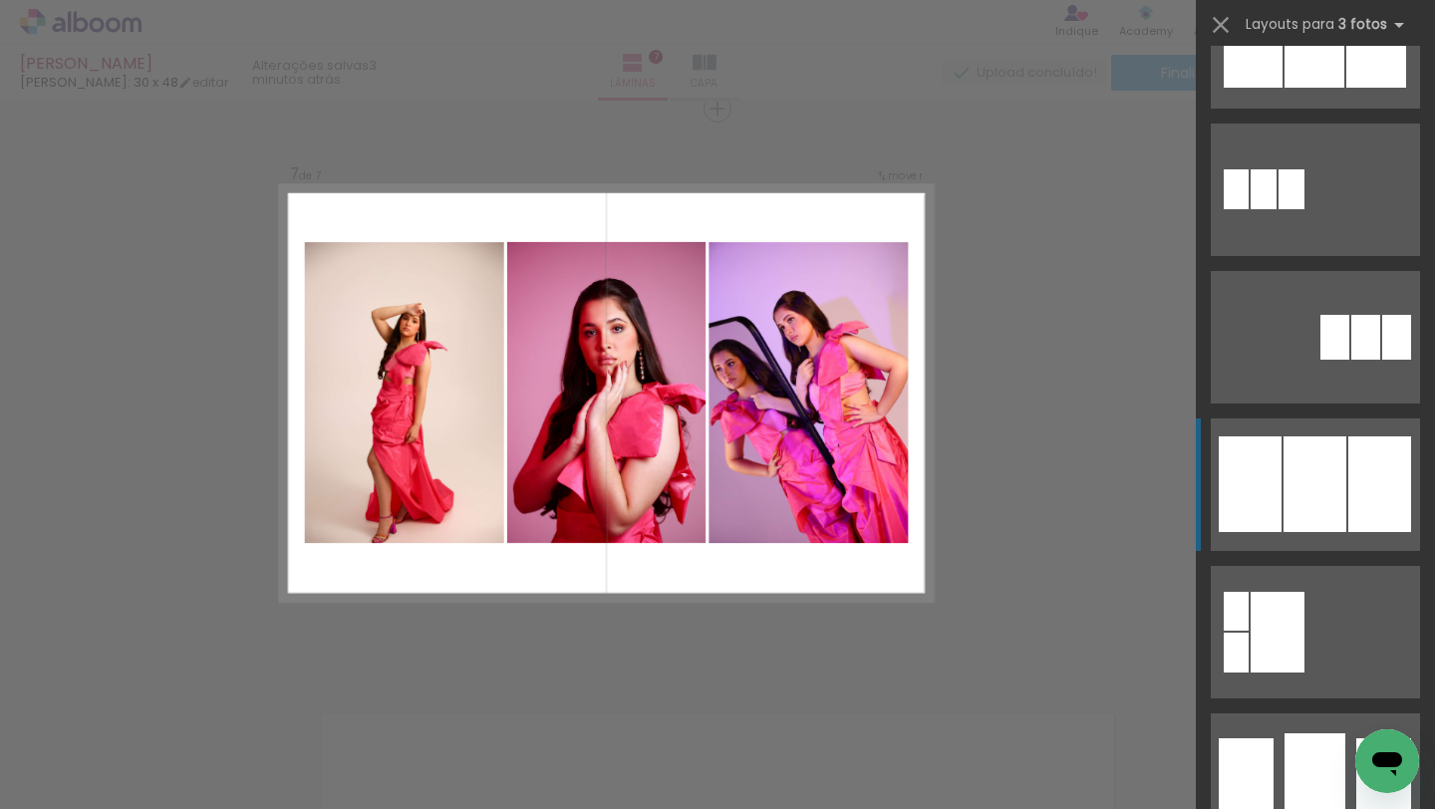
click at [1293, 487] on div at bounding box center [1315, 485] width 63 height 96
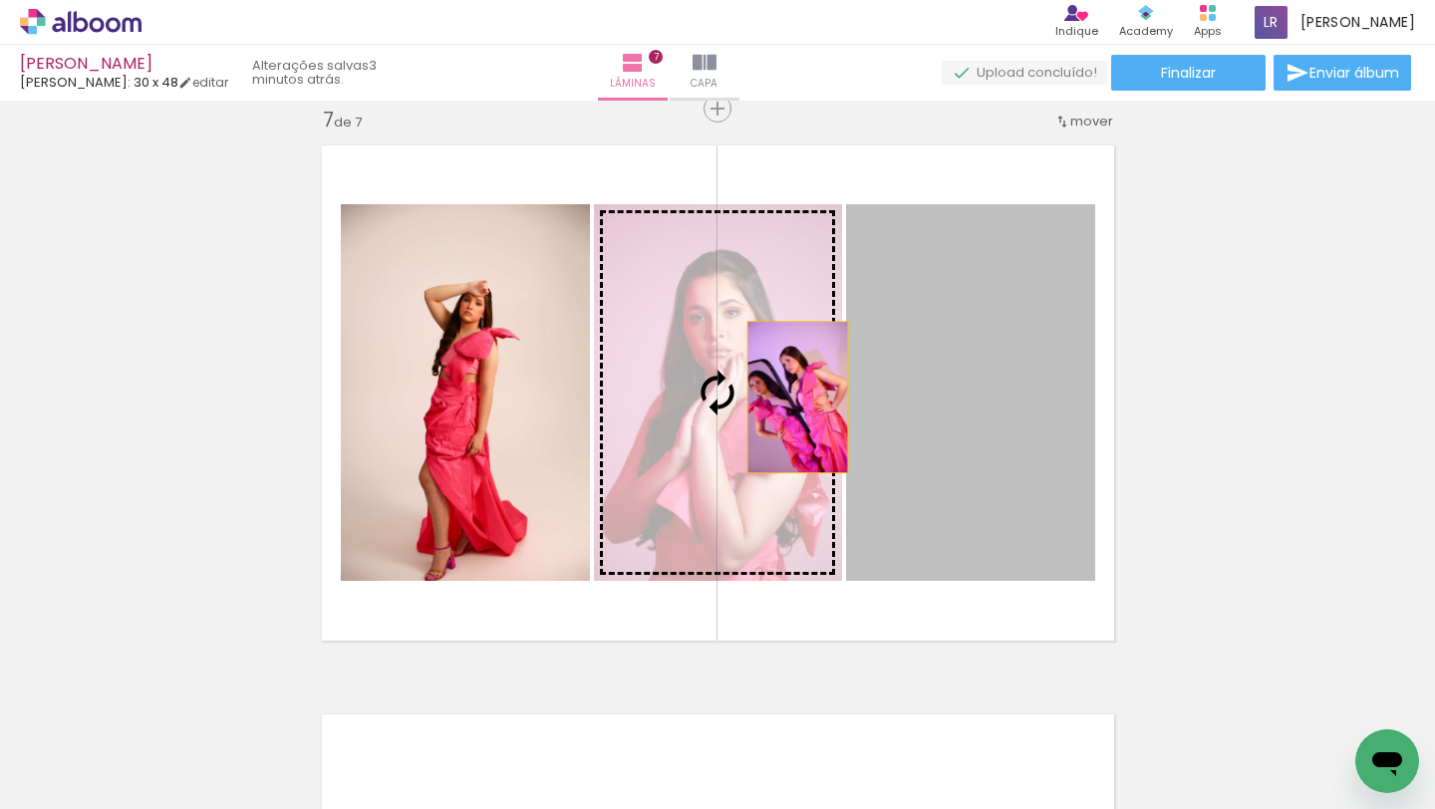
drag, startPoint x: 1009, startPoint y: 402, endPoint x: 783, endPoint y: 393, distance: 225.4
click at [0, 0] on slot at bounding box center [0, 0] width 0 height 0
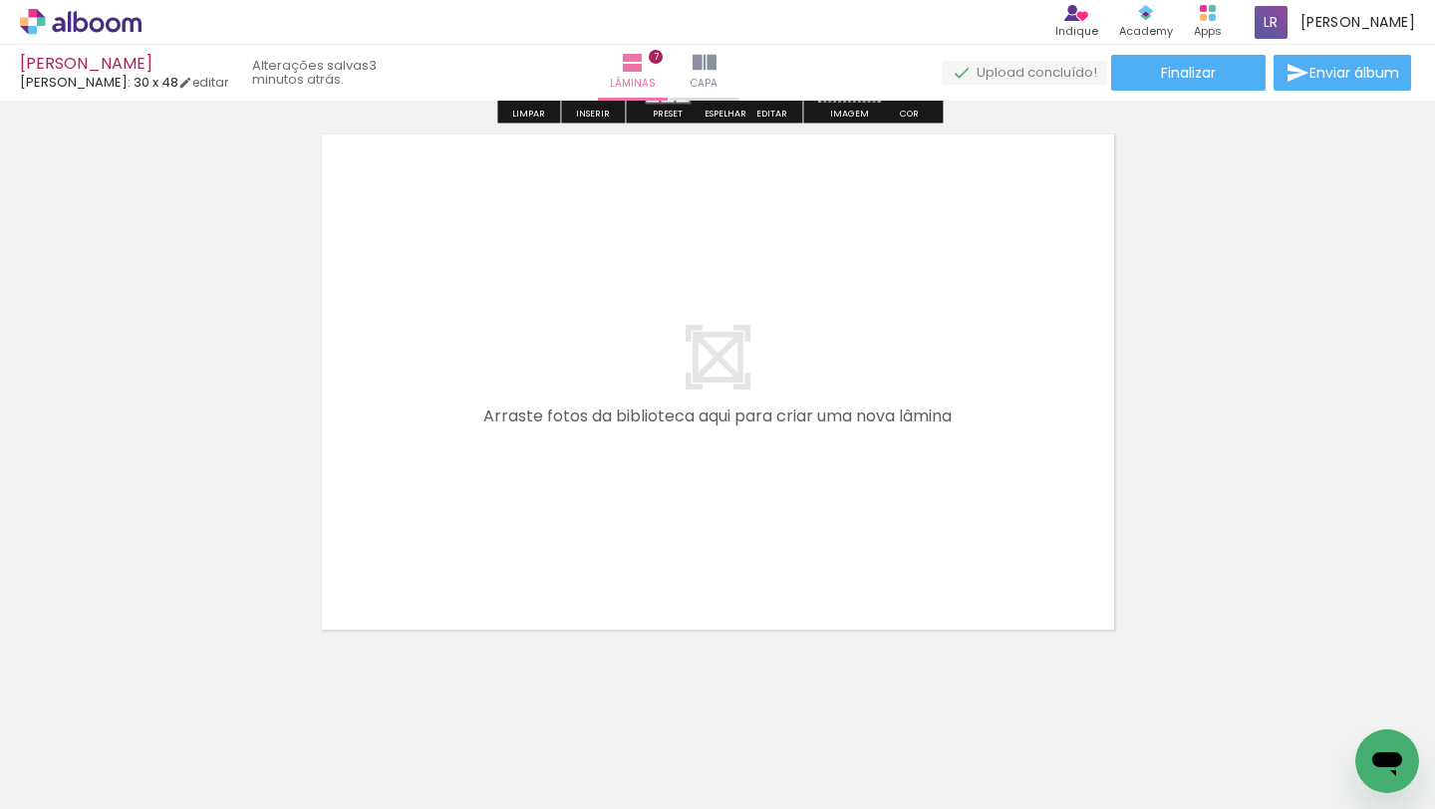
scroll to position [4046, 0]
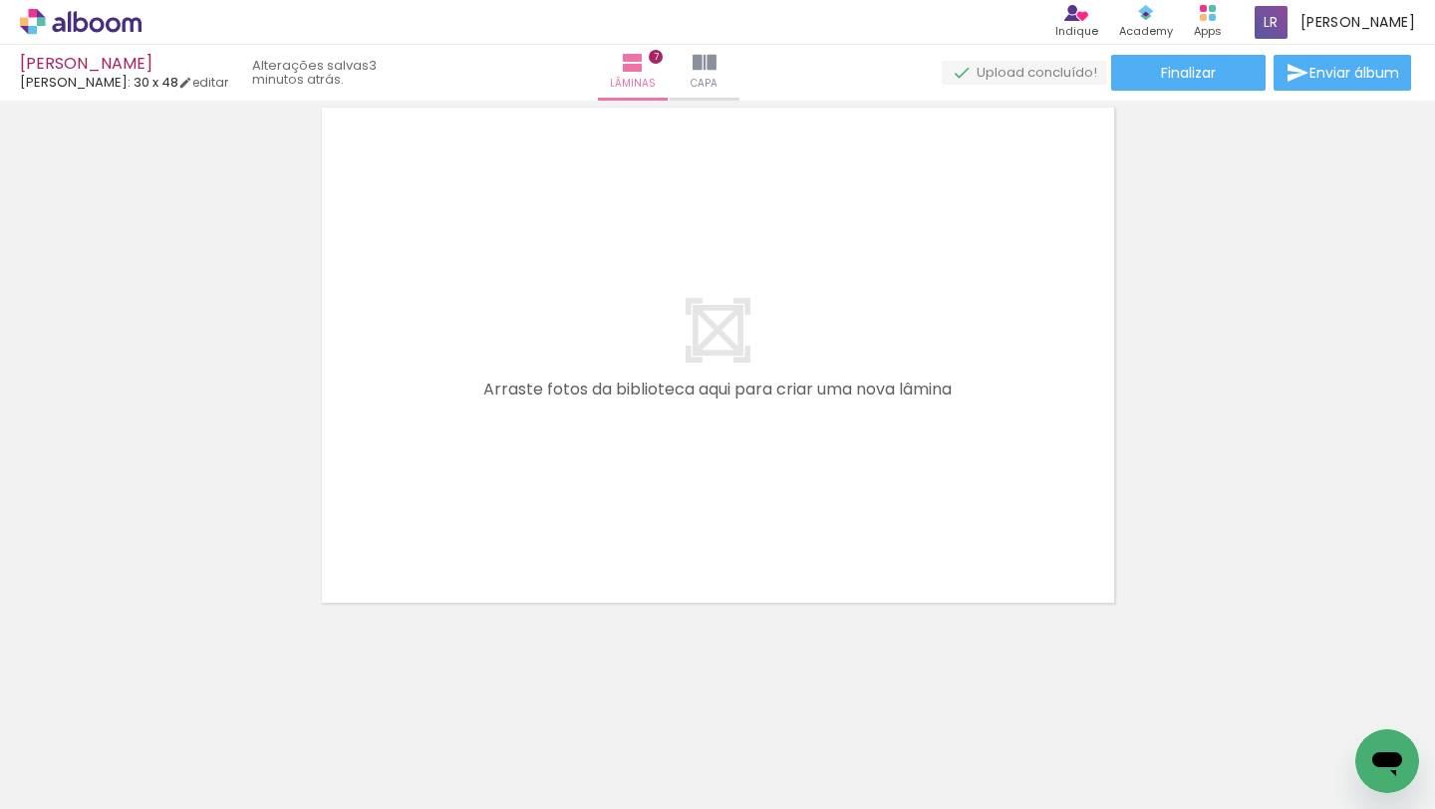
drag, startPoint x: 304, startPoint y: 738, endPoint x: 385, endPoint y: 635, distance: 131.4
click at [319, 711] on div at bounding box center [289, 743] width 60 height 90
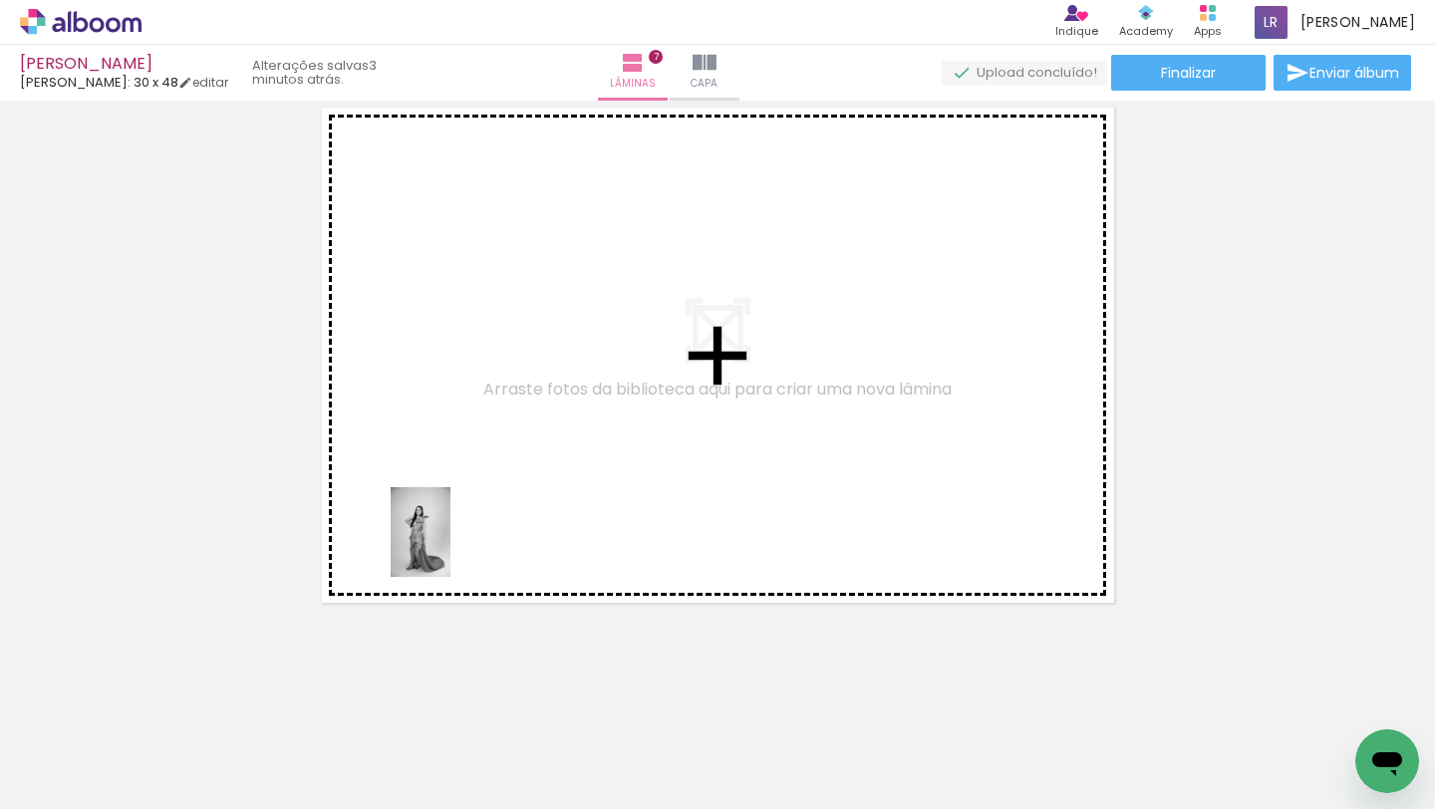
drag, startPoint x: 309, startPoint y: 730, endPoint x: 449, endPoint y: 546, distance: 231.0
click at [450, 546] on quentale-workspace at bounding box center [717, 404] width 1435 height 809
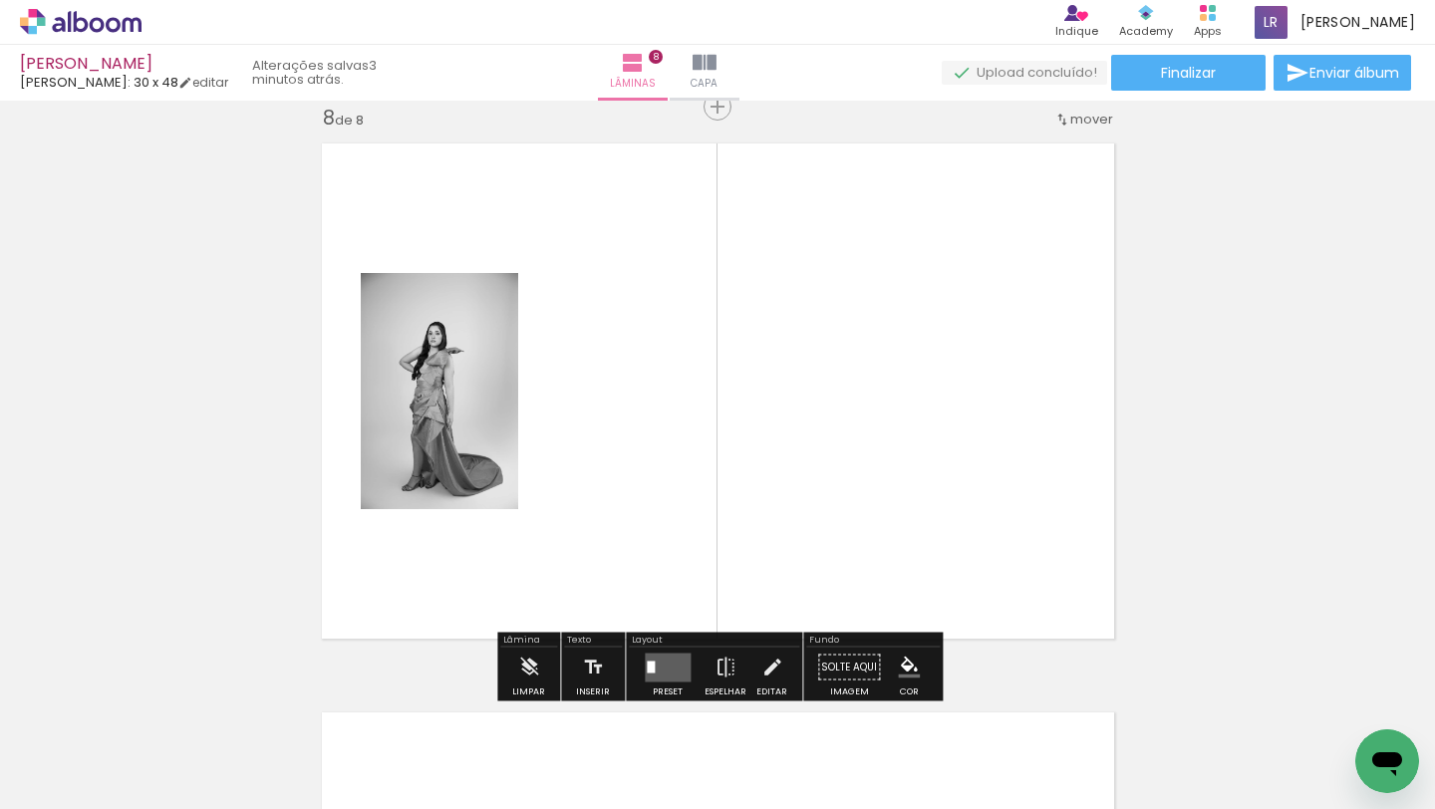
scroll to position [4008, 0]
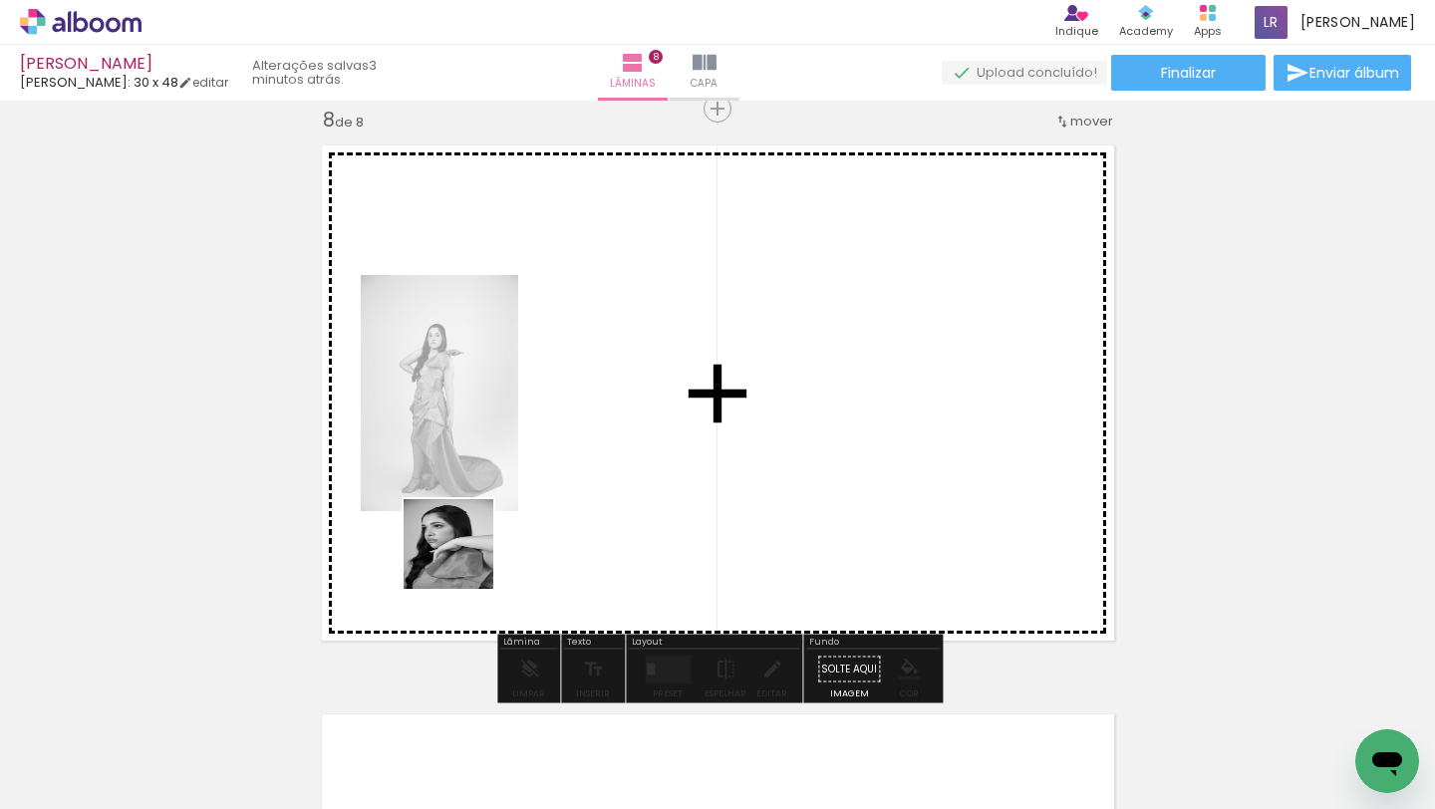
drag, startPoint x: 402, startPoint y: 740, endPoint x: 531, endPoint y: 480, distance: 290.6
click at [531, 480] on quentale-workspace at bounding box center [717, 404] width 1435 height 809
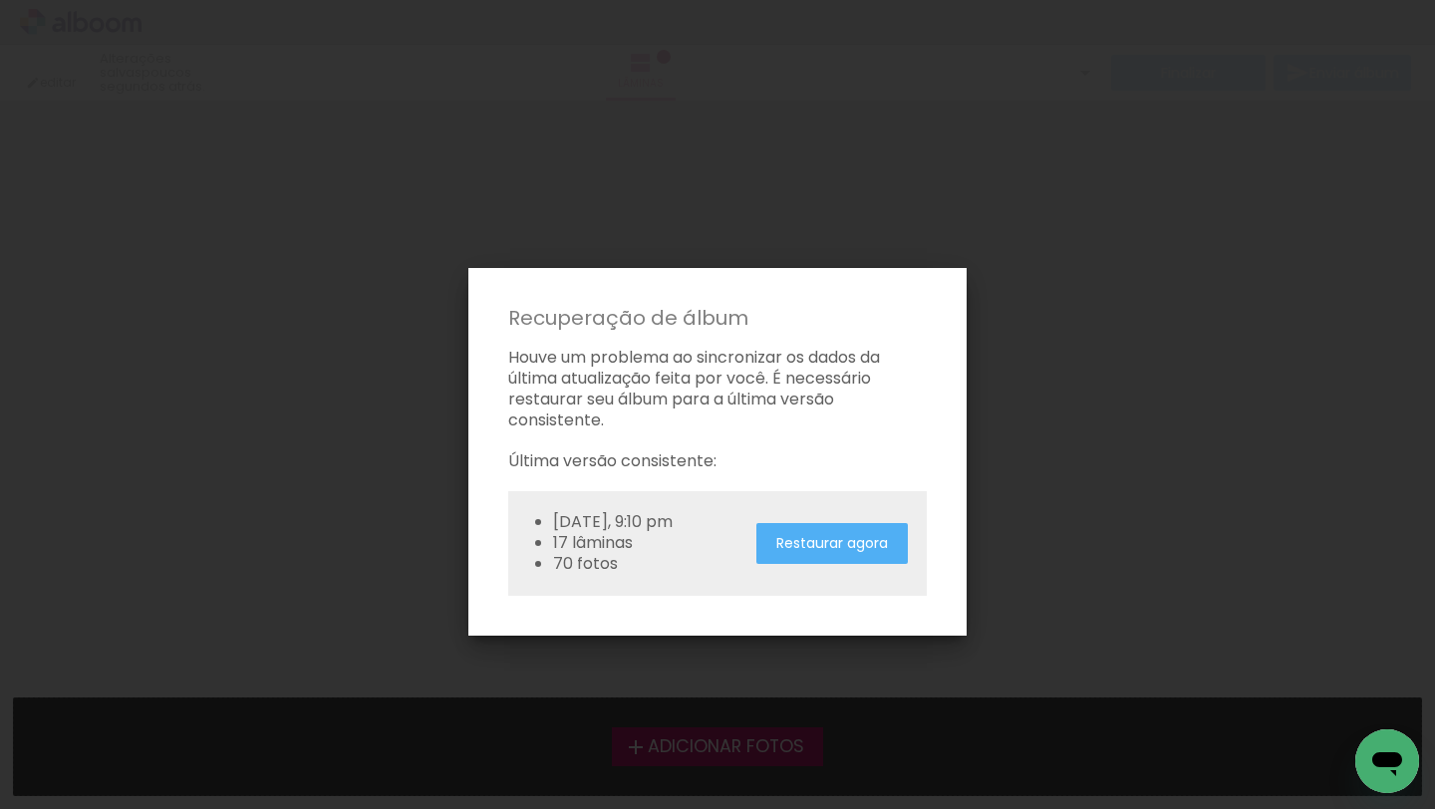
click at [824, 554] on paper-button "Restaurar agora" at bounding box center [831, 543] width 151 height 41
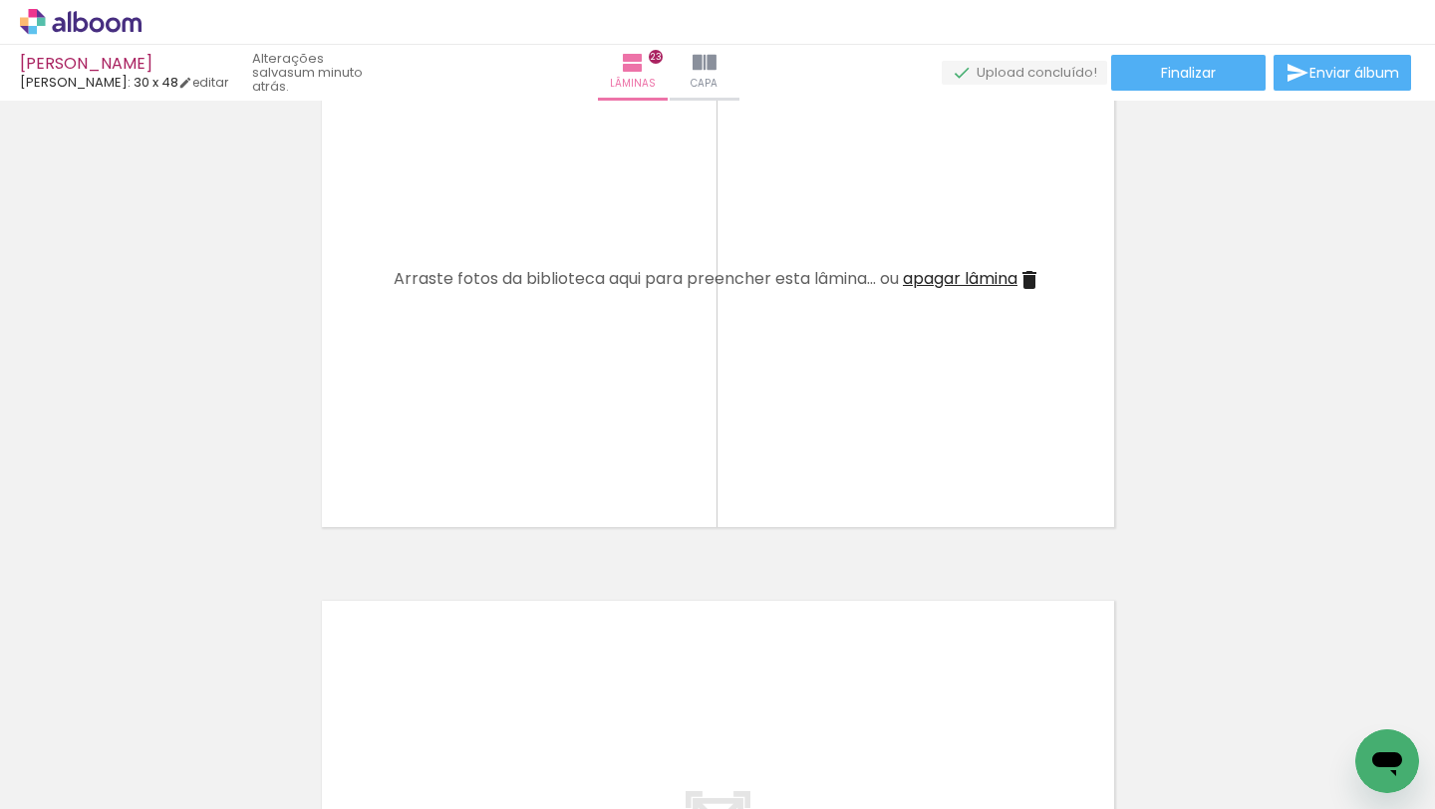
scroll to position [12673, 0]
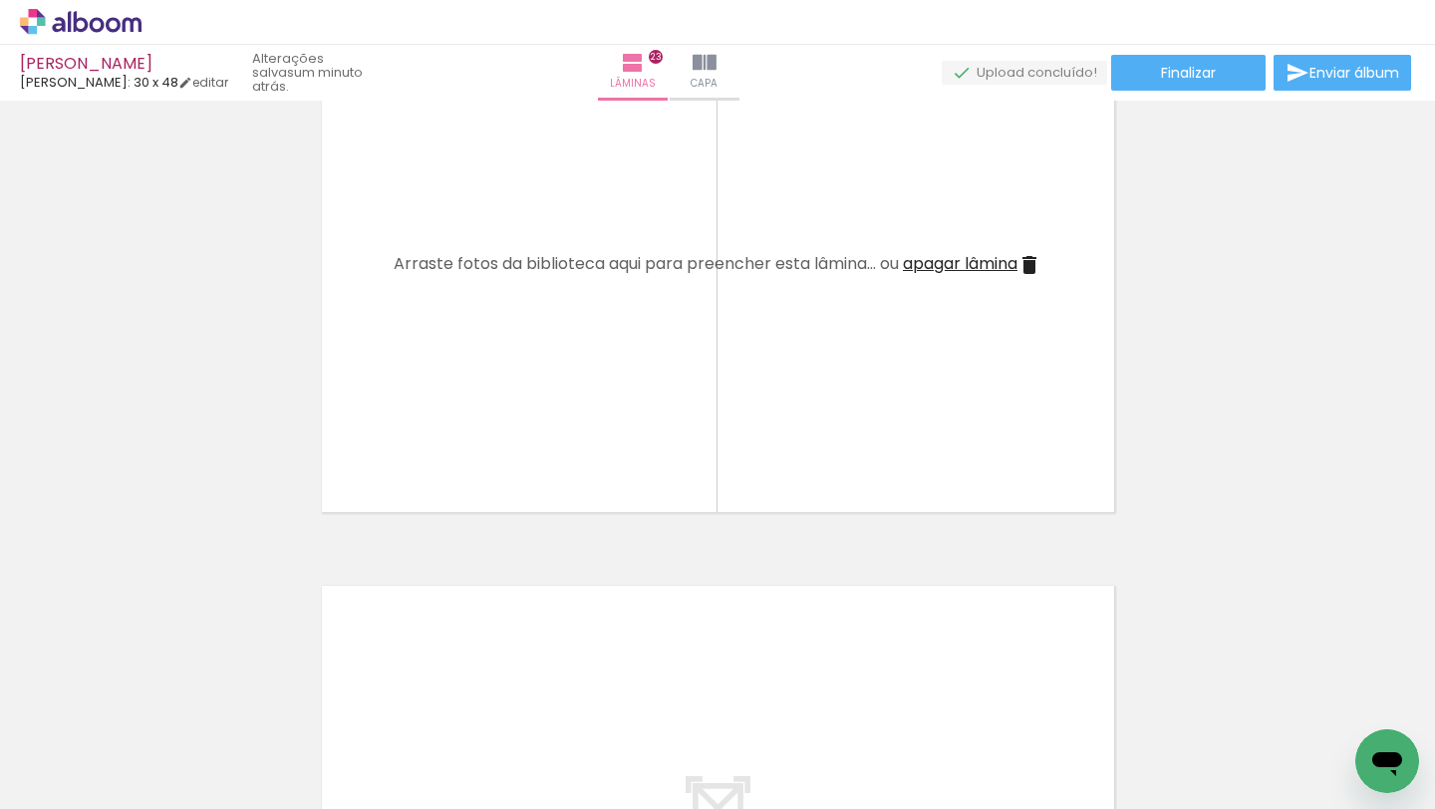
click at [82, 782] on span "Adicionar Fotos" at bounding box center [71, 782] width 60 height 22
click at [0, 0] on input "file" at bounding box center [0, 0] width 0 height 0
click at [94, 781] on span "Adicionar Fotos" at bounding box center [71, 782] width 60 height 22
click at [0, 0] on input "file" at bounding box center [0, 0] width 0 height 0
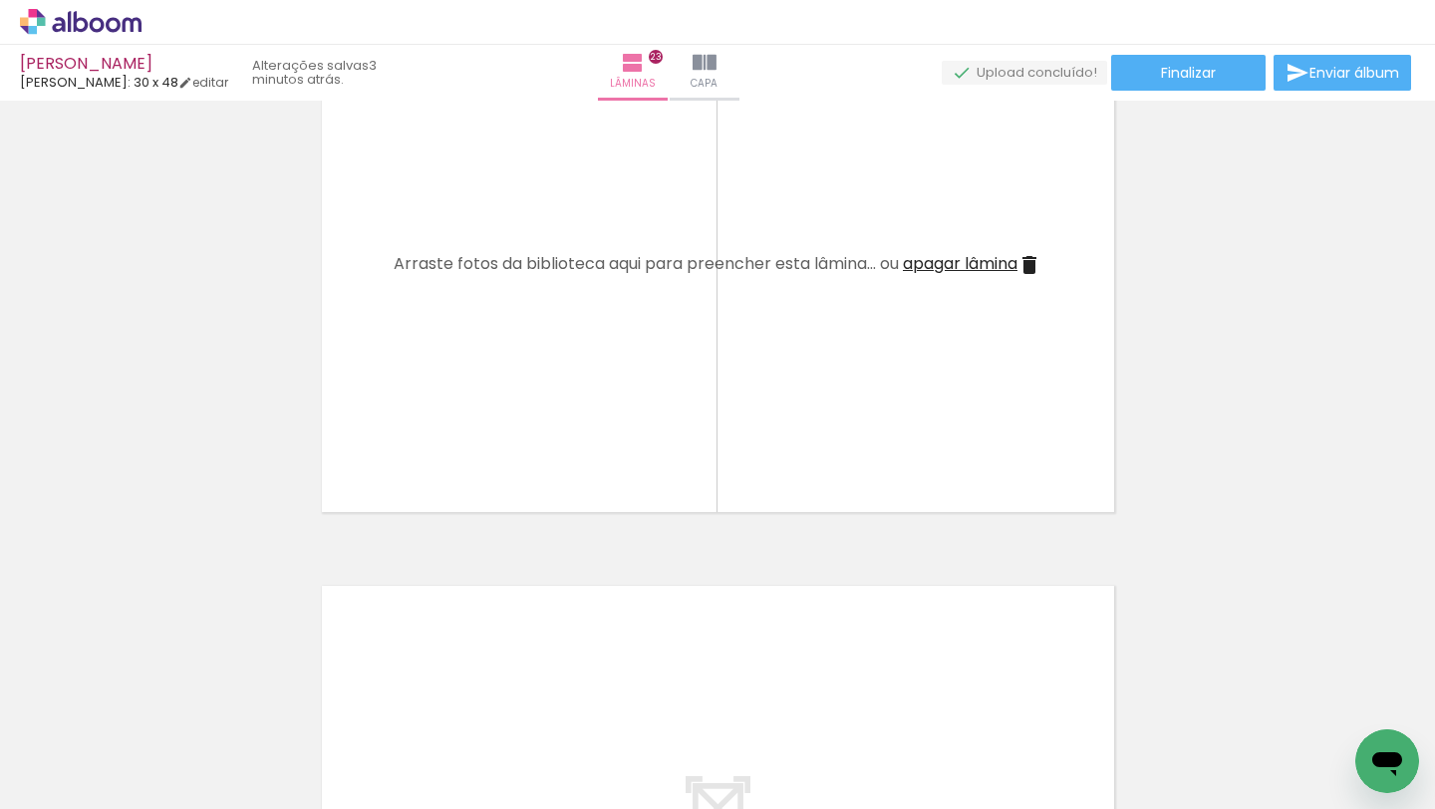
click at [79, 780] on span "Adicionar Fotos" at bounding box center [71, 782] width 60 height 22
click at [0, 0] on input "file" at bounding box center [0, 0] width 0 height 0
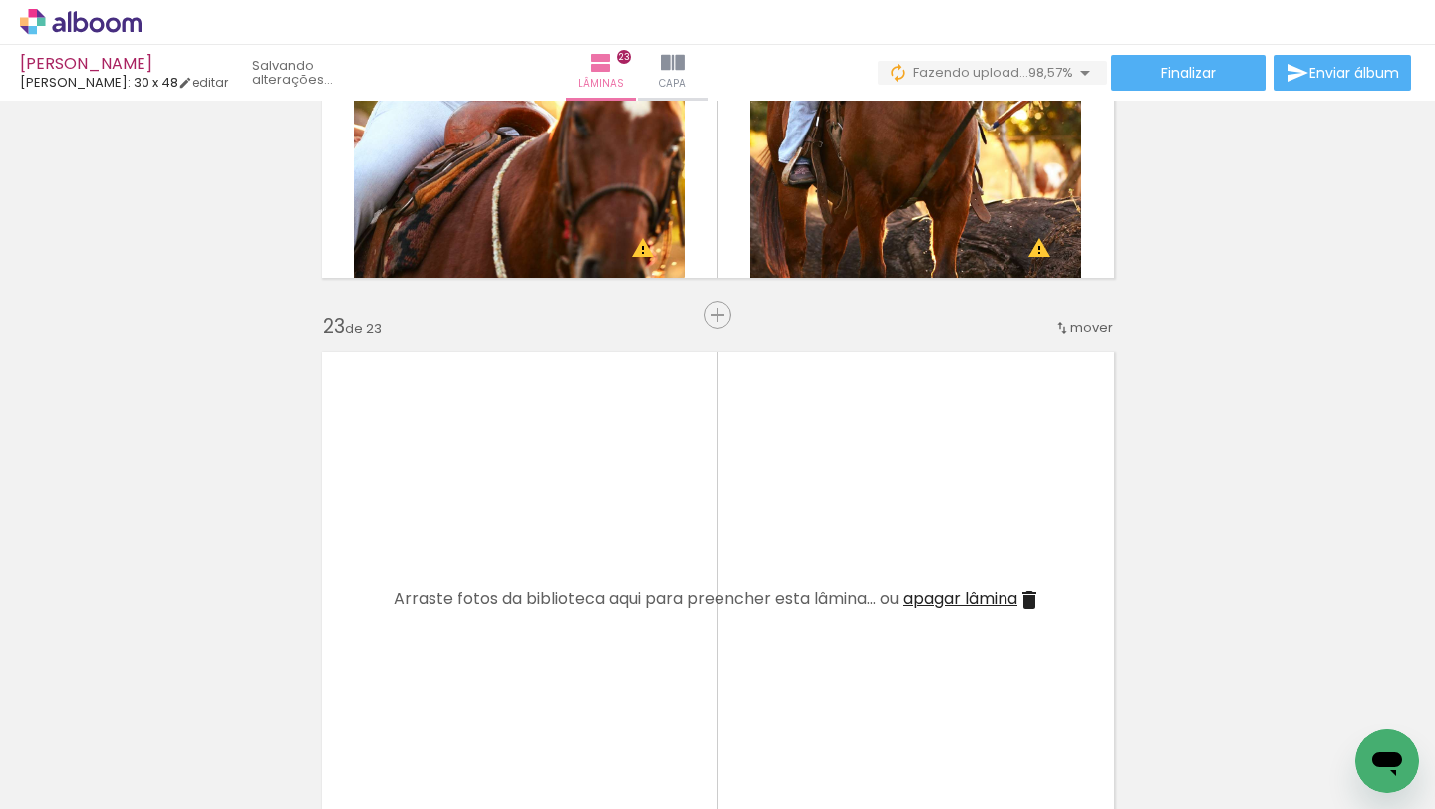
scroll to position [12334, 0]
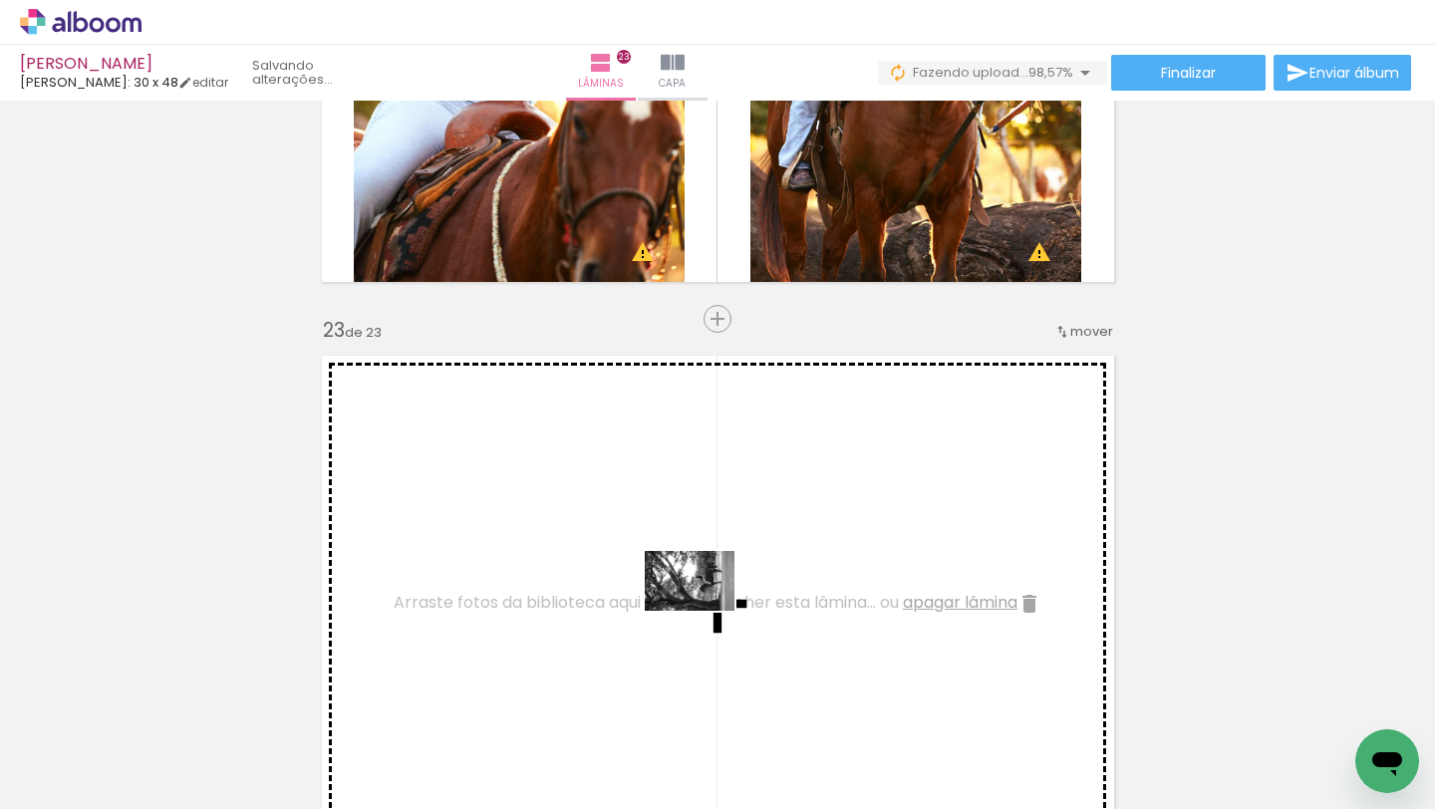
drag, startPoint x: 693, startPoint y: 719, endPoint x: 704, endPoint y: 610, distance: 109.2
click at [705, 610] on quentale-workspace at bounding box center [717, 404] width 1435 height 809
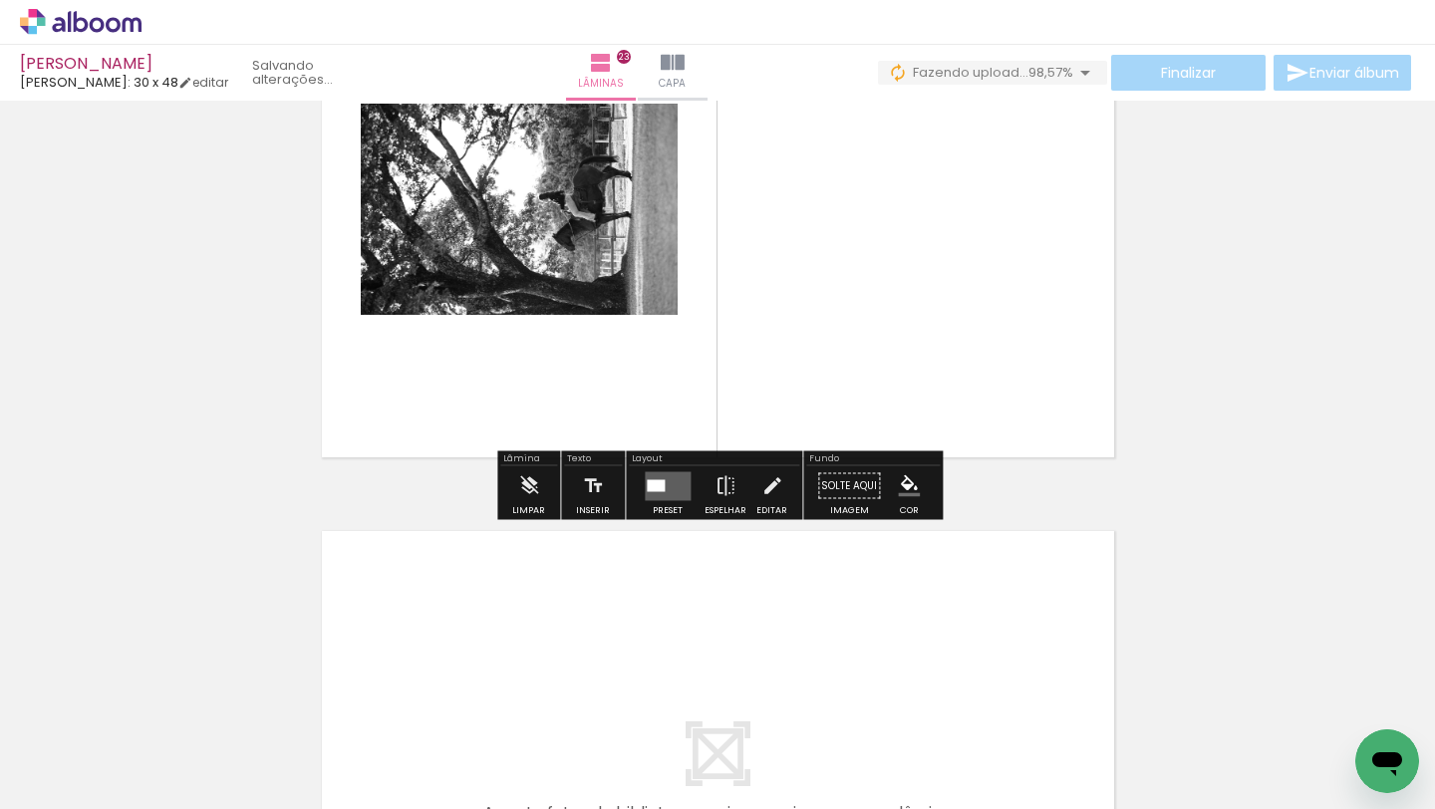
scroll to position [12755, 0]
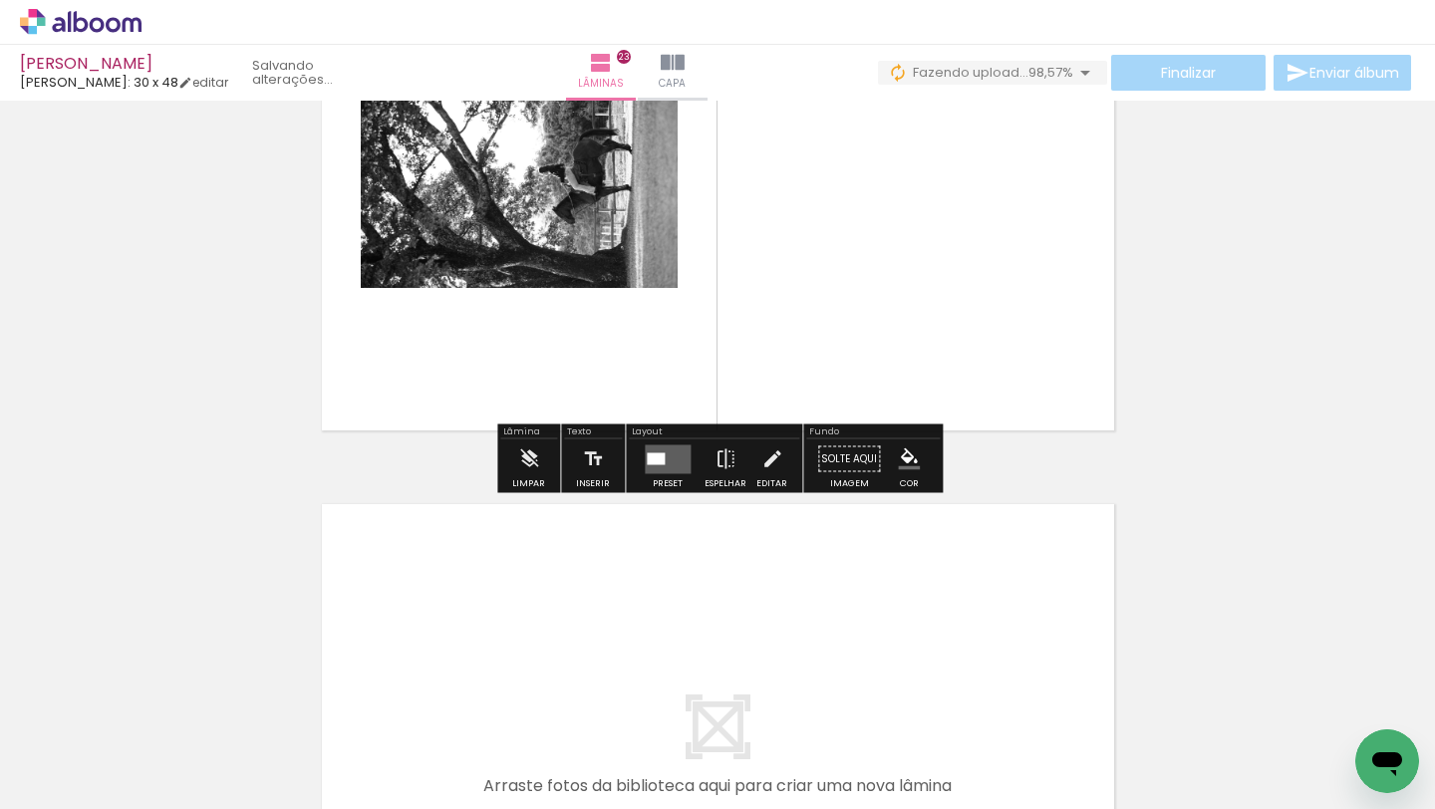
click at [650, 447] on quentale-layouter at bounding box center [668, 458] width 46 height 29
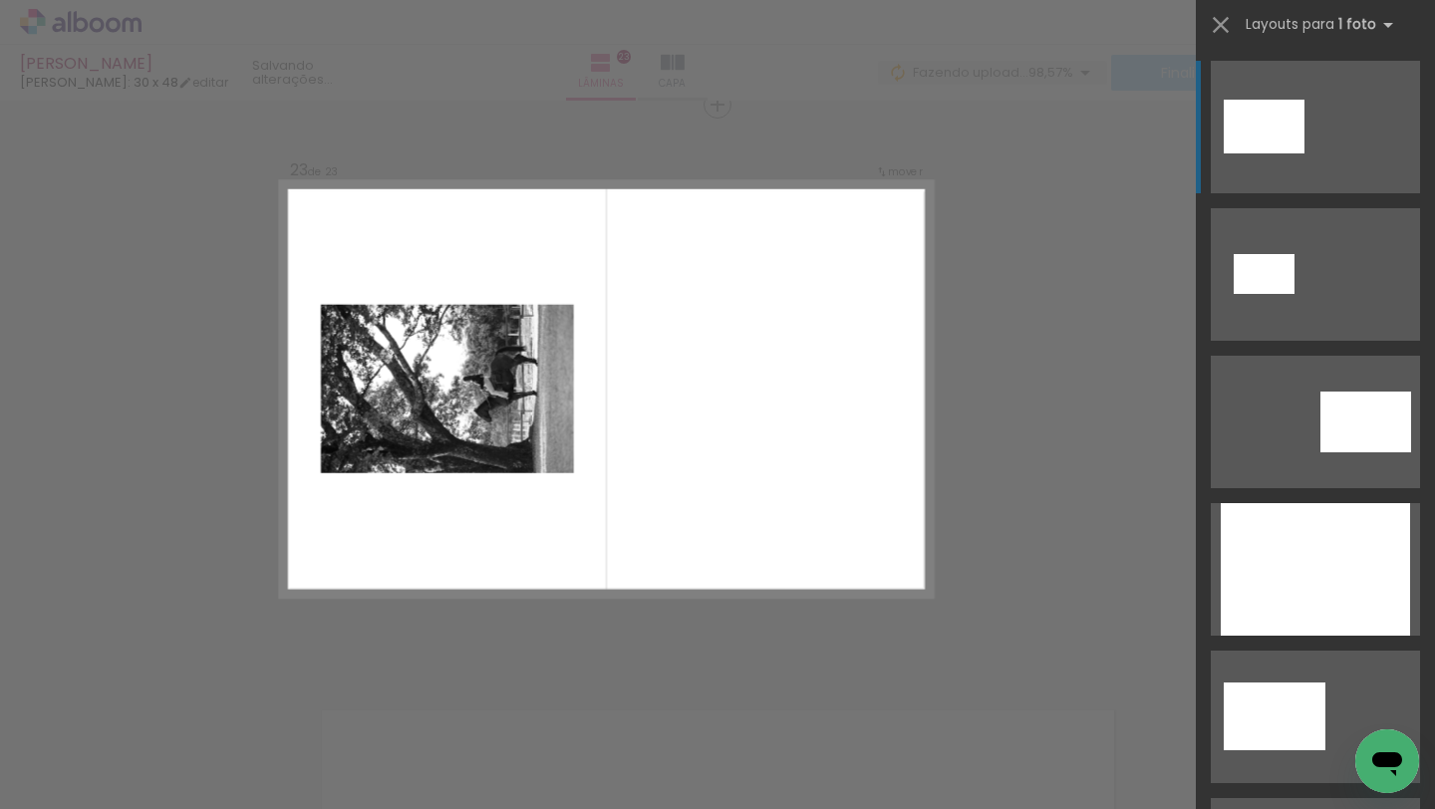
scroll to position [12544, 0]
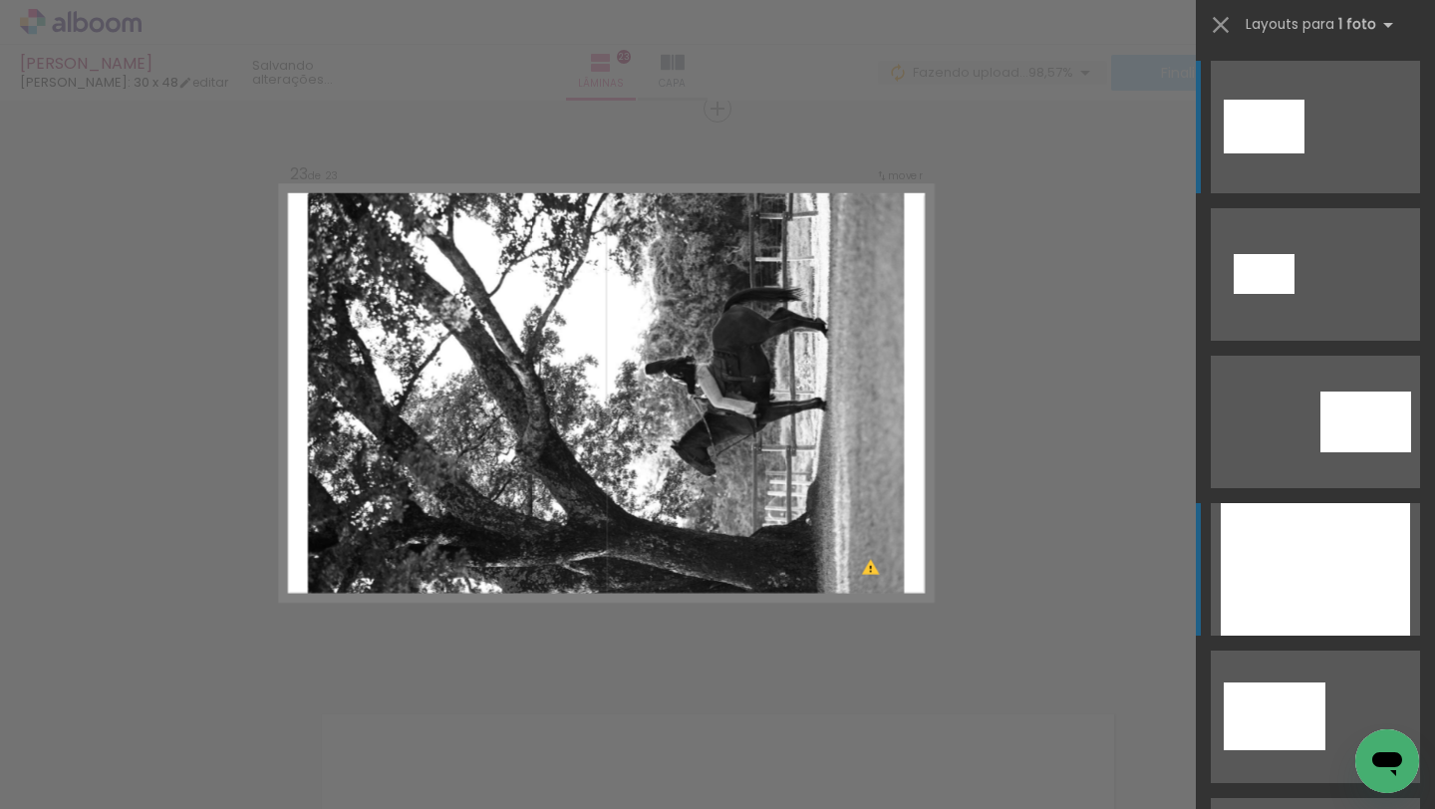
click at [1250, 579] on div at bounding box center [1315, 569] width 189 height 133
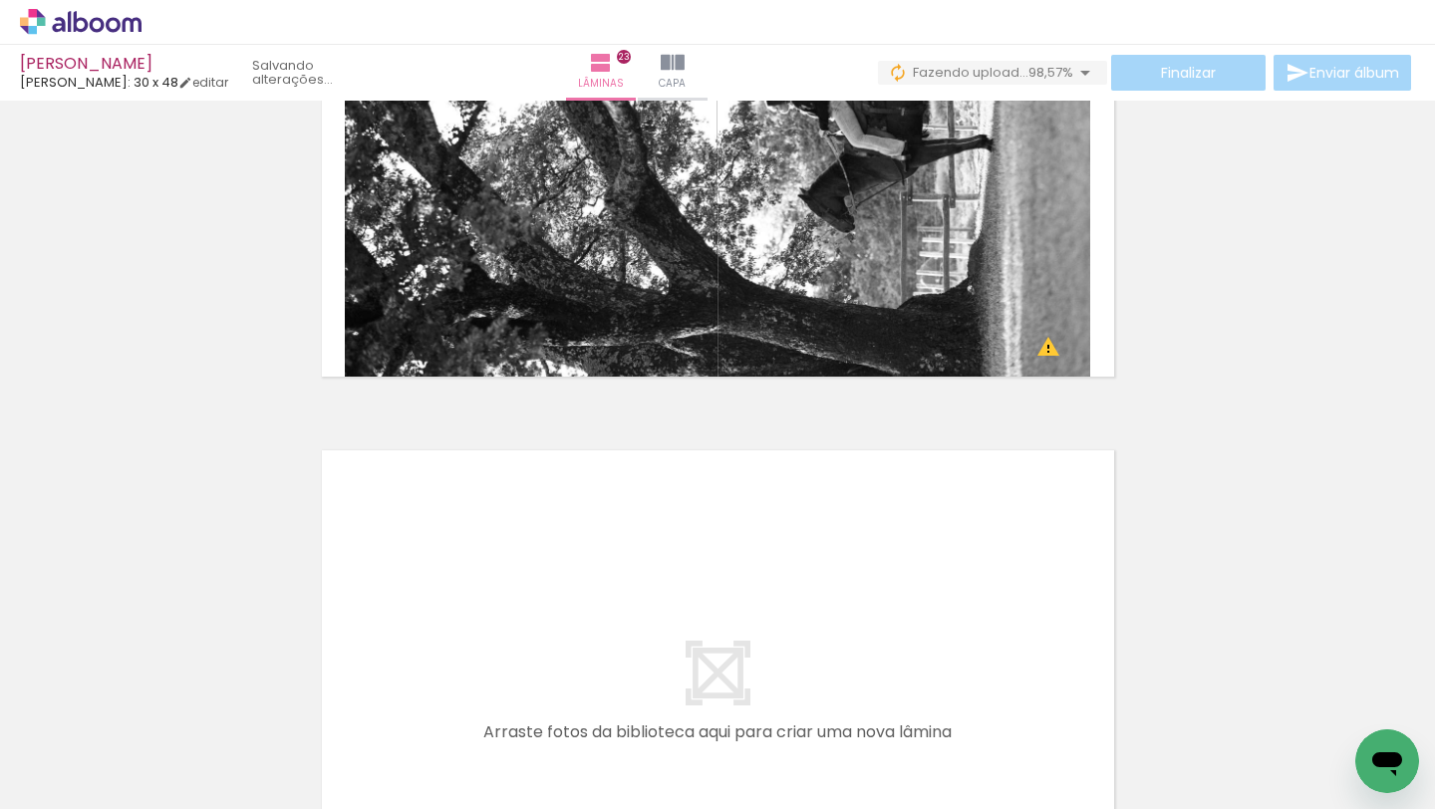
scroll to position [12791, 0]
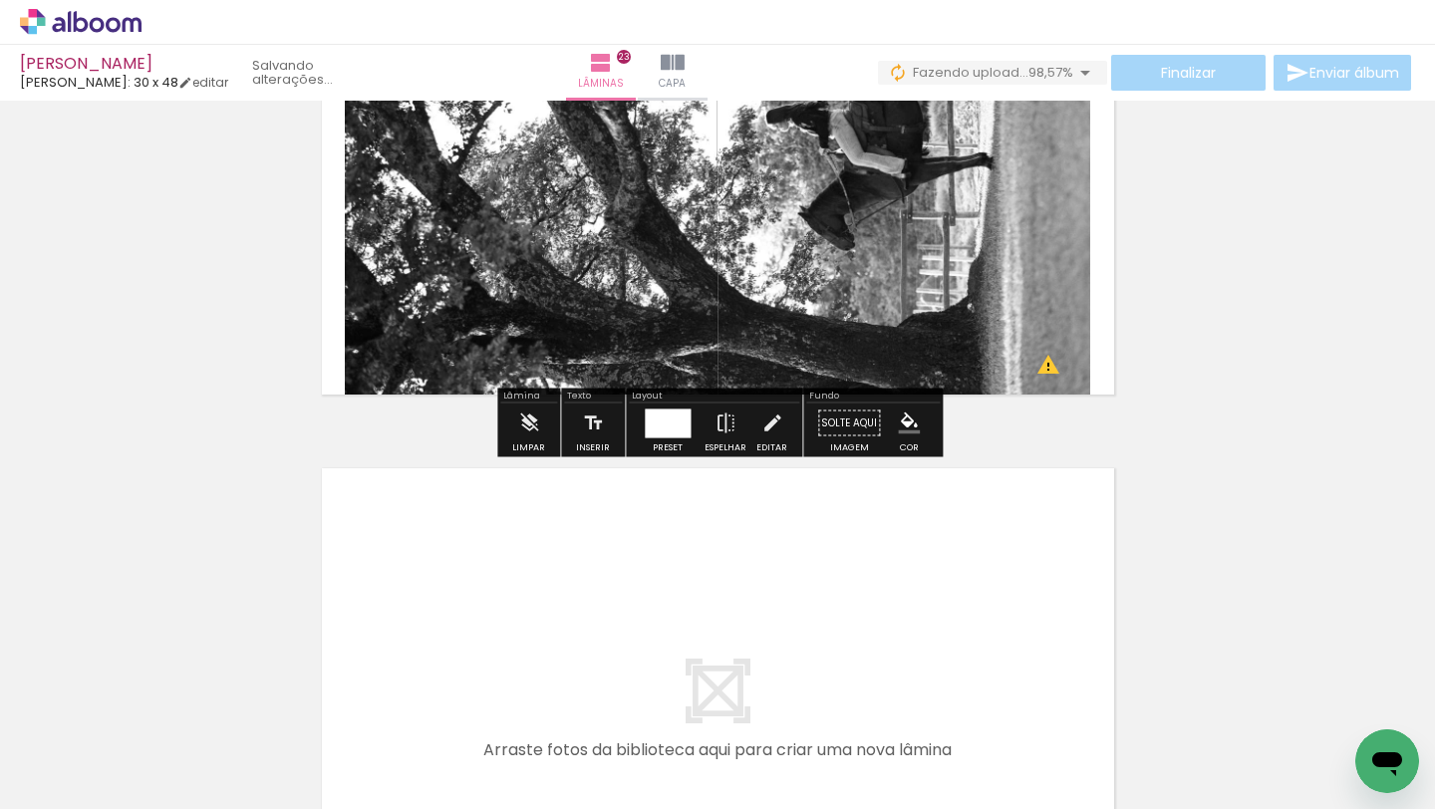
click at [795, 356] on quentale-photo at bounding box center [717, 146] width 745 height 519
click at [660, 419] on div at bounding box center [668, 423] width 46 height 29
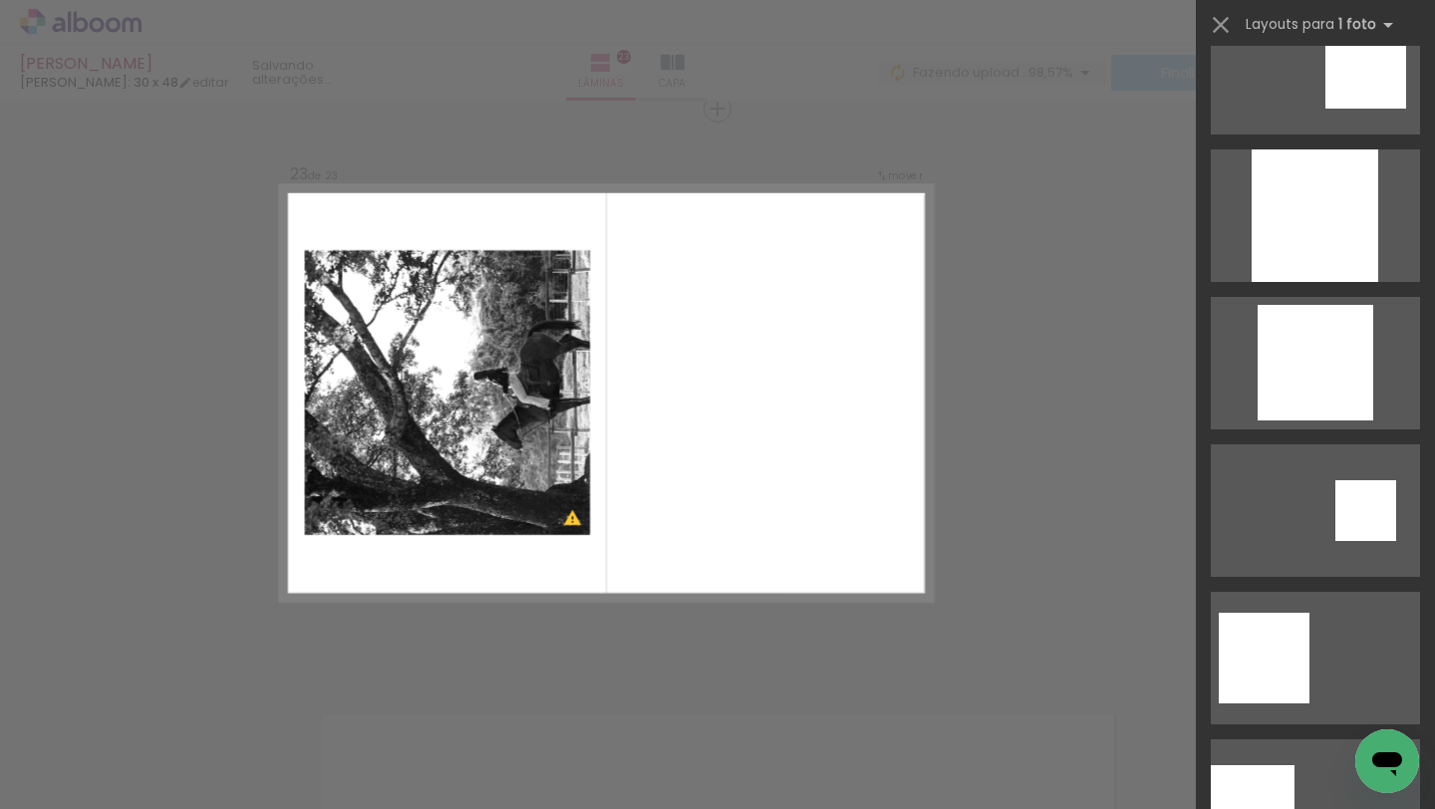
scroll to position [3512, 0]
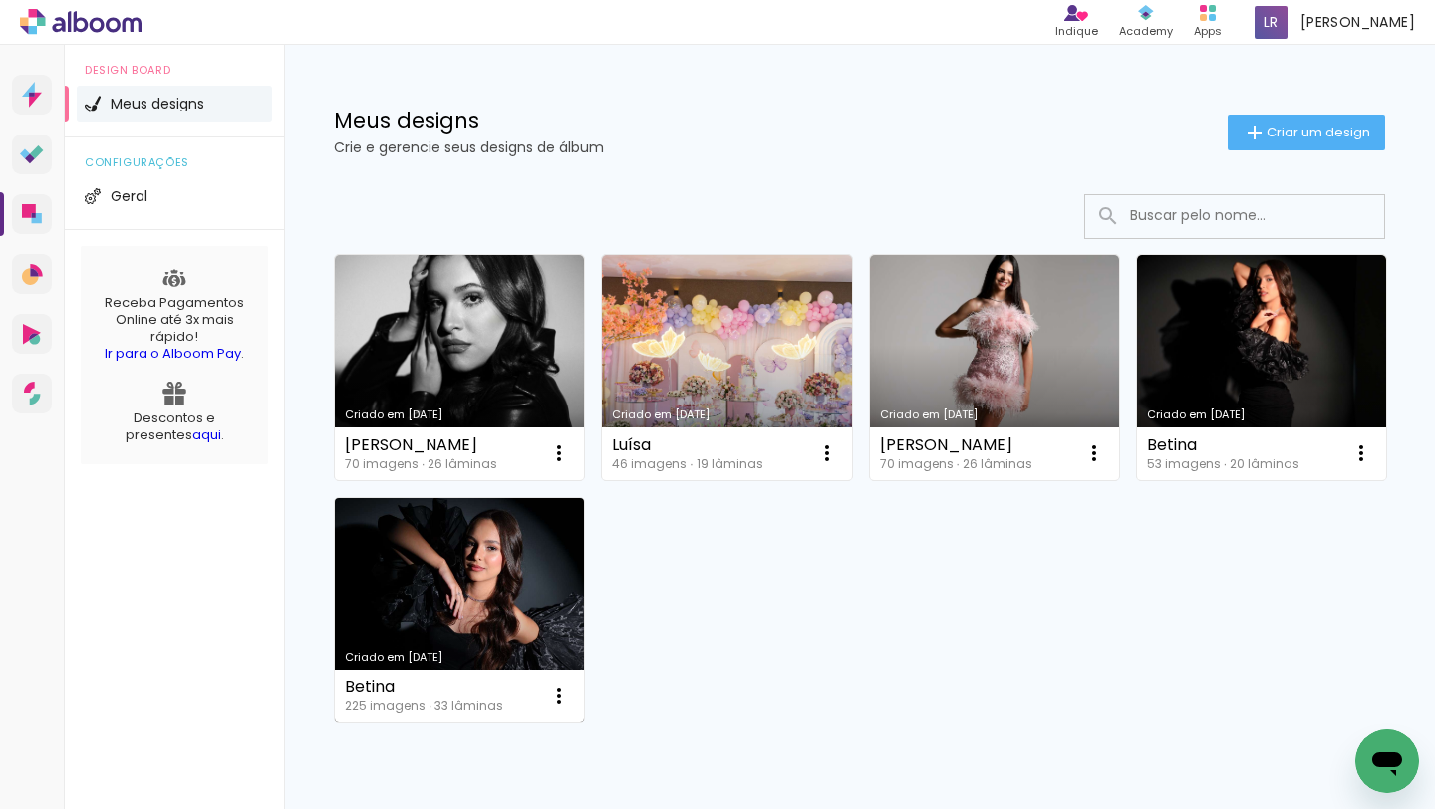
click at [458, 539] on link "Criado em [DATE]" at bounding box center [459, 610] width 249 height 225
click at [427, 563] on link "Criado em [DATE]" at bounding box center [459, 610] width 249 height 225
